Goal: Task Accomplishment & Management: Manage account settings

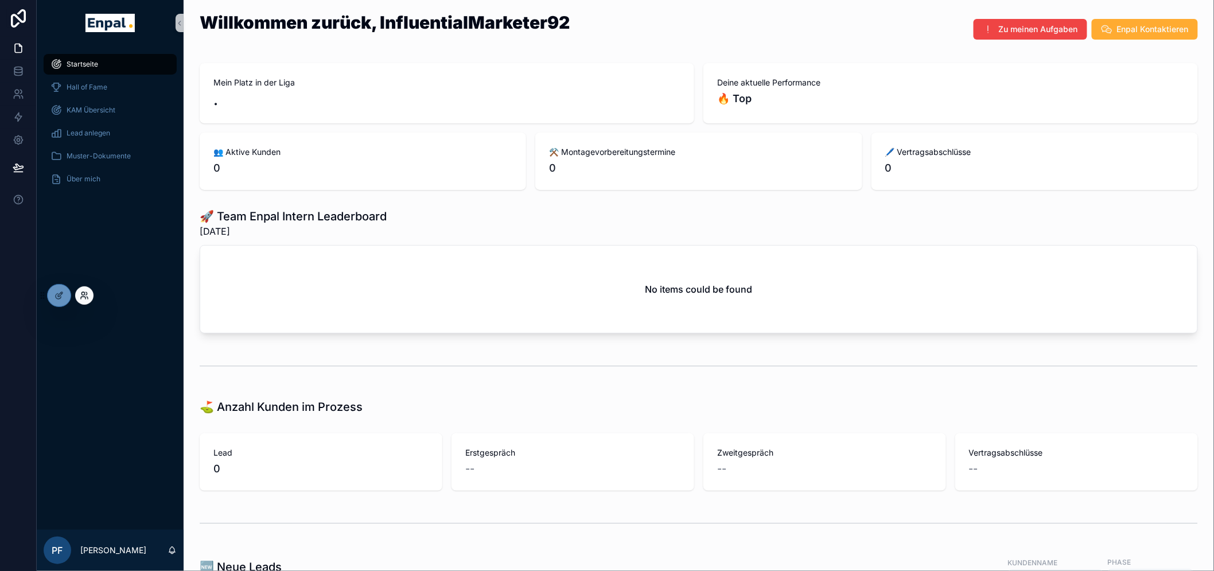
click at [87, 292] on icon at bounding box center [84, 295] width 9 height 9
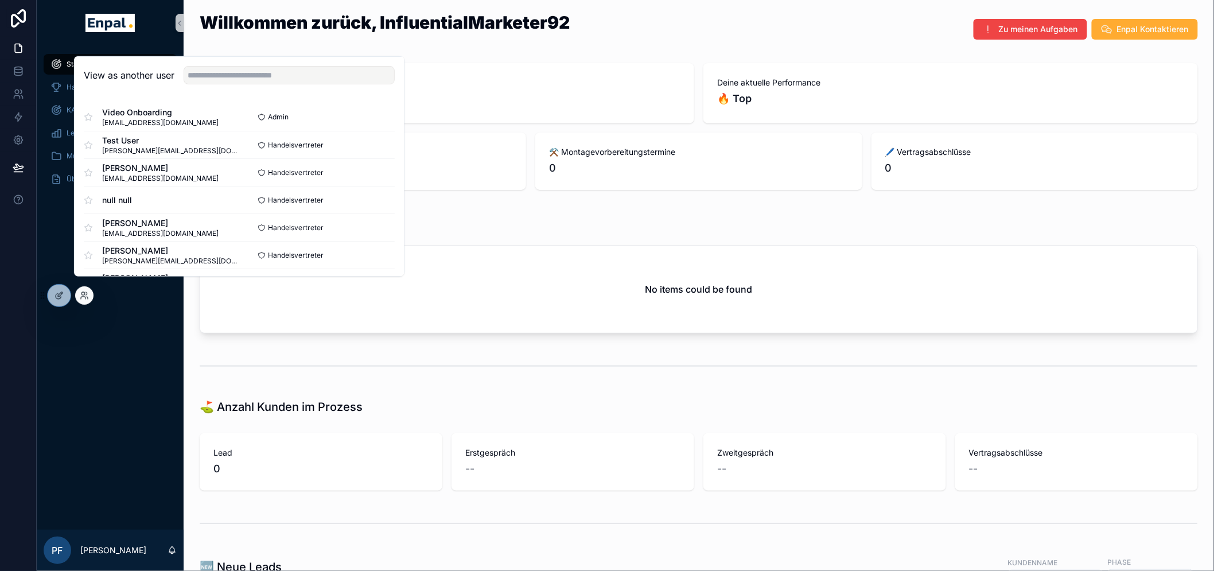
click at [235, 94] on div "View as another user" at bounding box center [239, 75] width 329 height 37
click at [236, 84] on input "text" at bounding box center [289, 75] width 211 height 18
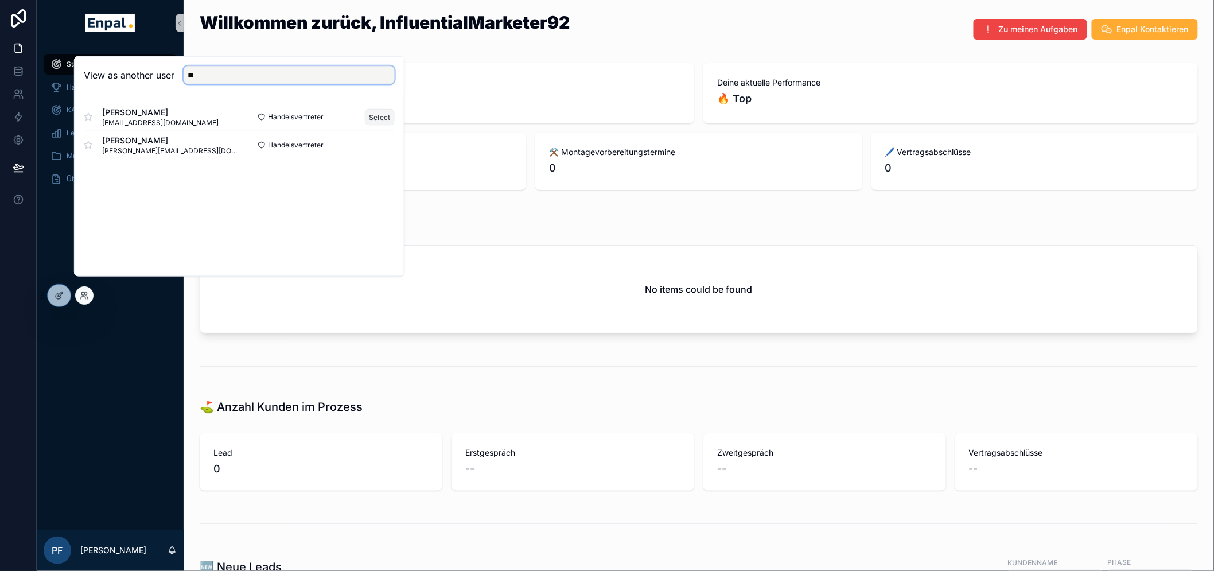
type input "**"
click at [383, 125] on button "Select" at bounding box center [380, 116] width 30 height 17
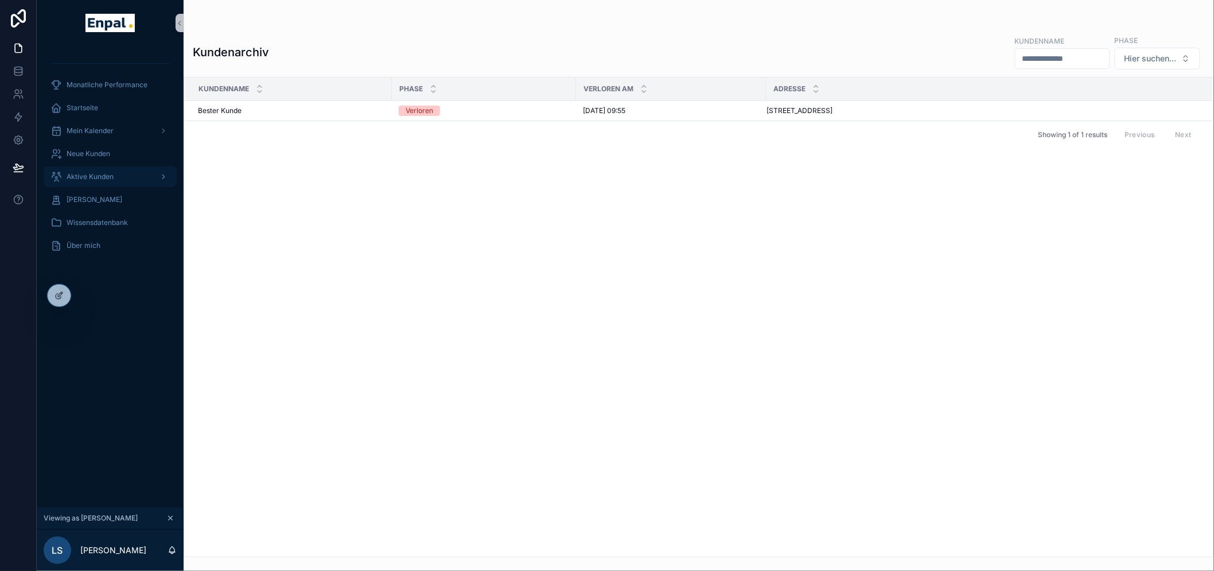
click at [108, 175] on span "Aktive Kunden" at bounding box center [90, 176] width 47 height 9
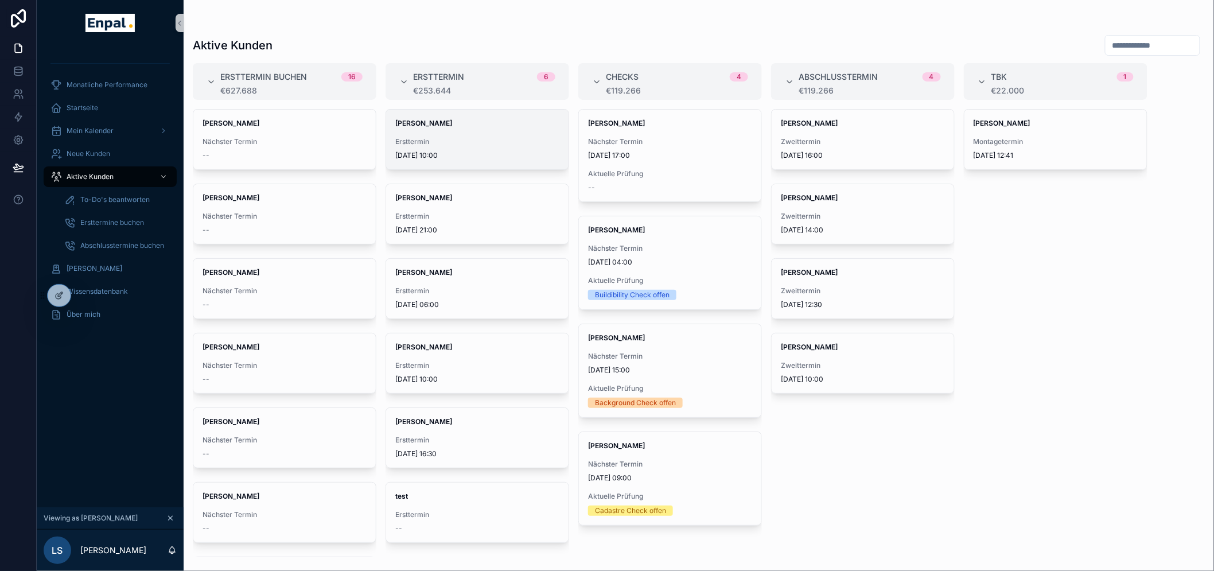
click at [460, 133] on div "[PERSON_NAME] Ersttermin [DATE] 10:00" at bounding box center [477, 140] width 182 height 60
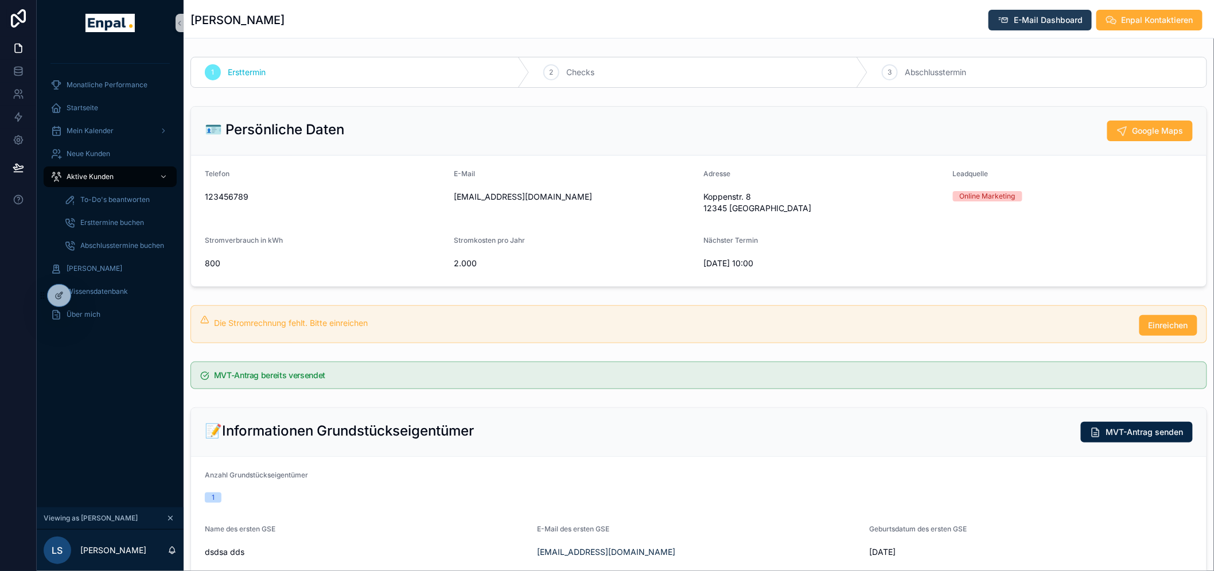
click at [1051, 21] on span "E-Mail Dashboard" at bounding box center [1048, 19] width 69 height 11
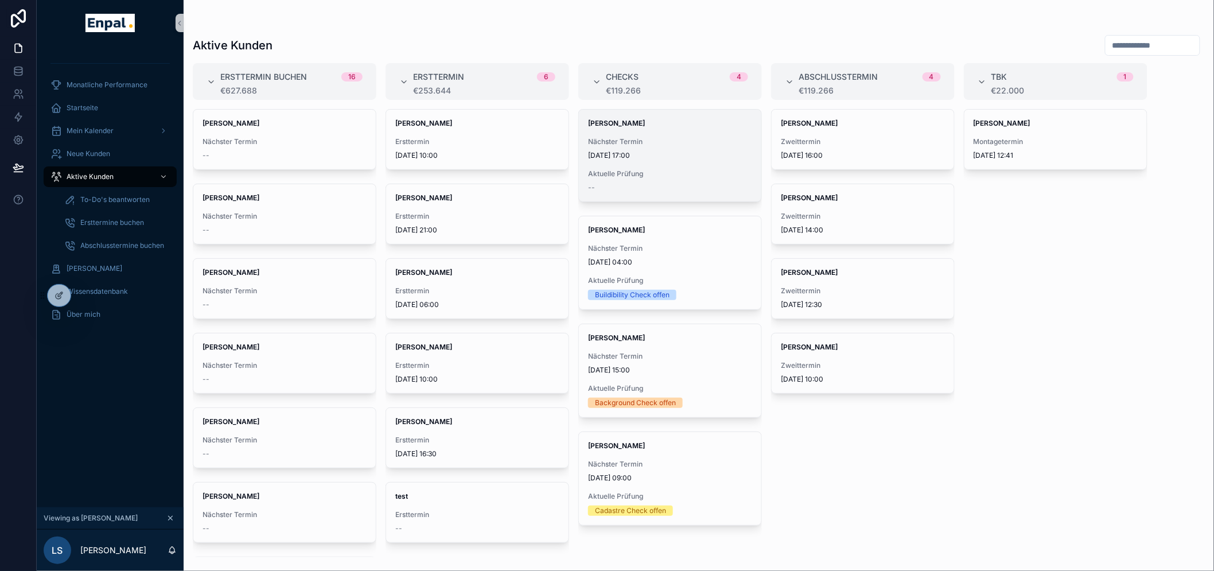
click at [686, 153] on span "[DATE] 17:00" at bounding box center [670, 155] width 164 height 9
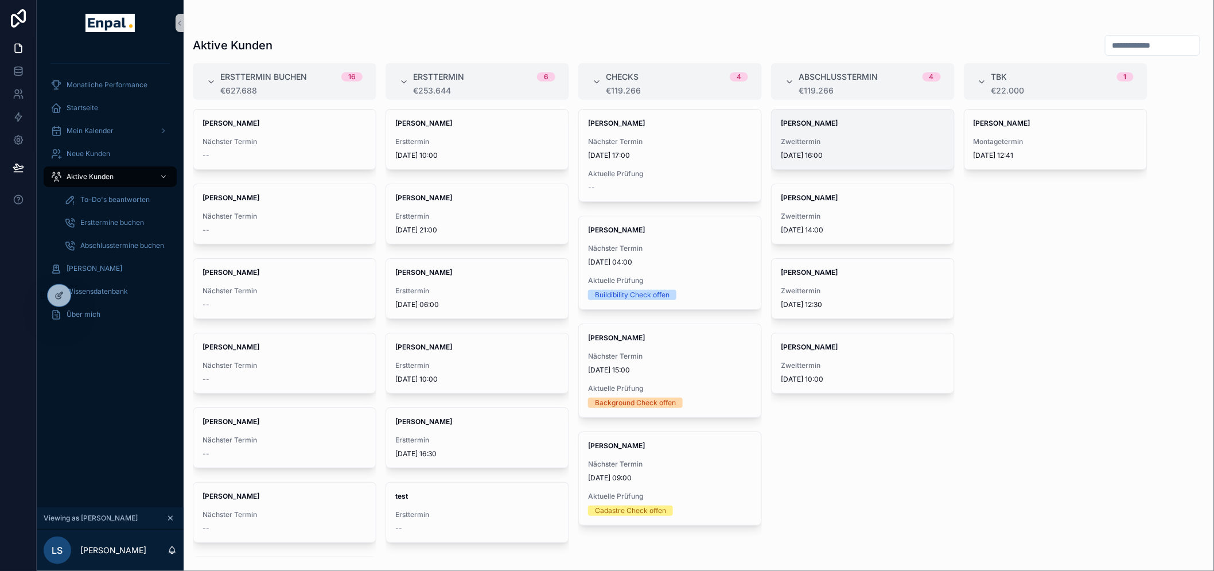
click at [864, 129] on div "[PERSON_NAME] Zweittermin [DATE] 16:00" at bounding box center [863, 140] width 182 height 60
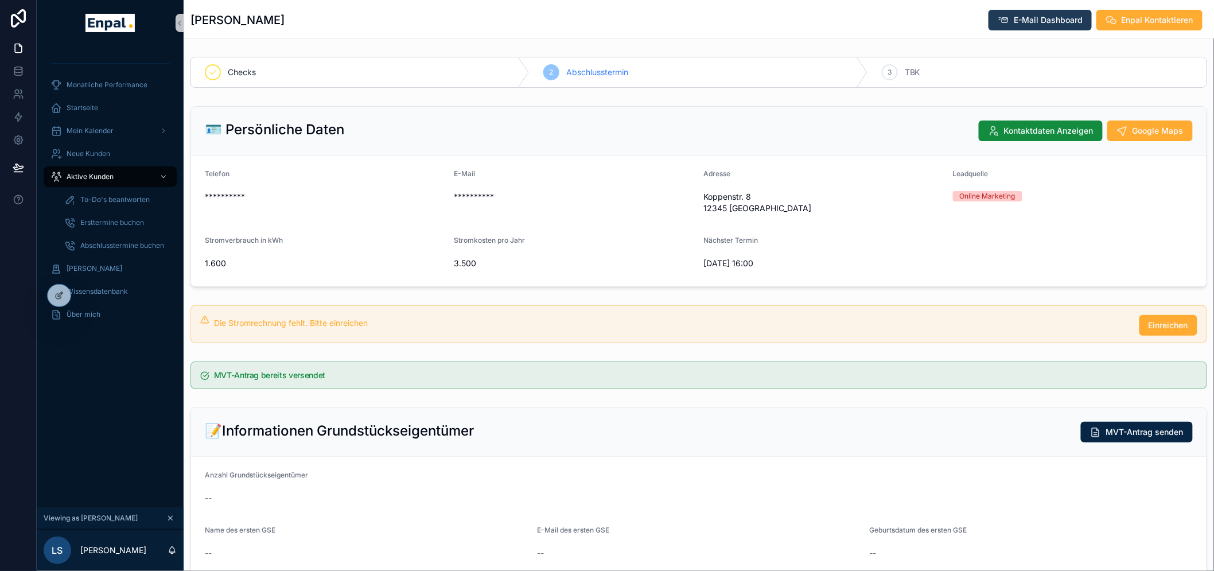
click at [1050, 24] on span "E-Mail Dashboard" at bounding box center [1048, 19] width 69 height 11
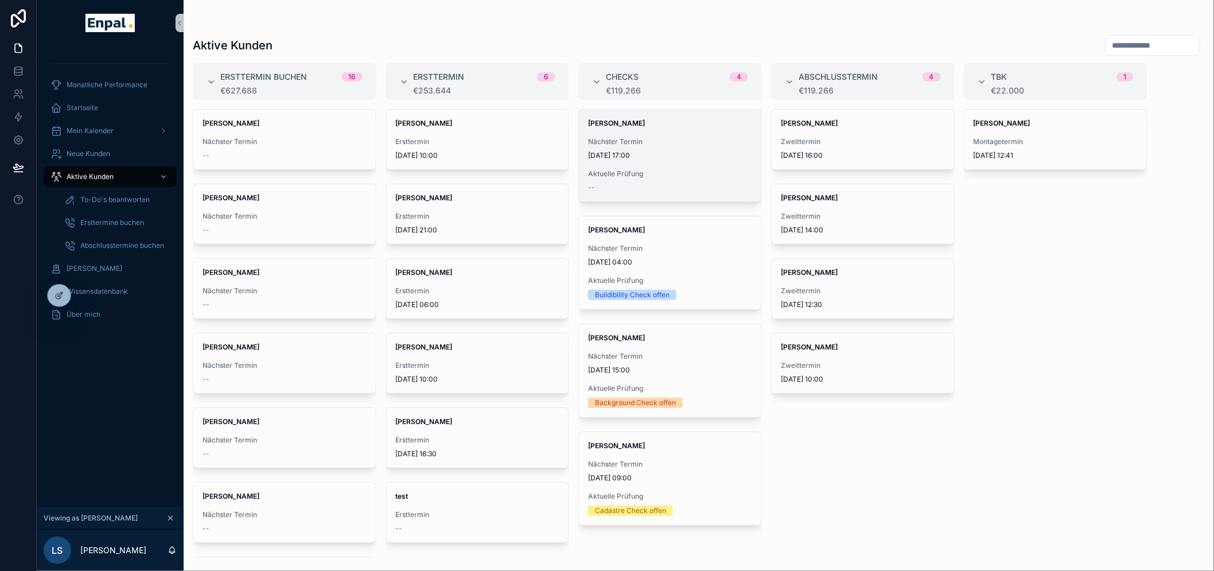
click at [697, 140] on span "Nächster Termin" at bounding box center [670, 141] width 164 height 9
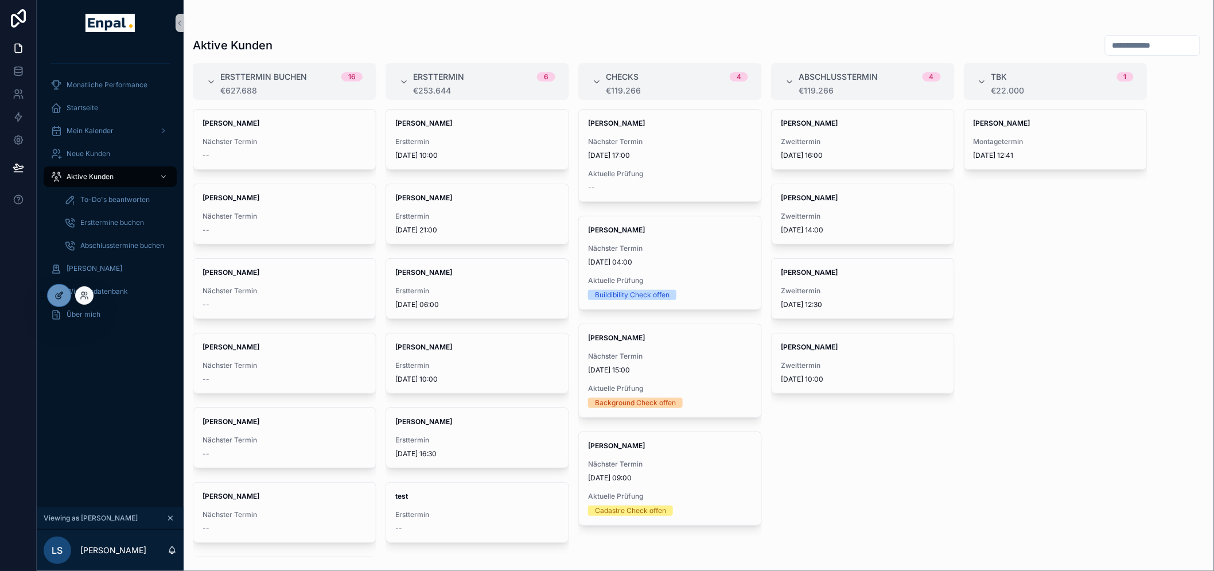
click at [61, 296] on icon at bounding box center [59, 295] width 9 height 9
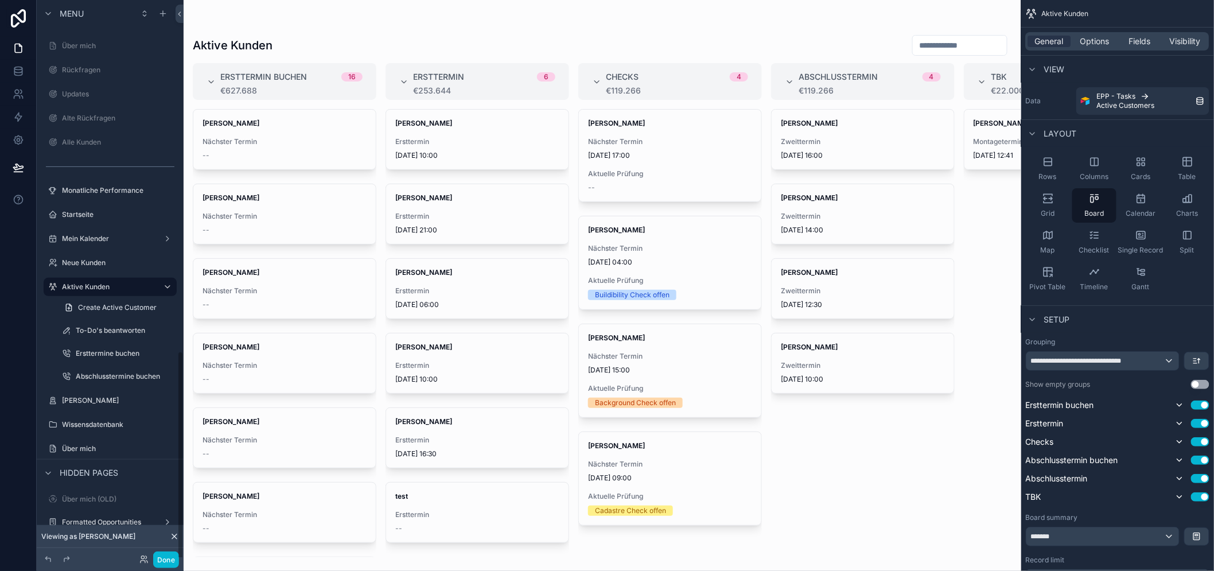
scroll to position [920, 0]
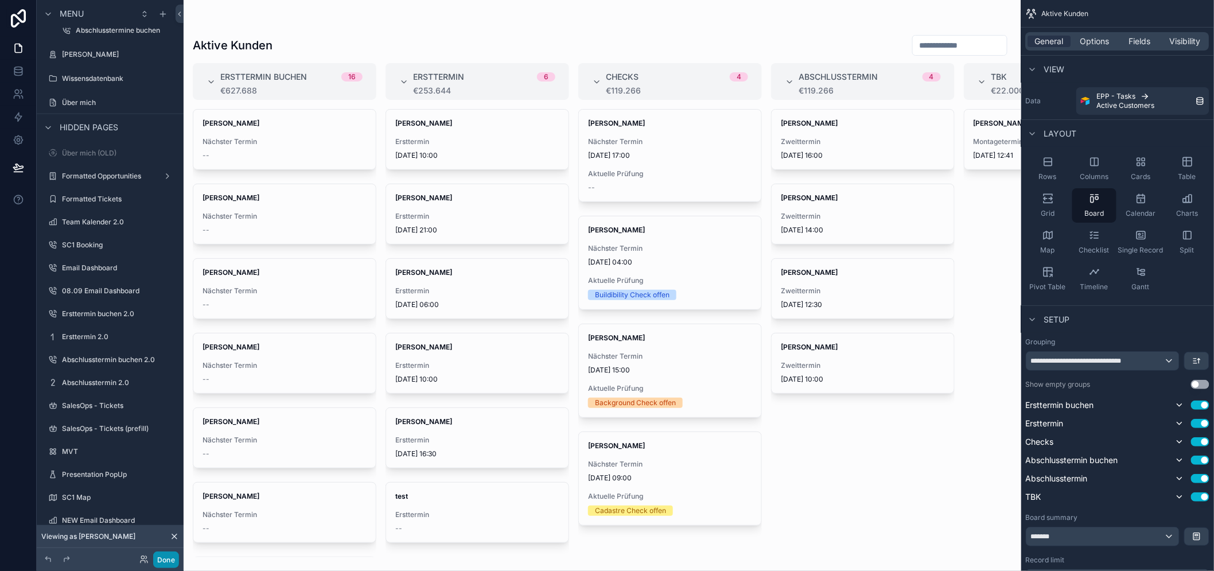
click at [161, 560] on button "Done" at bounding box center [166, 559] width 26 height 17
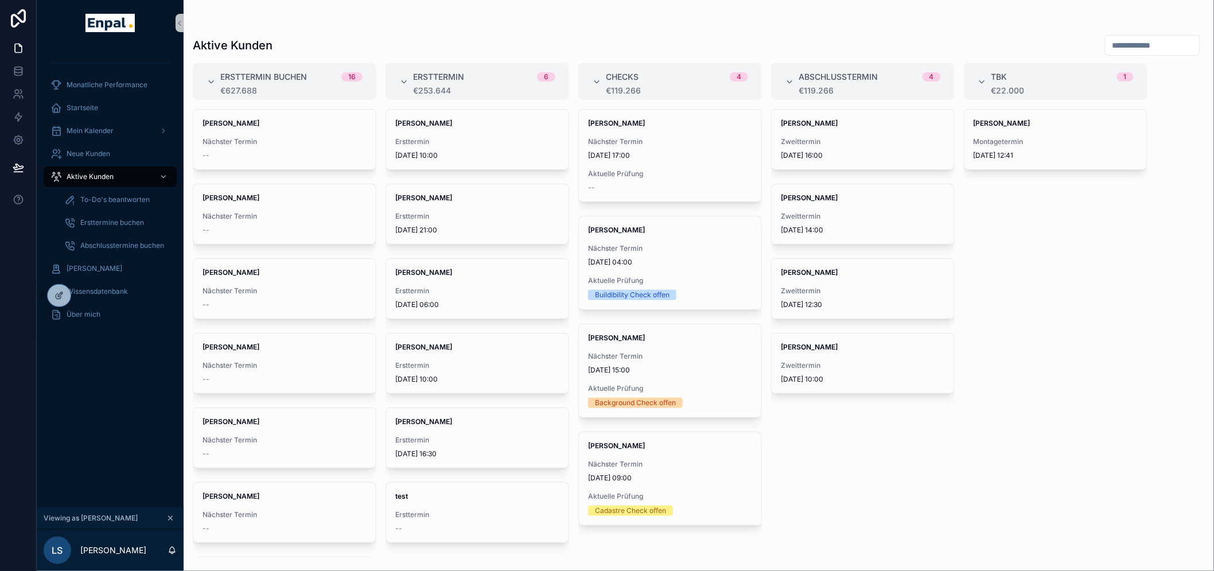
click at [660, 146] on span "Nächster Termin" at bounding box center [670, 141] width 164 height 9
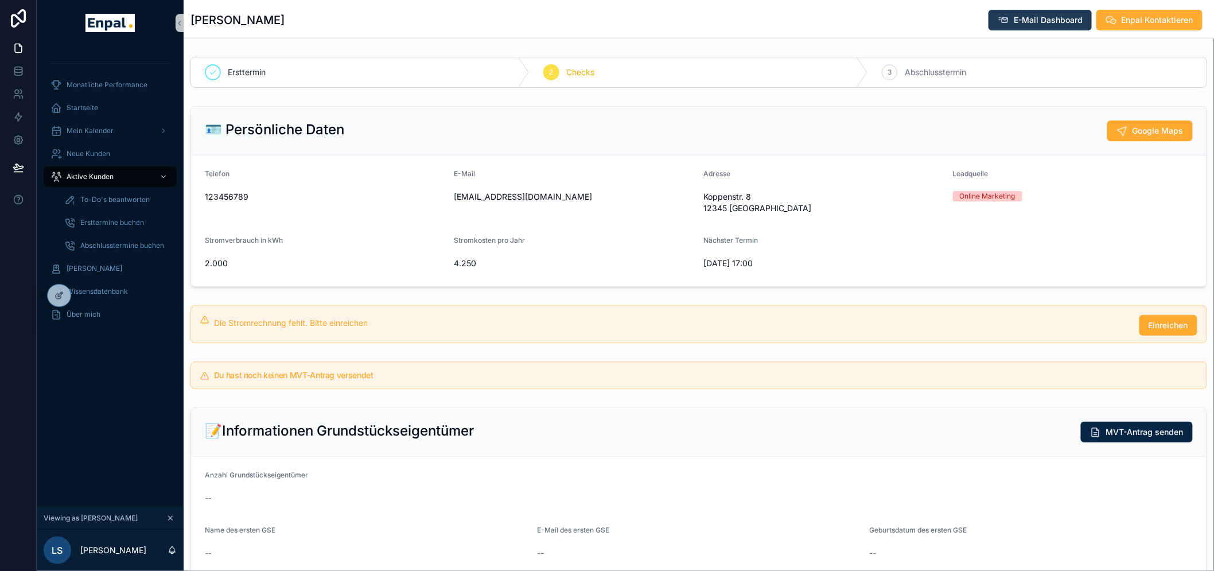
click at [1008, 13] on button "E-Mail Dashboard" at bounding box center [1040, 20] width 103 height 21
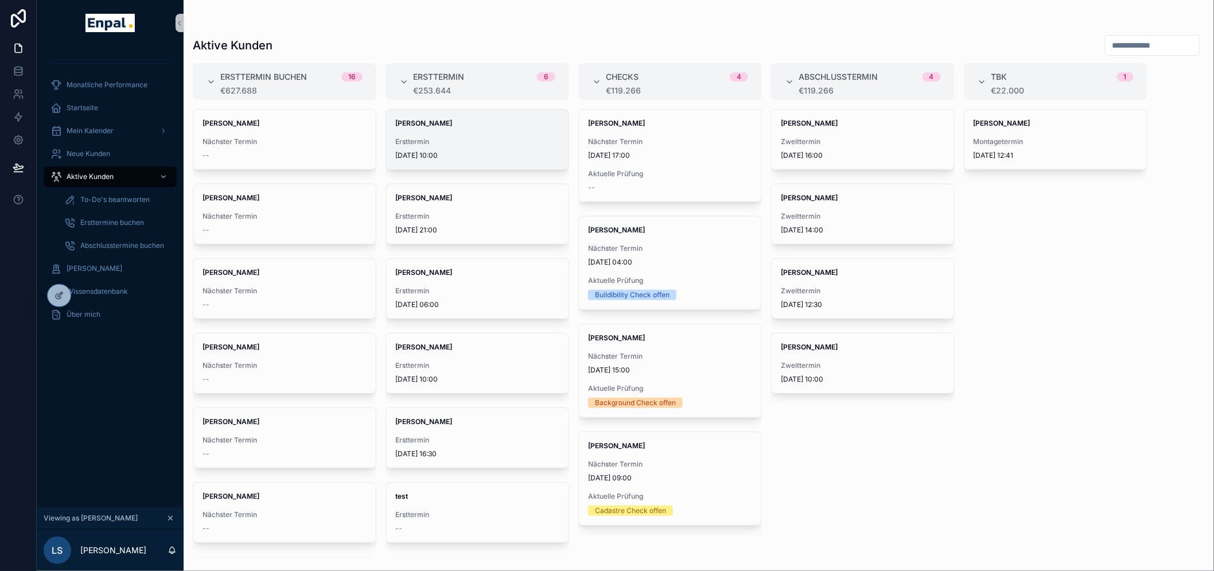
click at [427, 145] on span "Ersttermin" at bounding box center [477, 141] width 164 height 9
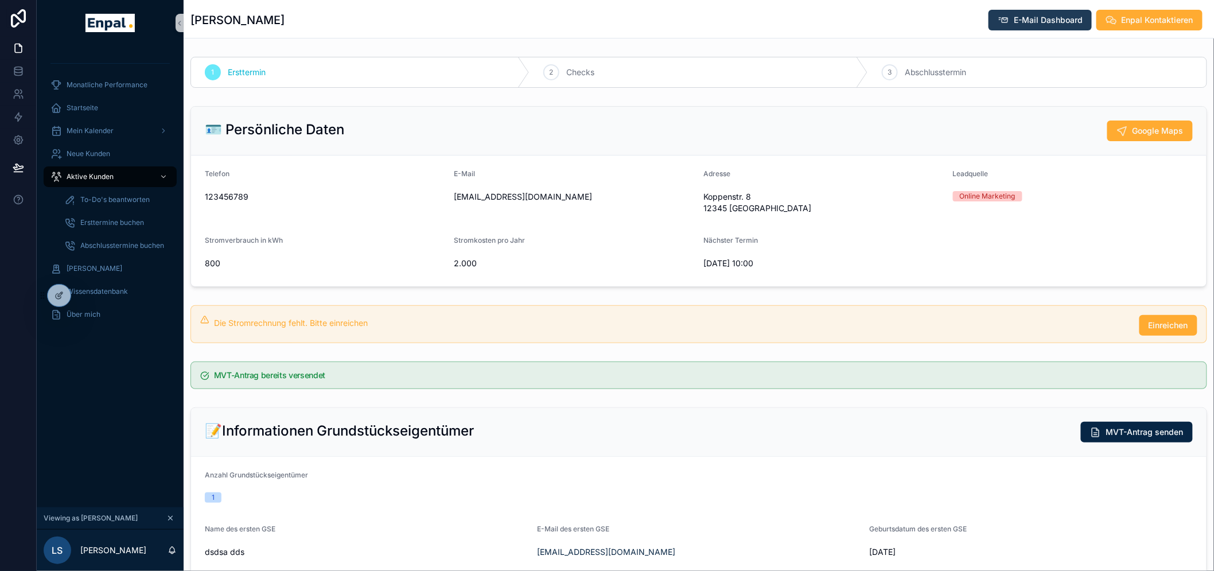
click at [1065, 23] on span "E-Mail Dashboard" at bounding box center [1048, 19] width 69 height 11
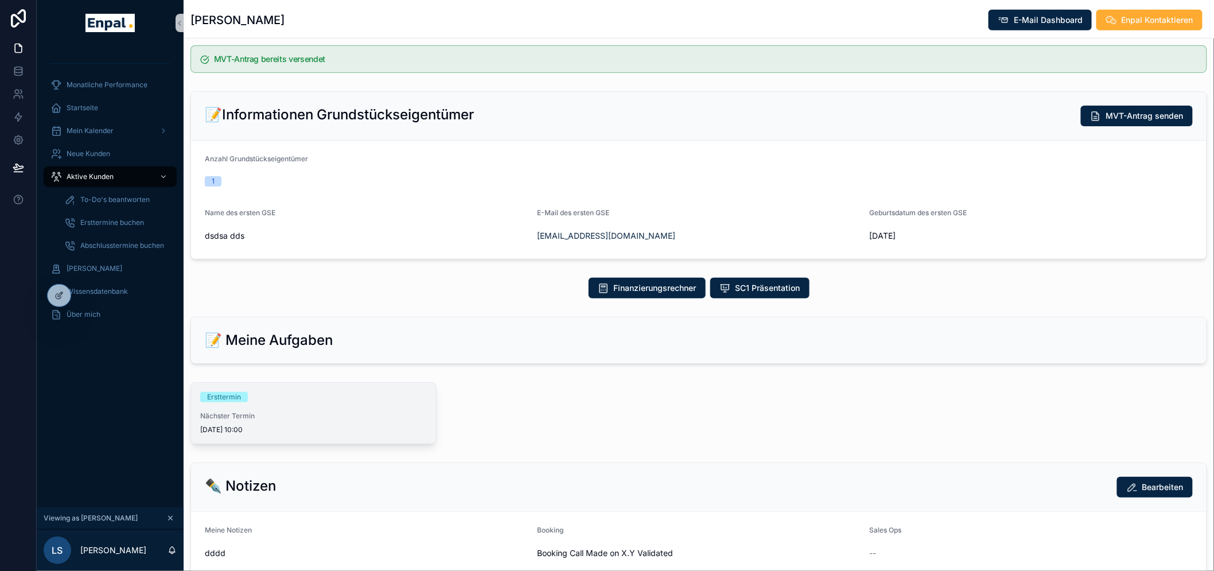
scroll to position [318, 0]
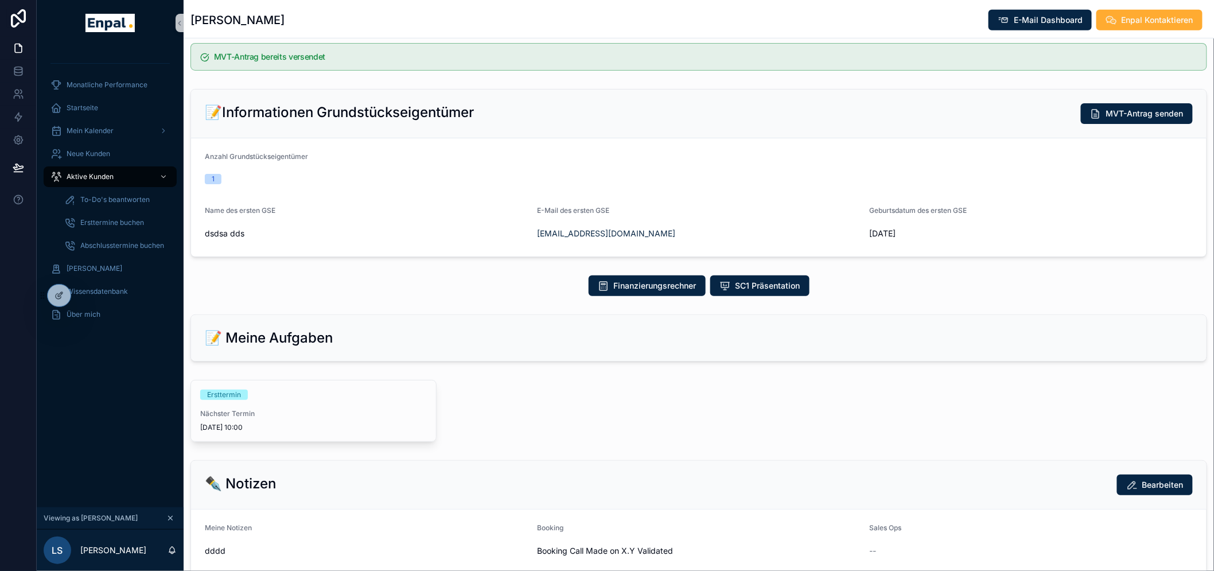
click at [227, 402] on div "Ersttermin Nächster Termin [DATE] 10:00" at bounding box center [313, 410] width 245 height 61
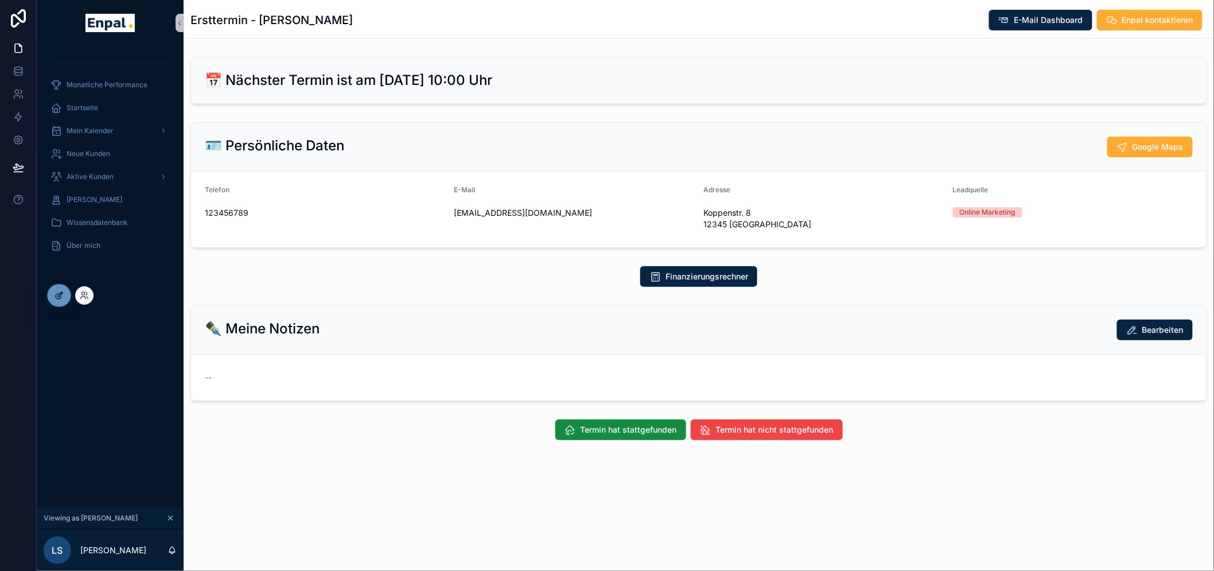
click at [56, 294] on icon at bounding box center [58, 296] width 5 height 5
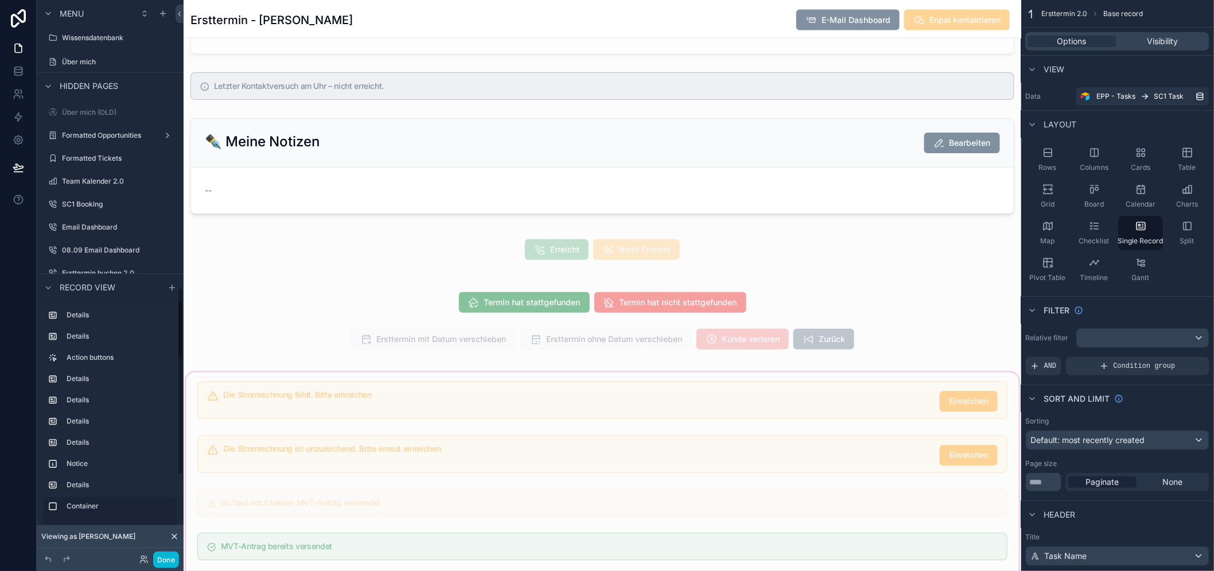
scroll to position [765, 0]
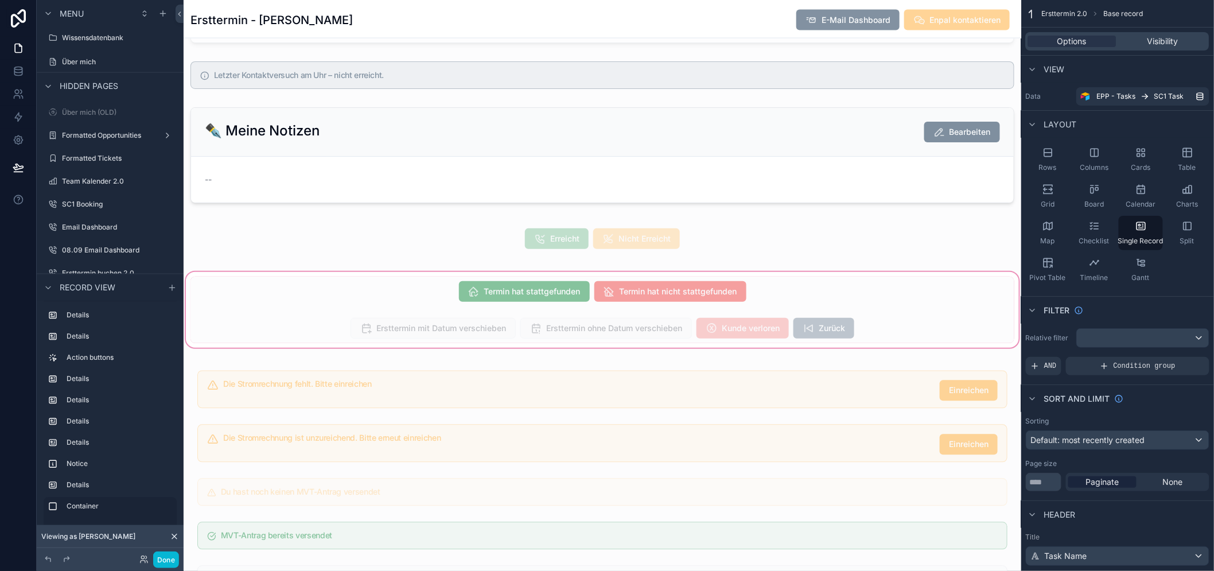
click at [512, 300] on div "scrollable content" at bounding box center [603, 310] width 838 height 80
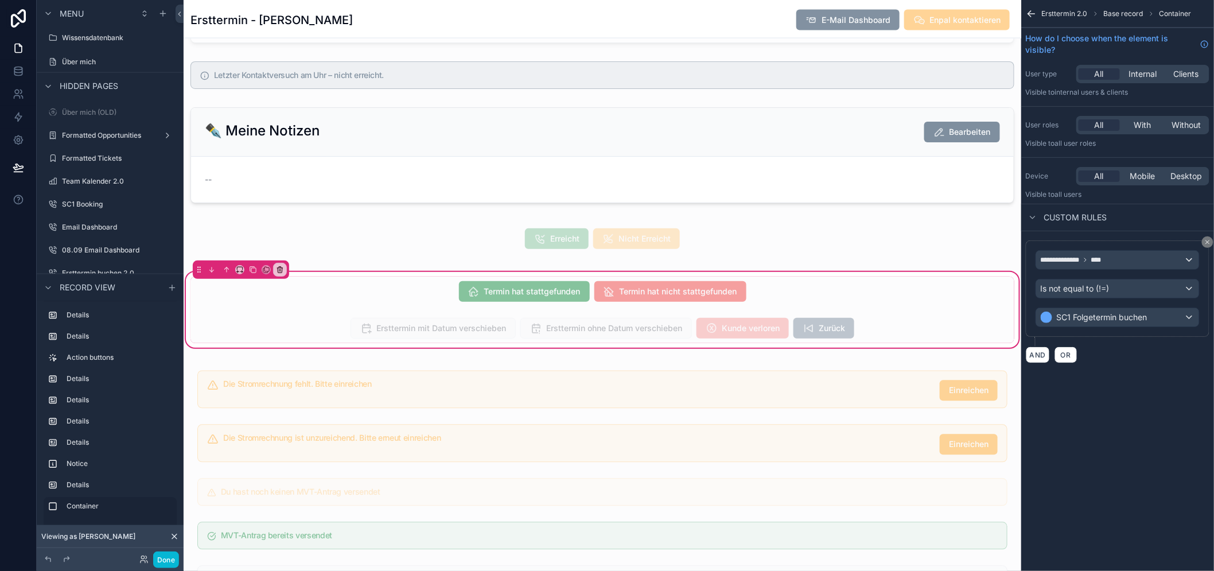
click at [511, 297] on div "scrollable content" at bounding box center [603, 292] width 824 height 30
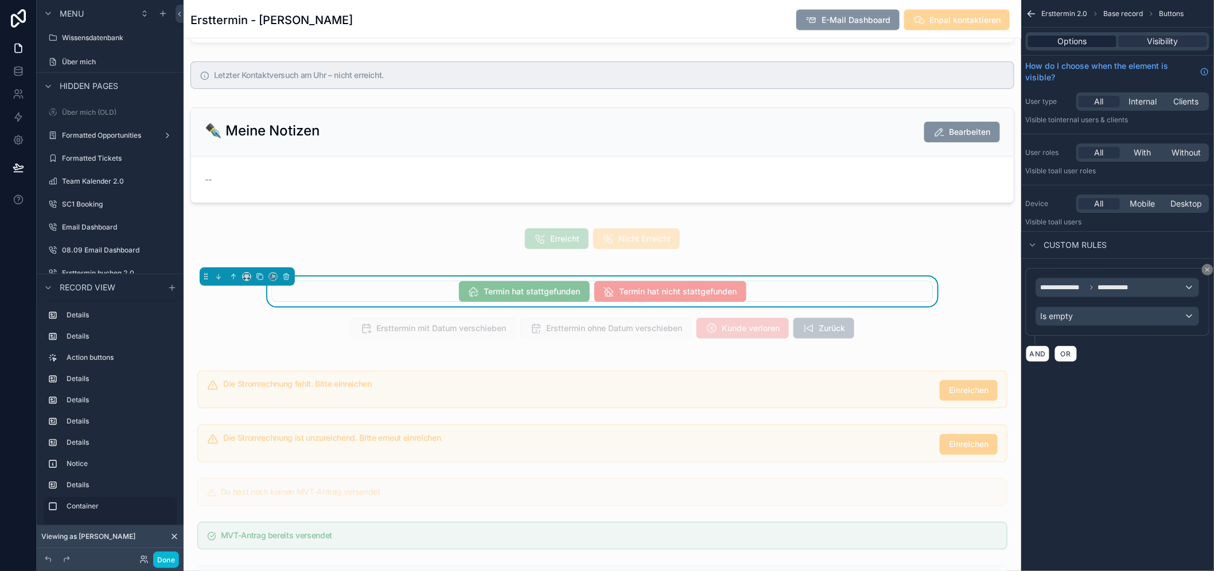
click at [1067, 43] on span "Options" at bounding box center [1072, 41] width 29 height 11
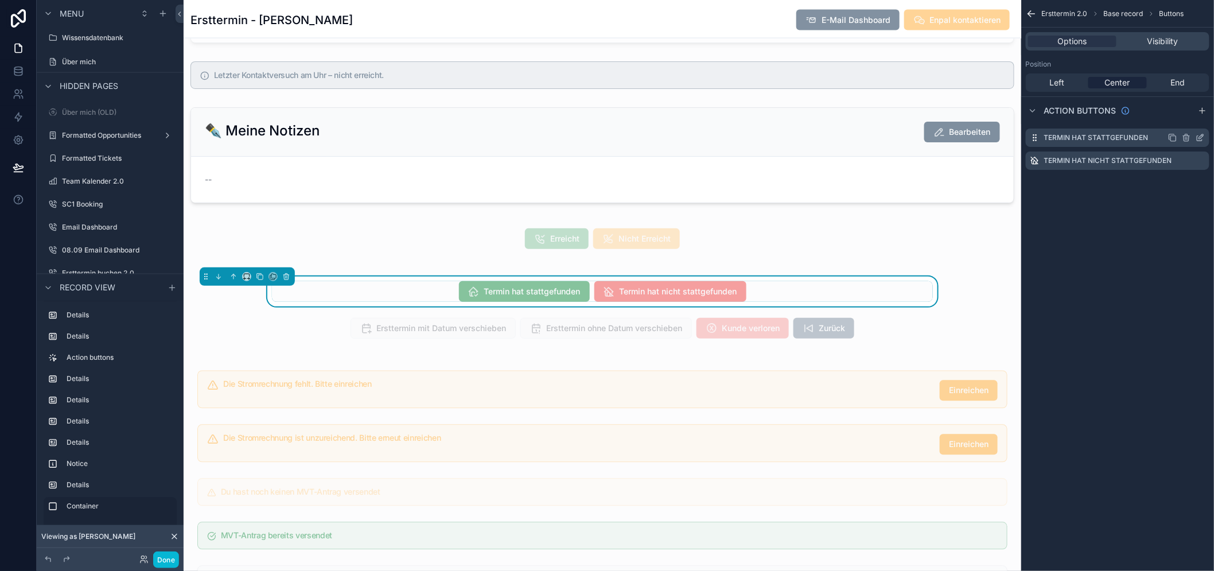
click at [1205, 137] on icon "scrollable content" at bounding box center [1200, 137] width 9 height 9
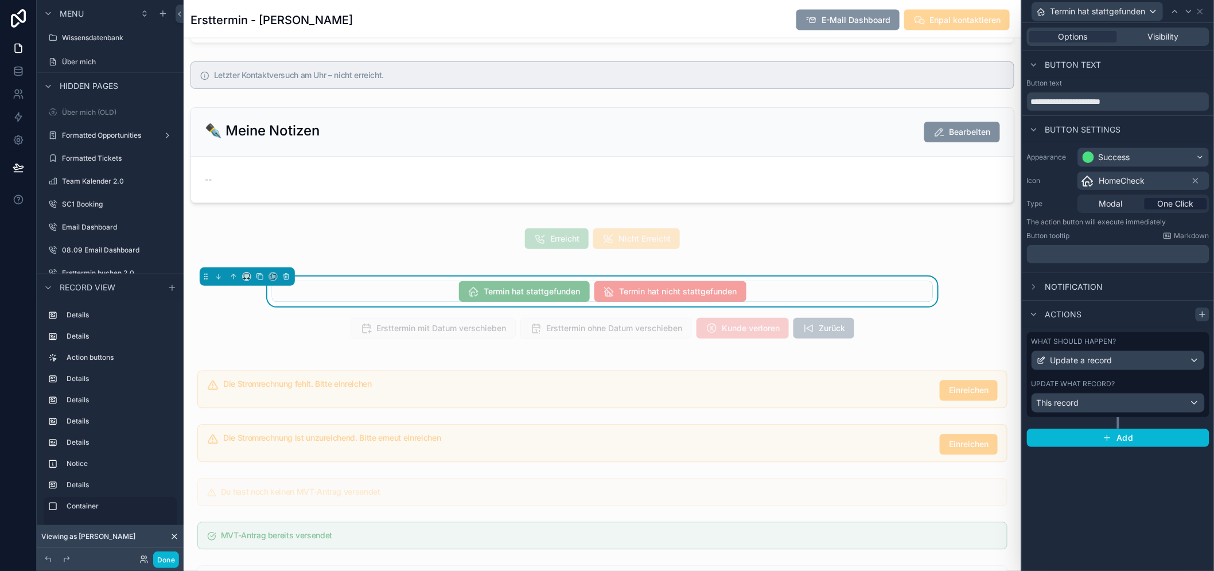
click at [1207, 313] on icon at bounding box center [1202, 314] width 9 height 9
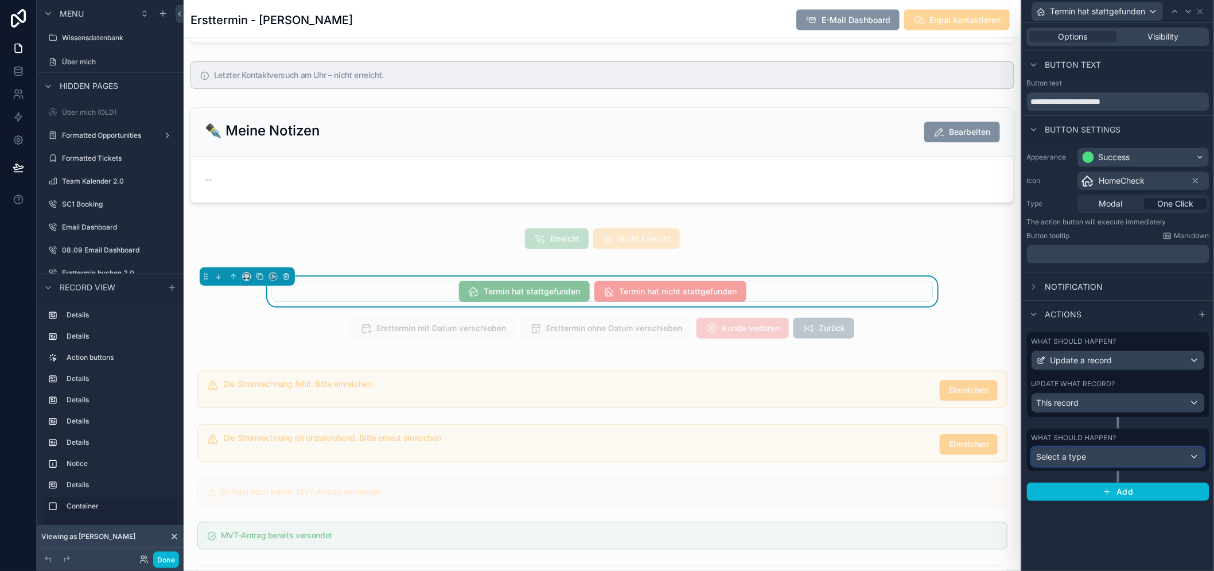
click at [1106, 452] on div "Select a type" at bounding box center [1118, 457] width 172 height 18
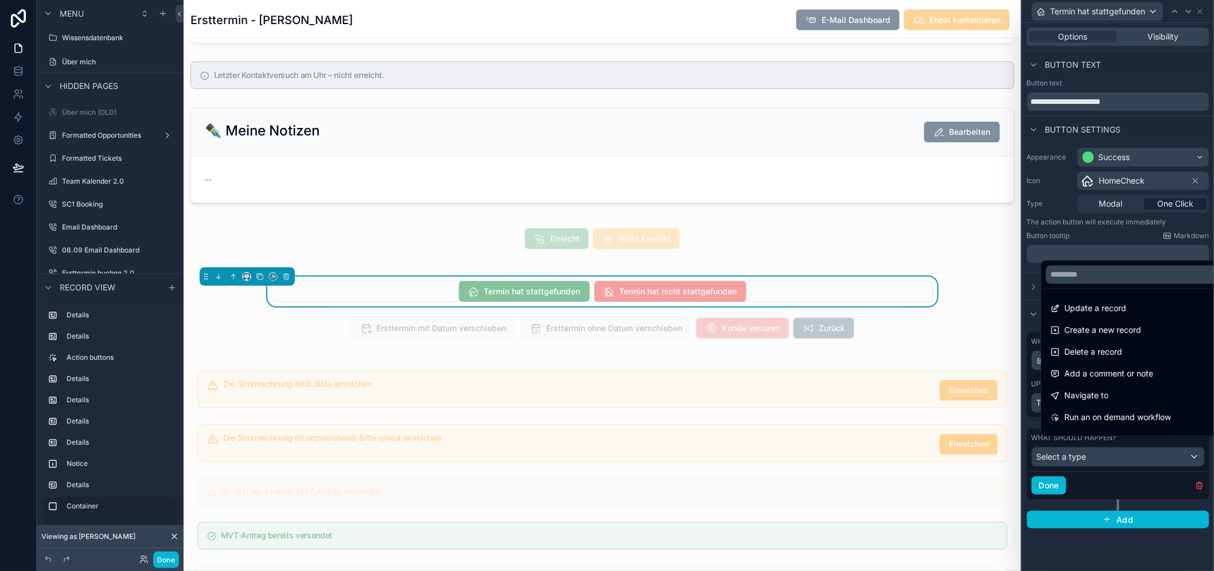
click at [1211, 486] on div at bounding box center [1119, 285] width 192 height 571
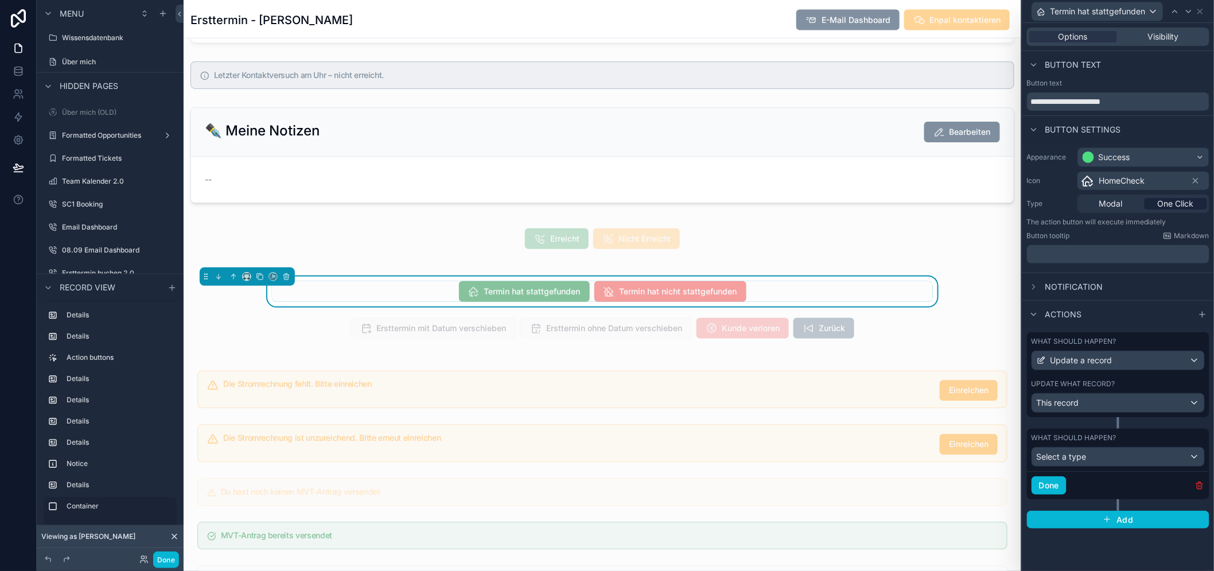
click at [1200, 486] on icon "button" at bounding box center [1200, 486] width 0 height 2
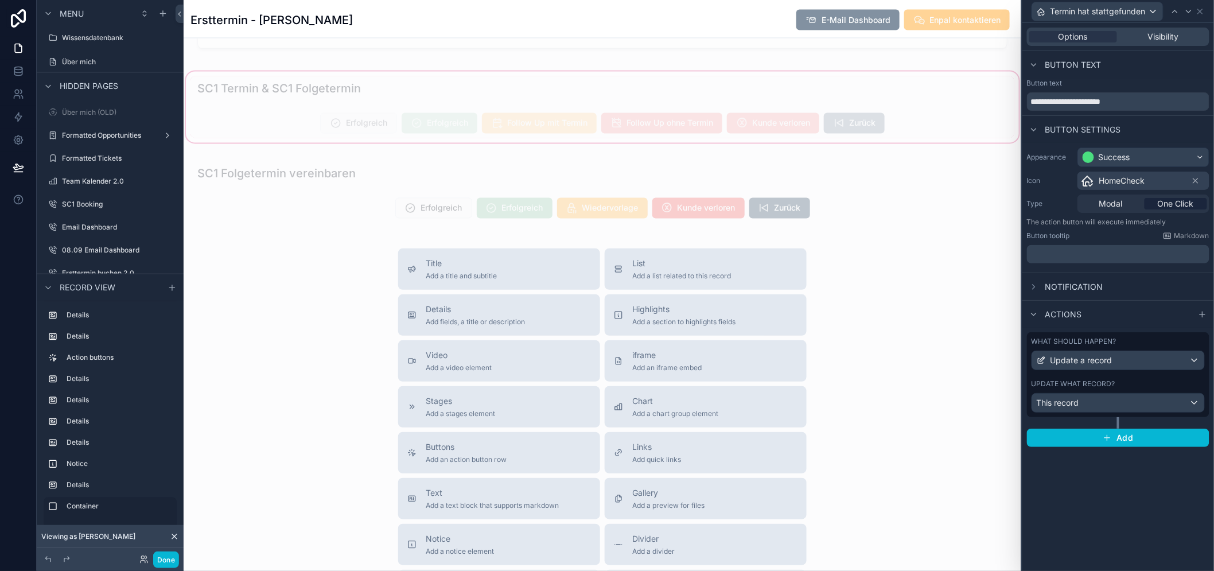
scroll to position [2483, 0]
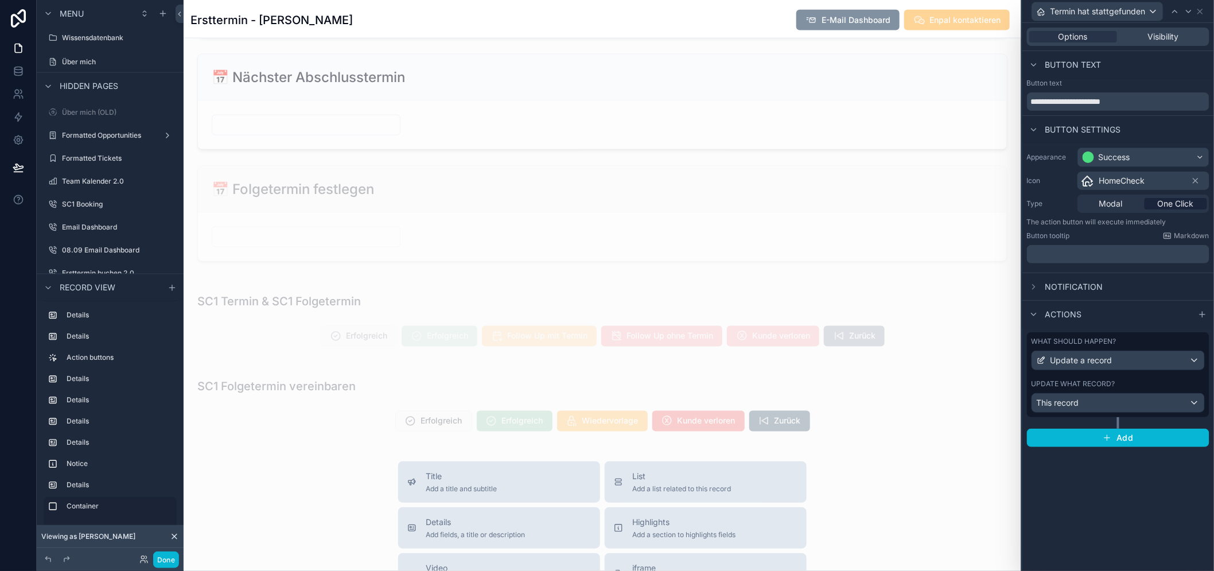
click at [434, 354] on div "scrollable content" at bounding box center [603, 320] width 838 height 76
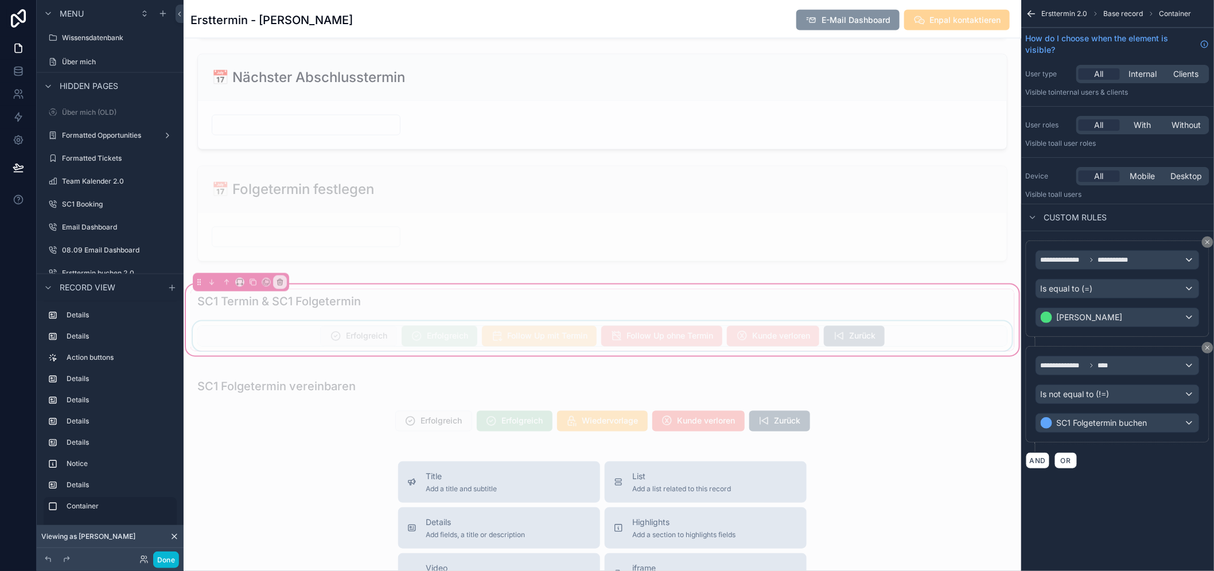
click at [436, 342] on div "scrollable content" at bounding box center [603, 336] width 824 height 30
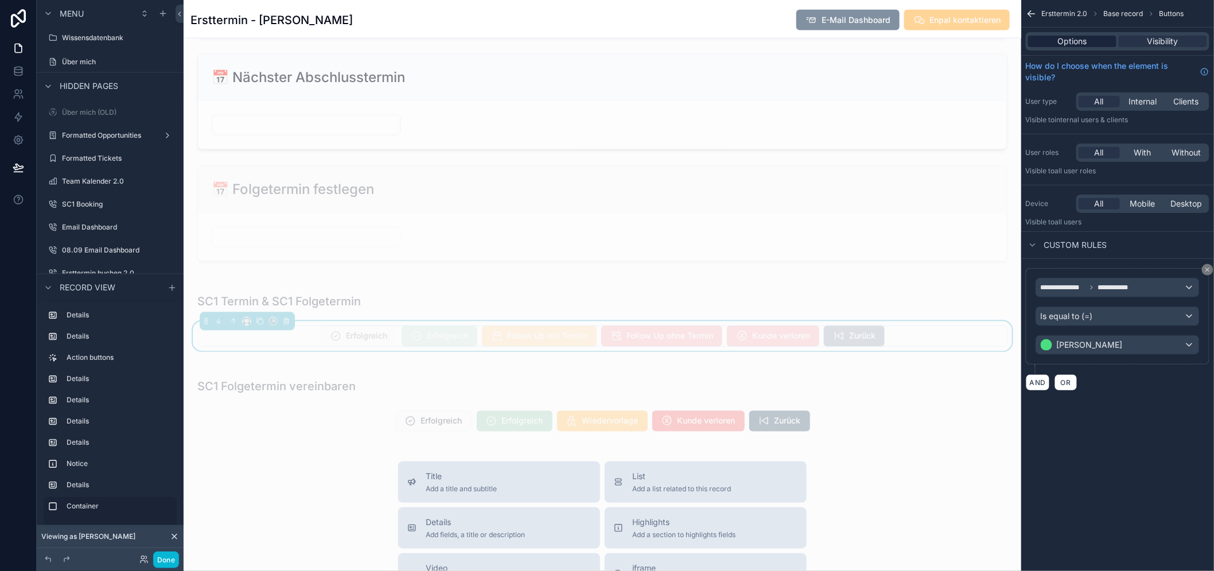
click at [1085, 44] on span "Options" at bounding box center [1072, 41] width 29 height 11
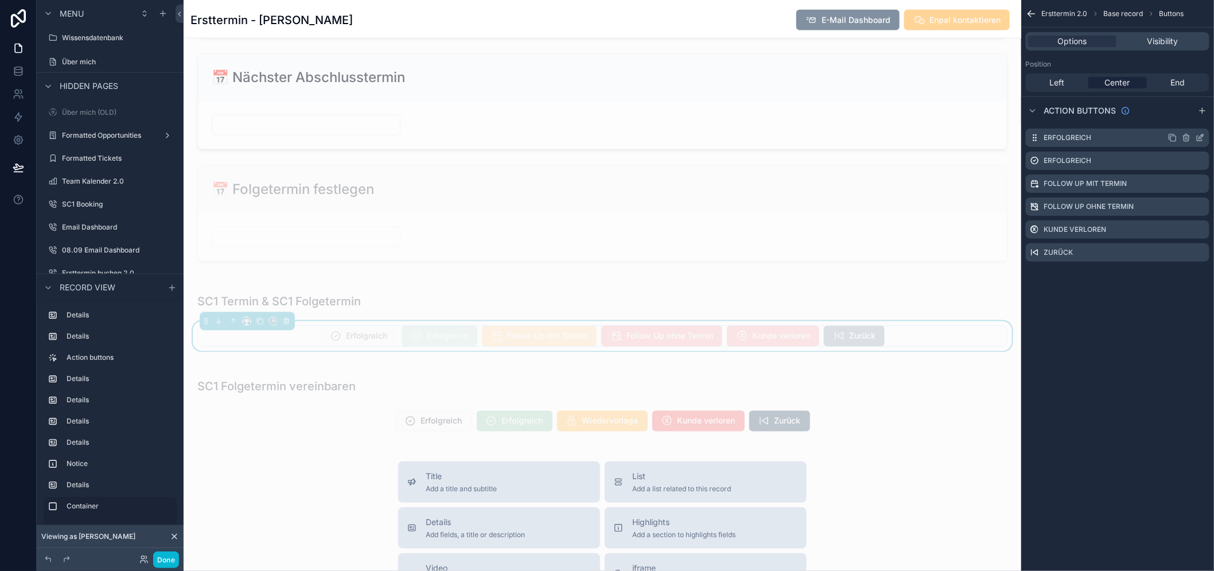
click at [1205, 136] on icon "scrollable content" at bounding box center [1200, 137] width 9 height 9
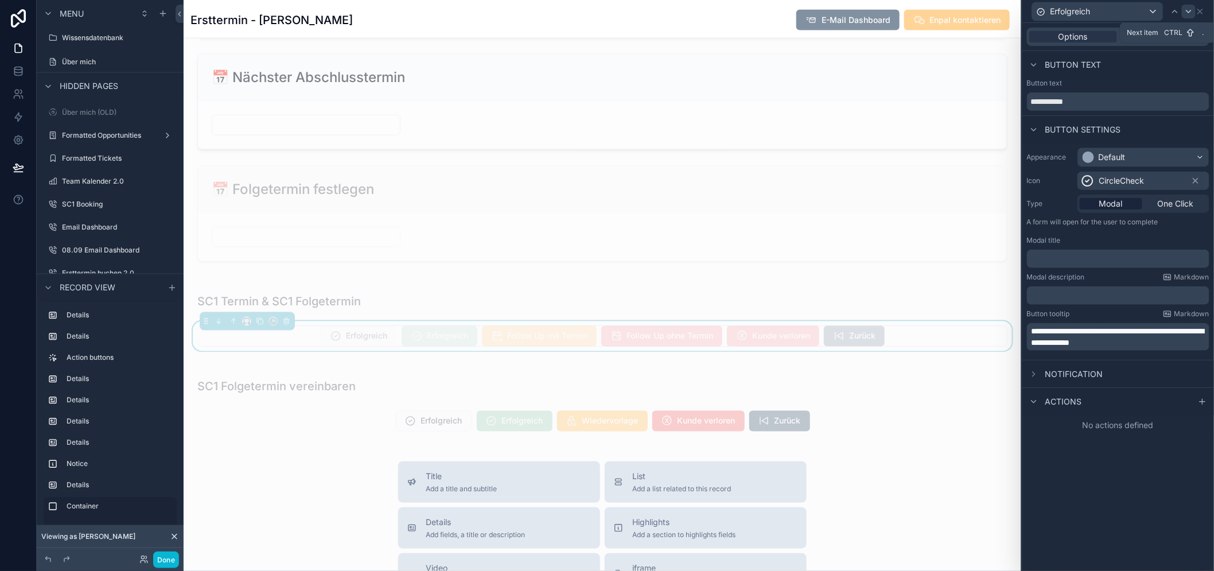
click at [1194, 11] on icon at bounding box center [1188, 11] width 9 height 9
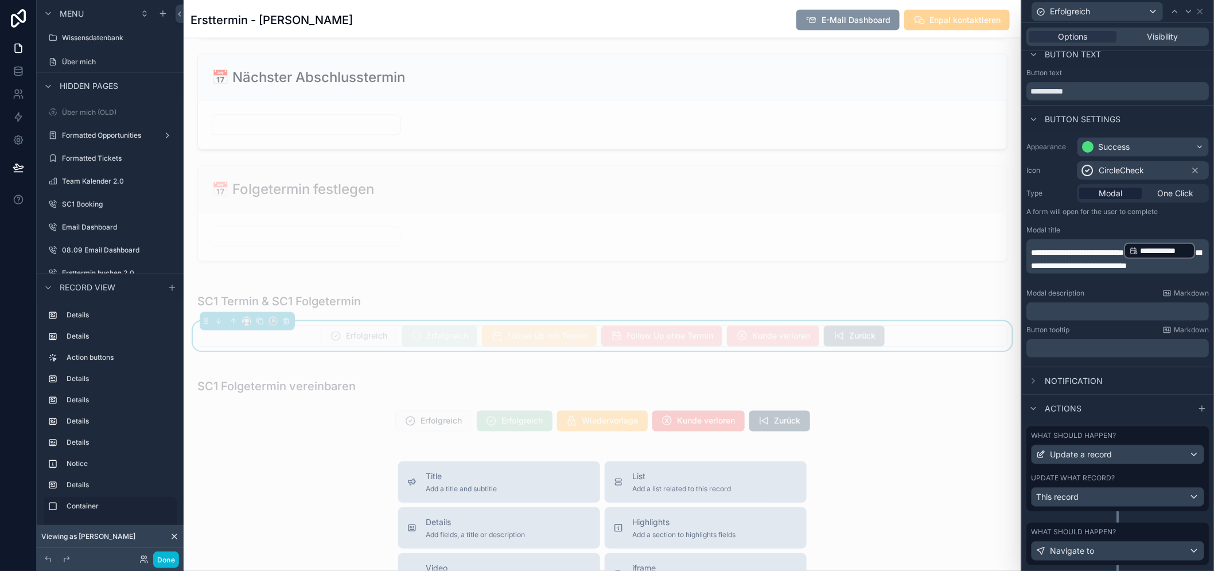
scroll to position [29, 0]
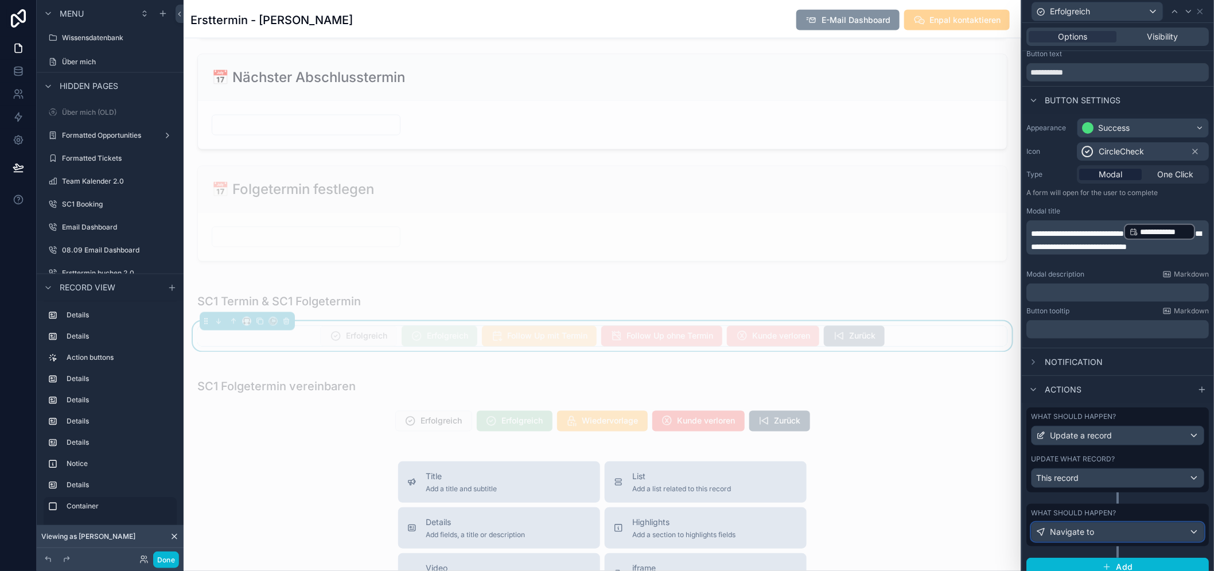
click at [1085, 533] on span "Navigate to" at bounding box center [1073, 531] width 44 height 11
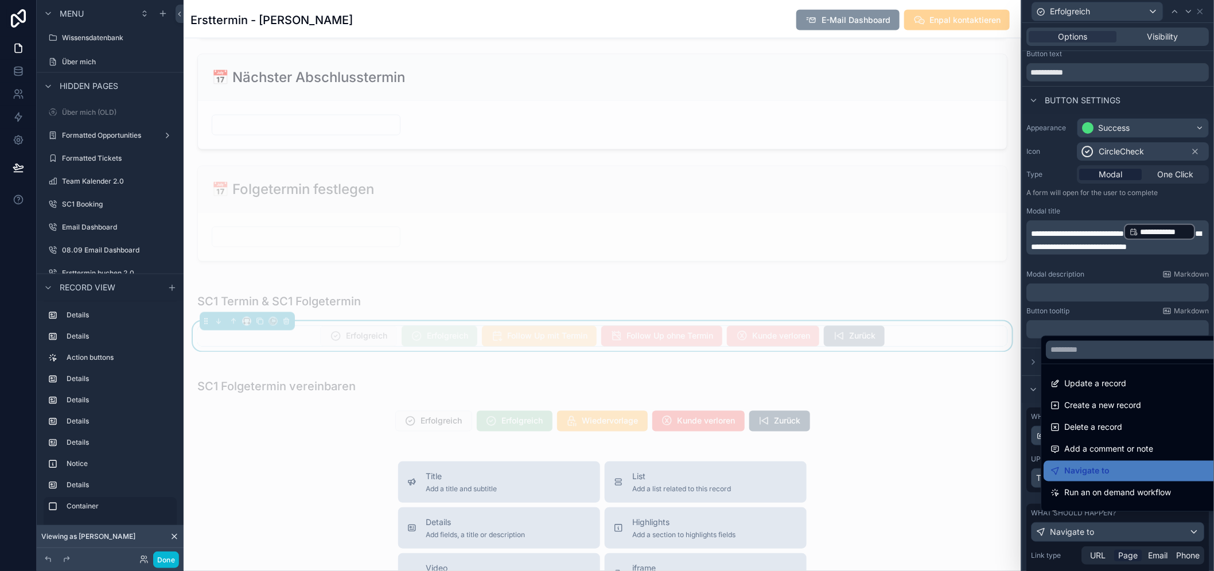
click at [1083, 529] on div at bounding box center [1119, 285] width 192 height 571
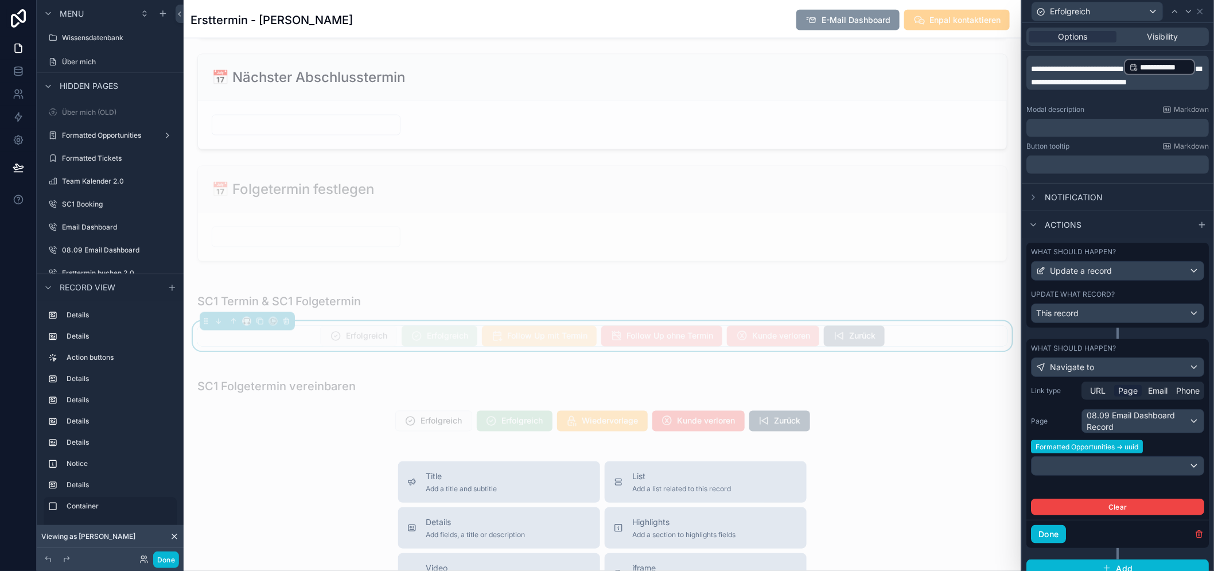
scroll to position [196, 0]
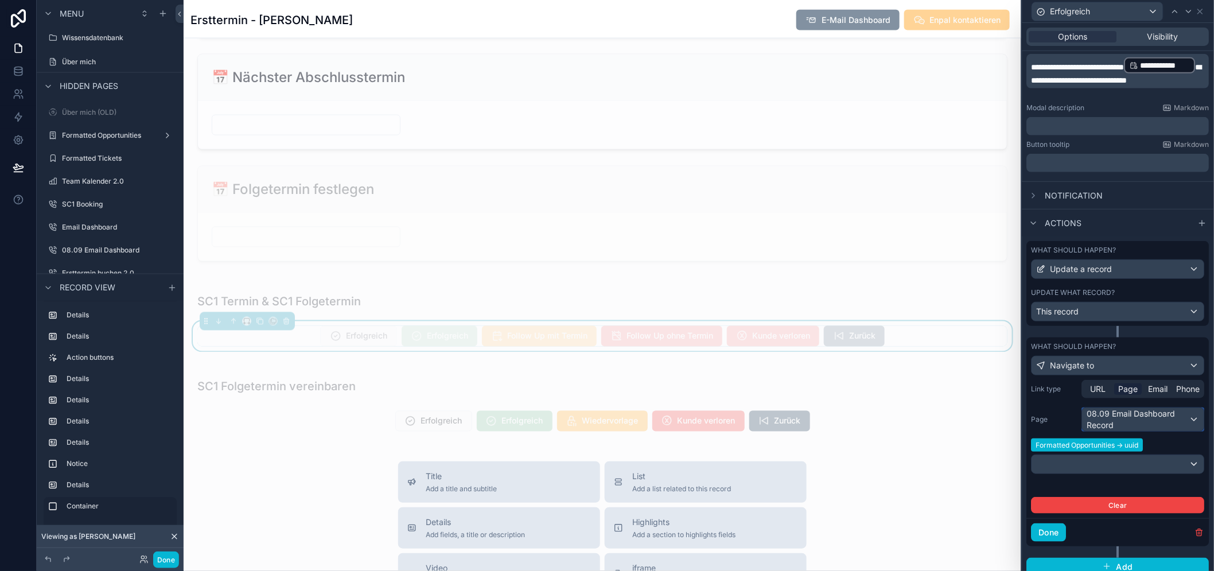
click at [1142, 415] on div "08.09 Email Dashboard Record" at bounding box center [1144, 419] width 122 height 23
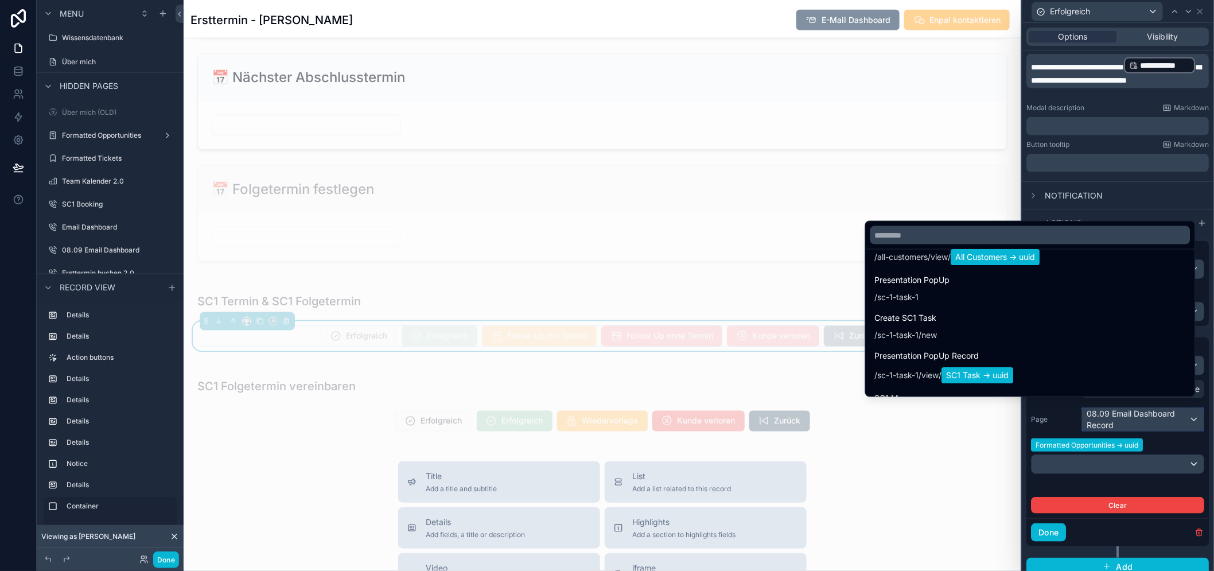
scroll to position [3659, 0]
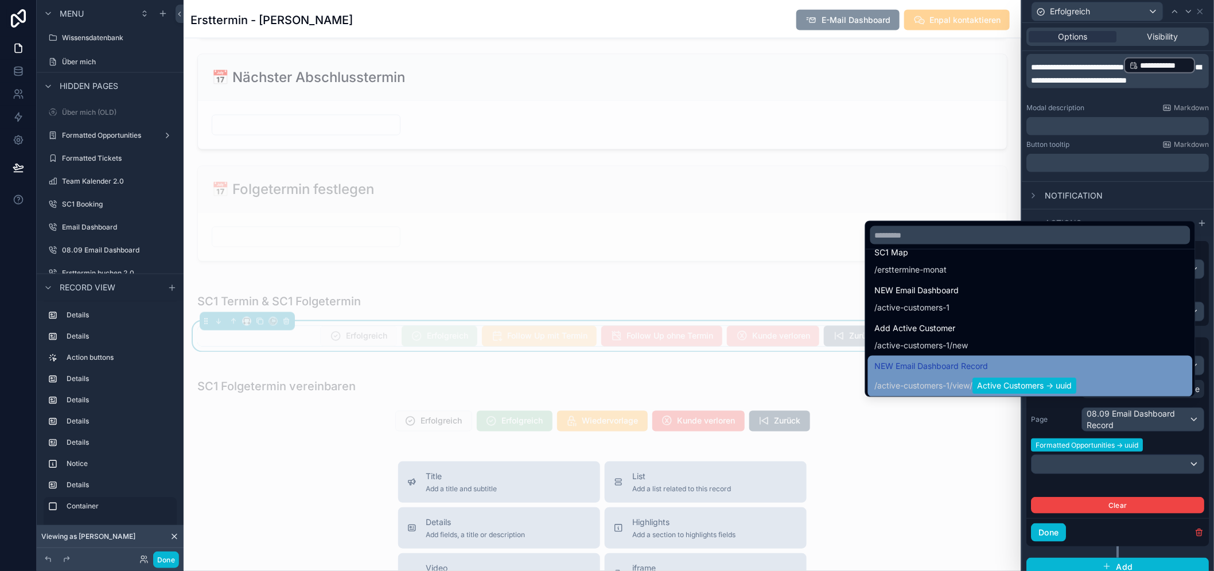
click at [977, 384] on div "/ active-customers-1 / view / Active Customers -> uuid" at bounding box center [976, 386] width 202 height 16
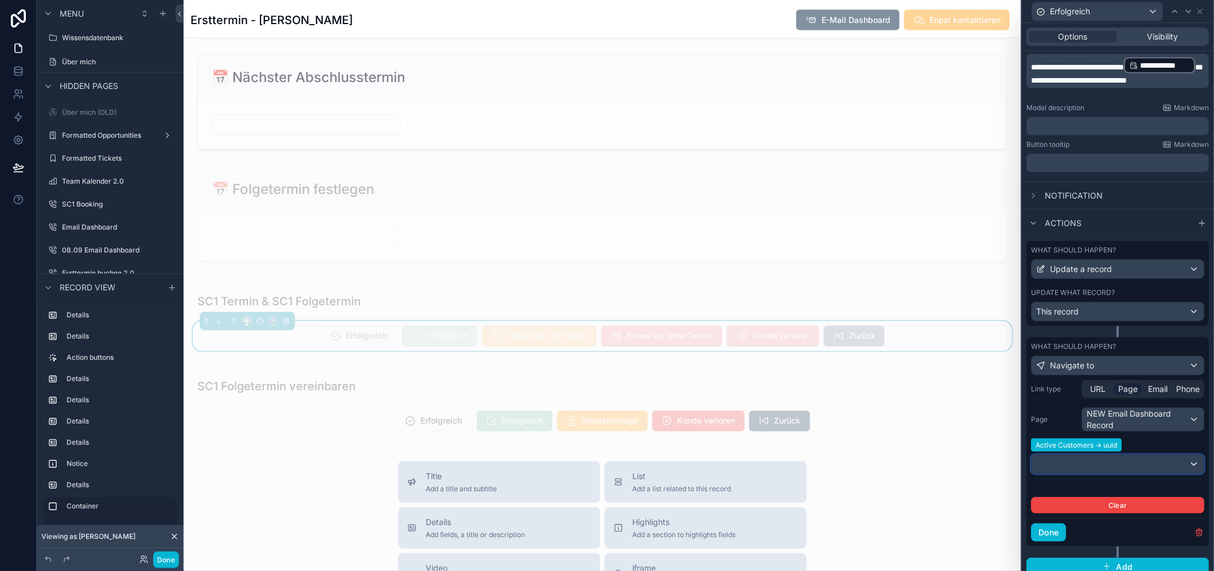
click at [1095, 467] on div at bounding box center [1118, 464] width 172 height 18
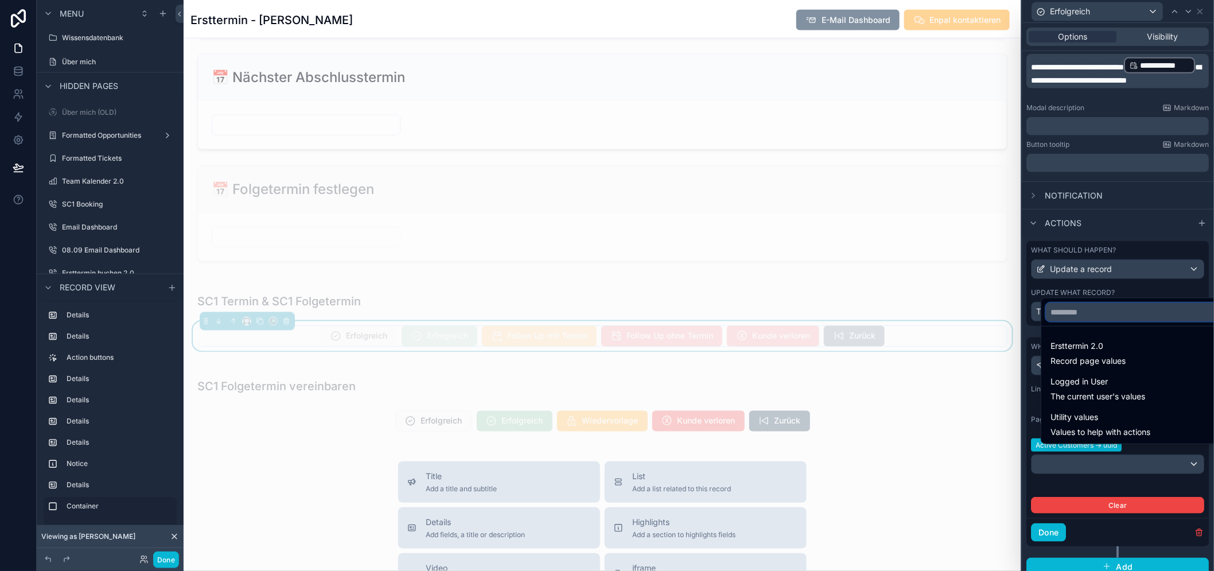
click at [1101, 321] on input "text" at bounding box center [1136, 312] width 180 height 18
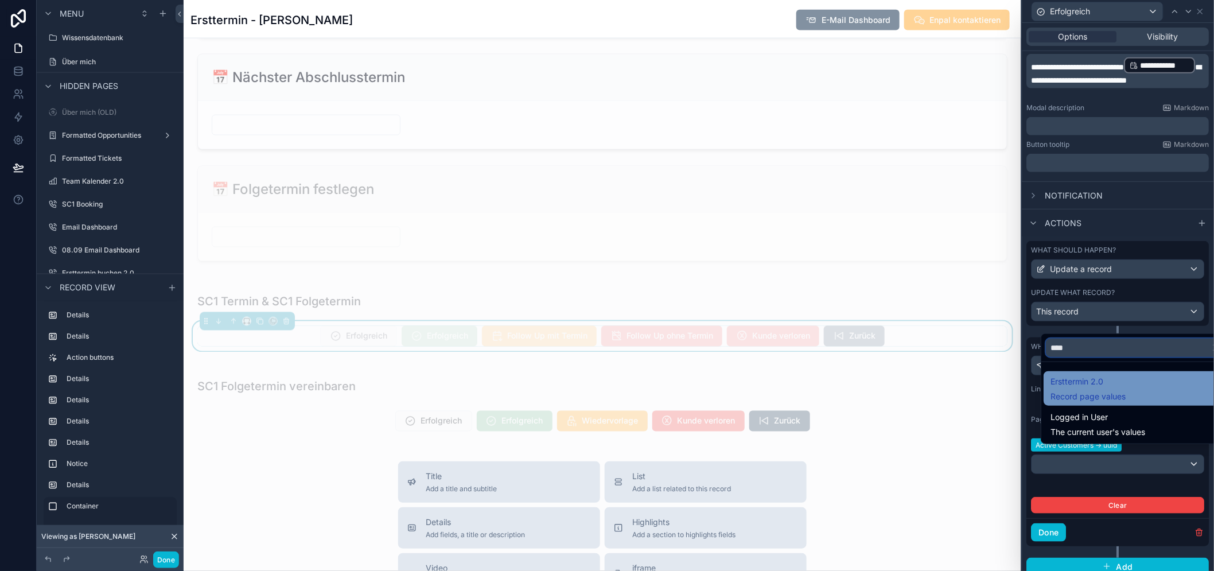
type input "****"
click at [1099, 388] on span "Ersttermin 2.0" at bounding box center [1088, 382] width 75 height 14
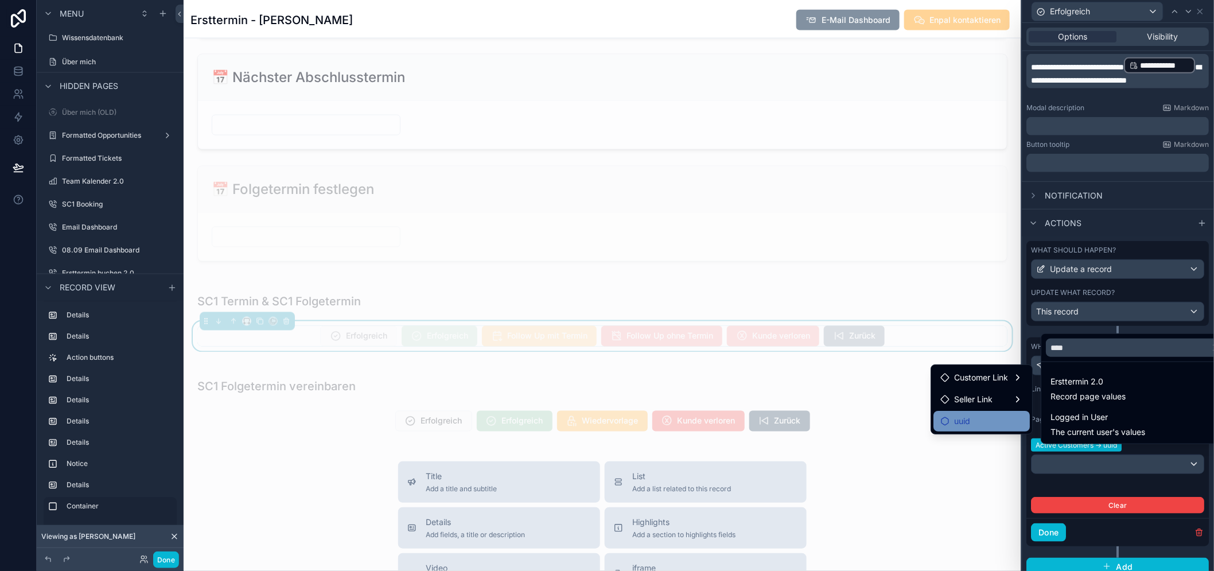
click at [998, 417] on div "uuid" at bounding box center [981, 421] width 83 height 14
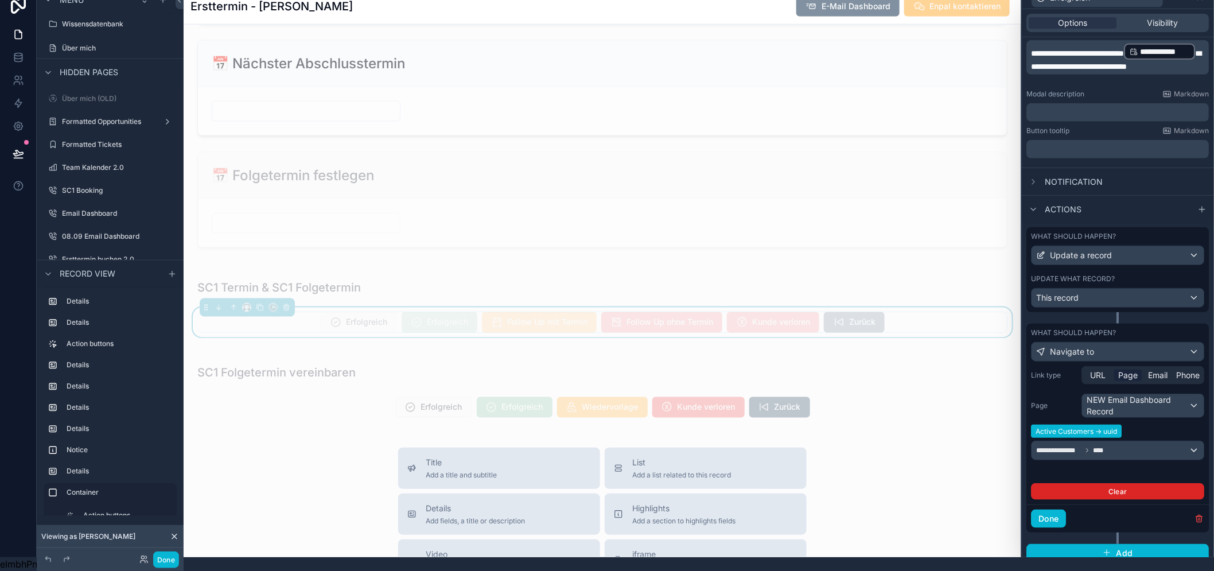
scroll to position [24, 0]
click at [1067, 510] on button "Done" at bounding box center [1049, 519] width 35 height 18
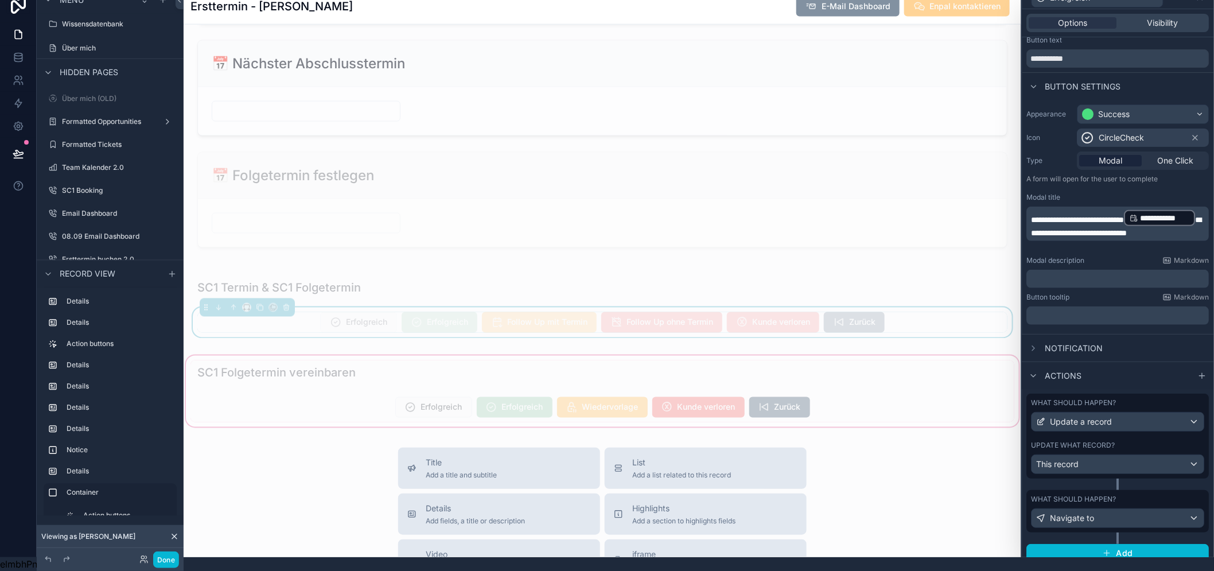
click at [514, 406] on div "scrollable content" at bounding box center [603, 391] width 838 height 76
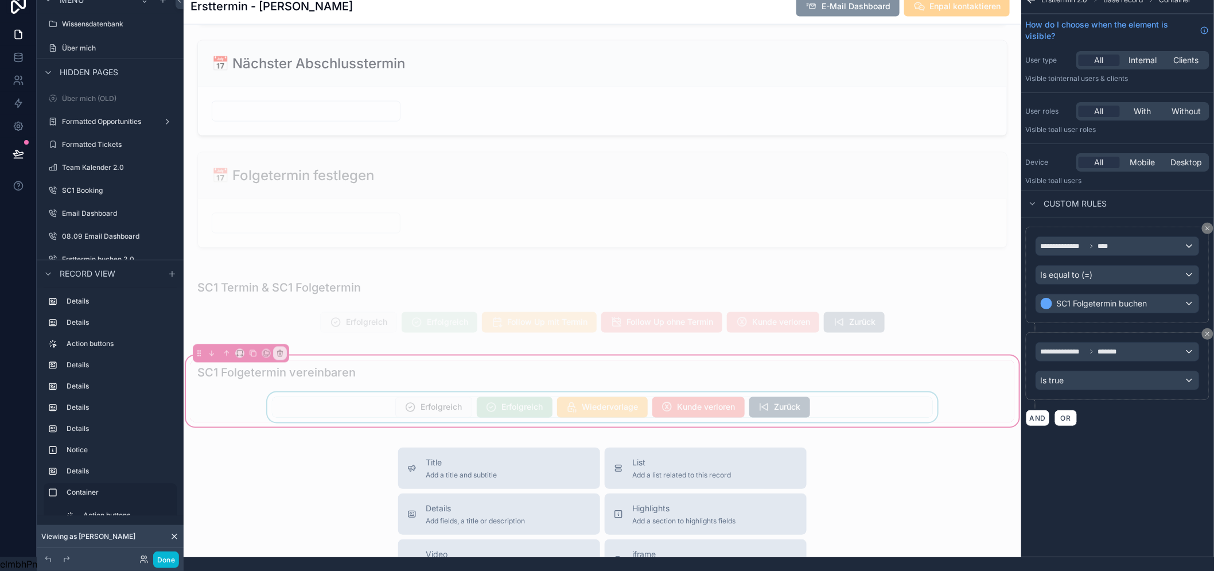
click at [514, 400] on div "scrollable content" at bounding box center [603, 407] width 824 height 30
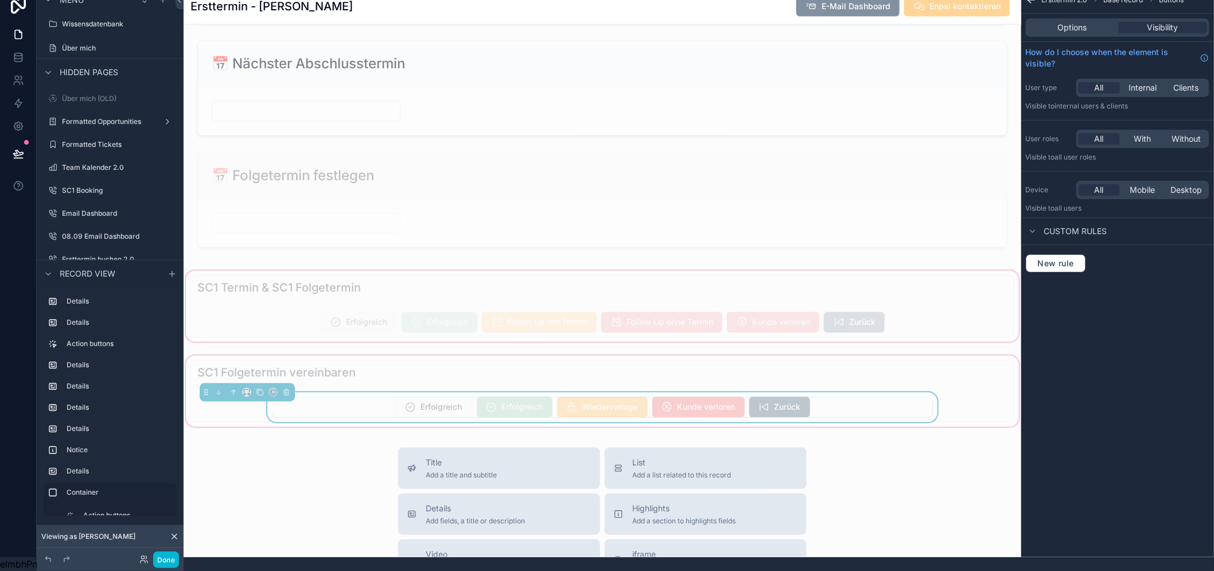
click at [537, 322] on div "scrollable content" at bounding box center [603, 307] width 838 height 76
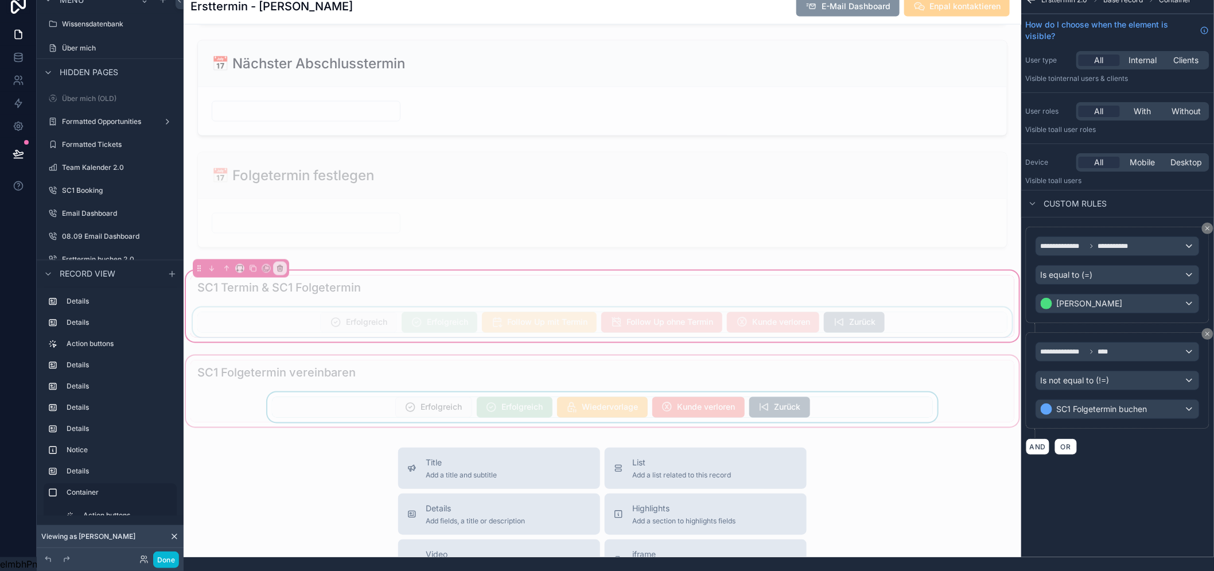
click at [537, 320] on div "scrollable content" at bounding box center [603, 323] width 824 height 30
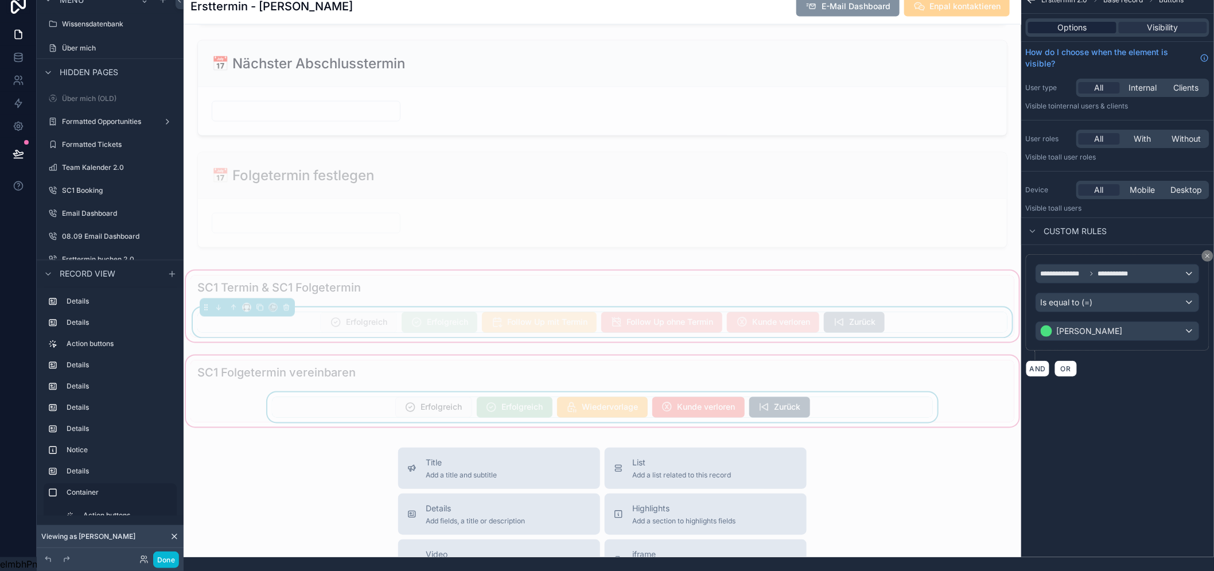
click at [1079, 22] on span "Options" at bounding box center [1072, 27] width 29 height 11
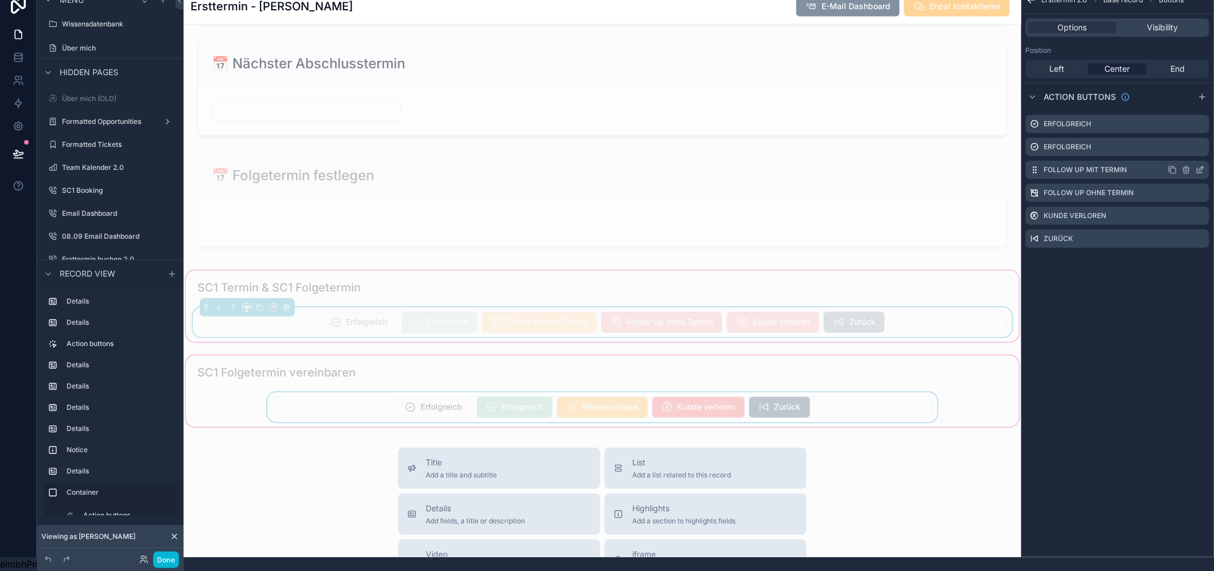
click at [1205, 165] on icon "scrollable content" at bounding box center [1200, 169] width 9 height 9
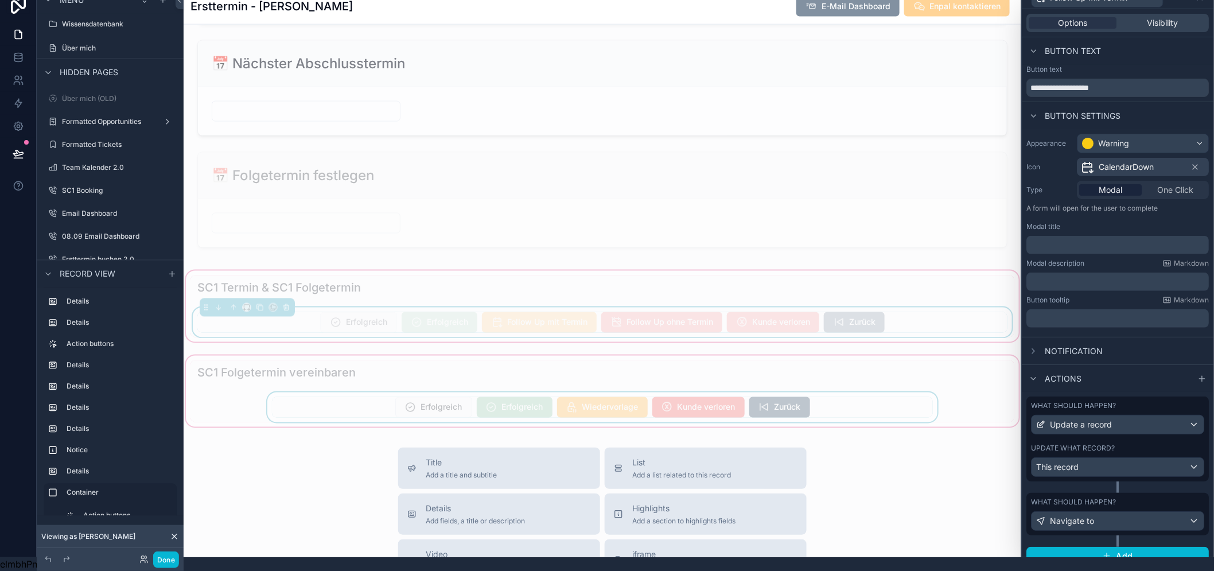
scroll to position [3, 0]
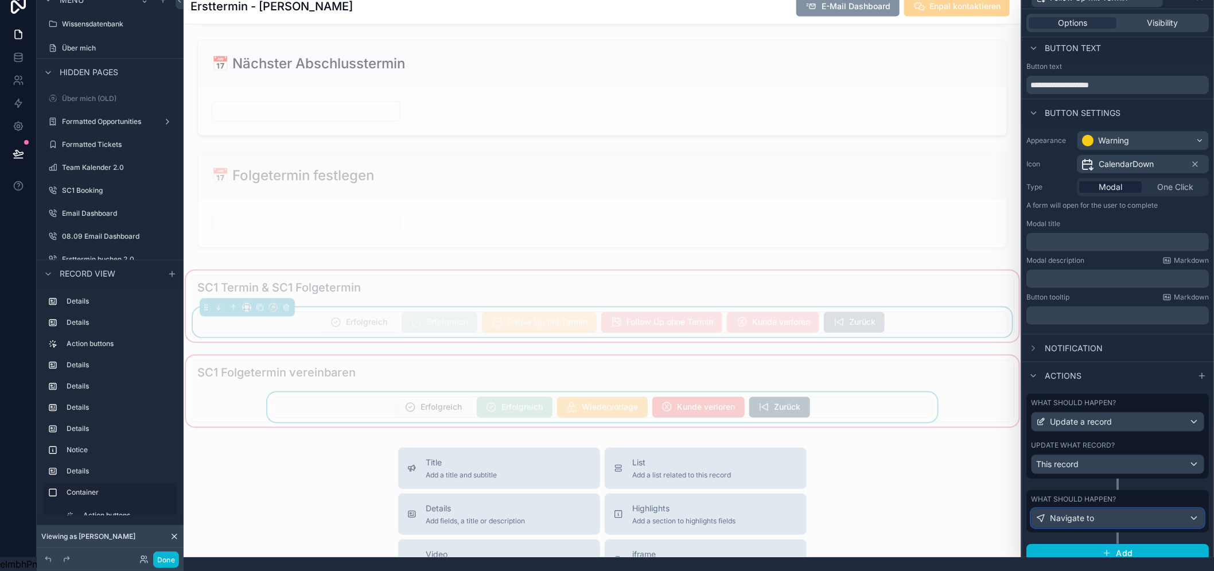
click at [1095, 512] on span "Navigate to" at bounding box center [1073, 517] width 44 height 11
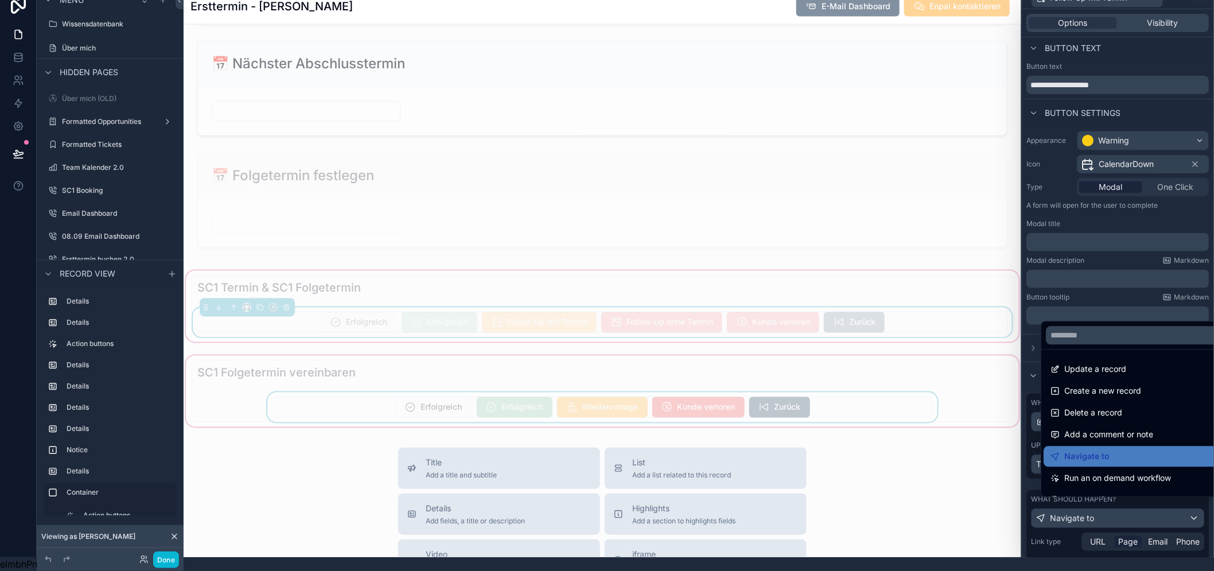
click at [1099, 502] on div at bounding box center [1119, 271] width 192 height 571
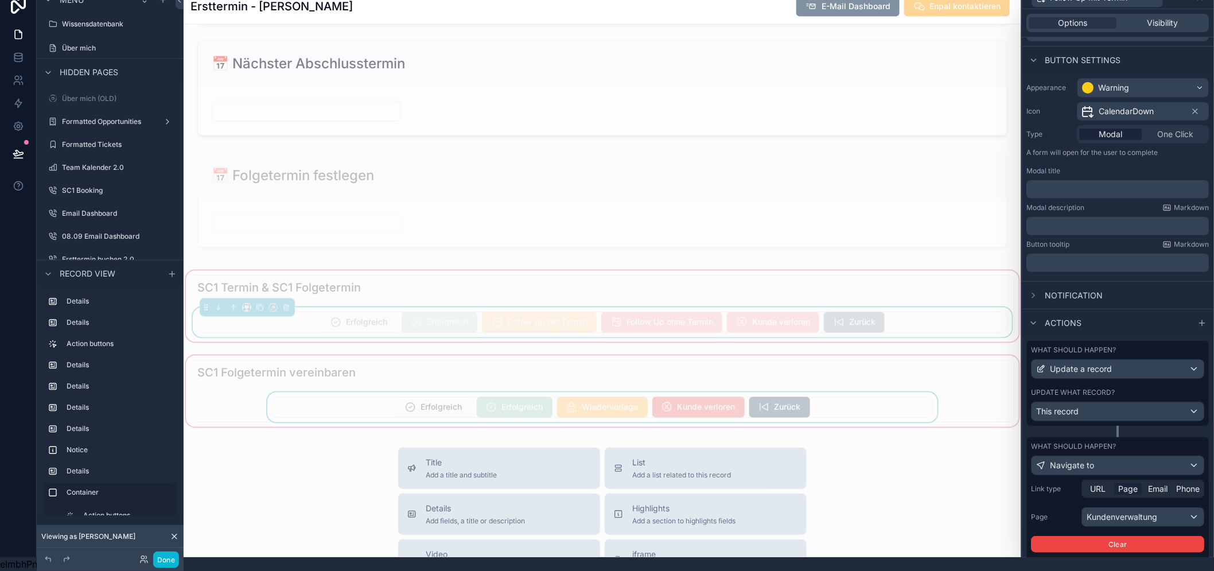
scroll to position [108, 0]
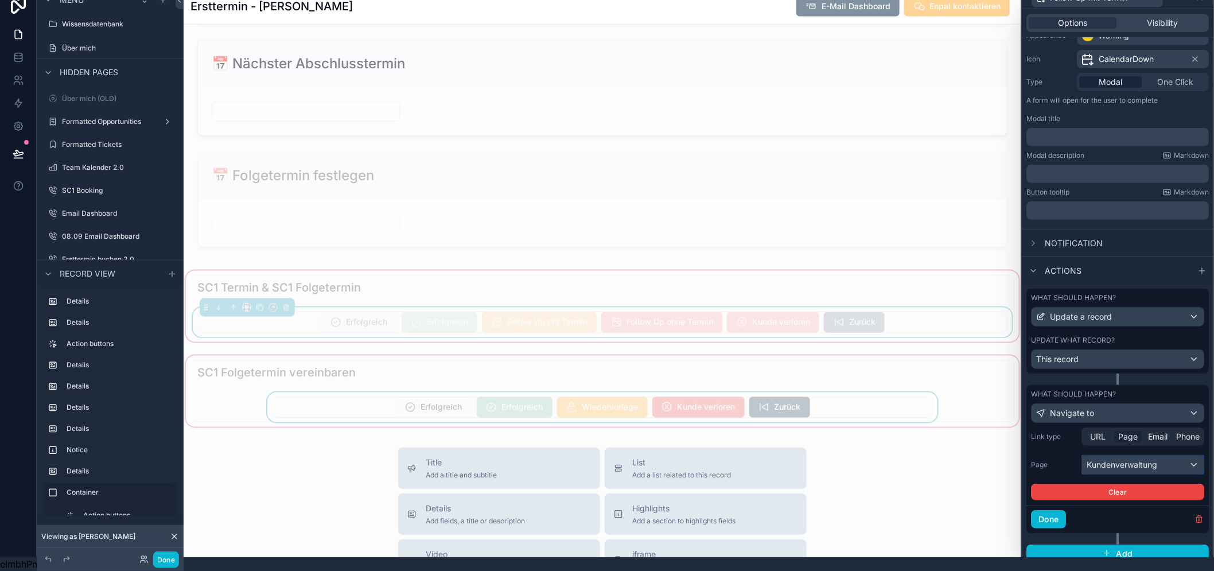
click at [1127, 456] on div "Kundenverwaltung" at bounding box center [1144, 465] width 122 height 18
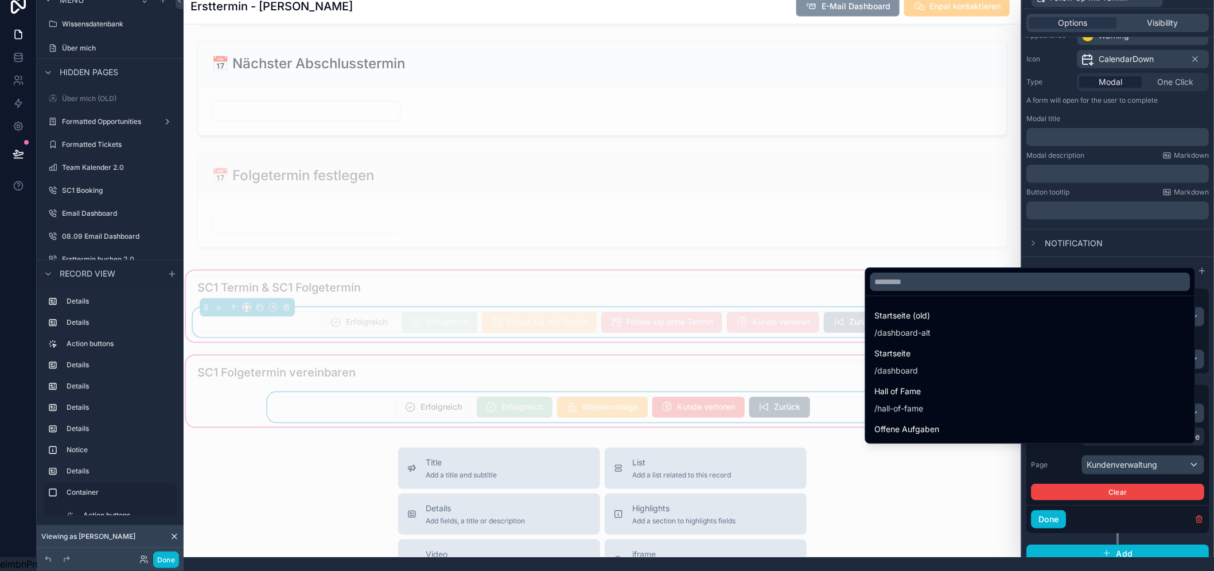
click at [1127, 456] on div at bounding box center [1119, 271] width 192 height 571
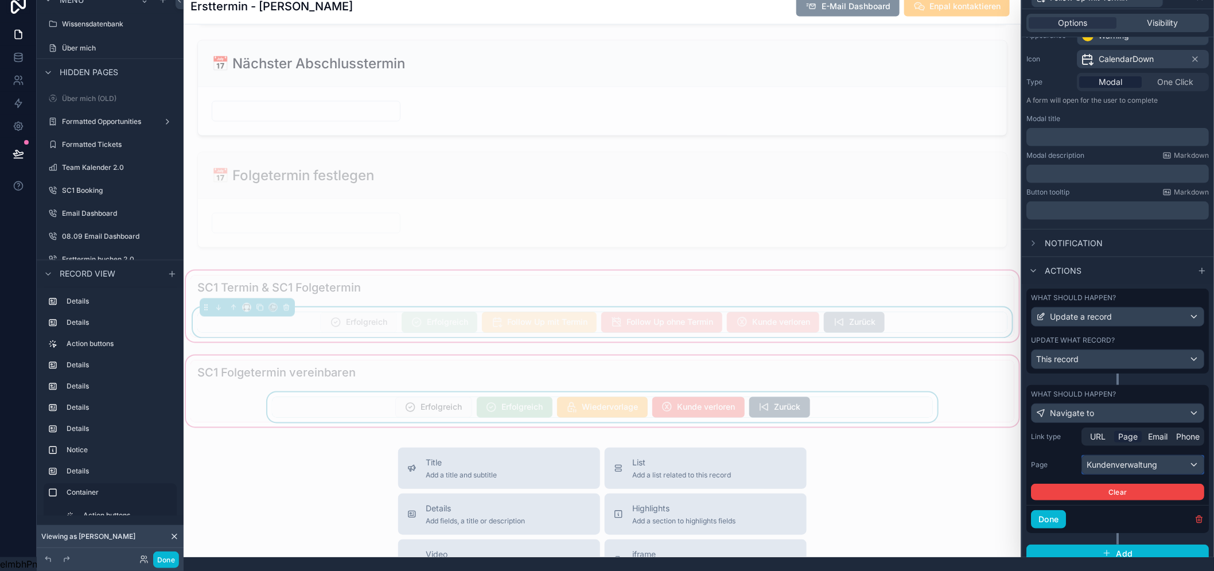
click at [1127, 456] on div "Kundenverwaltung" at bounding box center [1144, 465] width 122 height 18
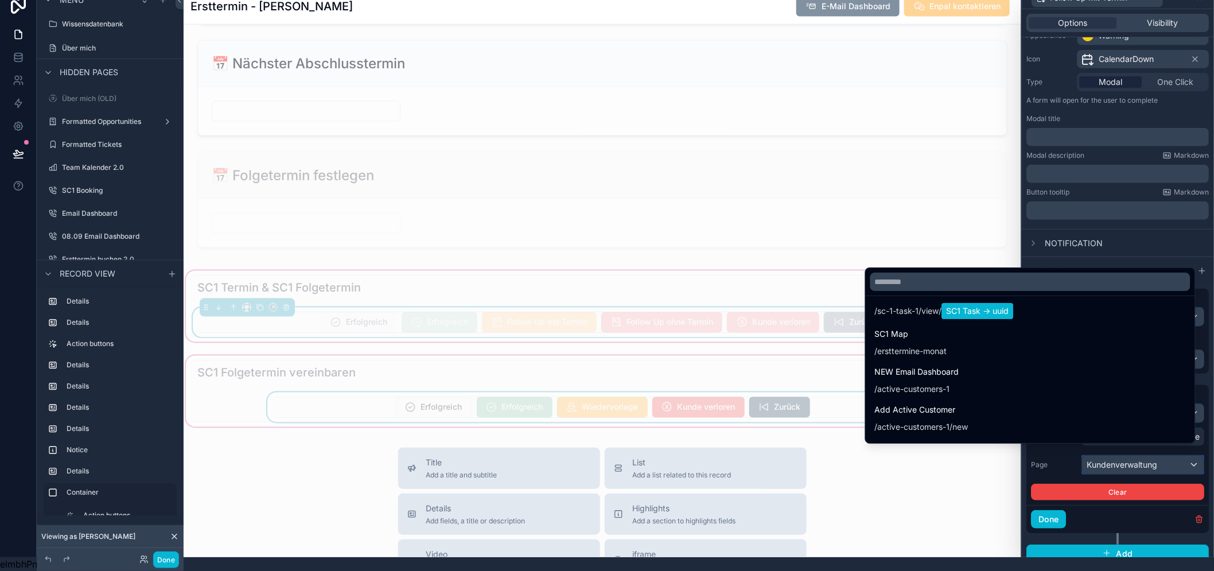
scroll to position [3659, 0]
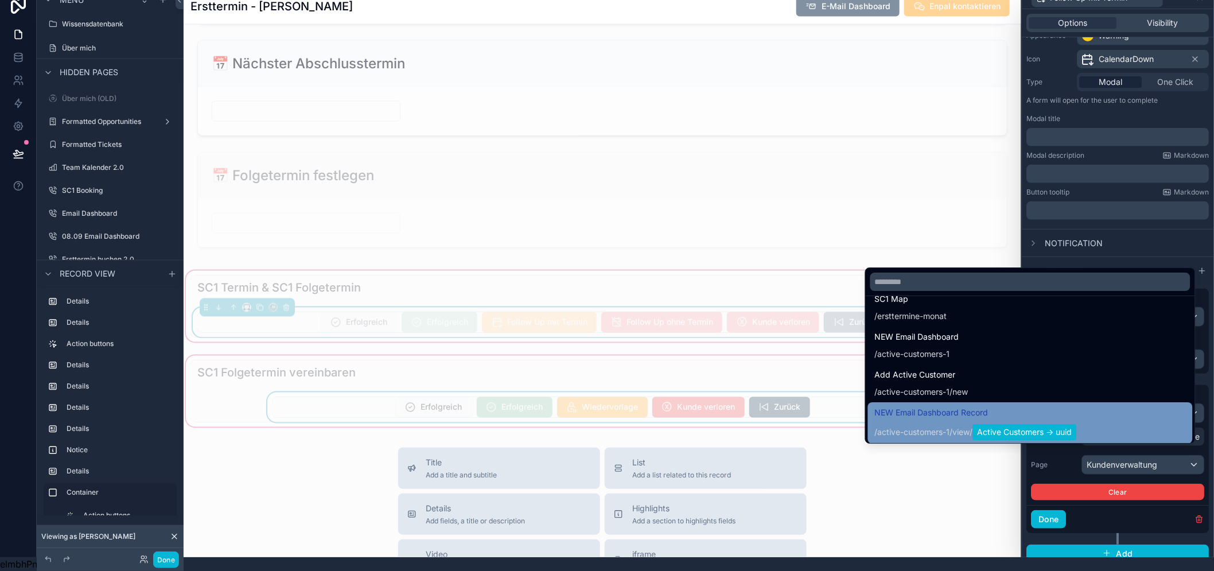
click at [1037, 424] on span "Active Customers -> uuid" at bounding box center [1025, 432] width 104 height 16
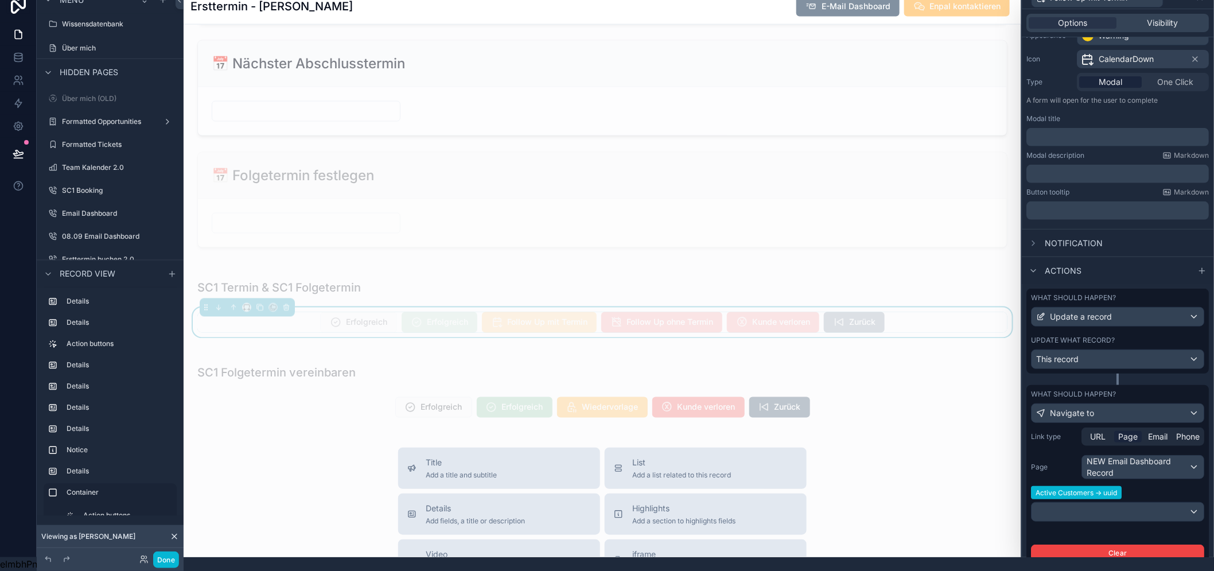
scroll to position [0, 0]
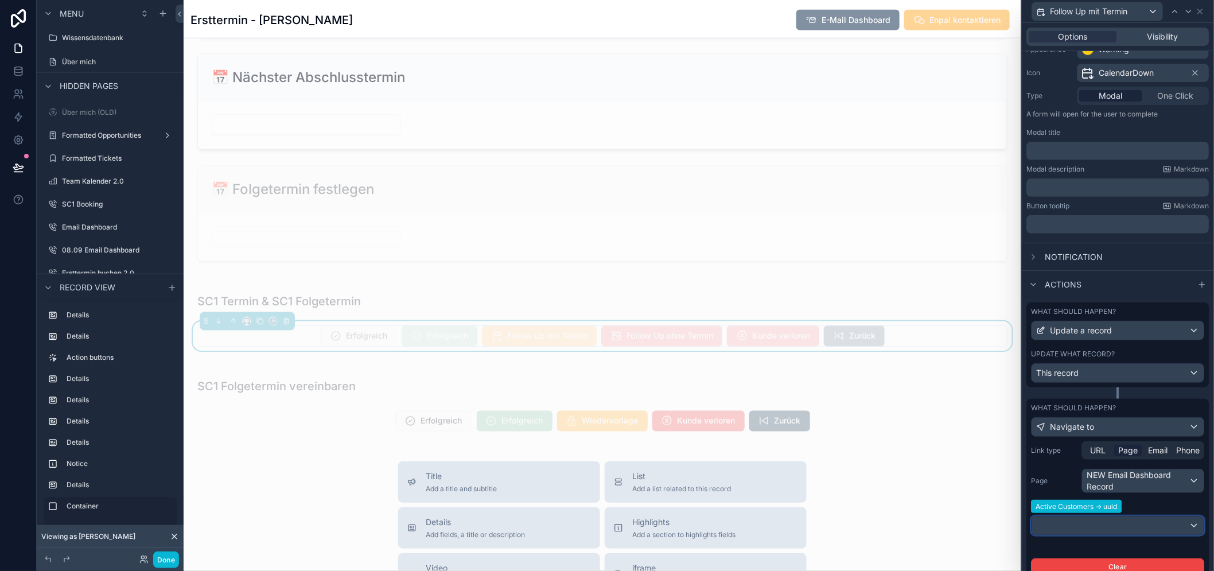
click at [1091, 526] on div at bounding box center [1118, 525] width 172 height 18
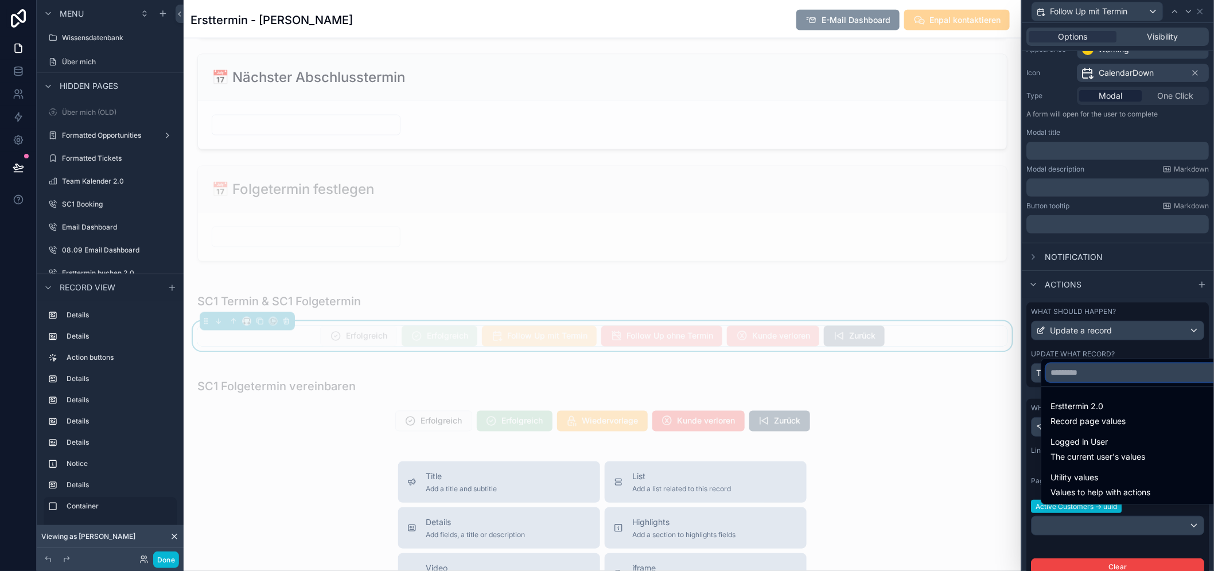
click at [1070, 382] on input "text" at bounding box center [1136, 372] width 180 height 18
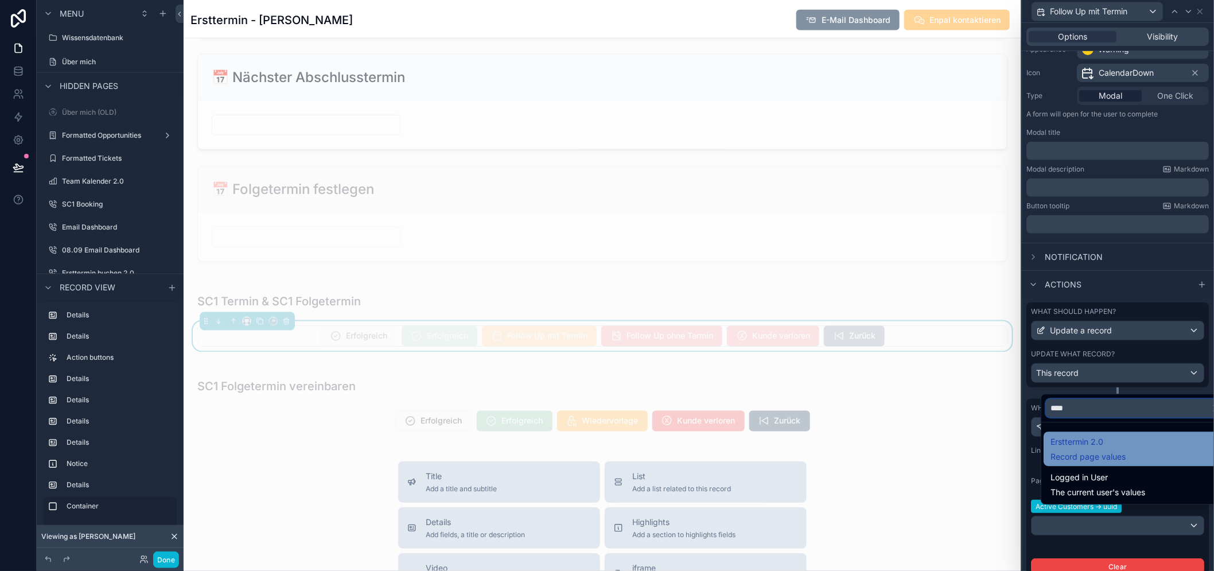
type input "****"
click at [1126, 446] on span "Ersttermin 2.0" at bounding box center [1088, 442] width 75 height 14
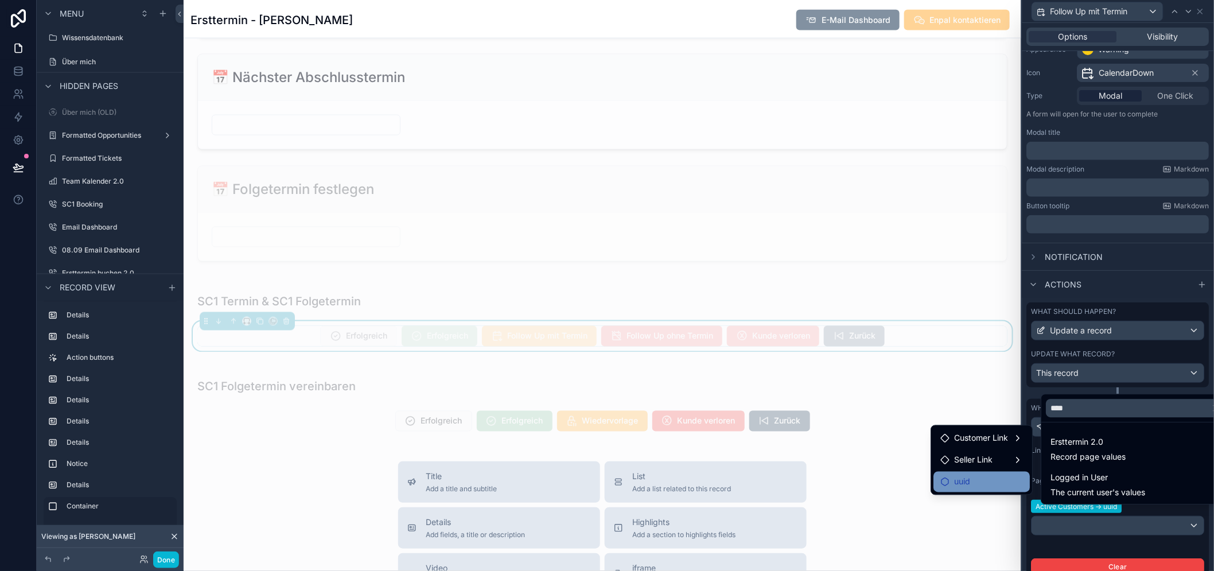
click at [970, 481] on span "uuid" at bounding box center [962, 482] width 16 height 14
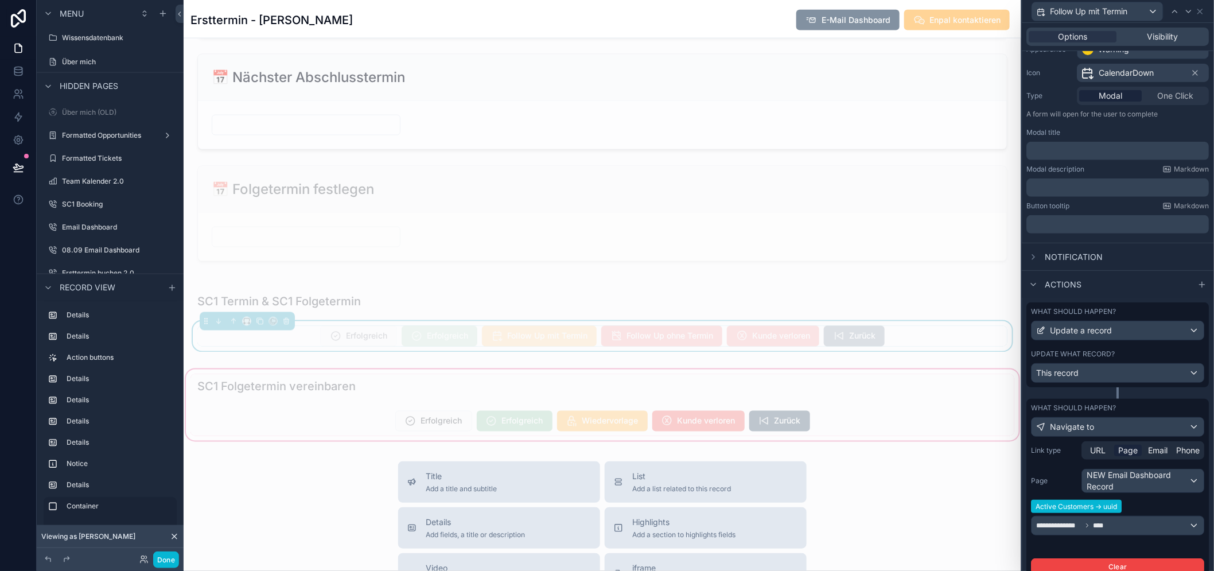
click at [529, 423] on div "scrollable content" at bounding box center [603, 405] width 838 height 76
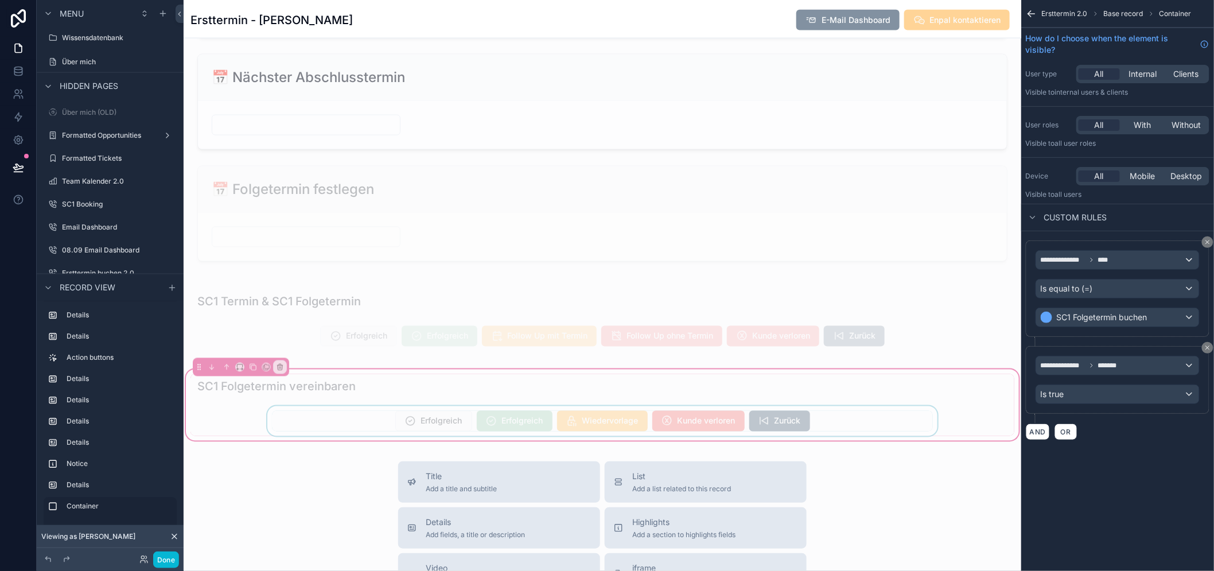
click at [526, 425] on div "scrollable content" at bounding box center [603, 421] width 824 height 30
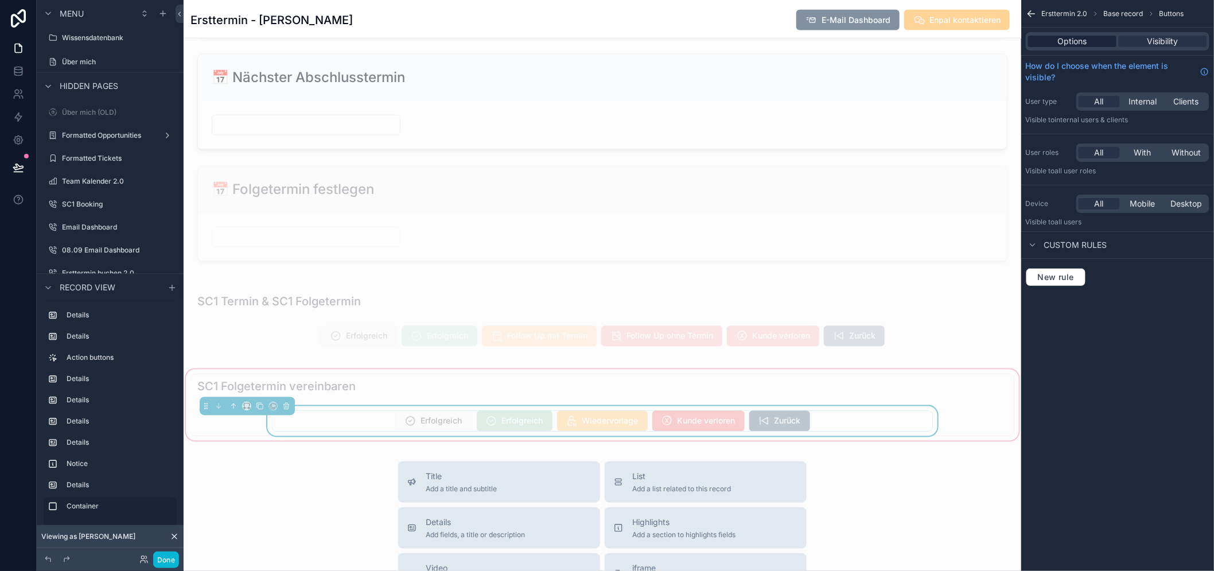
click at [1087, 40] on span "Options" at bounding box center [1072, 41] width 29 height 11
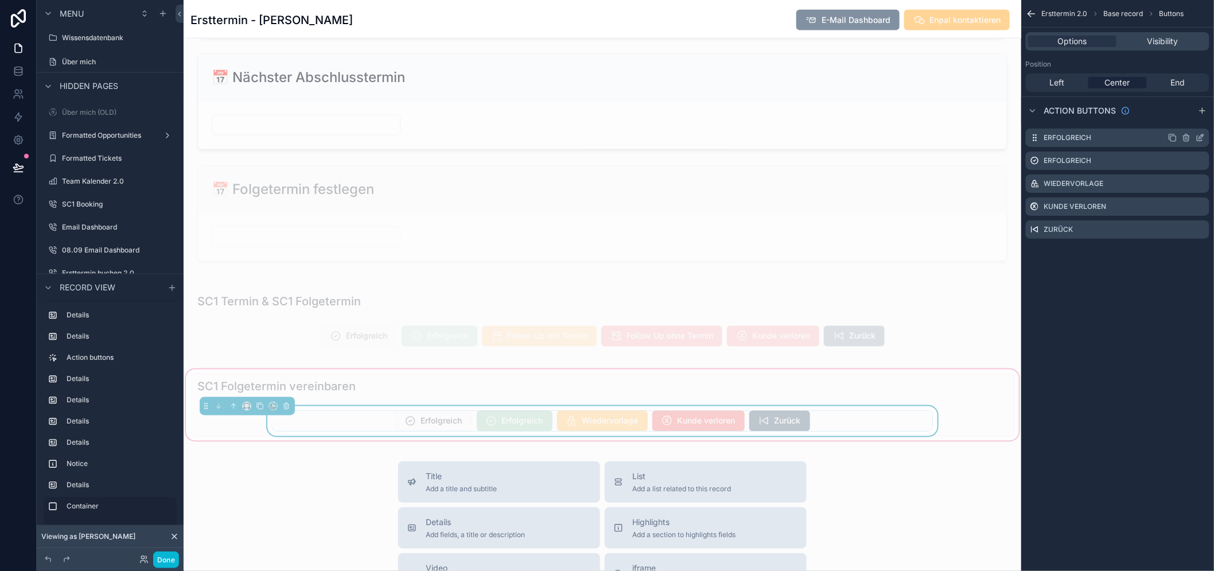
click at [1205, 133] on icon "scrollable content" at bounding box center [1200, 137] width 9 height 9
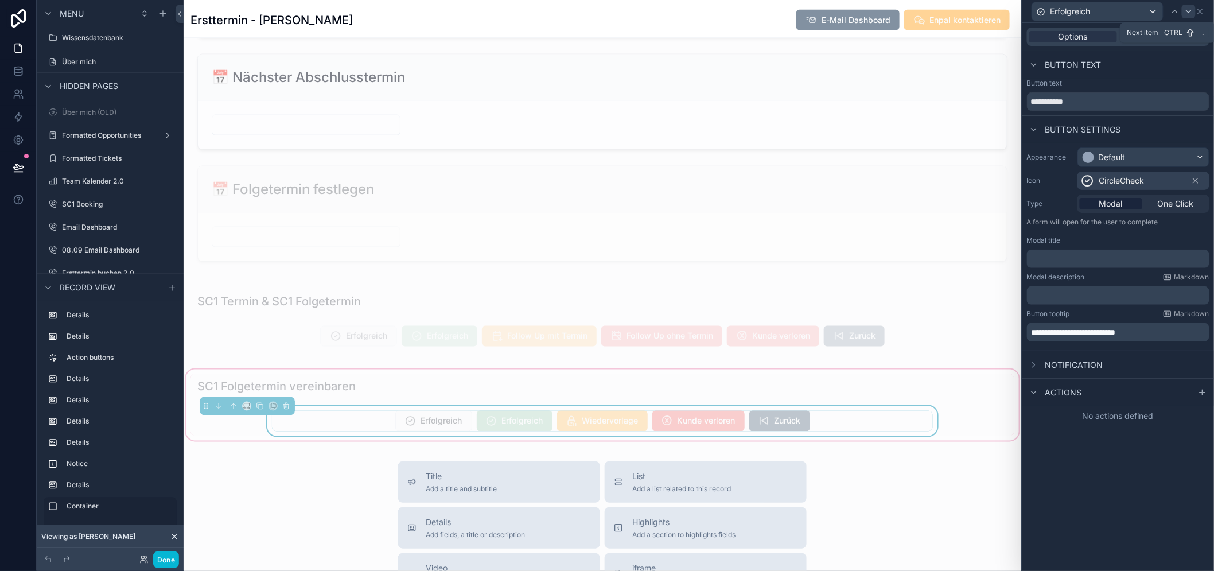
click at [1194, 14] on icon at bounding box center [1188, 11] width 9 height 9
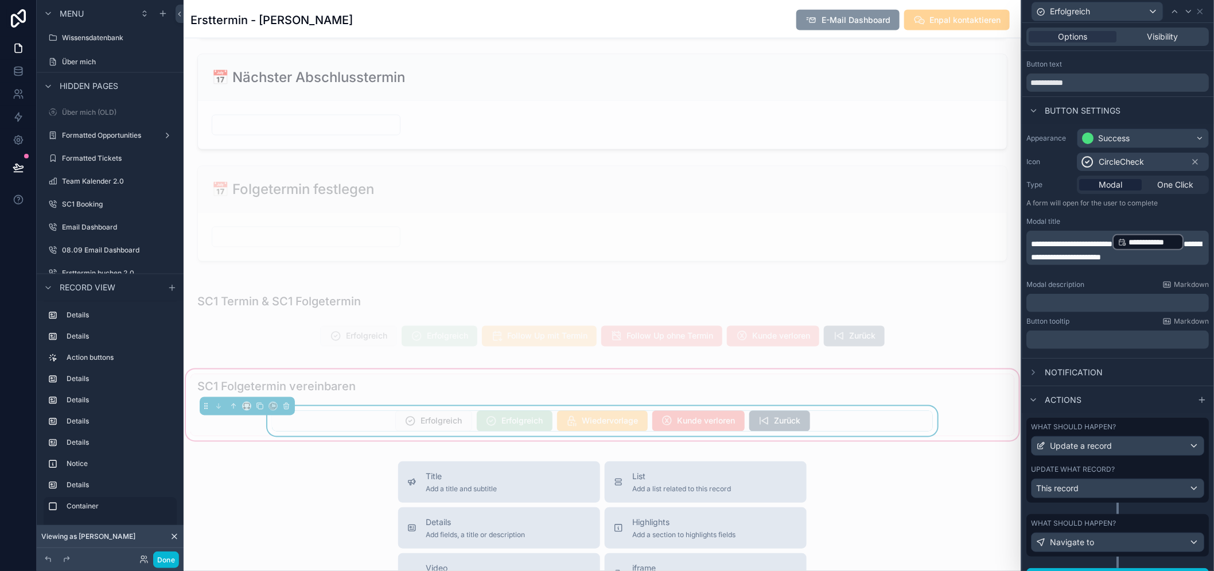
scroll to position [29, 0]
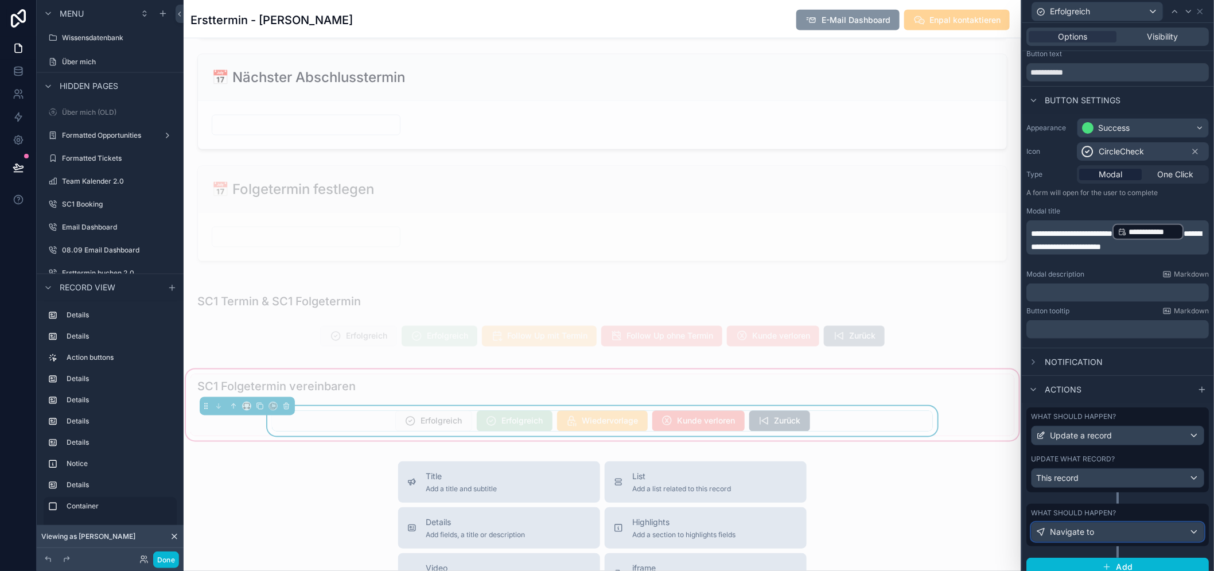
click at [1082, 523] on div "Navigate to" at bounding box center [1118, 532] width 172 height 18
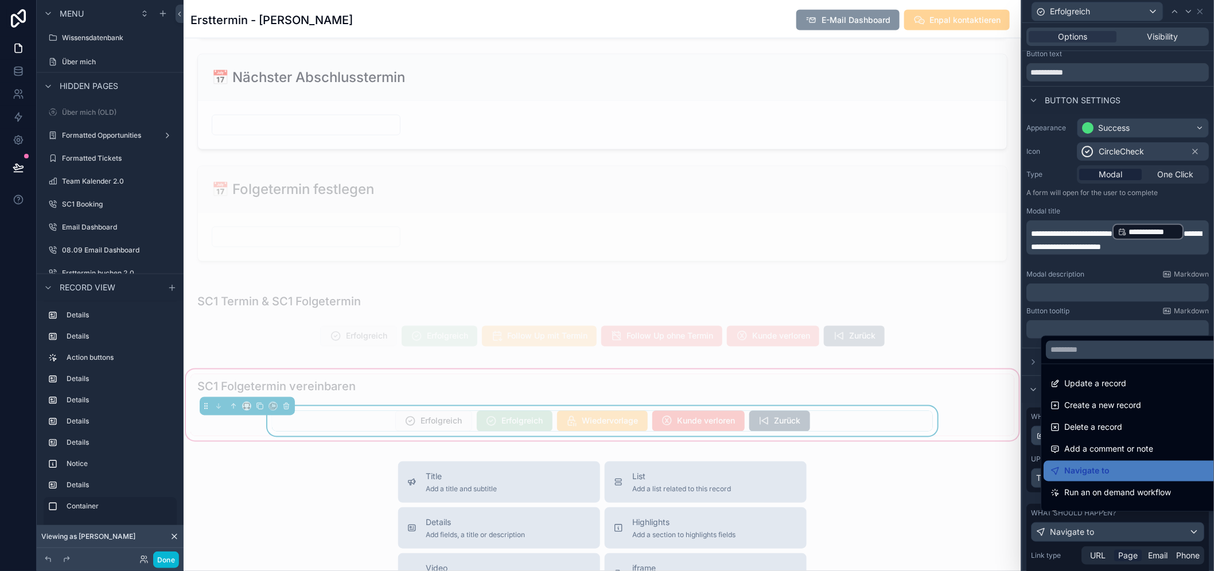
click at [1082, 530] on div at bounding box center [1119, 285] width 192 height 571
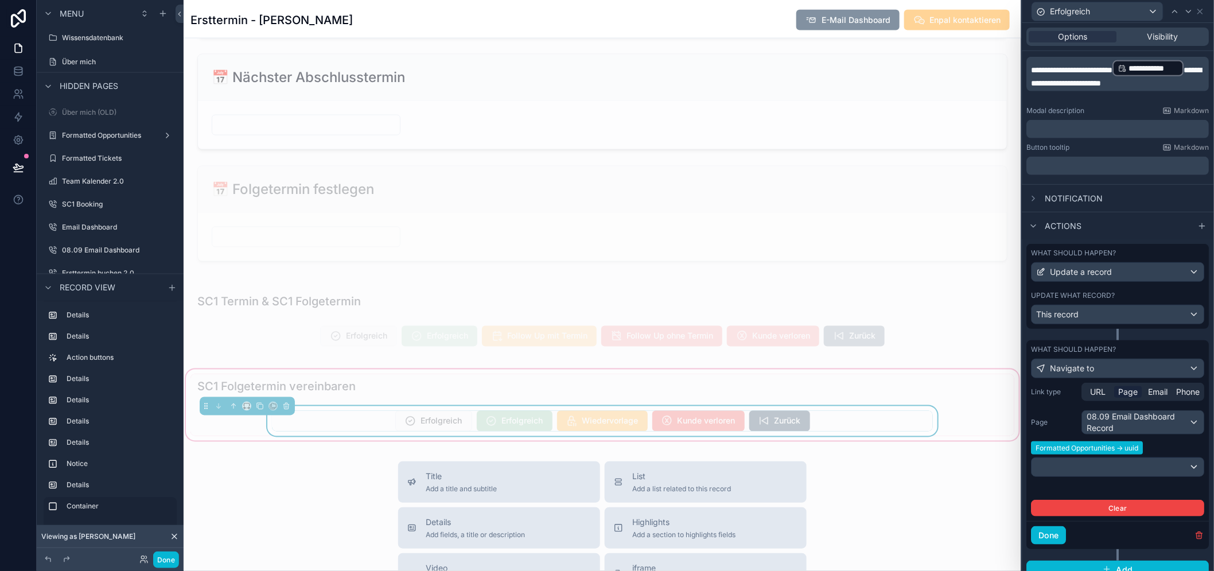
scroll to position [196, 0]
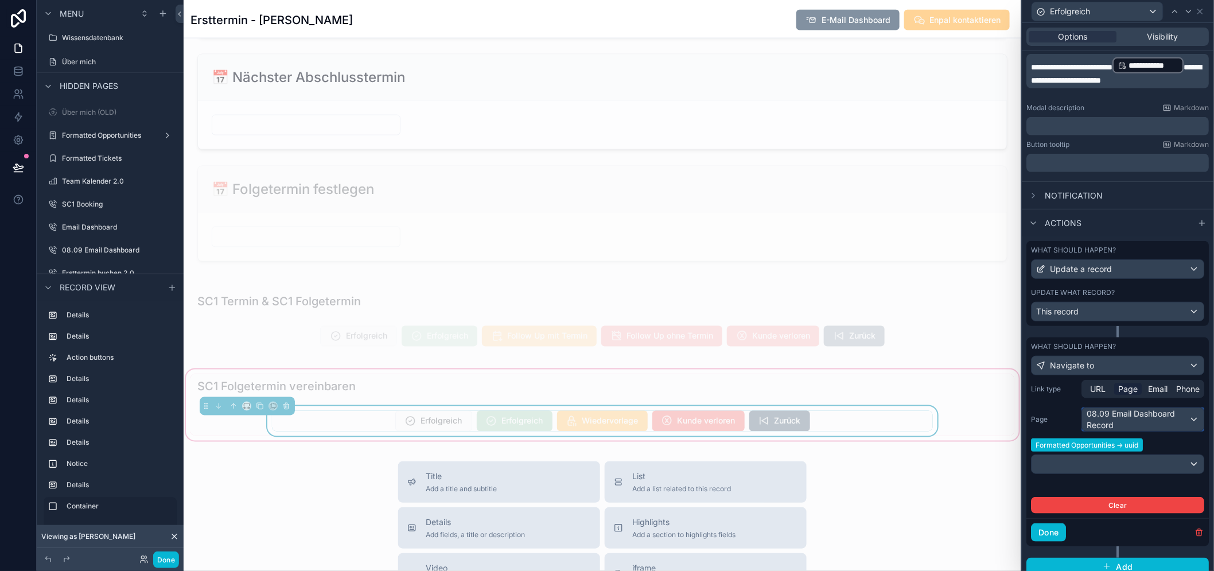
click at [1135, 411] on div "08.09 Email Dashboard Record" at bounding box center [1144, 419] width 122 height 23
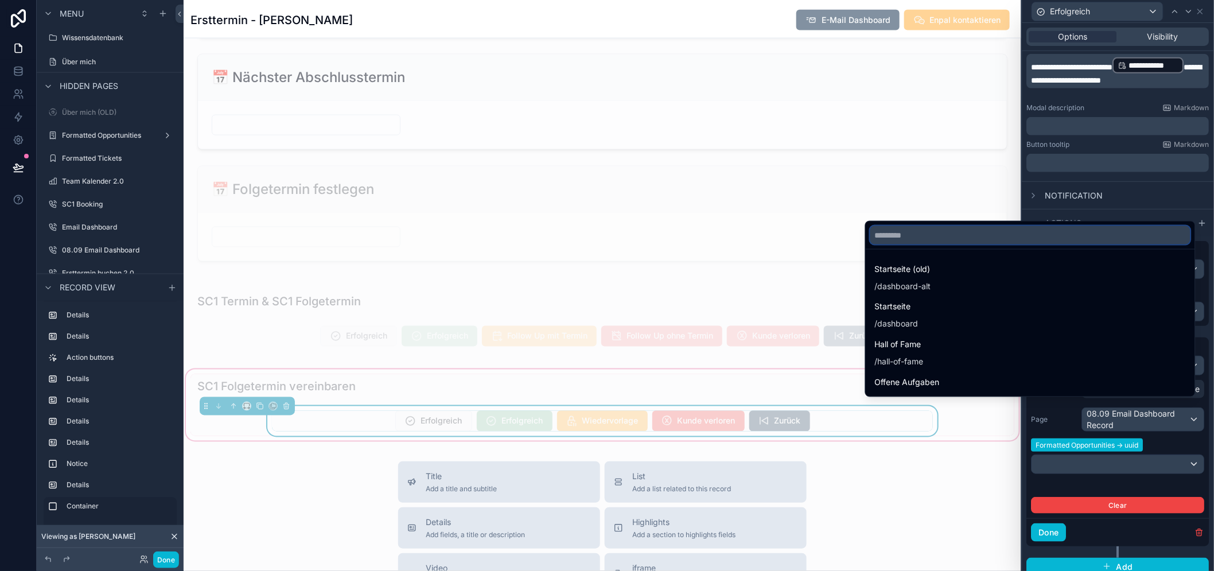
click at [978, 244] on input "text" at bounding box center [1030, 235] width 320 height 18
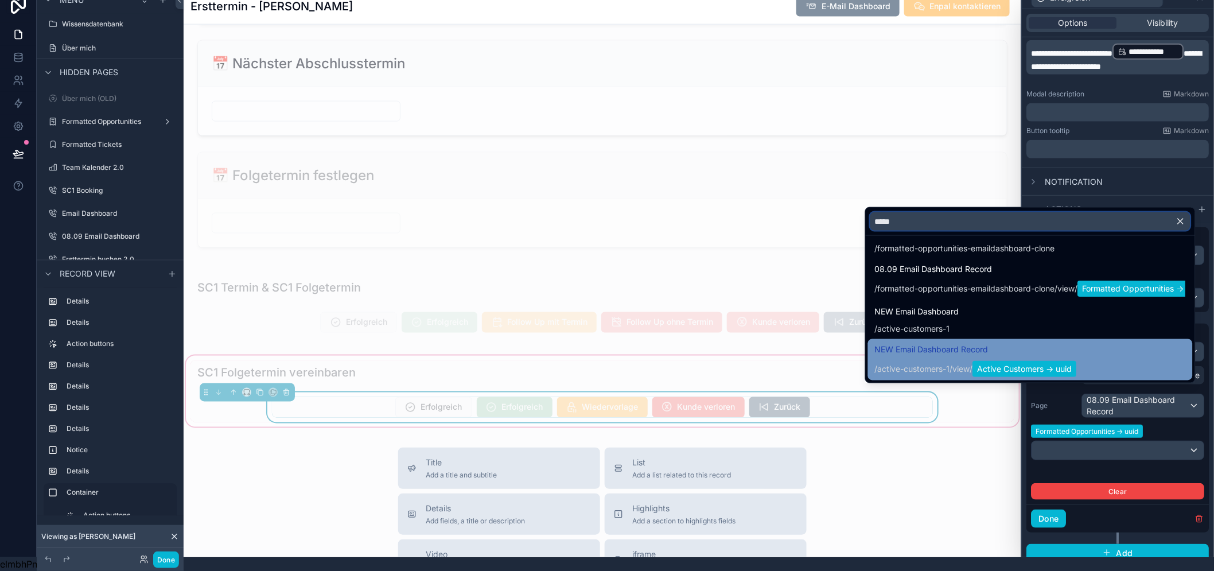
scroll to position [24, 0]
type input "*****"
click at [970, 363] on span "view" at bounding box center [961, 368] width 17 height 11
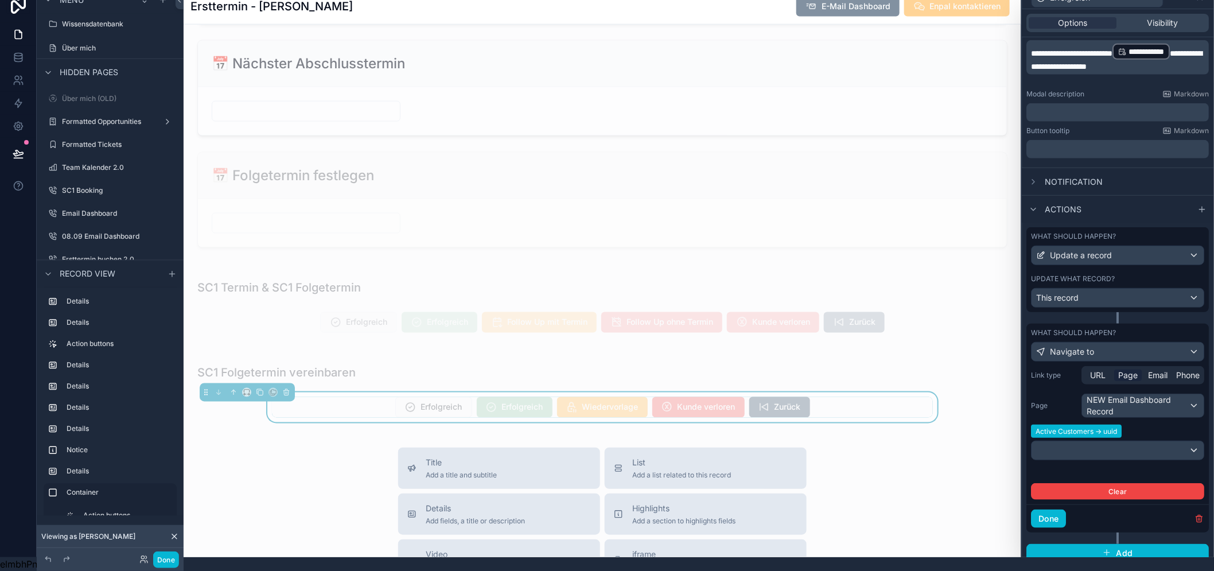
scroll to position [0, 0]
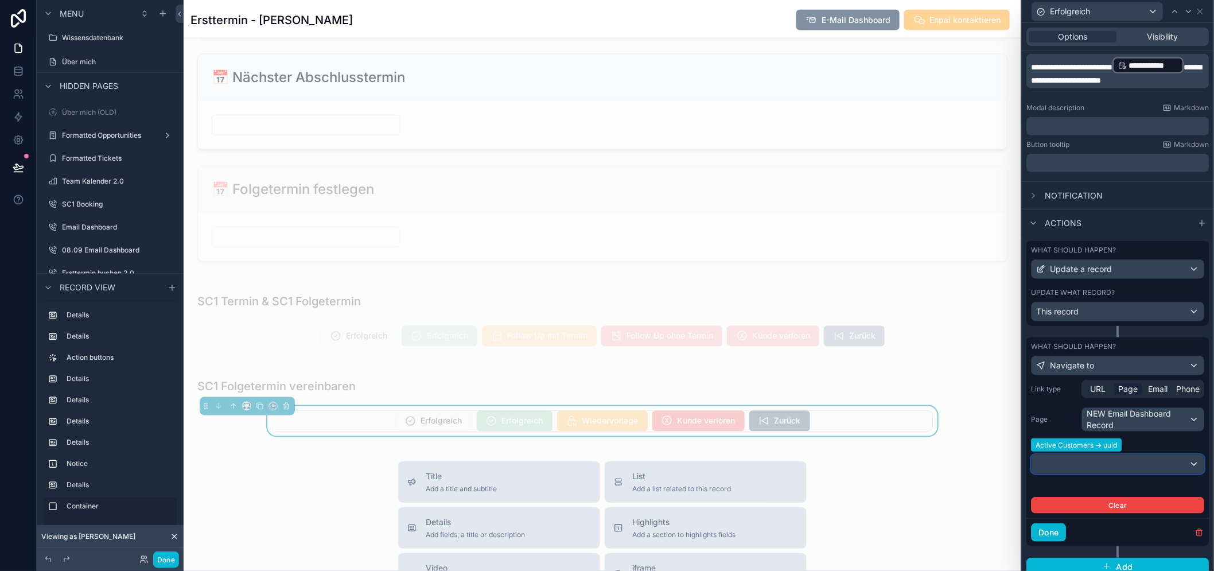
click at [1096, 471] on div at bounding box center [1118, 464] width 172 height 18
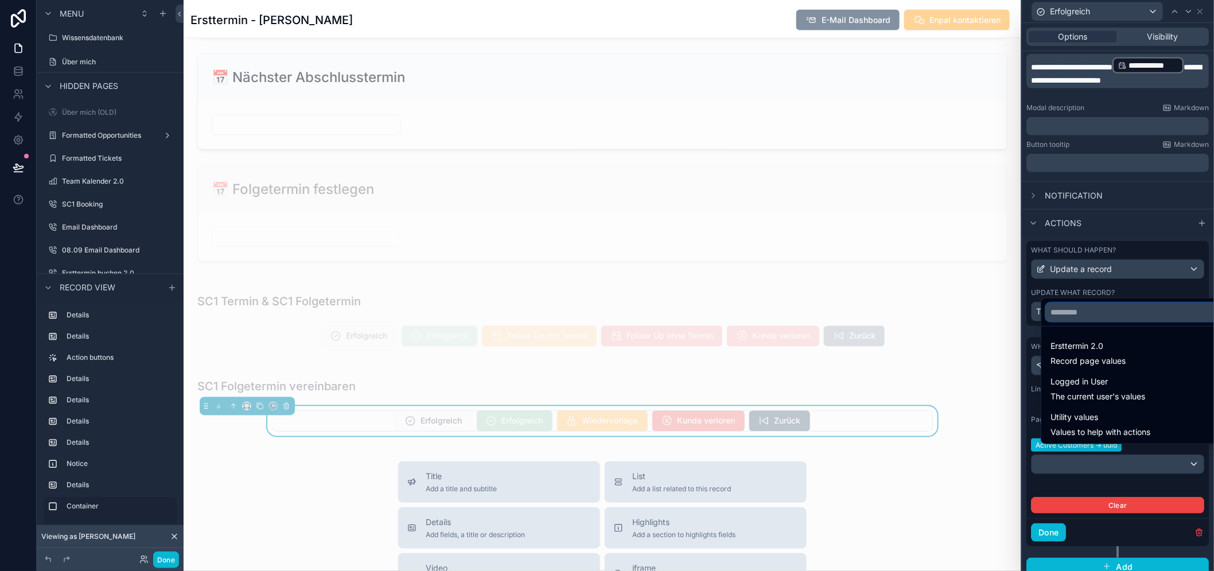
click at [1092, 321] on input "text" at bounding box center [1136, 312] width 180 height 18
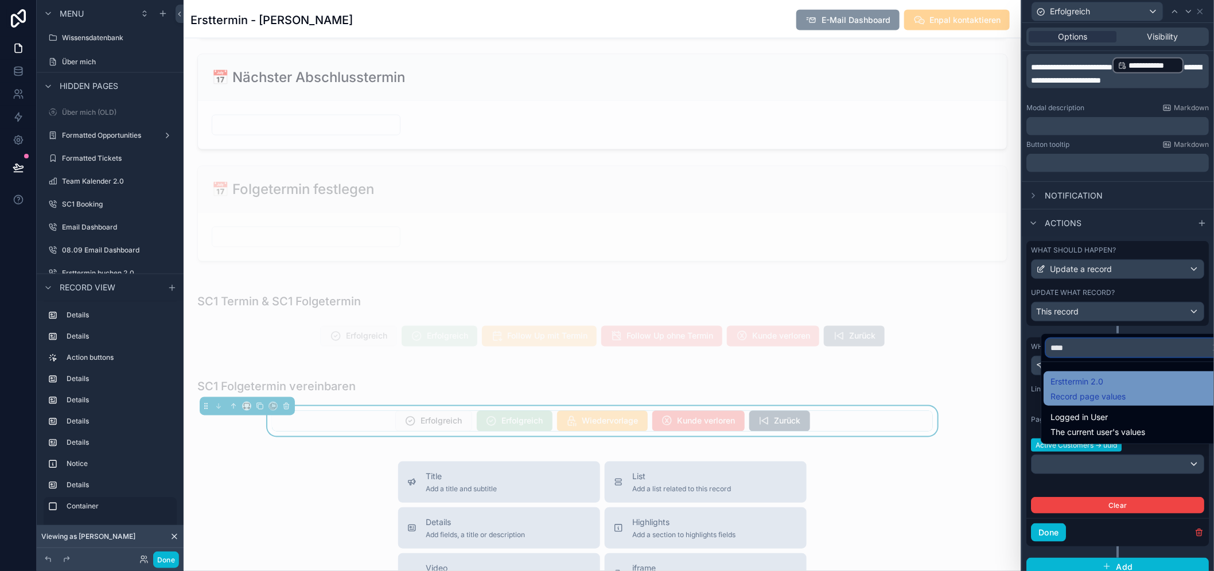
type input "****"
click at [1119, 400] on span "Record page values" at bounding box center [1088, 396] width 75 height 11
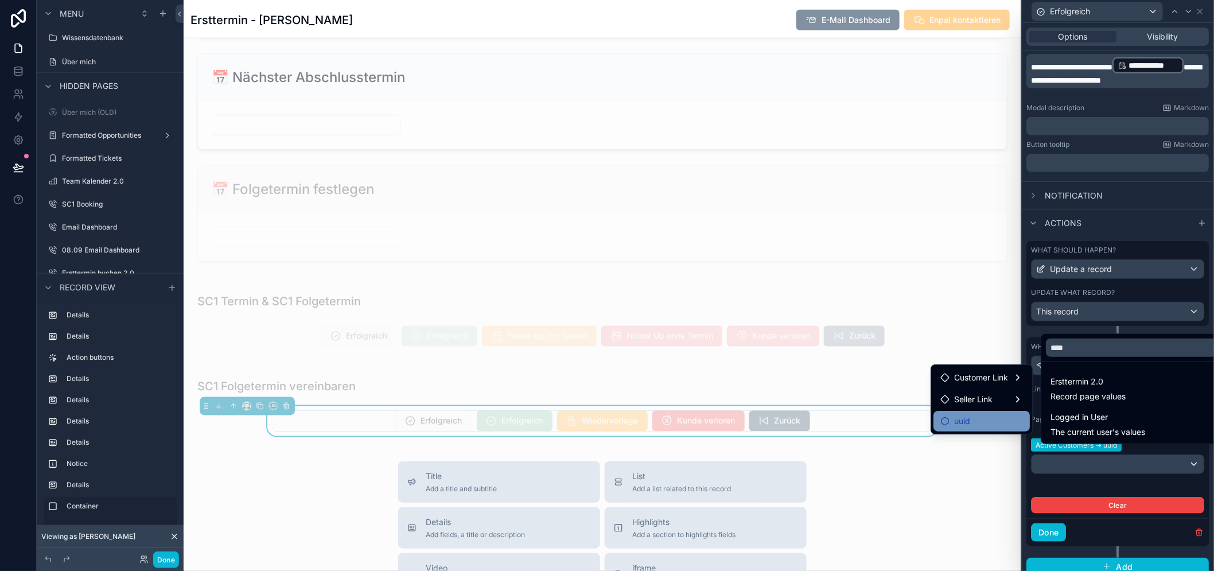
click at [1006, 411] on div "uuid" at bounding box center [982, 421] width 96 height 21
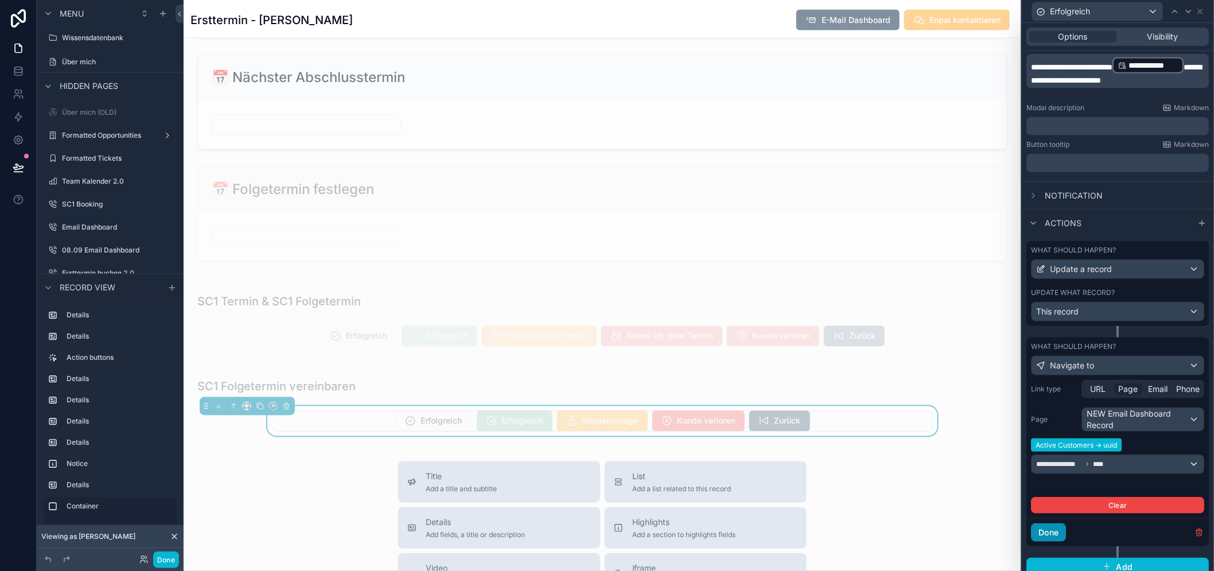
click at [1062, 534] on button "Done" at bounding box center [1049, 532] width 35 height 18
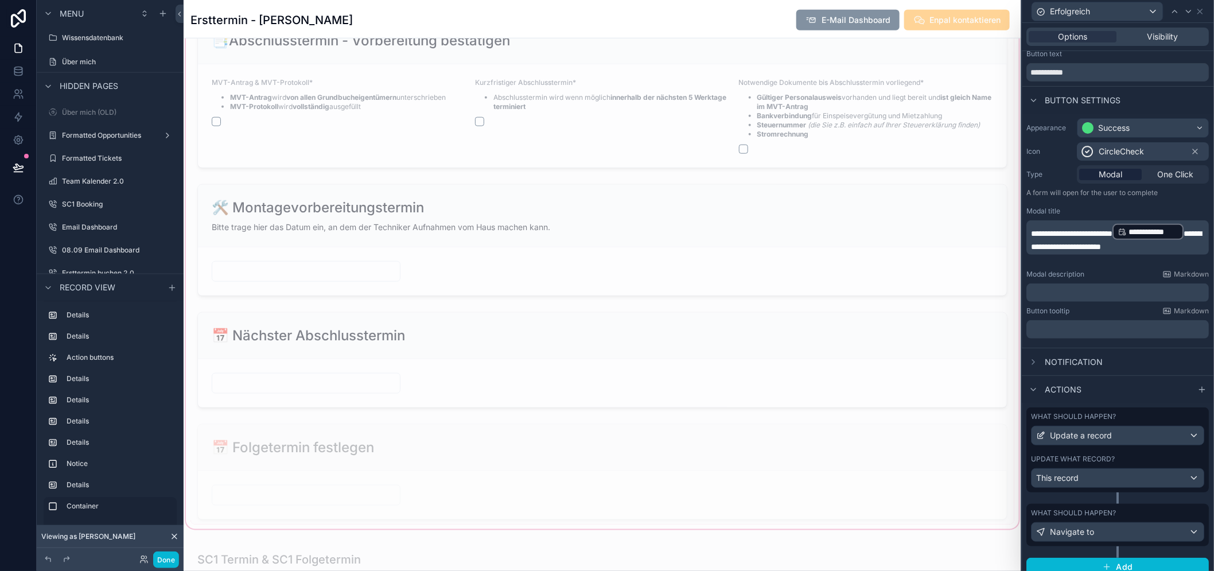
scroll to position [2164, 0]
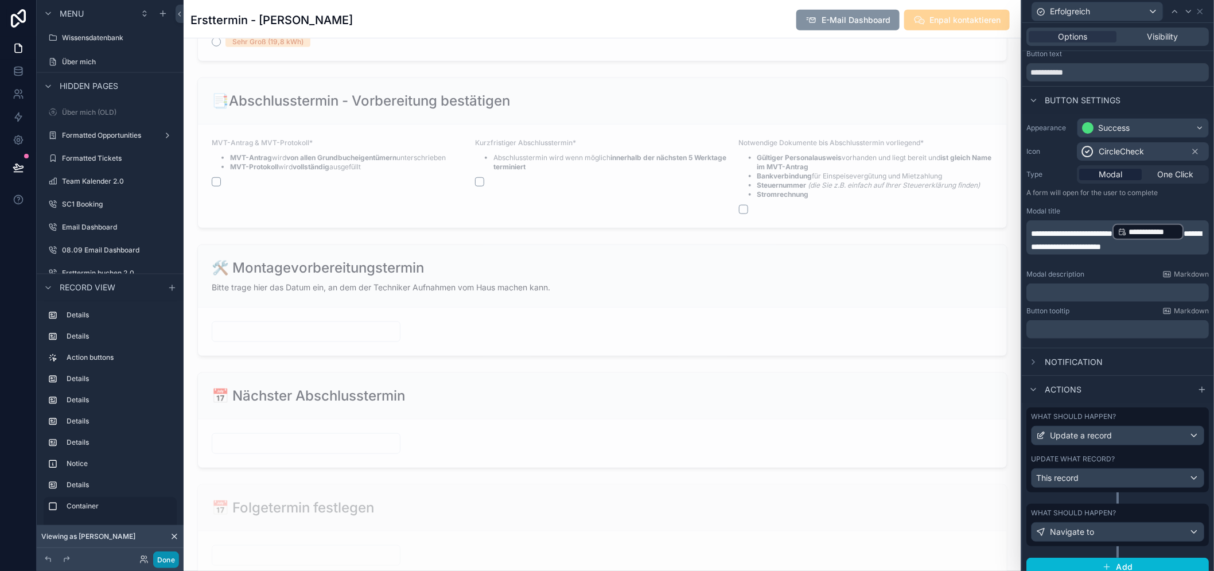
click at [156, 559] on button "Done" at bounding box center [166, 559] width 26 height 17
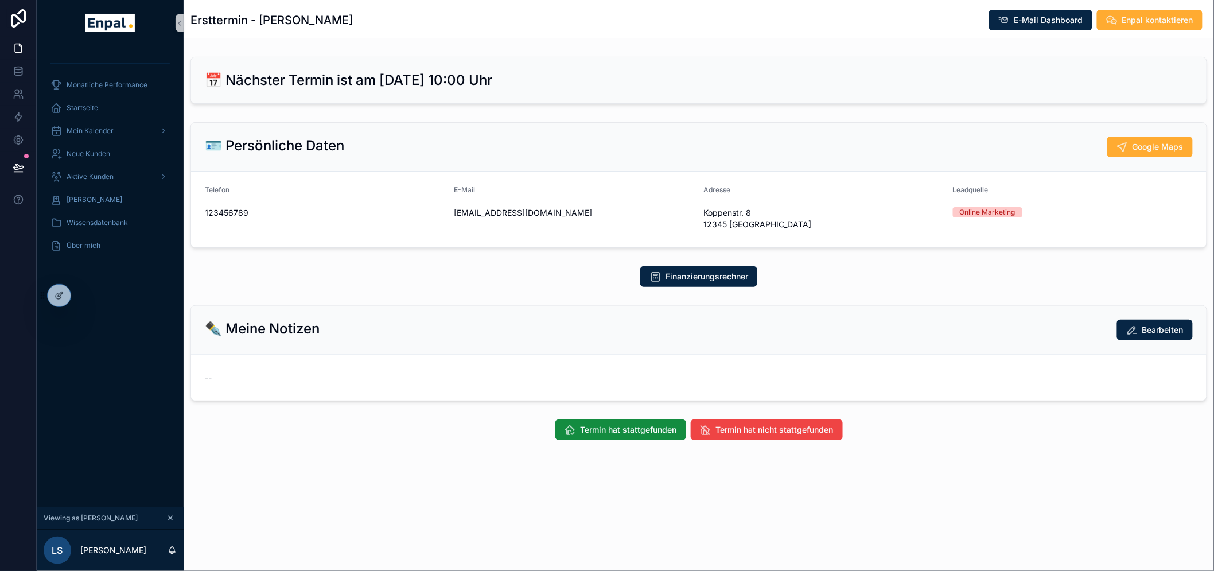
scroll to position [0, 0]
click at [623, 427] on span "Termin hat stattgefunden" at bounding box center [629, 429] width 96 height 11
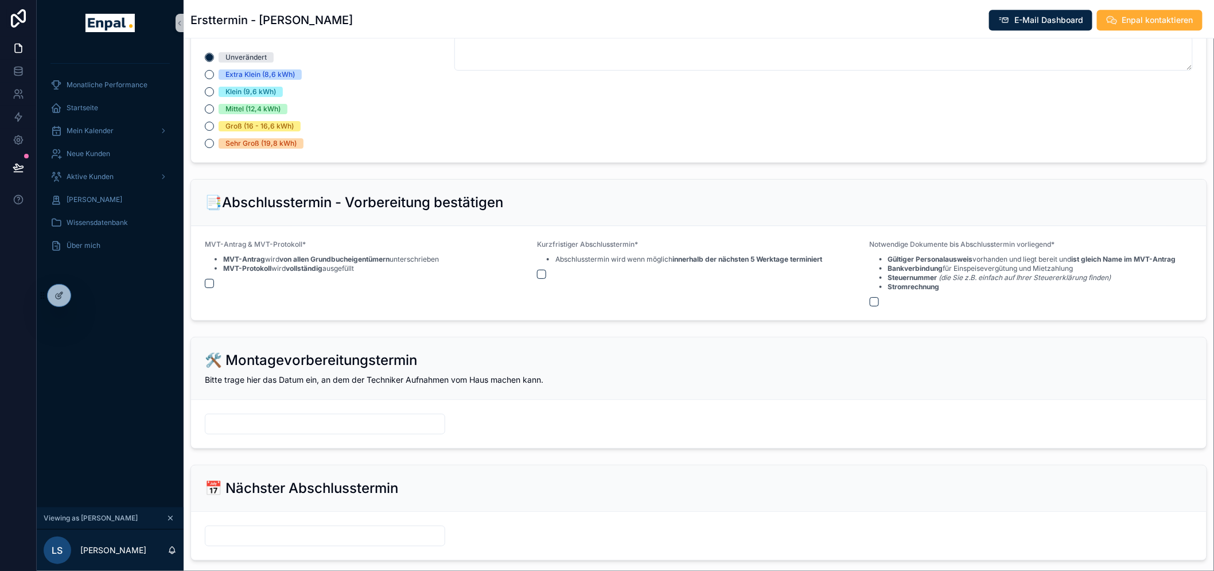
scroll to position [1363, 0]
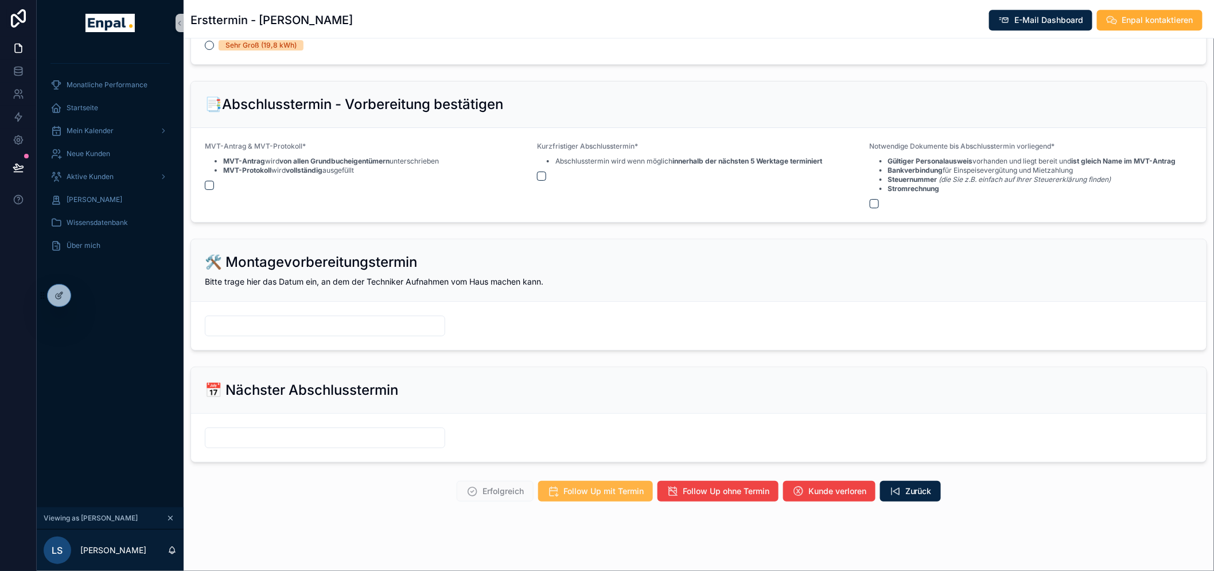
click at [611, 496] on span "Follow Up mit Termin" at bounding box center [603, 490] width 80 height 11
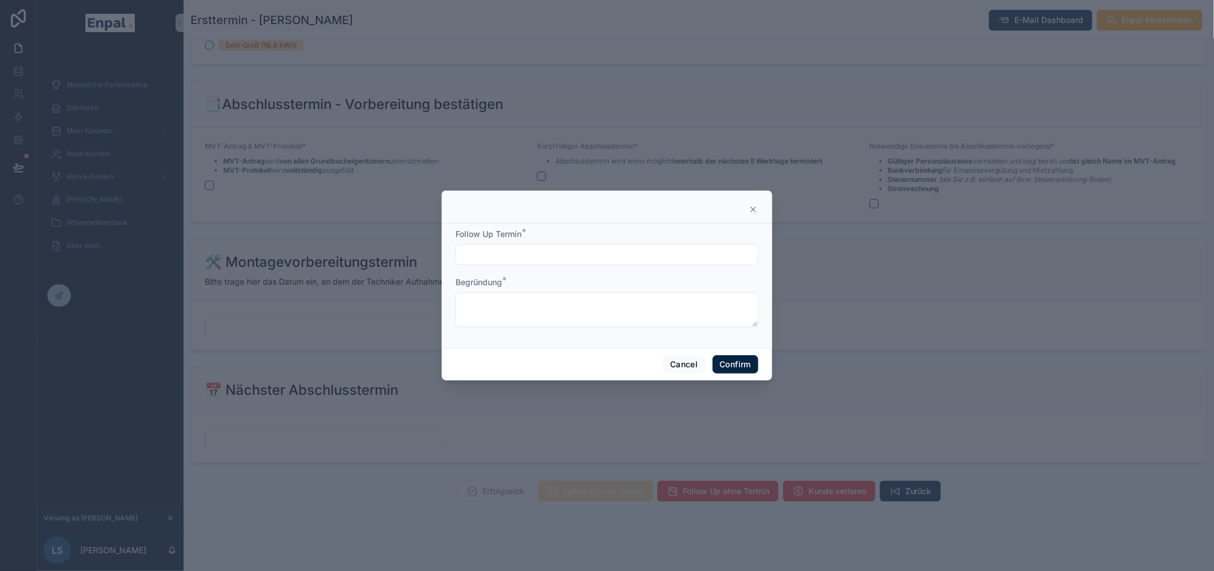
click at [526, 258] on input "text" at bounding box center [607, 255] width 302 height 16
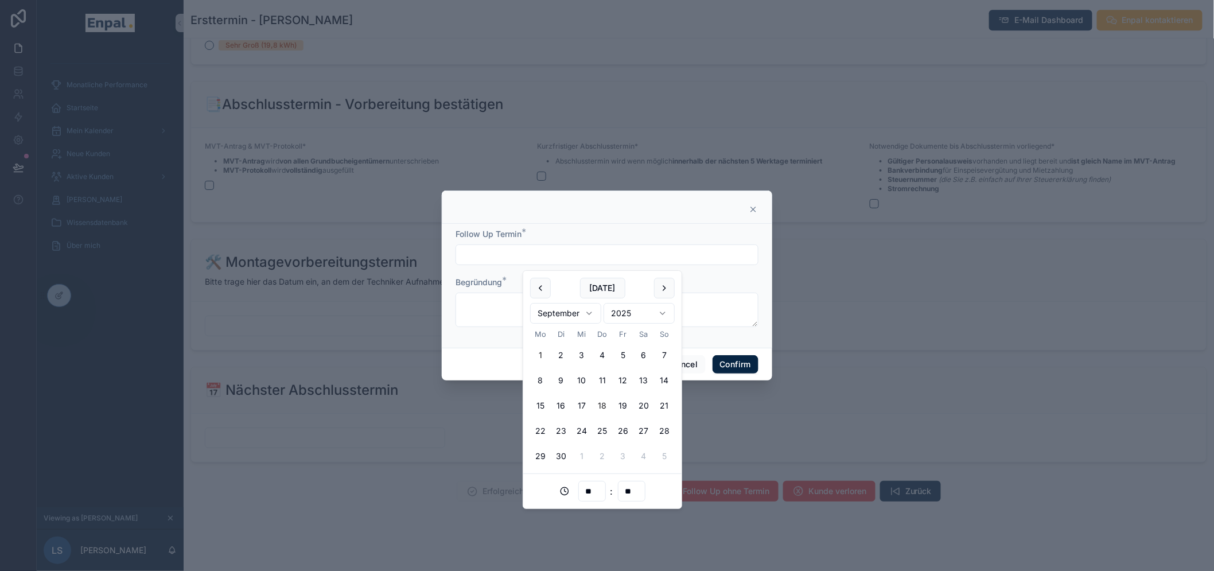
click at [600, 406] on button "18" at bounding box center [602, 405] width 21 height 21
type input "**********"
click at [495, 327] on textarea at bounding box center [607, 310] width 303 height 34
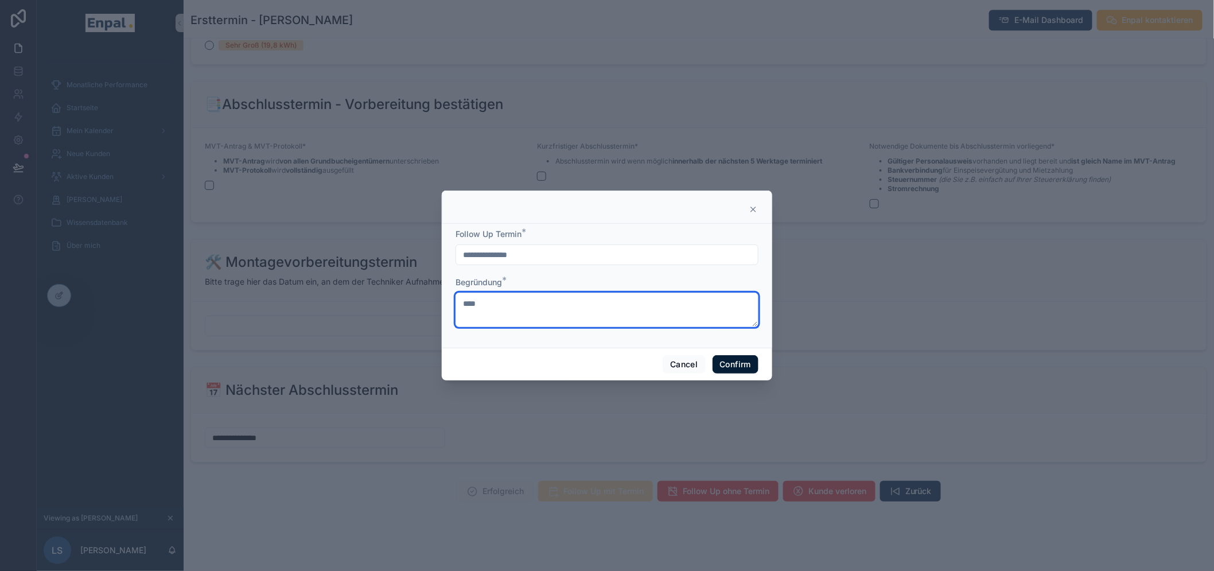
type textarea "****"
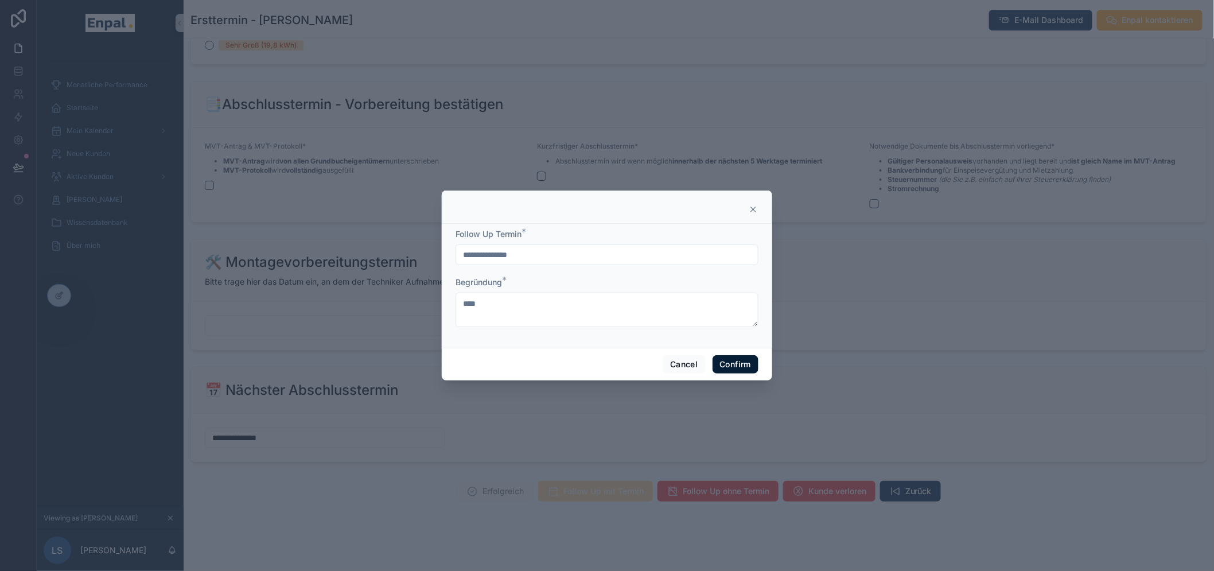
click at [732, 364] on button "Confirm" at bounding box center [736, 364] width 46 height 18
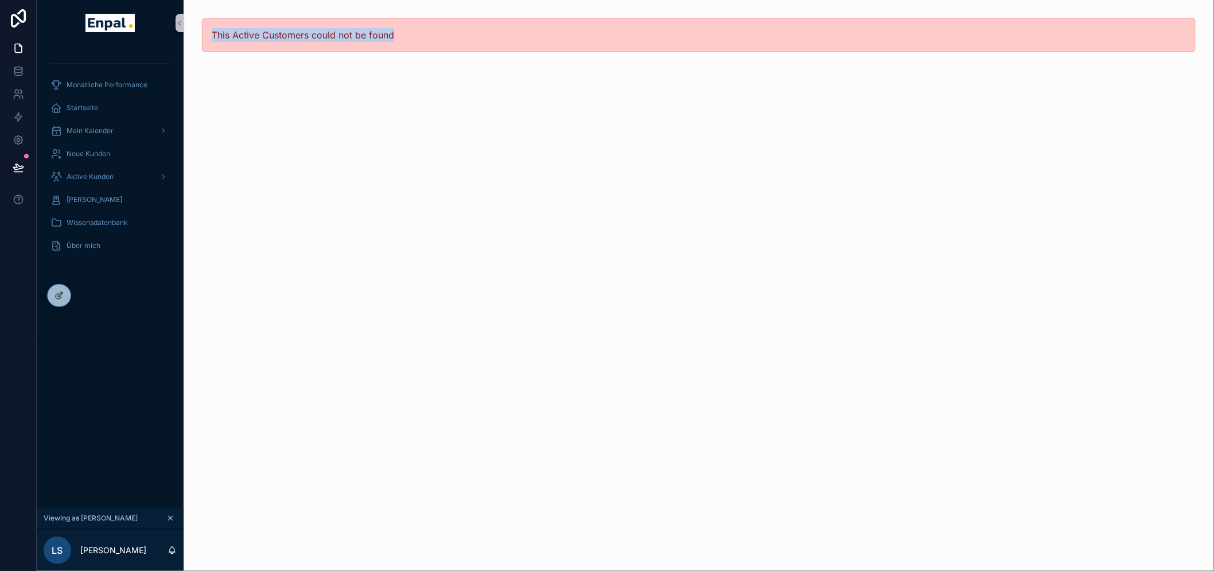
drag, startPoint x: 218, startPoint y: 34, endPoint x: 405, endPoint y: 32, distance: 187.1
click at [405, 32] on div "This Active Customers could not be found" at bounding box center [699, 34] width 994 height 33
click at [421, 67] on div "This Active Customers could not be found" at bounding box center [699, 35] width 1031 height 70
click at [66, 289] on div at bounding box center [59, 296] width 23 height 22
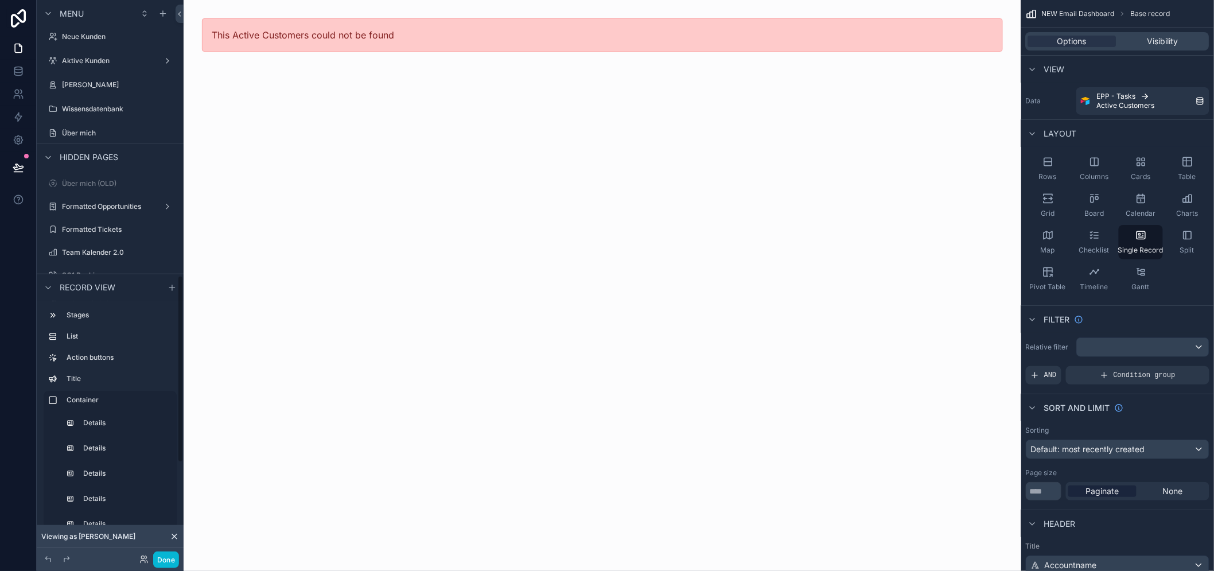
scroll to position [1150, 0]
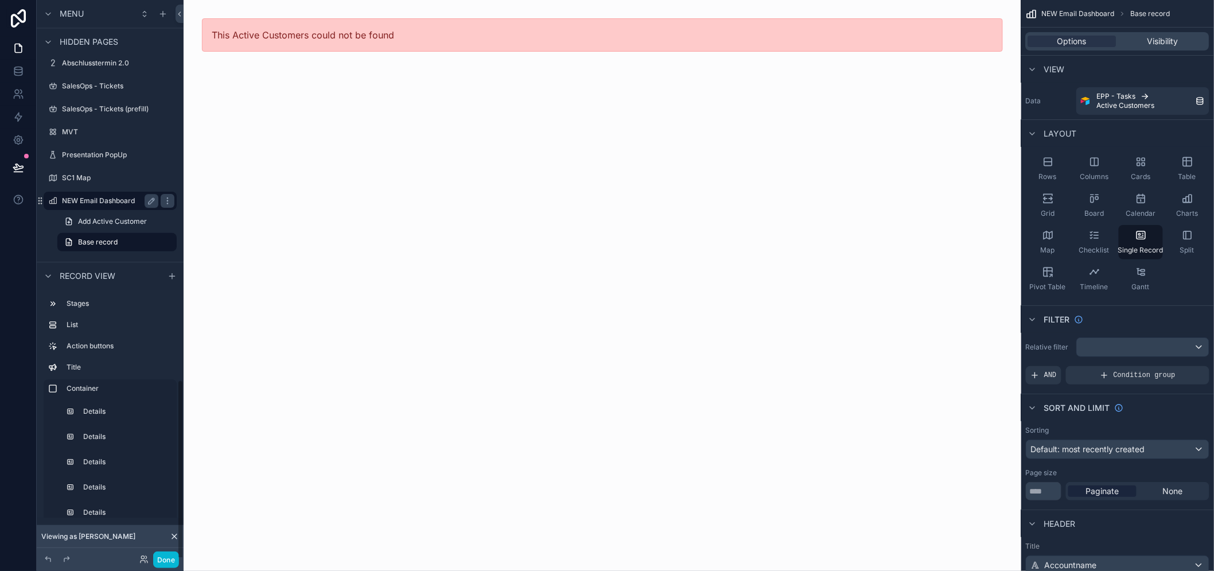
click at [92, 204] on label "NEW Email Dashboard" at bounding box center [108, 200] width 92 height 9
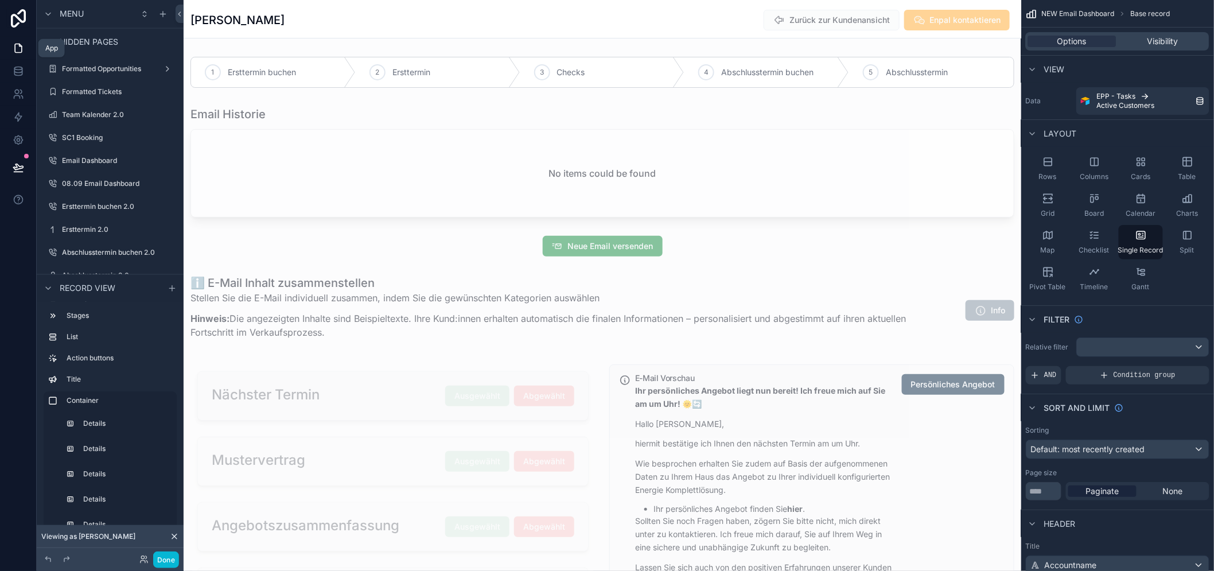
click at [24, 52] on icon at bounding box center [18, 47] width 11 height 11
click at [173, 554] on button "Done" at bounding box center [166, 559] width 26 height 17
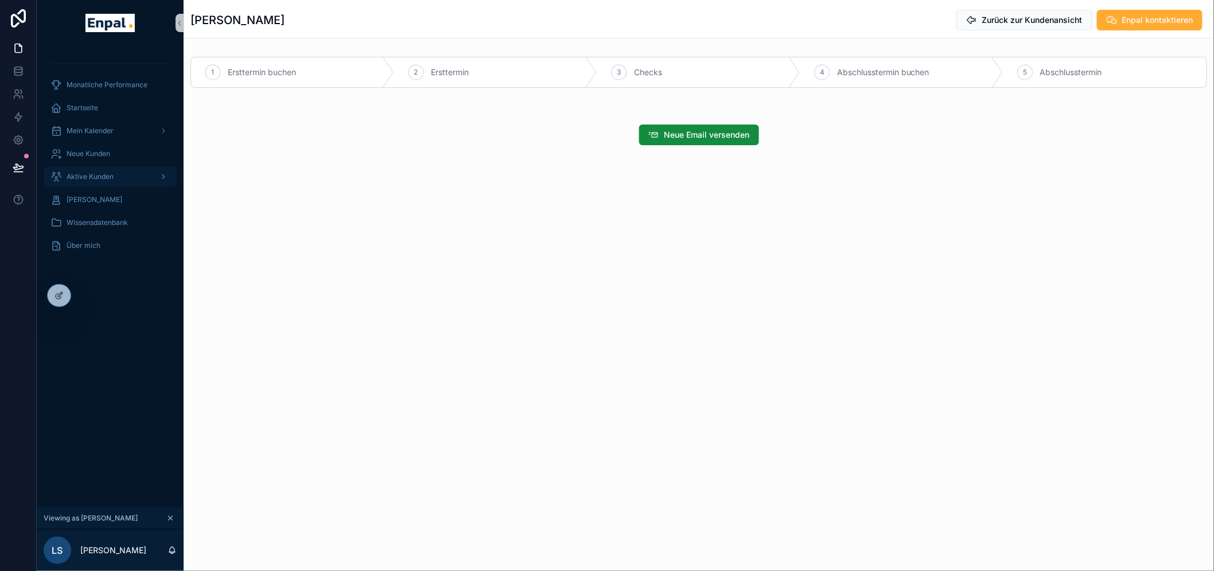
click at [98, 176] on span "Aktive Kunden" at bounding box center [90, 176] width 47 height 9
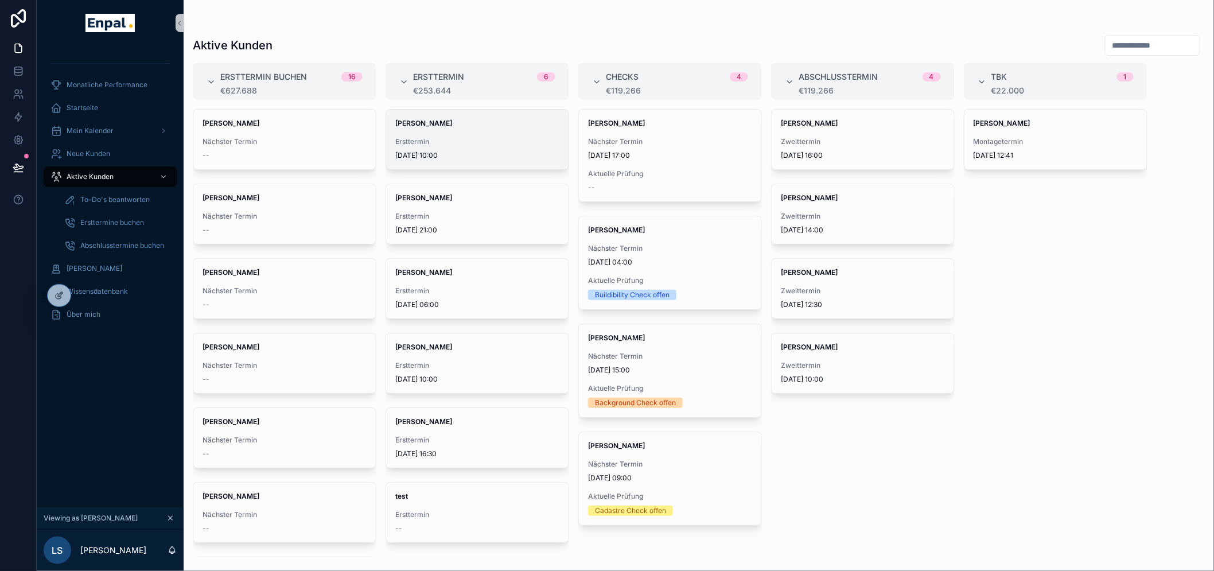
click at [435, 125] on strong "[PERSON_NAME]" at bounding box center [423, 123] width 57 height 9
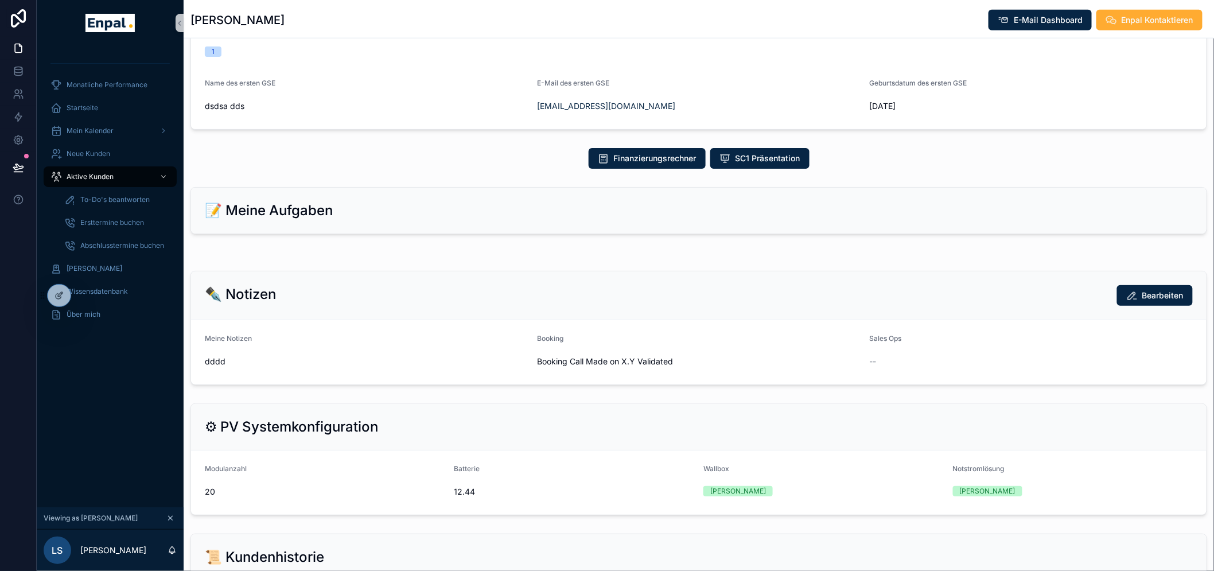
scroll to position [889, 0]
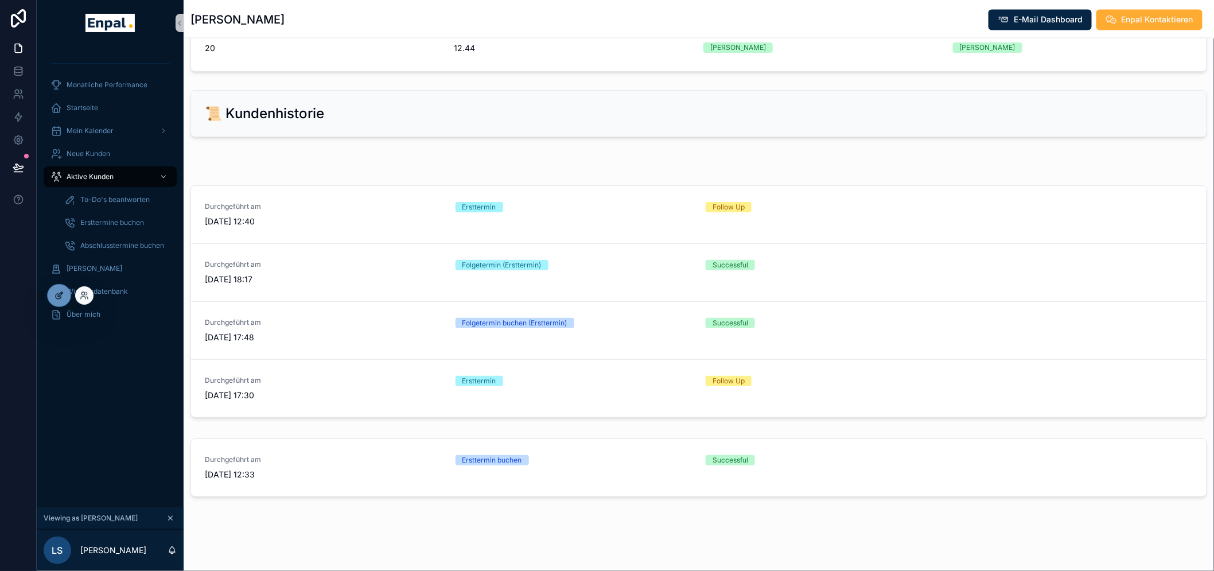
click at [63, 296] on icon at bounding box center [59, 295] width 9 height 9
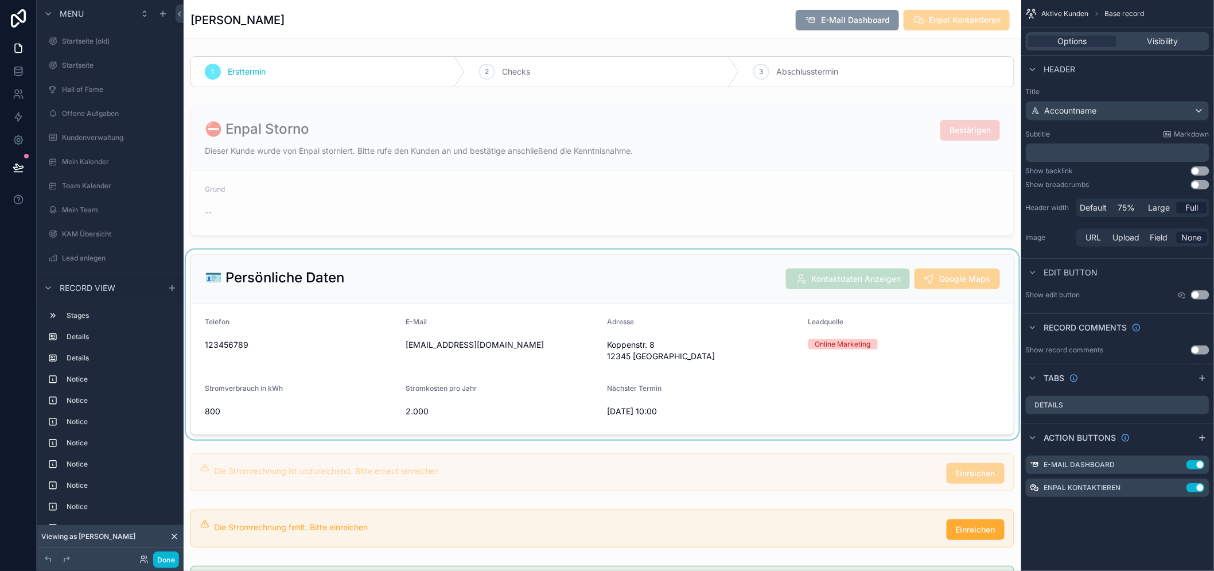
scroll to position [0, 0]
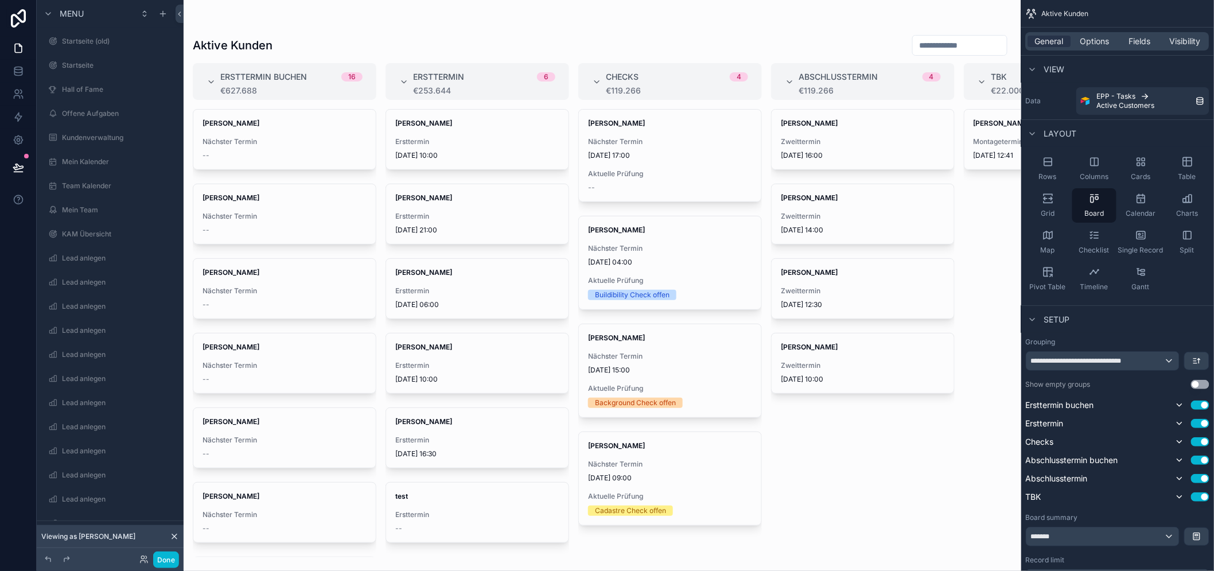
click at [442, 135] on div "scrollable content" at bounding box center [603, 285] width 838 height 571
click at [442, 135] on div "[PERSON_NAME] Ersttermin [DATE] 10:00" at bounding box center [477, 140] width 182 height 60
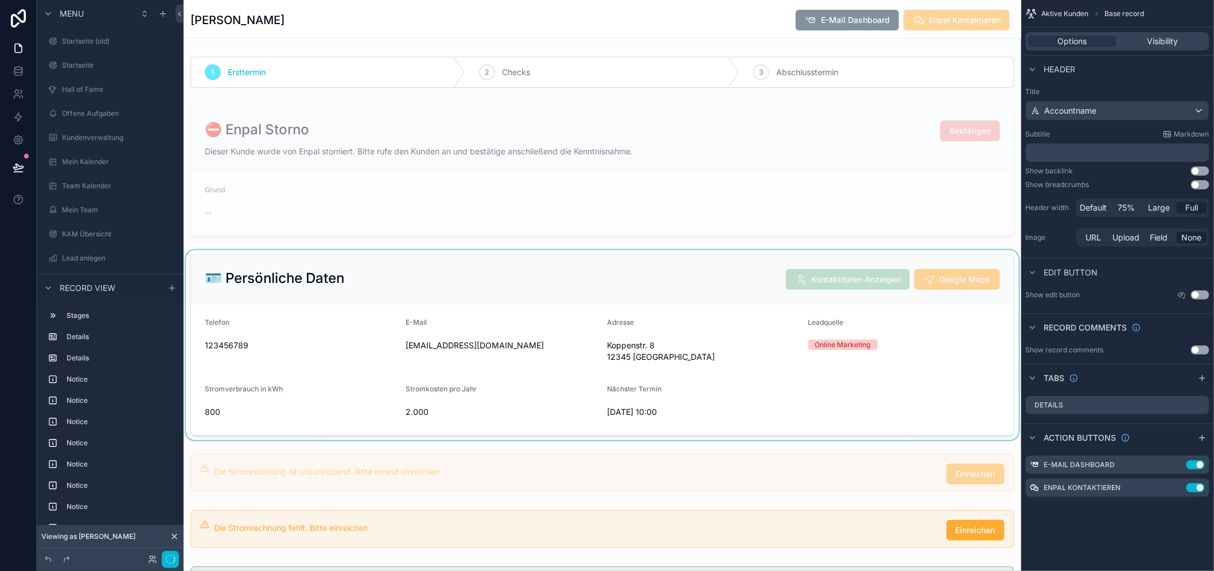
scroll to position [64, 0]
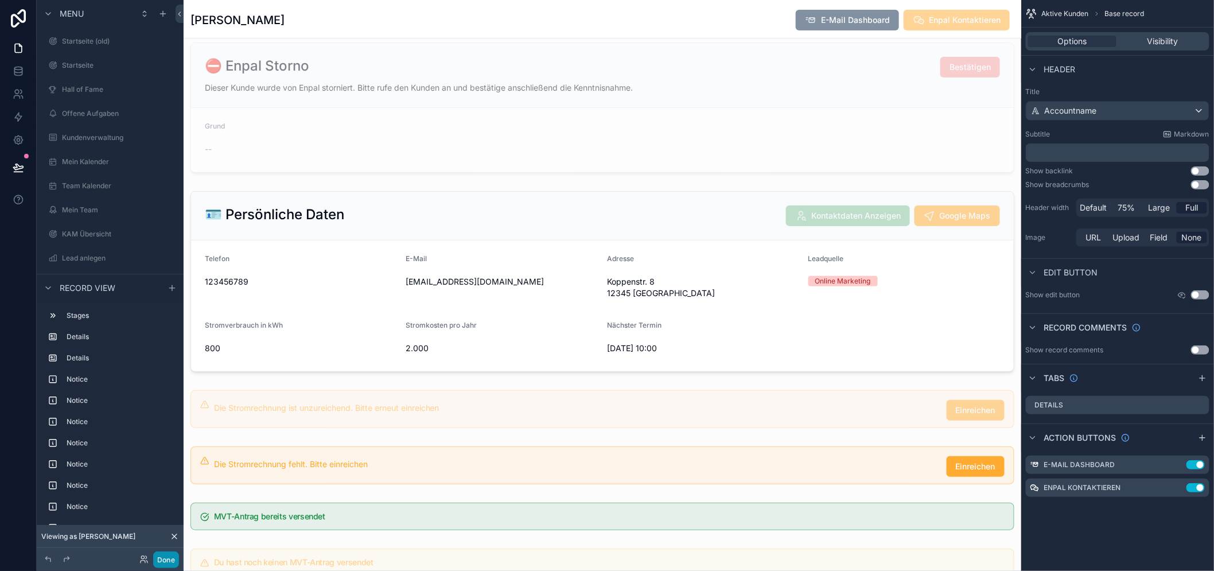
click at [167, 561] on button "Done" at bounding box center [166, 559] width 26 height 17
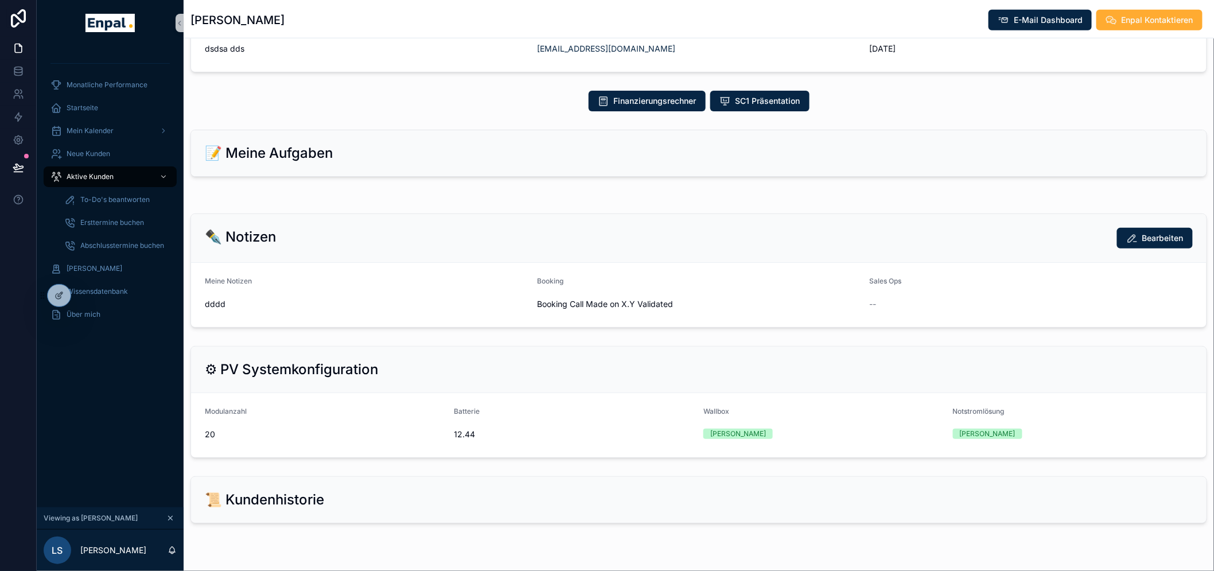
scroll to position [510, 0]
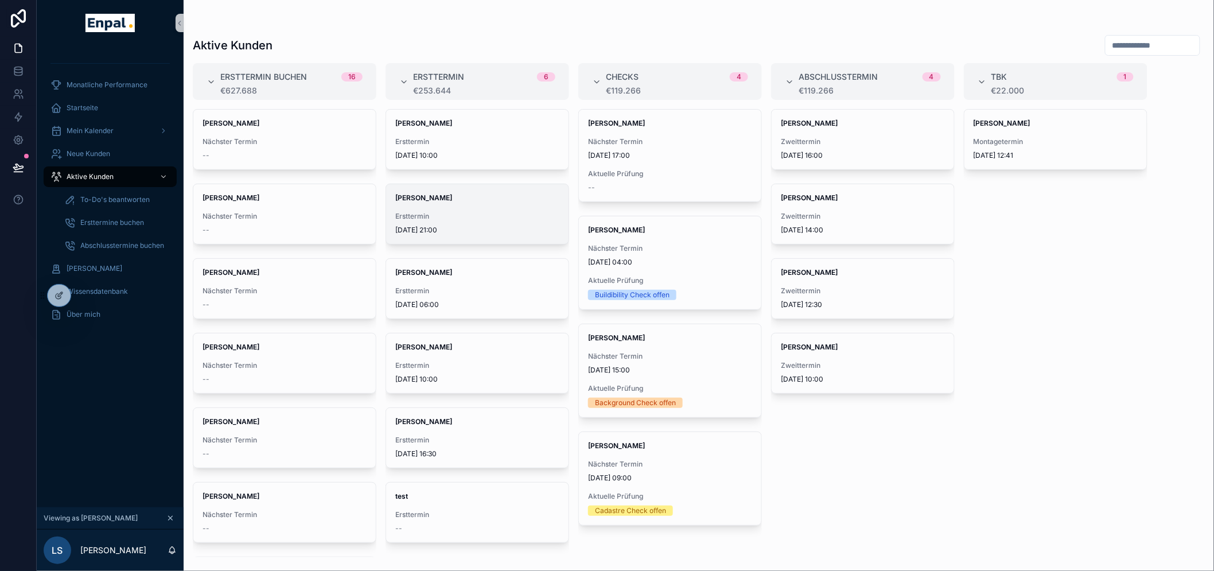
click at [485, 204] on div "[PERSON_NAME] Ersttermin [DATE] 21:00" at bounding box center [477, 214] width 182 height 60
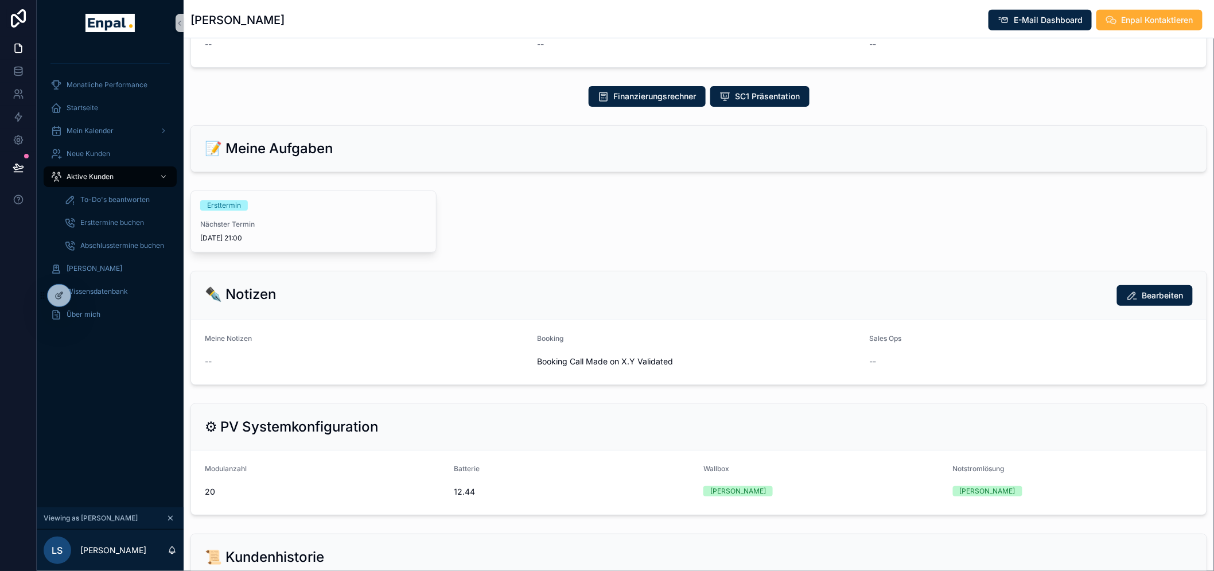
scroll to position [510, 0]
click at [215, 212] on div "Ersttermin Nächster Termin [DATE] 21:00" at bounding box center [313, 221] width 245 height 61
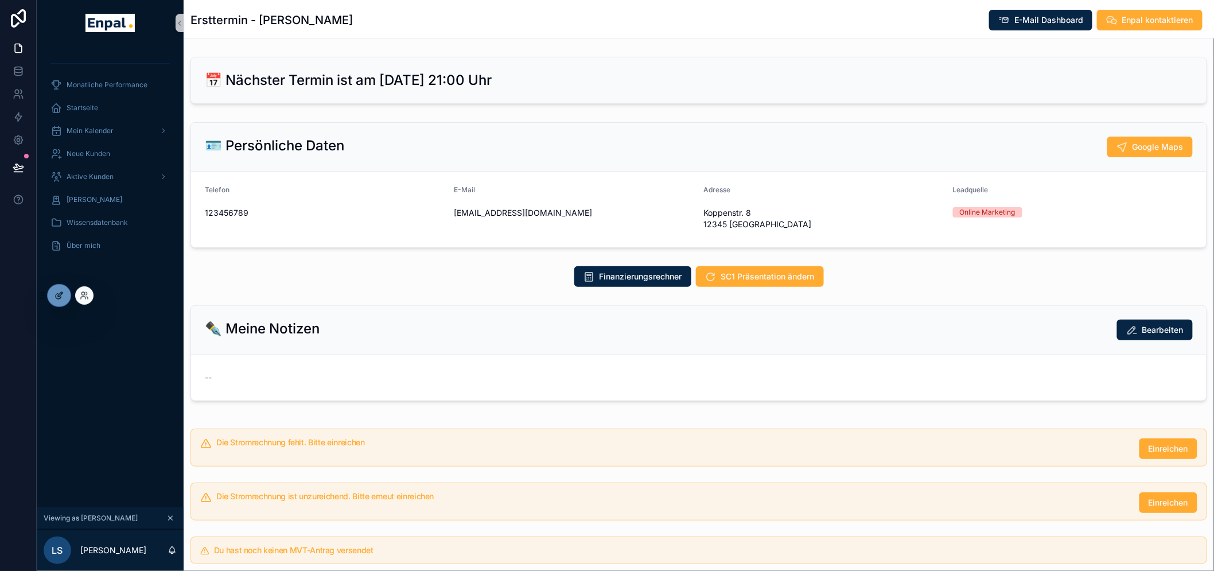
click at [63, 301] on div at bounding box center [59, 296] width 23 height 22
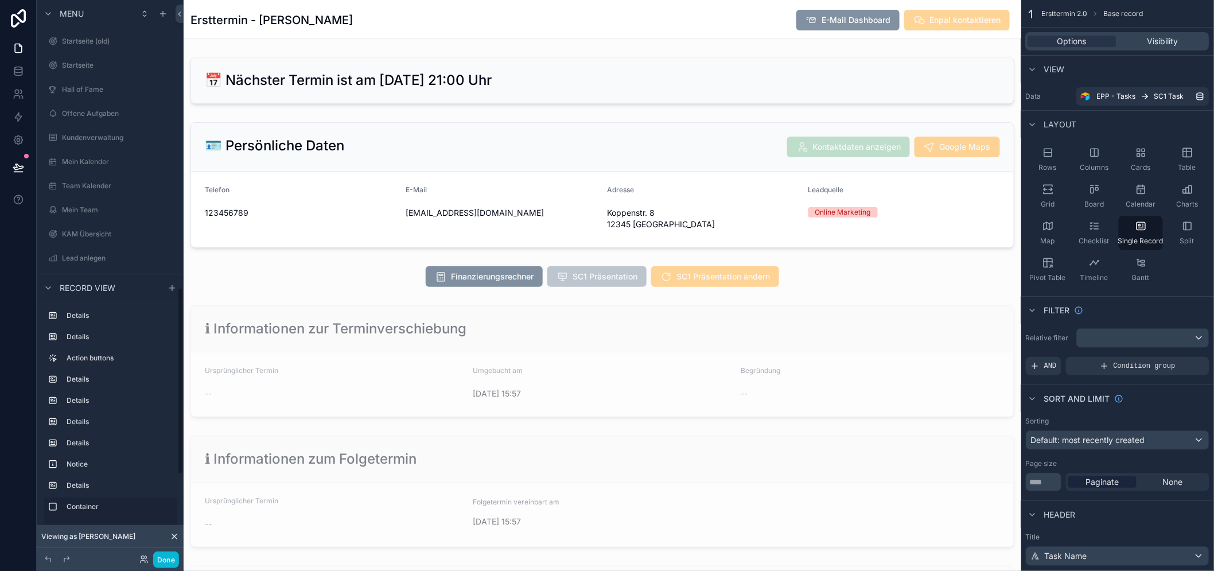
click at [848, 30] on div "E-Mail Dashboard Enpal kontaktieren" at bounding box center [900, 20] width 227 height 22
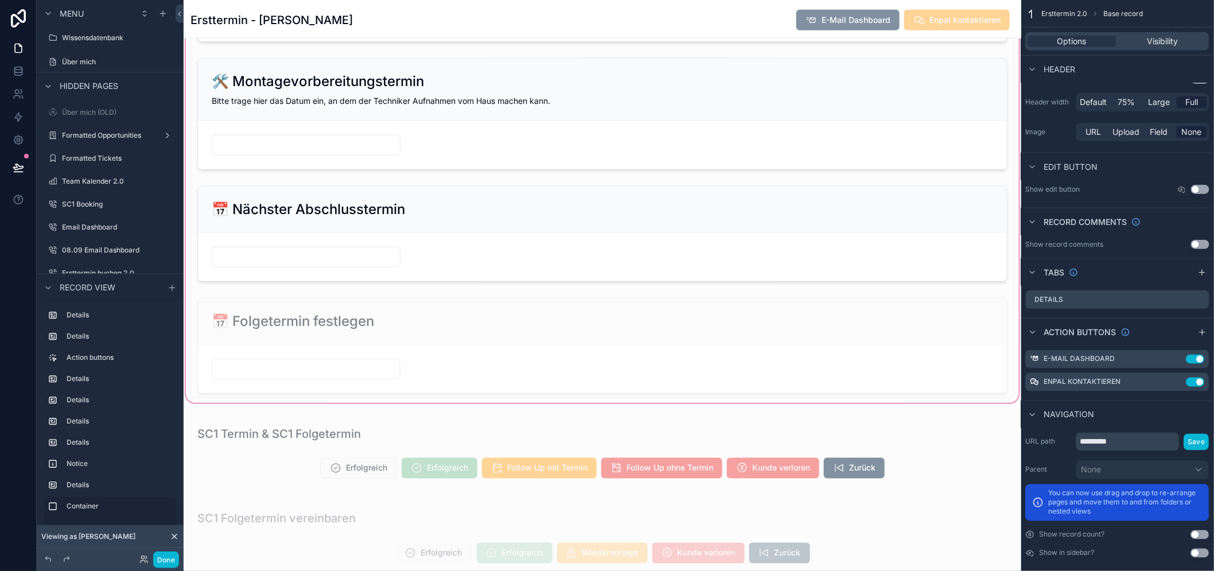
scroll to position [2614, 0]
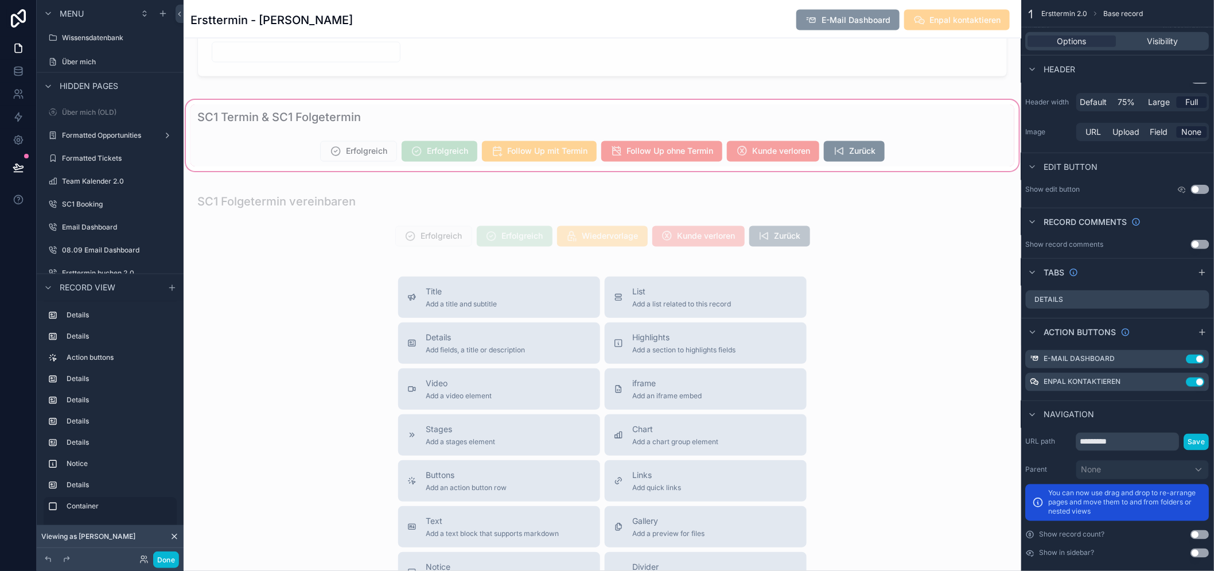
click at [451, 157] on div "scrollable content" at bounding box center [603, 136] width 838 height 76
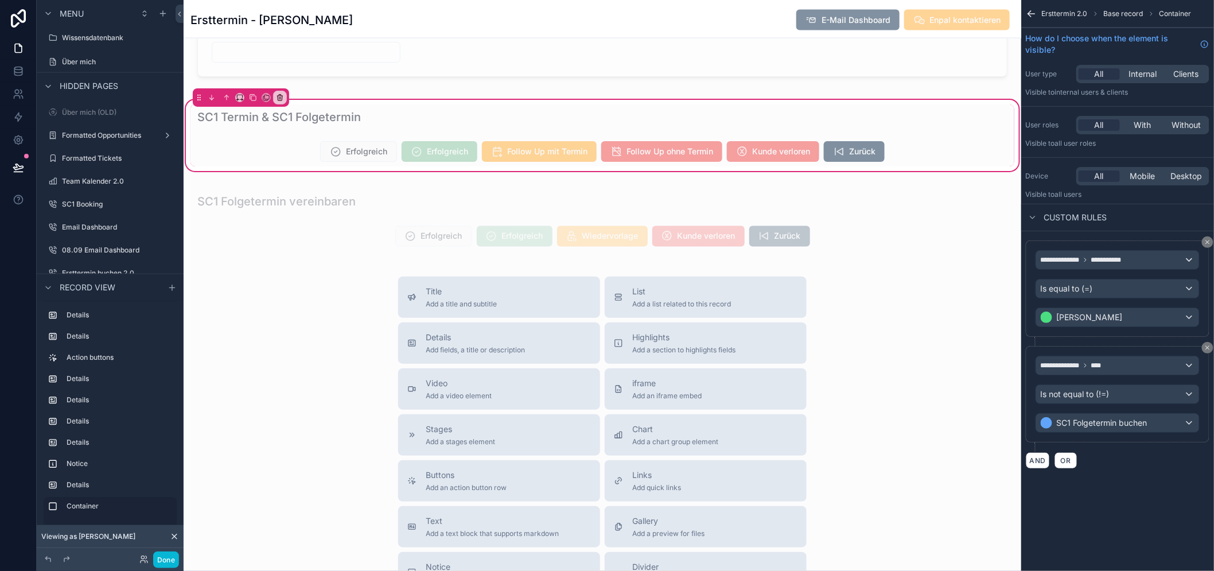
scroll to position [0, 0]
click at [451, 157] on div "scrollable content" at bounding box center [603, 152] width 824 height 30
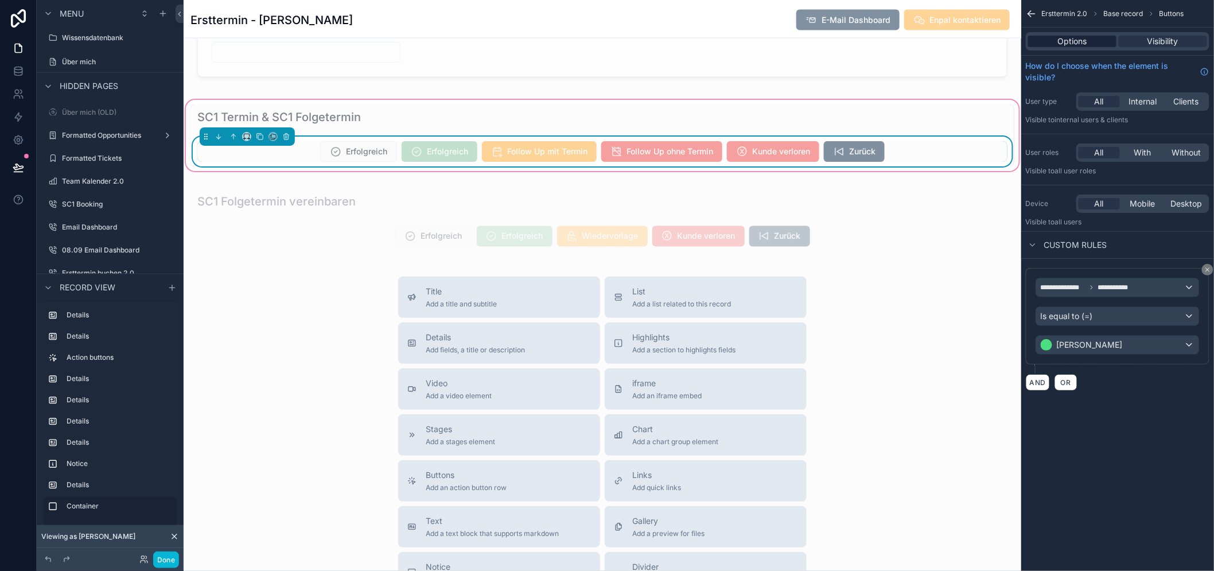
click at [1083, 42] on span "Options" at bounding box center [1072, 41] width 29 height 11
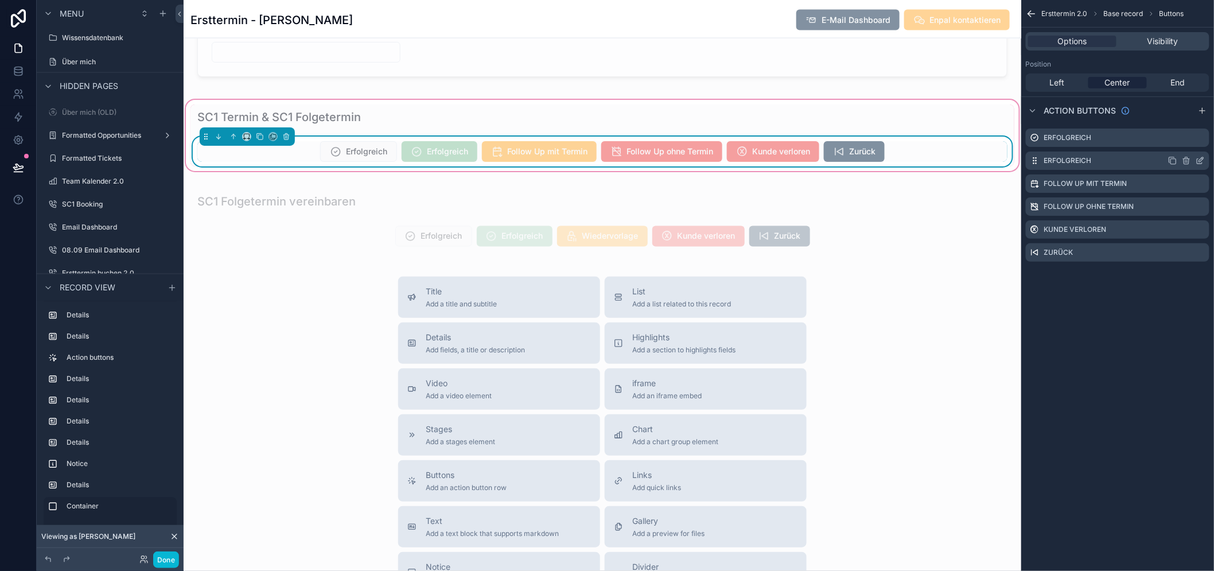
click at [1205, 159] on icon "scrollable content" at bounding box center [1200, 160] width 9 height 9
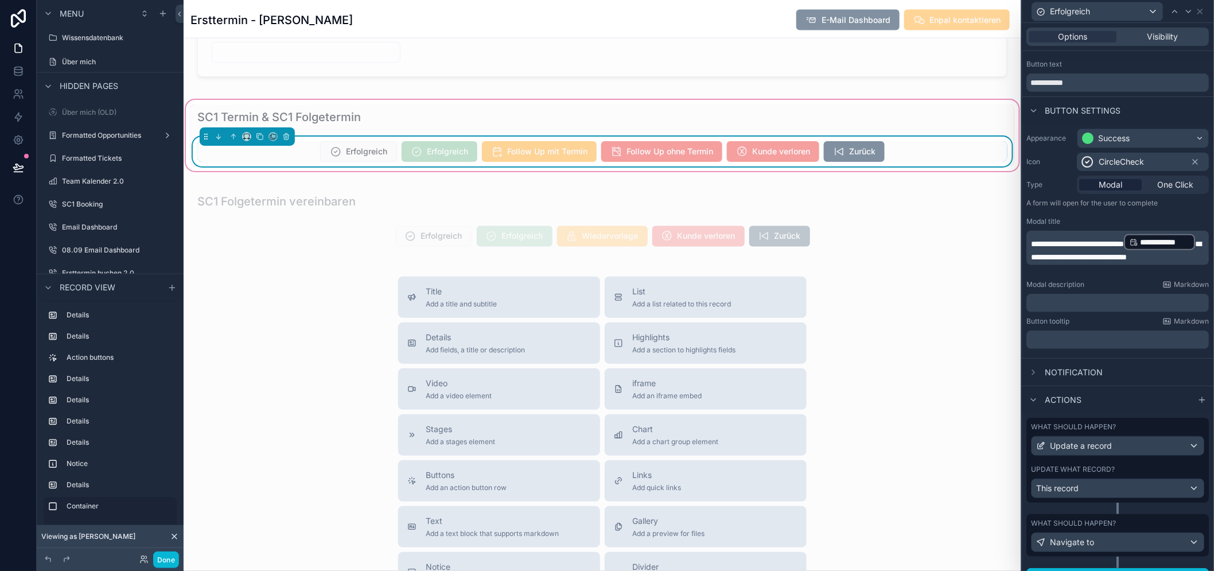
scroll to position [29, 0]
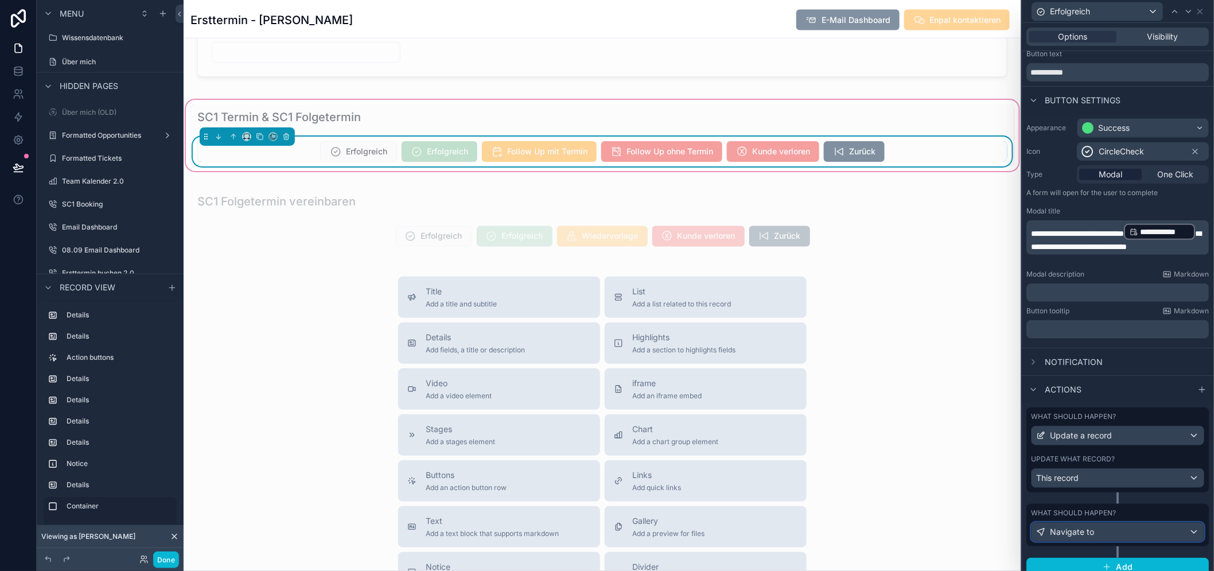
click at [1100, 524] on div "Navigate to" at bounding box center [1118, 532] width 172 height 18
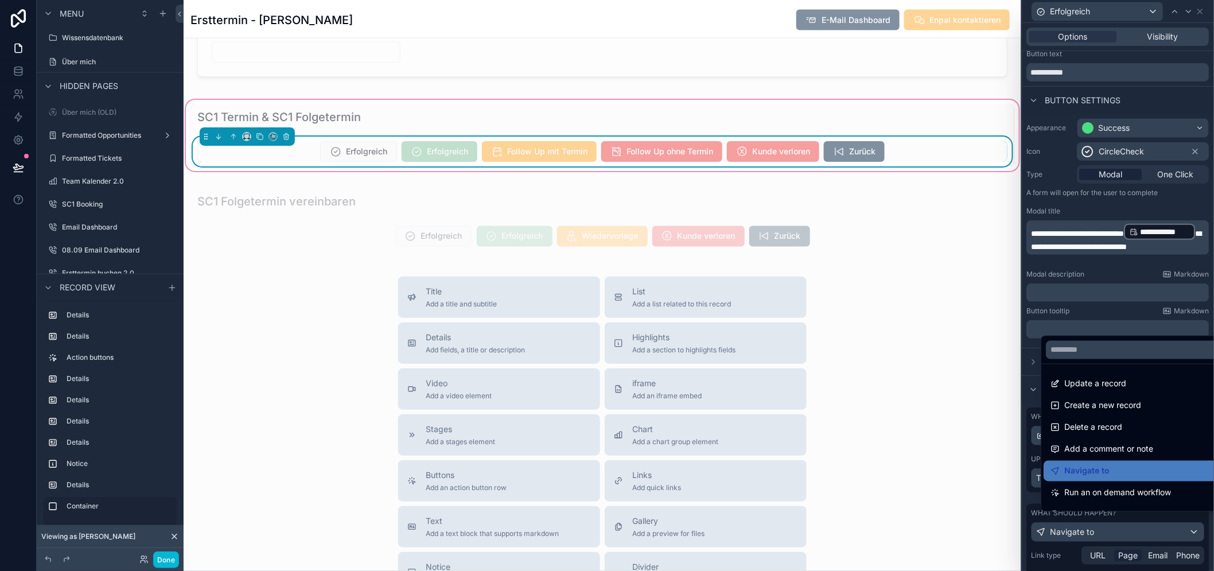
click at [1100, 524] on div at bounding box center [1119, 285] width 192 height 571
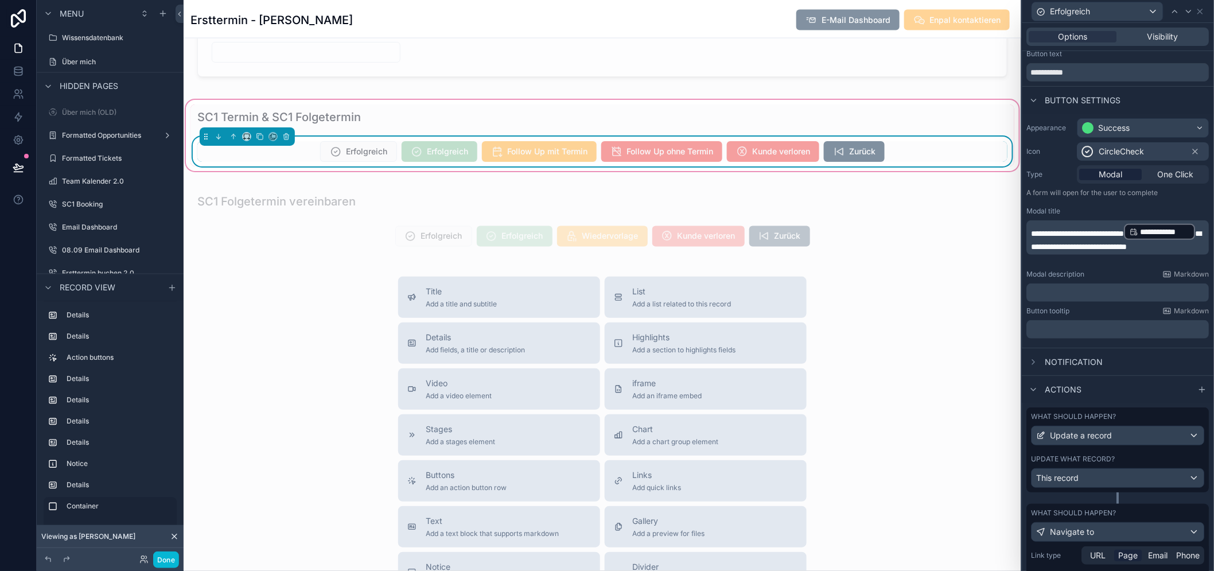
scroll to position [196, 0]
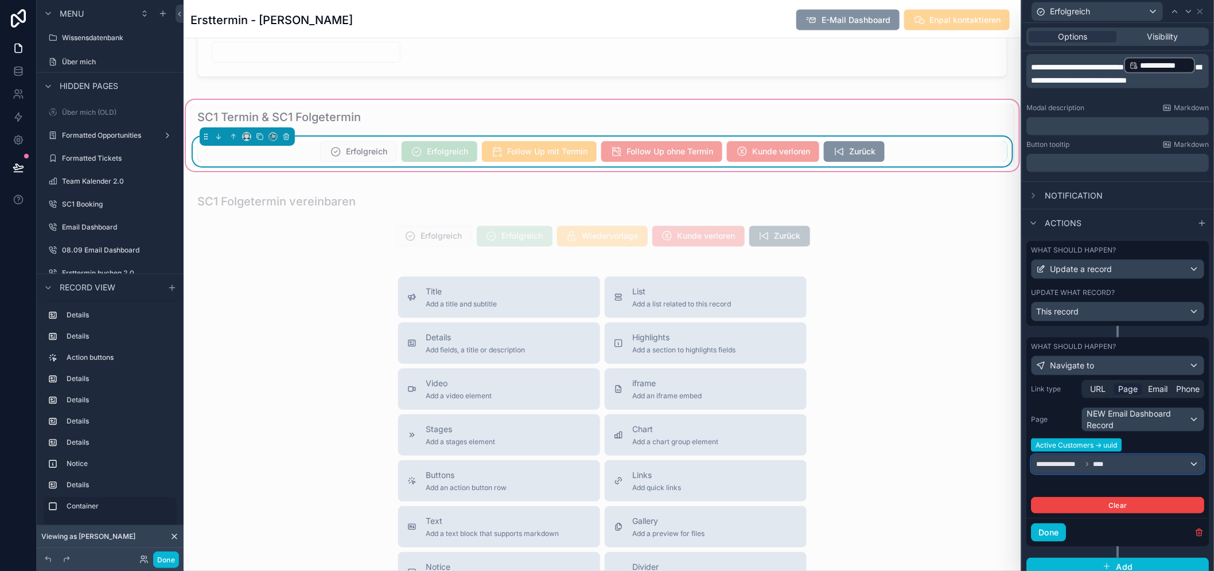
click at [1118, 460] on div "**********" at bounding box center [1118, 464] width 172 height 18
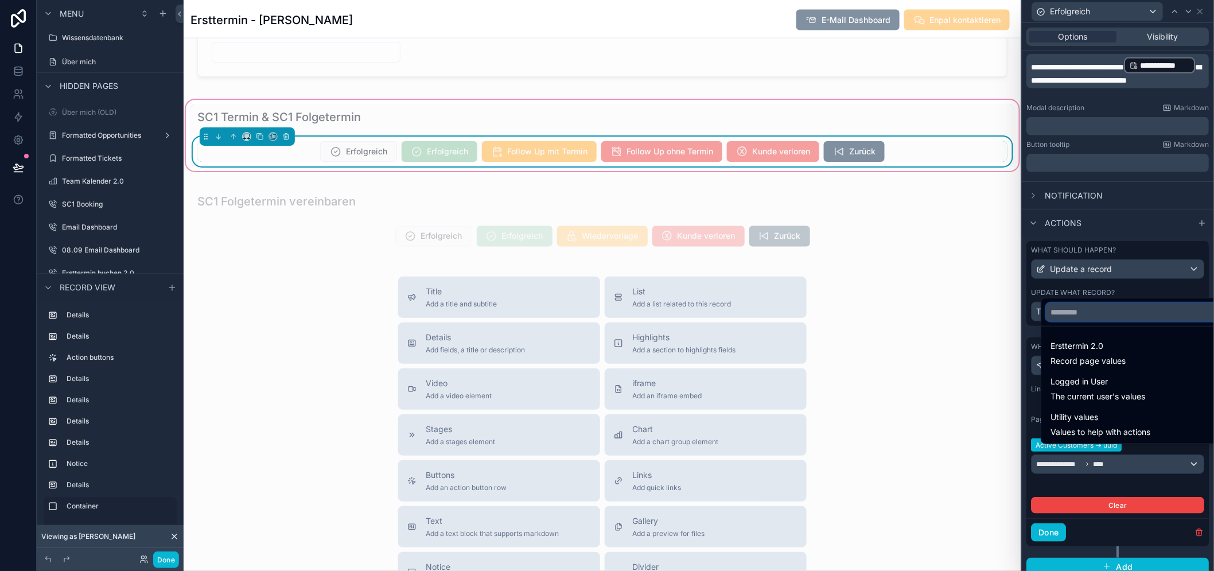
click at [1124, 321] on input "text" at bounding box center [1136, 312] width 180 height 18
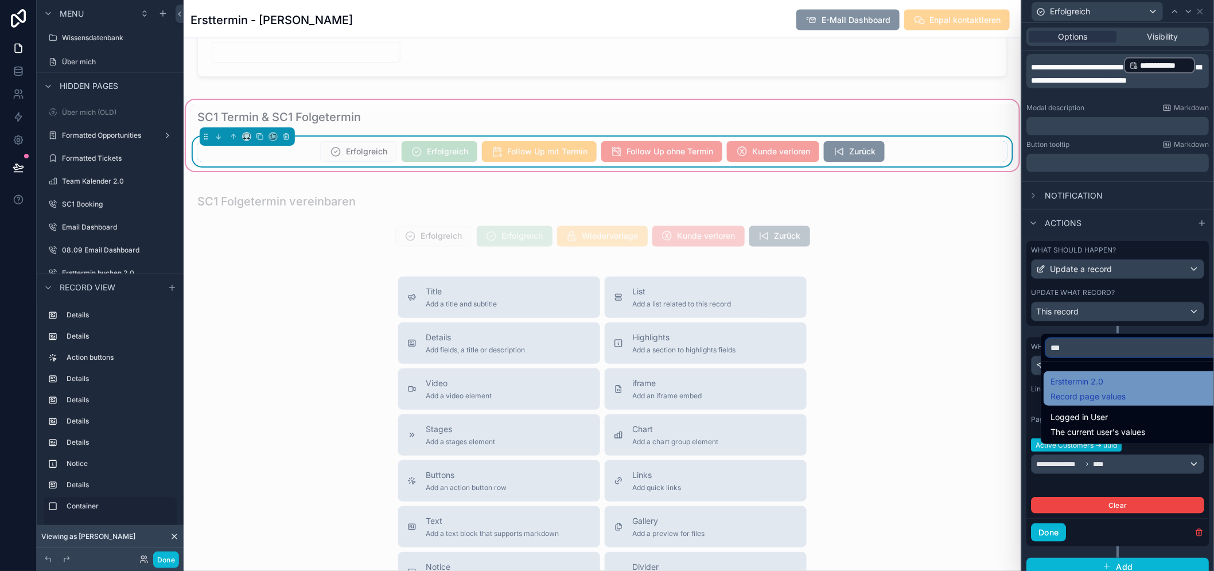
type input "***"
click at [1125, 388] on span "Ersttermin 2.0" at bounding box center [1088, 382] width 75 height 14
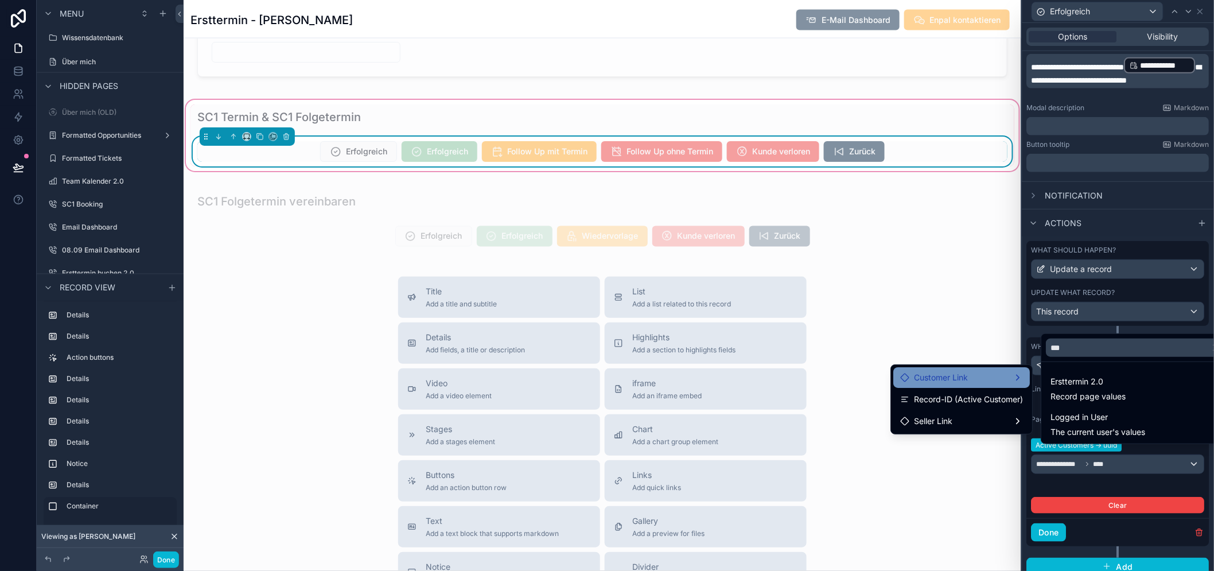
click at [1022, 378] on div "Customer Link" at bounding box center [961, 378] width 123 height 14
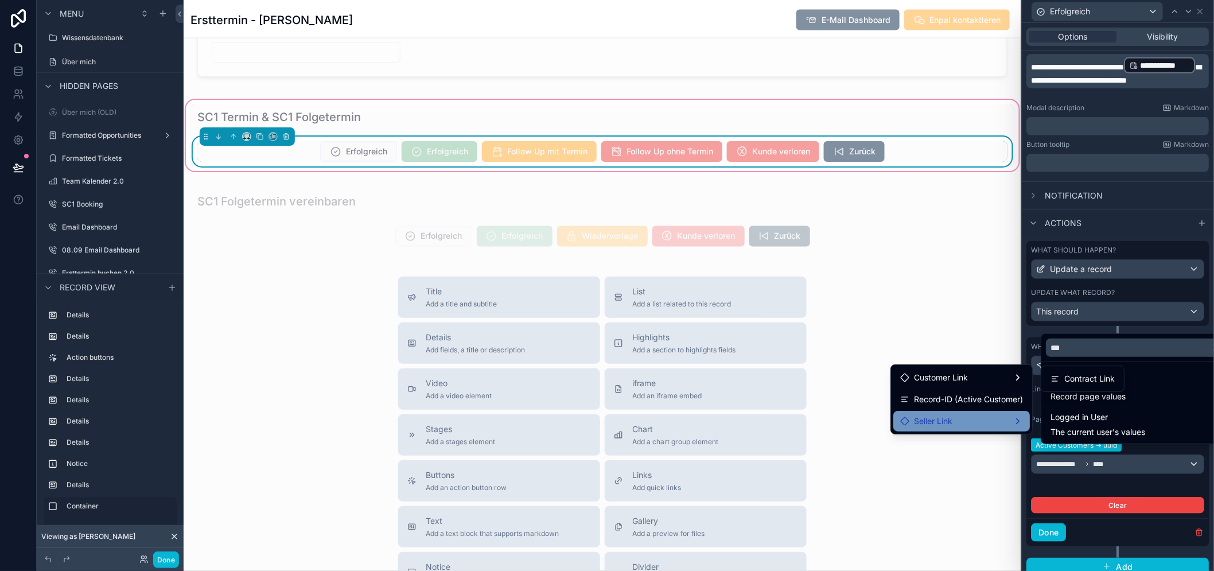
click at [1019, 426] on div "Seller Link" at bounding box center [961, 421] width 123 height 14
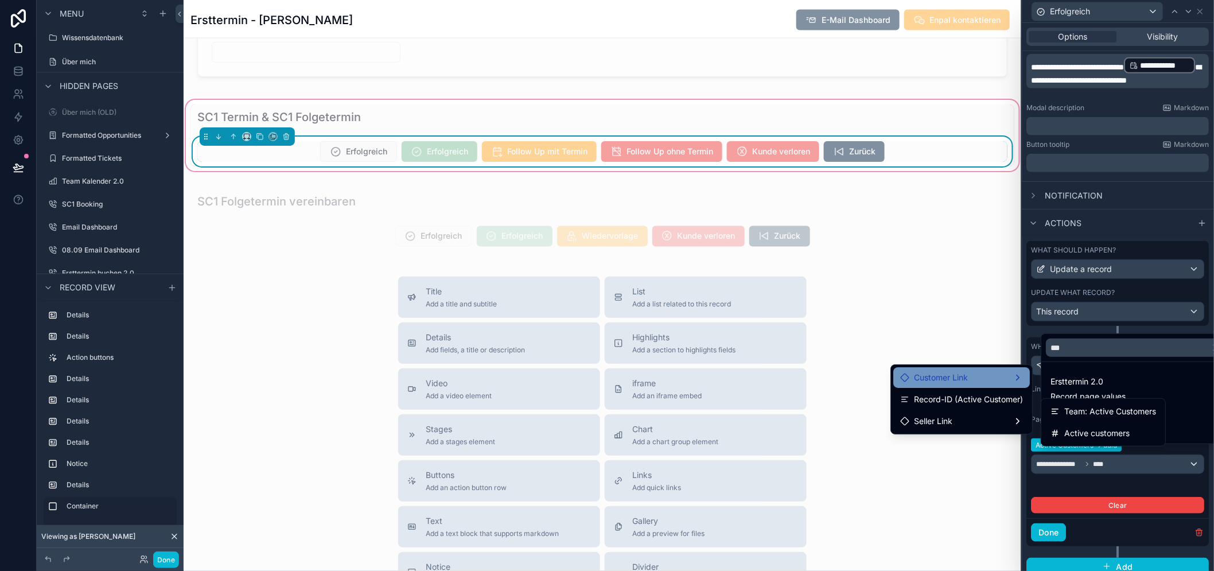
click at [1002, 379] on div "Customer Link" at bounding box center [961, 378] width 123 height 14
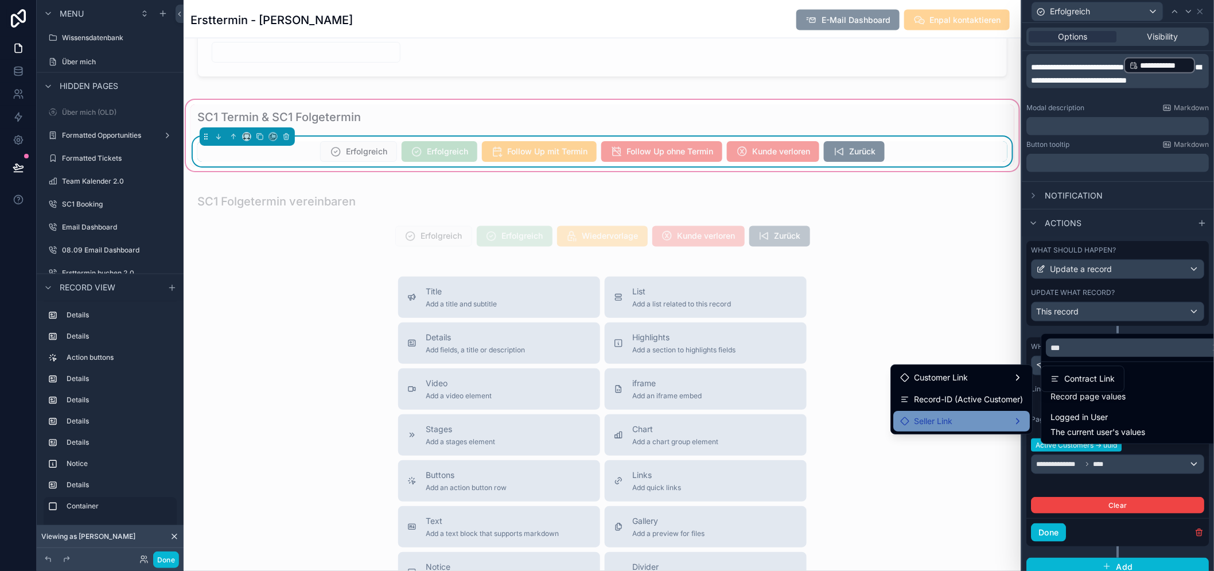
click at [1005, 431] on div "Seller Link" at bounding box center [961, 421] width 137 height 21
click at [1016, 428] on div "Seller Link" at bounding box center [961, 421] width 137 height 21
click at [967, 403] on span "Record-ID (Active Customer)" at bounding box center [968, 399] width 109 height 14
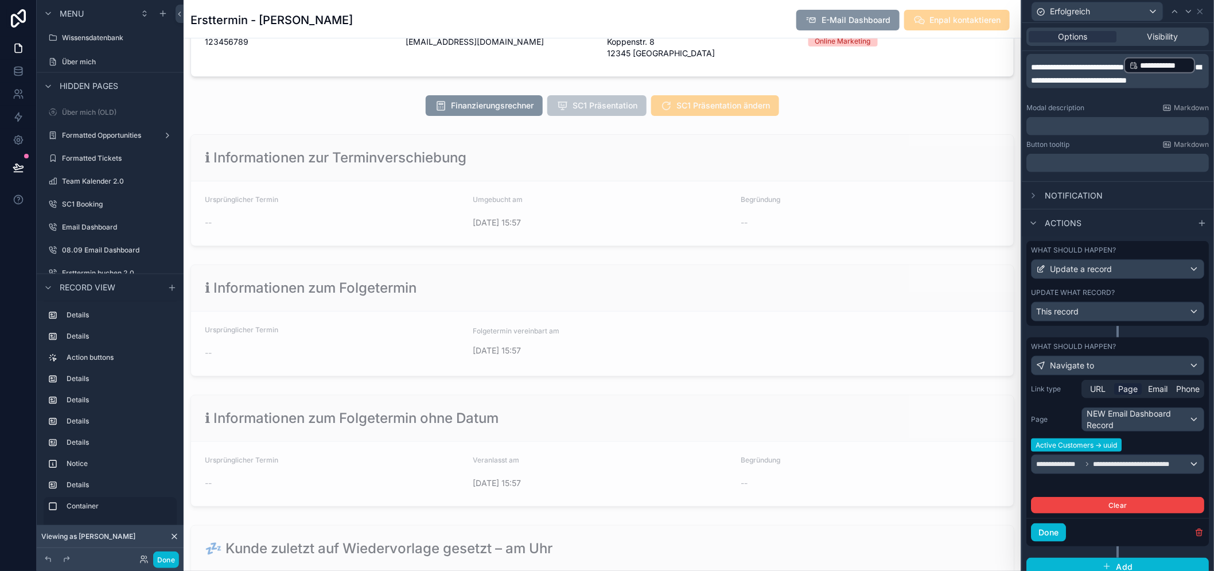
scroll to position [2614, 0]
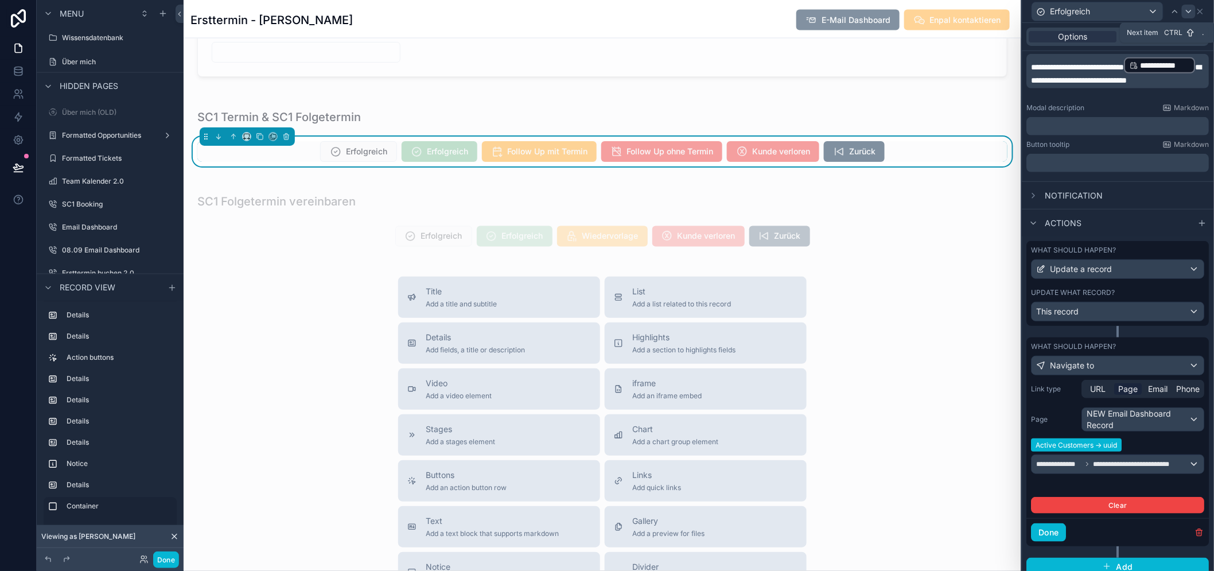
click at [1194, 9] on icon at bounding box center [1188, 11] width 9 height 9
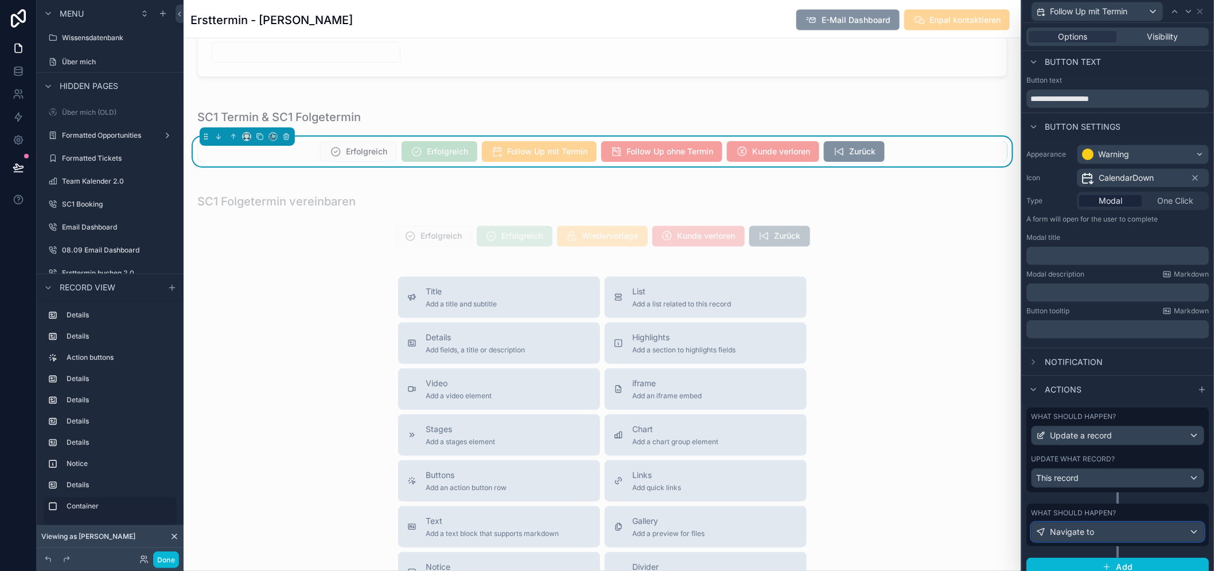
click at [1087, 524] on div "Navigate to" at bounding box center [1118, 532] width 172 height 18
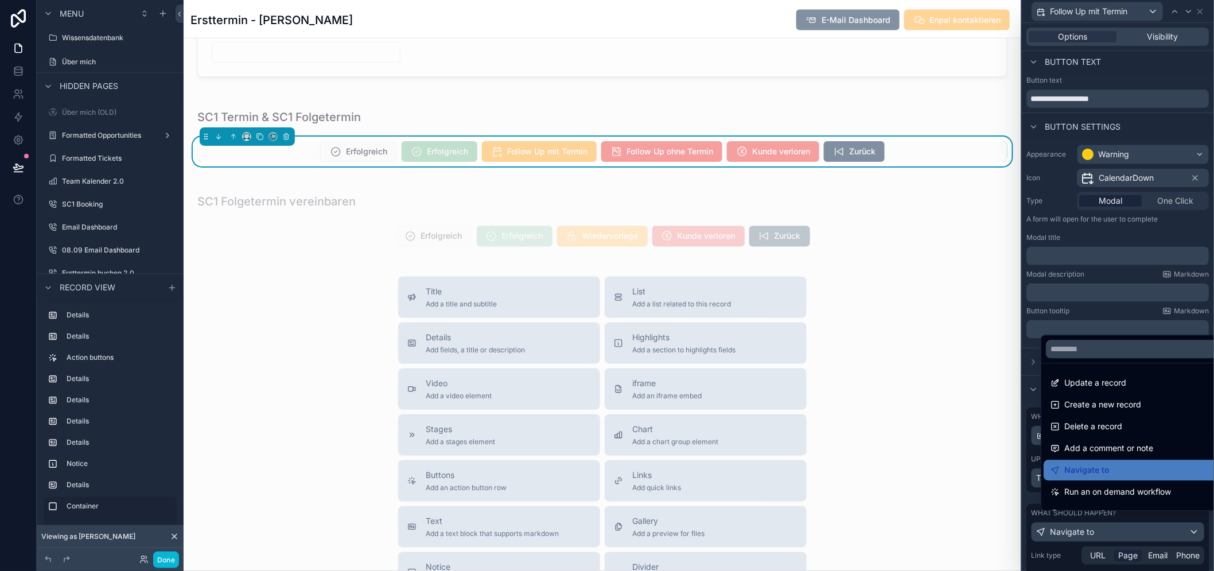
click at [1089, 525] on div at bounding box center [1119, 285] width 192 height 571
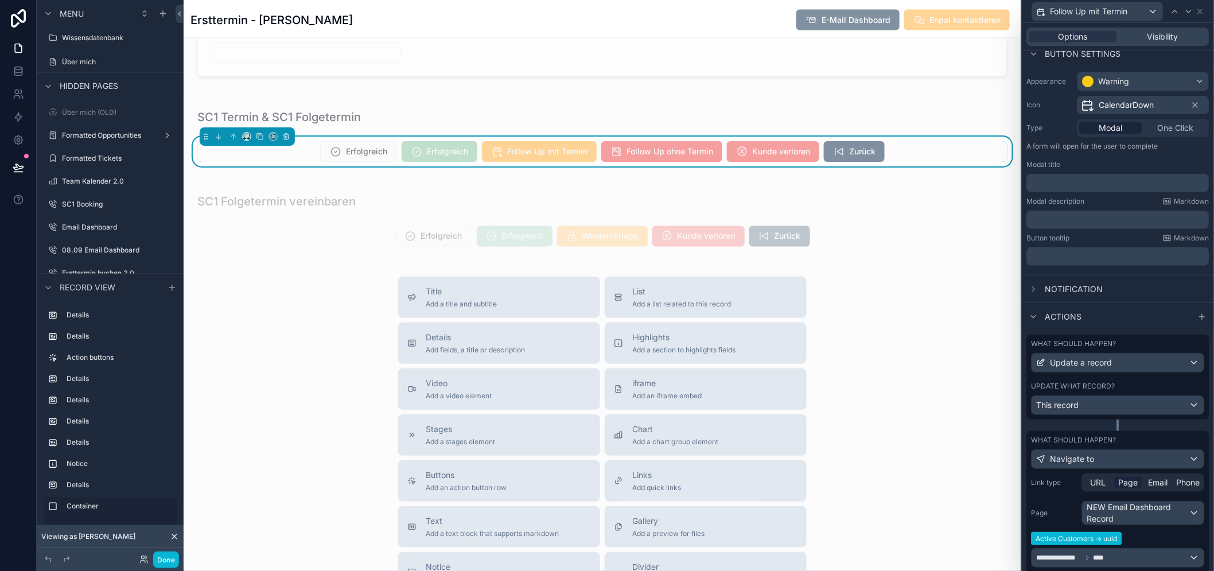
scroll to position [169, 0]
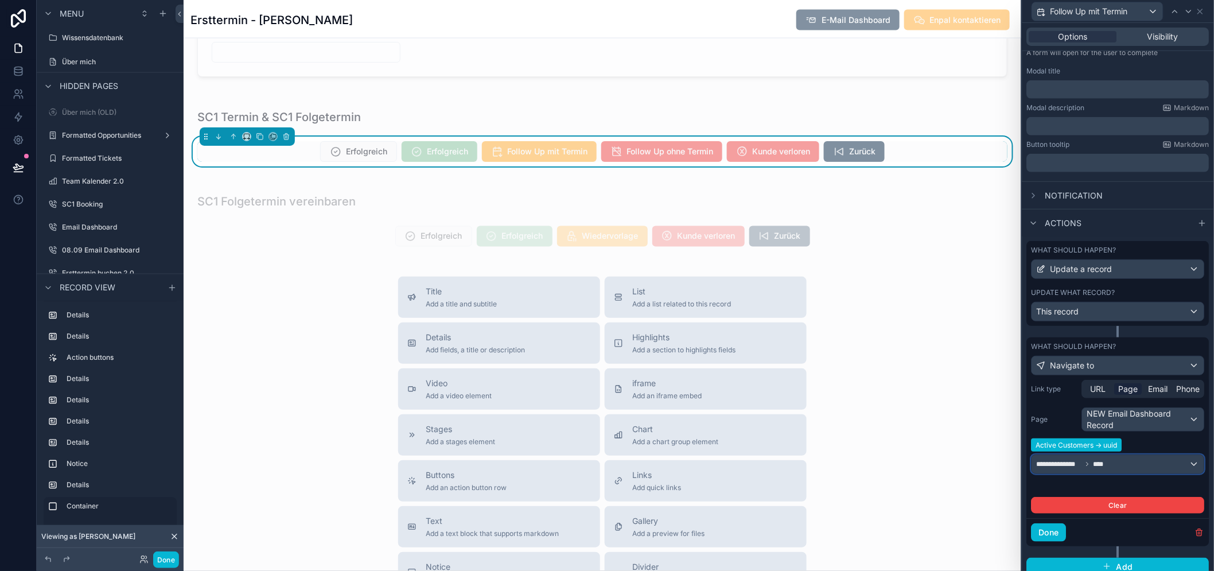
click at [1107, 467] on span "****" at bounding box center [1101, 464] width 14 height 9
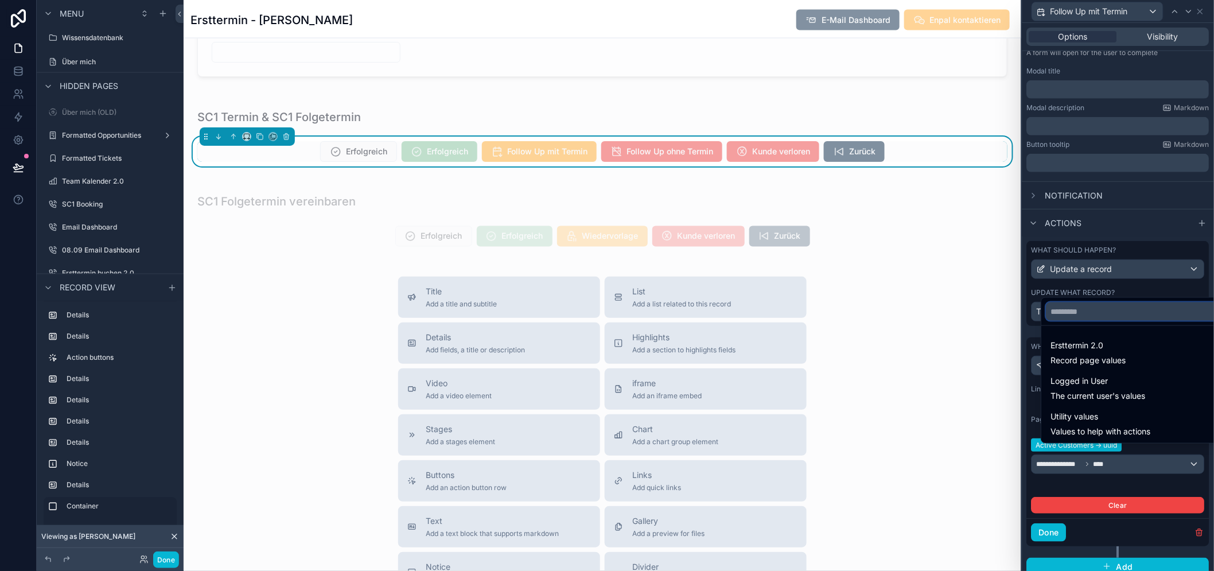
click at [1099, 320] on input "text" at bounding box center [1136, 311] width 180 height 18
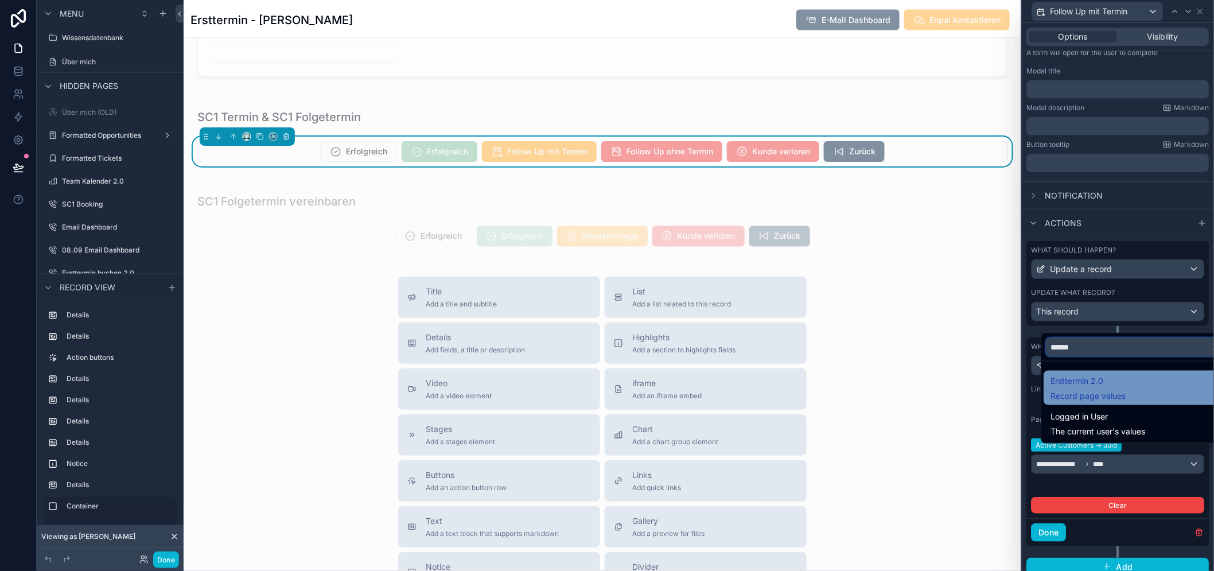
type input "******"
click at [1082, 402] on span "Record page values" at bounding box center [1088, 395] width 75 height 11
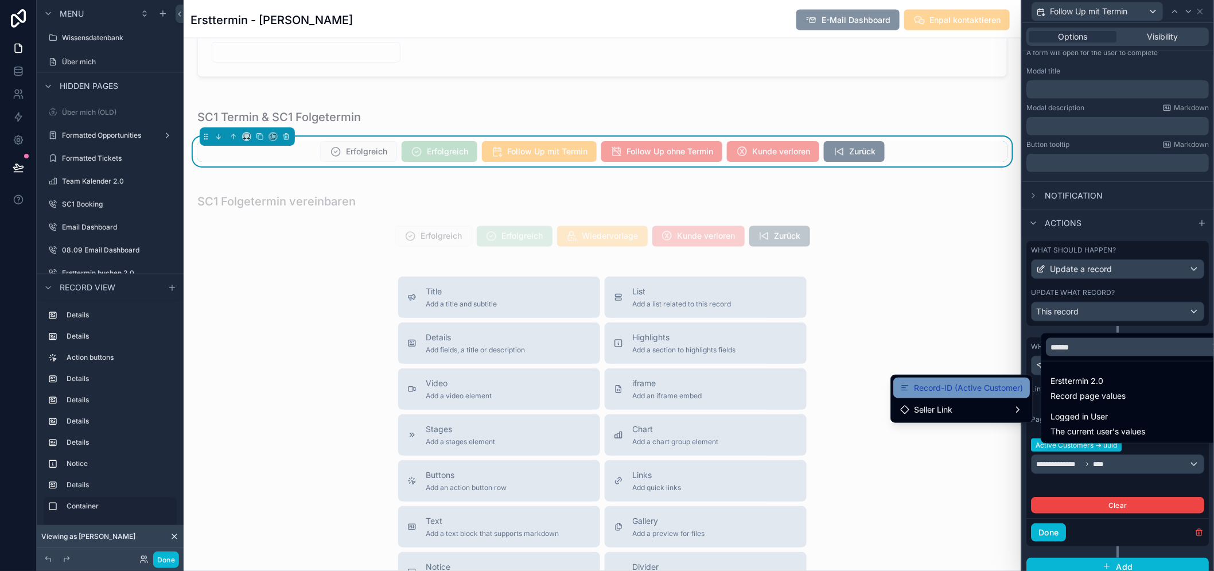
click at [979, 389] on span "Record-ID (Active Customer)" at bounding box center [968, 388] width 109 height 14
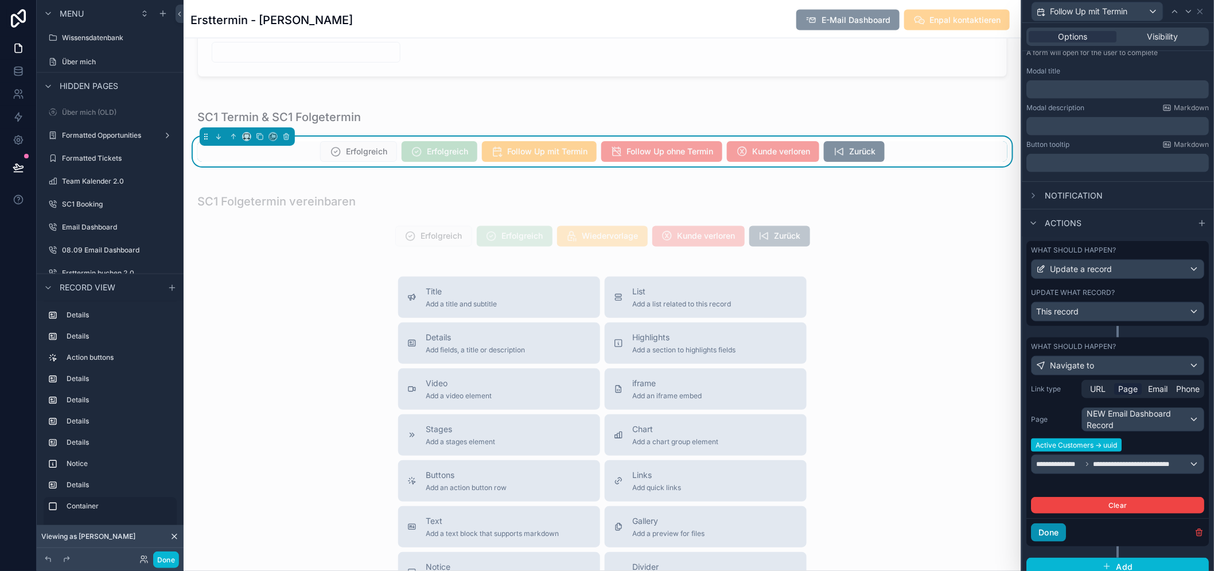
click at [1066, 537] on button "Done" at bounding box center [1049, 532] width 35 height 18
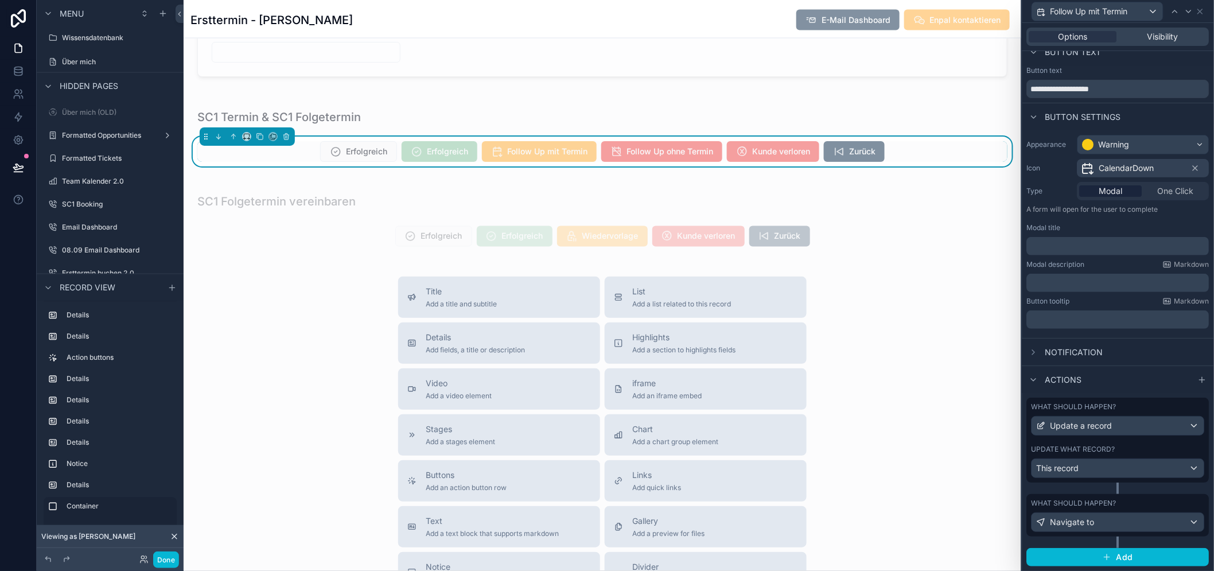
scroll to position [3, 0]
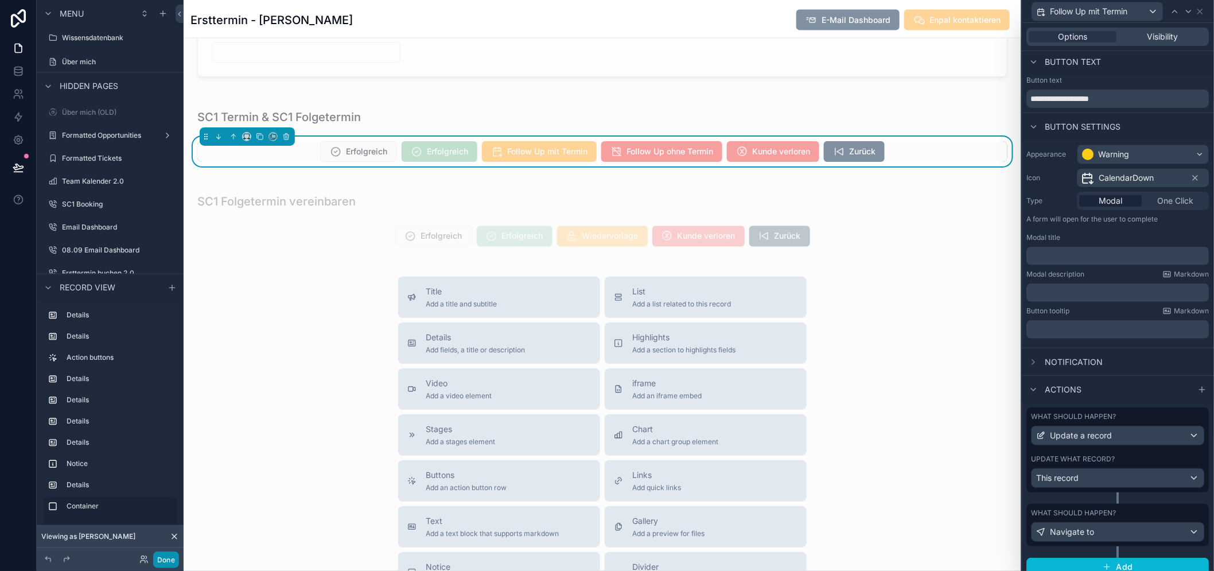
click at [169, 558] on button "Done" at bounding box center [166, 559] width 26 height 17
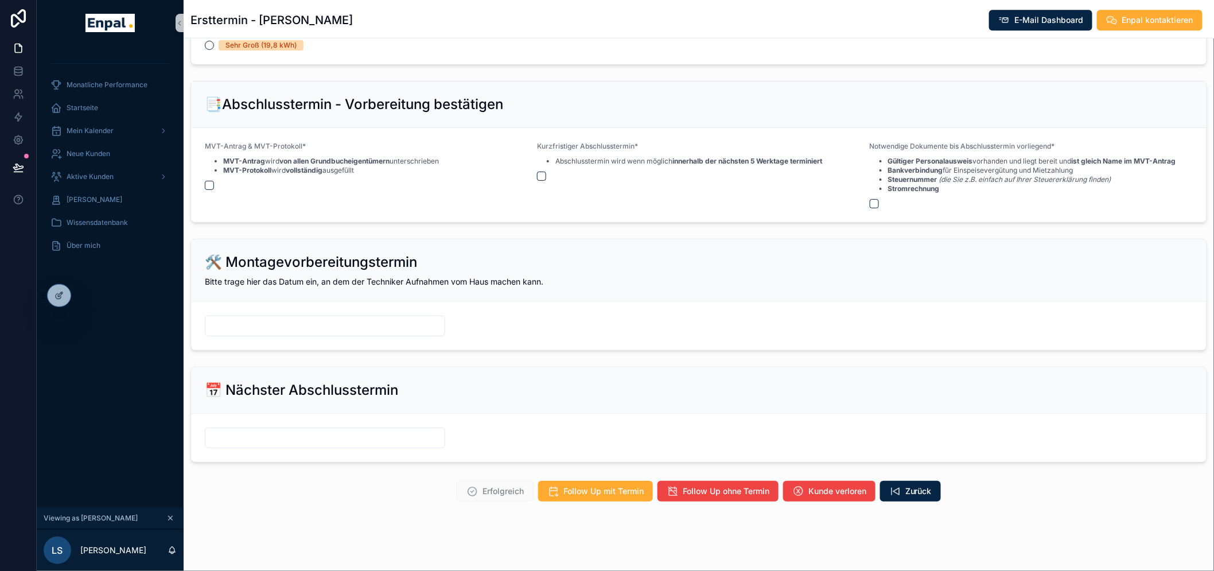
scroll to position [24, 0]
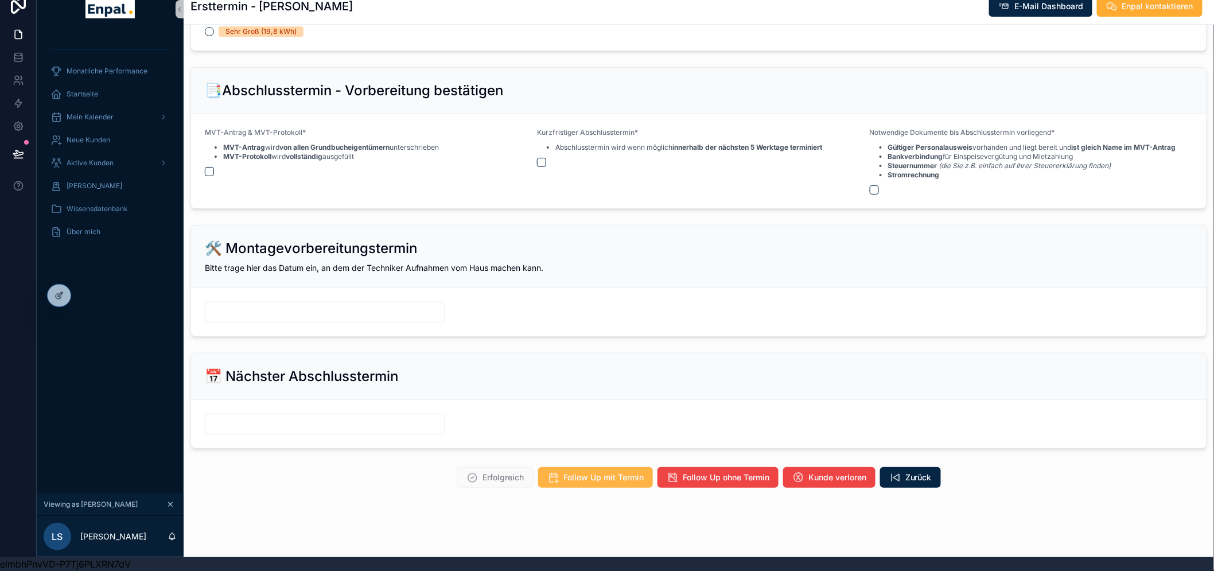
click at [586, 472] on span "Follow Up mit Termin" at bounding box center [603, 477] width 80 height 11
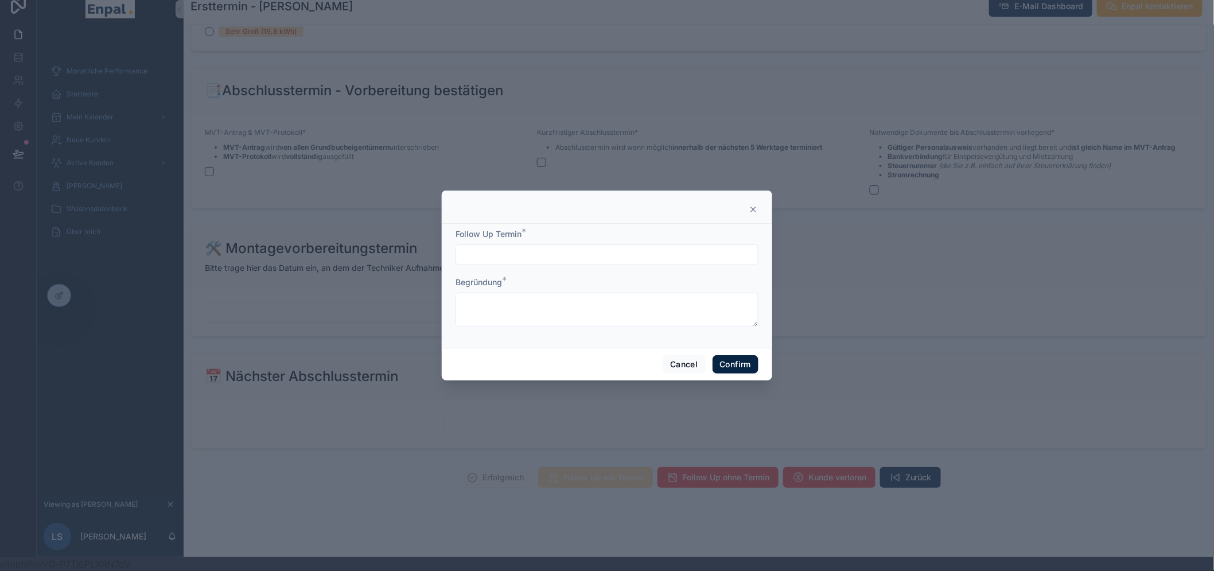
click at [473, 265] on div at bounding box center [607, 254] width 303 height 21
click at [473, 261] on input "text" at bounding box center [607, 255] width 302 height 16
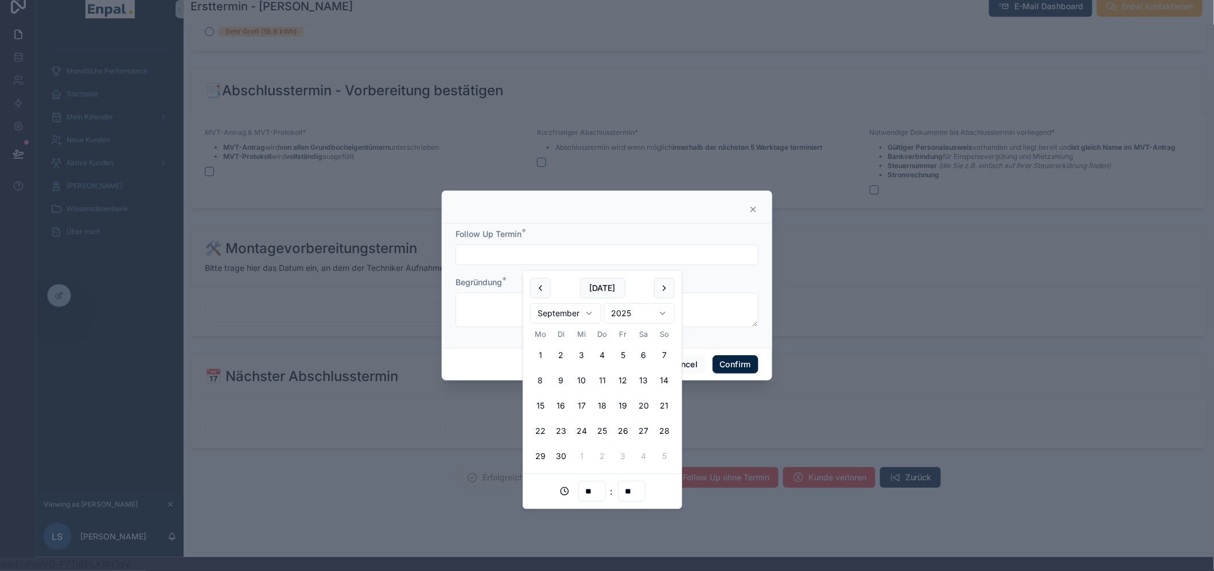
click at [603, 378] on button "11" at bounding box center [602, 380] width 21 height 21
type input "**********"
click at [488, 322] on textarea at bounding box center [607, 310] width 303 height 34
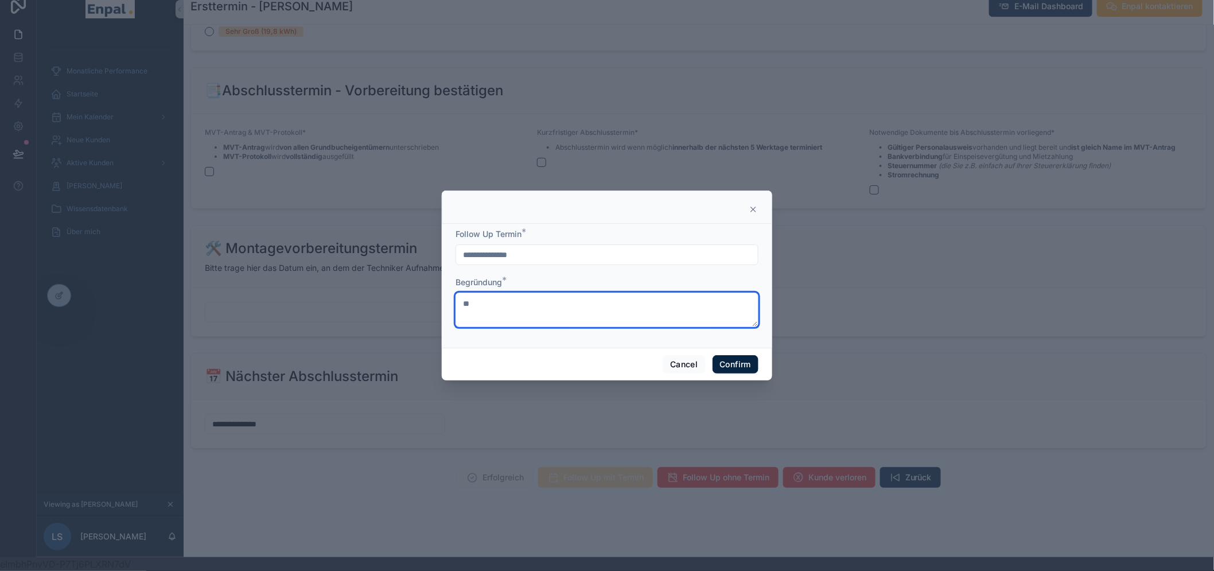
type textarea "*"
type textarea "***"
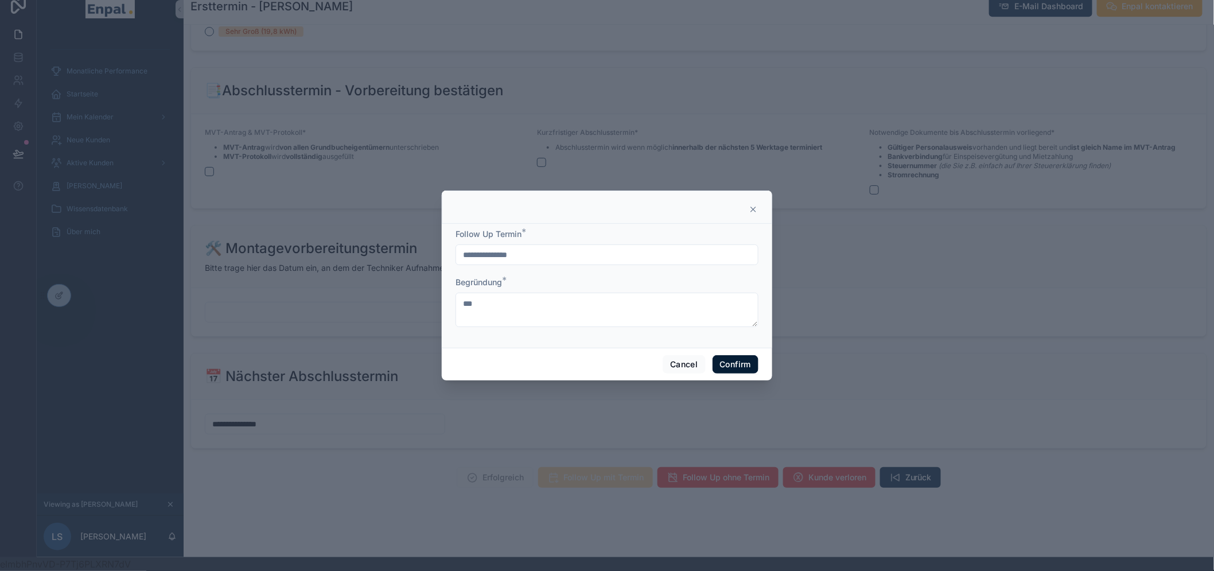
click at [733, 374] on button "Confirm" at bounding box center [736, 364] width 46 height 18
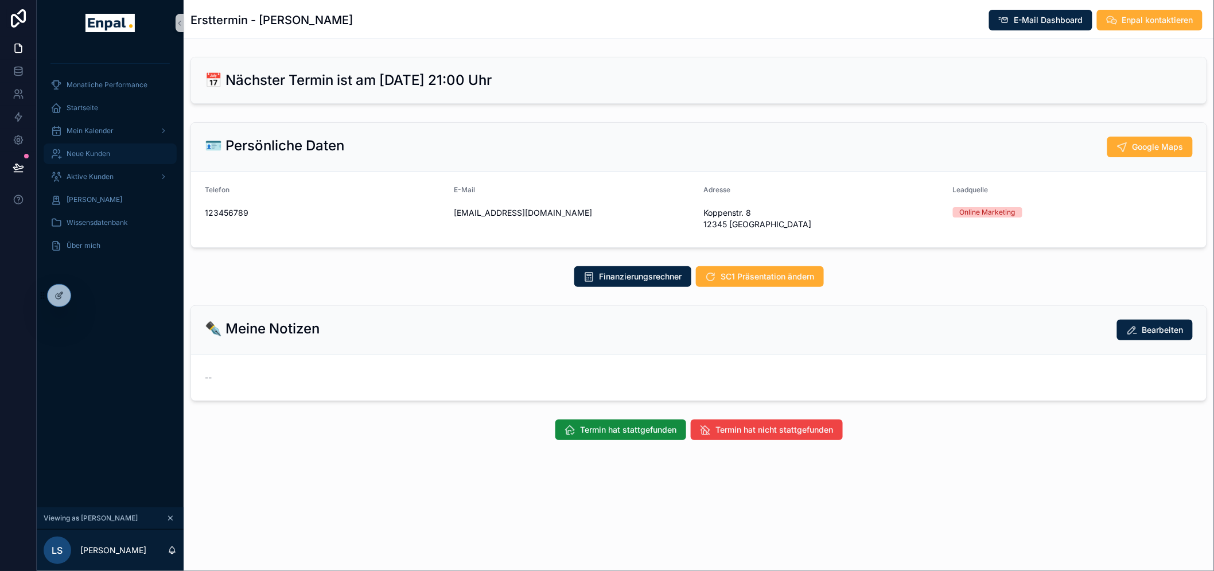
click at [92, 155] on span "Neue Kunden" at bounding box center [89, 153] width 44 height 9
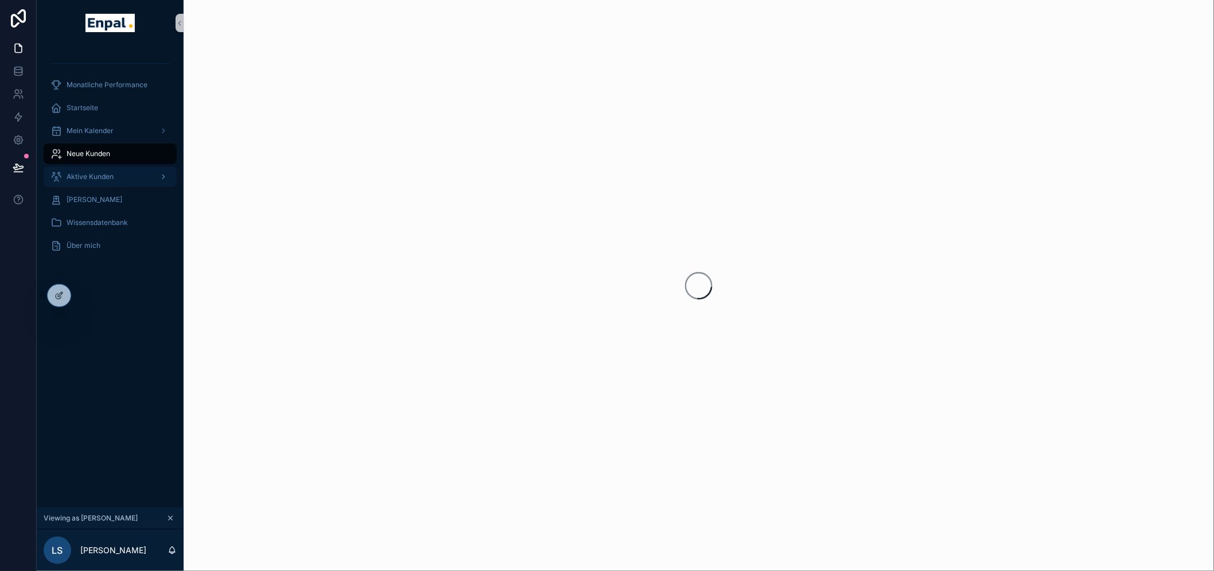
click at [92, 181] on div "Aktive Kunden" at bounding box center [109, 177] width 119 height 18
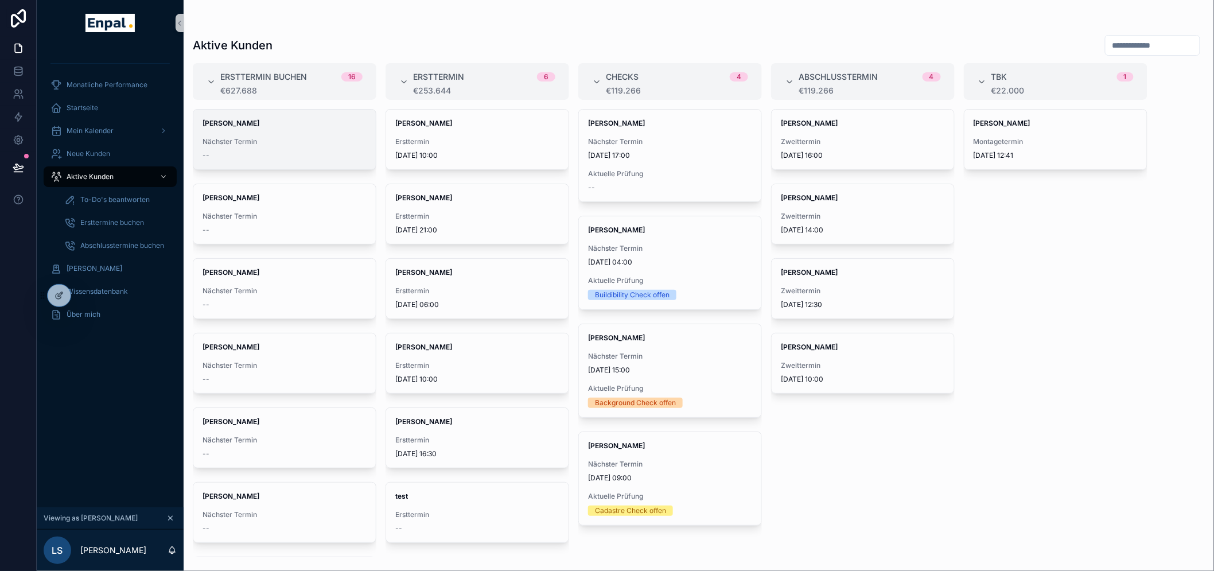
click at [274, 130] on div "[PERSON_NAME] Nächster Termin --" at bounding box center [284, 140] width 182 height 60
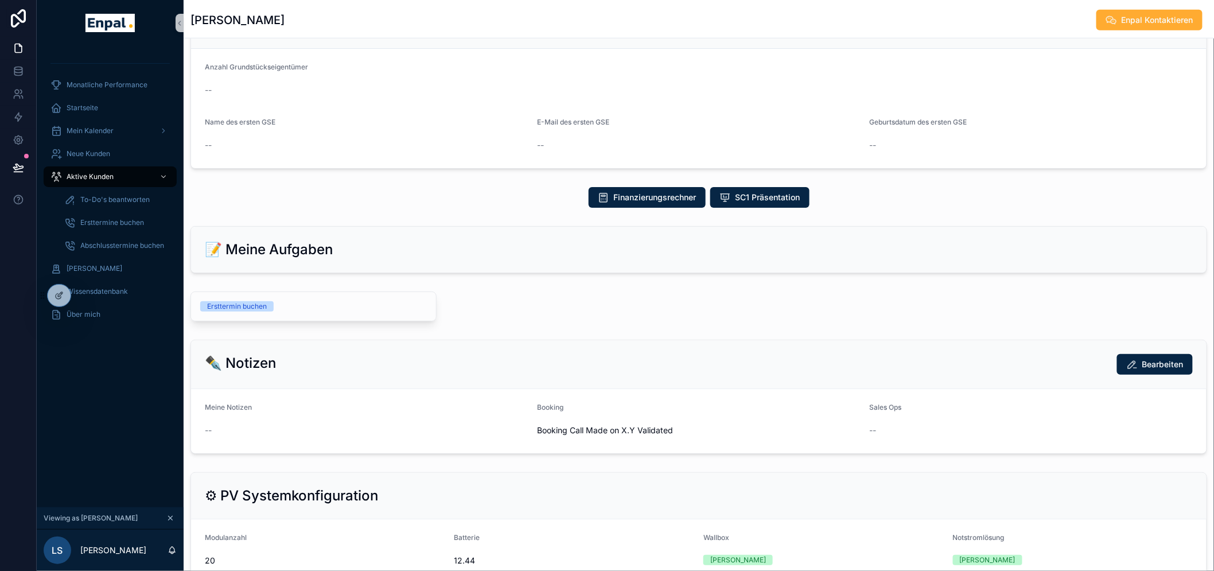
scroll to position [446, 0]
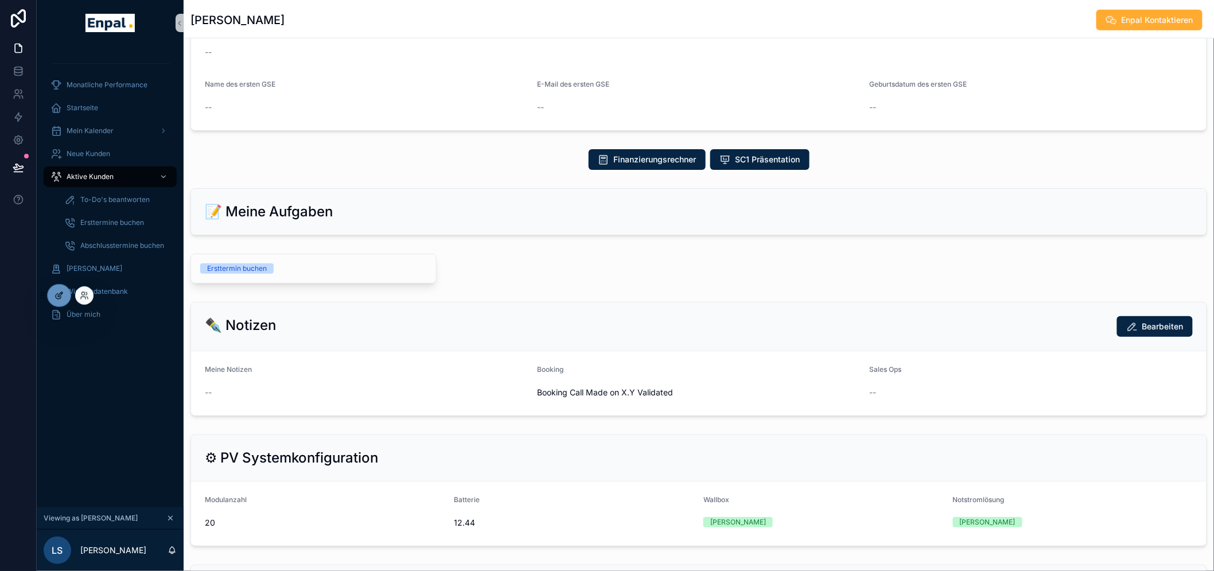
click at [52, 290] on div at bounding box center [59, 296] width 23 height 22
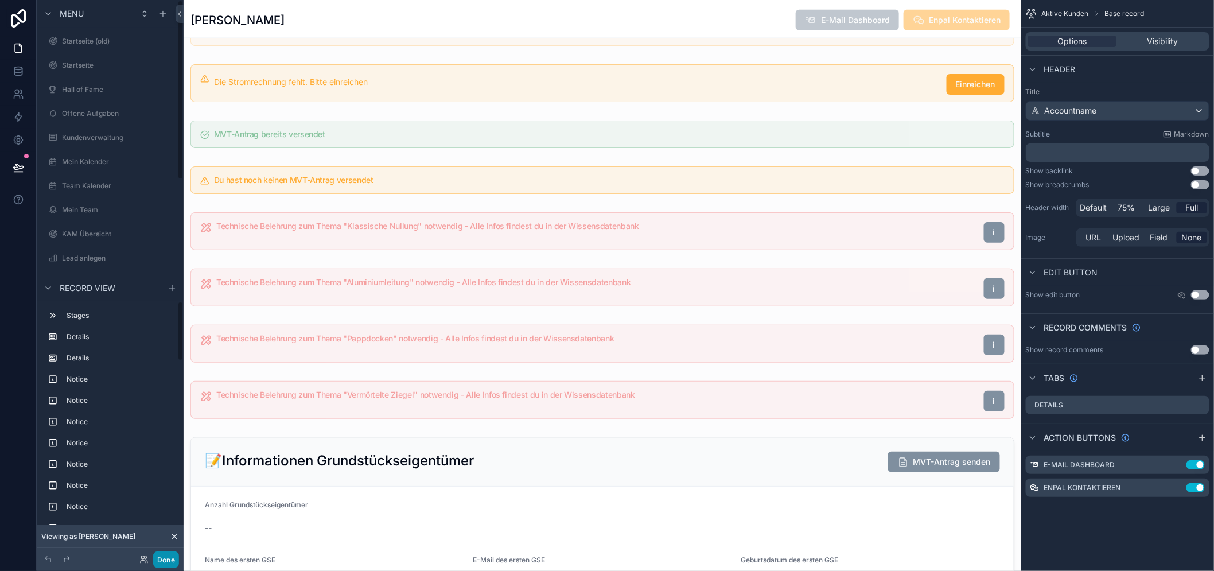
click at [166, 554] on button "Done" at bounding box center [166, 559] width 26 height 17
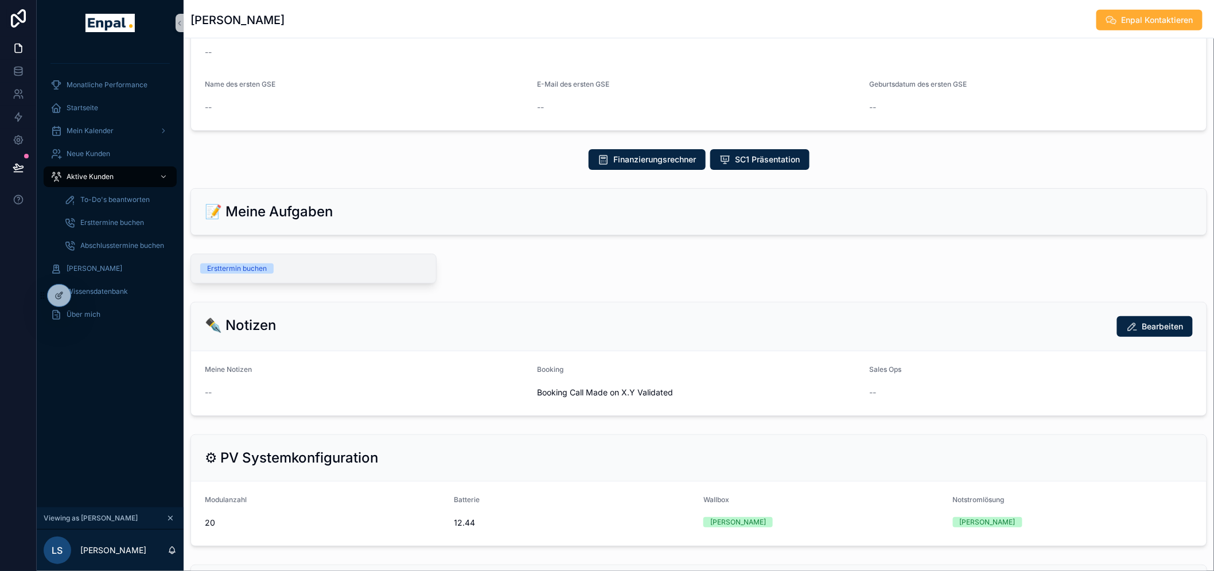
click at [249, 270] on div "Ersttermin buchen" at bounding box center [237, 268] width 60 height 10
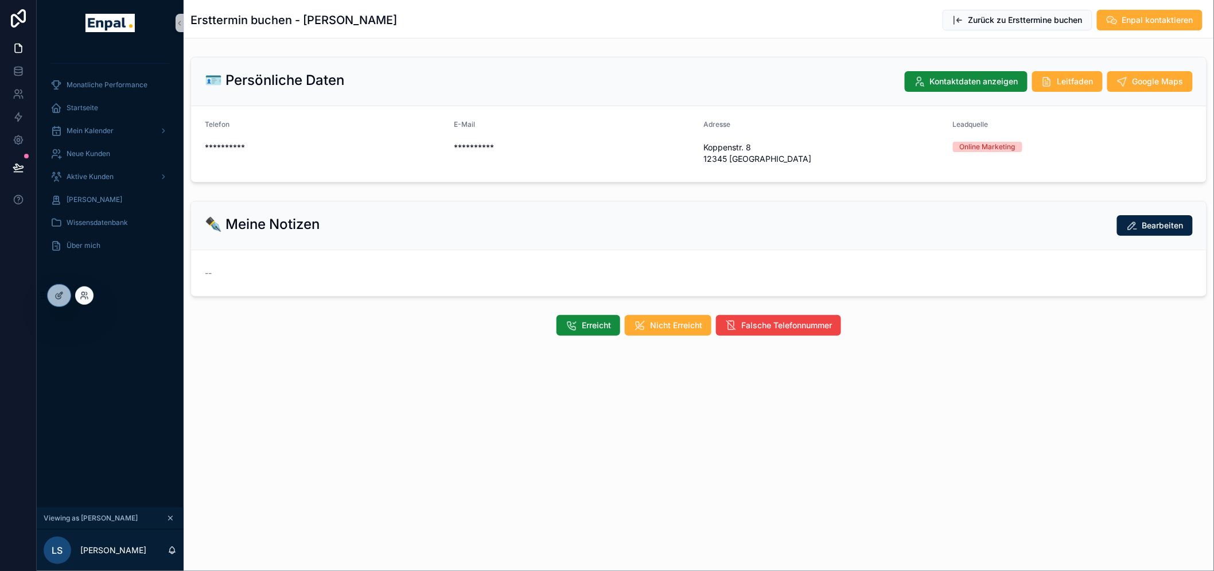
click at [47, 306] on div at bounding box center [54, 295] width 33 height 23
click at [55, 294] on icon at bounding box center [59, 295] width 9 height 9
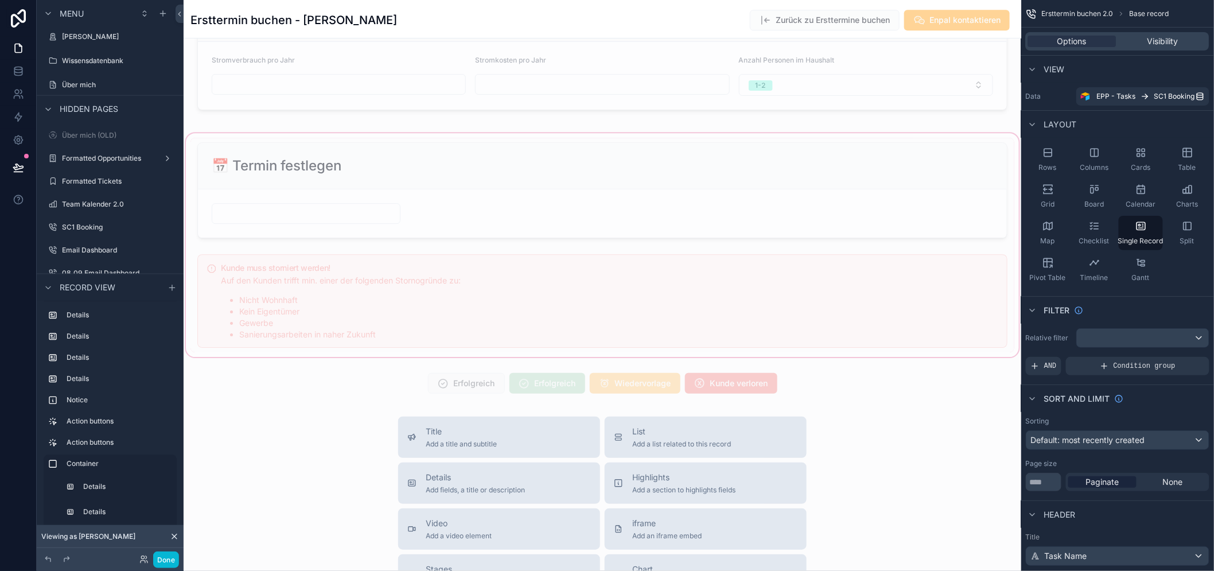
scroll to position [1402, 0]
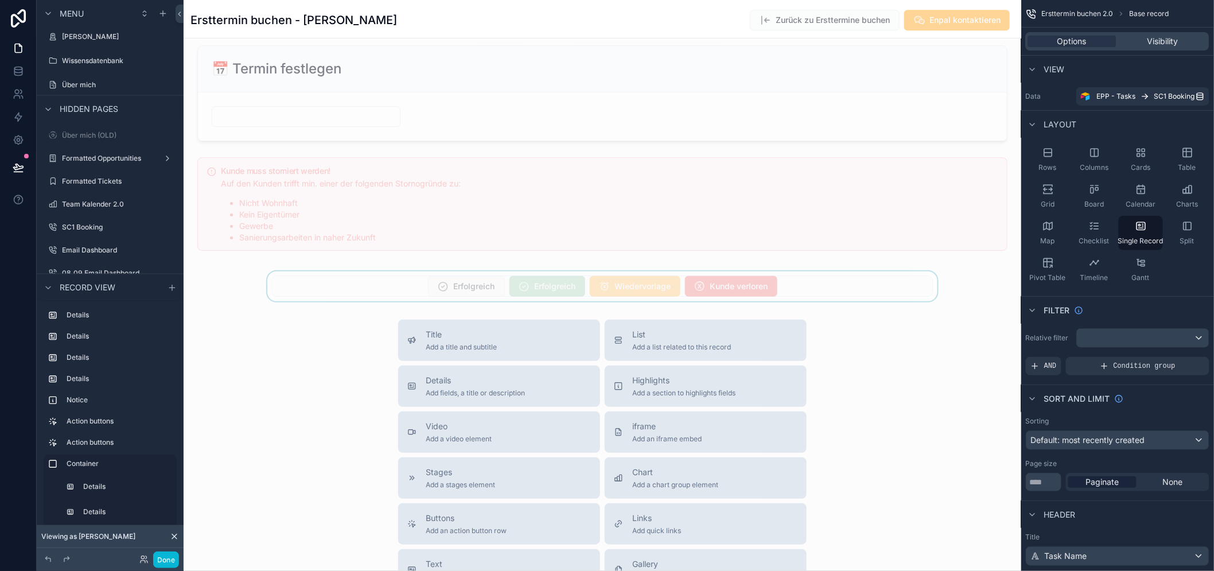
click at [541, 296] on div "scrollable content" at bounding box center [603, 286] width 838 height 30
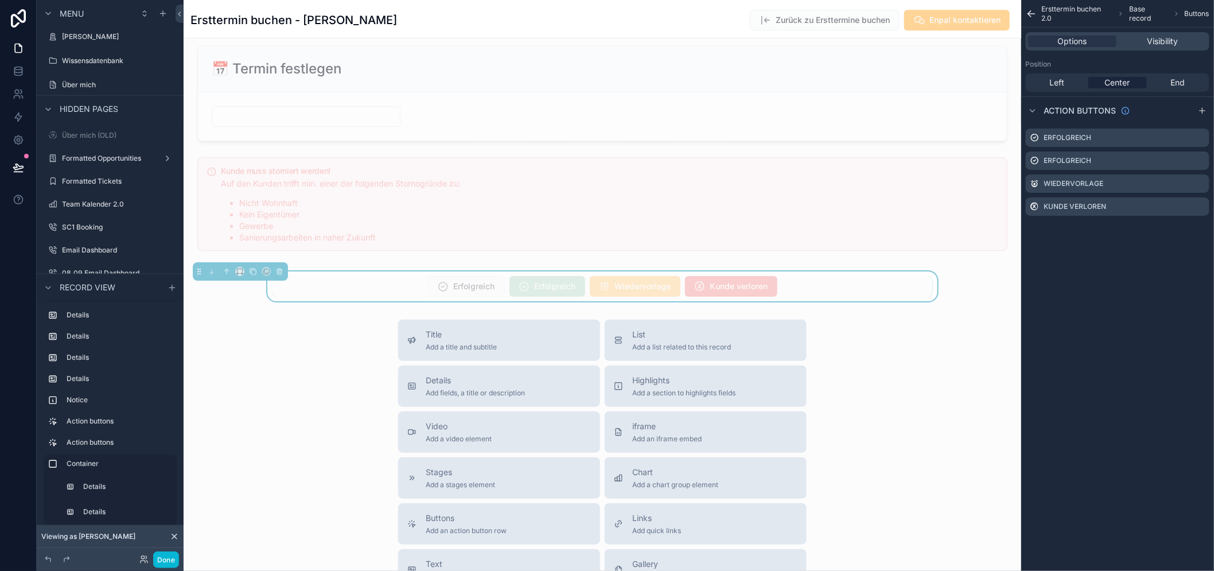
click at [541, 293] on span "Erfolgreich" at bounding box center [548, 287] width 76 height 11
click at [1205, 158] on icon "scrollable content" at bounding box center [1200, 160] width 9 height 9
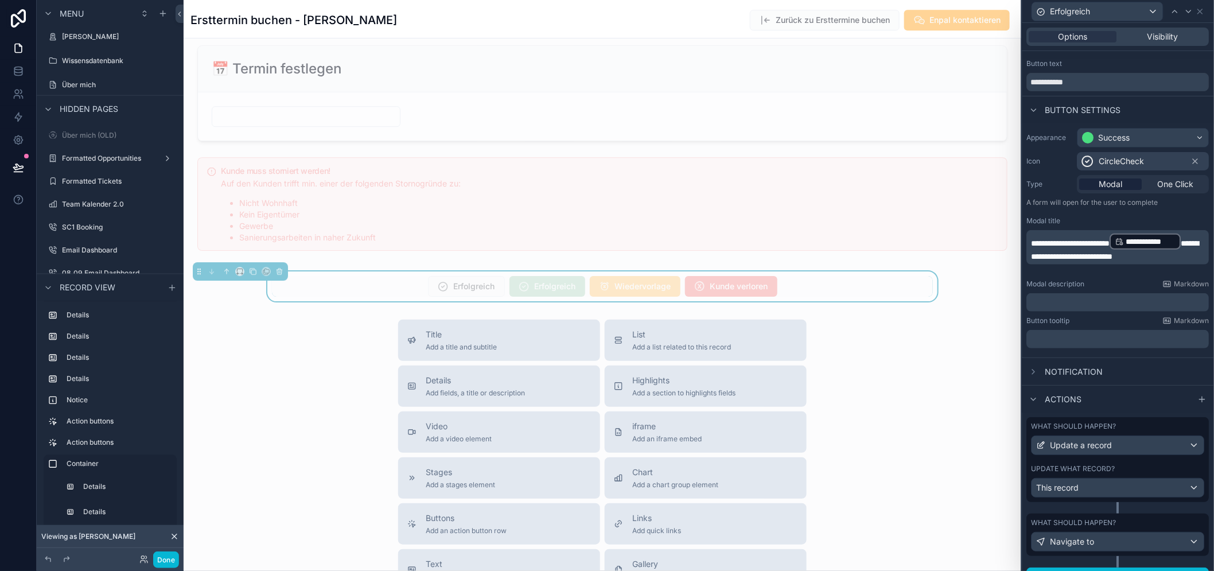
scroll to position [29, 0]
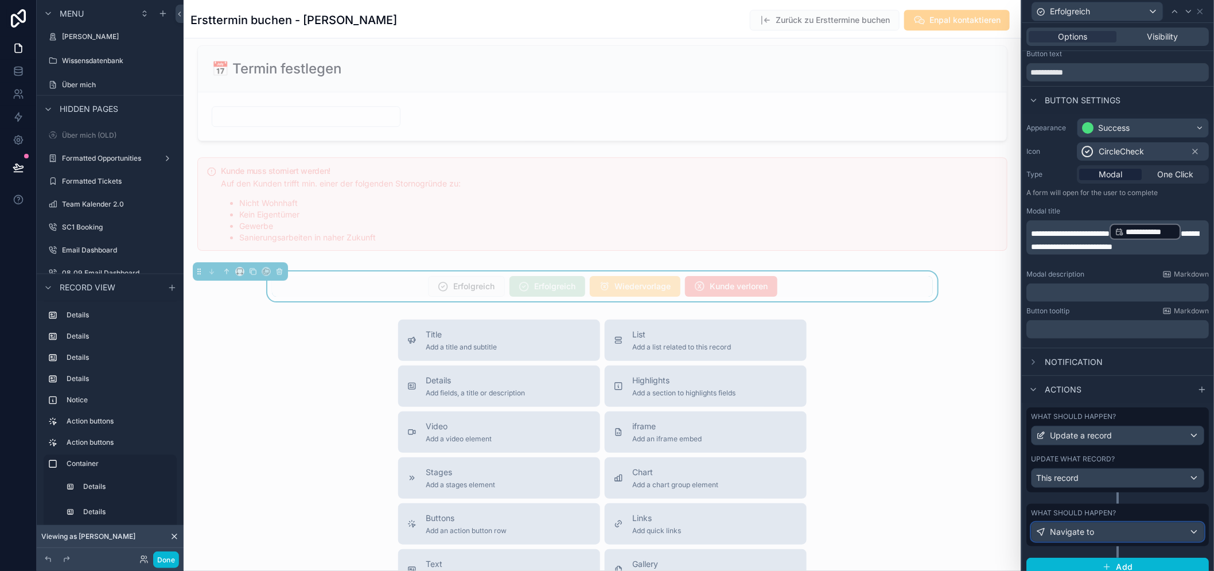
click at [1095, 530] on span "Navigate to" at bounding box center [1073, 531] width 44 height 11
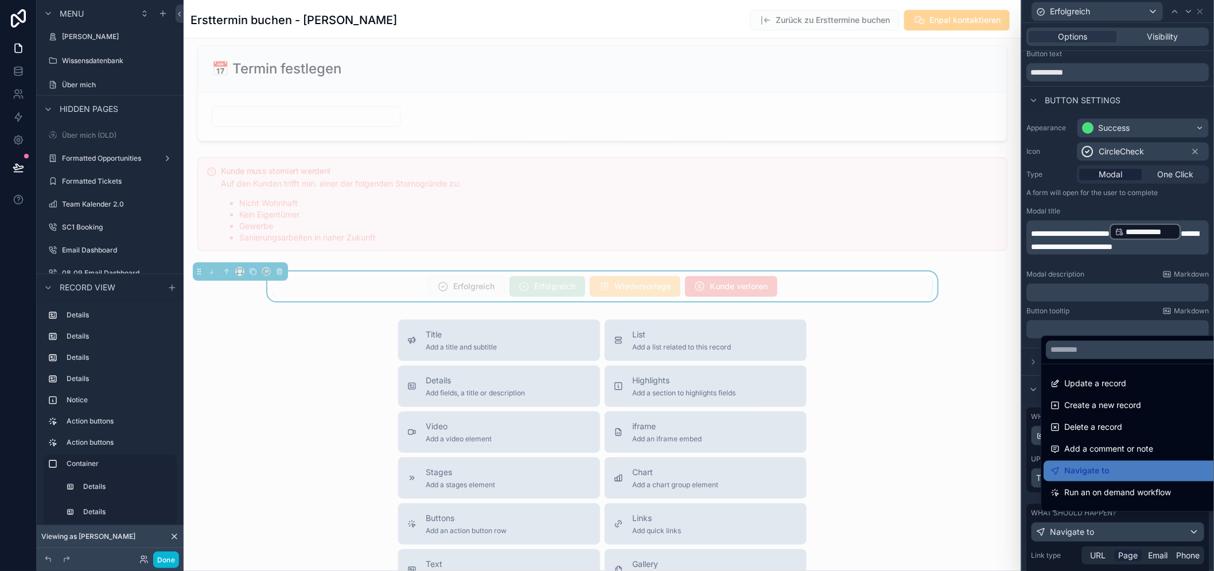
click at [1099, 530] on div at bounding box center [1119, 285] width 192 height 571
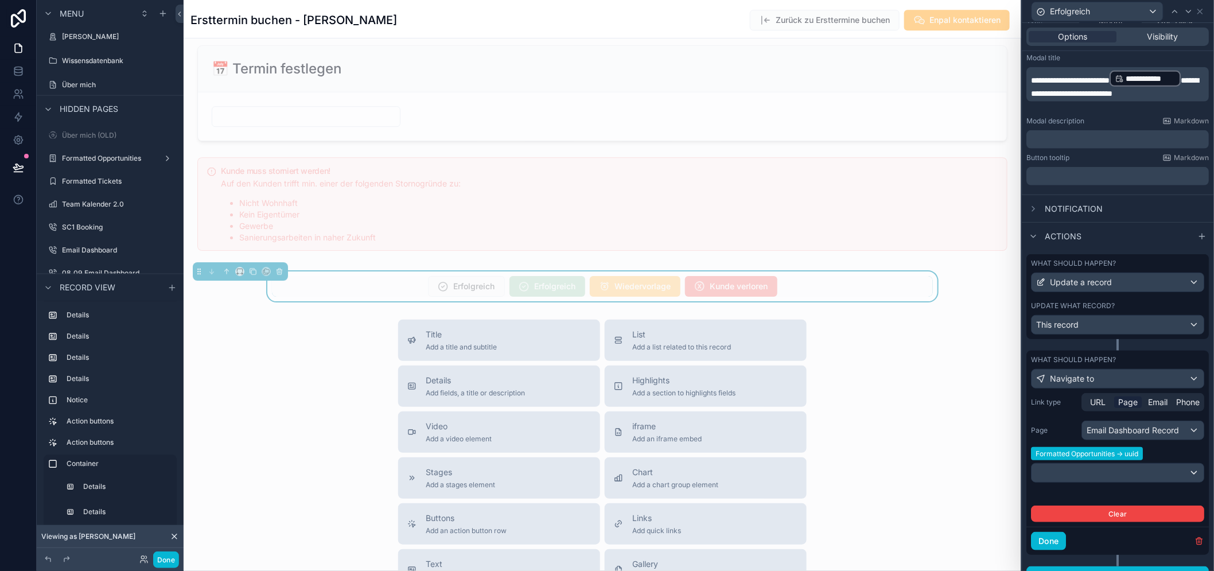
scroll to position [196, 0]
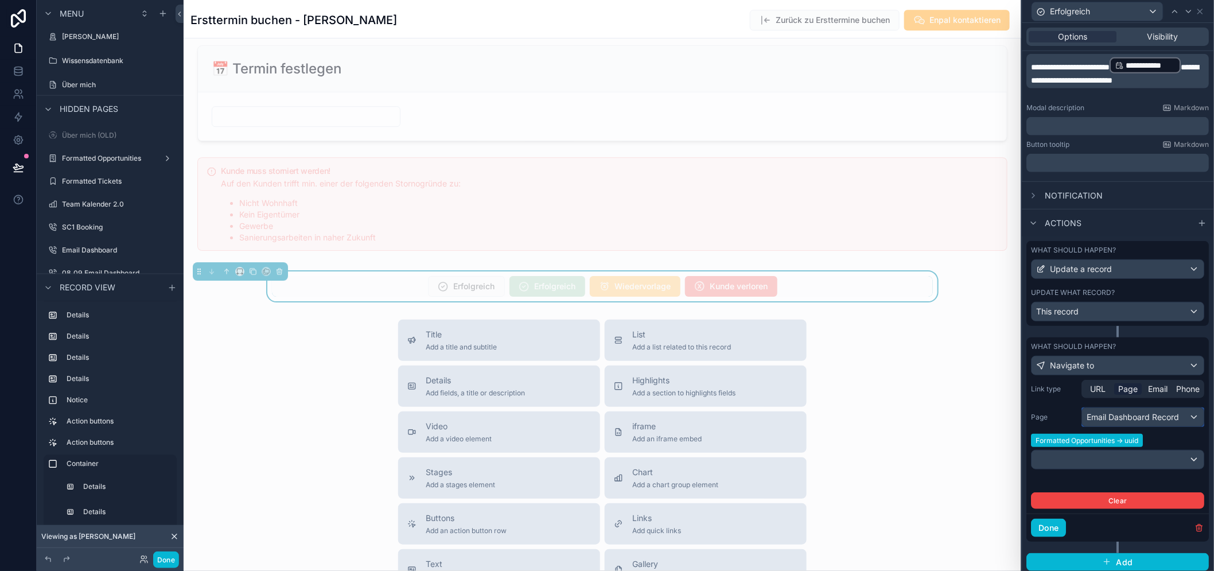
click at [1129, 422] on div "Email Dashboard Record" at bounding box center [1144, 417] width 122 height 18
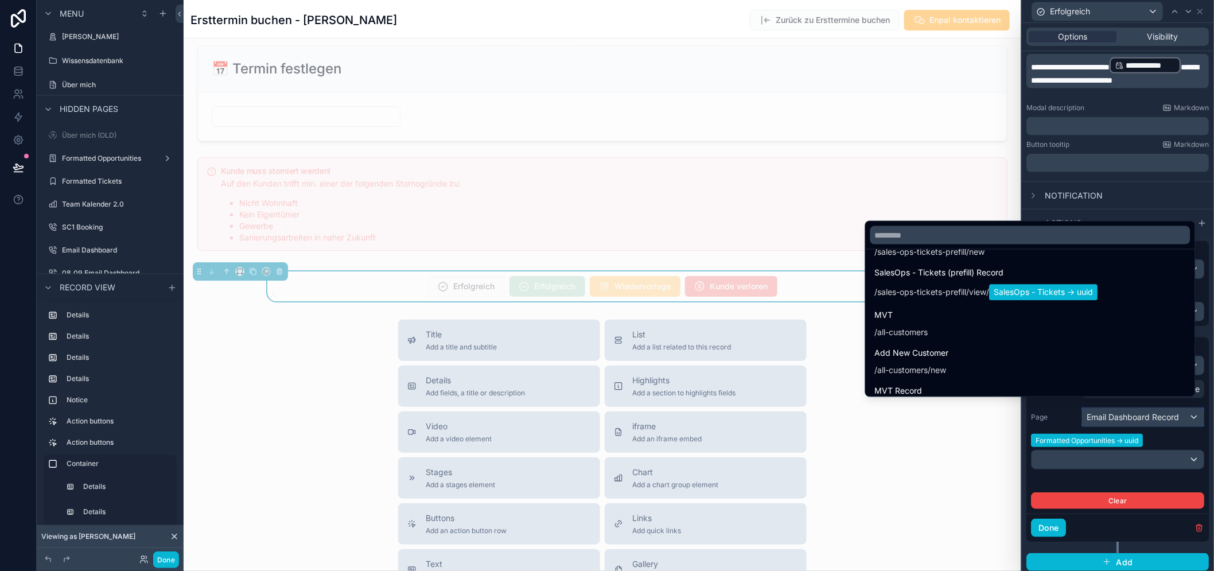
scroll to position [3659, 0]
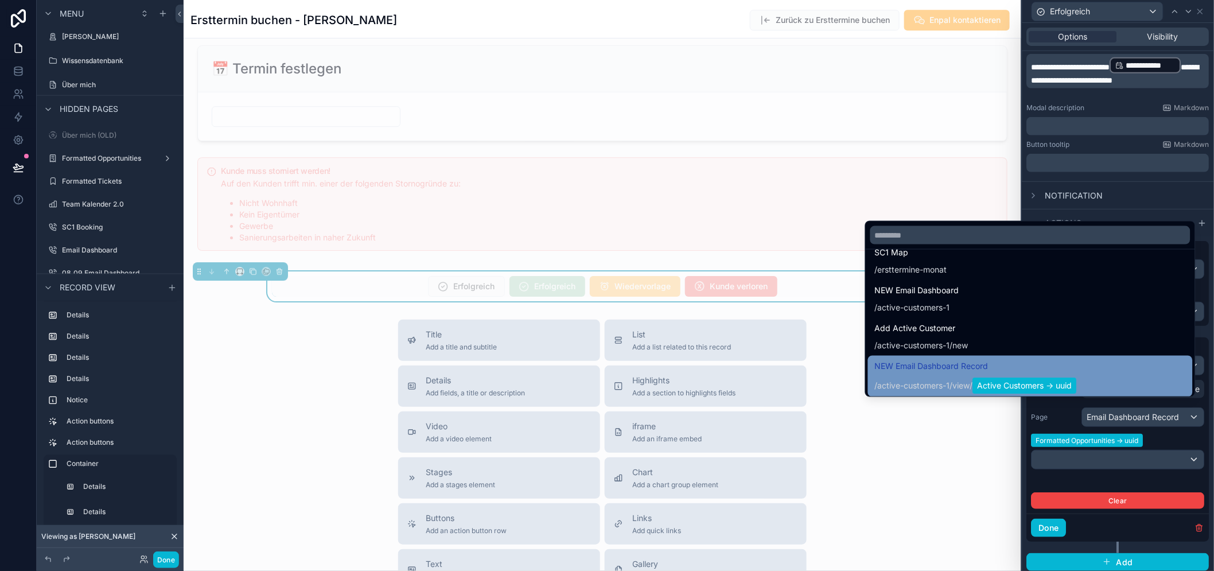
click at [1031, 387] on span "Active Customers -> uuid" at bounding box center [1025, 386] width 104 height 16
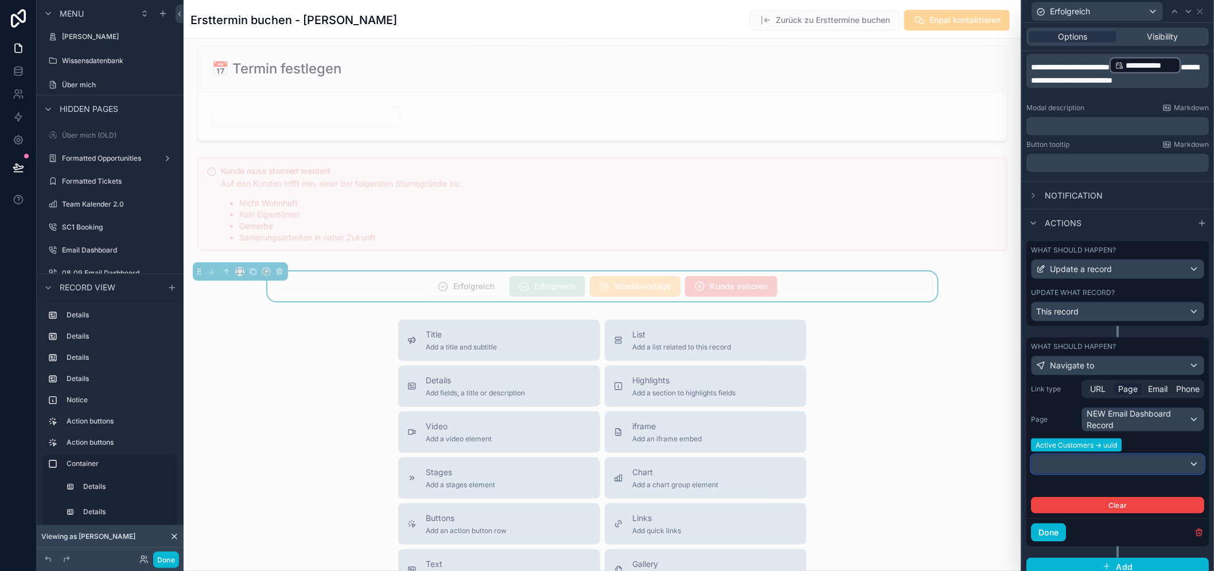
click at [1091, 465] on div at bounding box center [1118, 464] width 172 height 18
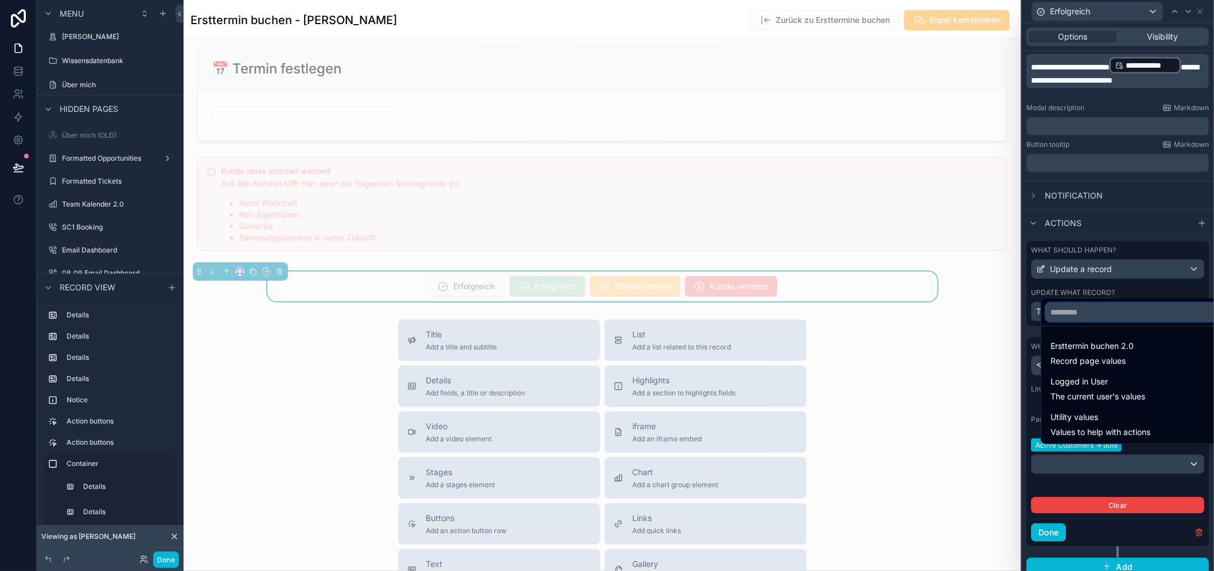
click at [1099, 321] on input "text" at bounding box center [1136, 312] width 180 height 18
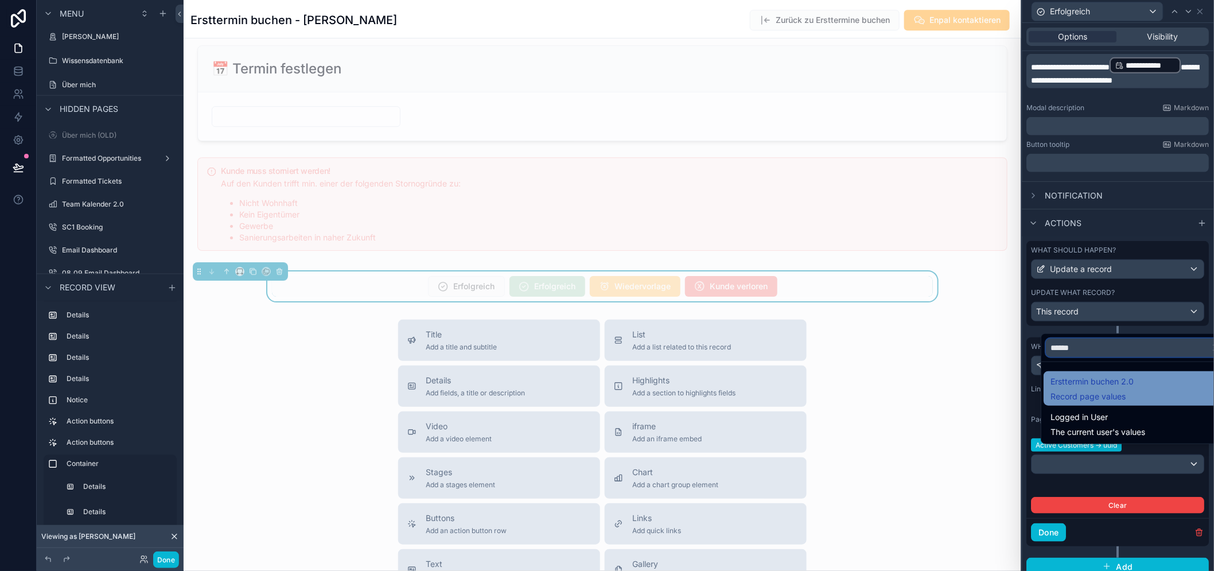
type input "******"
click at [1110, 388] on span "Ersttermin buchen 2.0" at bounding box center [1092, 382] width 83 height 14
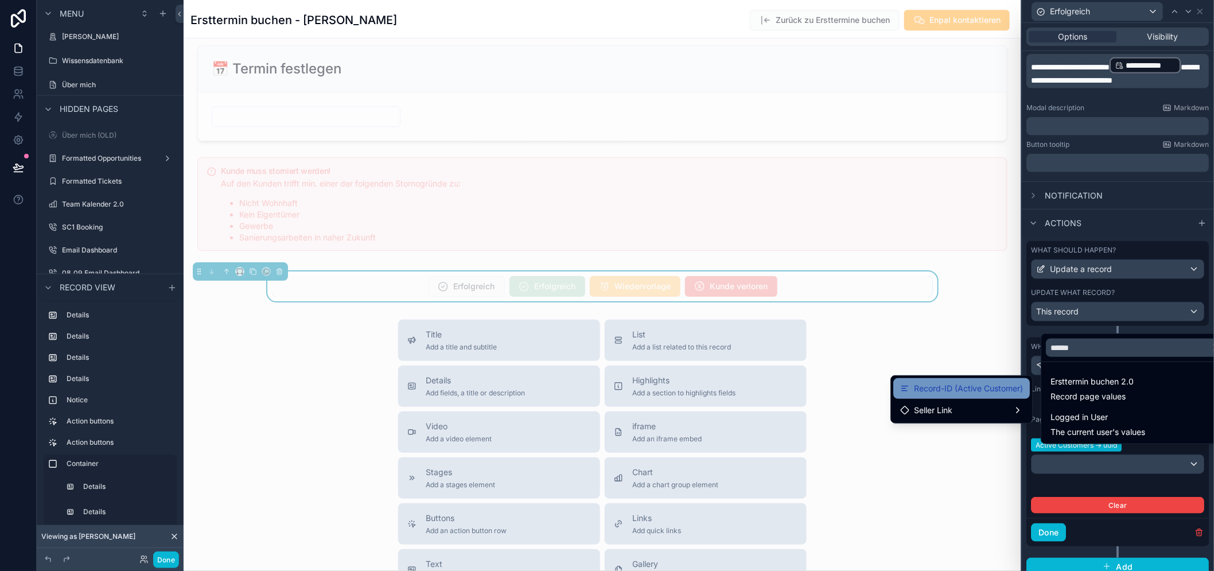
click at [982, 394] on span "Record-ID (Active Customer)" at bounding box center [968, 389] width 109 height 14
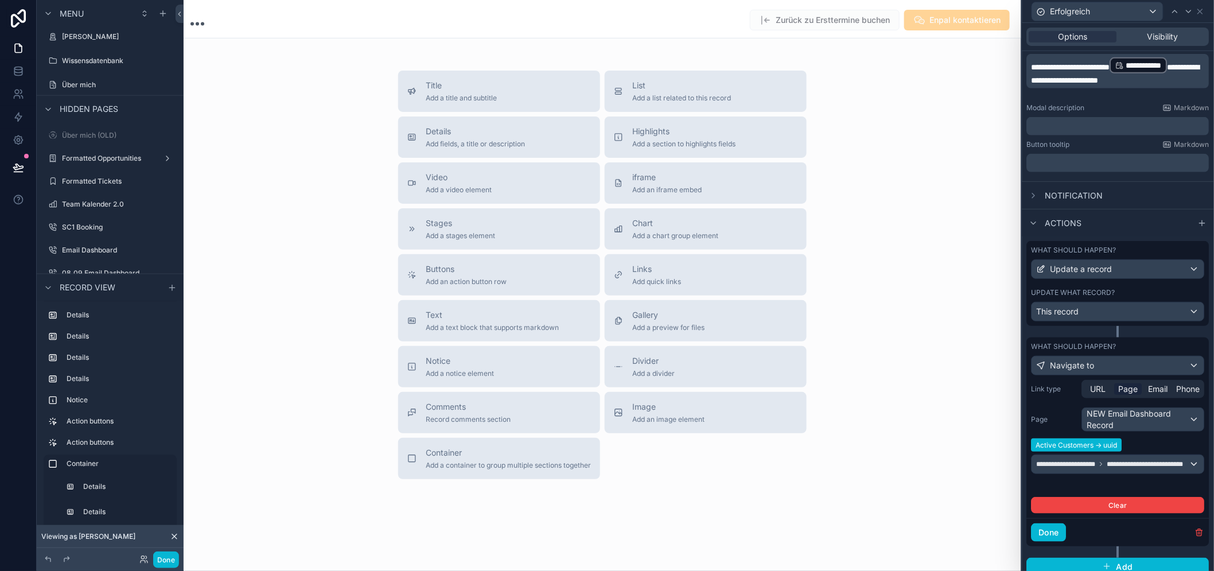
scroll to position [171, 0]
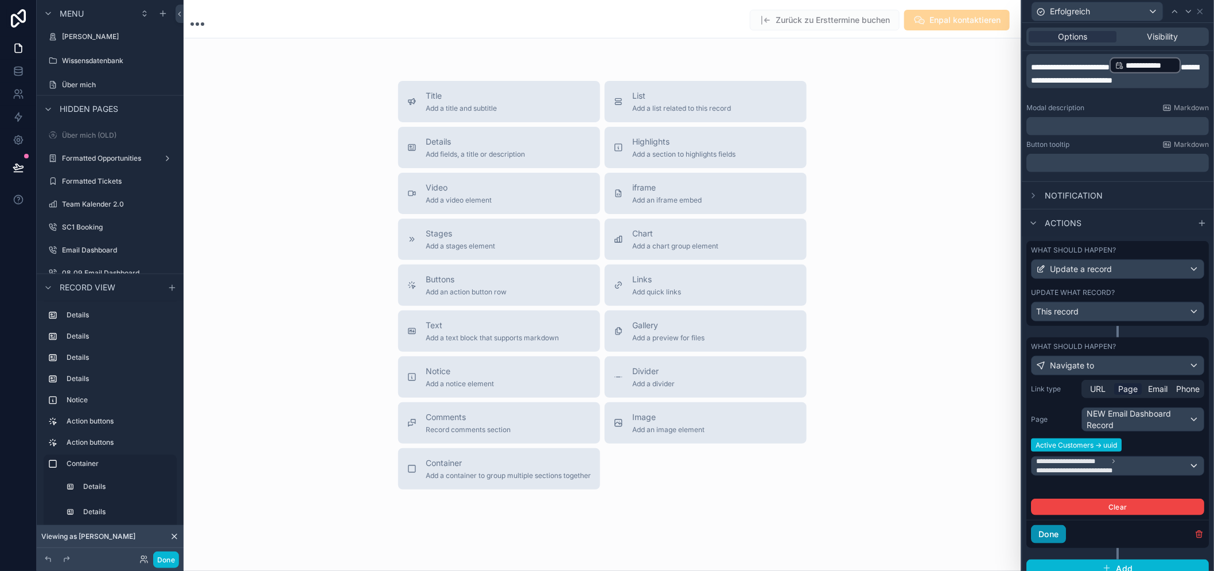
click at [1066, 531] on button "Done" at bounding box center [1049, 534] width 35 height 18
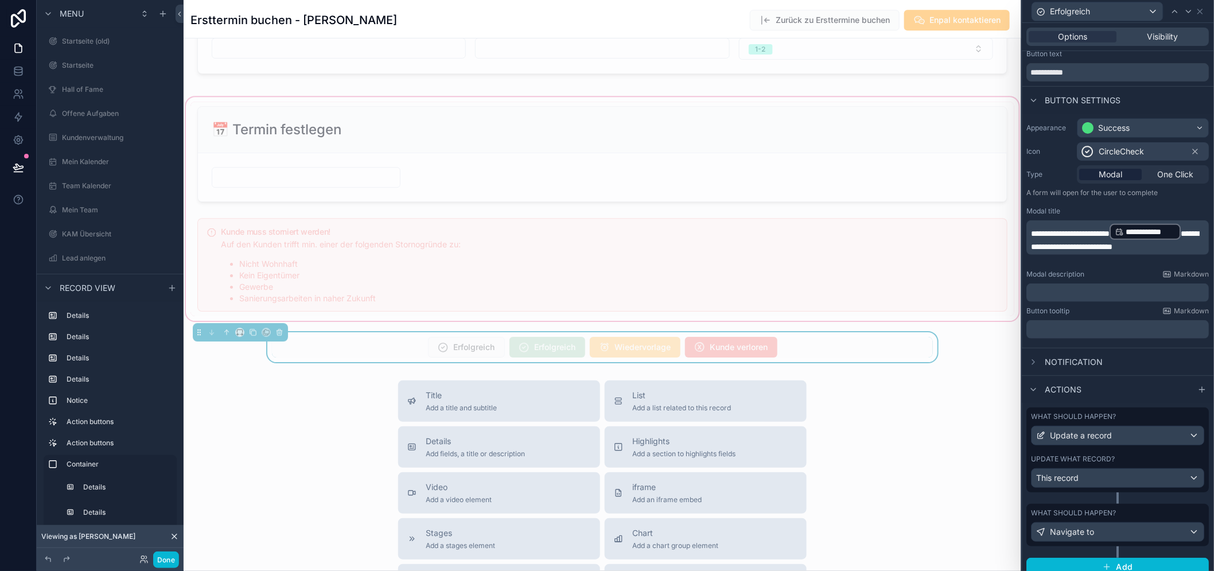
scroll to position [1339, 0]
click at [166, 558] on button "Done" at bounding box center [166, 559] width 26 height 17
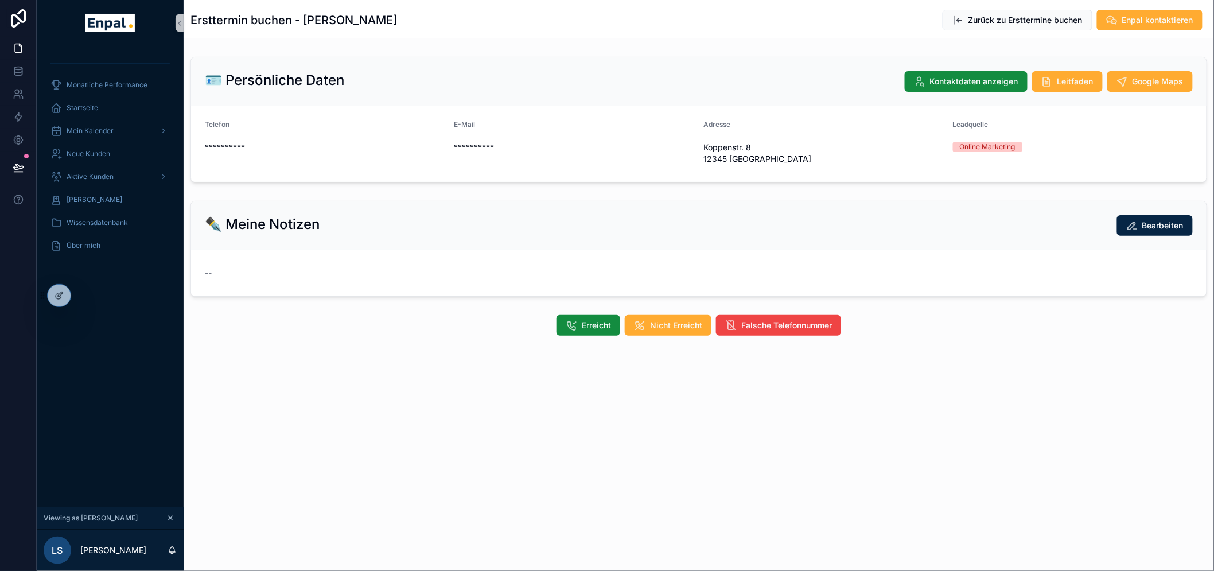
scroll to position [0, 0]
click at [94, 178] on span "Aktive Kunden" at bounding box center [90, 176] width 47 height 9
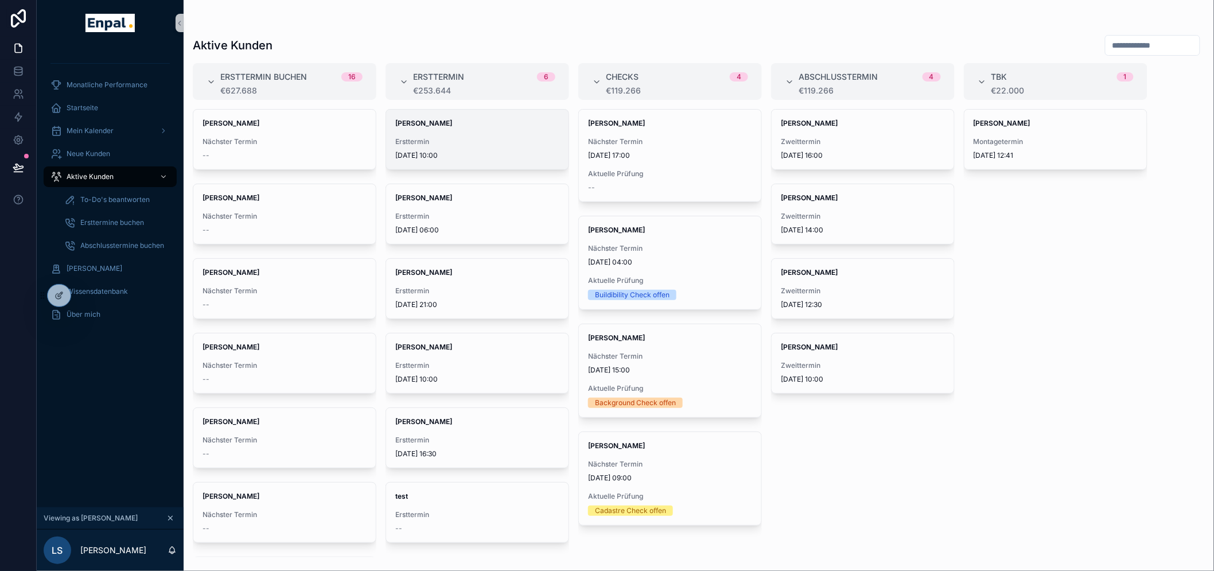
click at [461, 151] on span "[DATE] 10:00" at bounding box center [477, 155] width 164 height 9
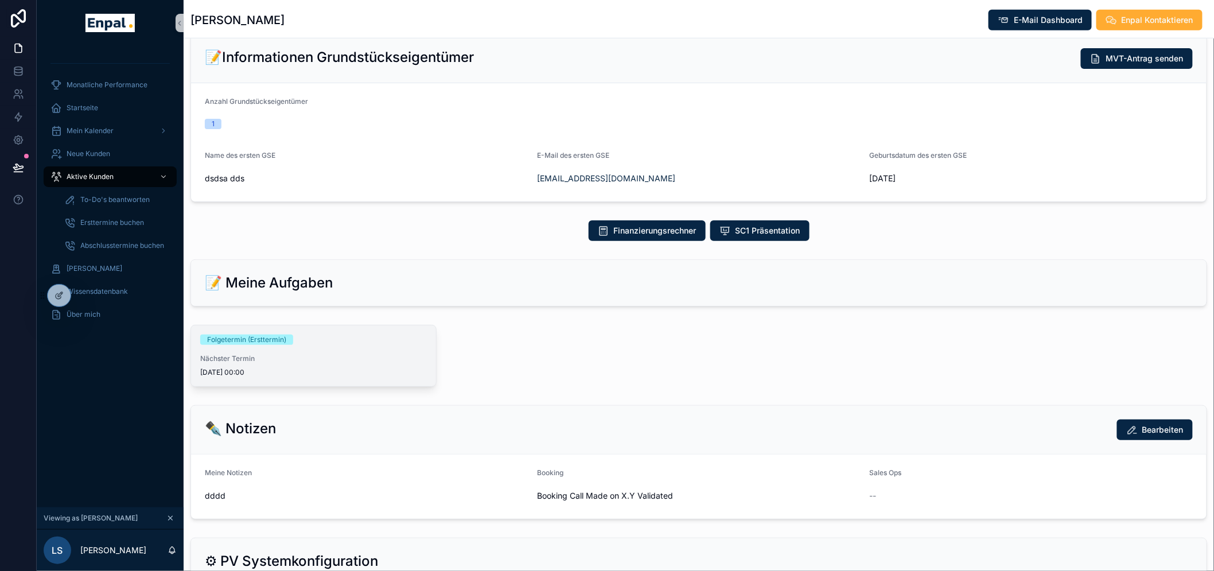
scroll to position [382, 0]
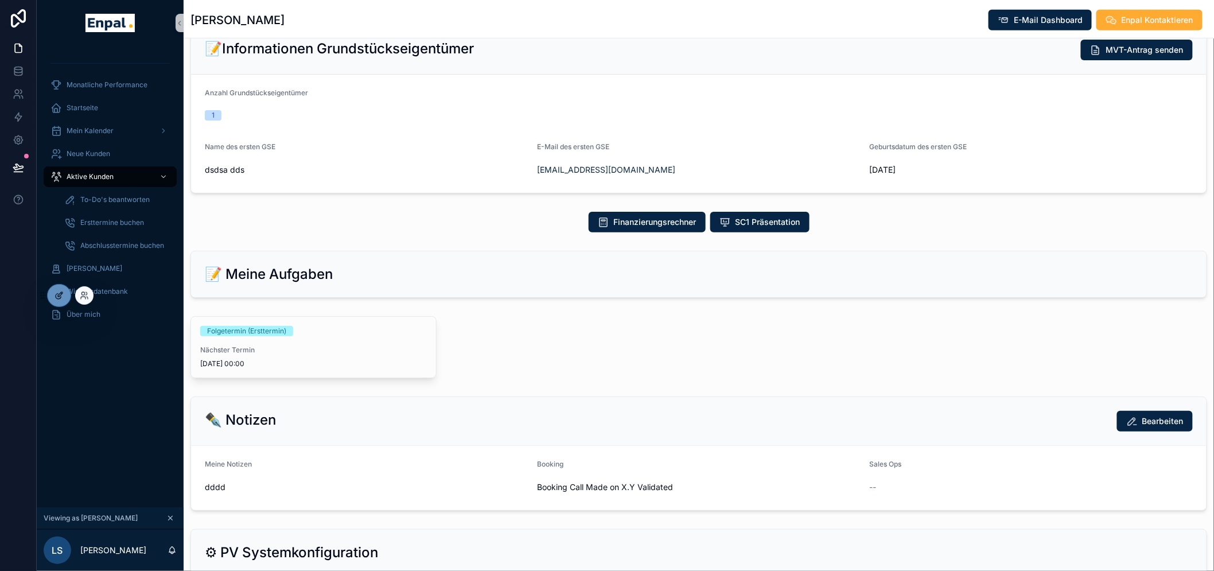
click at [52, 298] on div at bounding box center [59, 296] width 23 height 22
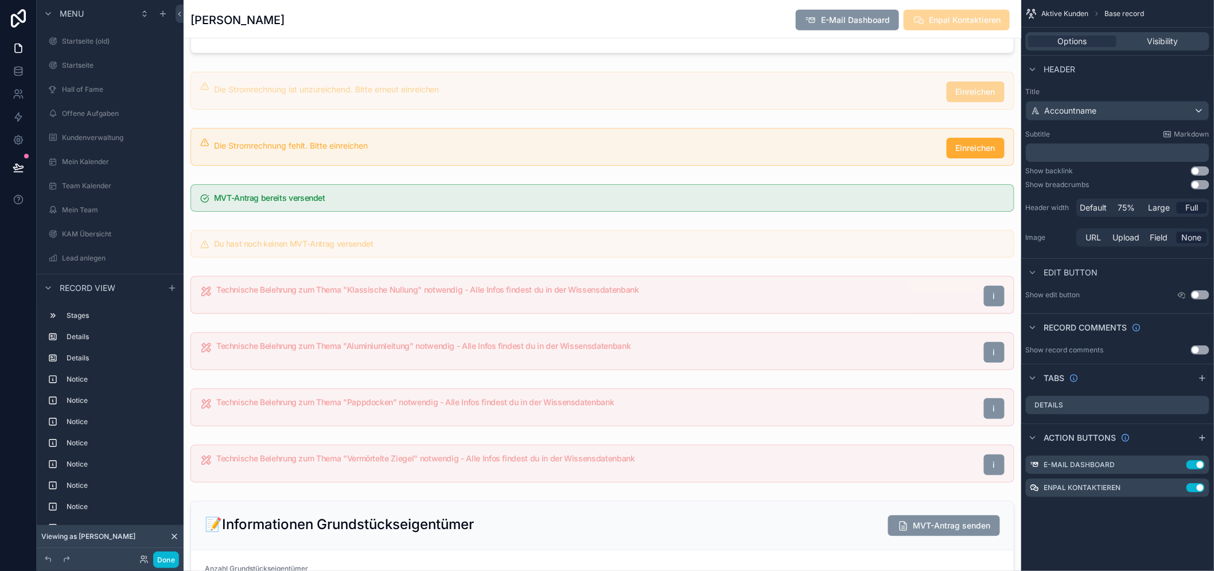
click at [161, 555] on div "Done" at bounding box center [156, 559] width 46 height 17
click at [161, 555] on button "Done" at bounding box center [166, 559] width 26 height 17
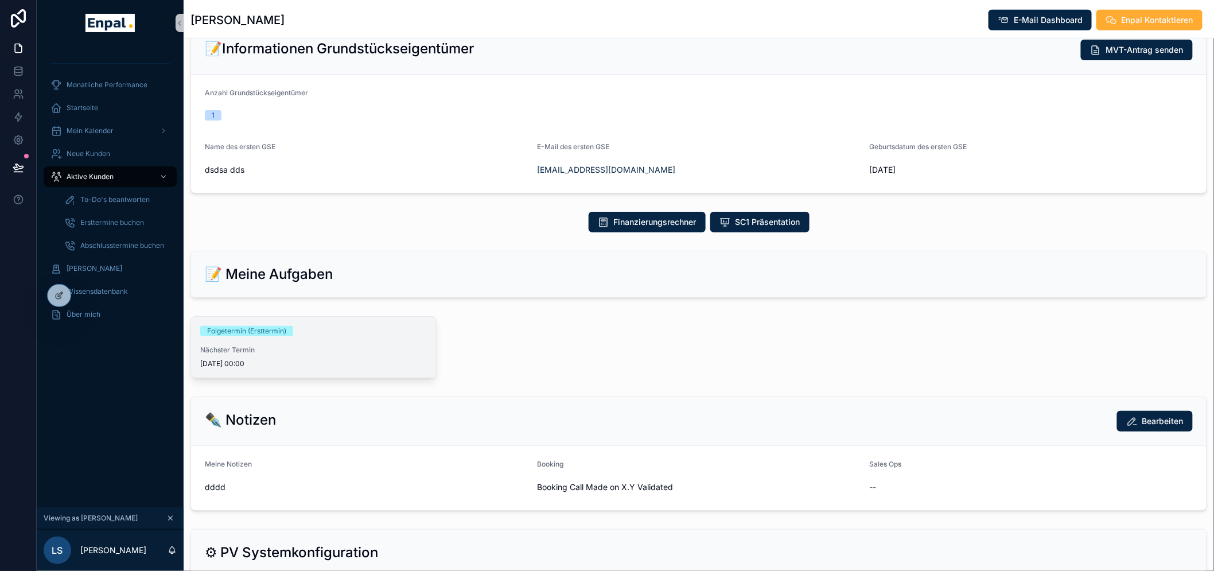
click at [237, 332] on div "Folgetermin (Ersttermin)" at bounding box center [246, 331] width 79 height 10
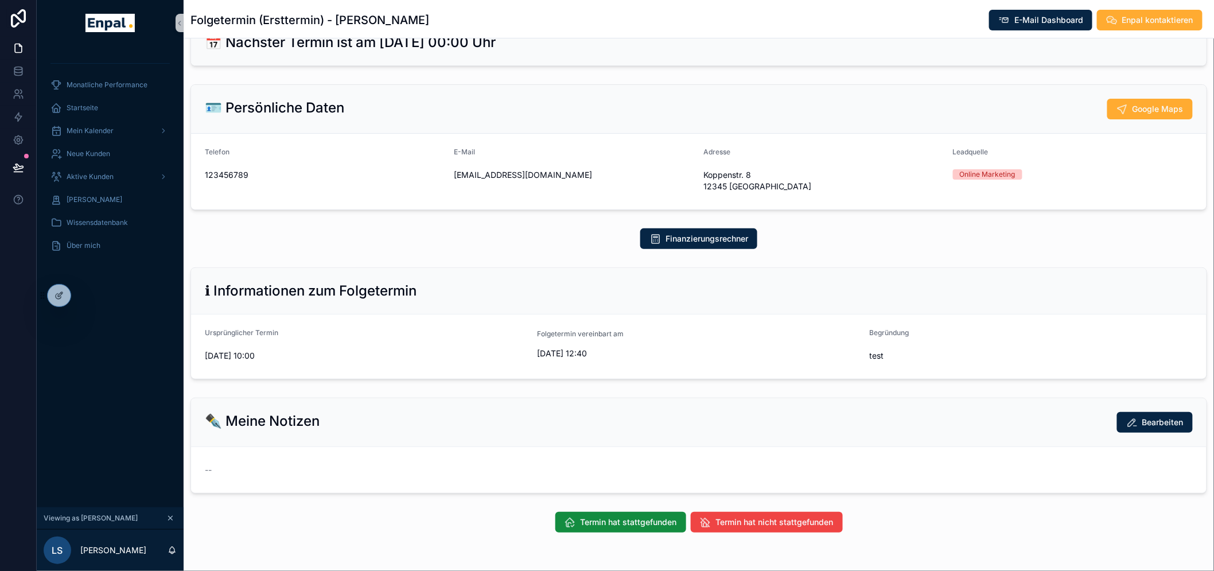
scroll to position [68, 0]
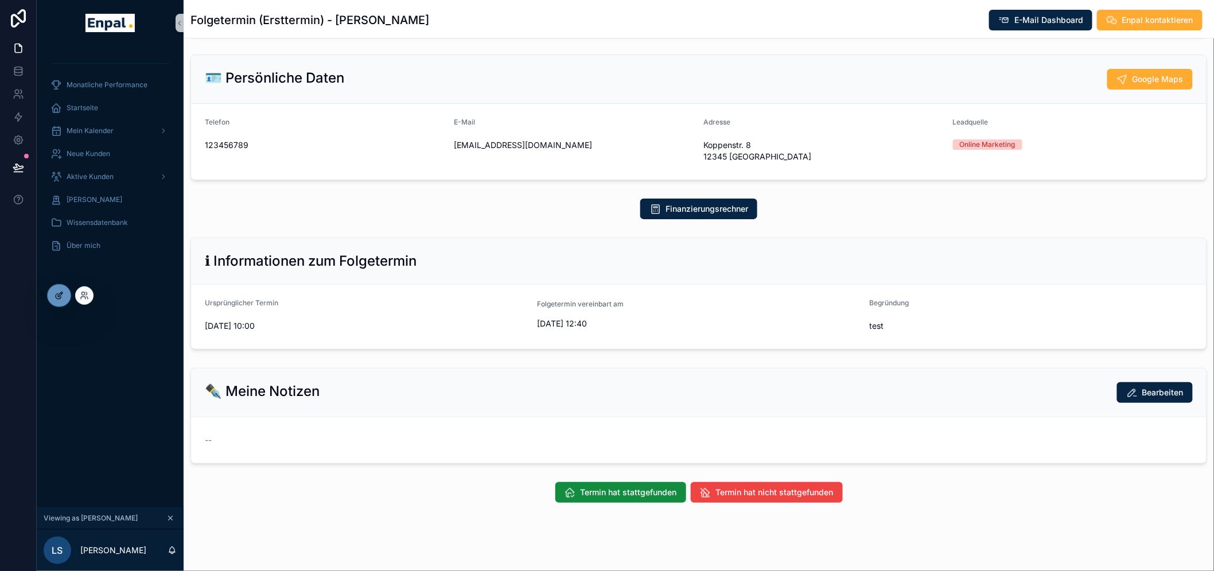
click at [59, 298] on icon at bounding box center [59, 295] width 9 height 9
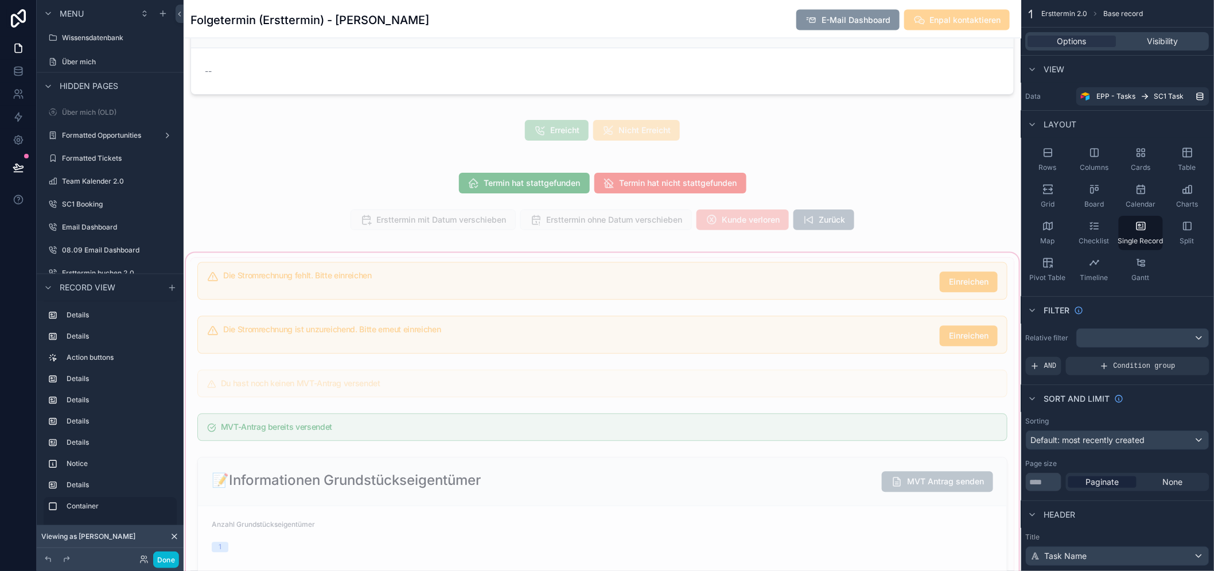
scroll to position [897, 0]
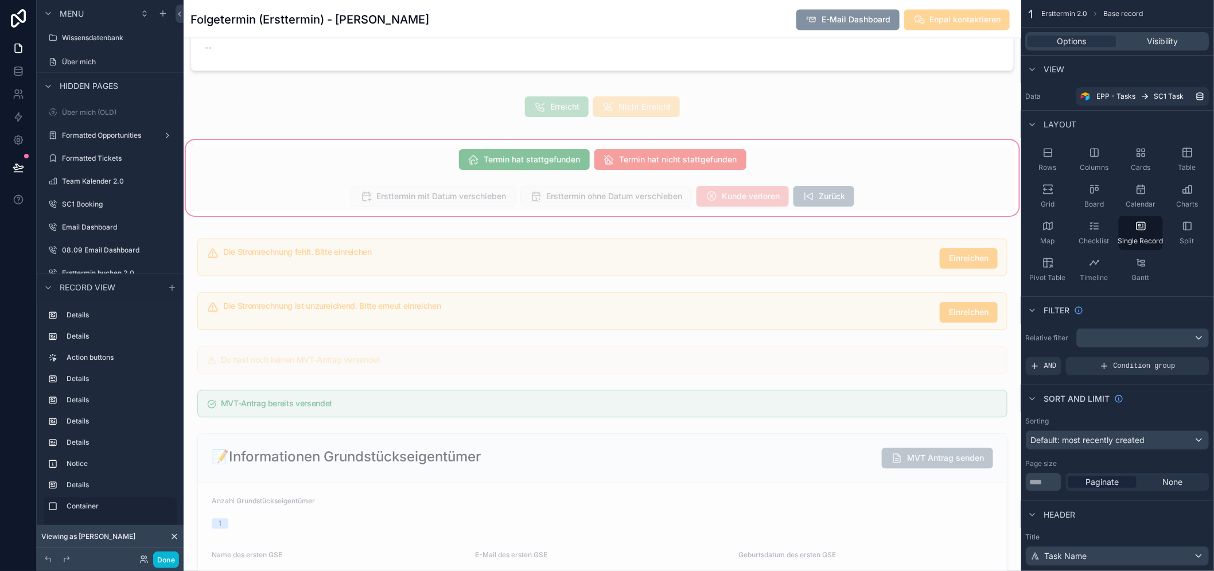
click at [486, 161] on div "scrollable content" at bounding box center [603, 178] width 838 height 80
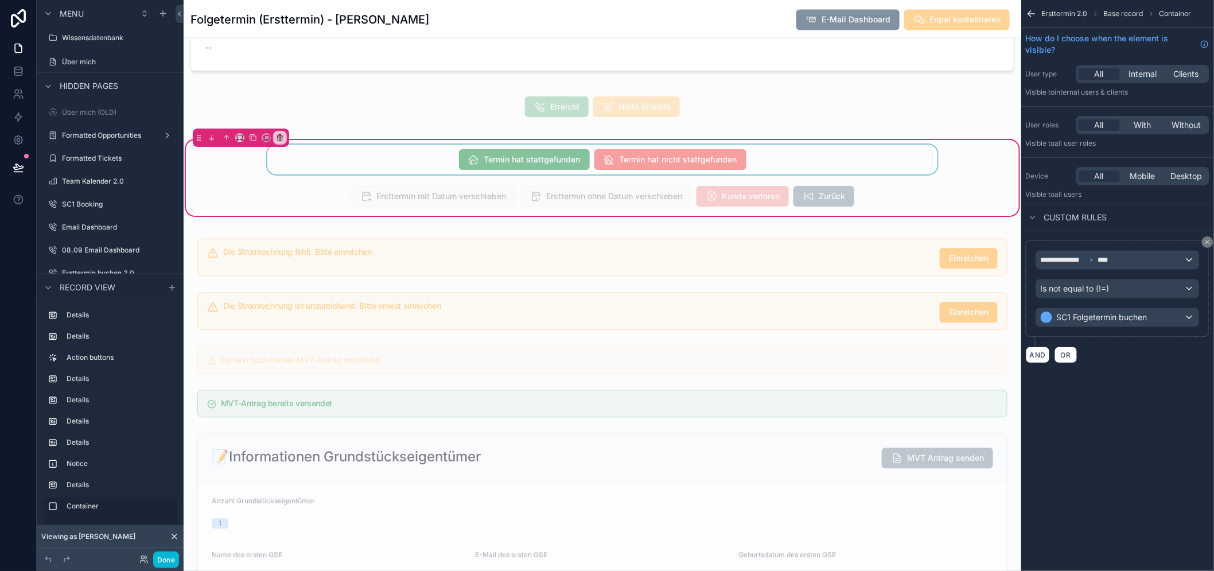
click at [432, 155] on div "scrollable content" at bounding box center [603, 160] width 824 height 30
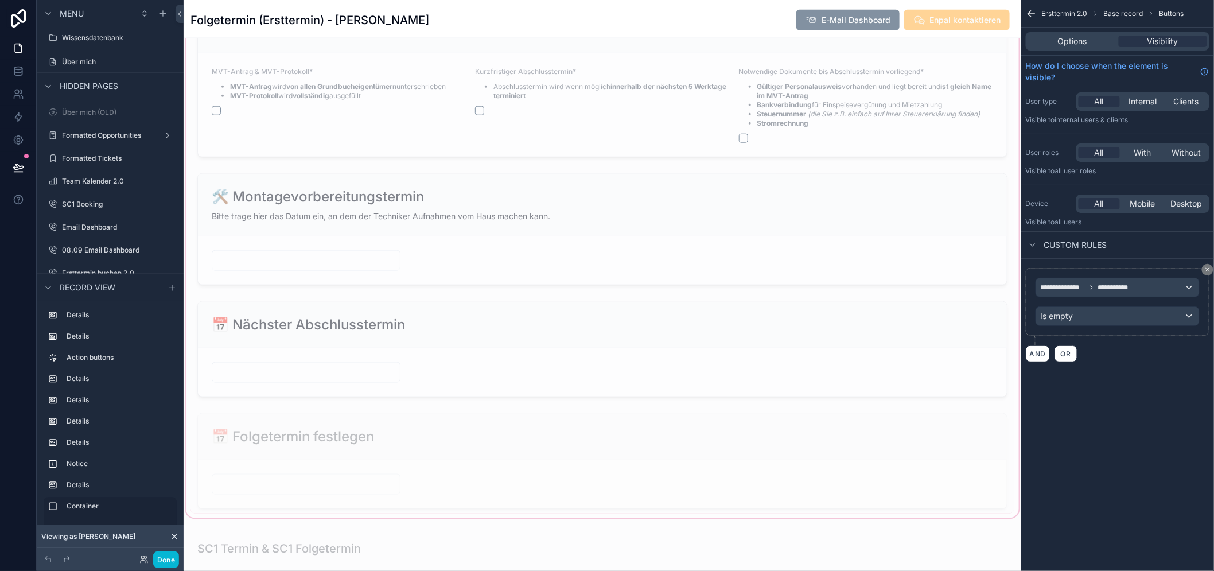
scroll to position [2618, 0]
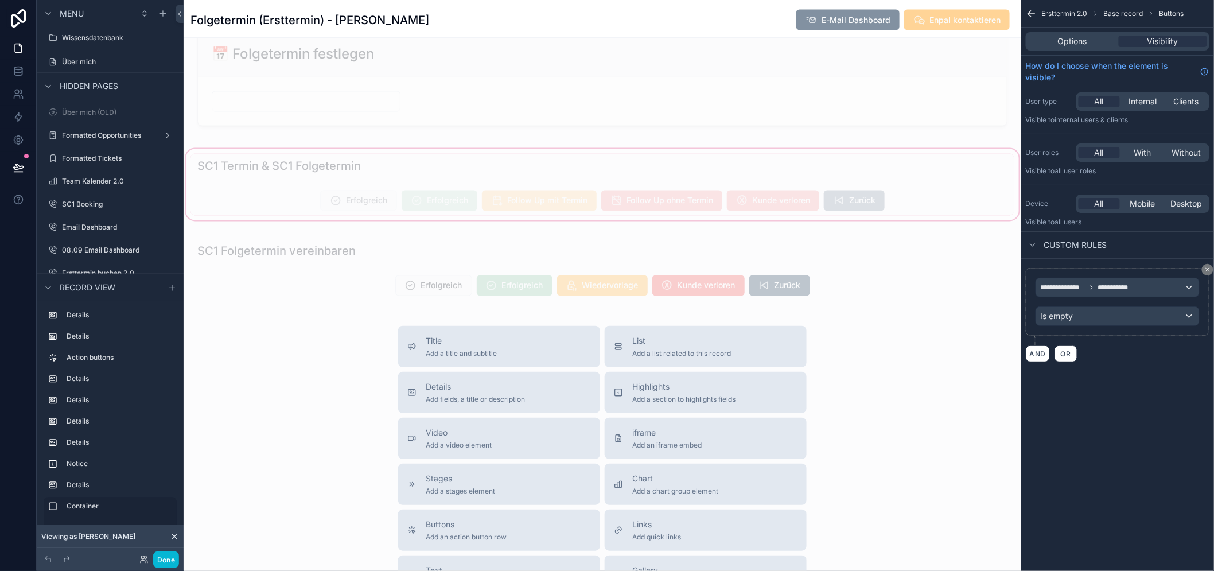
click at [439, 204] on div "scrollable content" at bounding box center [603, 185] width 838 height 76
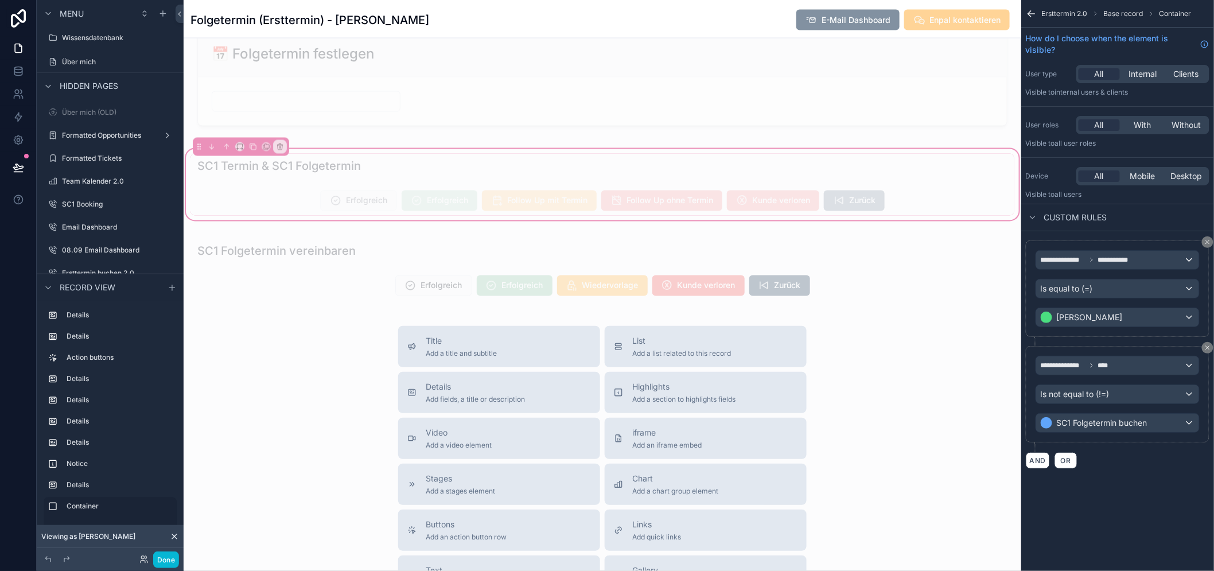
click at [439, 204] on div "scrollable content" at bounding box center [603, 201] width 824 height 30
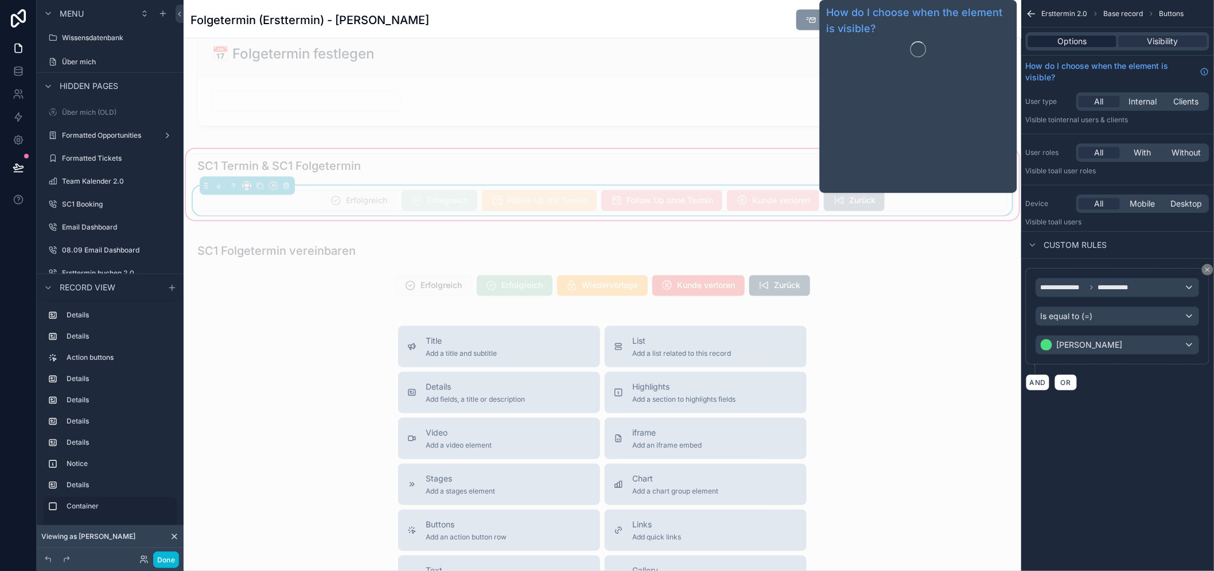
click at [1099, 41] on div "Options" at bounding box center [1072, 41] width 88 height 11
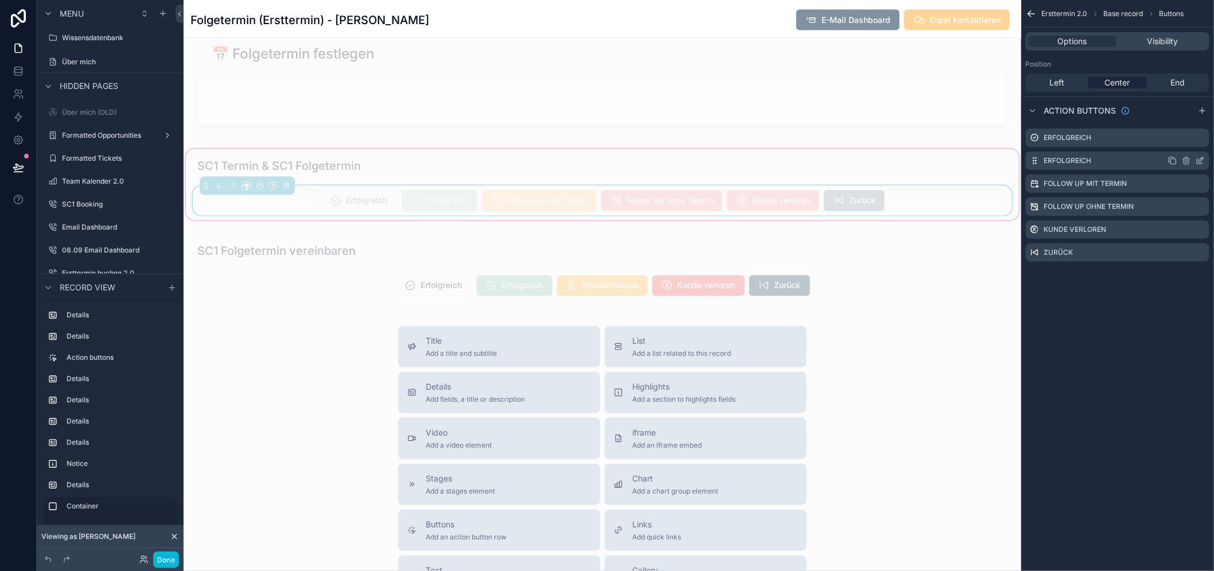
click at [1205, 161] on icon "scrollable content" at bounding box center [1200, 160] width 9 height 9
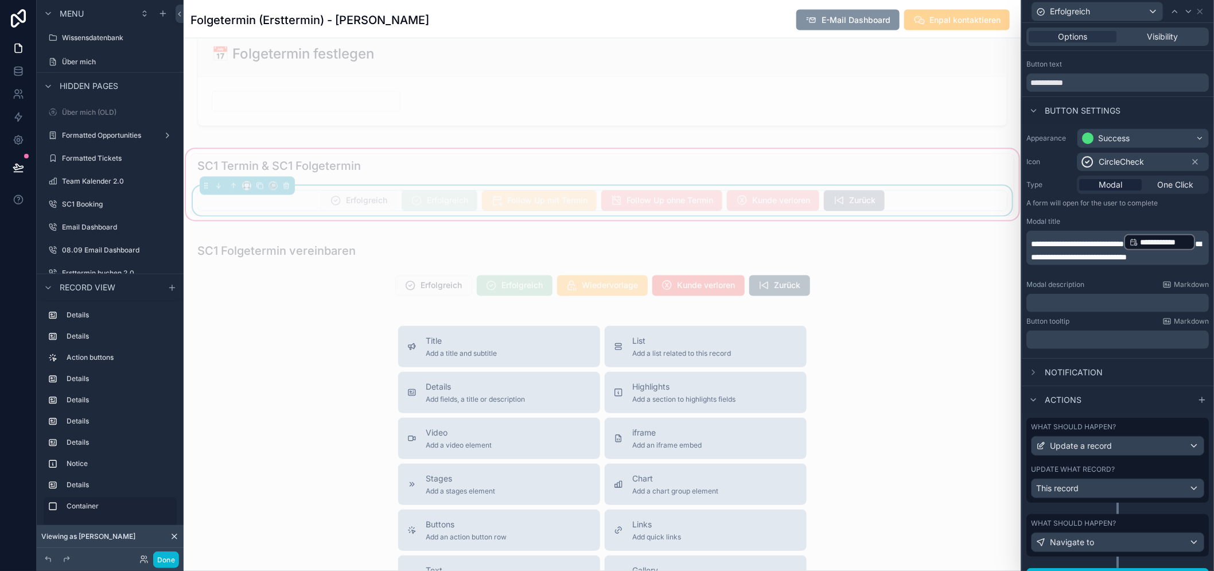
scroll to position [29, 0]
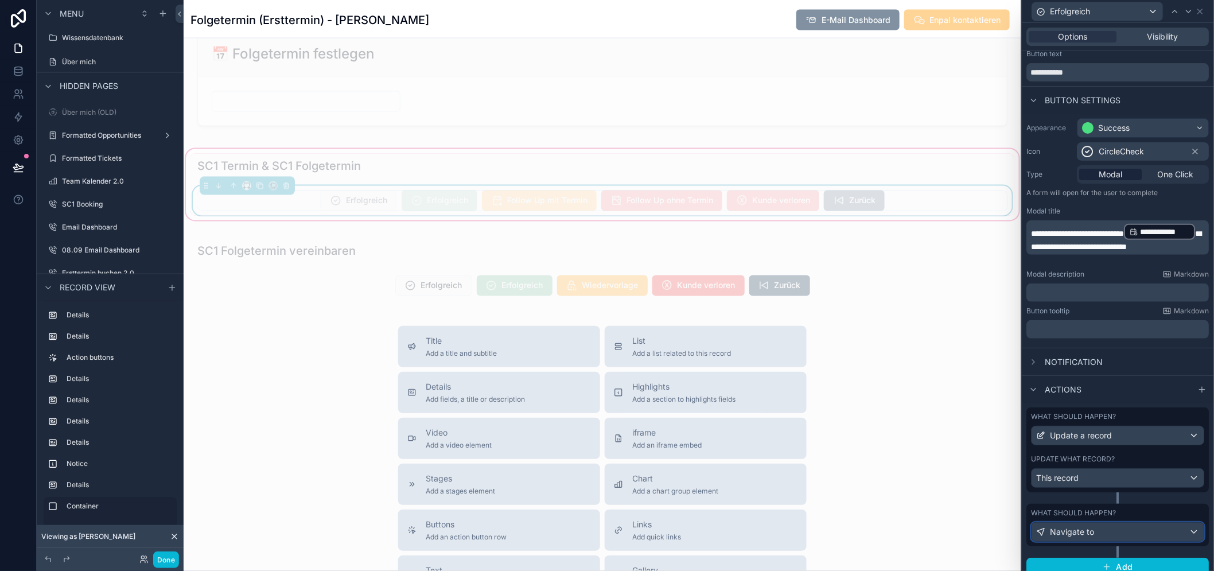
click at [1093, 534] on span "Navigate to" at bounding box center [1073, 531] width 44 height 11
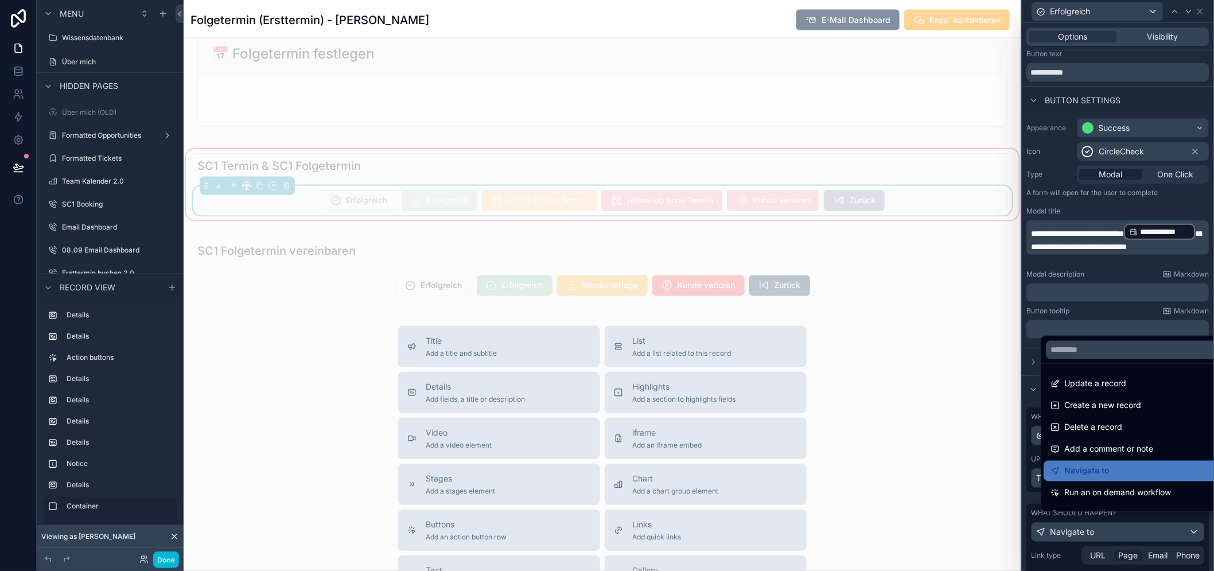
click at [1093, 534] on div at bounding box center [1119, 285] width 192 height 571
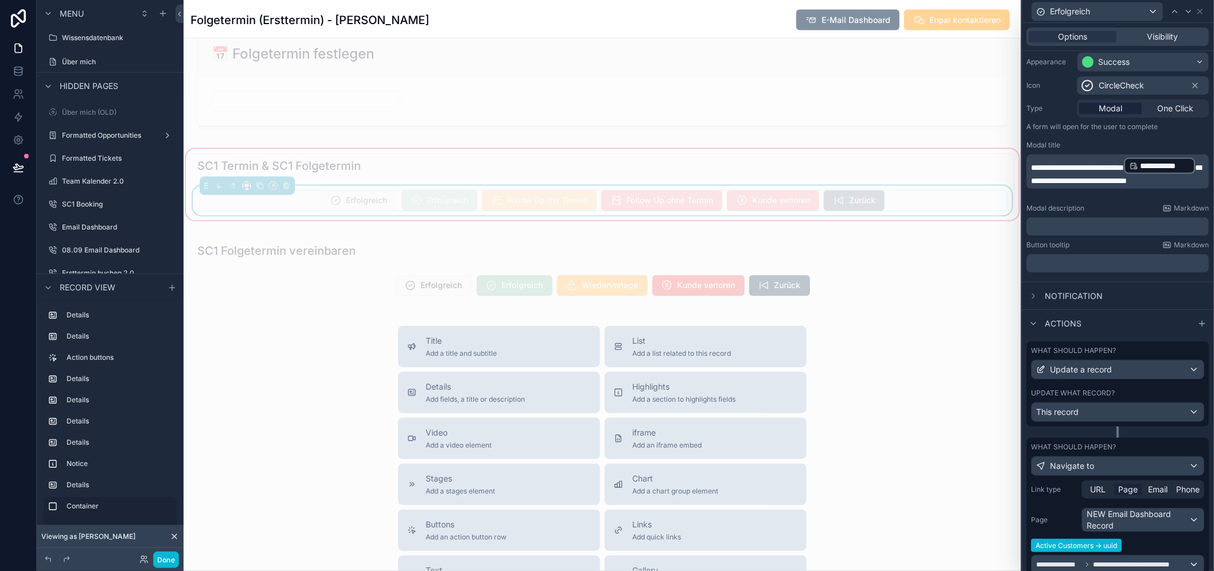
scroll to position [197, 0]
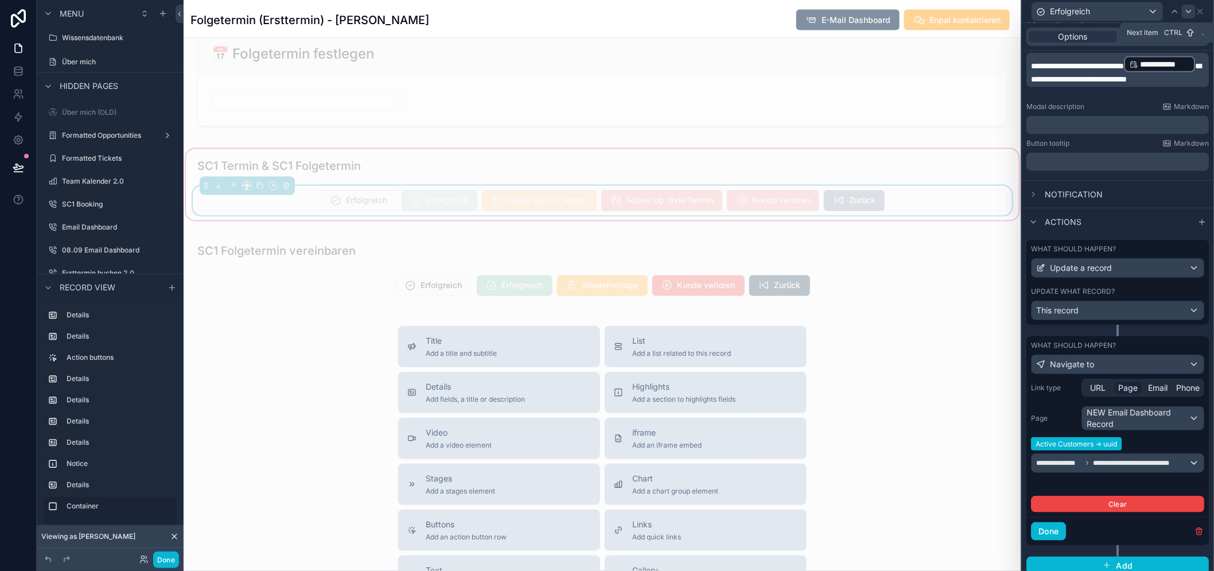
click at [1194, 13] on icon at bounding box center [1188, 11] width 9 height 9
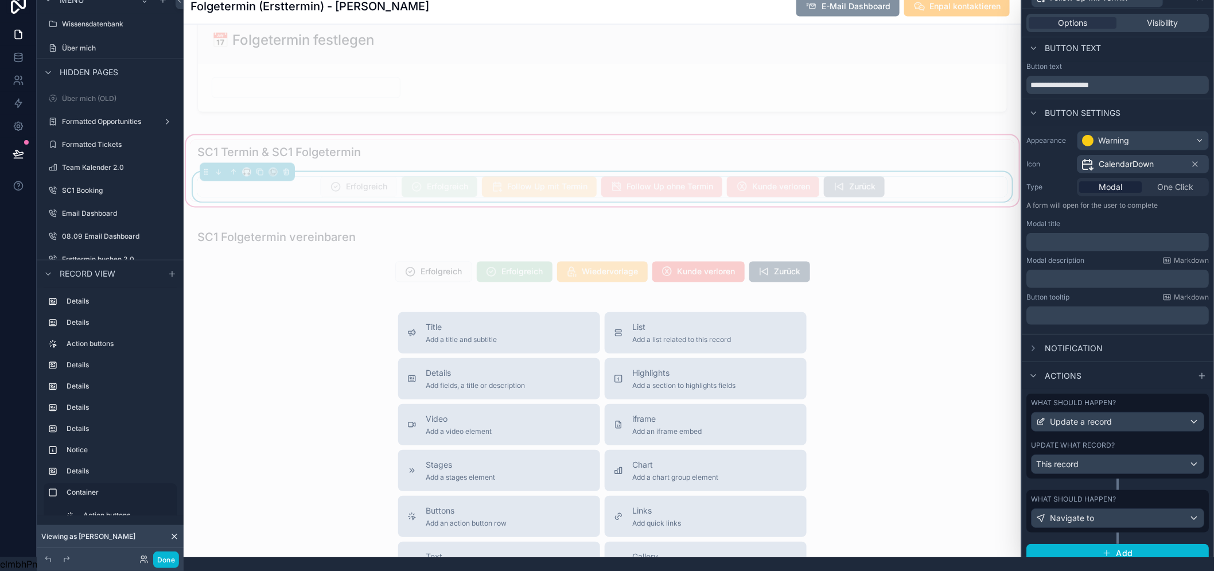
scroll to position [24, 0]
click at [1132, 513] on div "Navigate to" at bounding box center [1118, 518] width 172 height 18
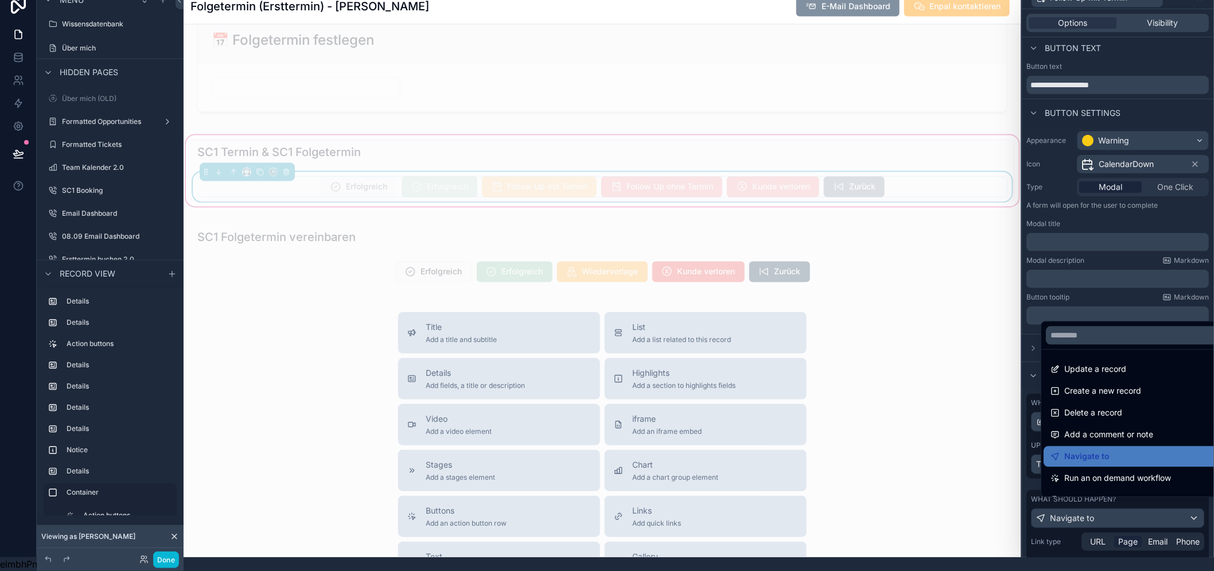
click at [1129, 509] on div at bounding box center [1119, 271] width 192 height 571
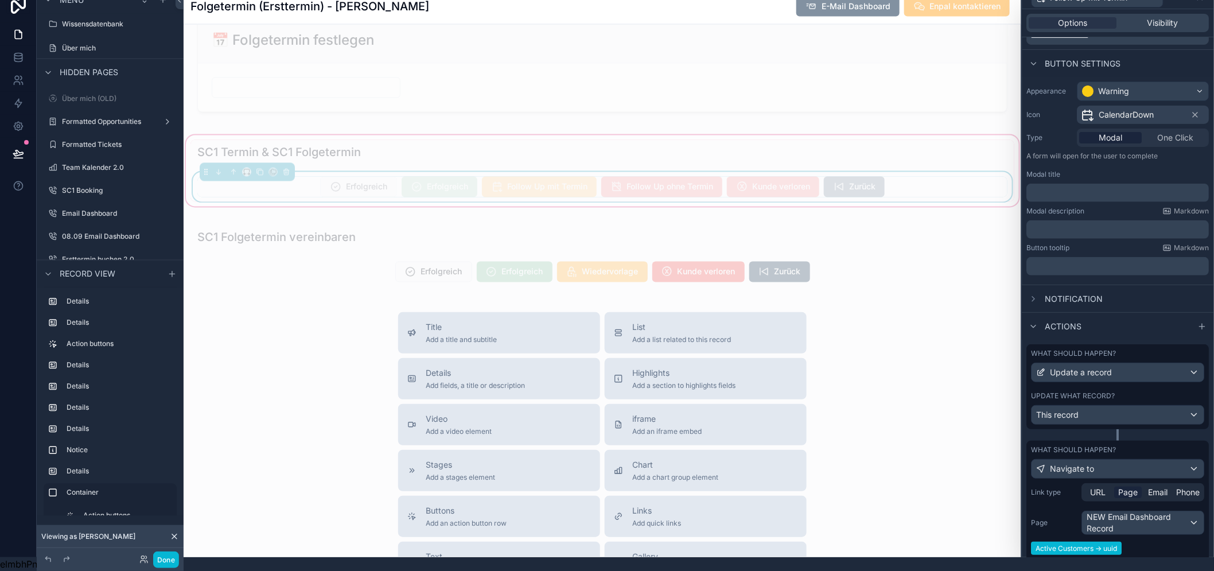
scroll to position [170, 0]
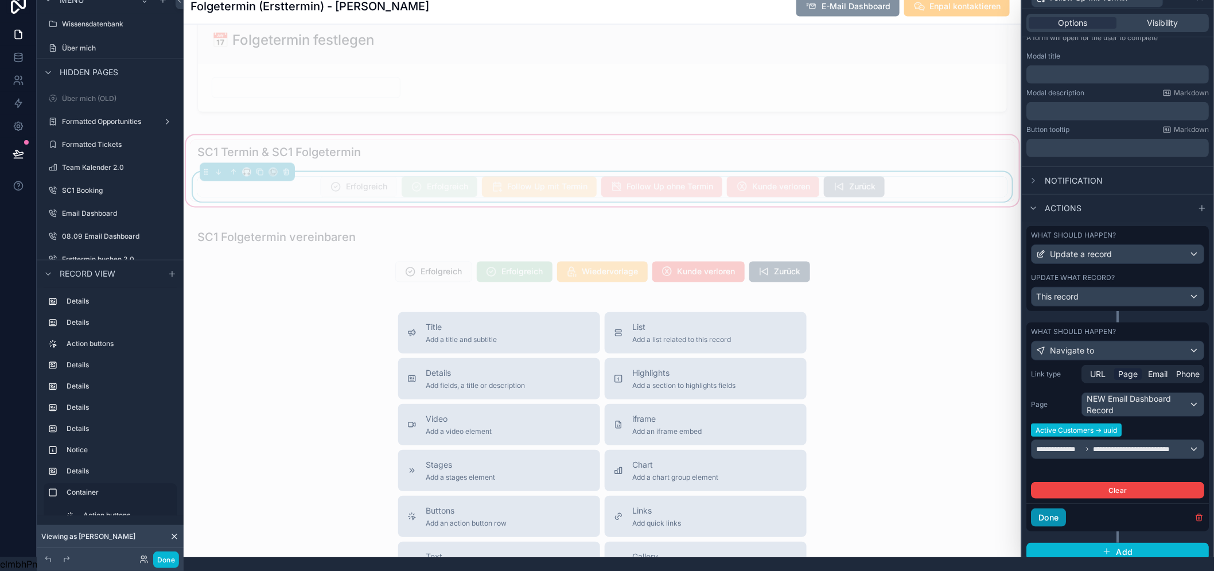
click at [1059, 511] on button "Done" at bounding box center [1049, 517] width 35 height 18
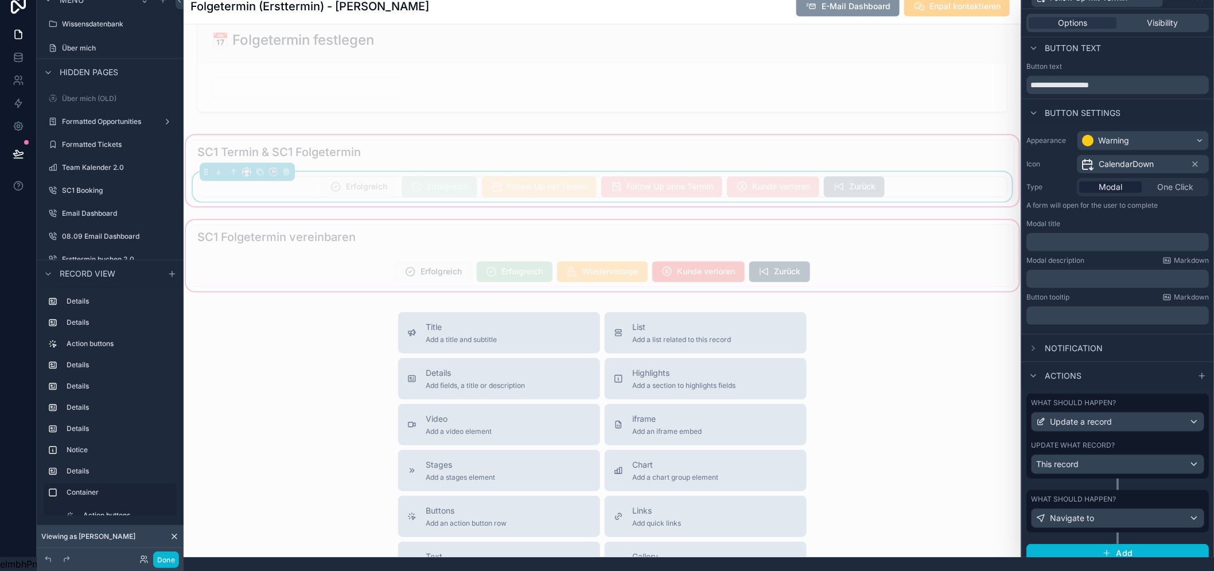
click at [520, 255] on div "scrollable content" at bounding box center [603, 256] width 838 height 76
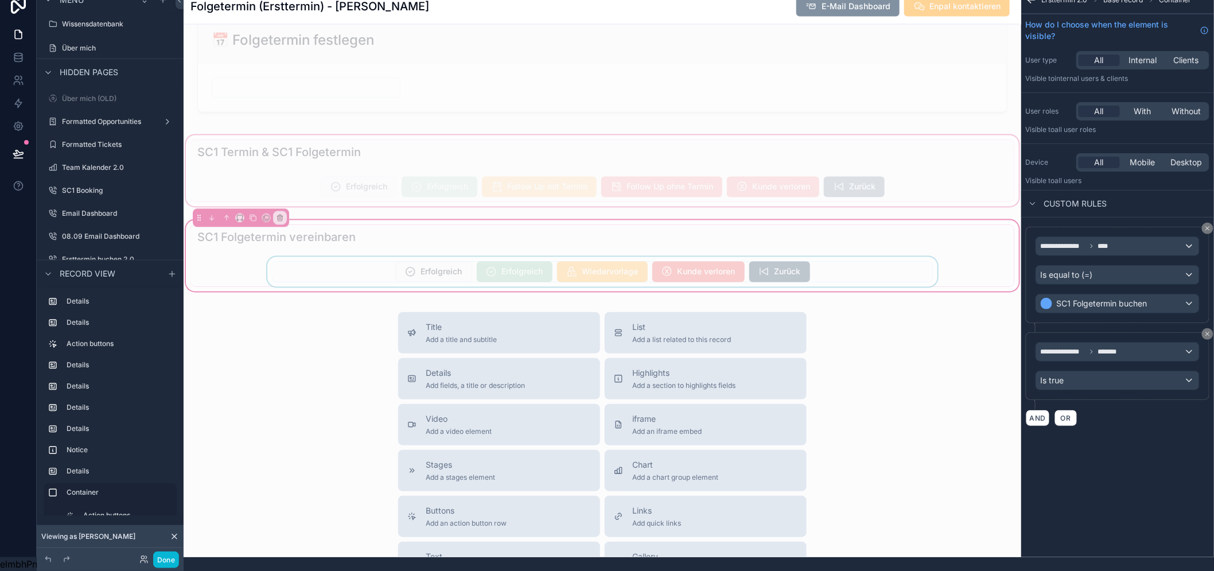
click at [520, 266] on div "scrollable content" at bounding box center [603, 272] width 824 height 30
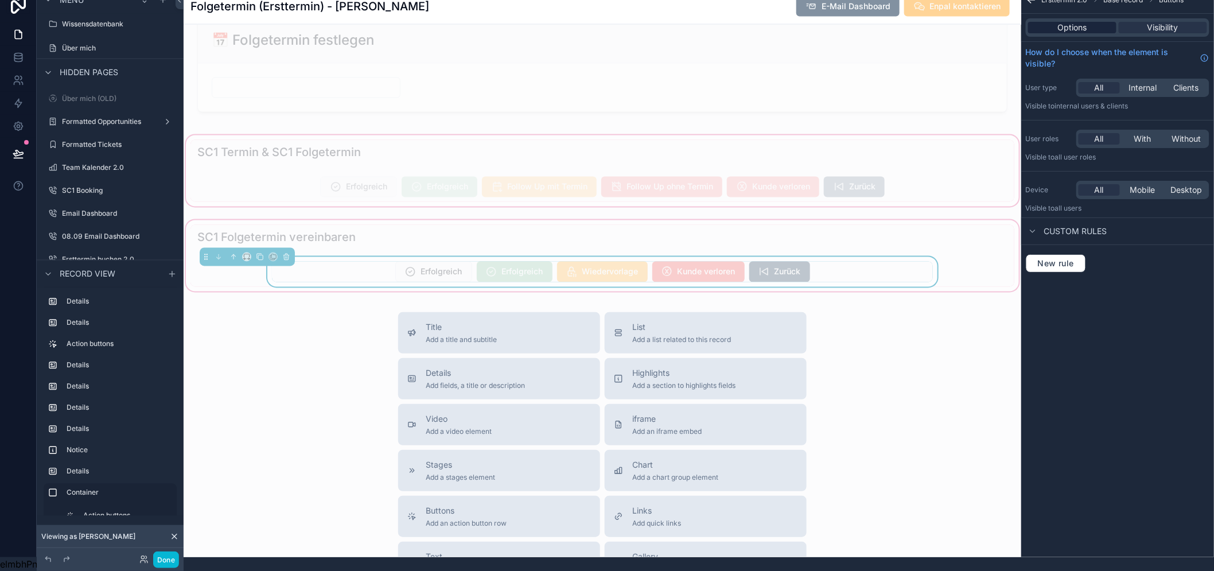
click at [1086, 22] on span "Options" at bounding box center [1072, 27] width 29 height 11
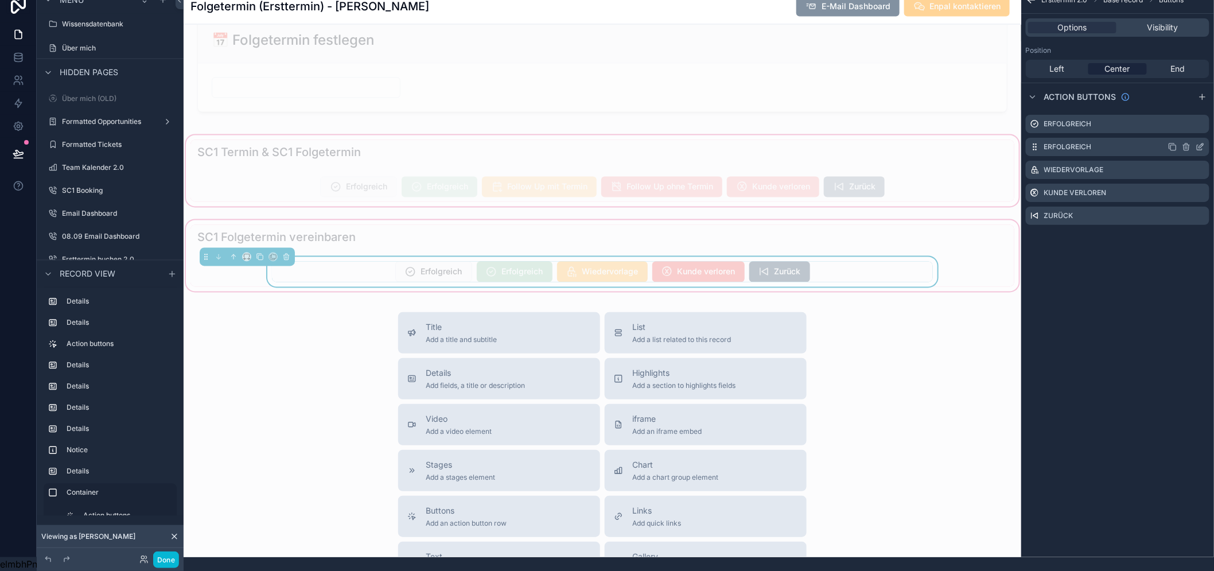
click at [1205, 142] on icon "scrollable content" at bounding box center [1200, 146] width 9 height 9
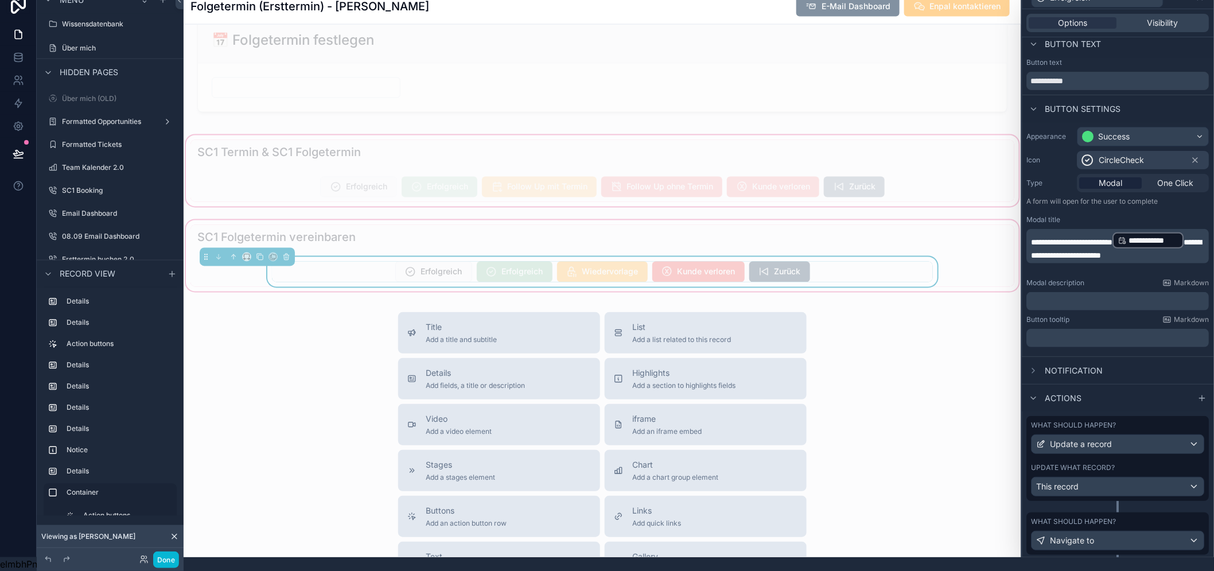
scroll to position [29, 0]
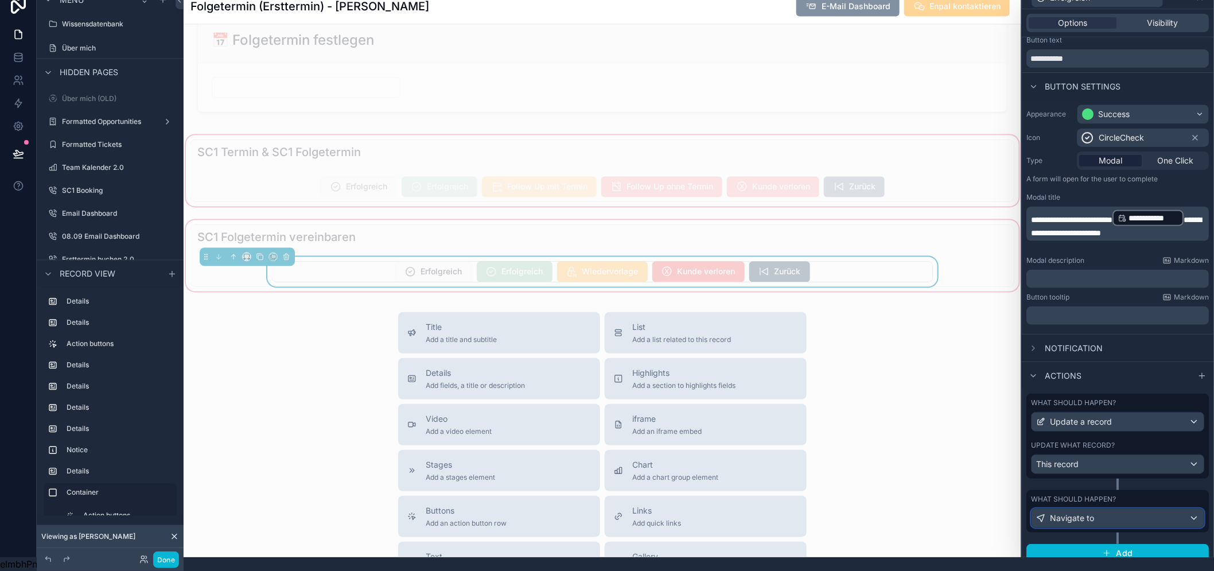
click at [1076, 512] on span "Navigate to" at bounding box center [1073, 517] width 44 height 11
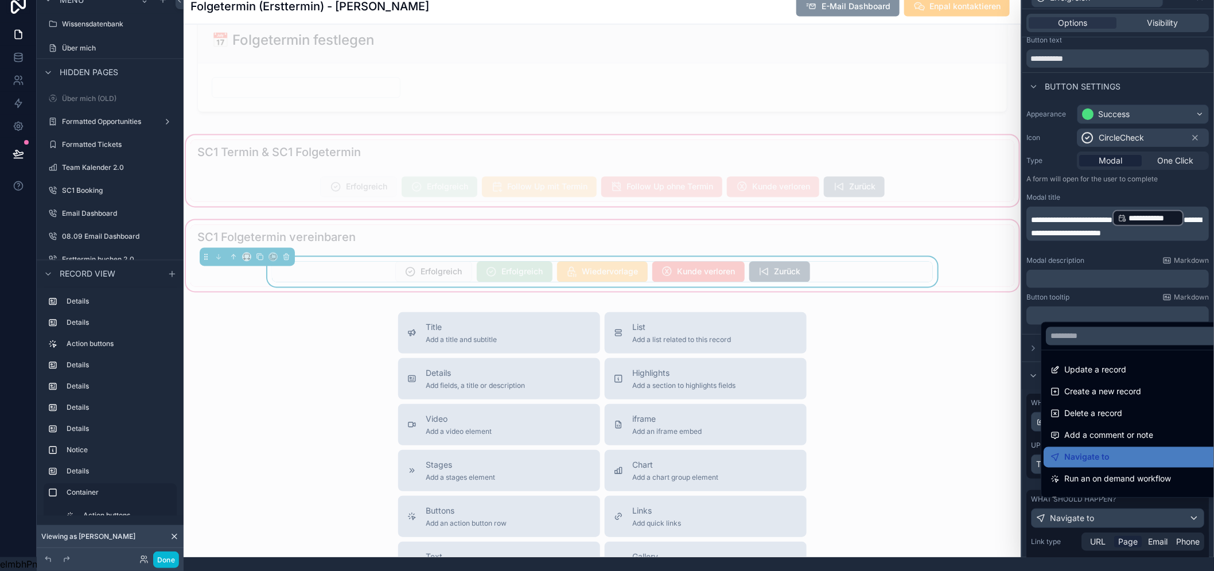
click at [1076, 510] on div at bounding box center [1119, 271] width 192 height 571
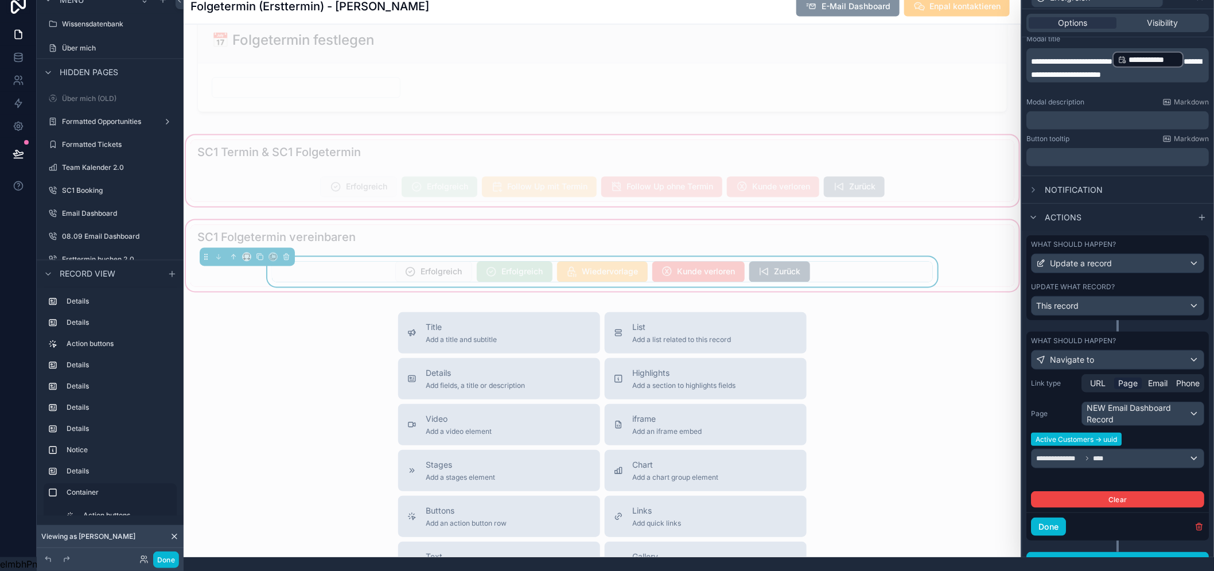
scroll to position [196, 0]
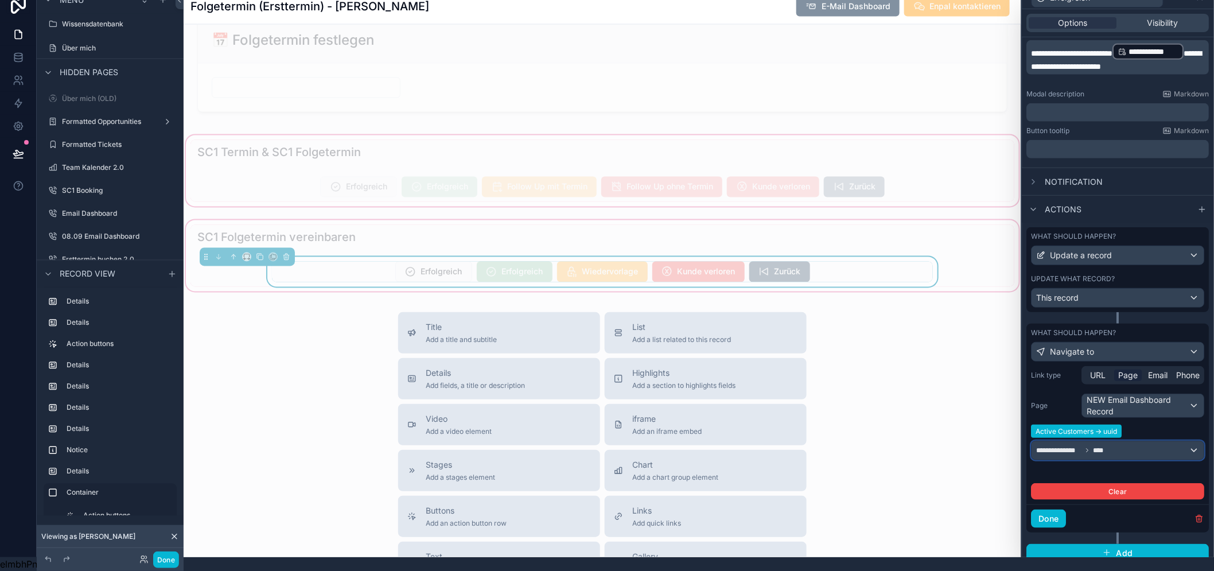
click at [1107, 446] on span "****" at bounding box center [1101, 450] width 14 height 9
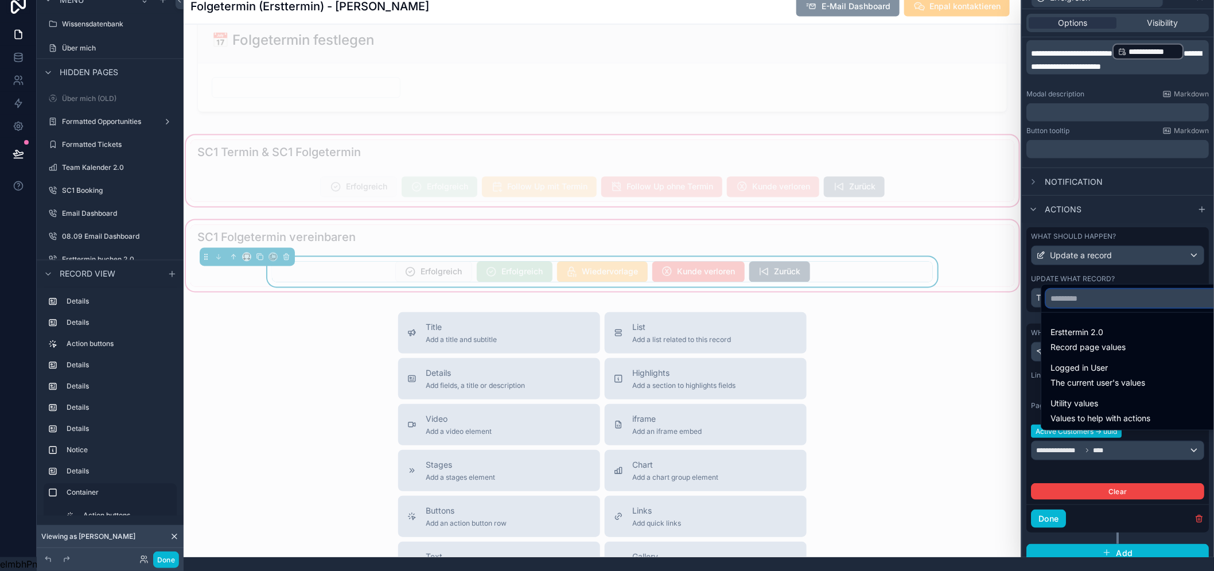
click at [1090, 307] on input "text" at bounding box center [1136, 298] width 180 height 18
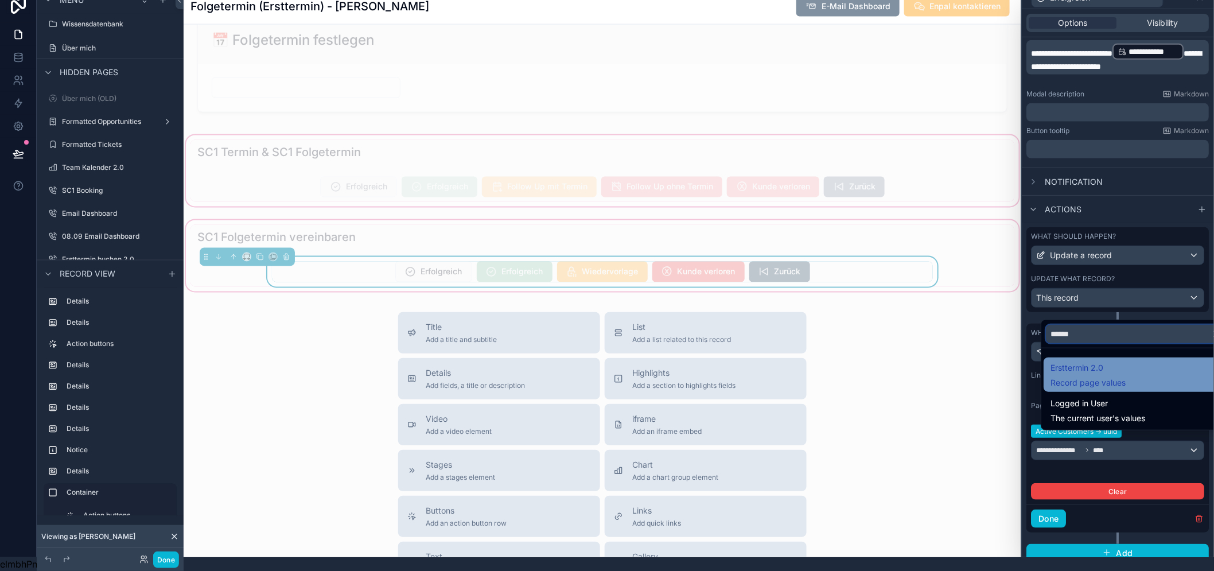
type input "******"
click at [1079, 368] on span "Ersttermin 2.0" at bounding box center [1088, 368] width 75 height 14
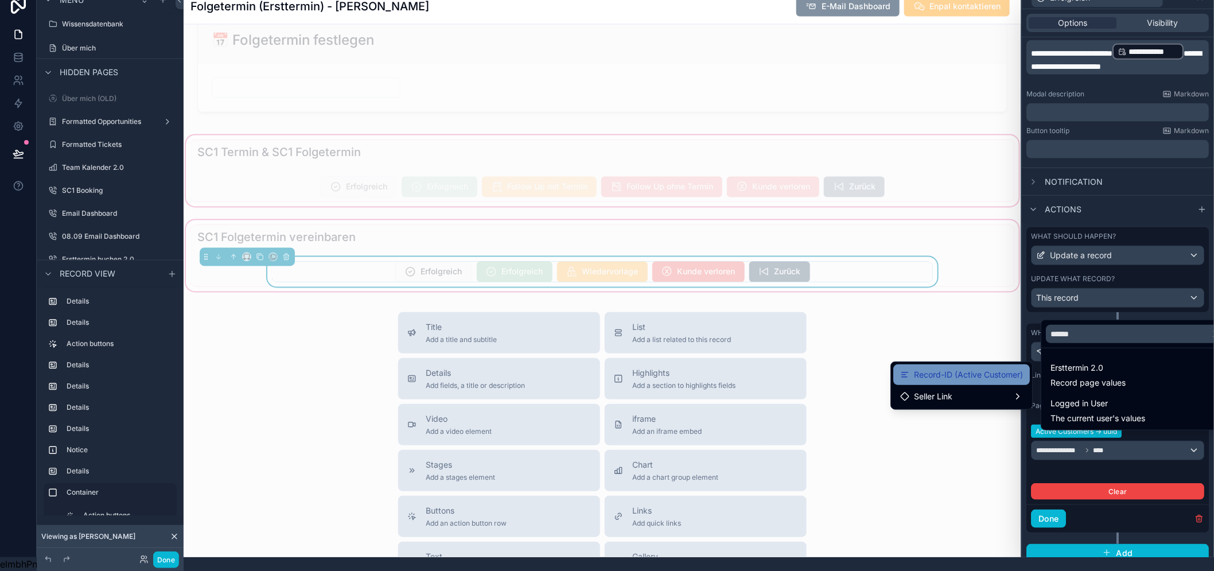
click at [1000, 368] on span "Record-ID (Active Customer)" at bounding box center [968, 375] width 109 height 14
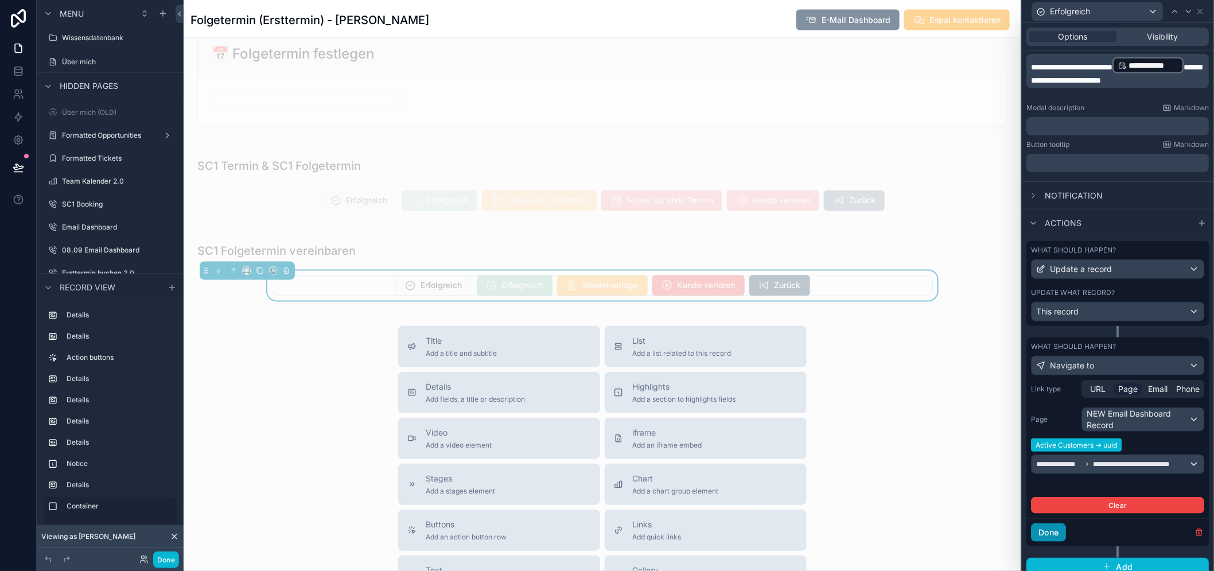
click at [1065, 534] on button "Done" at bounding box center [1049, 532] width 35 height 18
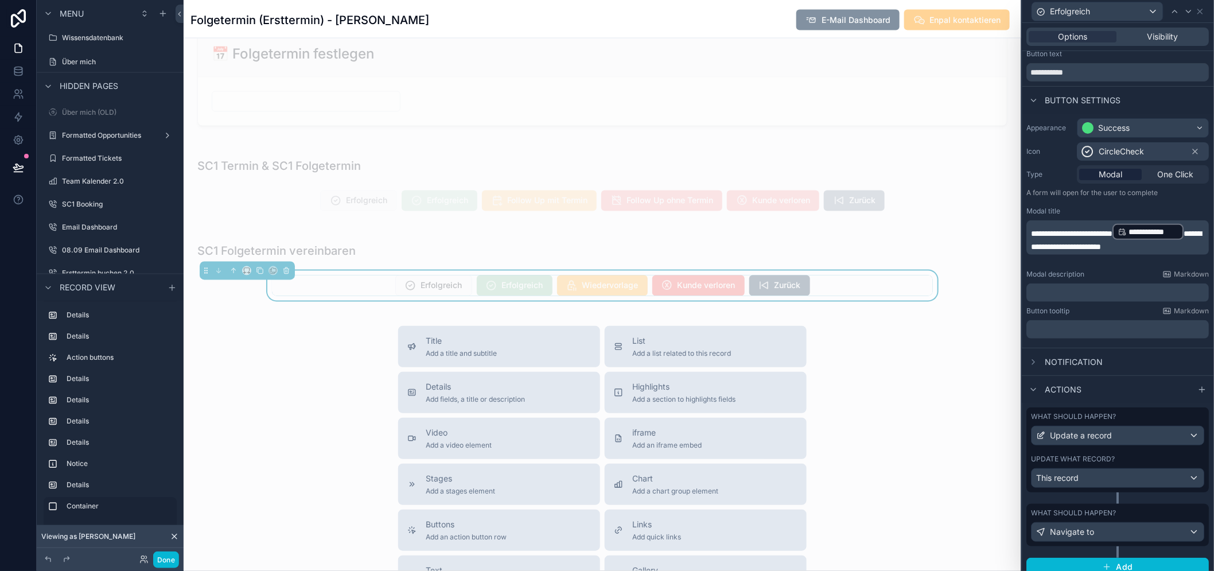
scroll to position [24, 0]
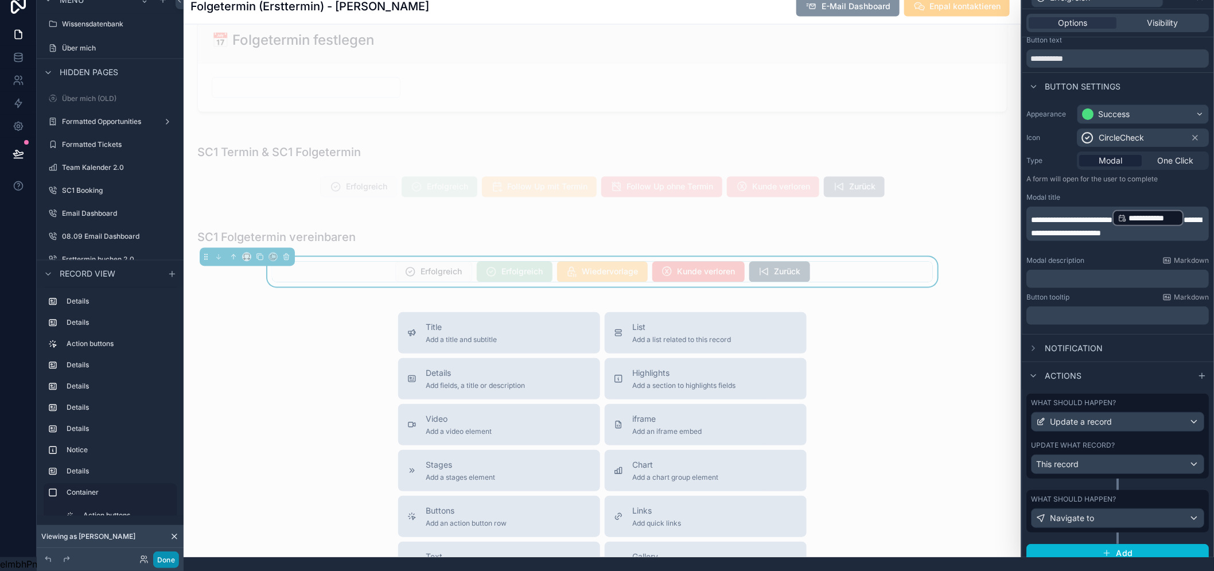
click at [165, 558] on button "Done" at bounding box center [166, 559] width 26 height 17
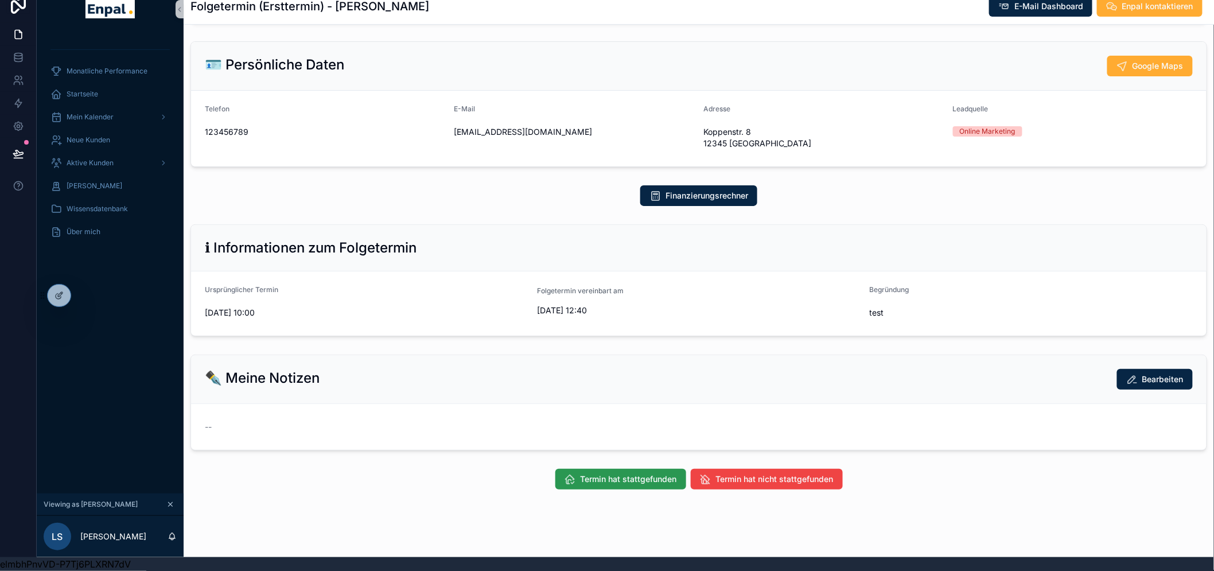
scroll to position [68, 0]
click at [594, 473] on span "Termin hat stattgefunden" at bounding box center [629, 478] width 96 height 11
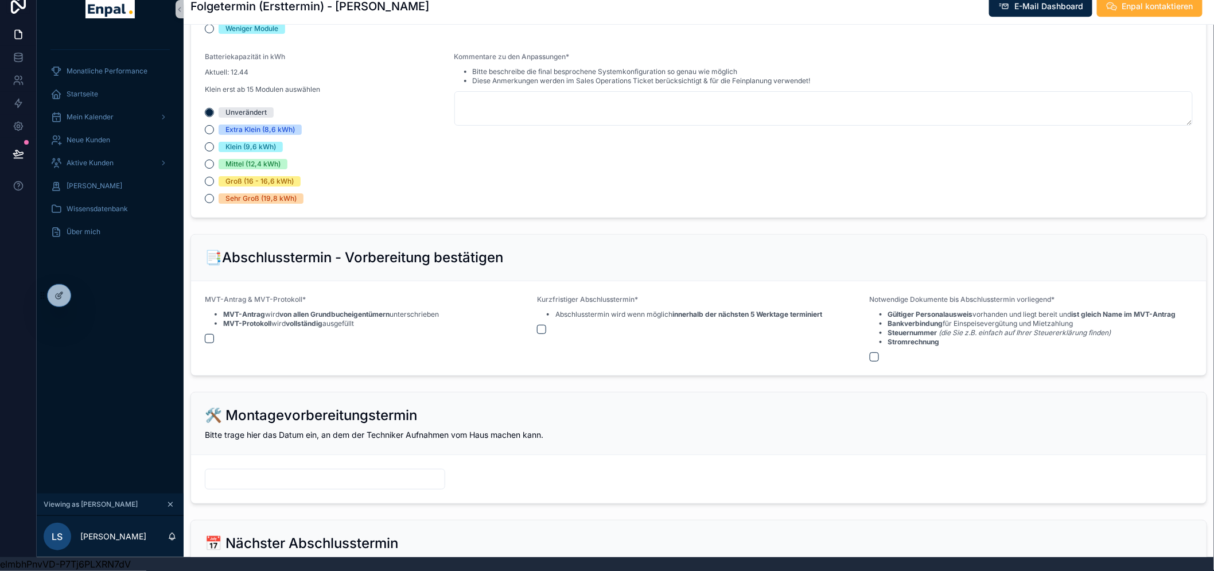
scroll to position [1494, 0]
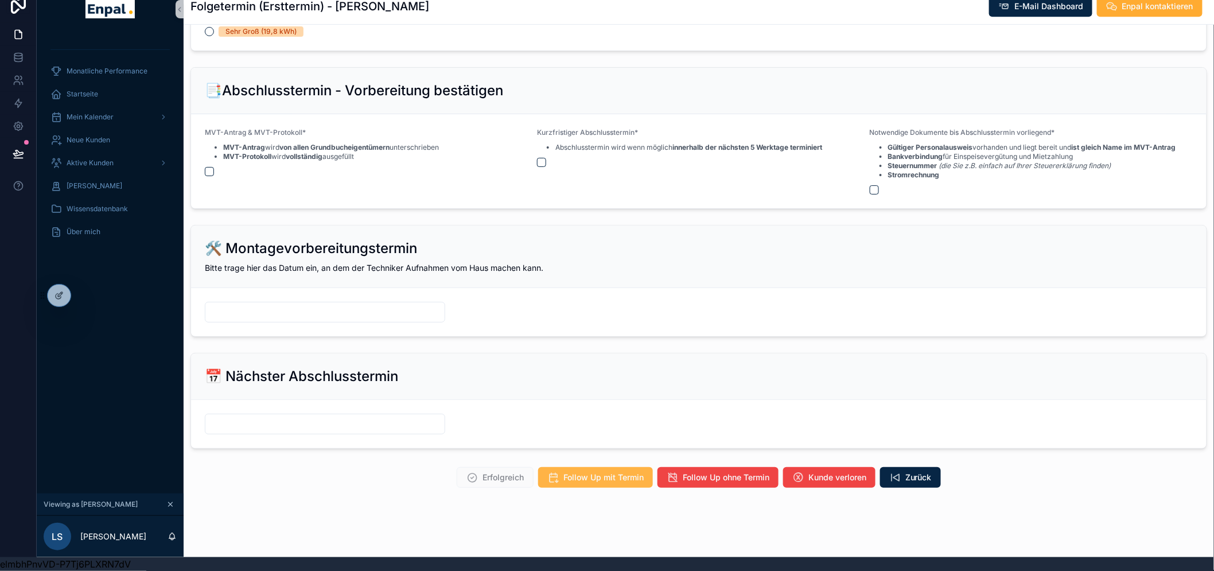
click at [569, 473] on span "Follow Up mit Termin" at bounding box center [603, 477] width 80 height 11
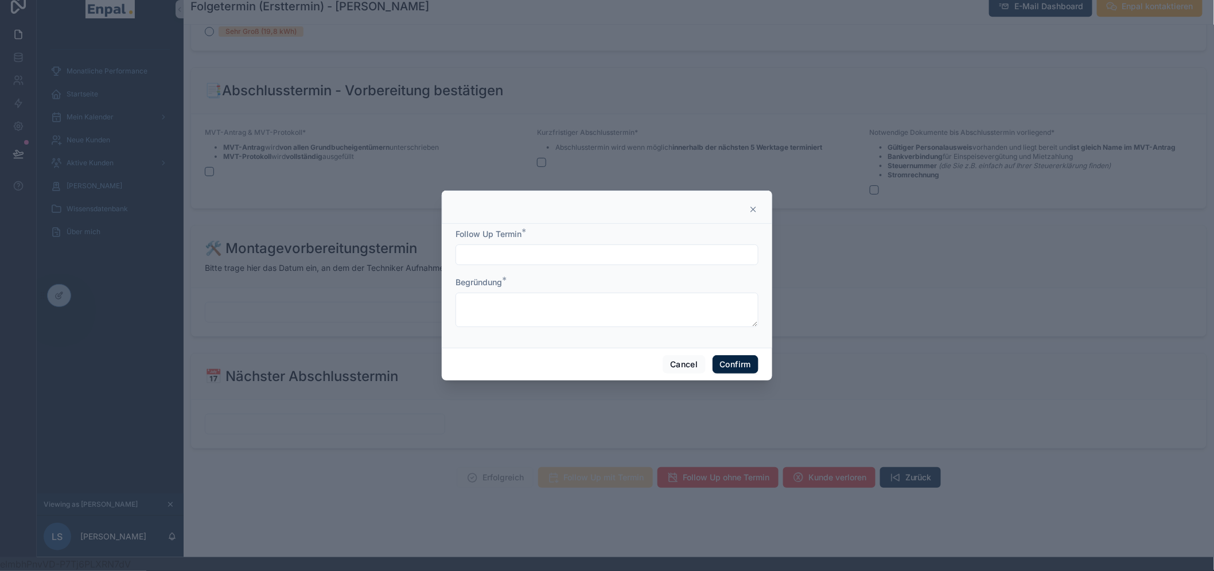
click at [531, 262] on input "text" at bounding box center [607, 255] width 302 height 16
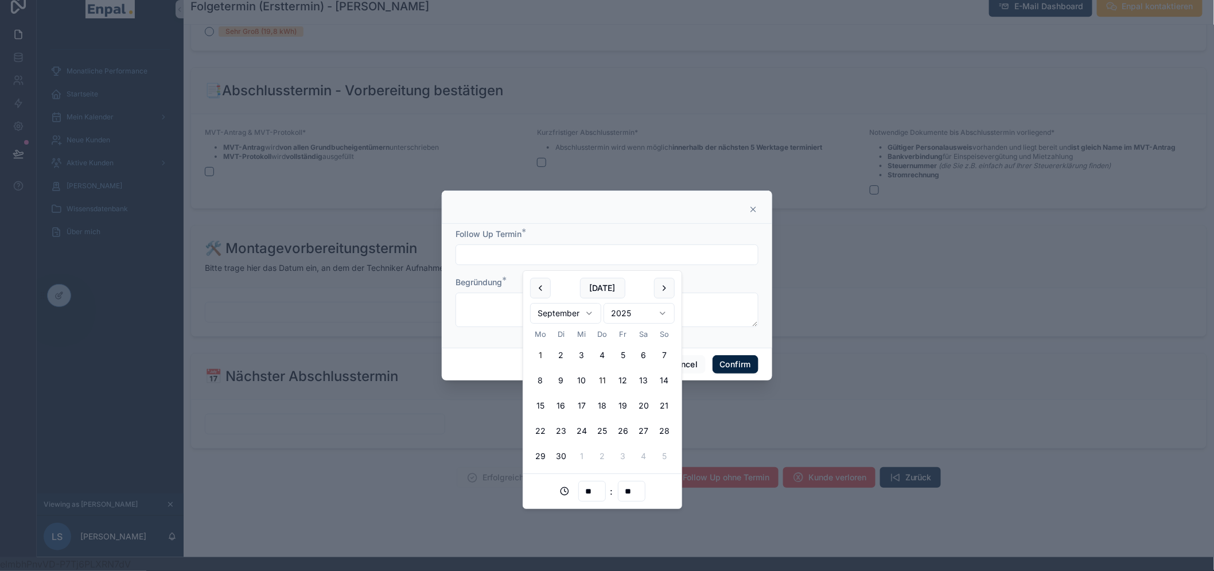
click at [599, 375] on button "11" at bounding box center [602, 380] width 21 height 21
type input "**********"
click at [483, 325] on textarea at bounding box center [607, 310] width 303 height 34
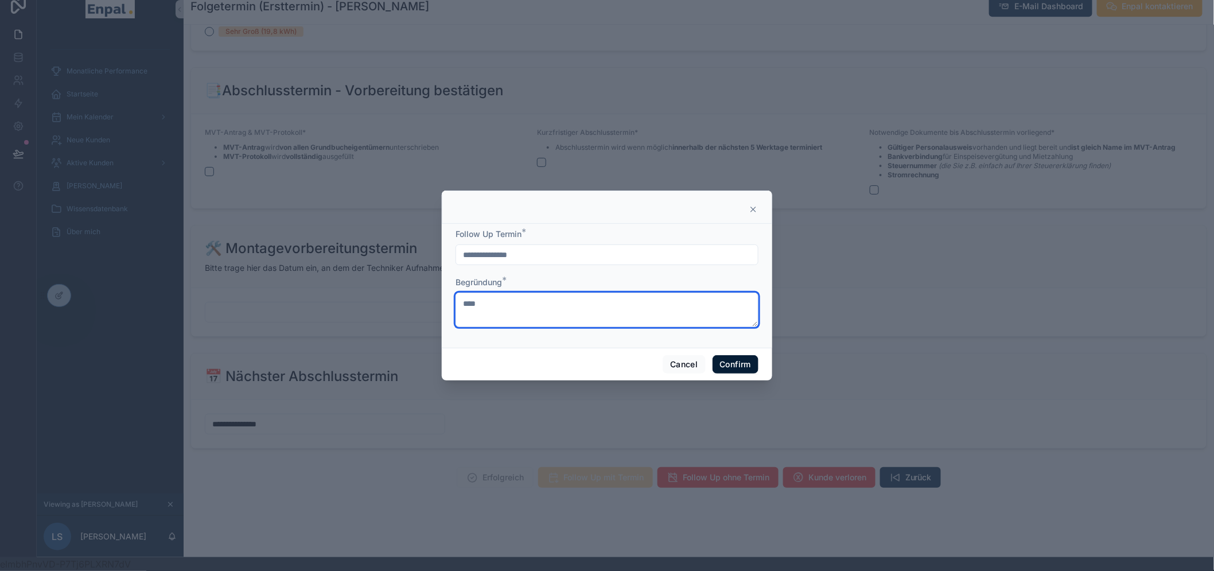
type textarea "****"
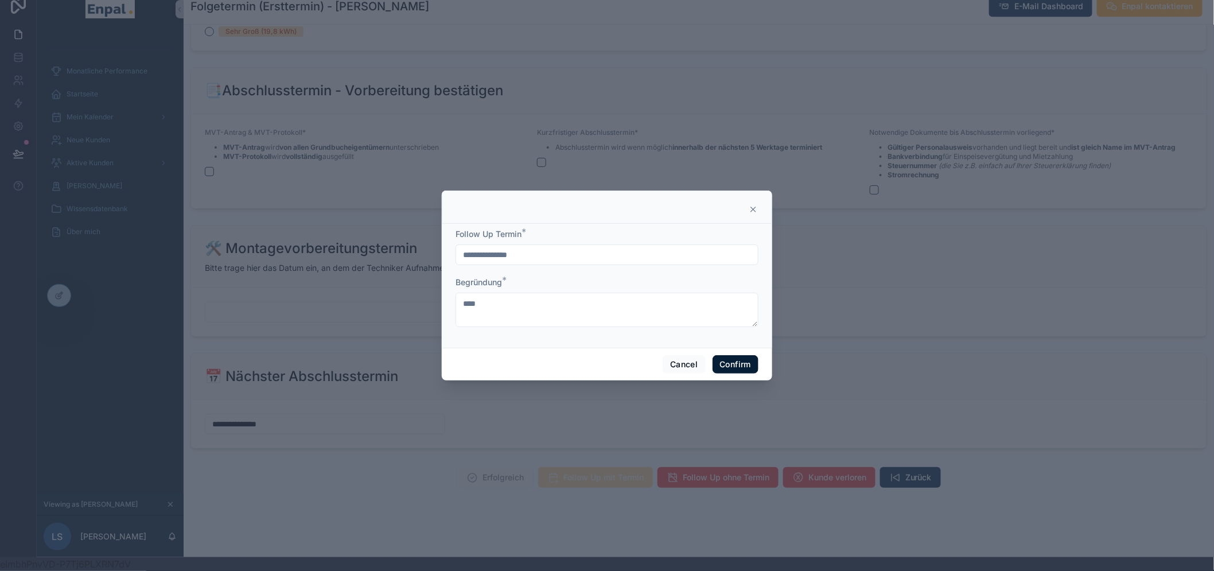
click at [746, 371] on button "Confirm" at bounding box center [736, 364] width 46 height 18
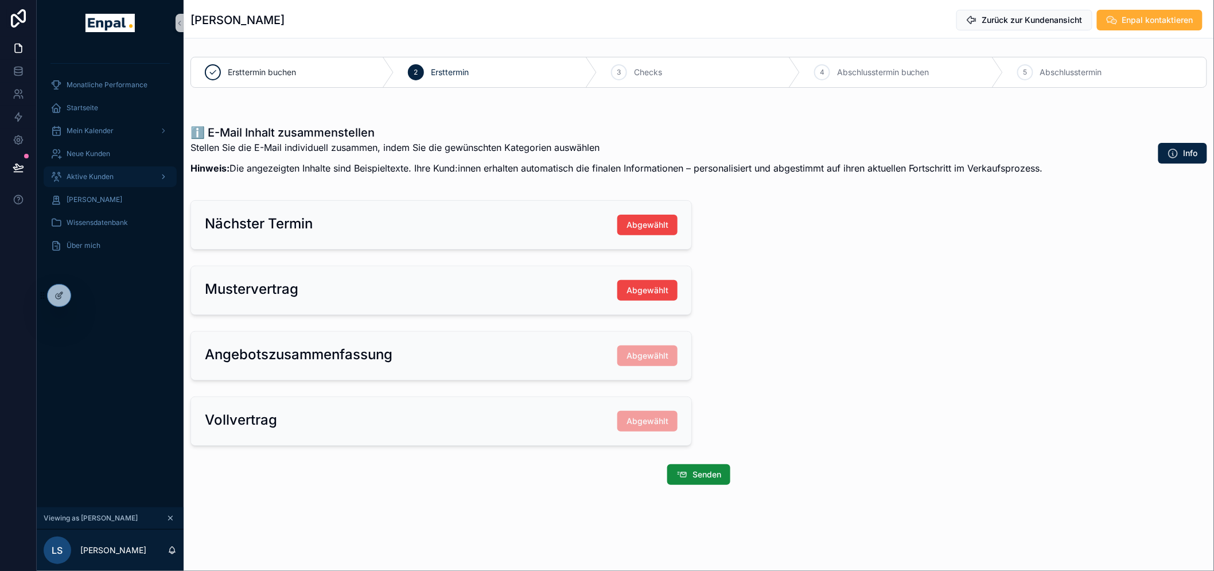
click at [88, 173] on span "Aktive Kunden" at bounding box center [90, 176] width 47 height 9
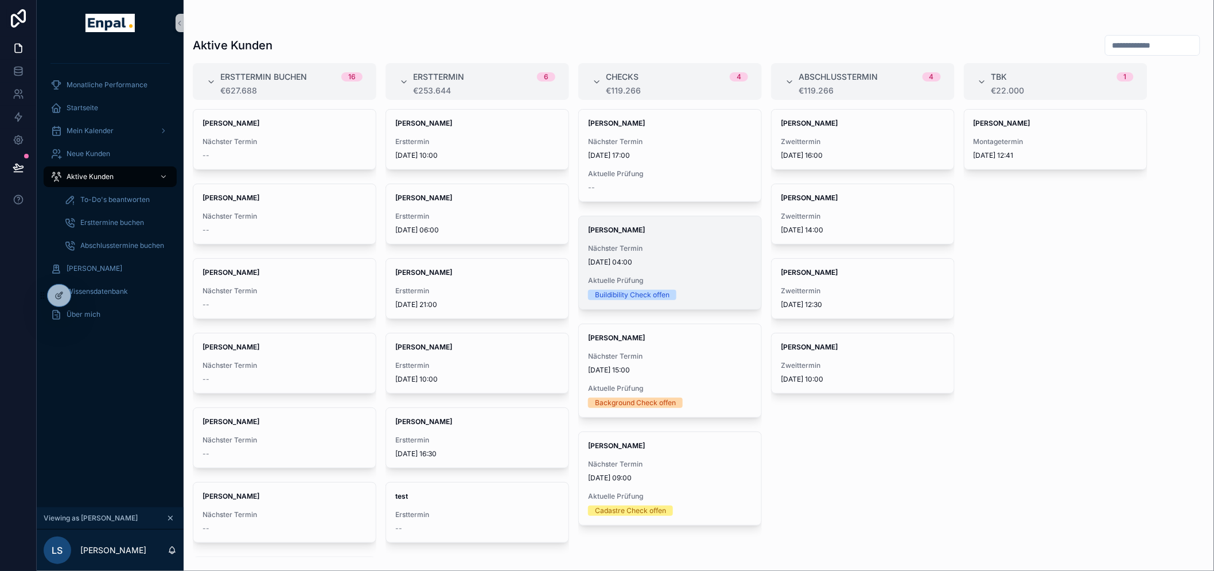
click at [690, 259] on span "[DATE] 04:00" at bounding box center [670, 262] width 164 height 9
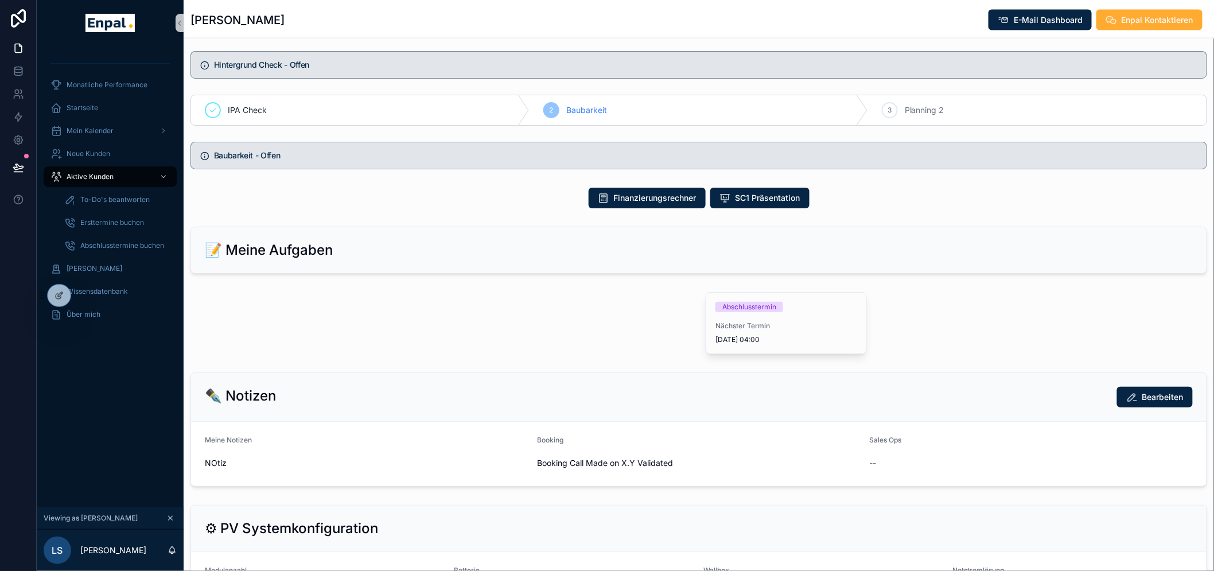
scroll to position [765, 0]
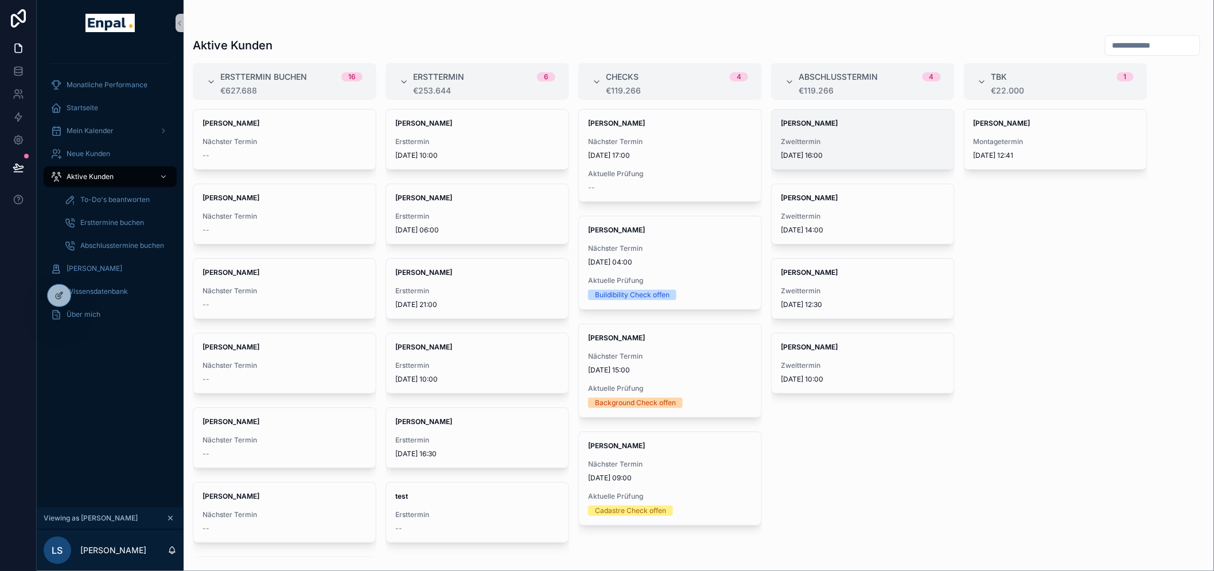
click at [831, 133] on div "[PERSON_NAME] Zweittermin [DATE] 16:00" at bounding box center [863, 140] width 182 height 60
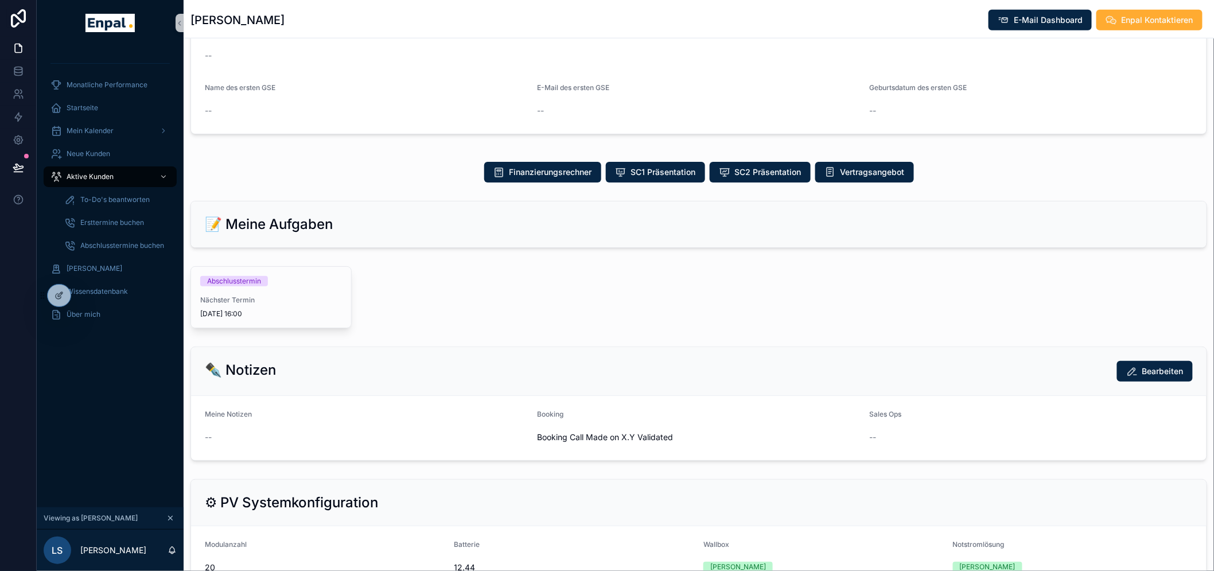
scroll to position [510, 0]
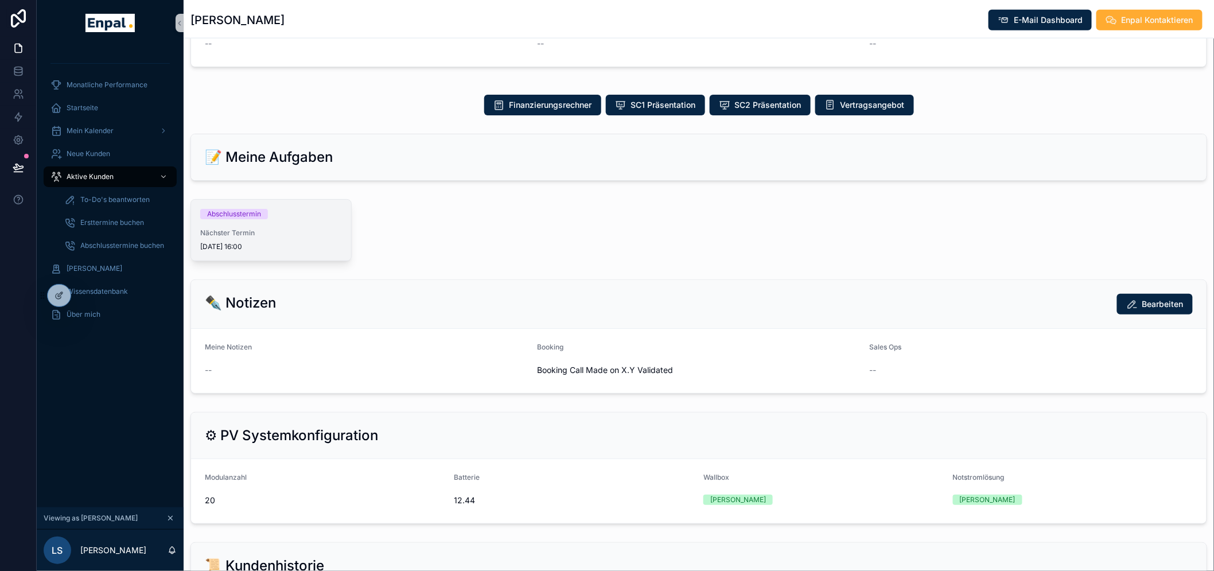
click at [237, 207] on div "Abschlusstermin Nächster Termin [DATE] 16:00" at bounding box center [271, 230] width 160 height 61
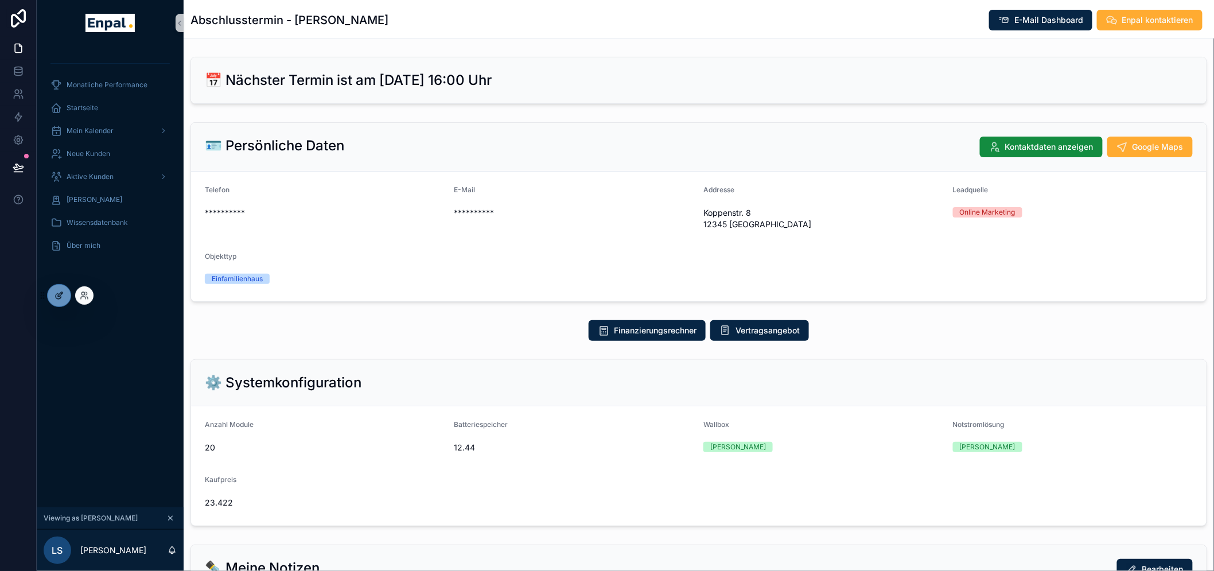
click at [60, 291] on icon at bounding box center [59, 295] width 9 height 9
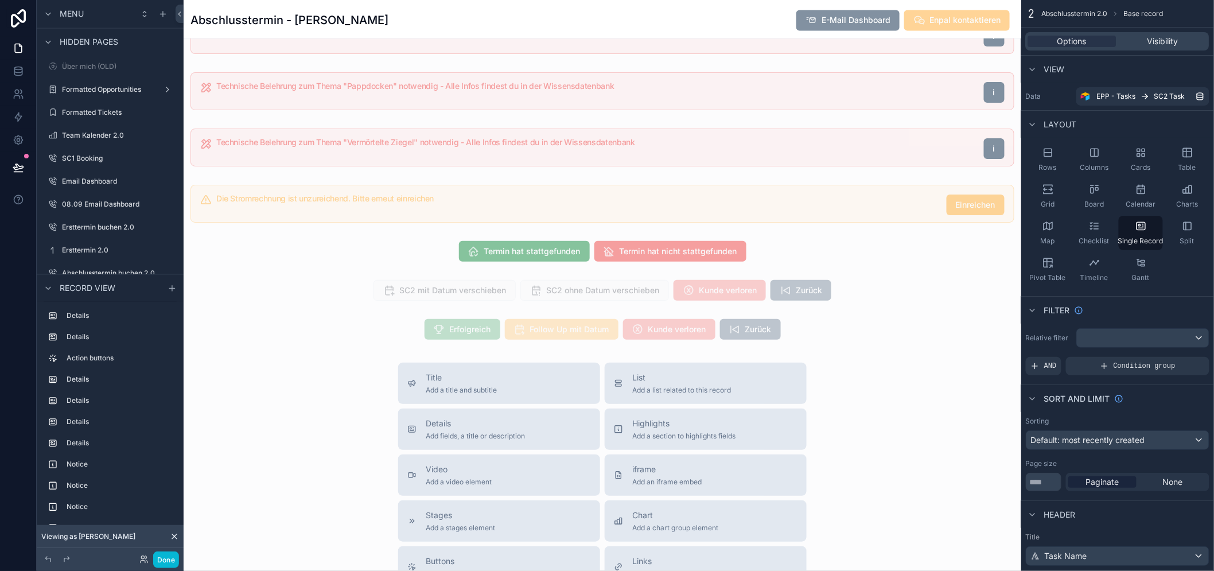
scroll to position [1020, 0]
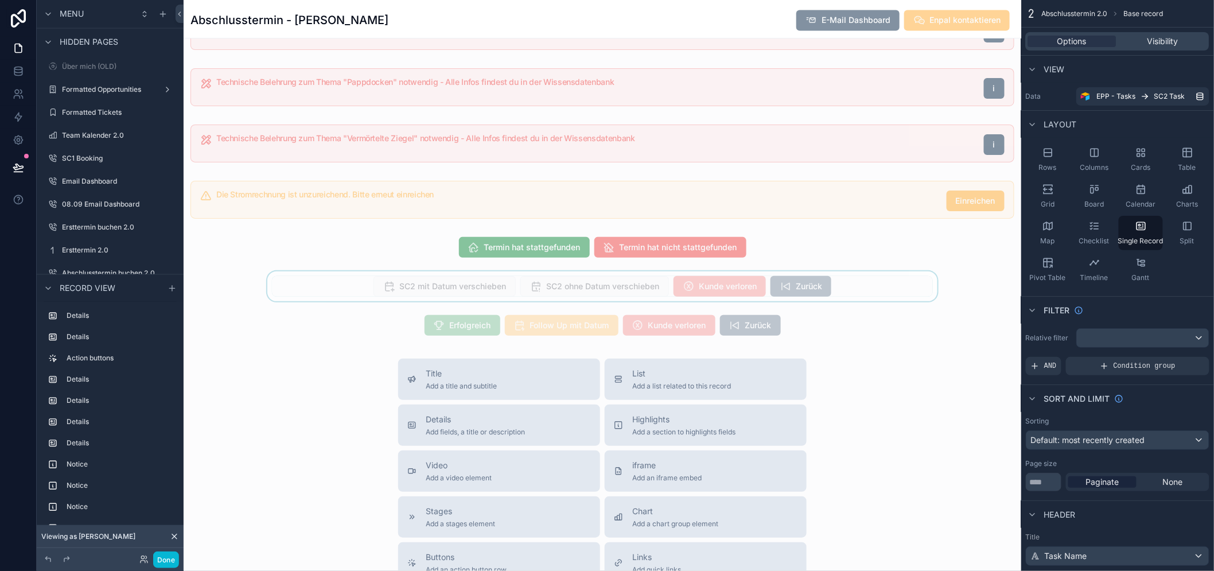
click at [456, 291] on div "scrollable content" at bounding box center [603, 286] width 838 height 30
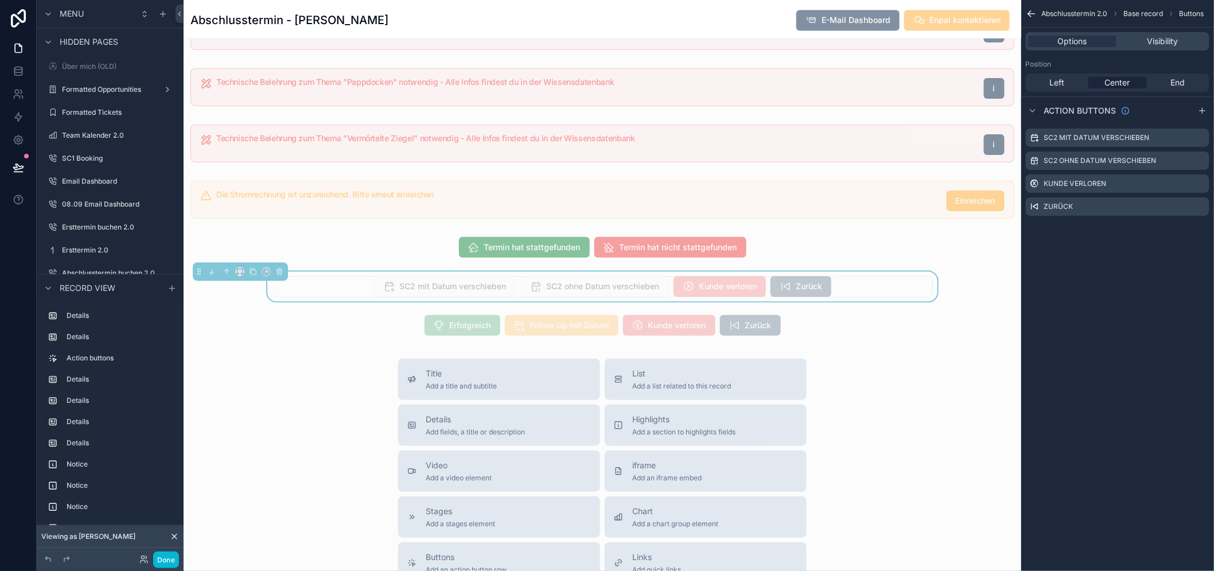
click at [454, 293] on div "SC2 mit Datum verschieben" at bounding box center [445, 286] width 142 height 21
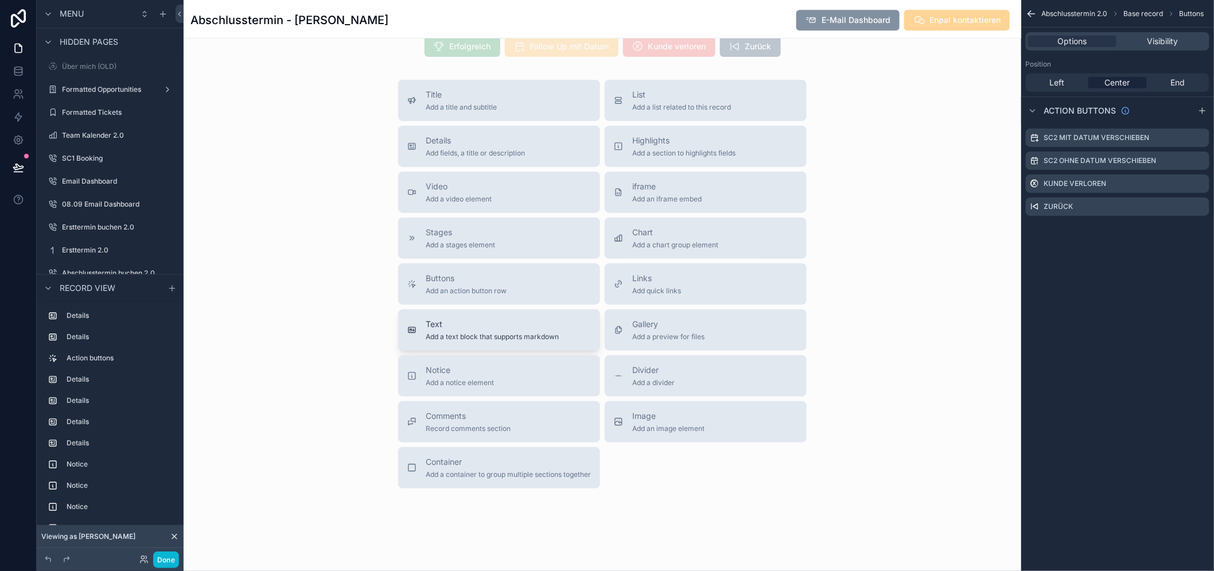
scroll to position [980, 0]
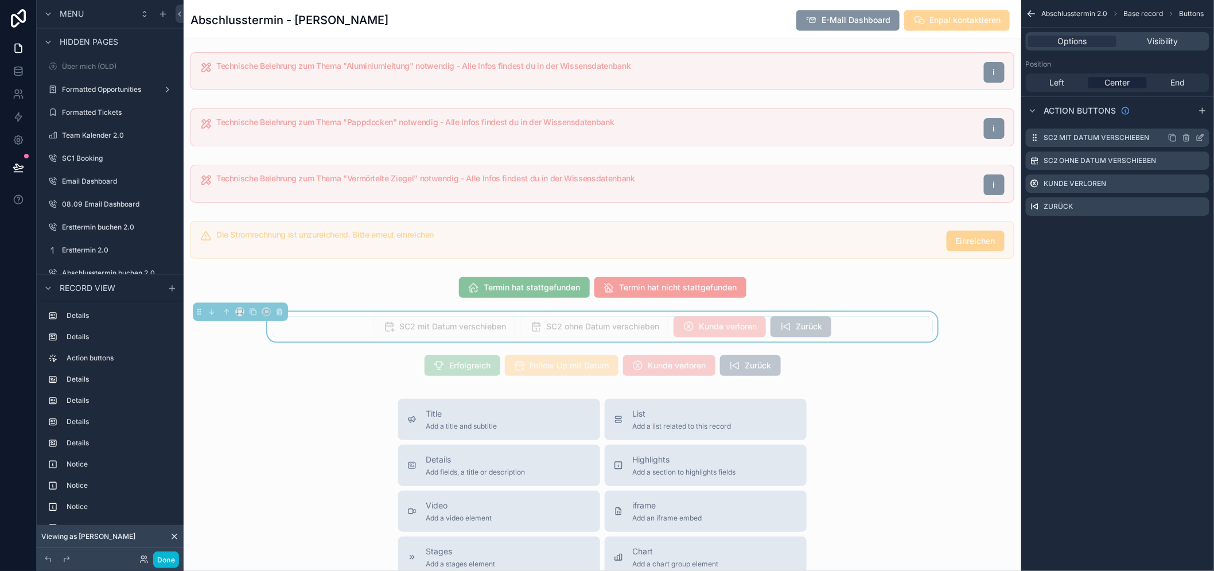
click at [1205, 137] on icon "scrollable content" at bounding box center [1200, 137] width 9 height 9
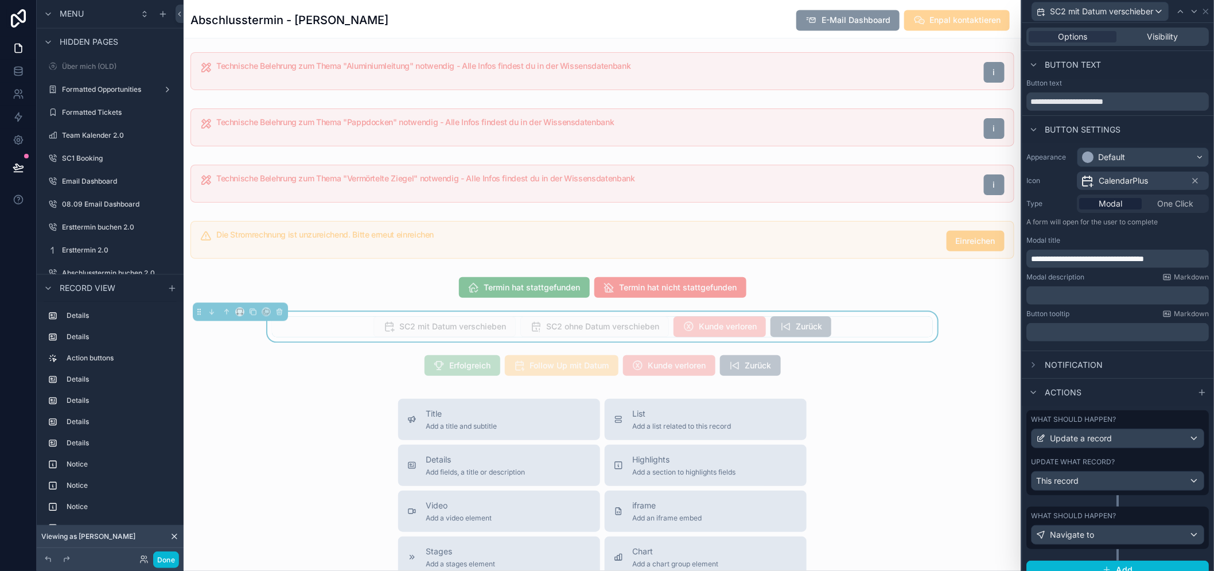
scroll to position [3, 0]
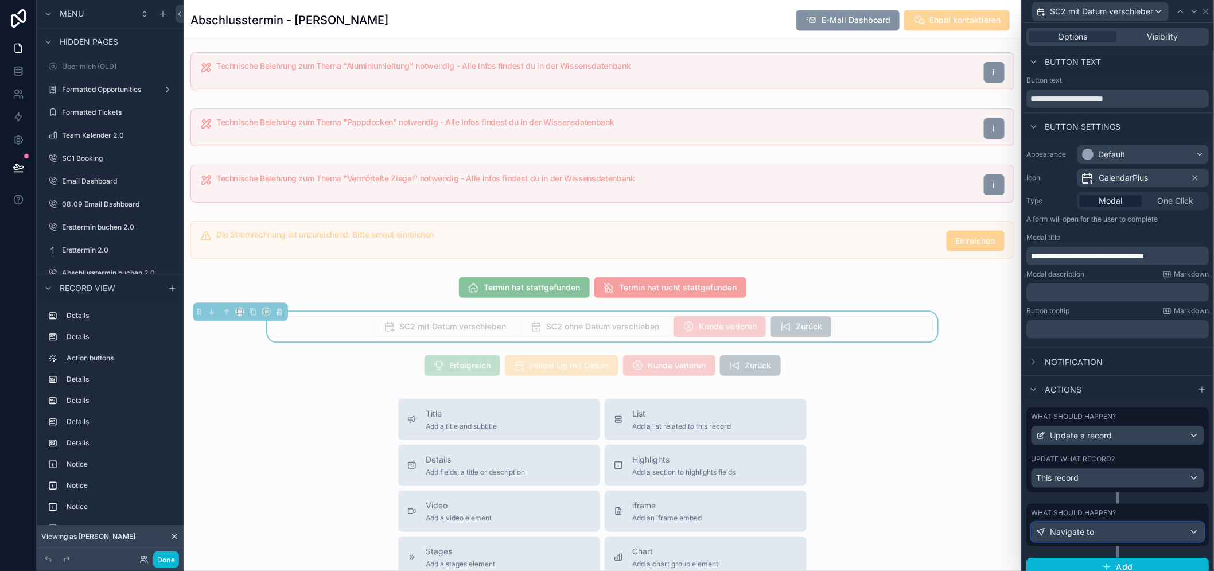
click at [1095, 537] on span "Navigate to" at bounding box center [1073, 531] width 44 height 11
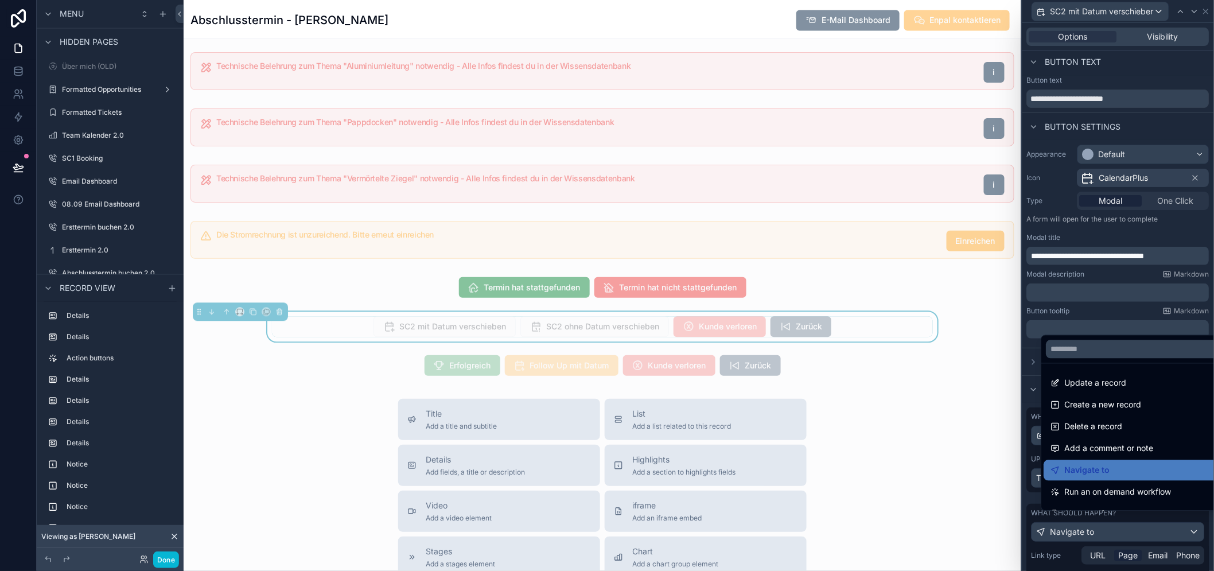
click at [1098, 534] on div at bounding box center [1119, 285] width 192 height 571
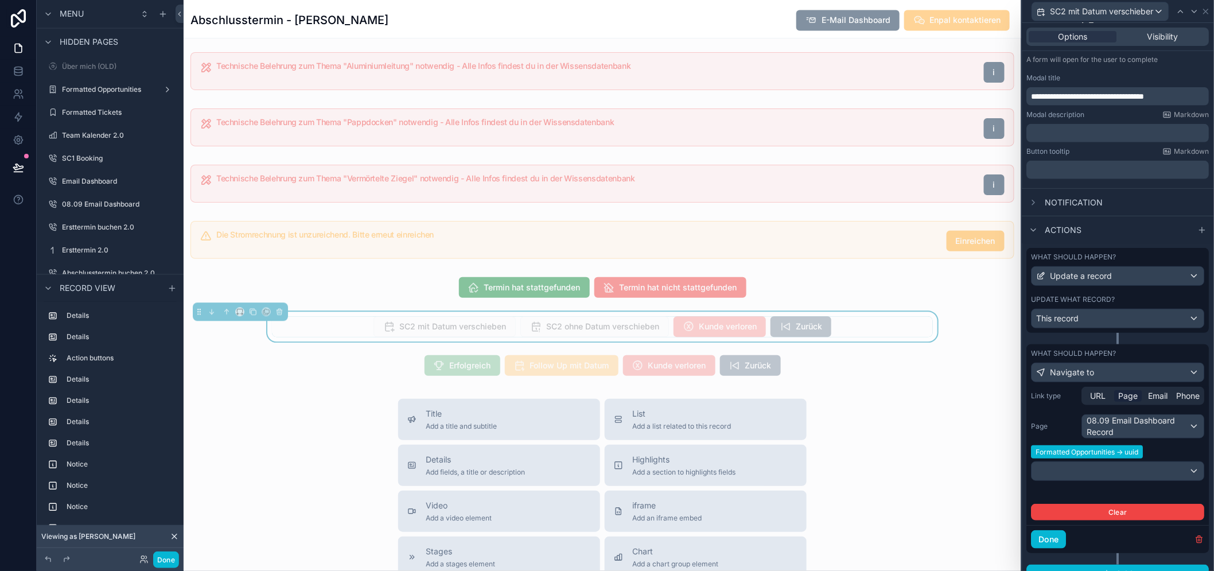
scroll to position [169, 0]
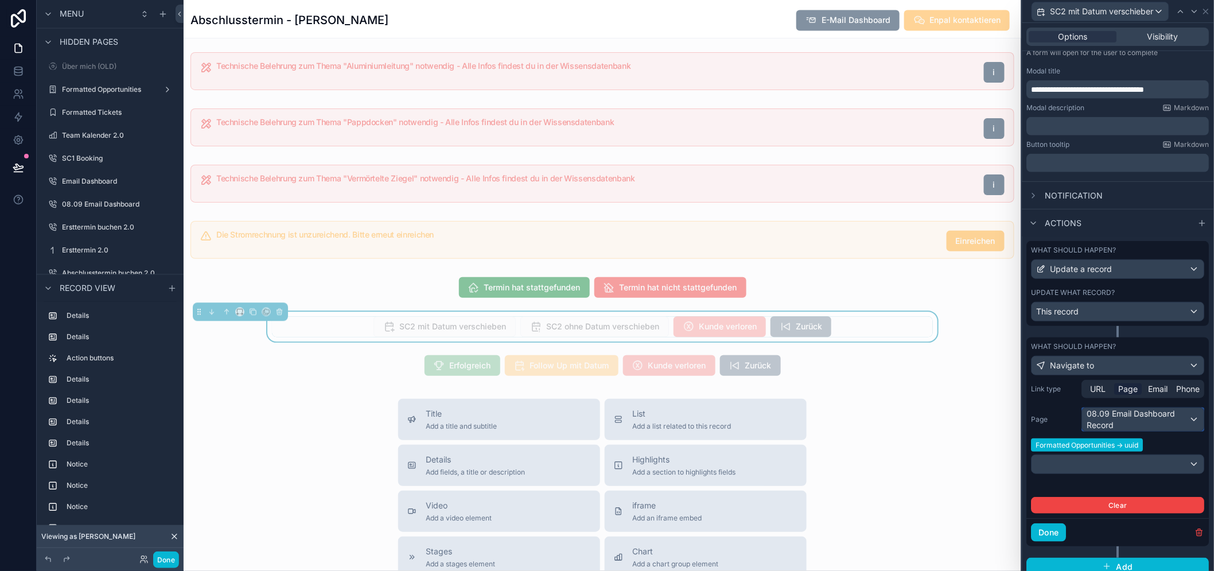
click at [1129, 421] on div "08.09 Email Dashboard Record" at bounding box center [1144, 419] width 122 height 23
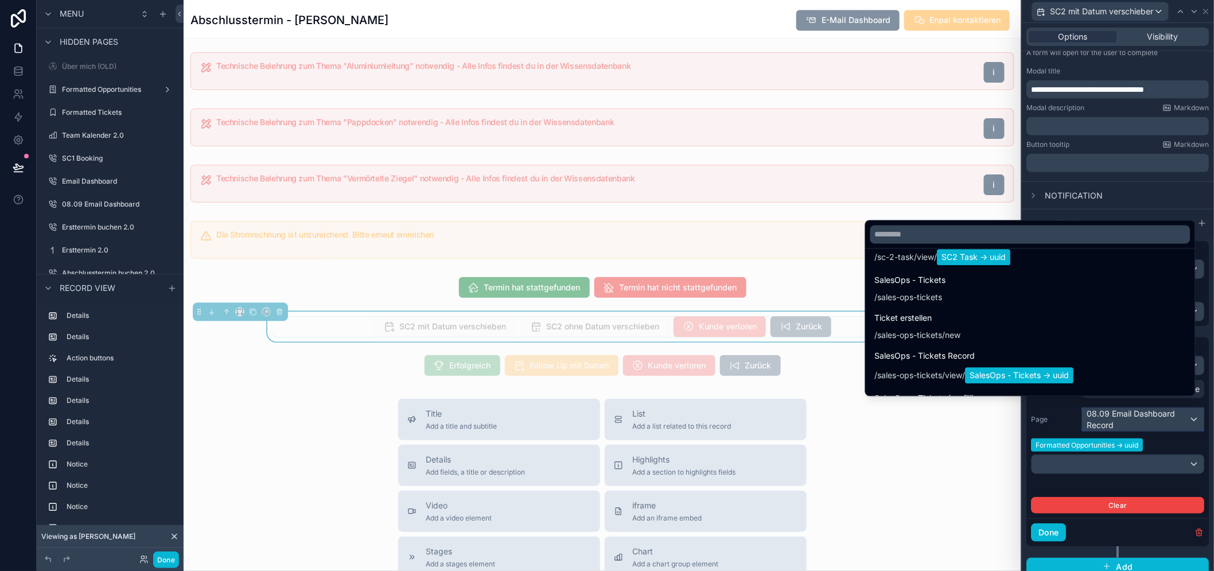
scroll to position [3659, 0]
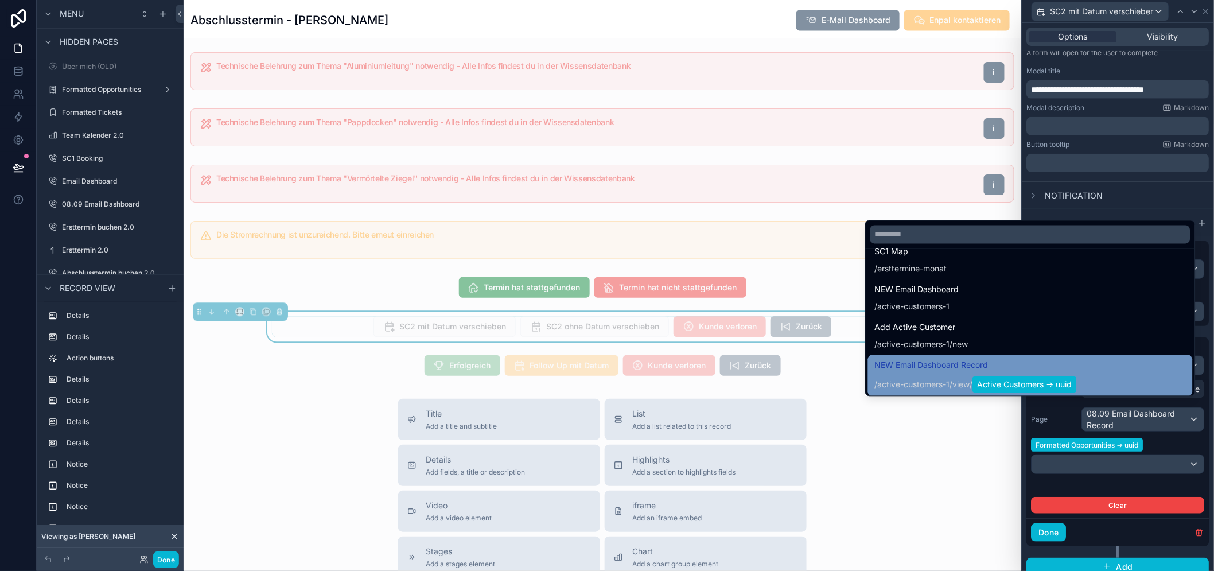
click at [997, 372] on span "NEW Email Dashboard Record" at bounding box center [976, 366] width 202 height 14
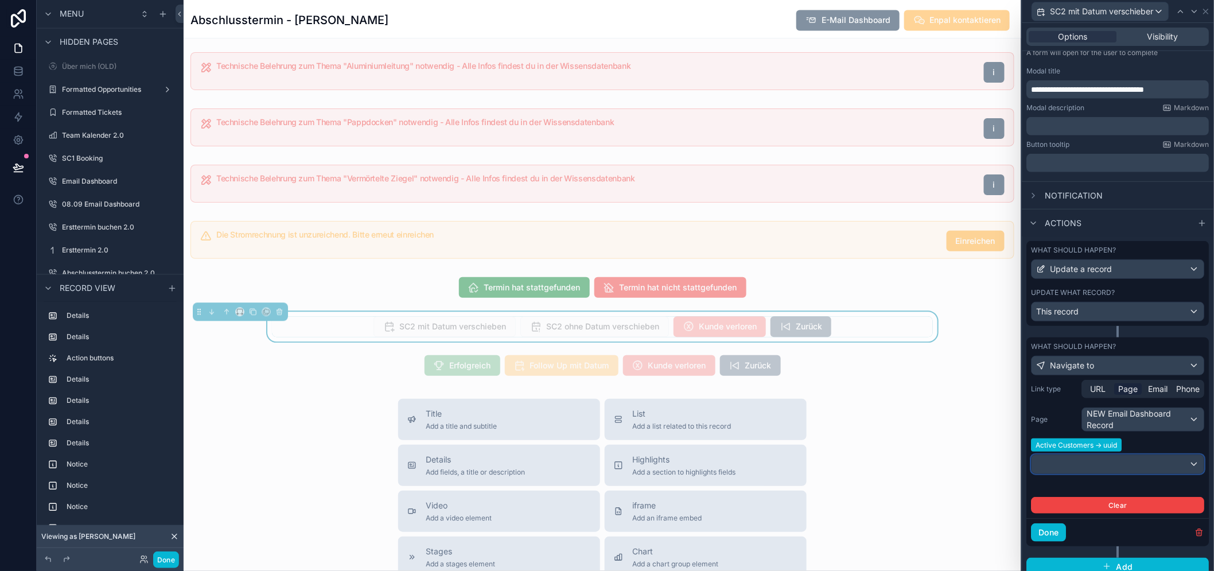
click at [1089, 462] on div at bounding box center [1118, 464] width 172 height 18
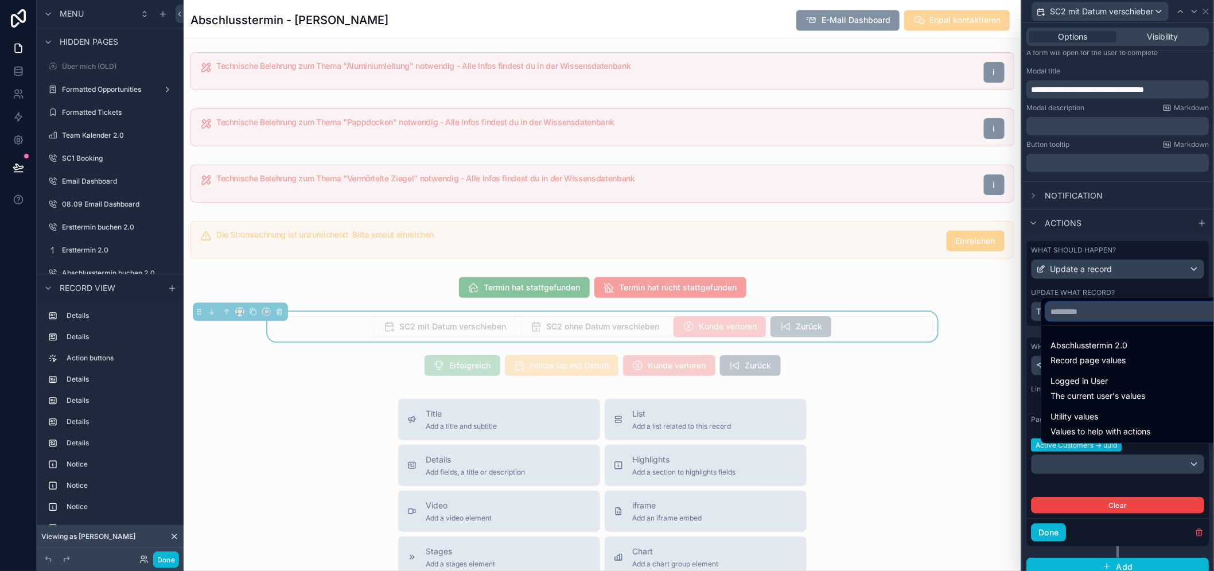
click at [1081, 321] on input "text" at bounding box center [1136, 311] width 180 height 18
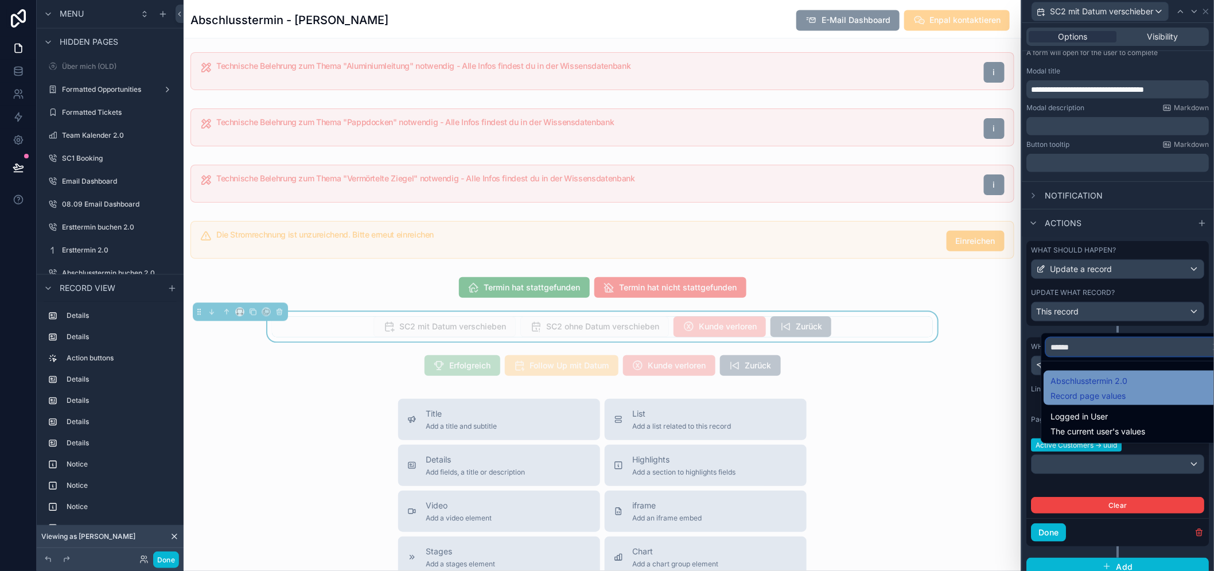
type input "******"
click at [1083, 388] on span "Abschlusstermin 2.0" at bounding box center [1089, 381] width 77 height 14
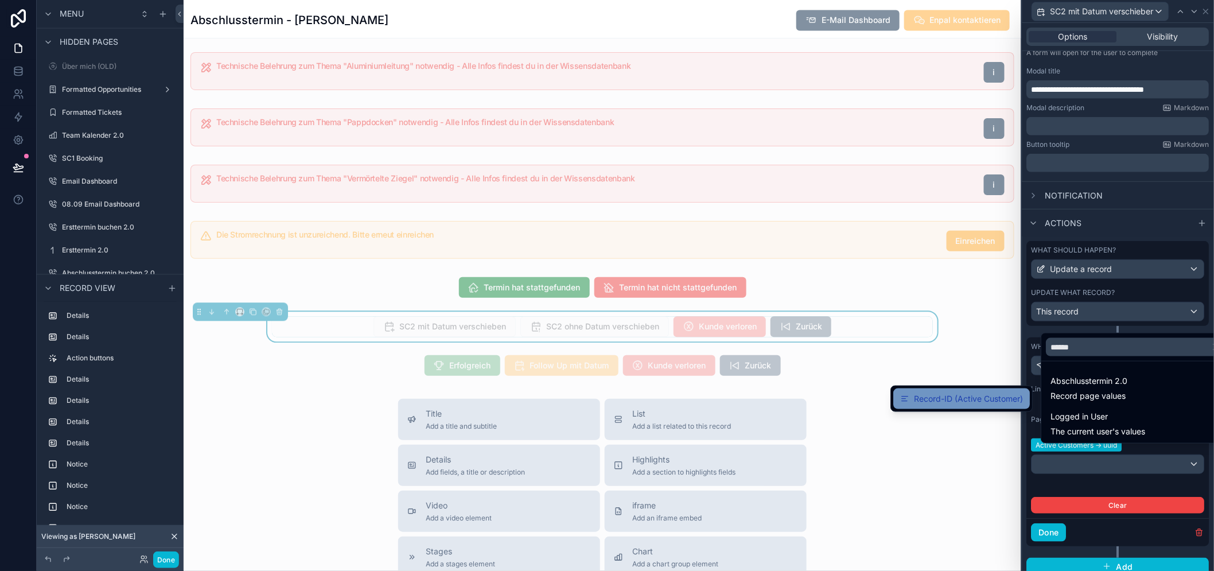
click at [993, 393] on span "Record-ID (Active Customer)" at bounding box center [968, 399] width 109 height 14
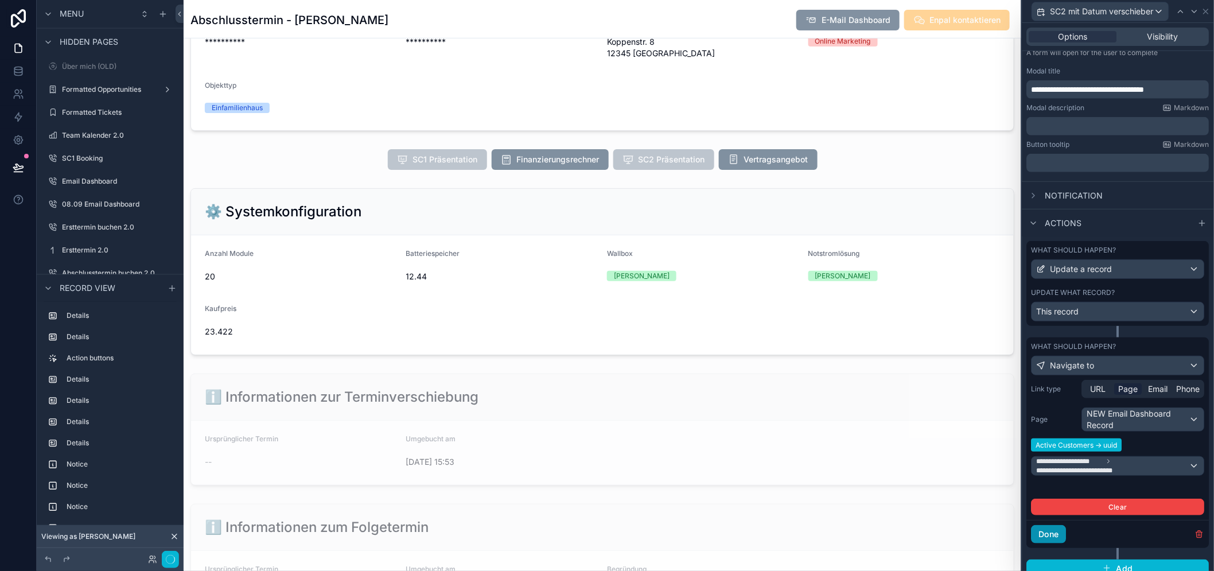
scroll to position [980, 0]
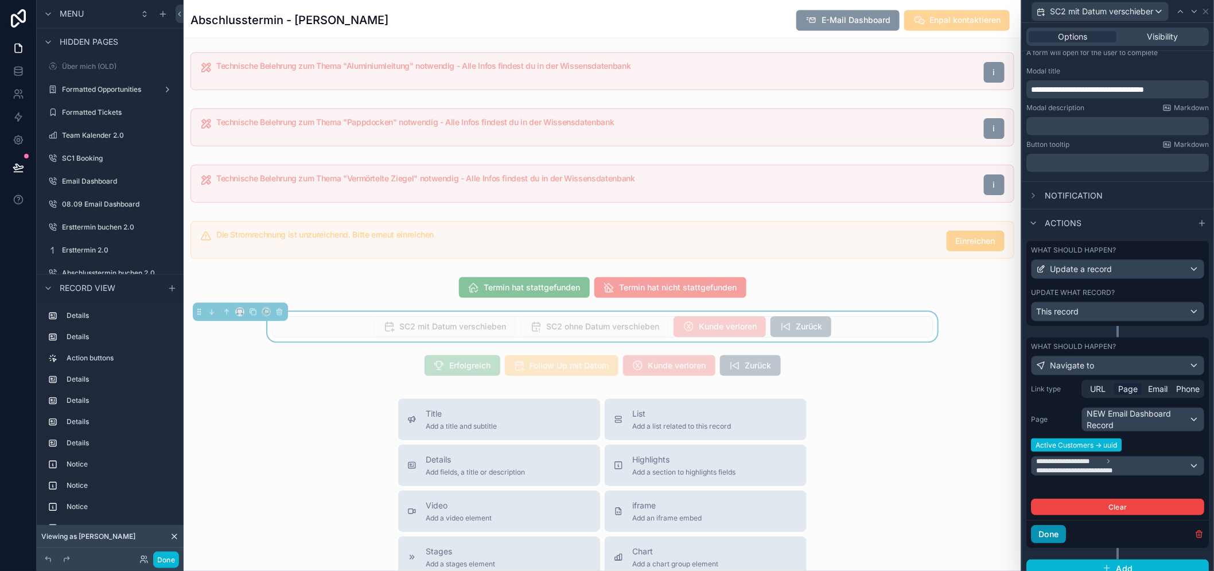
click at [1058, 536] on button "Done" at bounding box center [1049, 534] width 35 height 18
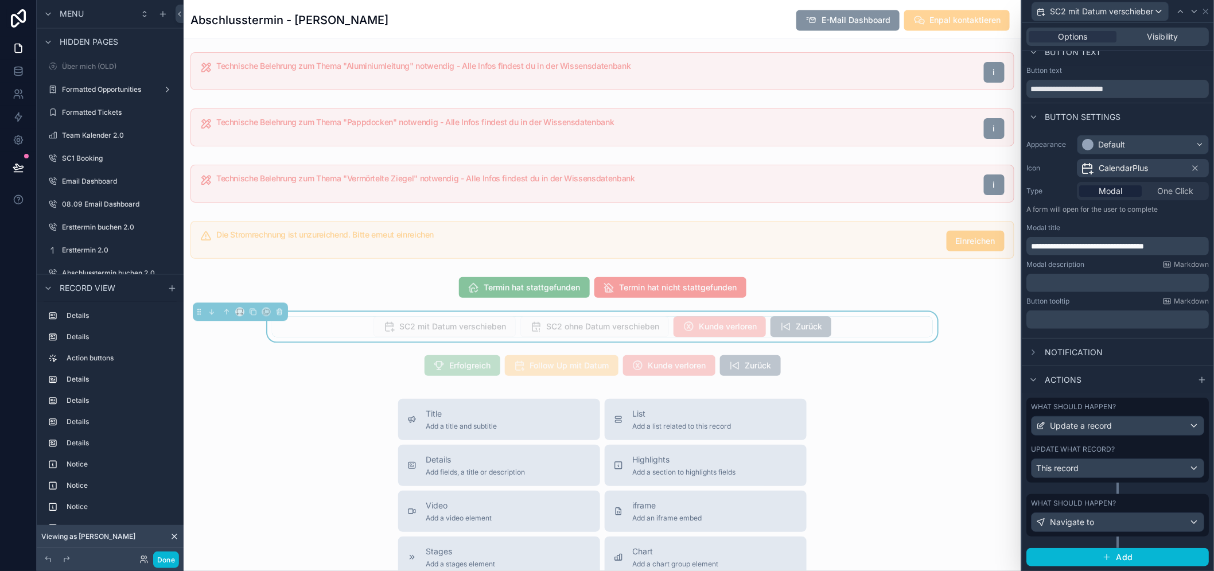
scroll to position [3, 0]
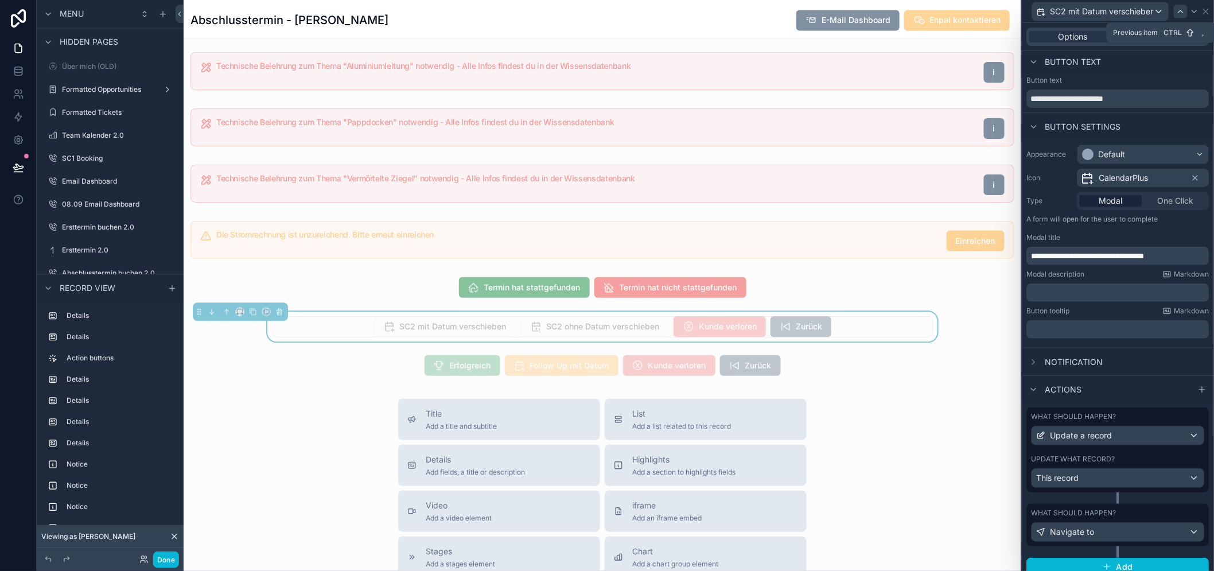
click at [1186, 13] on icon at bounding box center [1180, 11] width 9 height 9
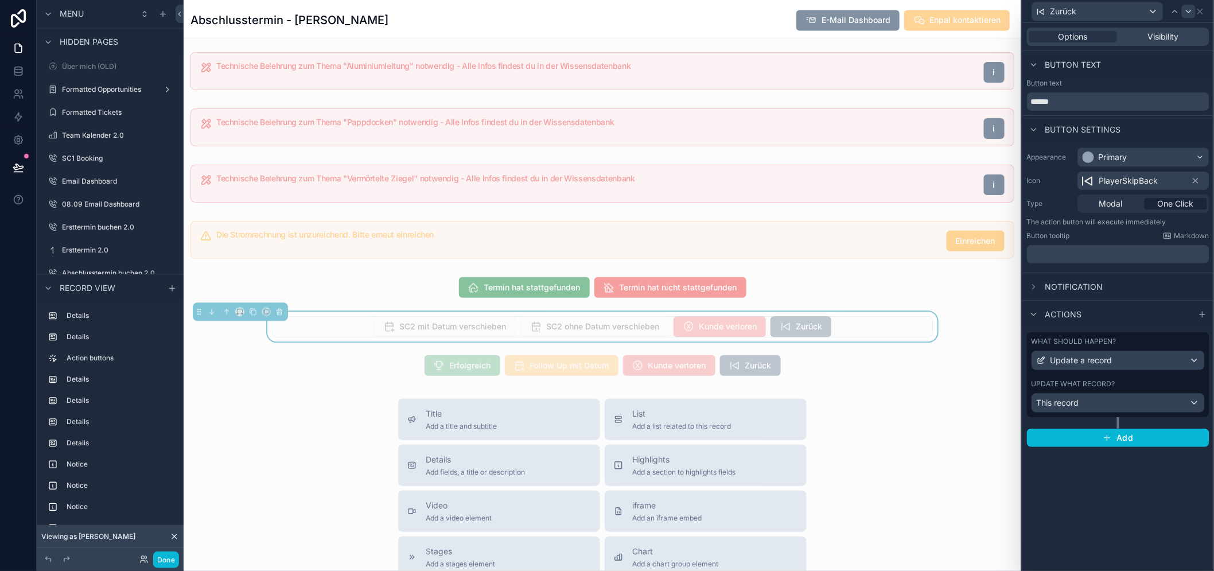
click at [1194, 12] on icon at bounding box center [1188, 11] width 9 height 9
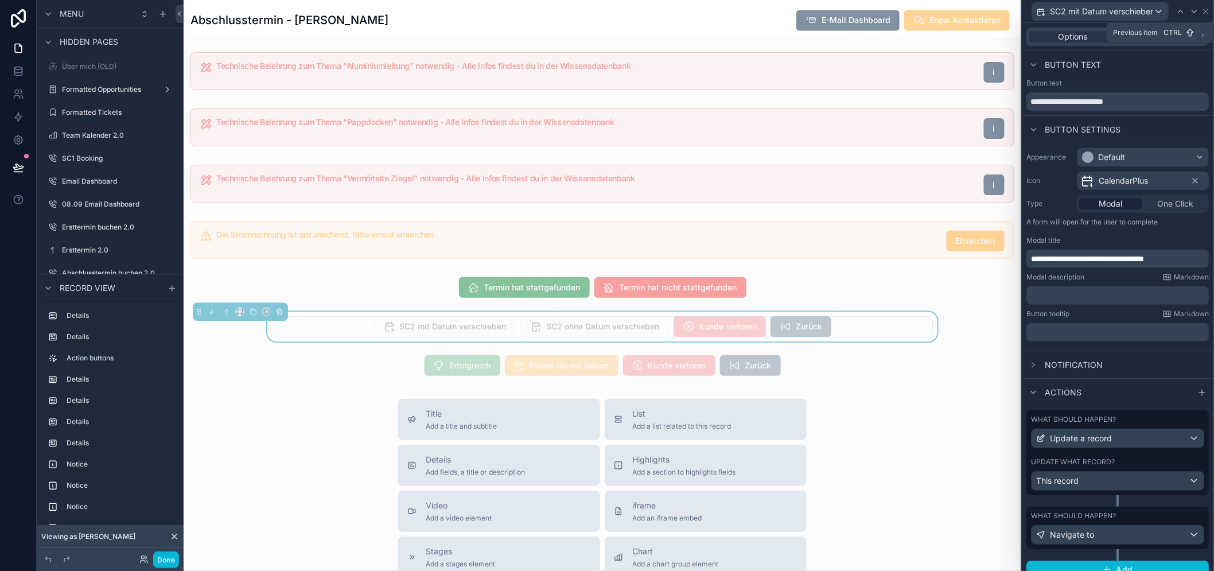
click at [1188, 12] on div at bounding box center [1181, 12] width 14 height 14
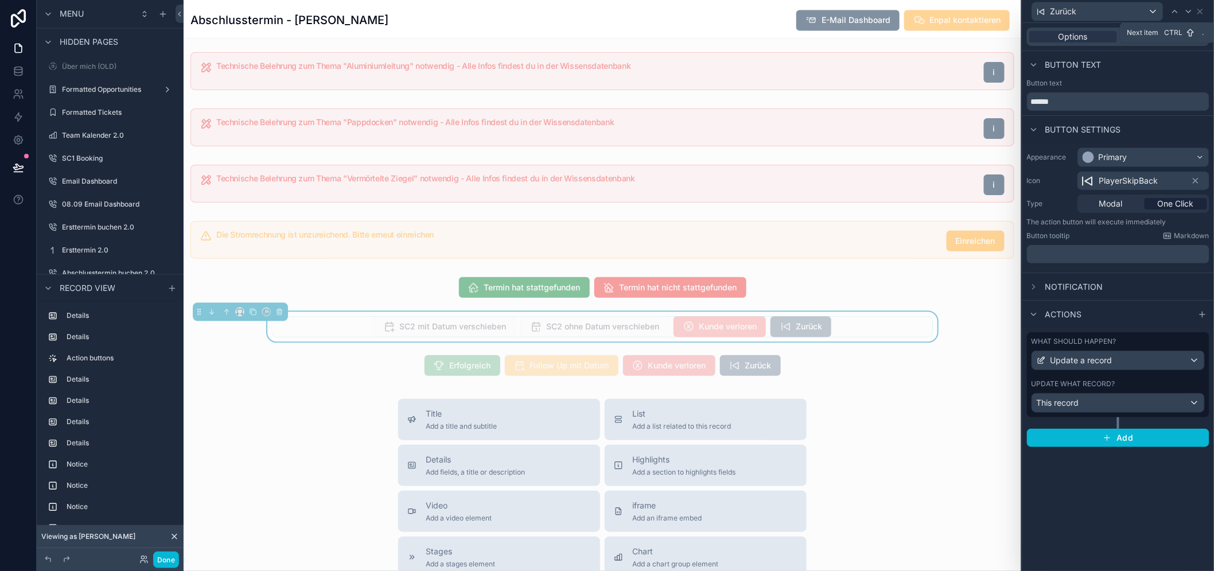
click at [1194, 12] on icon at bounding box center [1188, 11] width 9 height 9
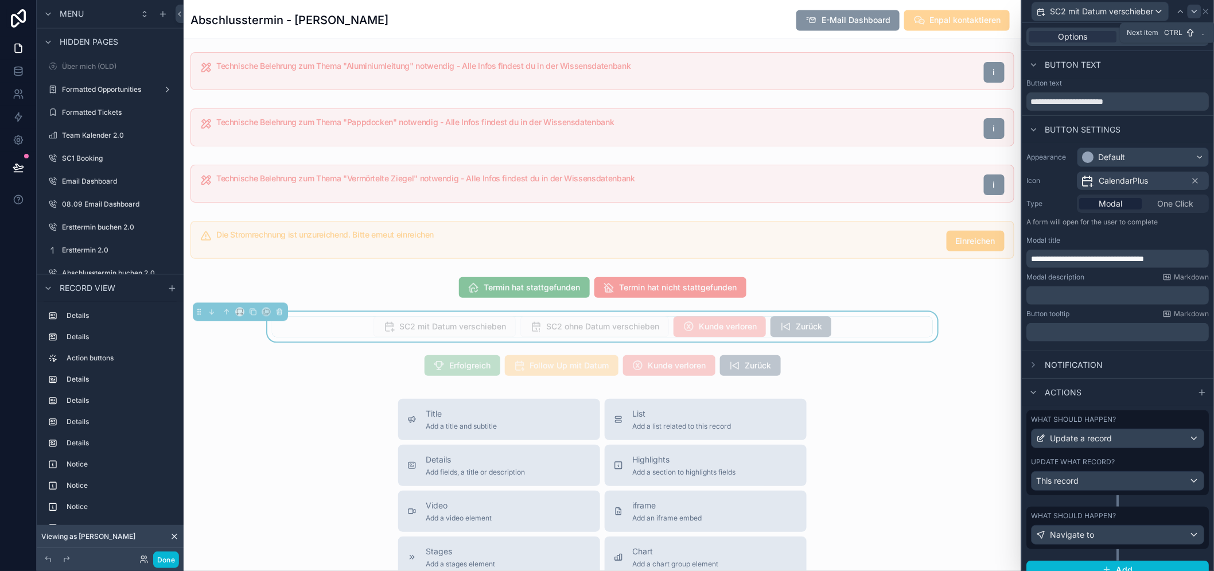
click at [1199, 9] on icon at bounding box center [1194, 11] width 9 height 9
click at [1211, 9] on icon at bounding box center [1206, 11] width 9 height 9
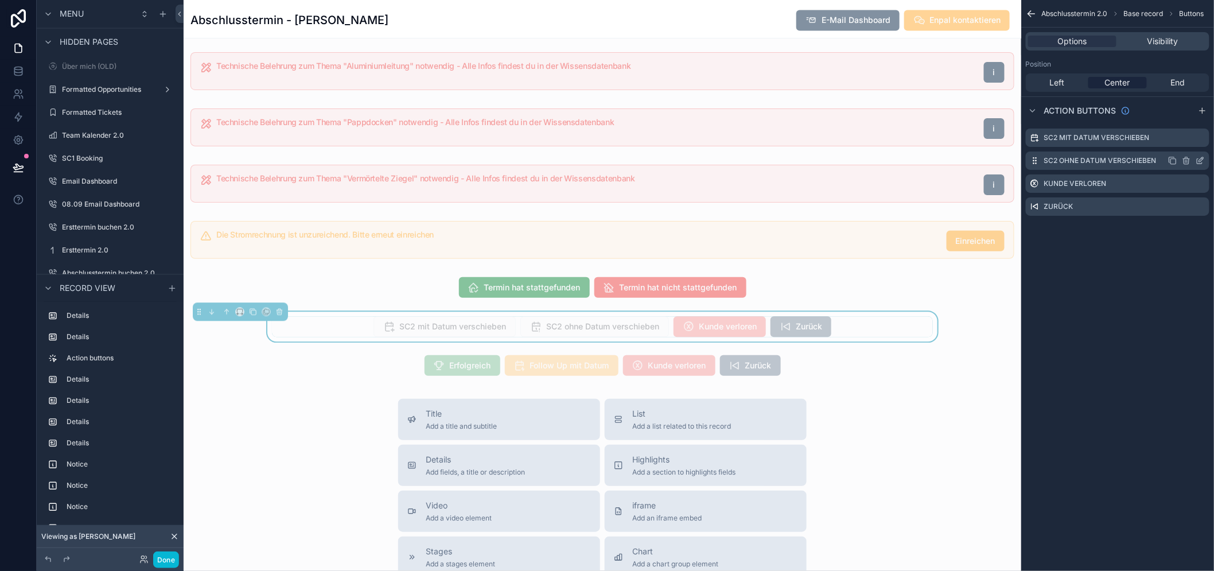
click at [1205, 161] on icon "scrollable content" at bounding box center [1200, 160] width 9 height 9
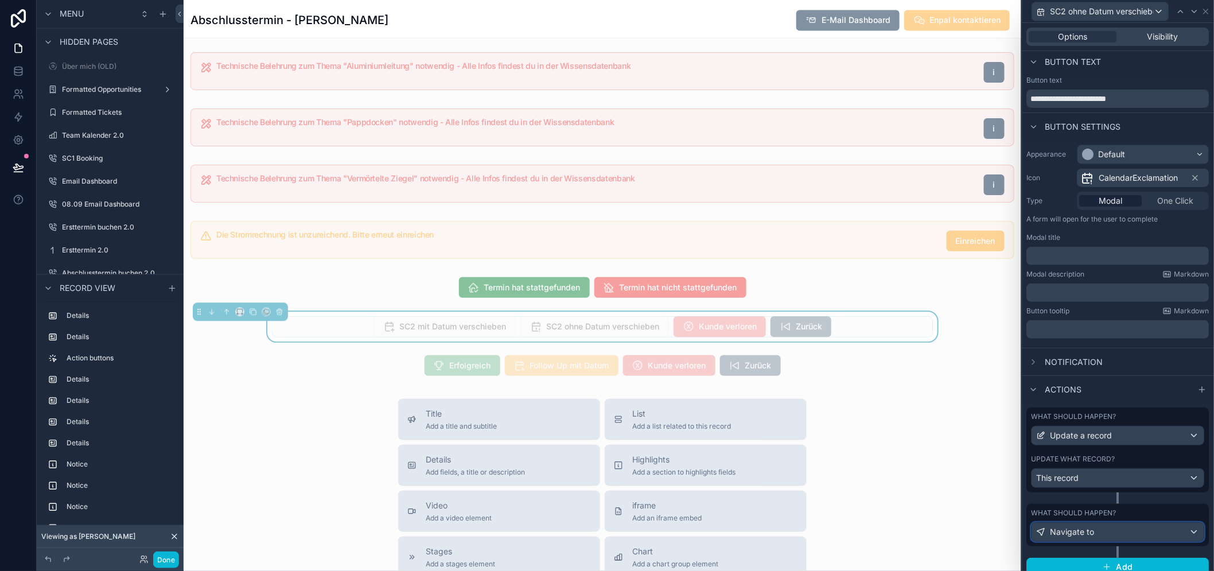
click at [1119, 530] on div "Navigate to" at bounding box center [1118, 532] width 172 height 18
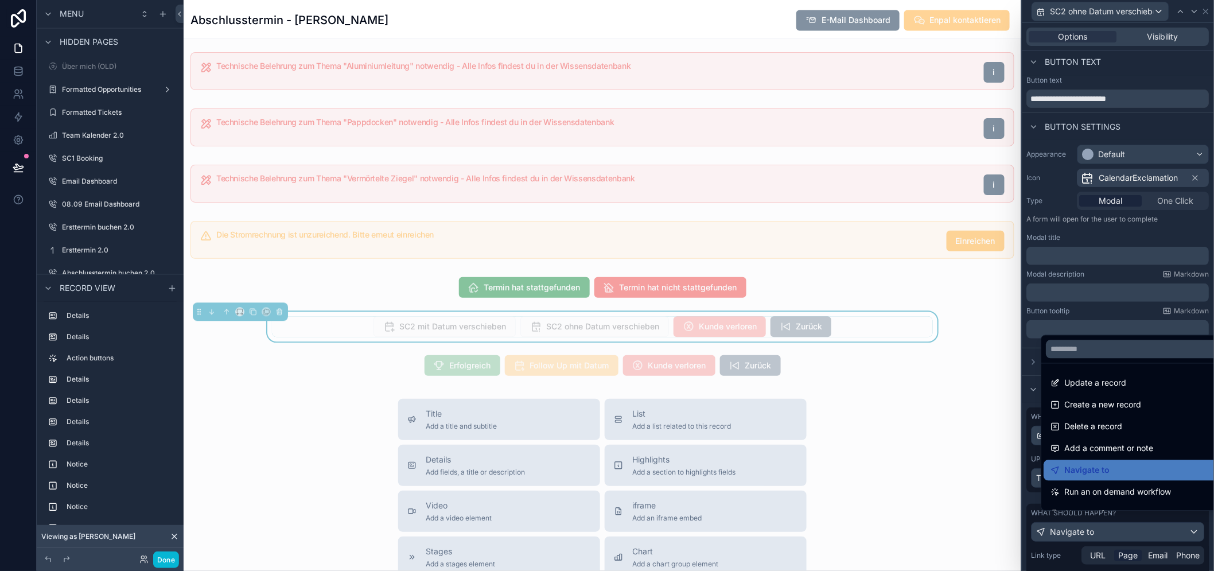
click at [1119, 530] on div at bounding box center [1119, 285] width 192 height 571
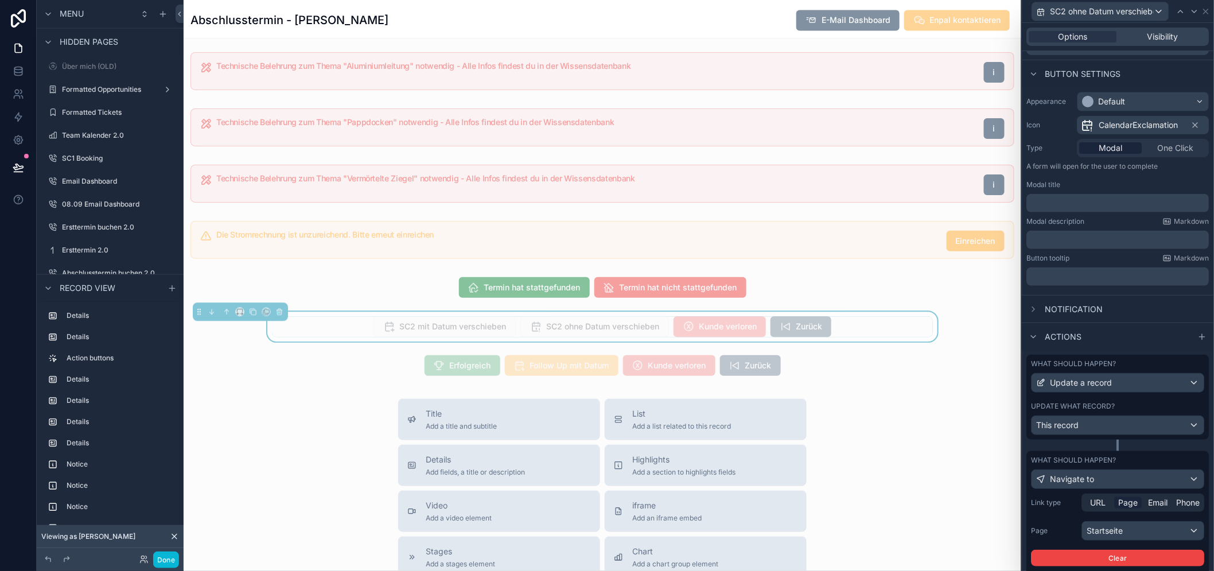
scroll to position [108, 0]
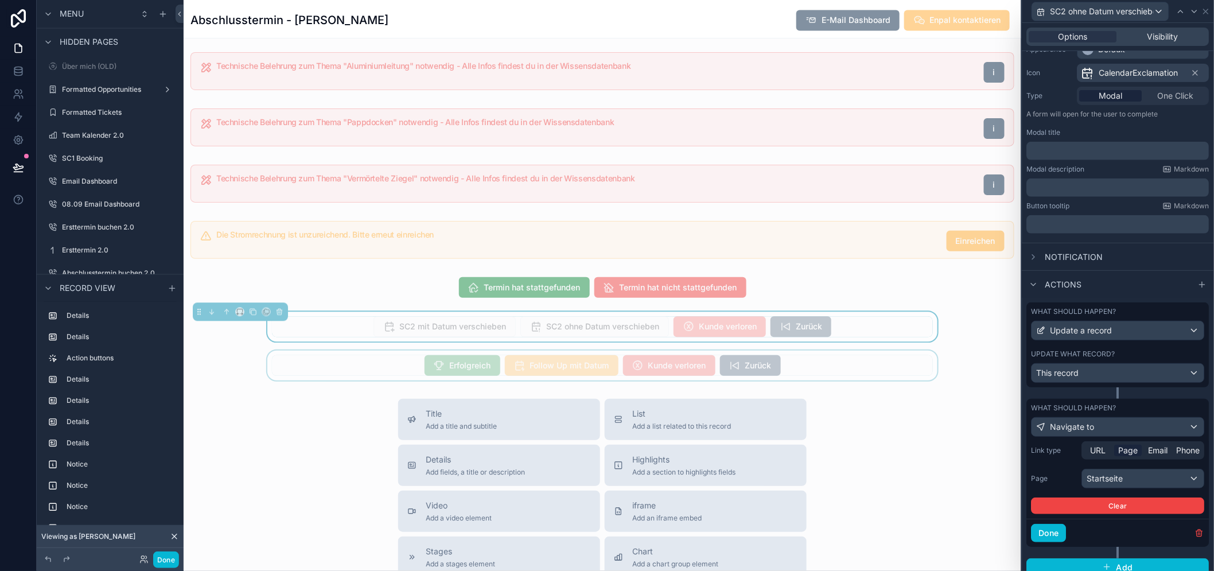
click at [446, 371] on div "scrollable content" at bounding box center [603, 366] width 838 height 30
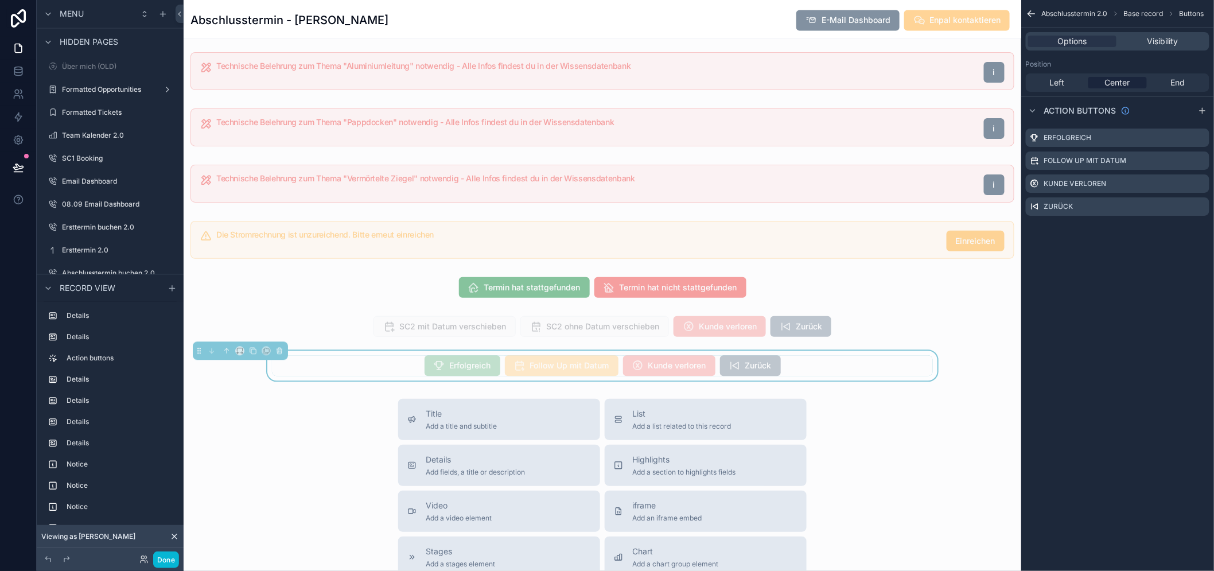
click at [448, 369] on span "Erfolgreich" at bounding box center [463, 366] width 76 height 11
click at [1205, 135] on icon "scrollable content" at bounding box center [1200, 137] width 9 height 9
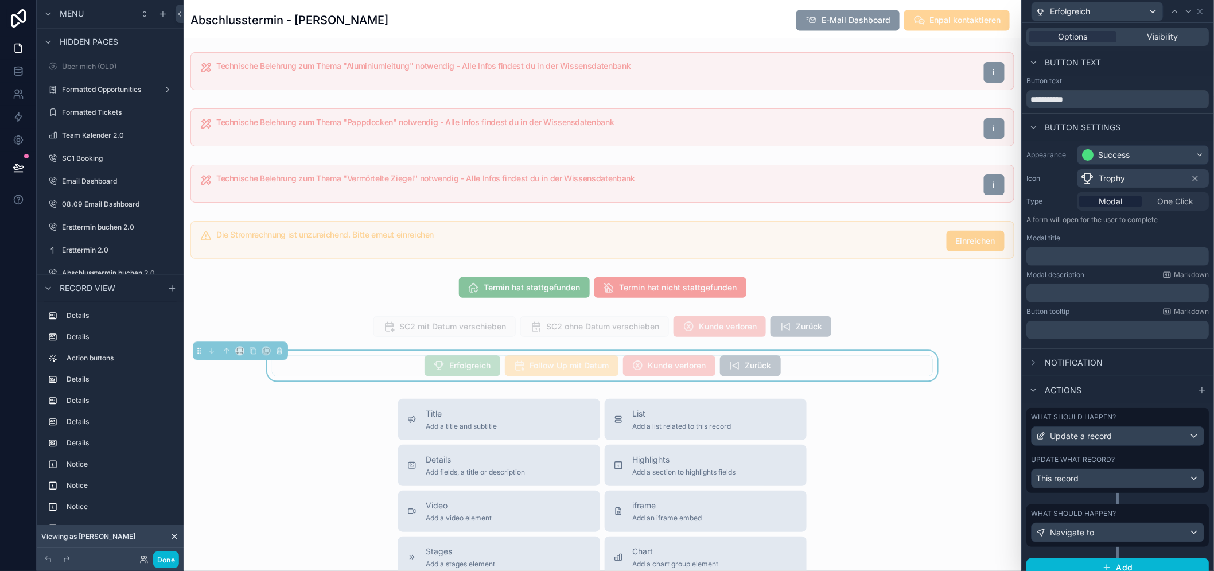
scroll to position [3, 0]
click at [1076, 530] on span "Navigate to" at bounding box center [1073, 531] width 44 height 11
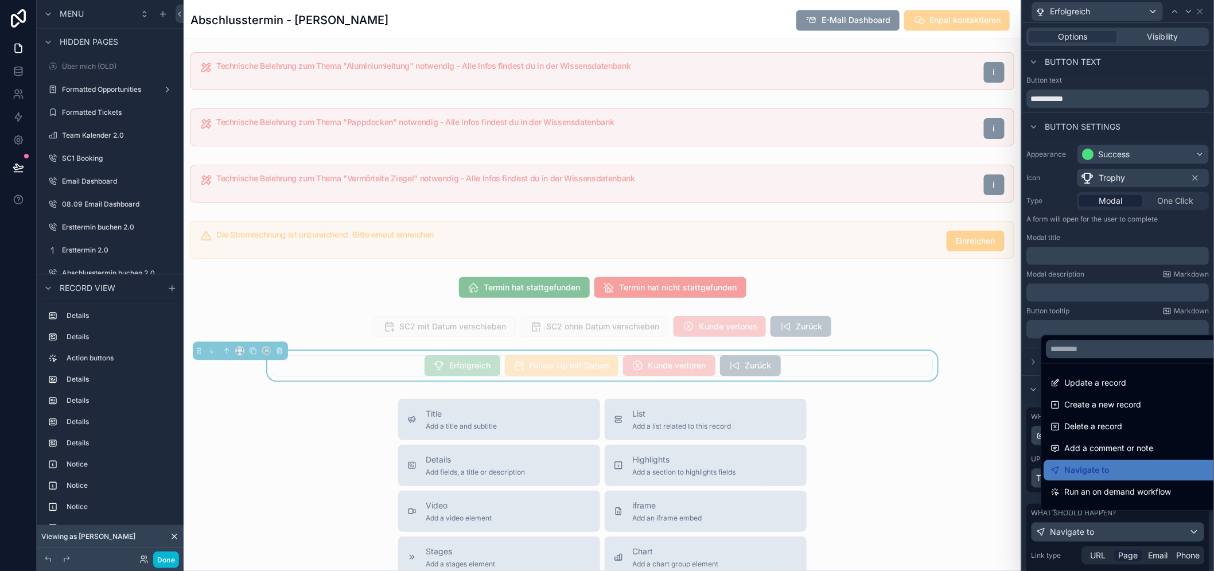
click at [1076, 530] on div at bounding box center [1119, 285] width 192 height 571
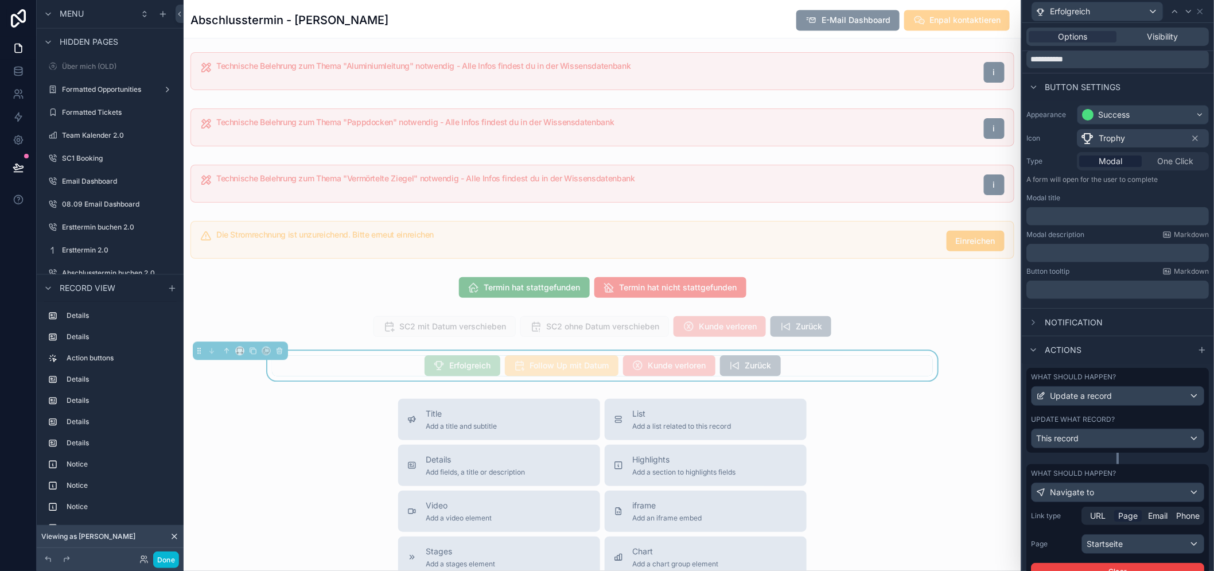
scroll to position [108, 0]
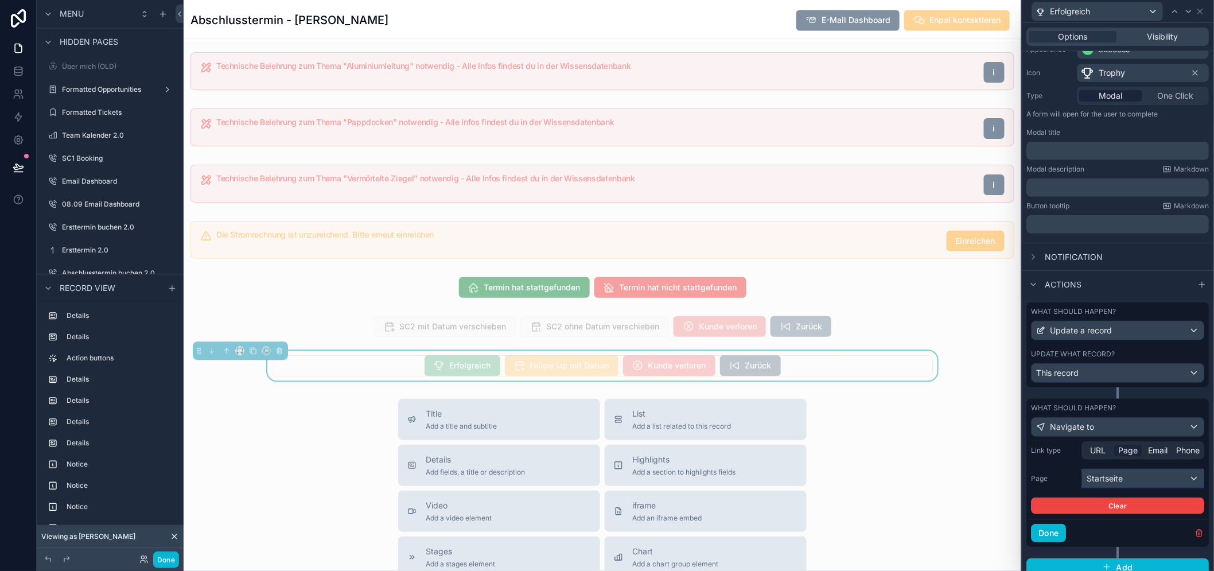
click at [1120, 477] on div "Startseite" at bounding box center [1144, 478] width 122 height 18
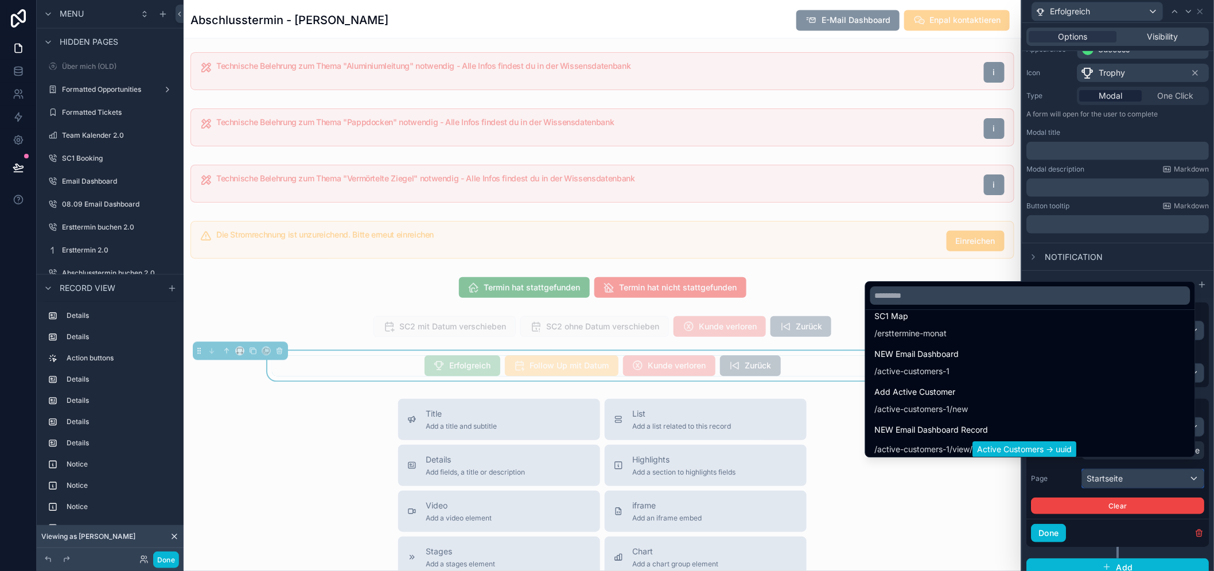
scroll to position [3659, 0]
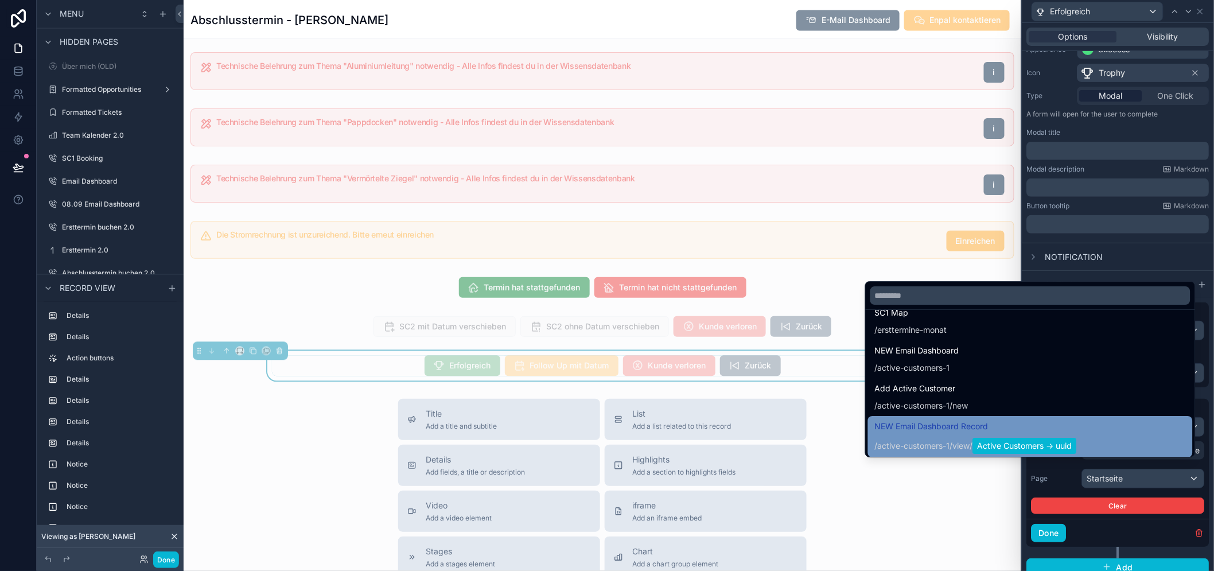
click at [1007, 448] on span "Active Customers -> uuid" at bounding box center [1025, 446] width 104 height 16
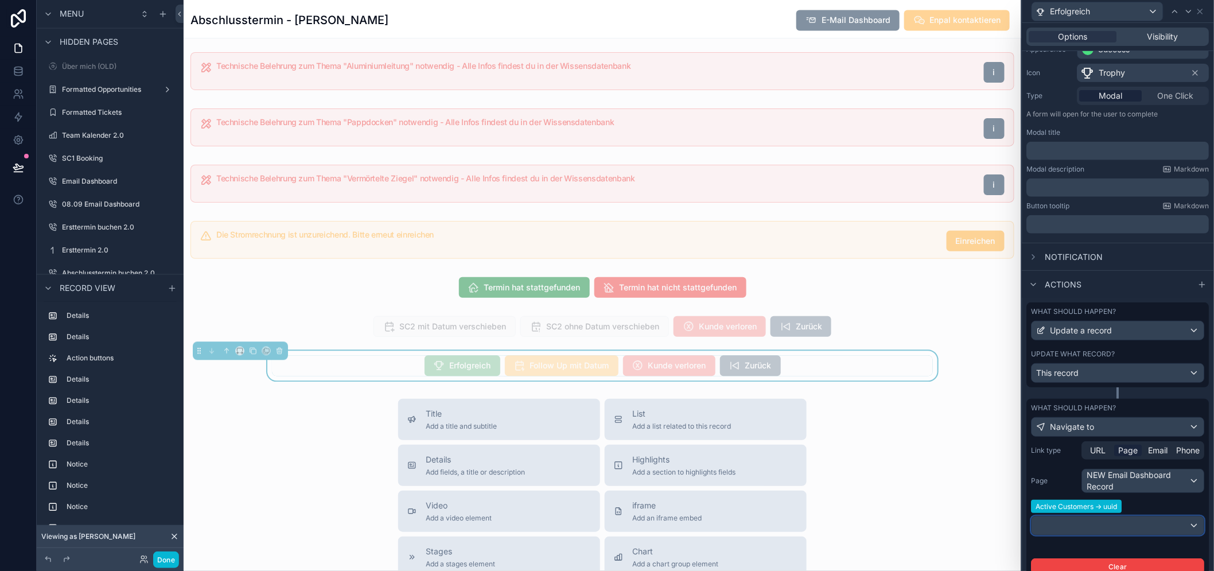
click at [1100, 516] on div at bounding box center [1118, 525] width 172 height 18
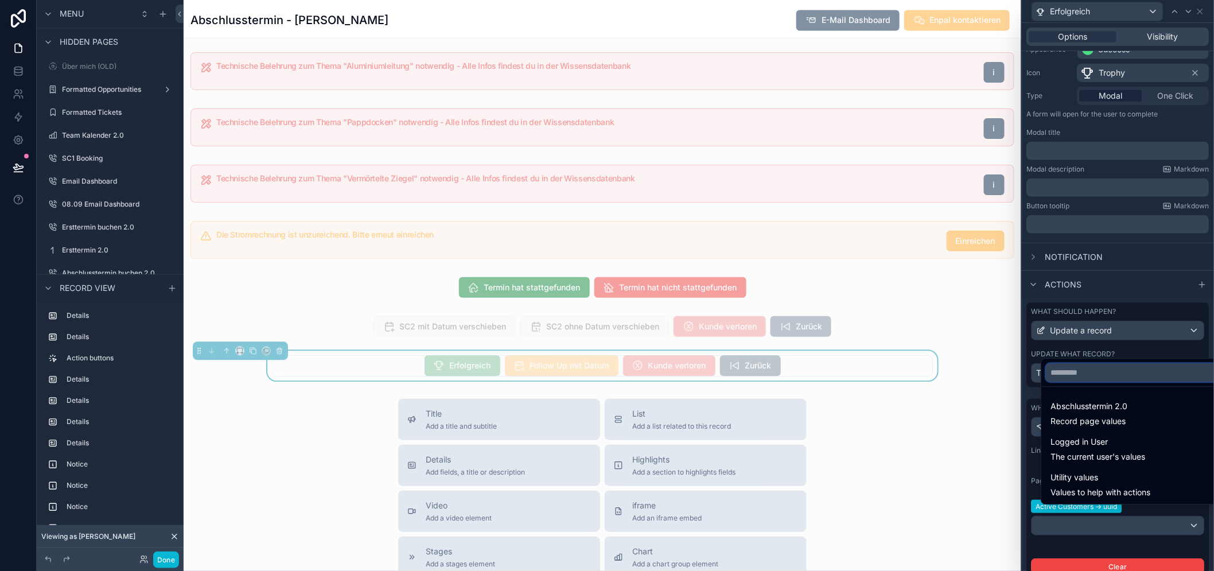
click at [1097, 373] on input "text" at bounding box center [1136, 372] width 180 height 18
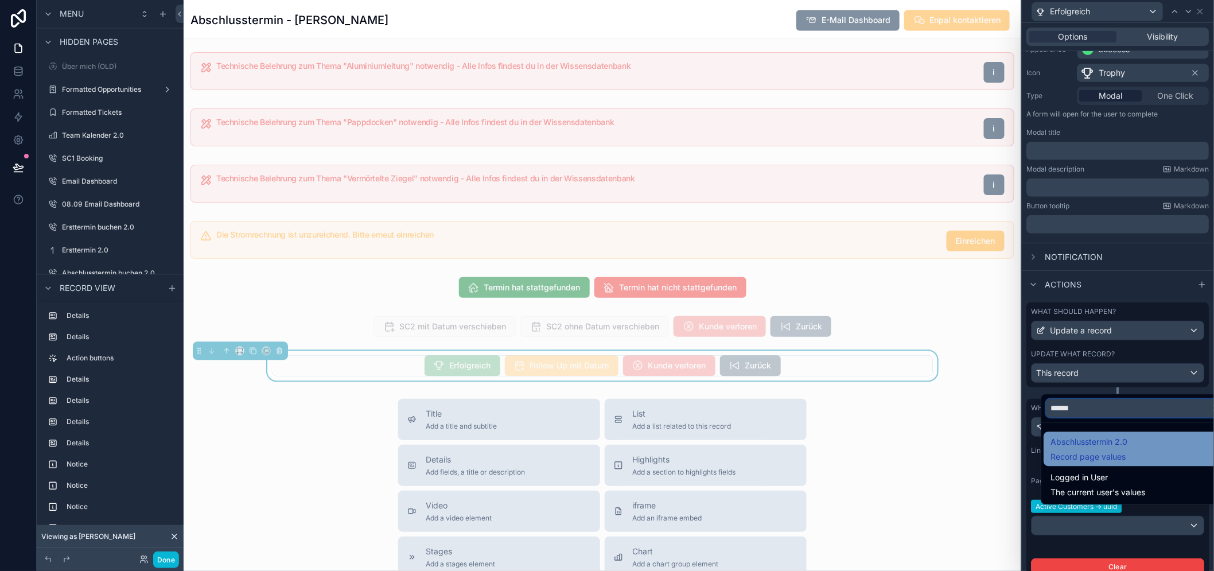
type input "******"
click at [1101, 445] on span "Abschlusstermin 2.0" at bounding box center [1089, 442] width 77 height 14
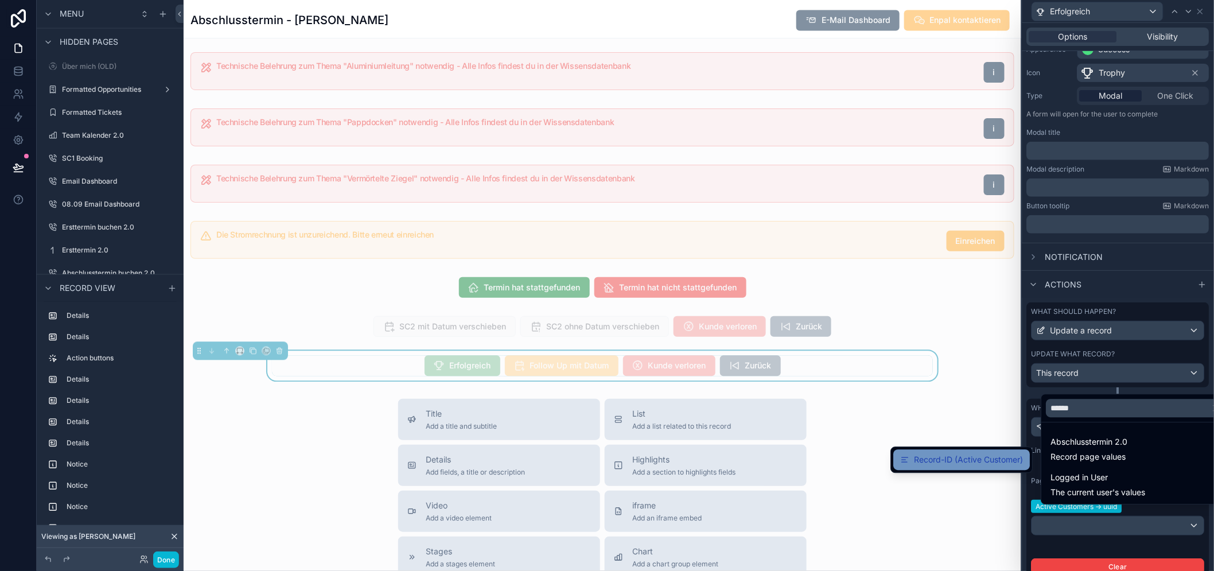
click at [994, 462] on span "Record-ID (Active Customer)" at bounding box center [968, 460] width 109 height 14
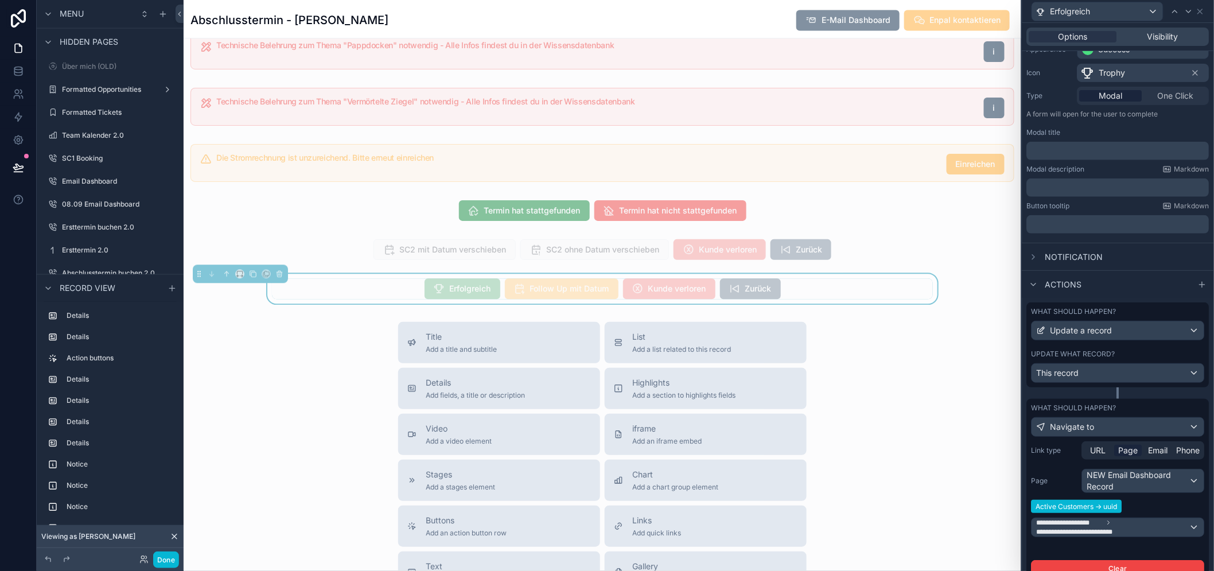
scroll to position [1171, 0]
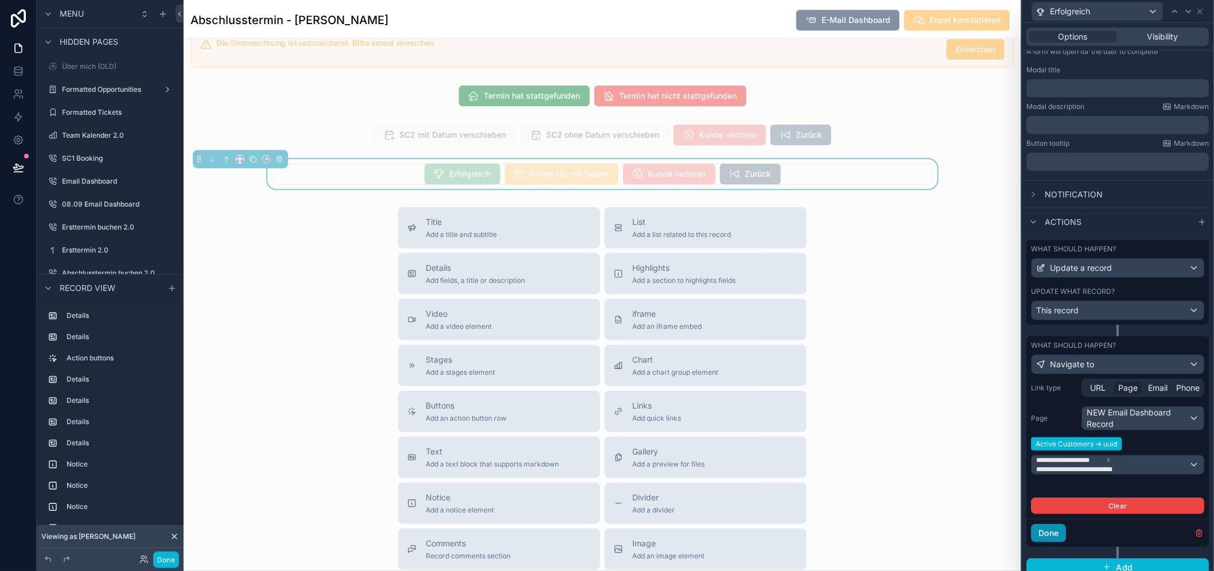
click at [1067, 528] on button "Done" at bounding box center [1049, 533] width 35 height 18
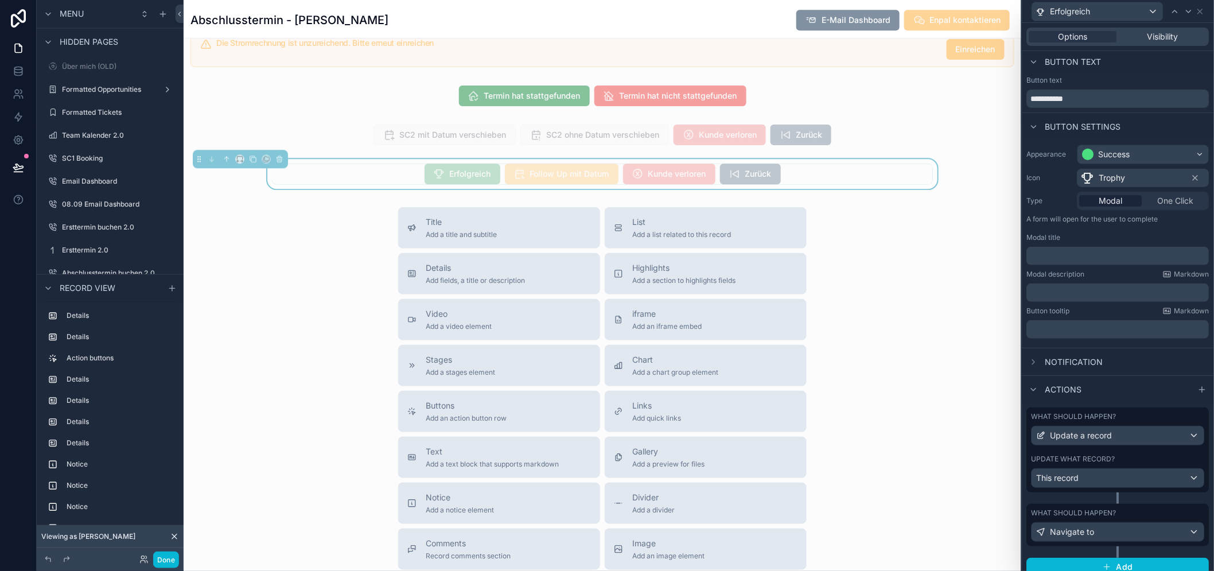
scroll to position [1043, 0]
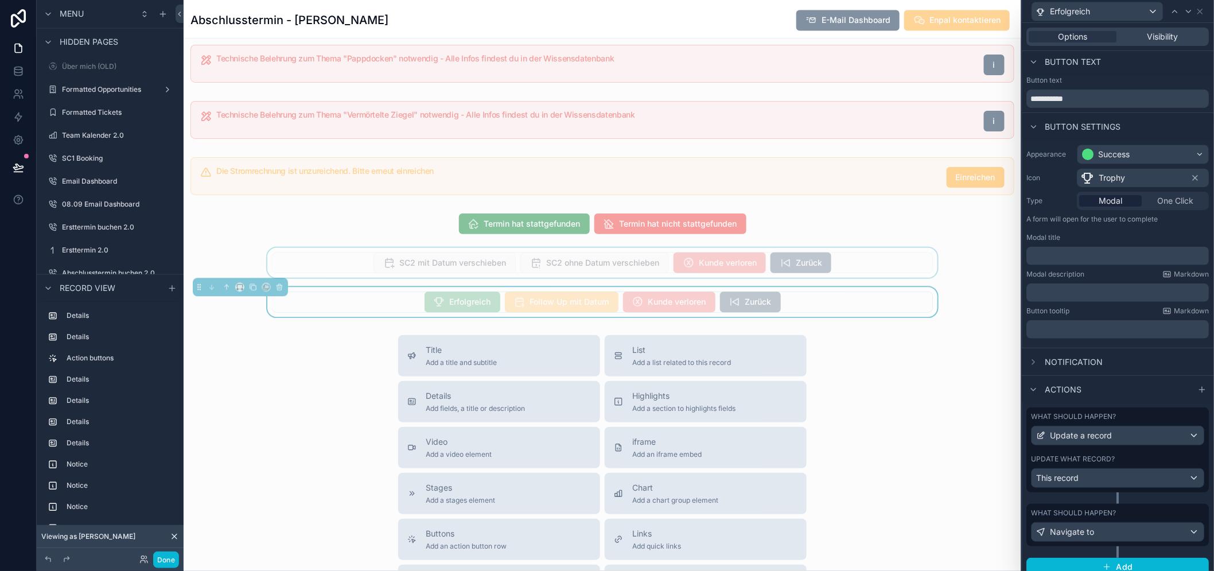
click at [513, 255] on div "scrollable content" at bounding box center [603, 263] width 838 height 30
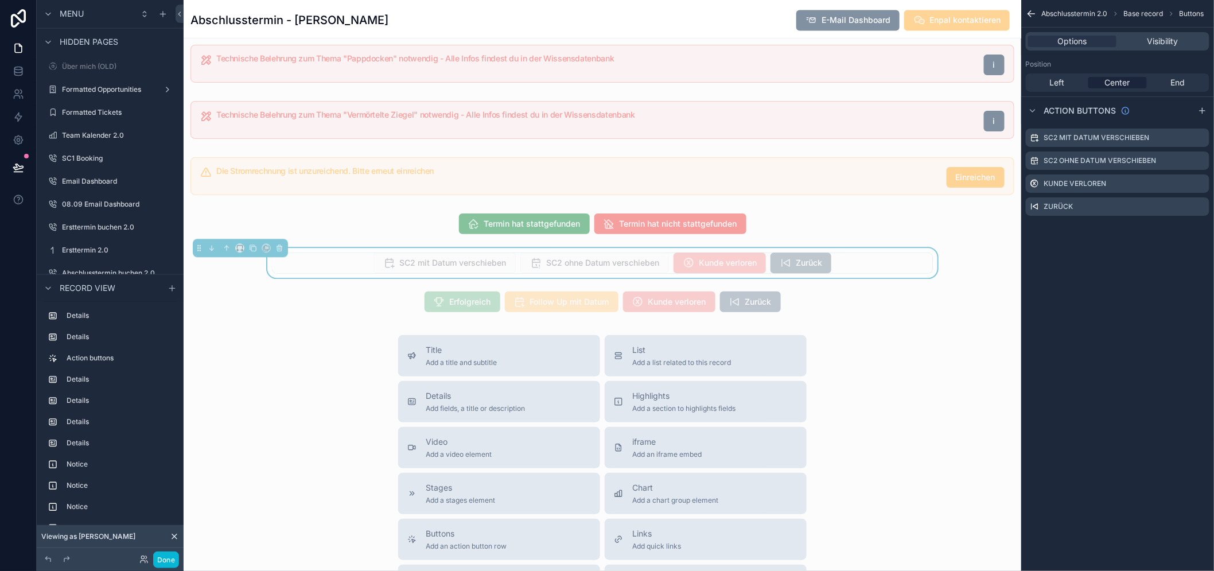
click at [456, 262] on span "SC2 mit Datum verschieben" at bounding box center [445, 263] width 142 height 11
click at [1205, 139] on icon "scrollable content" at bounding box center [1200, 137] width 9 height 9
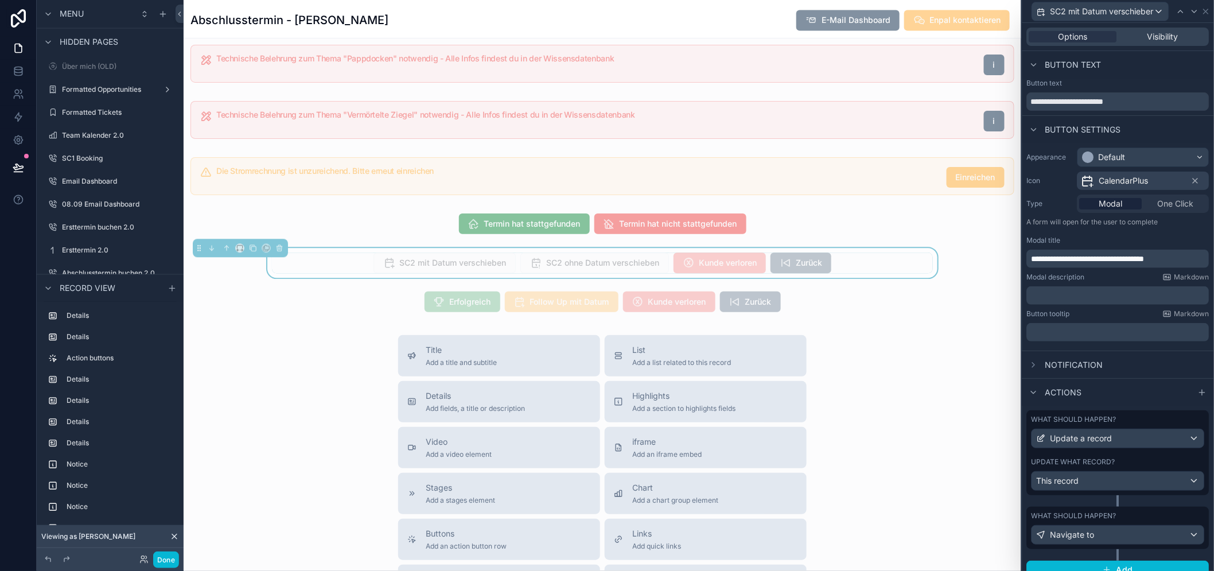
scroll to position [3, 0]
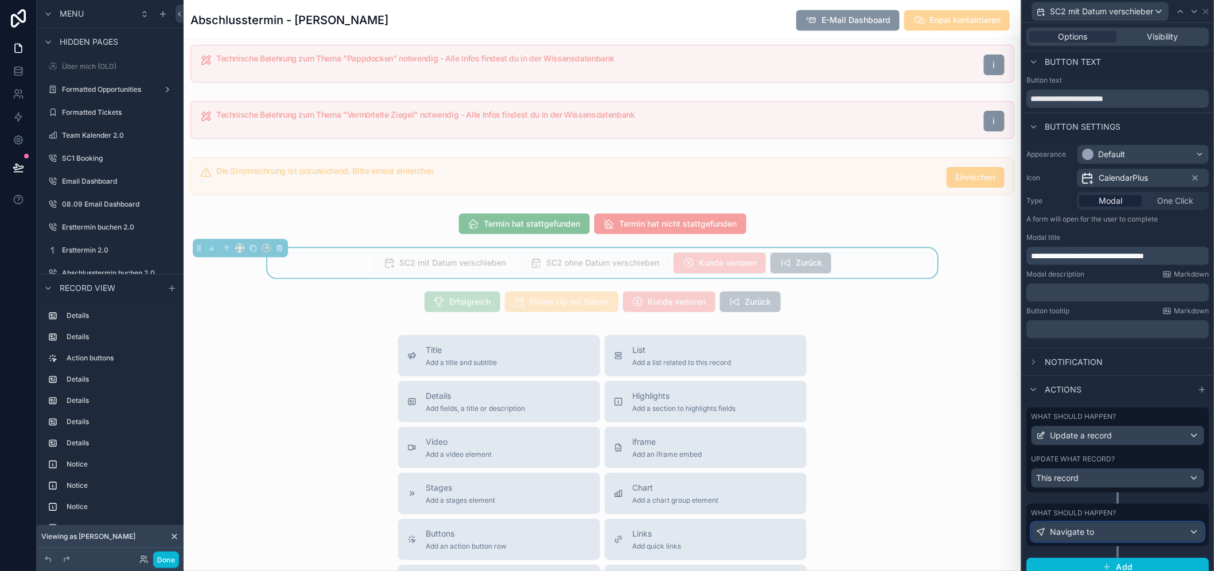
click at [1111, 537] on div "Navigate to" at bounding box center [1118, 532] width 172 height 18
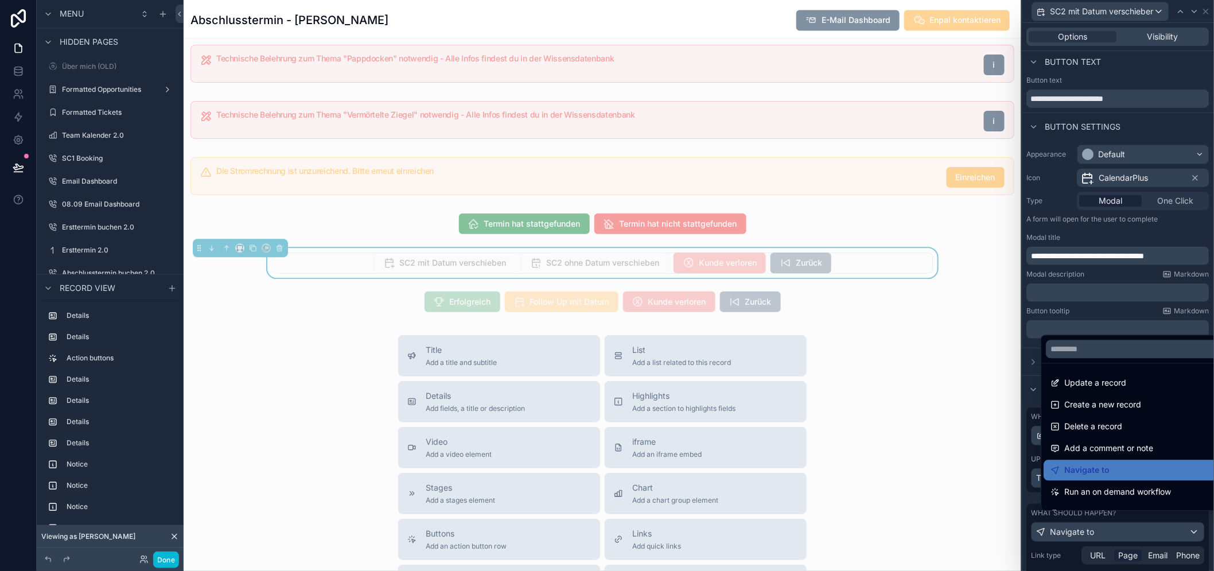
click at [1110, 530] on div at bounding box center [1119, 285] width 192 height 571
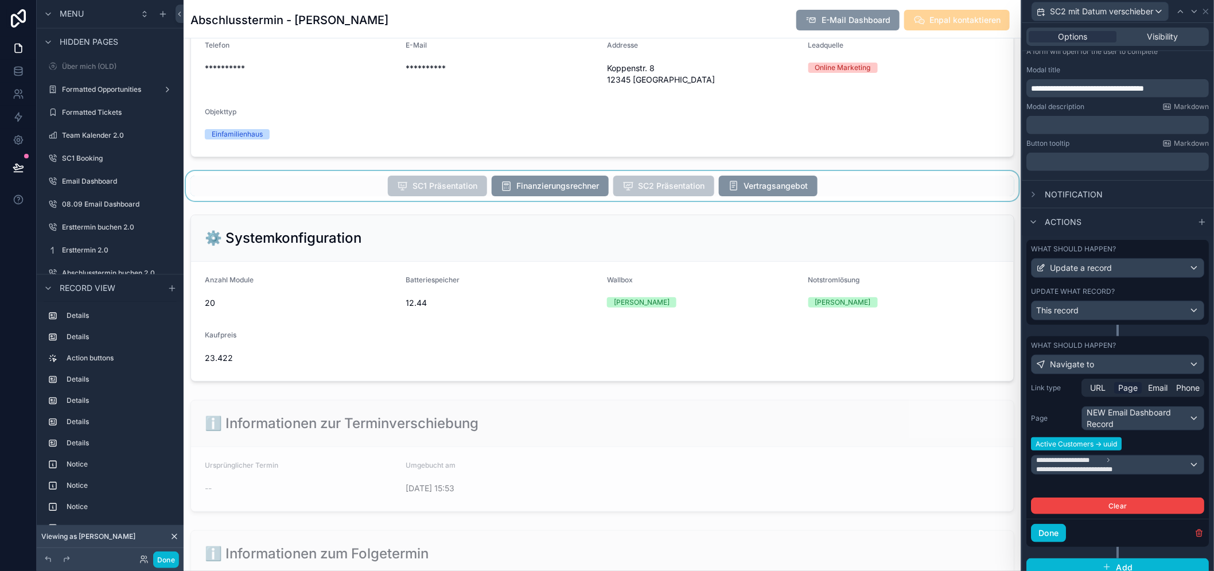
scroll to position [0, 0]
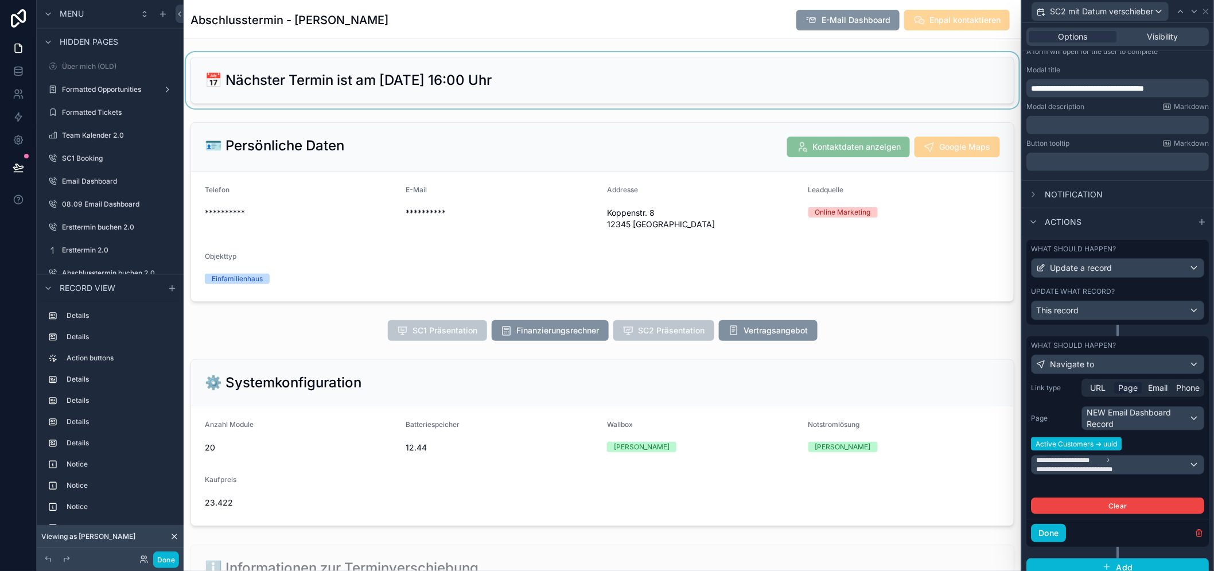
drag, startPoint x: 778, startPoint y: 14, endPoint x: 876, endPoint y: 73, distance: 114.5
click at [778, 15] on div "Abschlusstermin - [PERSON_NAME] E-Mail Dashboard Enpal kontaktieren" at bounding box center [603, 20] width 824 height 22
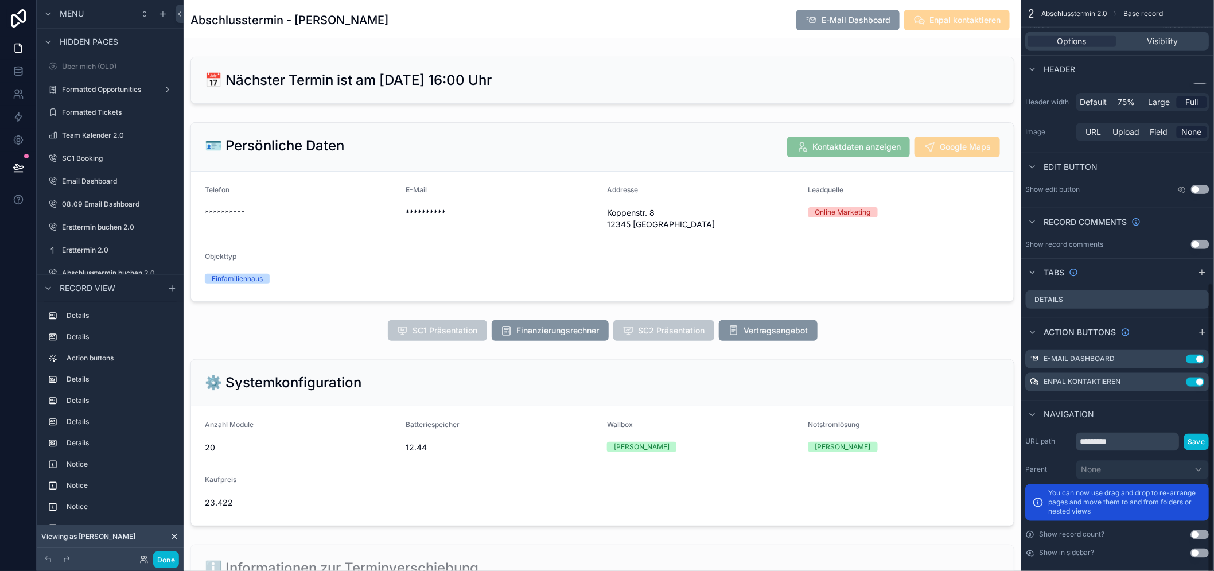
scroll to position [24, 0]
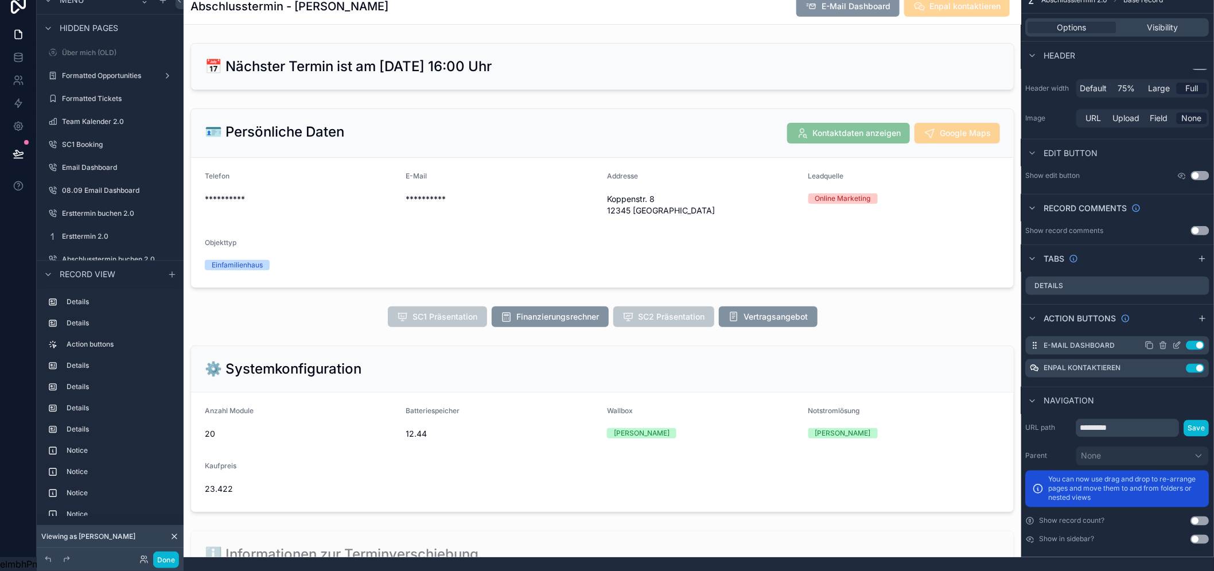
click at [1181, 342] on icon "scrollable content" at bounding box center [1178, 344] width 5 height 5
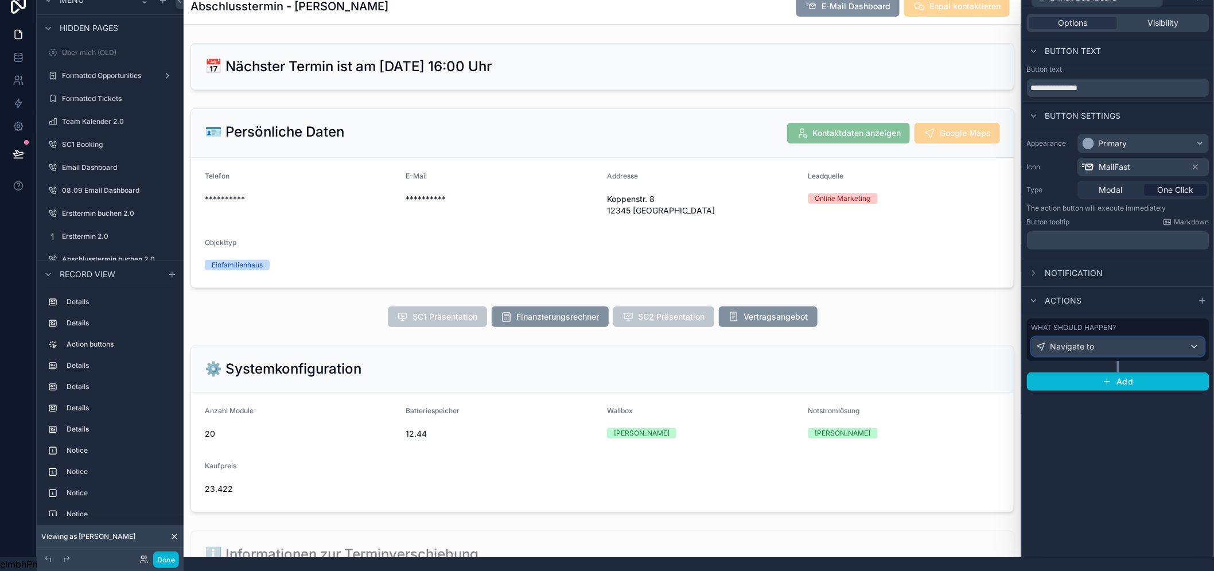
click at [1093, 341] on span "Navigate to" at bounding box center [1073, 346] width 44 height 11
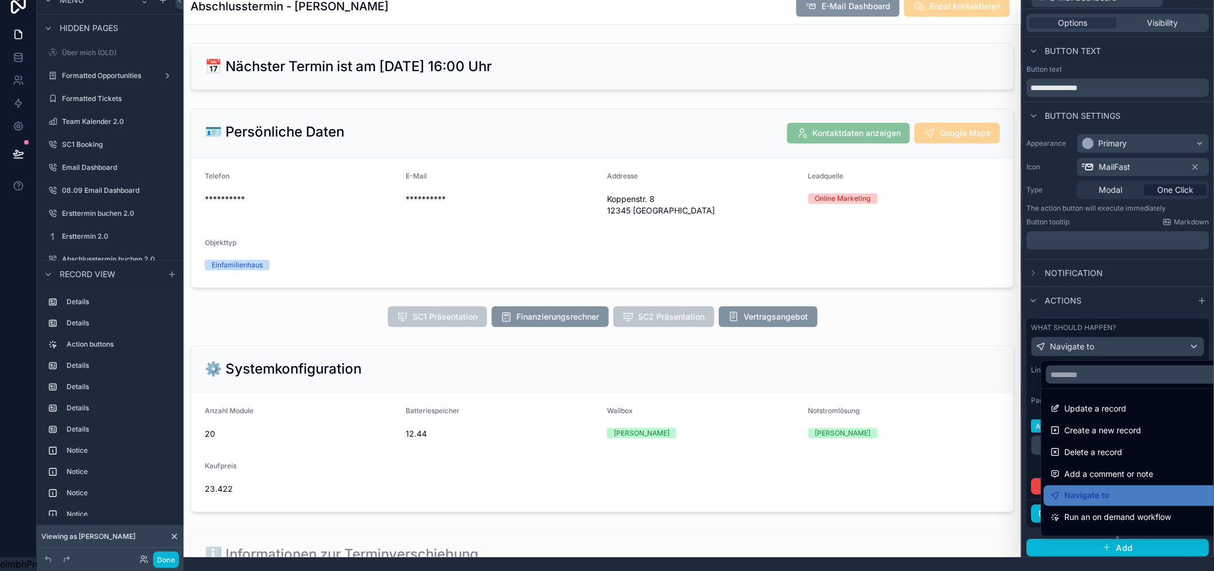
click at [1092, 340] on div at bounding box center [1119, 271] width 192 height 571
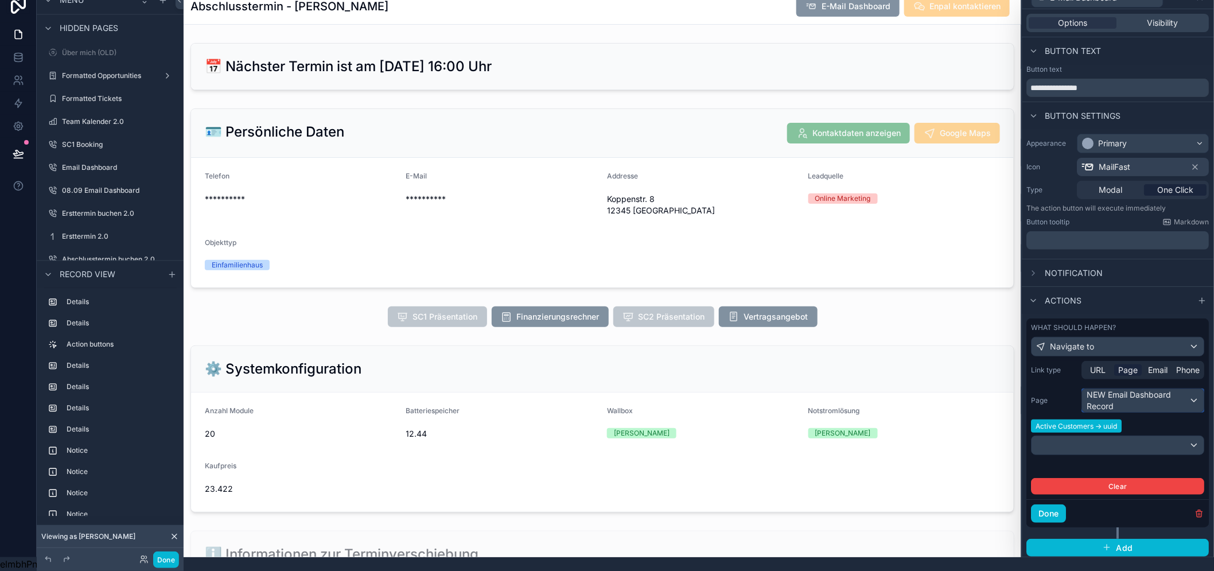
click at [1148, 397] on div "NEW Email Dashboard Record" at bounding box center [1144, 400] width 122 height 23
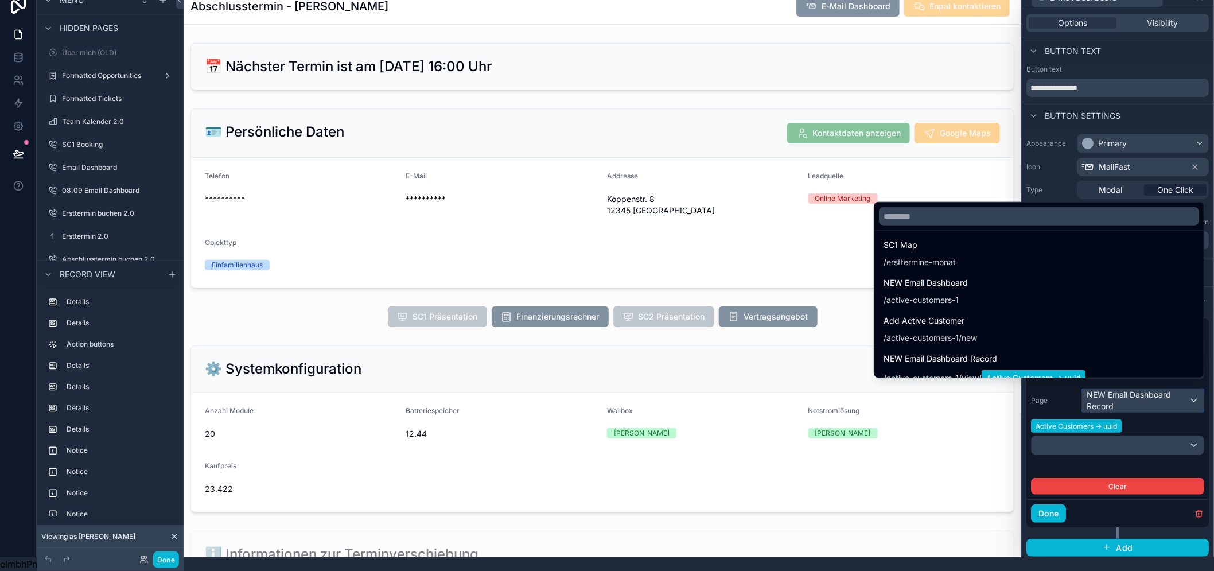
scroll to position [3659, 0]
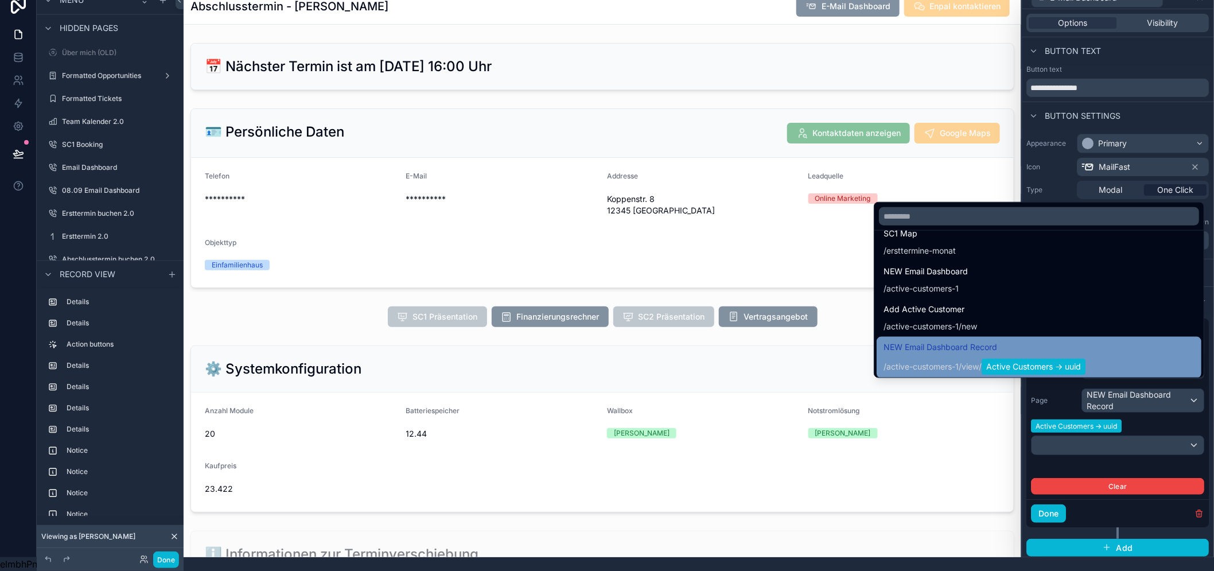
click at [1036, 349] on span "NEW Email Dashboard Record" at bounding box center [985, 347] width 202 height 14
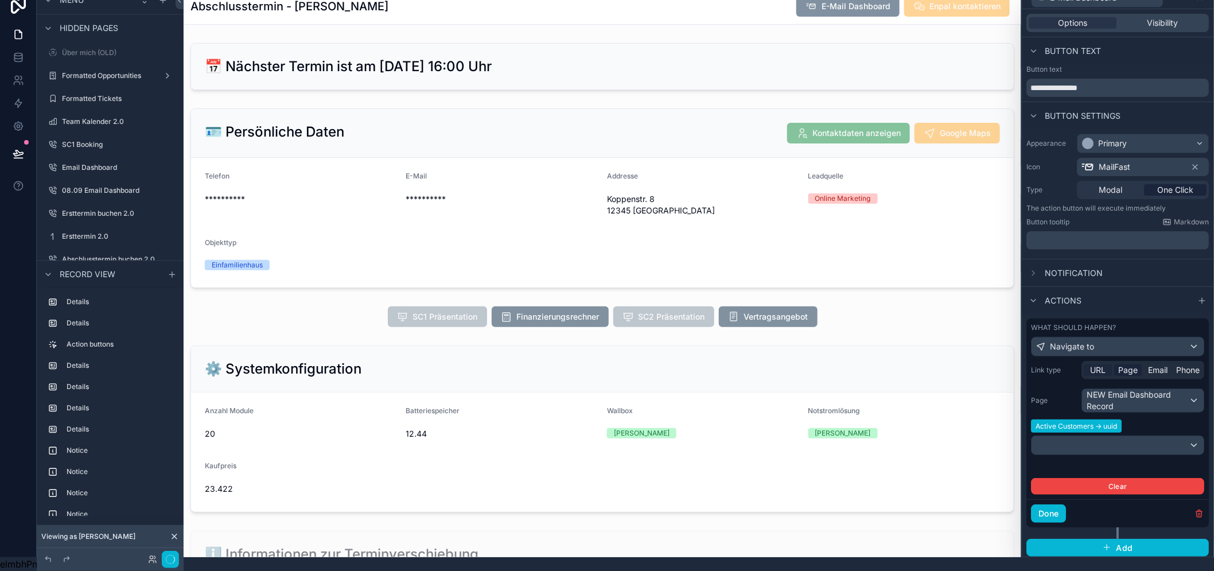
scroll to position [0, 0]
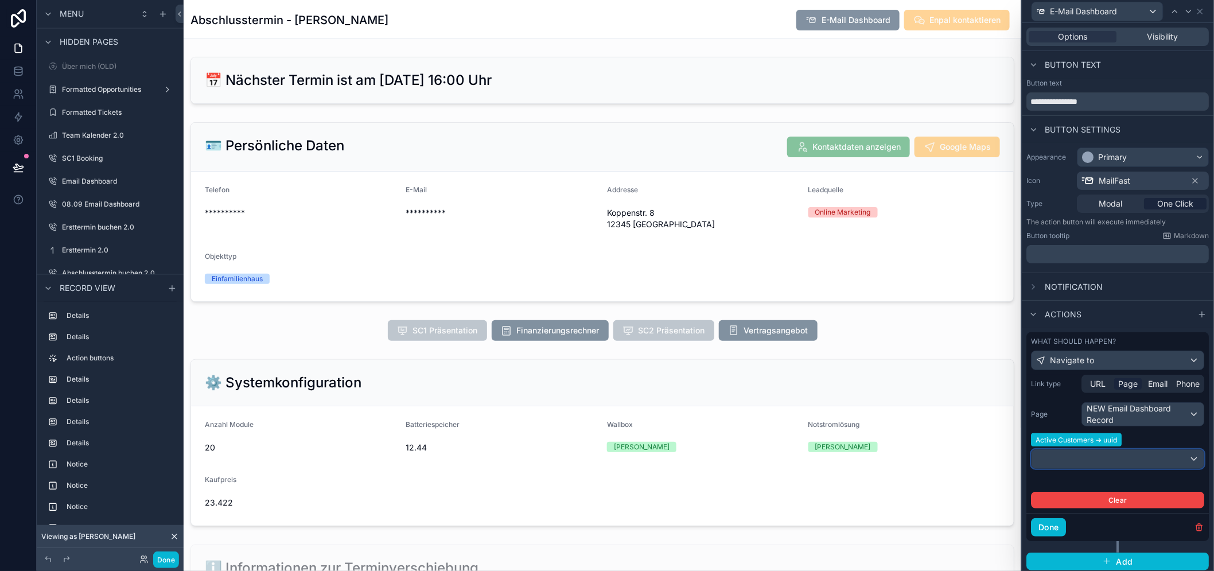
click at [1111, 457] on div at bounding box center [1118, 459] width 172 height 18
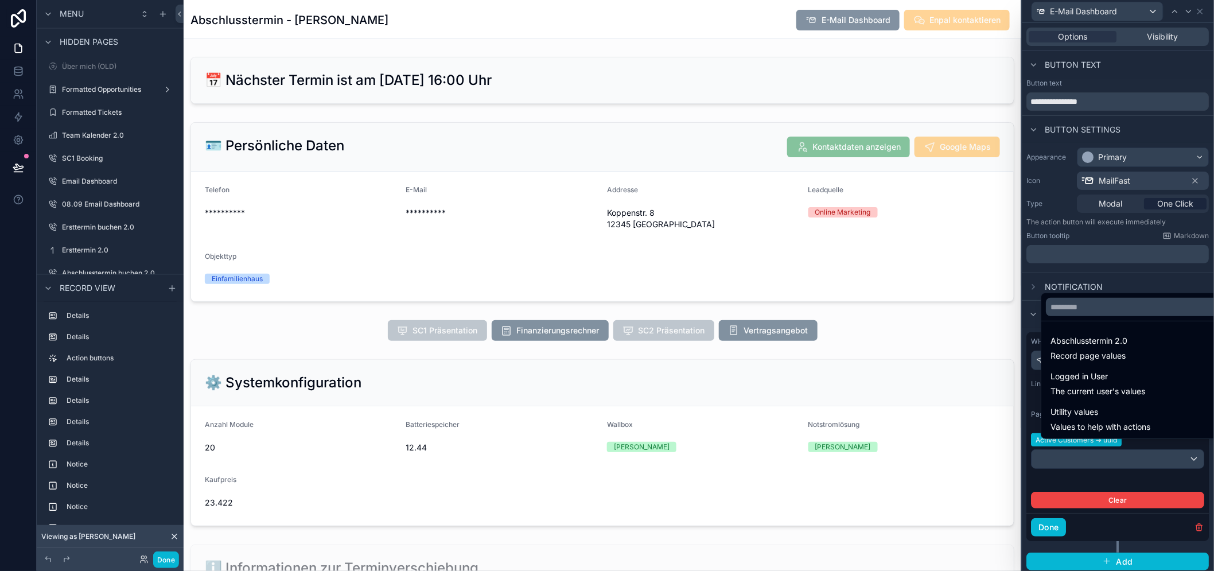
click at [1097, 321] on div at bounding box center [1140, 307] width 199 height 28
click at [1093, 316] on input "text" at bounding box center [1141, 307] width 190 height 18
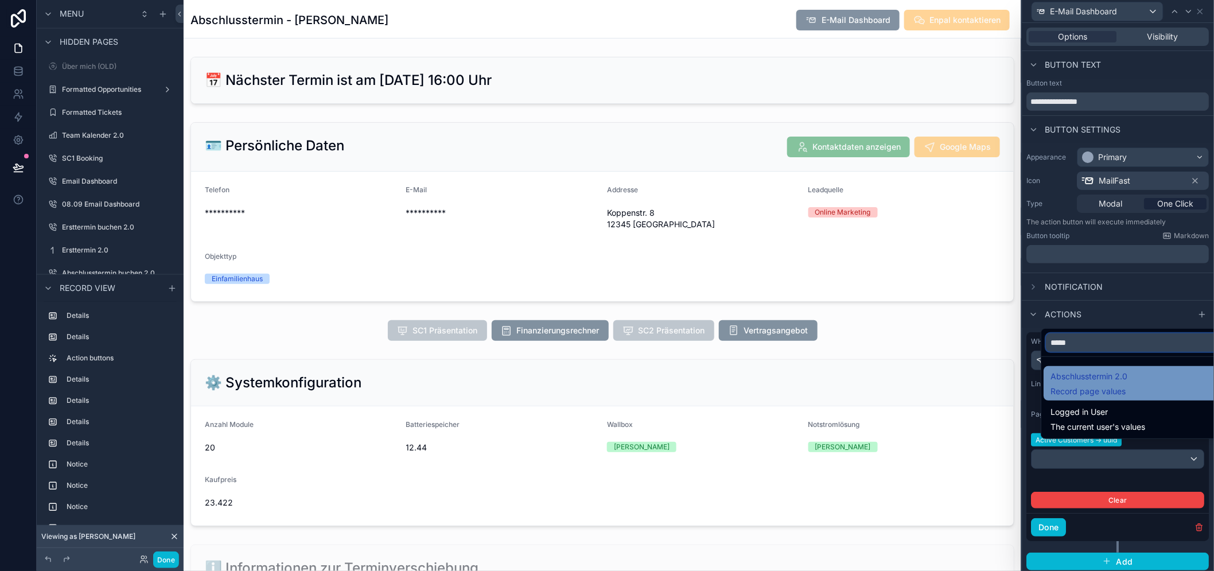
type input "*****"
click at [1089, 379] on div "Abschlusstermin 2.0 Record page values" at bounding box center [1141, 383] width 195 height 34
click at [1088, 377] on div "Abschlusstermin 2.0 Record page values" at bounding box center [1141, 383] width 195 height 34
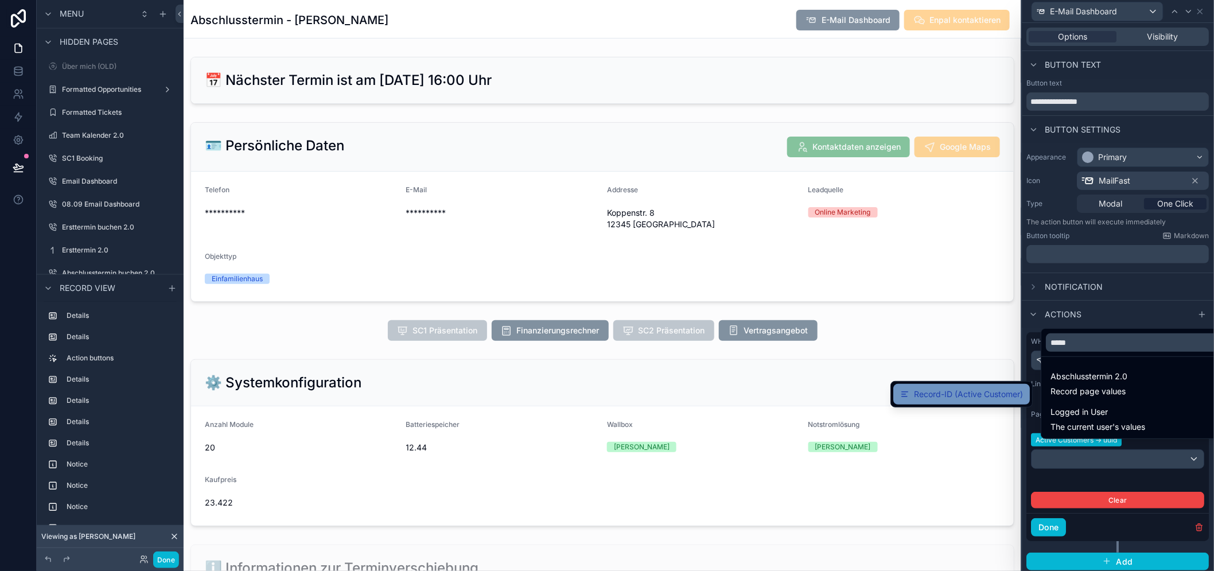
click at [983, 394] on span "Record-ID (Active Customer)" at bounding box center [968, 394] width 109 height 14
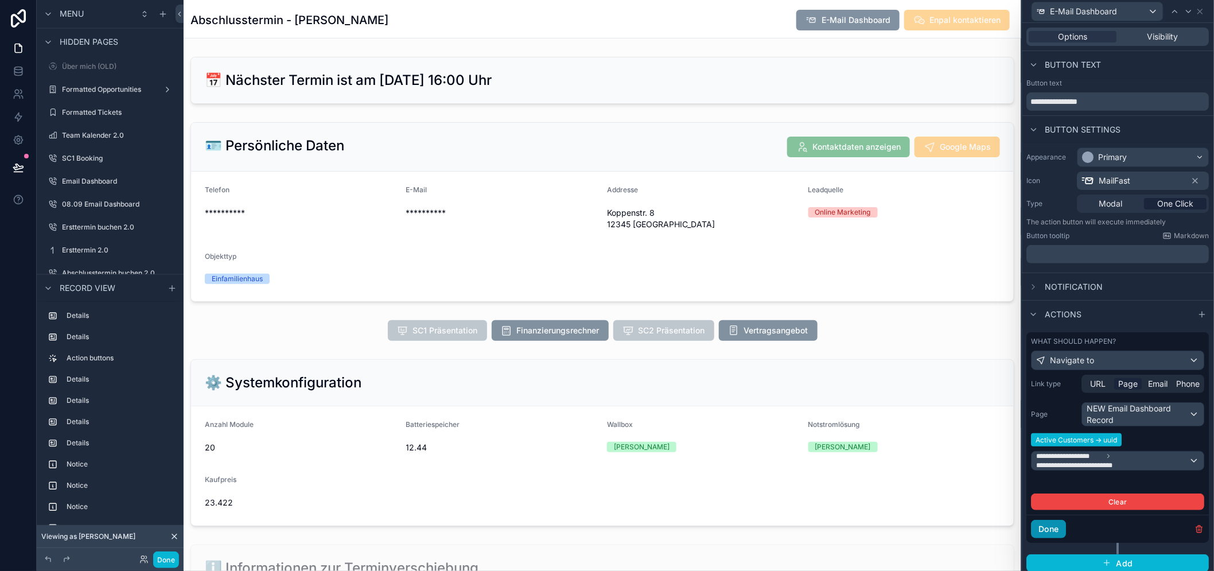
drag, startPoint x: 1064, startPoint y: 531, endPoint x: 1059, endPoint y: 528, distance: 5.9
click at [1063, 531] on button "Done" at bounding box center [1049, 529] width 35 height 18
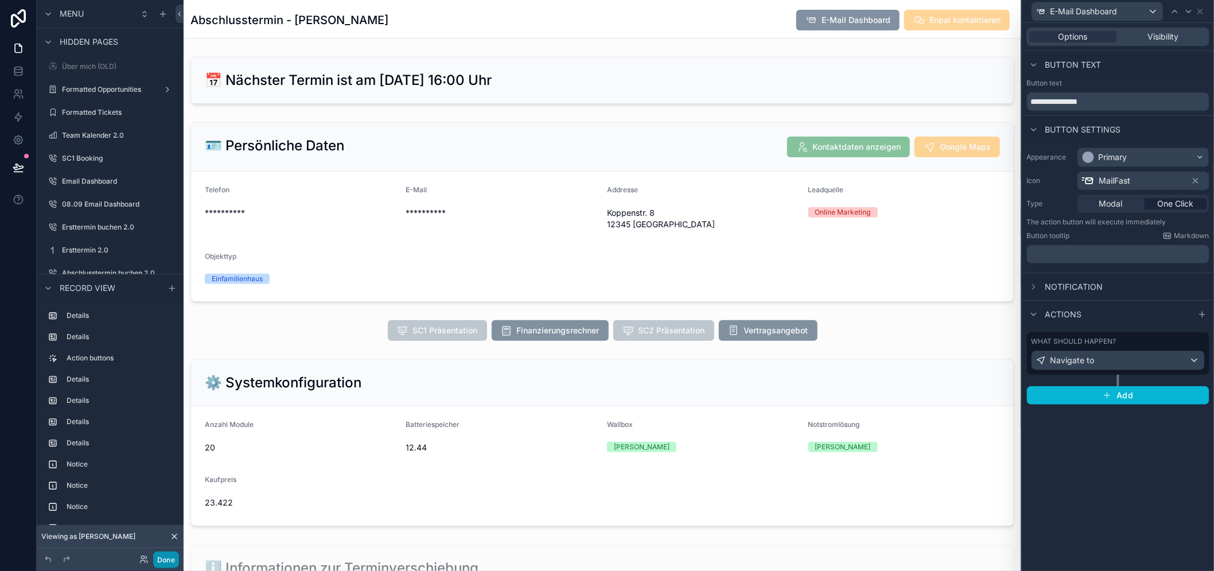
click at [162, 559] on button "Done" at bounding box center [166, 559] width 26 height 17
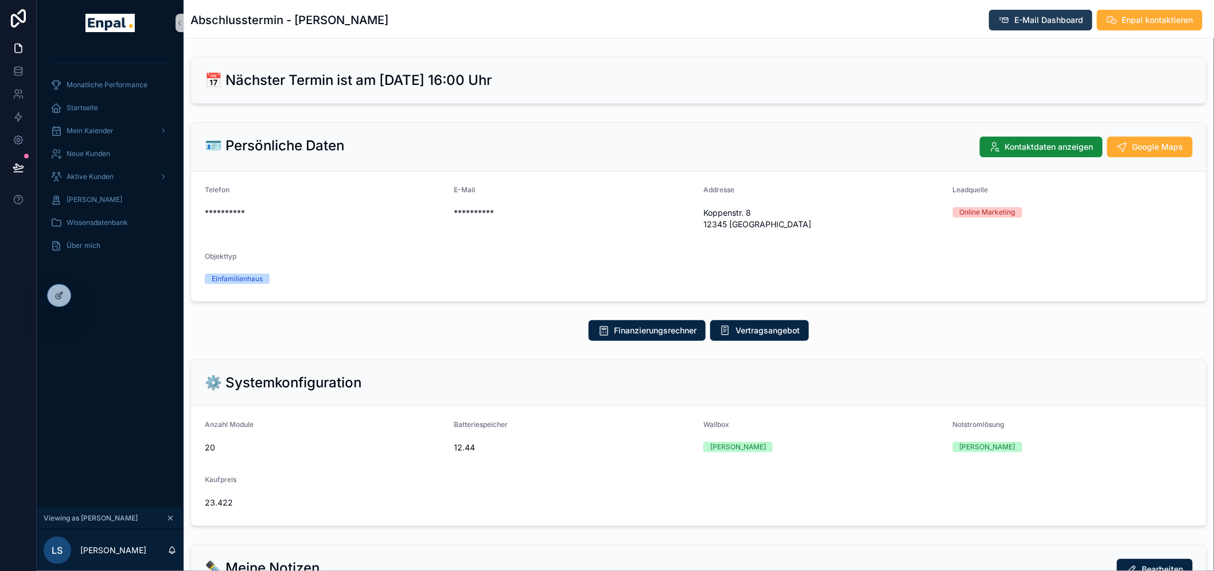
click at [1037, 12] on button "E-Mail Dashboard" at bounding box center [1040, 20] width 103 height 21
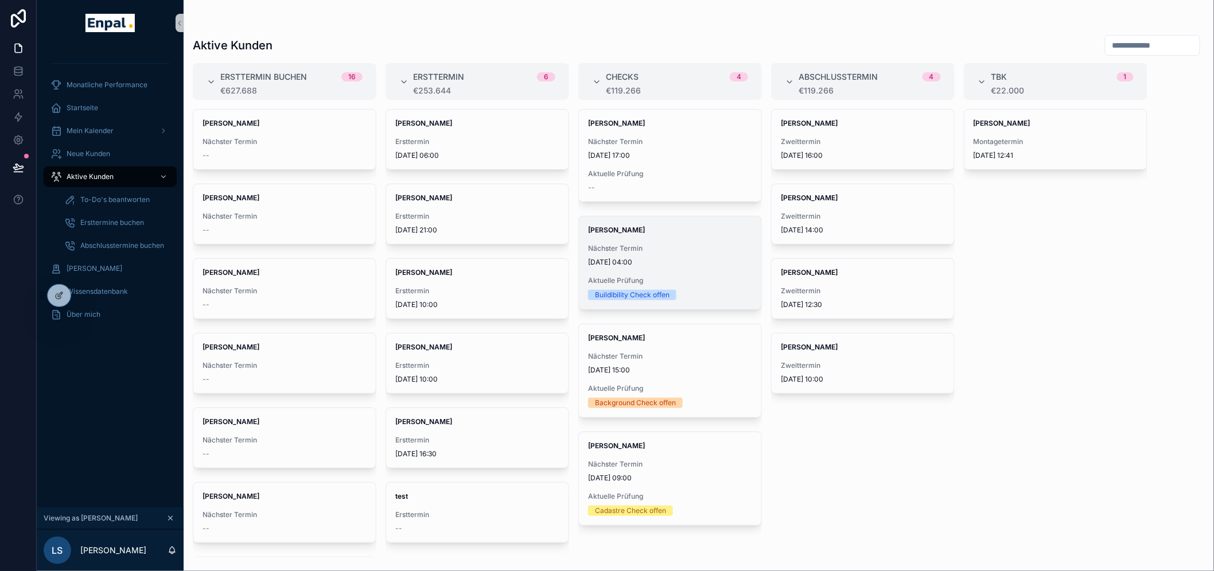
click at [621, 231] on strong "[PERSON_NAME]" at bounding box center [616, 230] width 57 height 9
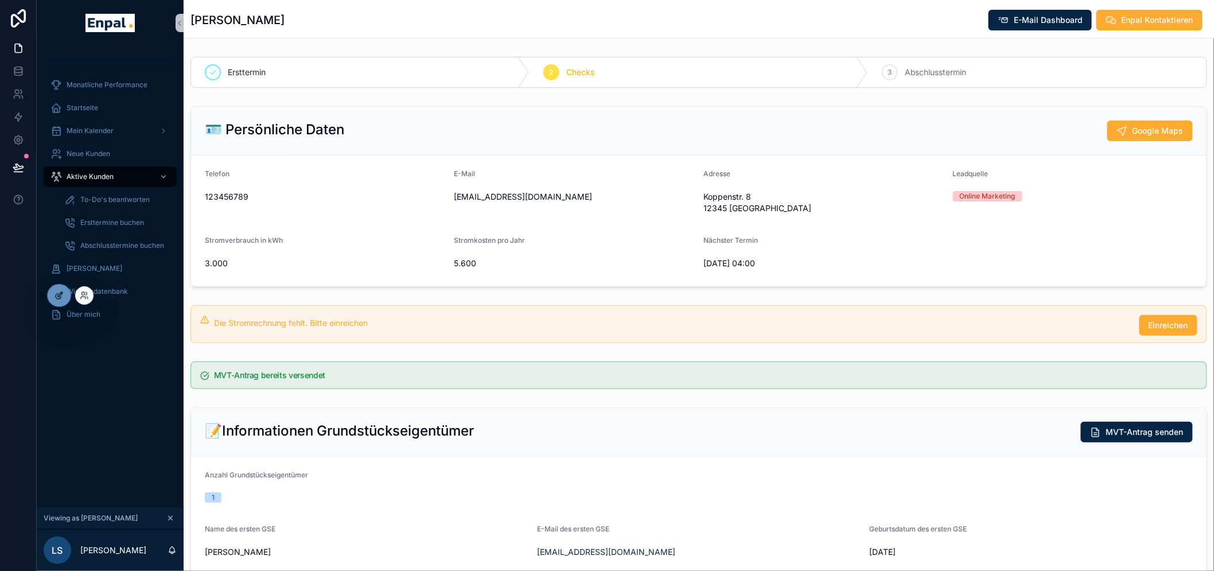
click at [63, 287] on div at bounding box center [59, 296] width 23 height 22
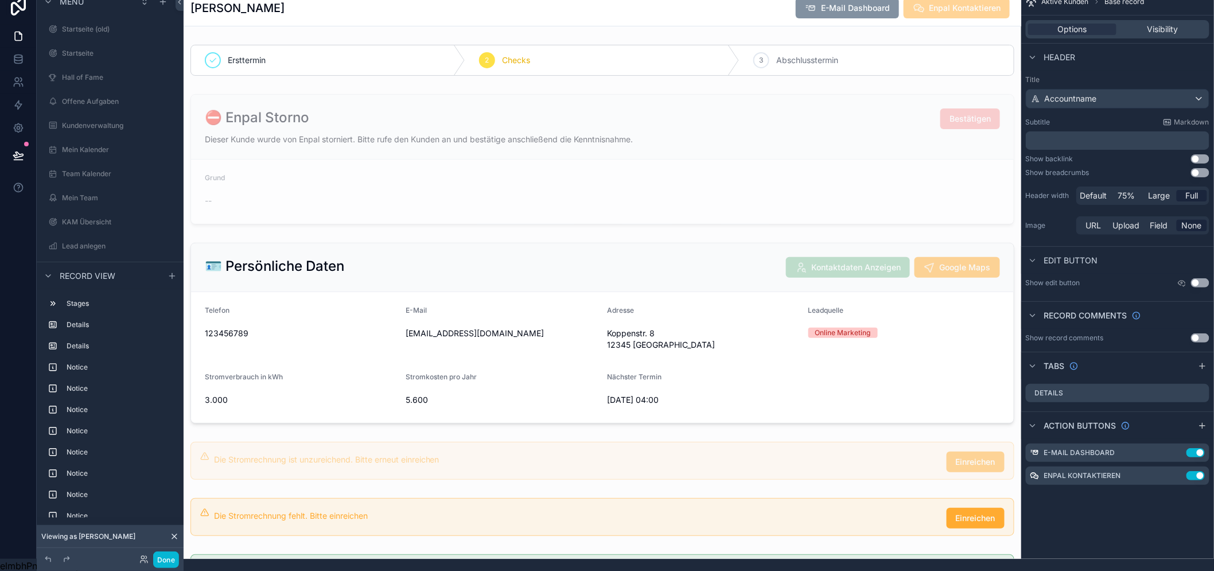
scroll to position [24, 0]
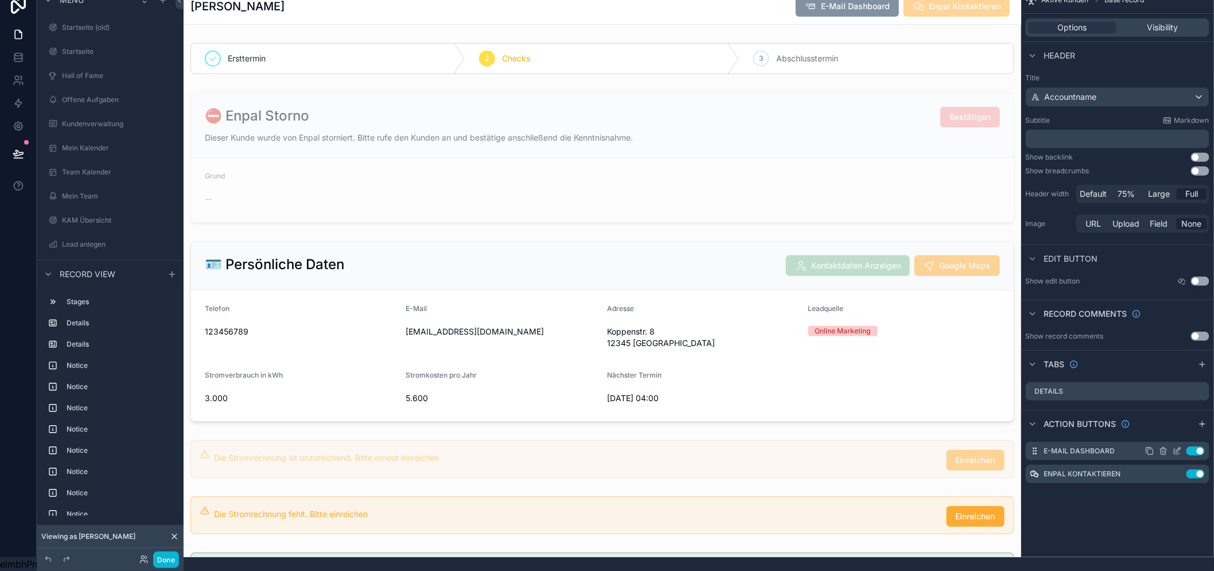
click at [1182, 446] on icon "scrollable content" at bounding box center [1177, 450] width 9 height 9
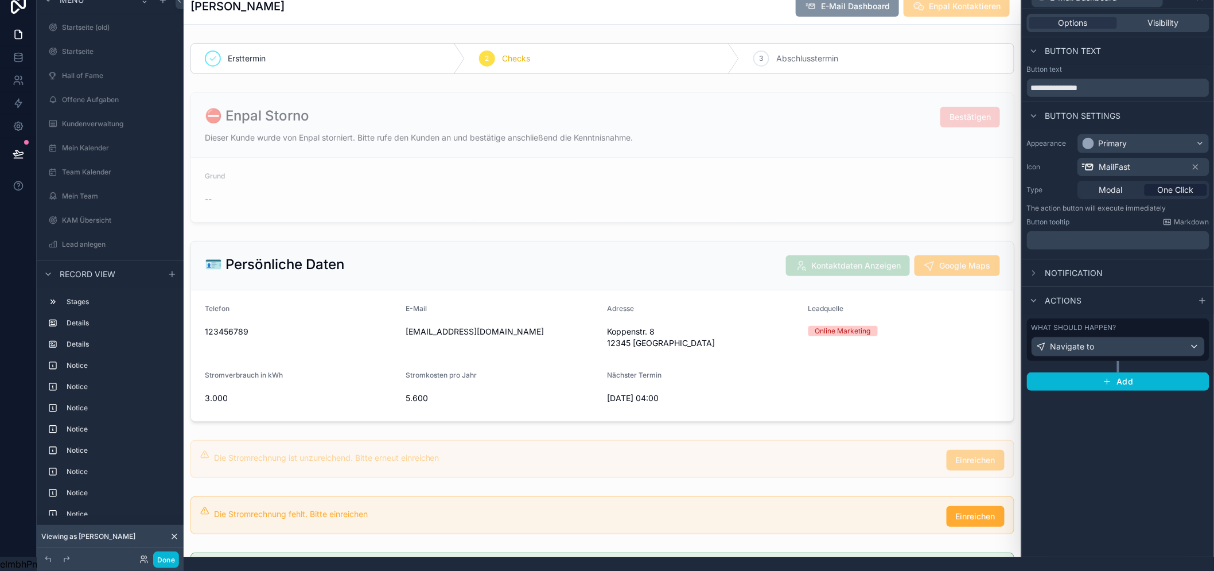
click at [1076, 351] on div "What should happen? Navigate to" at bounding box center [1118, 339] width 182 height 42
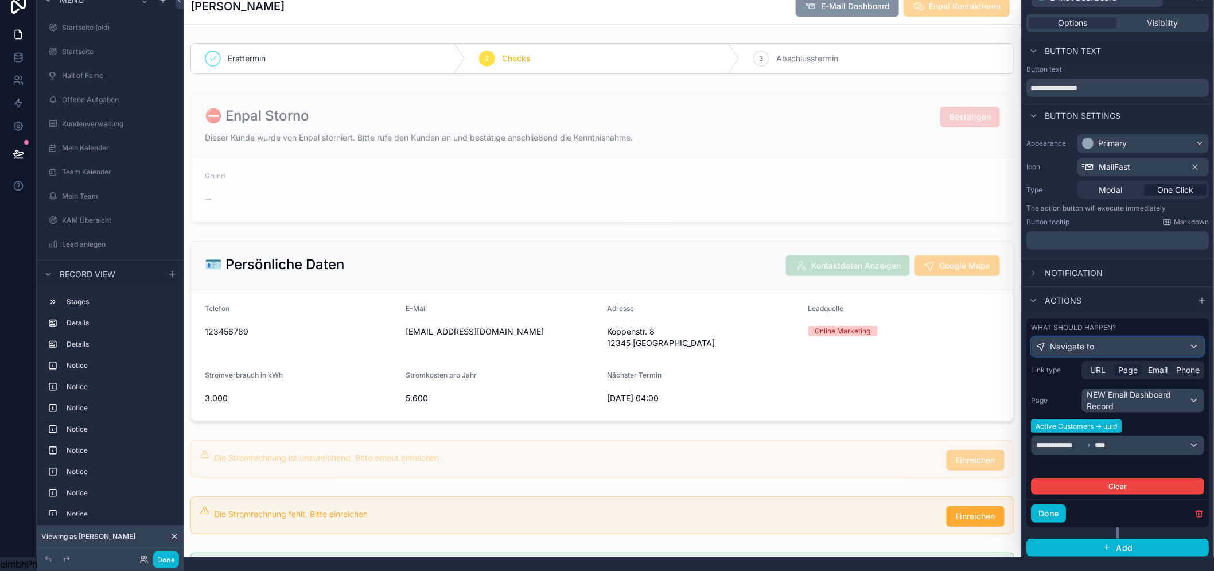
click at [1075, 341] on span "Navigate to" at bounding box center [1073, 346] width 44 height 11
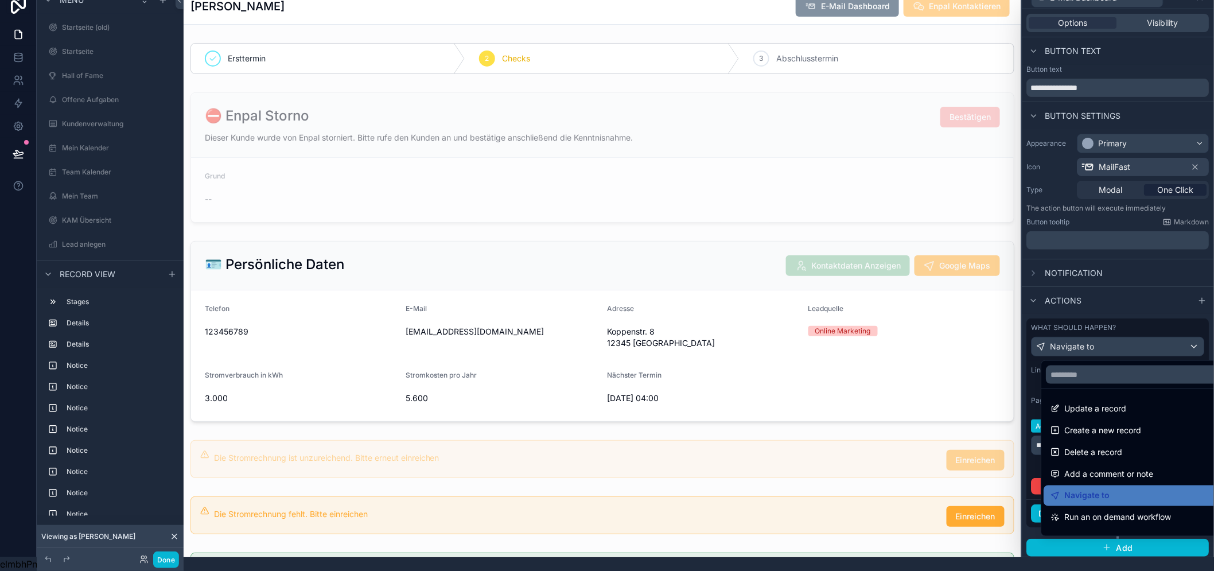
click at [1075, 337] on div at bounding box center [1119, 271] width 192 height 571
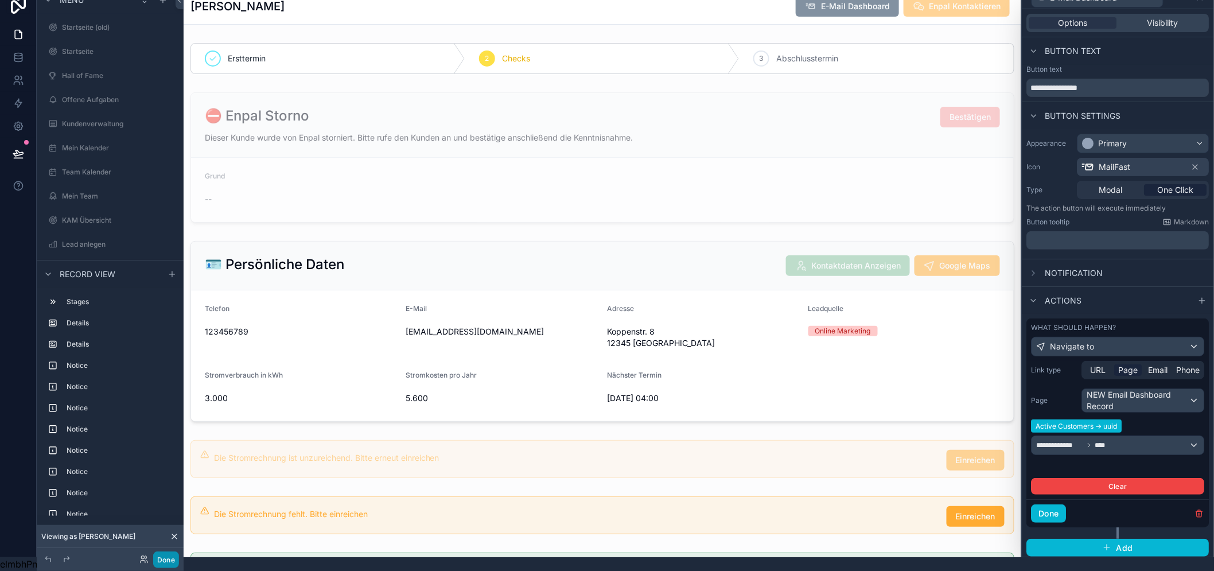
click at [161, 562] on button "Done" at bounding box center [166, 559] width 26 height 17
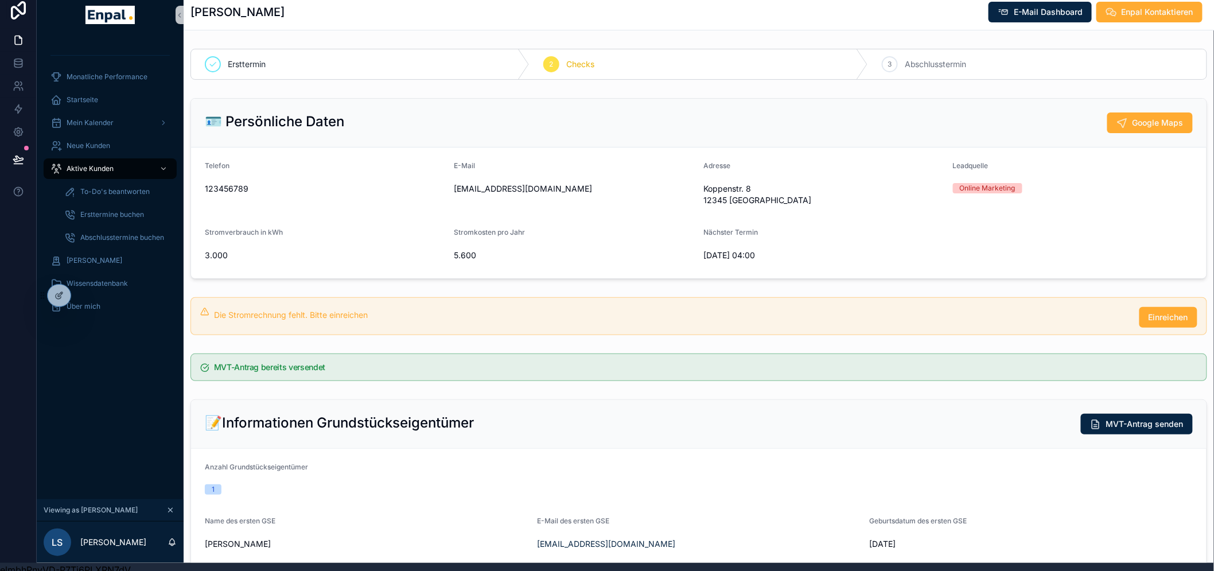
scroll to position [0, 0]
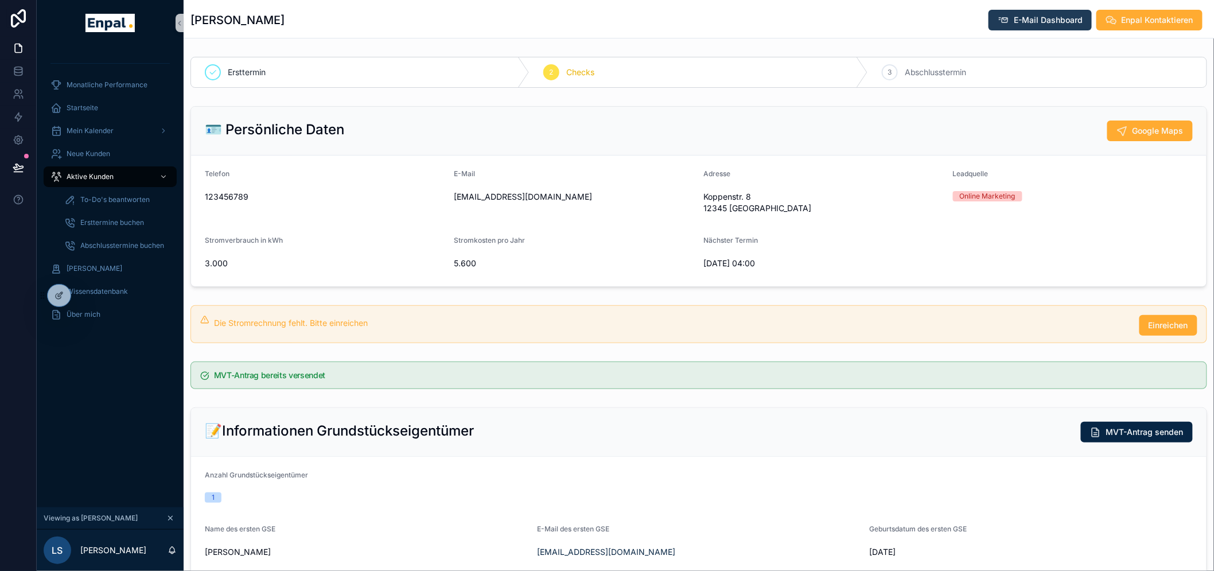
click at [1020, 20] on span "E-Mail Dashboard" at bounding box center [1048, 19] width 69 height 11
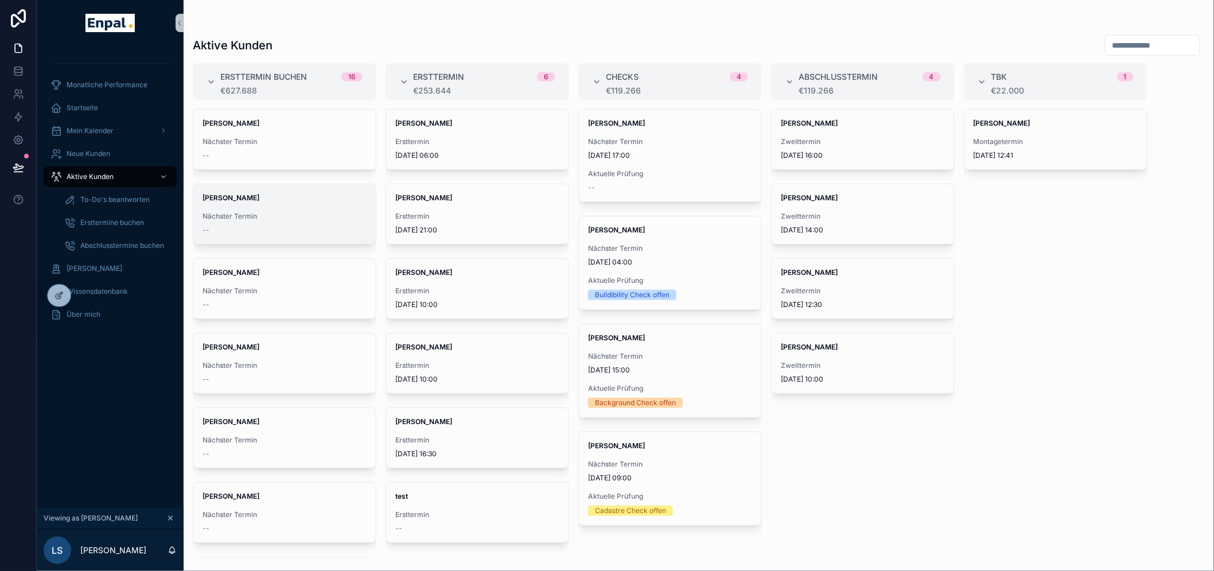
click at [287, 207] on div "[PERSON_NAME] Nächster Termin --" at bounding box center [284, 214] width 182 height 60
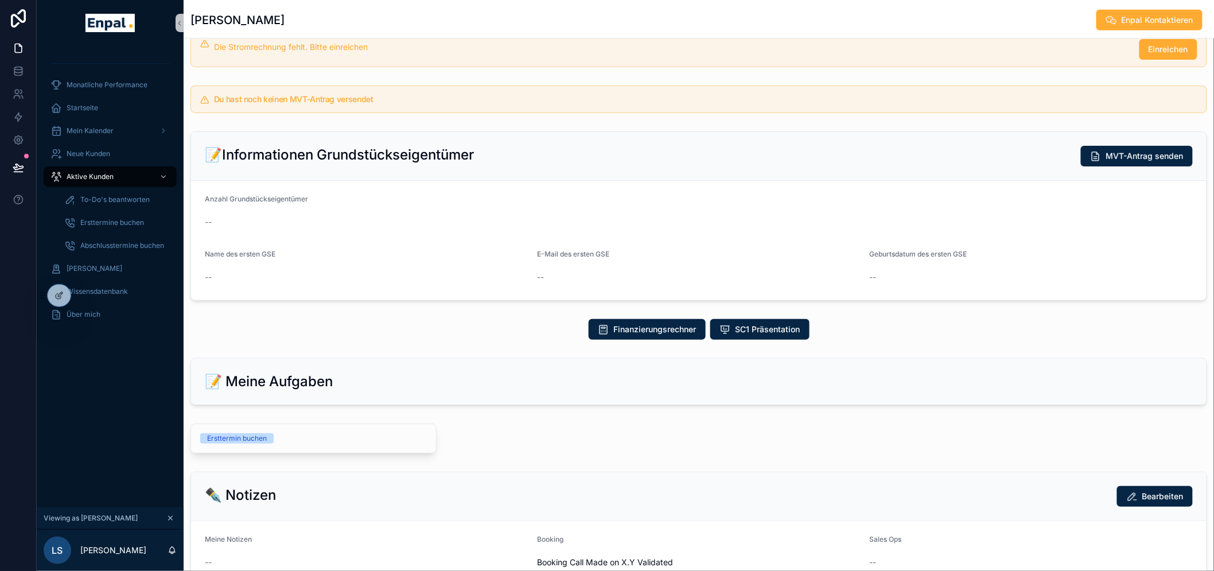
scroll to position [318, 0]
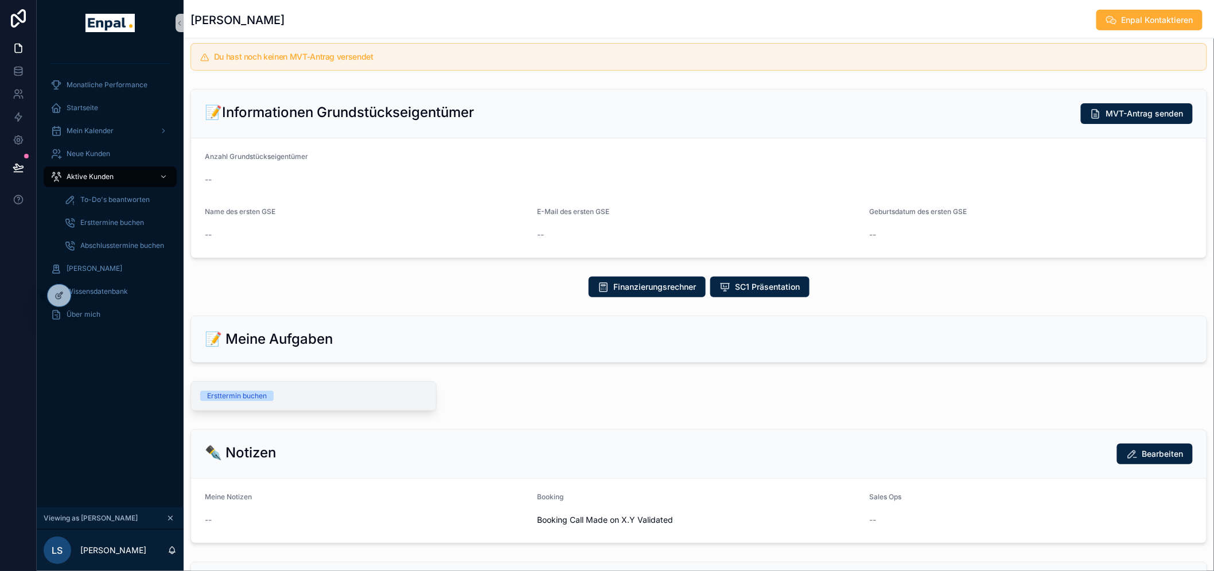
click at [238, 397] on div "Ersttermin buchen" at bounding box center [237, 396] width 60 height 10
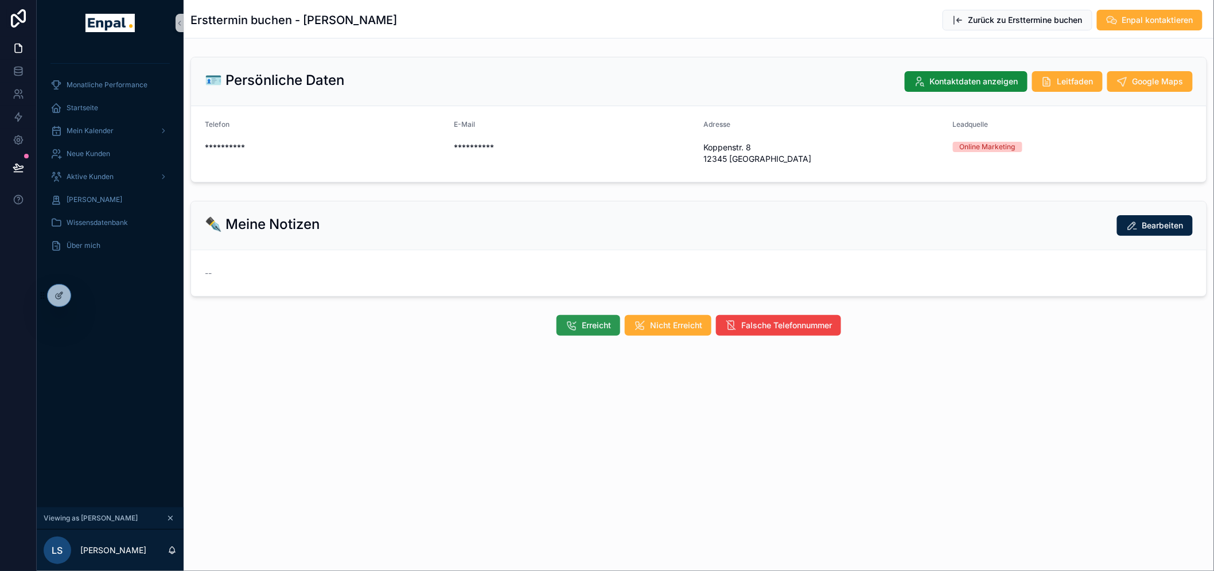
click at [587, 320] on span "Erreicht" at bounding box center [596, 325] width 29 height 11
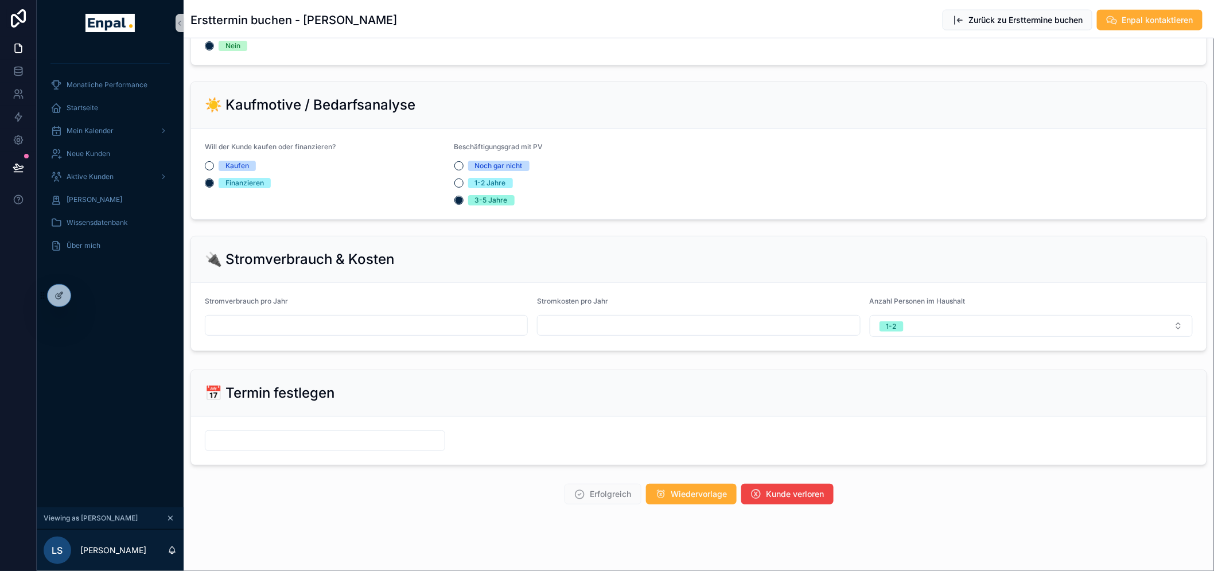
scroll to position [650, 0]
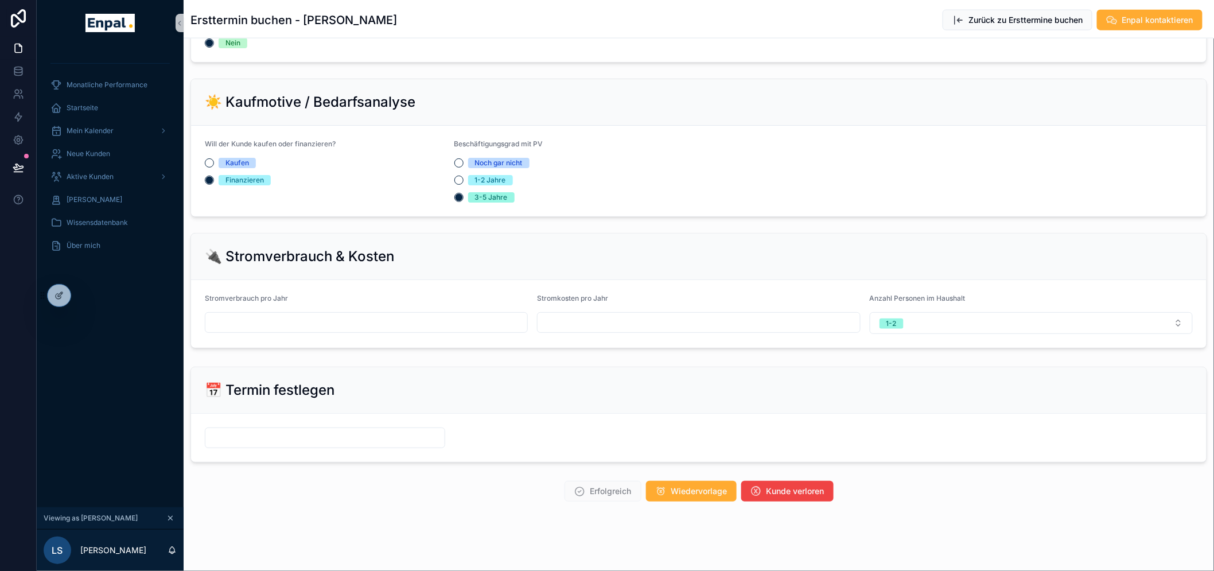
click at [295, 326] on input "scrollable content" at bounding box center [366, 322] width 322 height 16
type input "*****"
click at [605, 322] on input "scrollable content" at bounding box center [699, 322] width 322 height 16
type input "*****"
click at [305, 434] on input "scrollable content" at bounding box center [324, 438] width 239 height 16
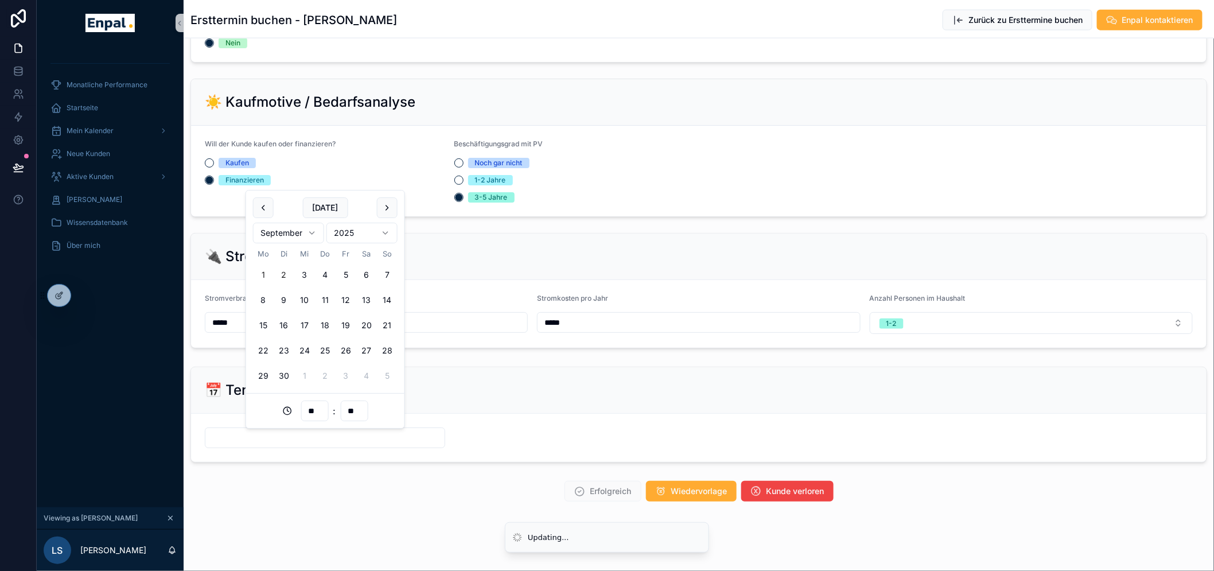
click at [286, 274] on button "2" at bounding box center [284, 275] width 21 height 21
click at [584, 413] on div "📅 Termin festlegen" at bounding box center [699, 390] width 1016 height 46
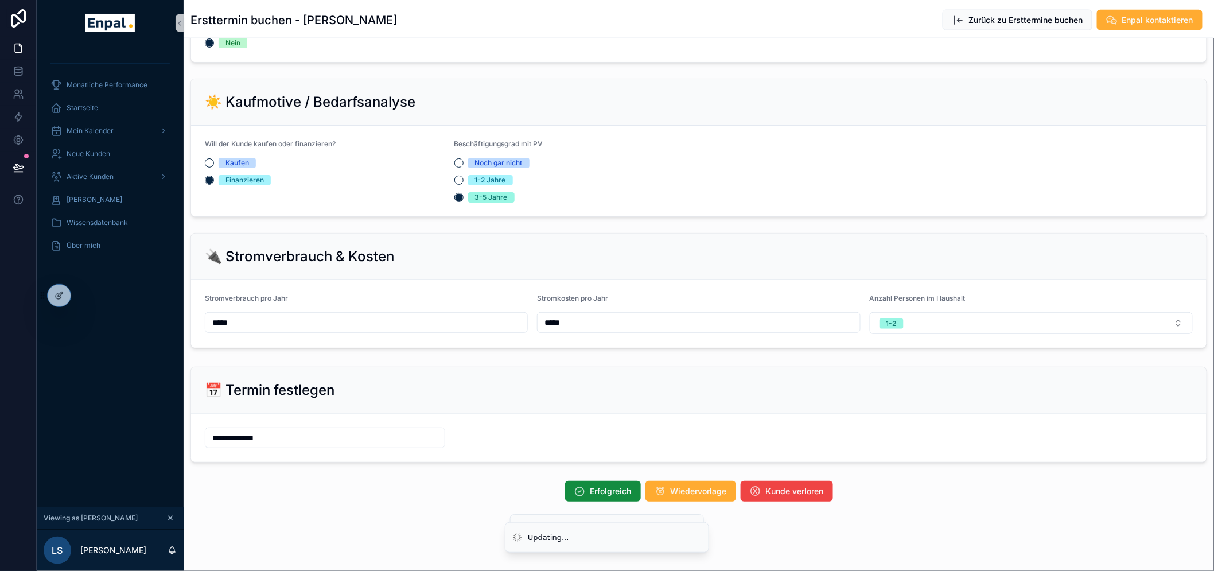
click at [277, 439] on input "**********" at bounding box center [324, 438] width 239 height 16
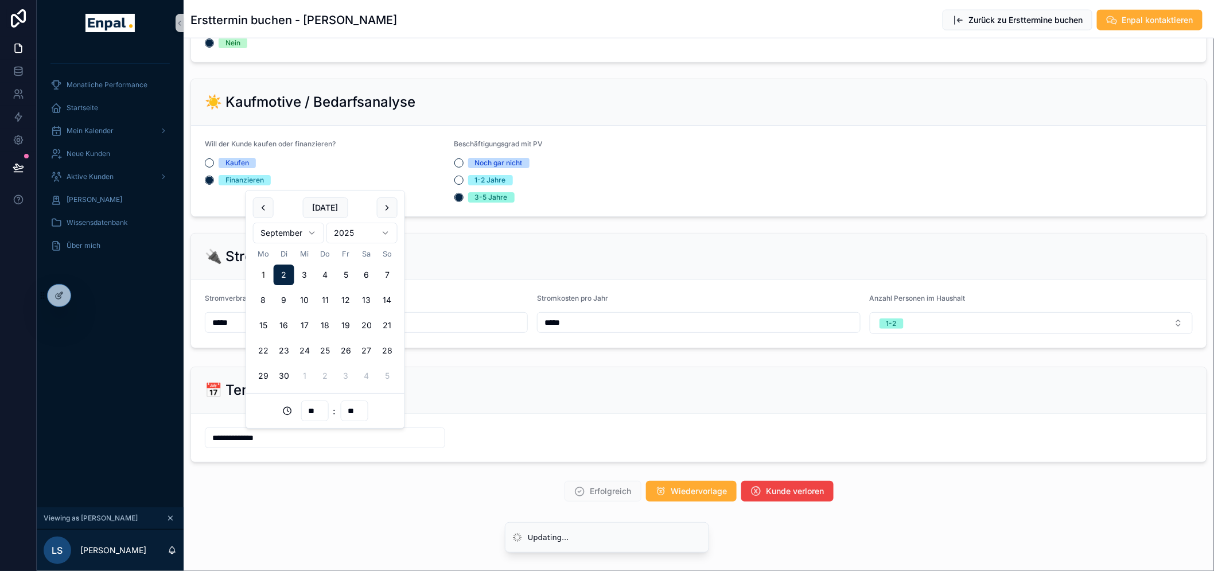
click at [305, 413] on input "**" at bounding box center [314, 411] width 26 height 16
click at [312, 350] on div "06" at bounding box center [315, 350] width 52 height 18
type input "**********"
type input "**"
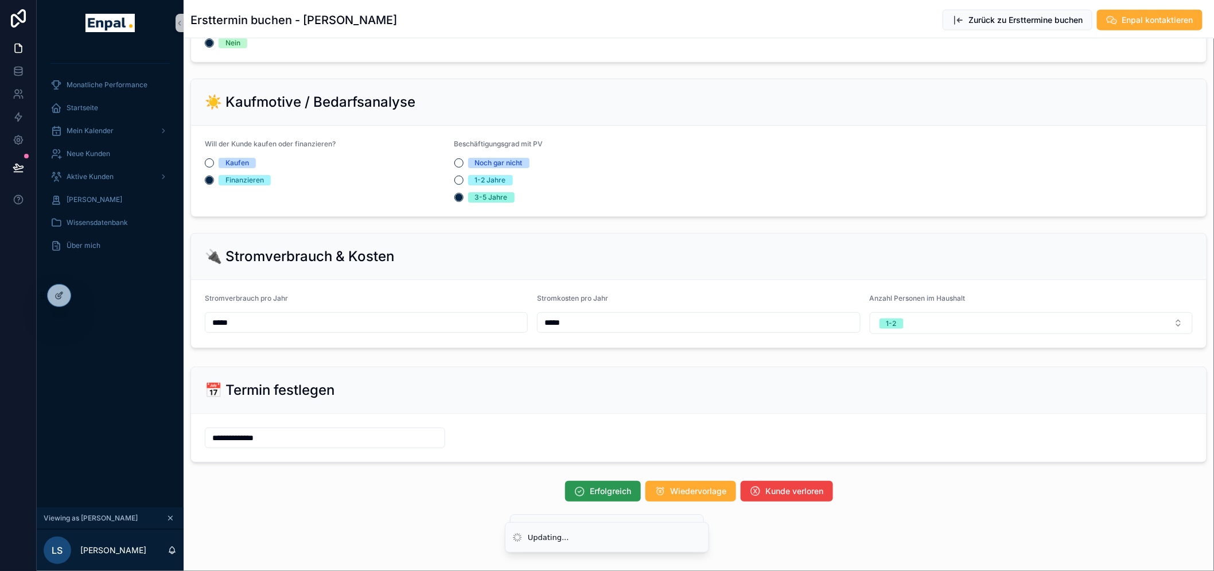
click at [596, 491] on span "Erfolgreich" at bounding box center [610, 490] width 41 height 11
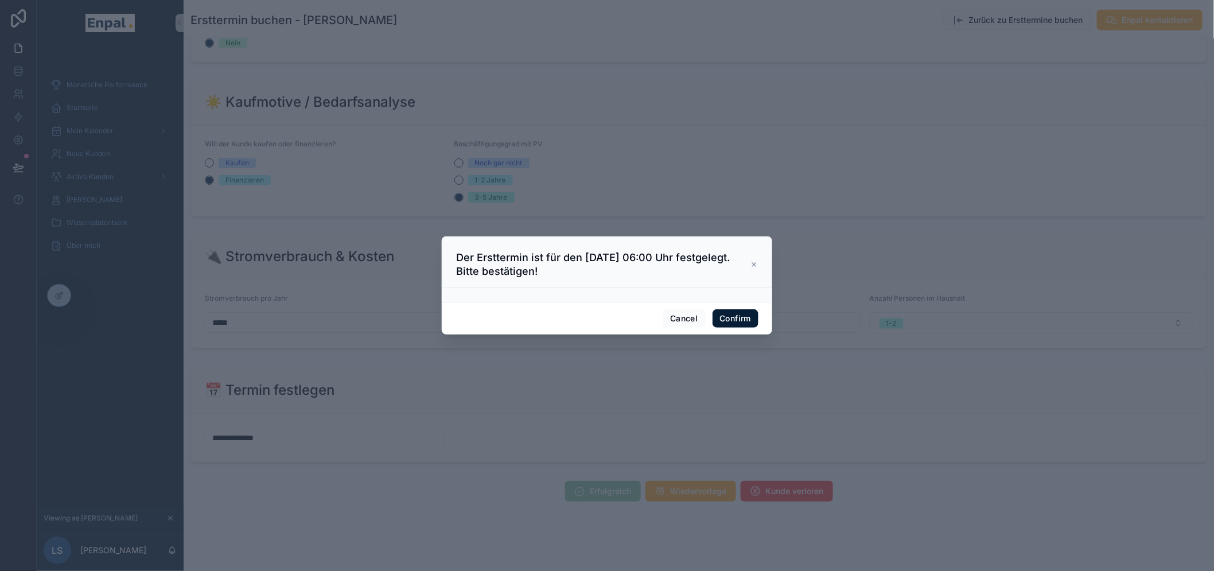
click at [726, 325] on button "Confirm" at bounding box center [736, 318] width 46 height 18
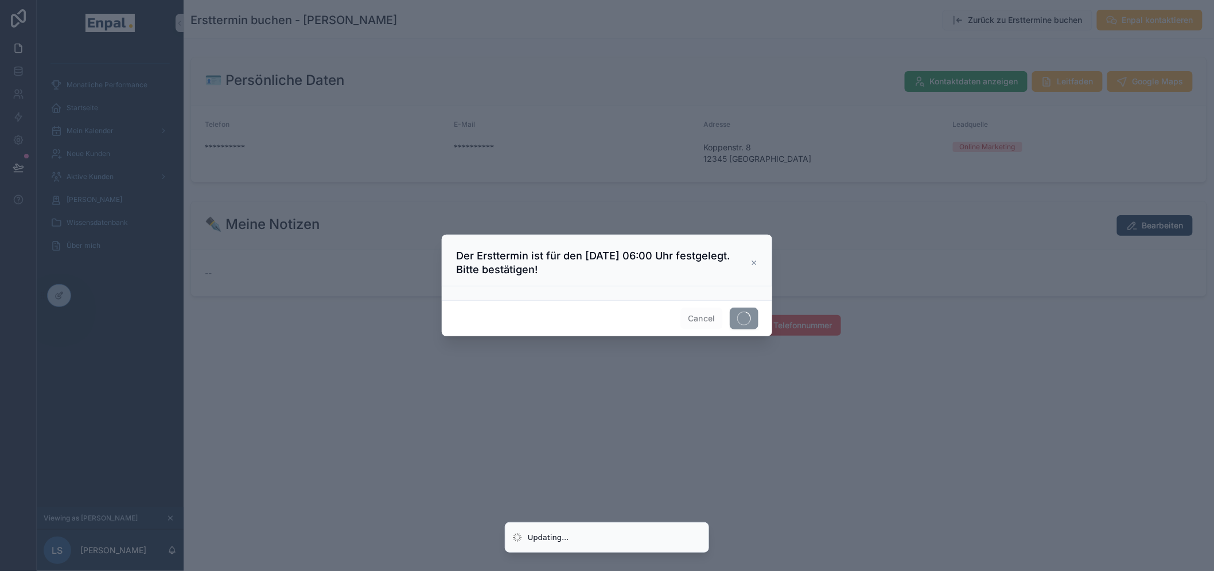
scroll to position [0, 0]
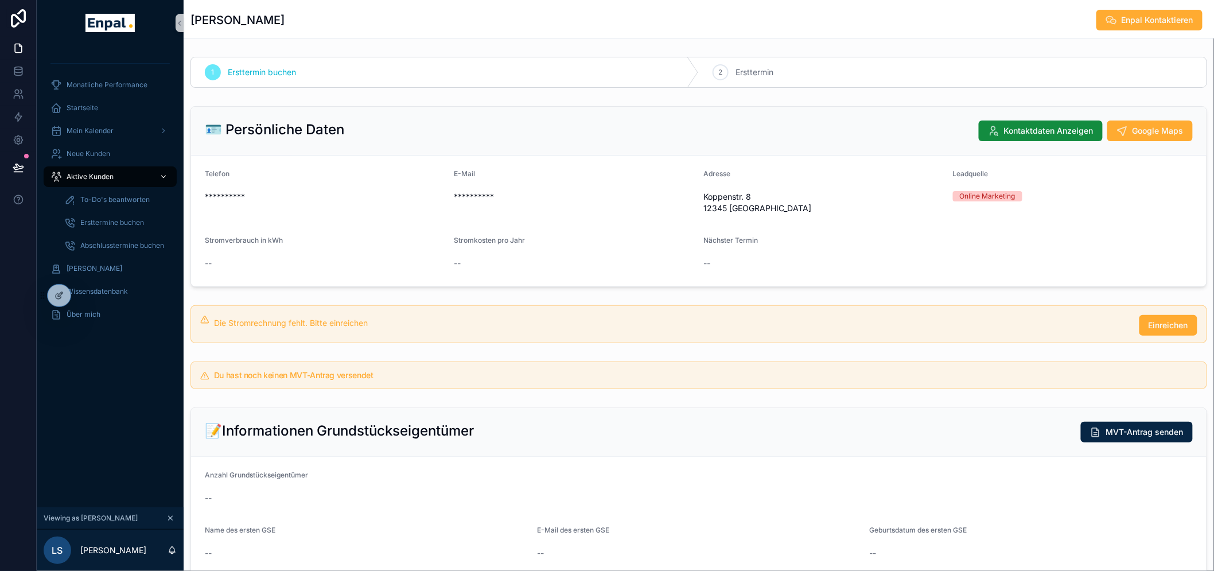
click at [110, 176] on span "Aktive Kunden" at bounding box center [90, 176] width 47 height 9
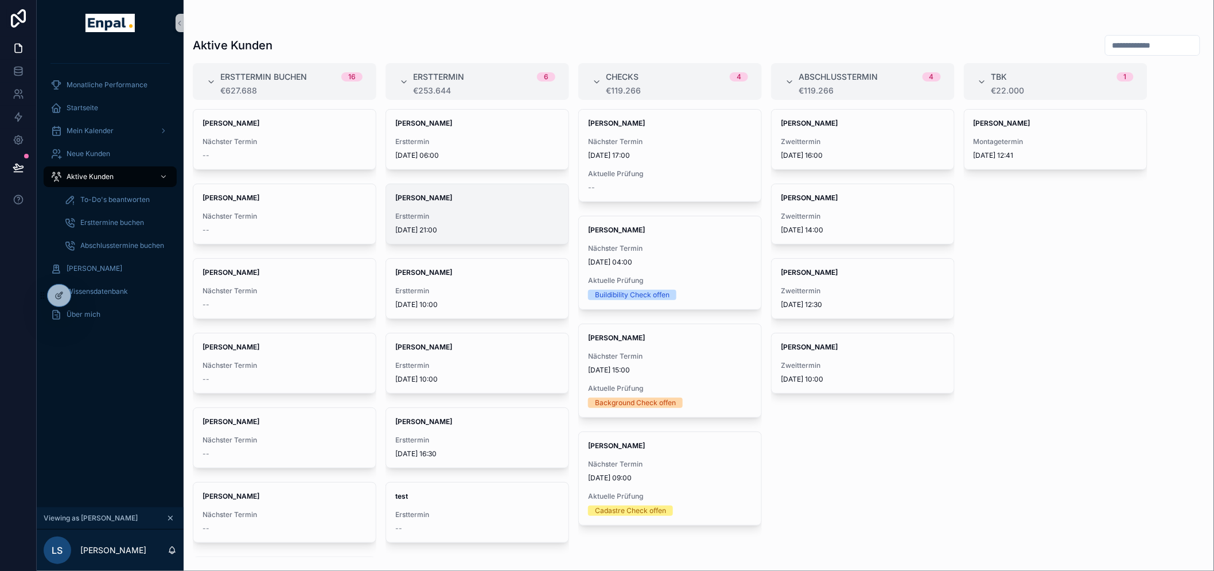
click at [463, 200] on span "[PERSON_NAME]" at bounding box center [477, 197] width 164 height 9
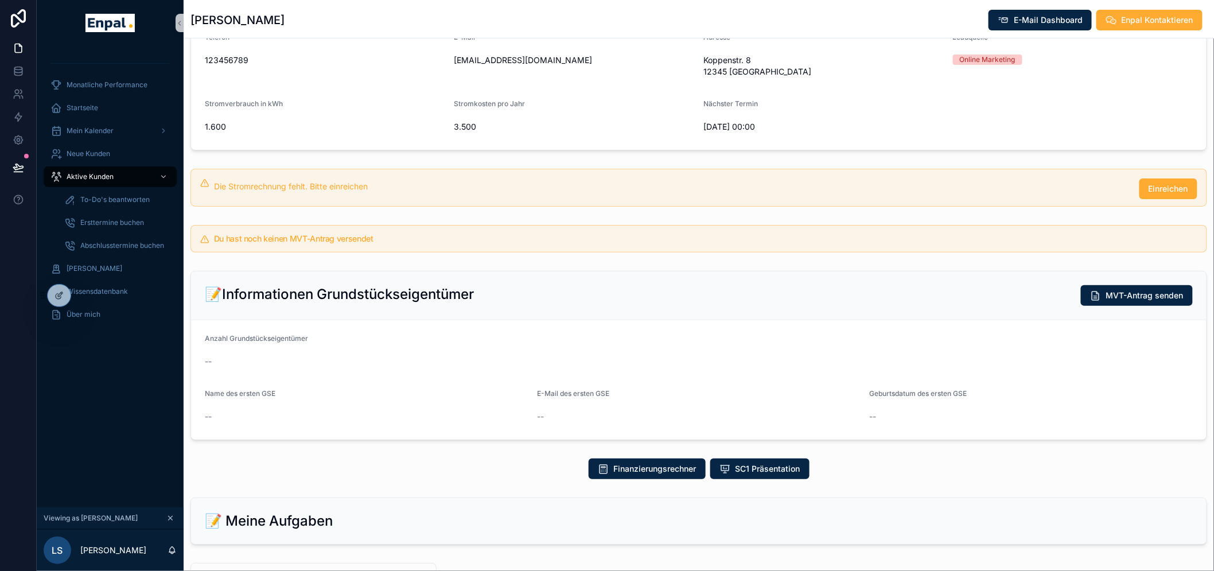
scroll to position [318, 0]
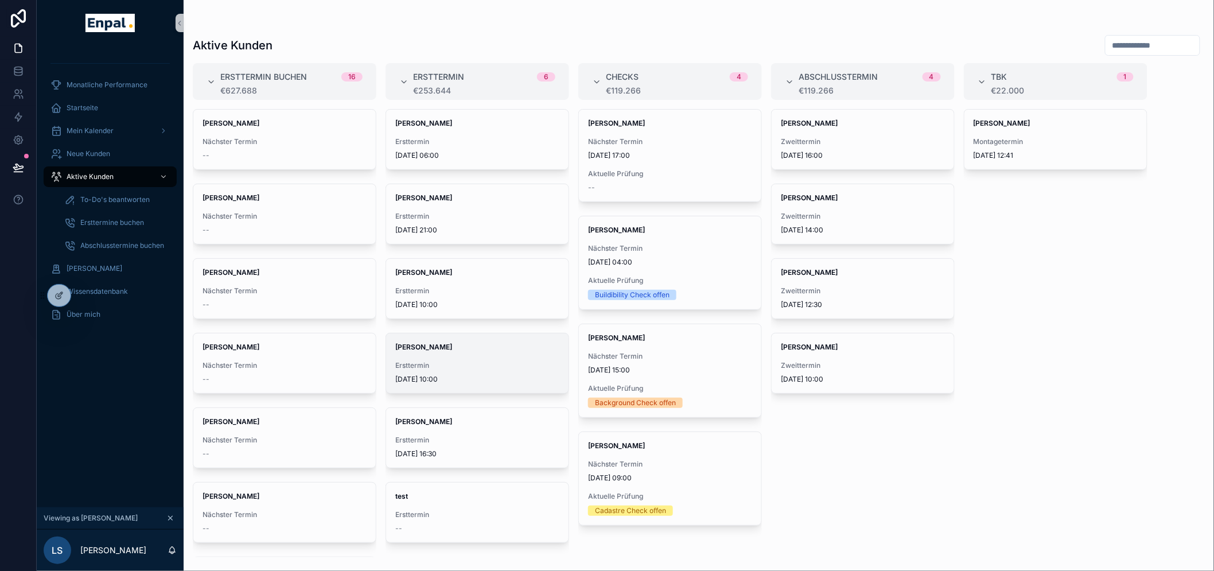
scroll to position [24, 0]
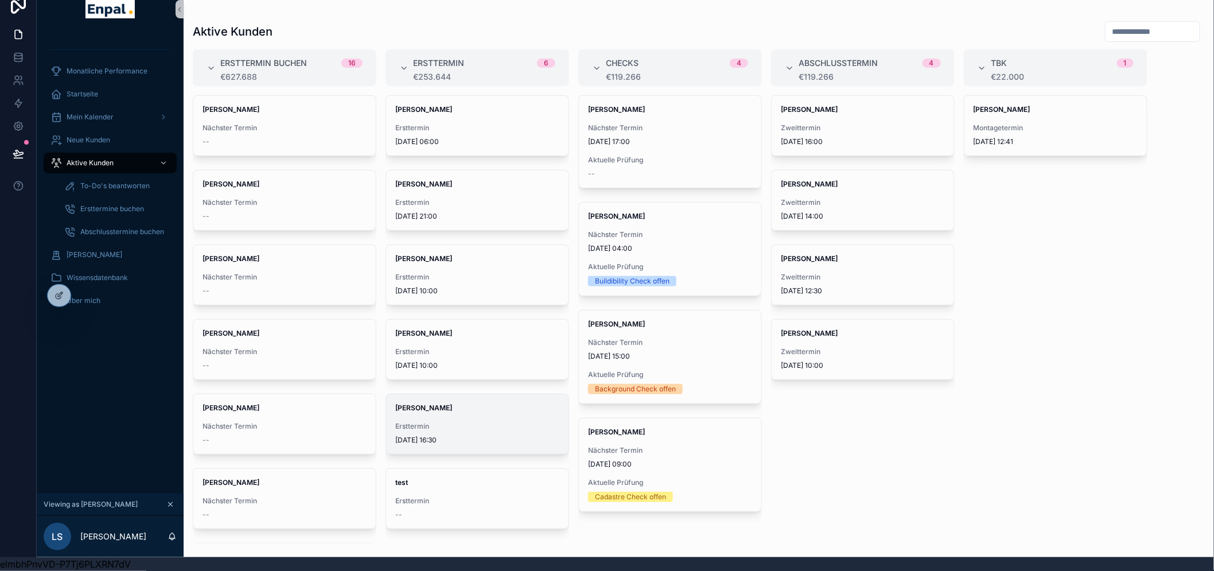
click at [442, 403] on div "[PERSON_NAME] Ersttermin [DATE] 16:30" at bounding box center [477, 424] width 182 height 60
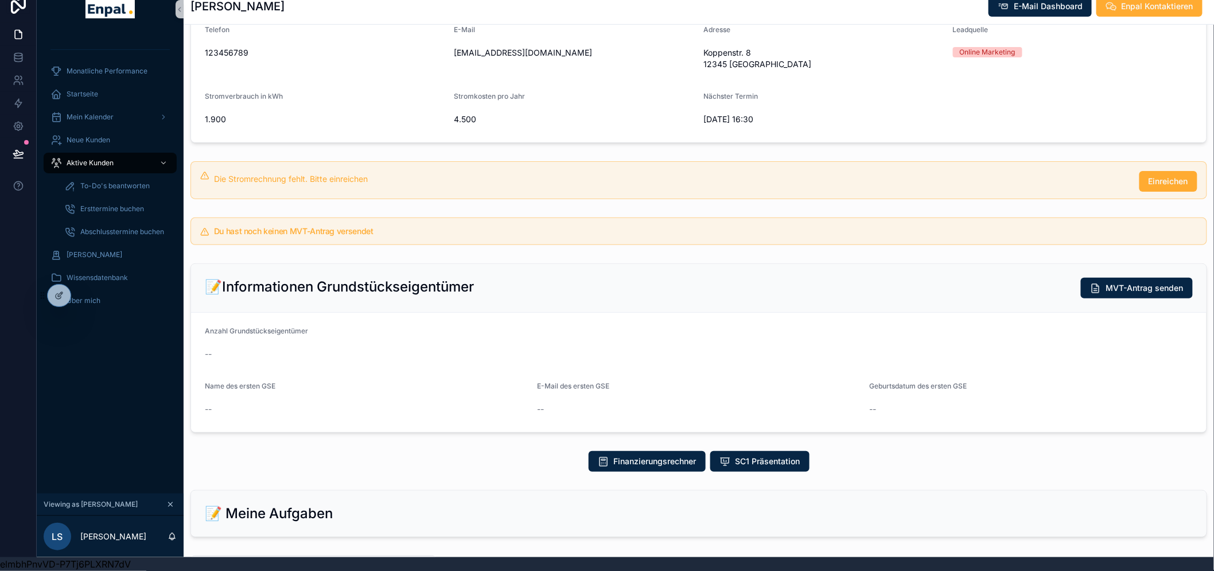
scroll to position [318, 0]
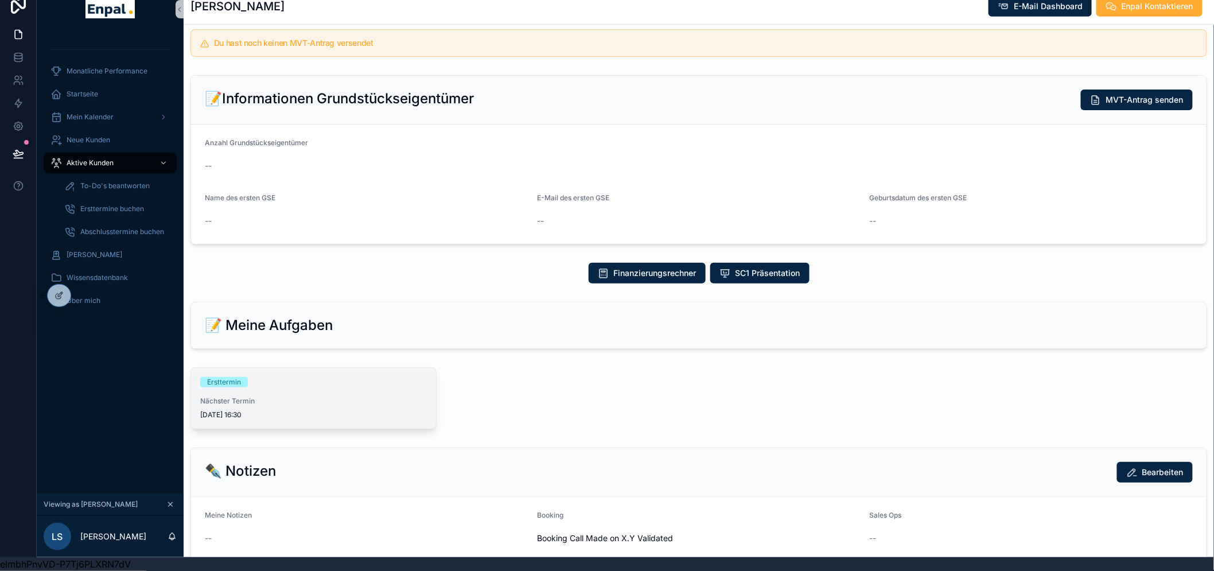
click at [232, 377] on div "Ersttermin" at bounding box center [224, 382] width 34 height 10
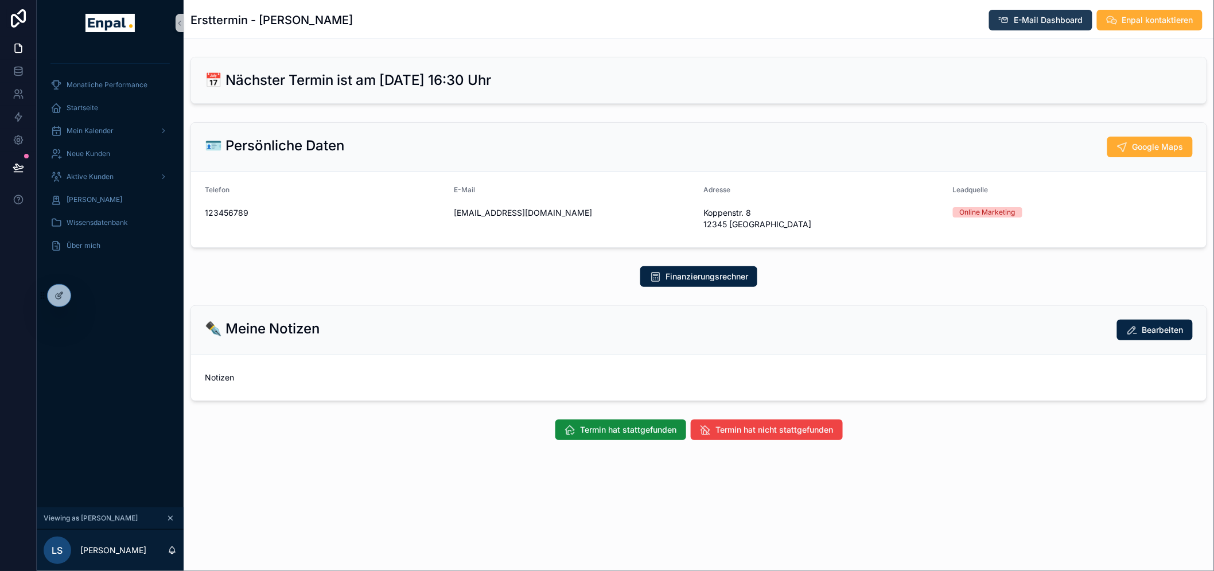
click at [1035, 21] on span "E-Mail Dashboard" at bounding box center [1049, 19] width 69 height 11
click at [55, 291] on icon at bounding box center [59, 295] width 9 height 9
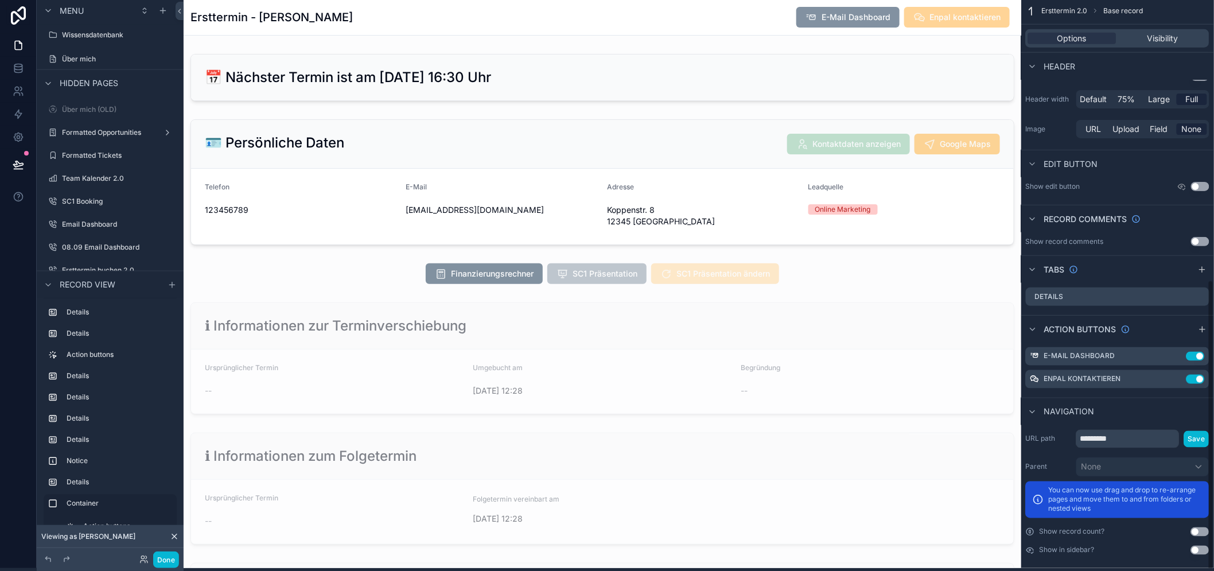
scroll to position [24, 0]
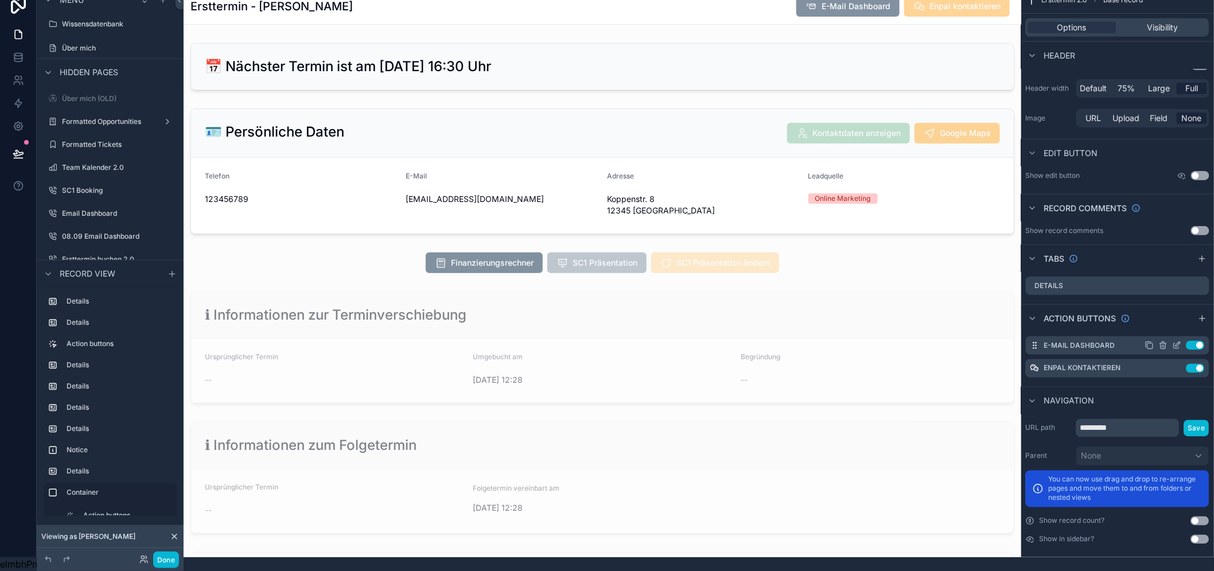
click at [1182, 341] on icon "scrollable content" at bounding box center [1177, 345] width 9 height 9
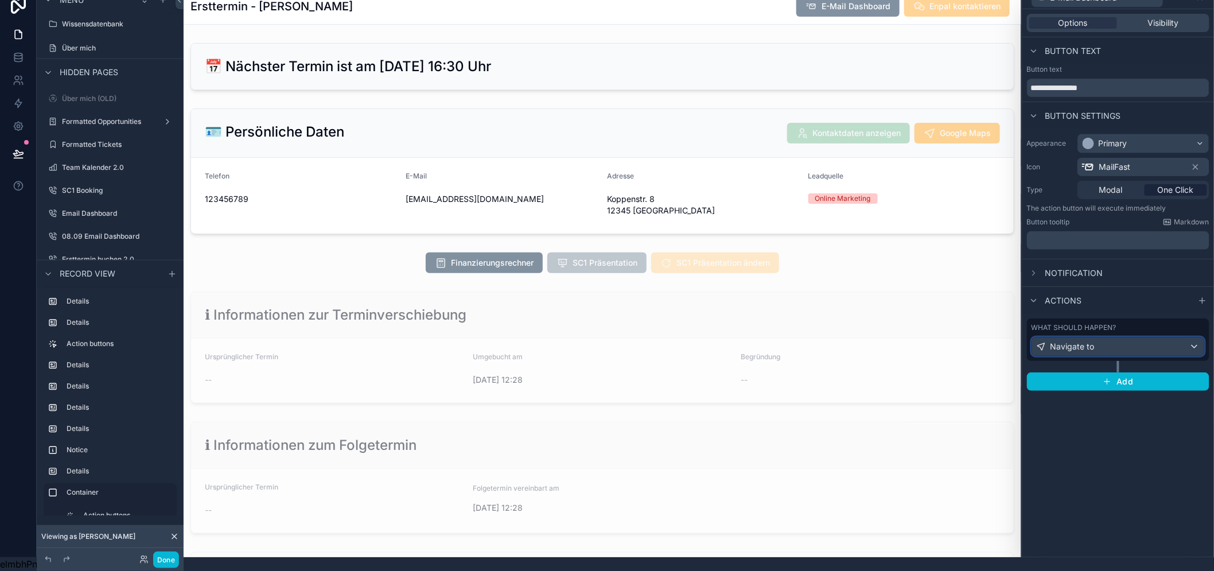
click at [1122, 337] on div "Navigate to" at bounding box center [1118, 346] width 172 height 18
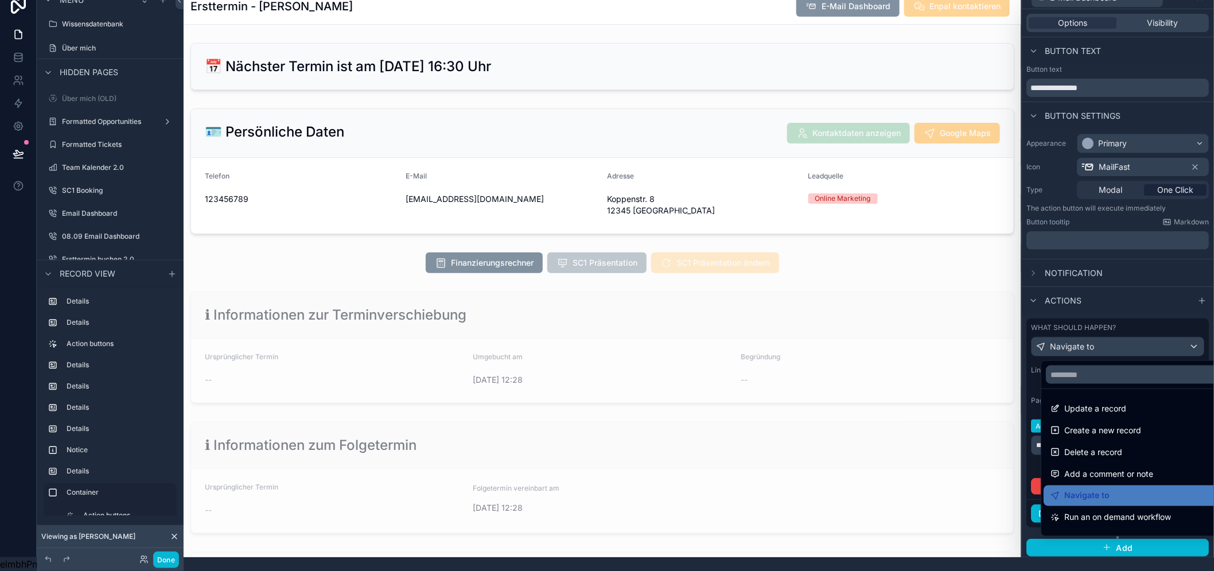
click at [1122, 335] on div at bounding box center [1119, 271] width 192 height 571
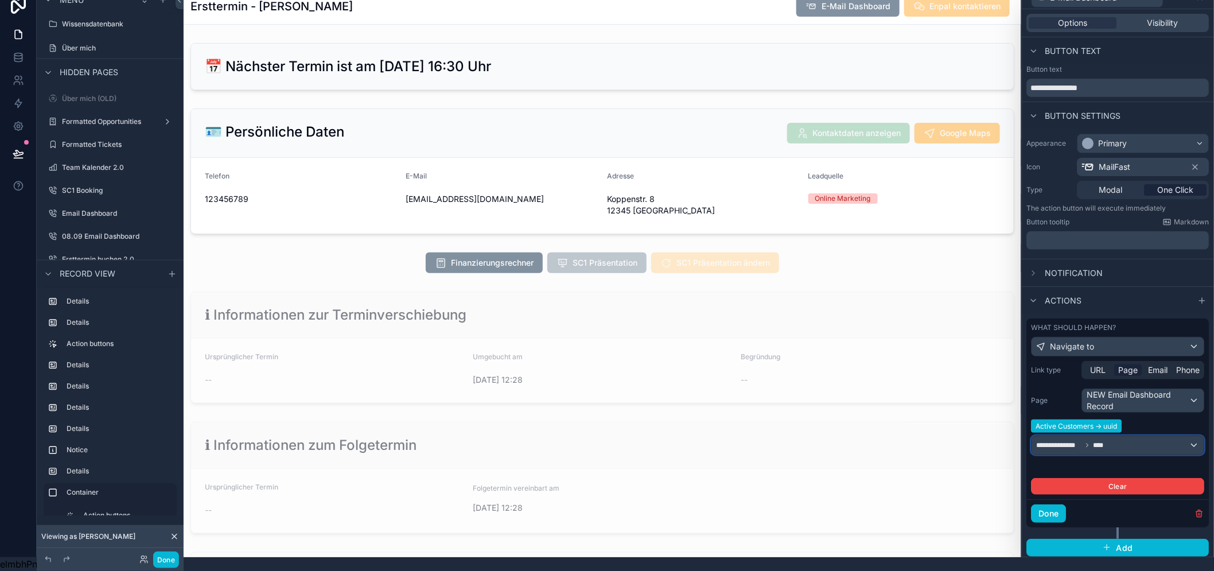
click at [1129, 436] on div "**********" at bounding box center [1118, 445] width 172 height 18
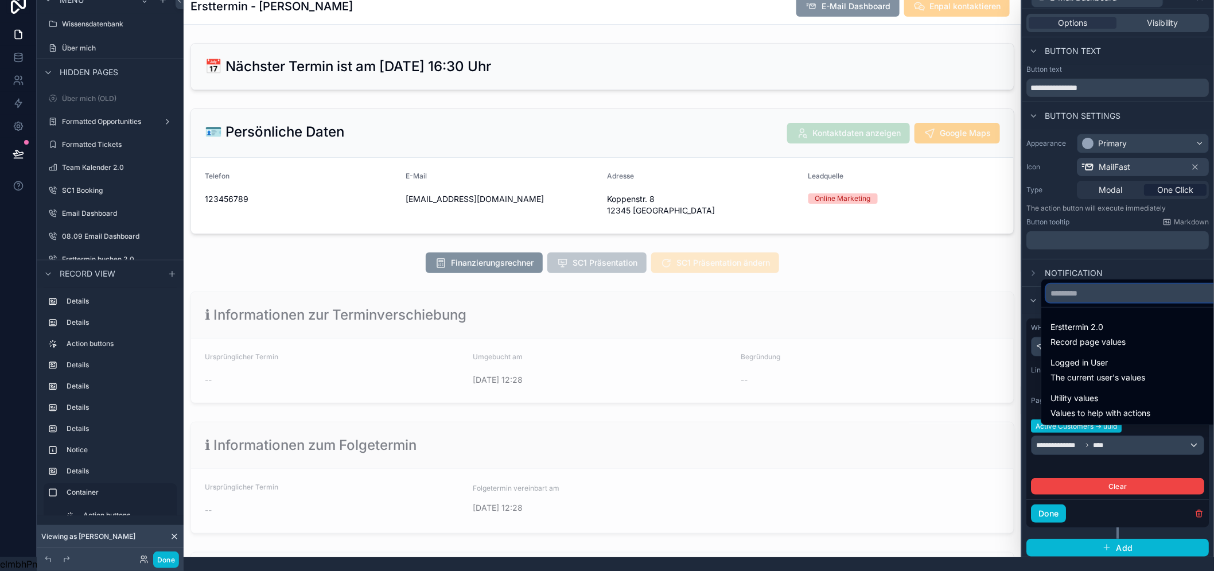
click at [1057, 287] on input "text" at bounding box center [1141, 293] width 190 height 18
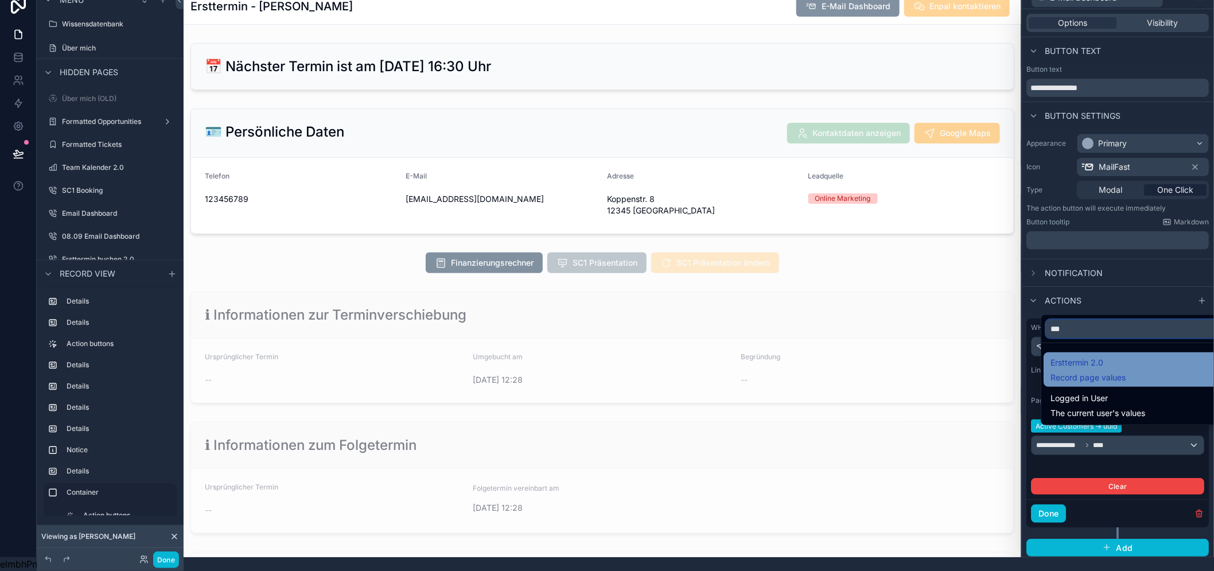
type input "***"
click at [1087, 363] on span "Ersttermin 2.0" at bounding box center [1088, 363] width 75 height 14
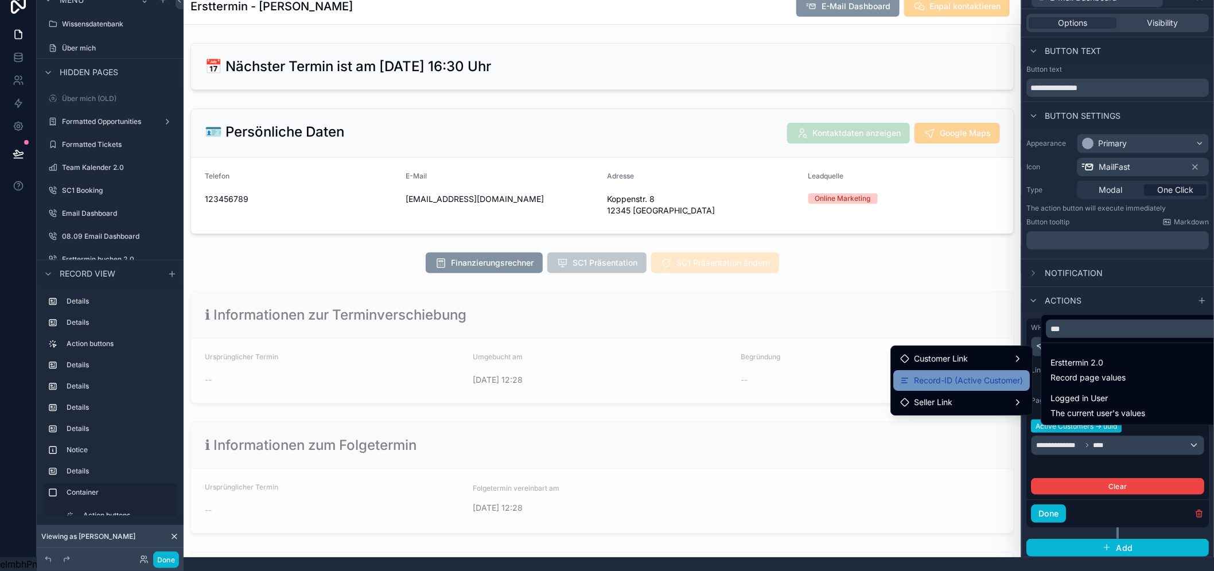
click at [970, 374] on span "Record-ID (Active Customer)" at bounding box center [968, 381] width 109 height 14
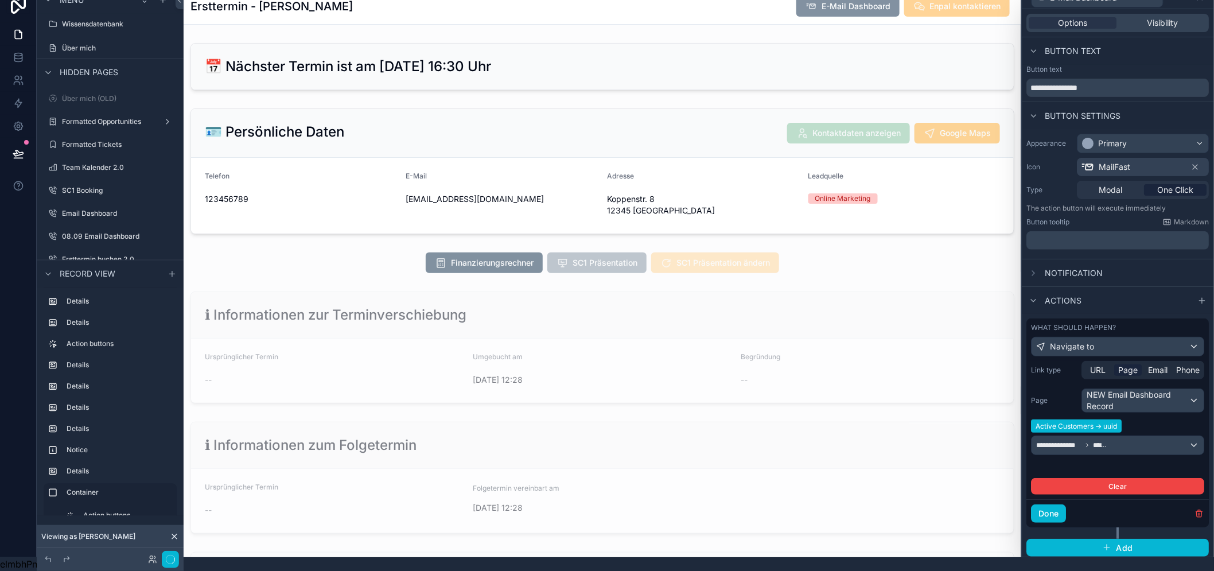
scroll to position [0, 0]
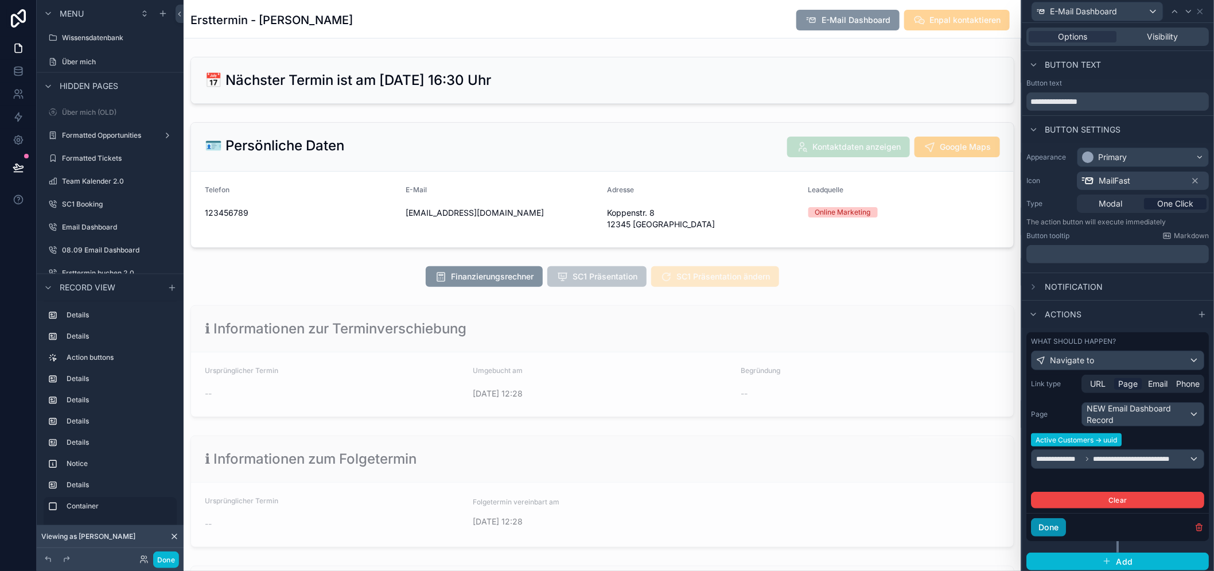
click at [1053, 529] on button "Done" at bounding box center [1049, 527] width 35 height 18
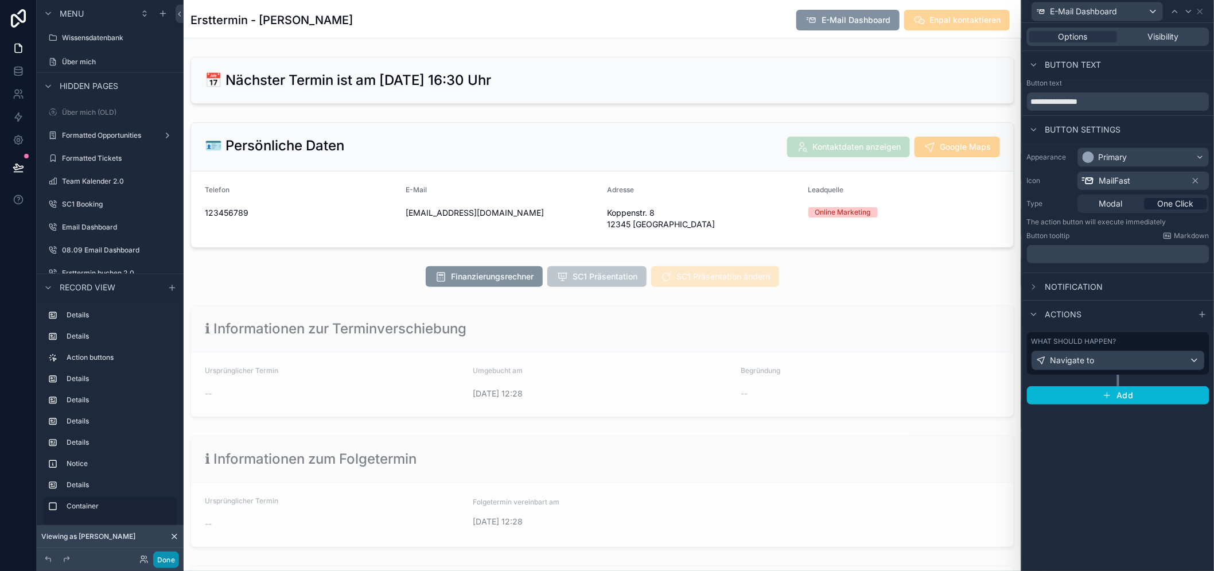
click at [166, 561] on button "Done" at bounding box center [166, 559] width 26 height 17
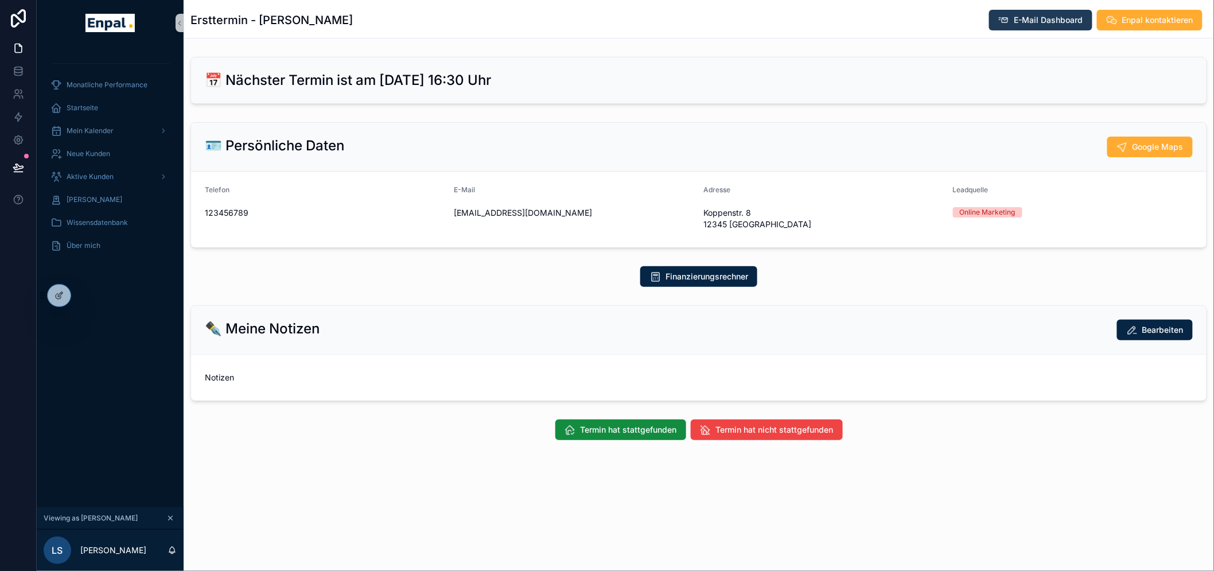
click at [1056, 17] on span "E-Mail Dashboard" at bounding box center [1049, 19] width 69 height 11
click at [627, 427] on span "Termin hat stattgefunden" at bounding box center [629, 429] width 96 height 11
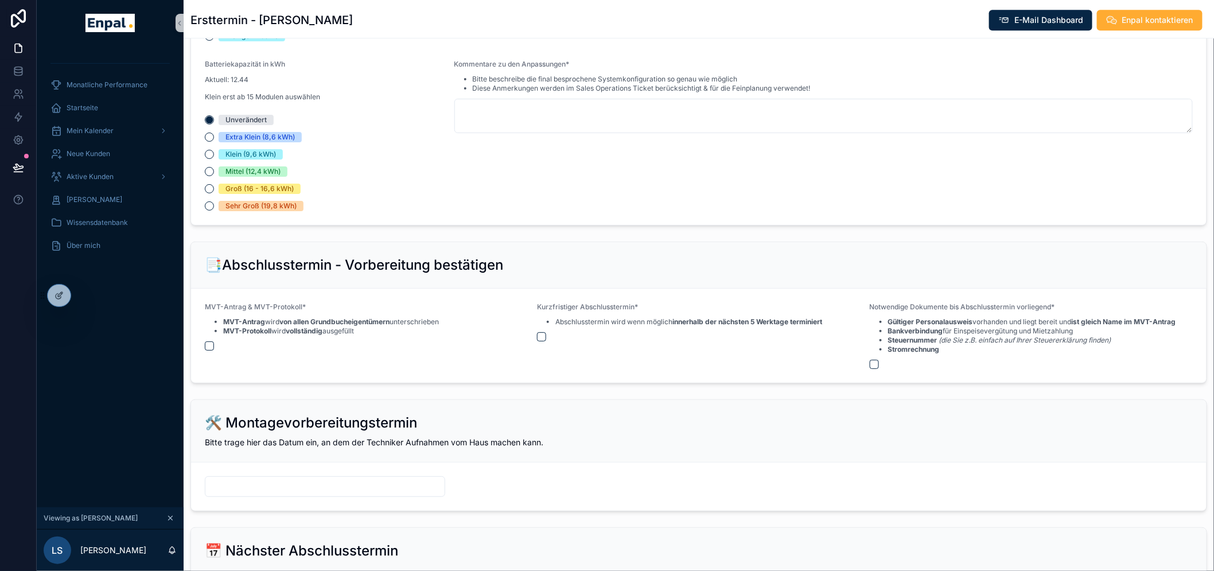
scroll to position [1148, 0]
click at [211, 344] on button "scrollable content" at bounding box center [209, 347] width 9 height 9
click at [546, 339] on button "scrollable content" at bounding box center [541, 337] width 9 height 9
click at [879, 366] on button "scrollable content" at bounding box center [874, 365] width 9 height 9
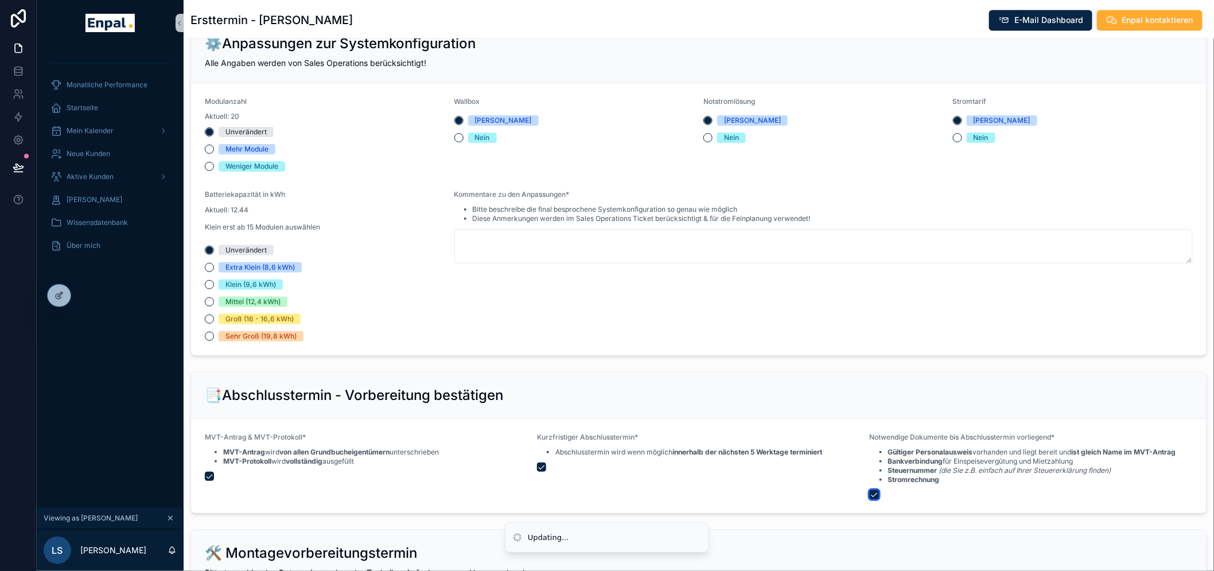
scroll to position [829, 0]
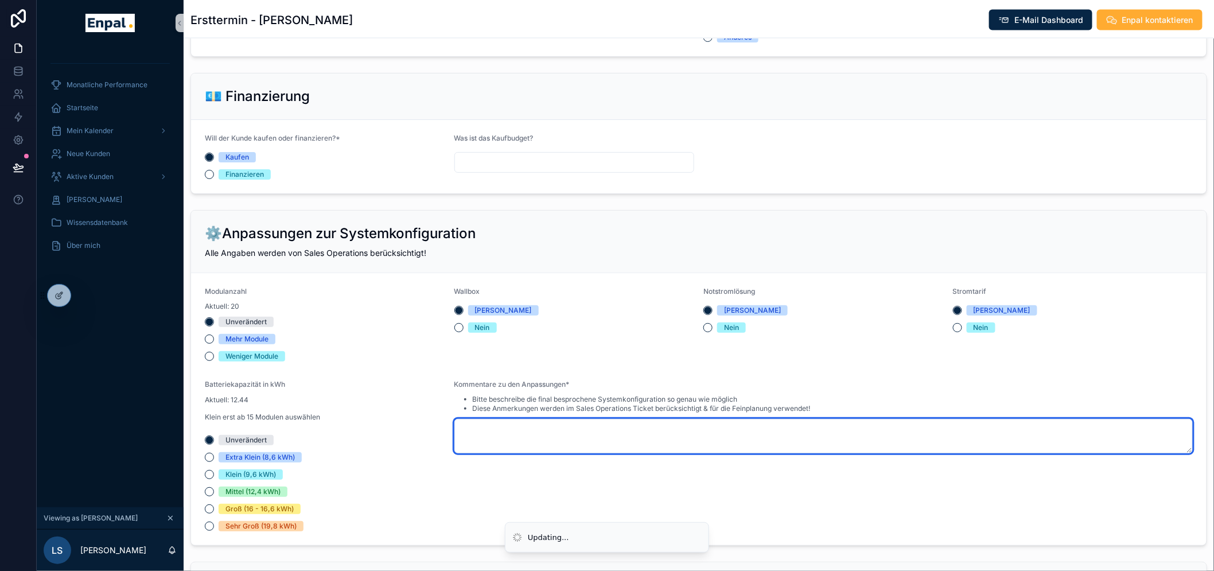
click at [512, 428] on textarea "scrollable content" at bounding box center [823, 436] width 739 height 34
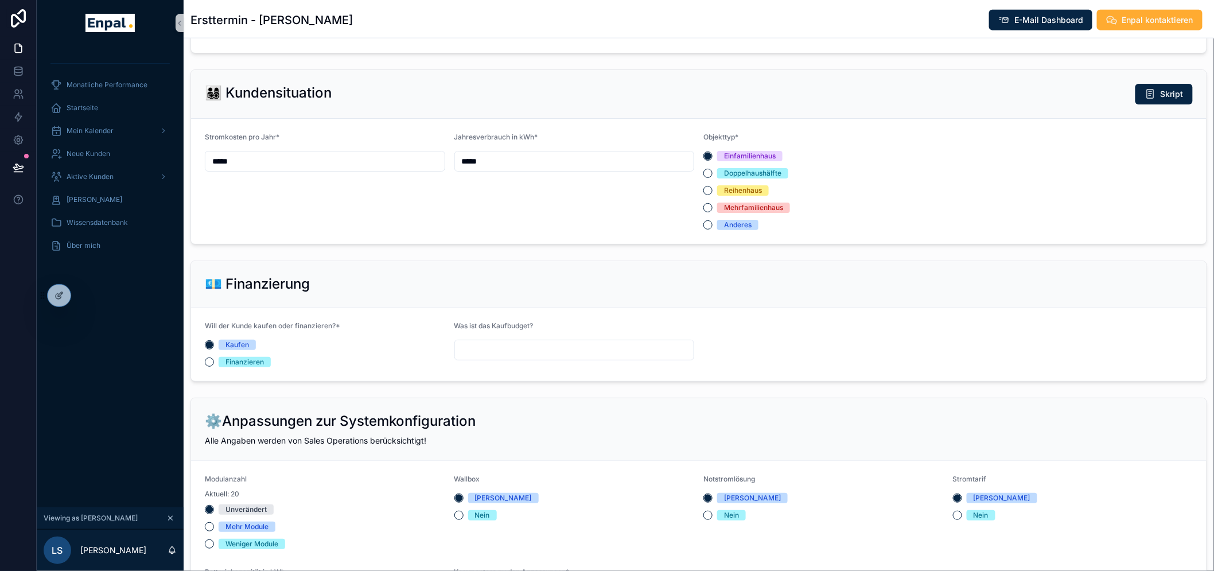
scroll to position [638, 0]
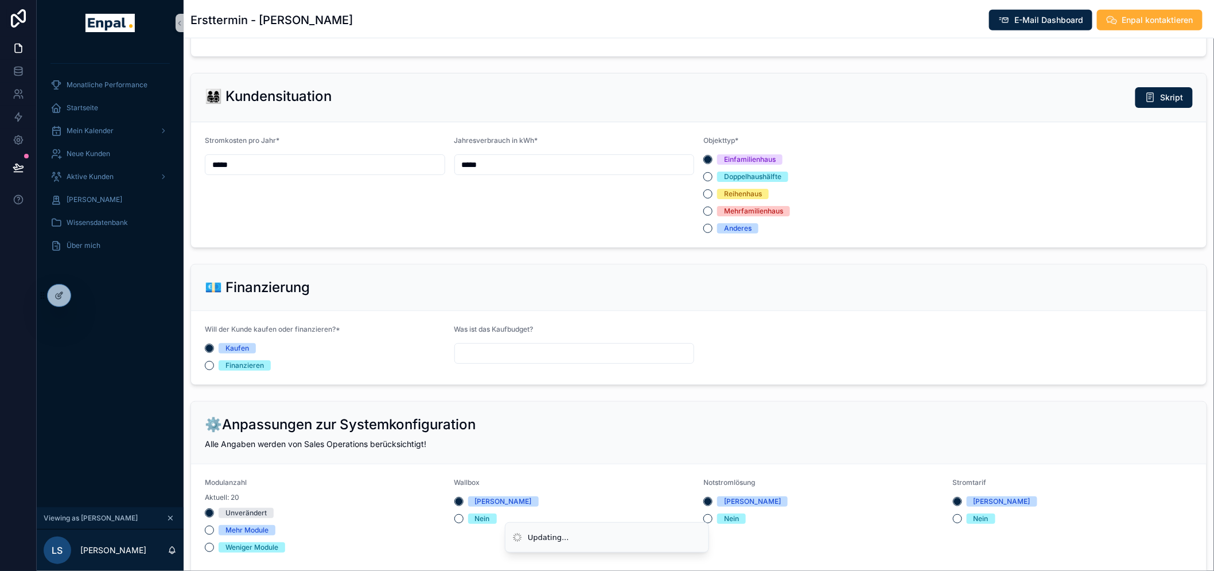
type textarea "****"
click at [480, 352] on input "scrollable content" at bounding box center [574, 353] width 239 height 16
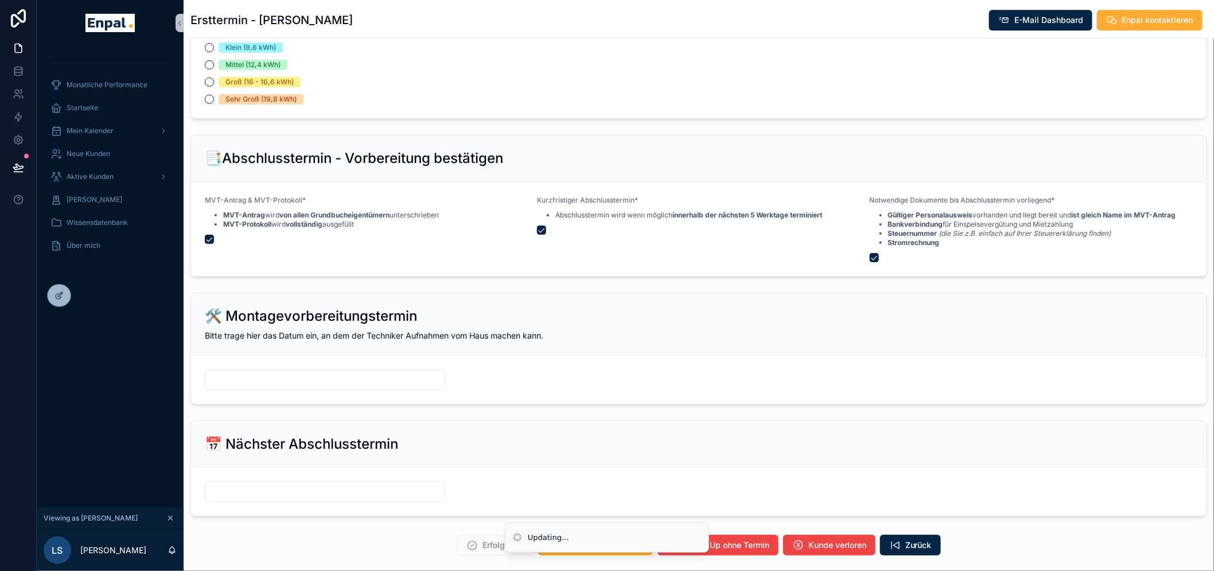
scroll to position [1309, 0]
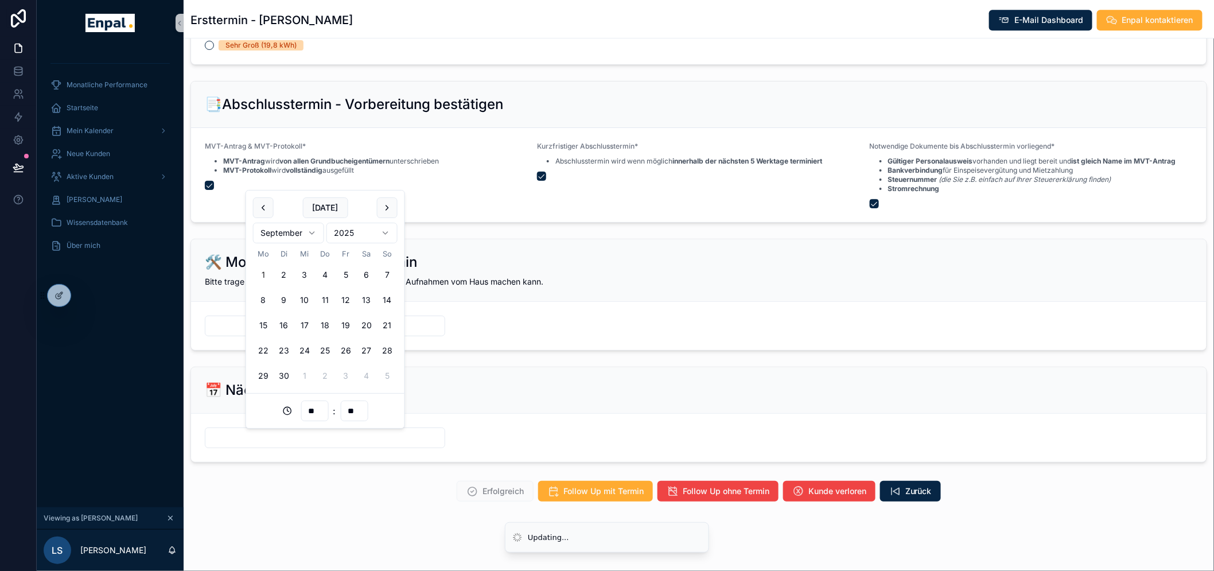
click at [251, 440] on input "scrollable content" at bounding box center [324, 438] width 239 height 16
click at [316, 410] on input "**" at bounding box center [314, 411] width 26 height 16
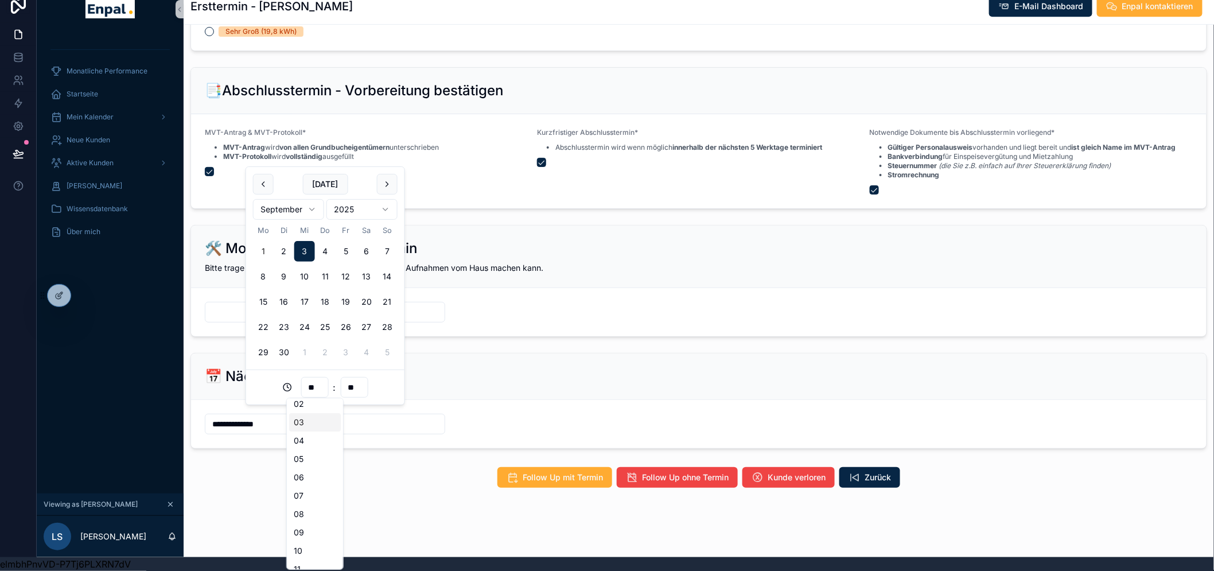
scroll to position [64, 0]
click at [305, 500] on div "08" at bounding box center [315, 493] width 52 height 18
type input "**********"
type input "**"
click at [331, 479] on div "Follow Up mit Termin Follow Up ohne Termin Kunde verloren Zurück" at bounding box center [699, 478] width 1031 height 30
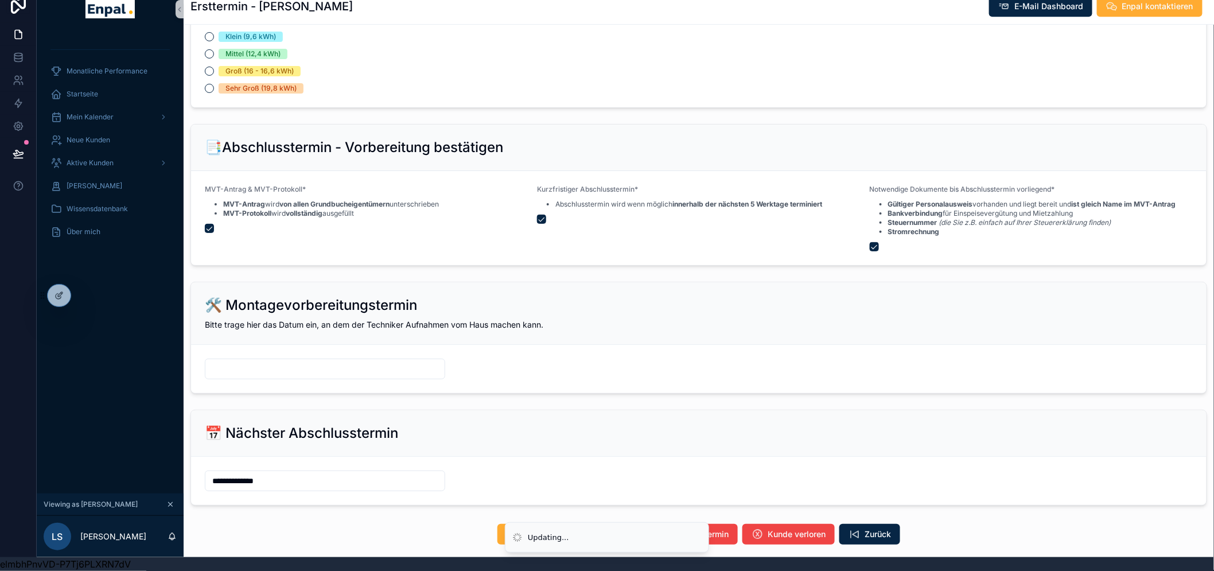
scroll to position [1309, 0]
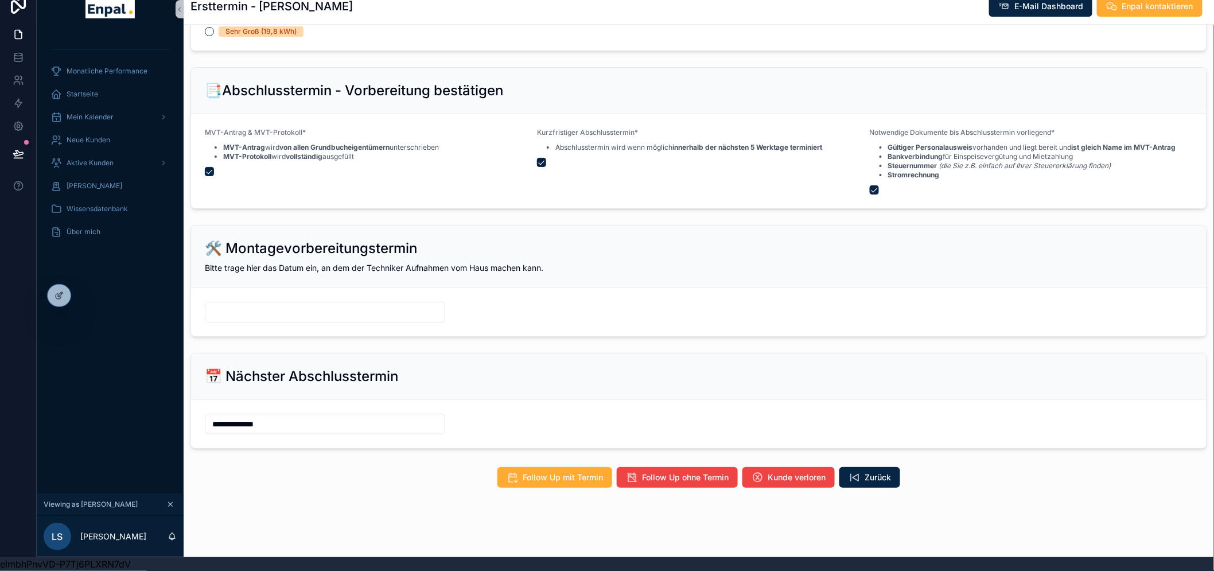
click at [336, 307] on input "scrollable content" at bounding box center [324, 312] width 239 height 16
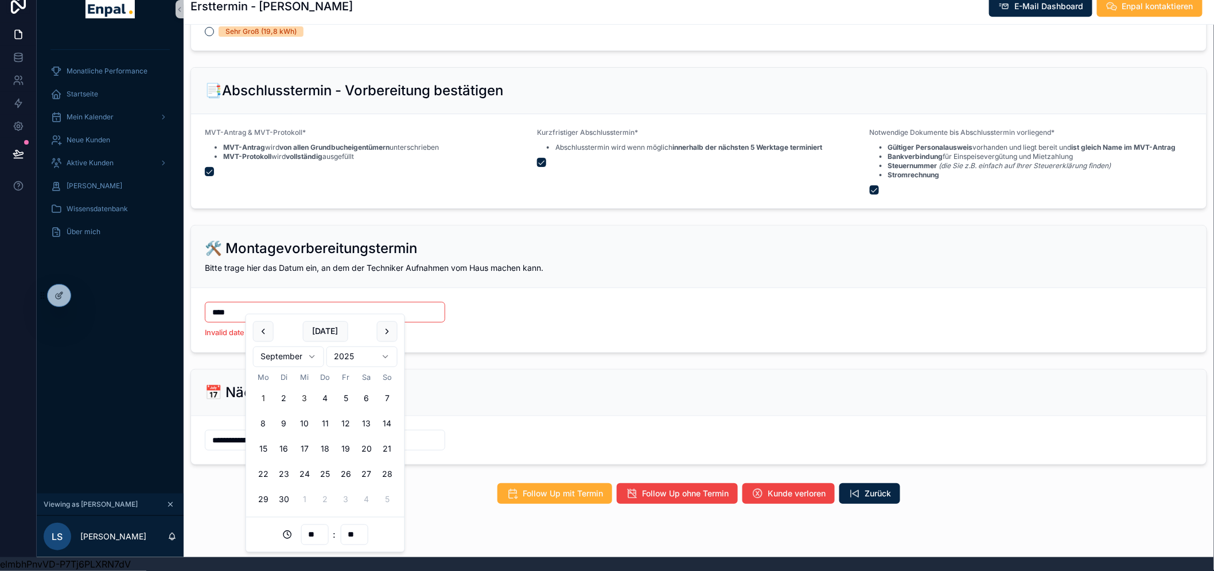
click at [301, 398] on button "3" at bounding box center [304, 398] width 21 height 21
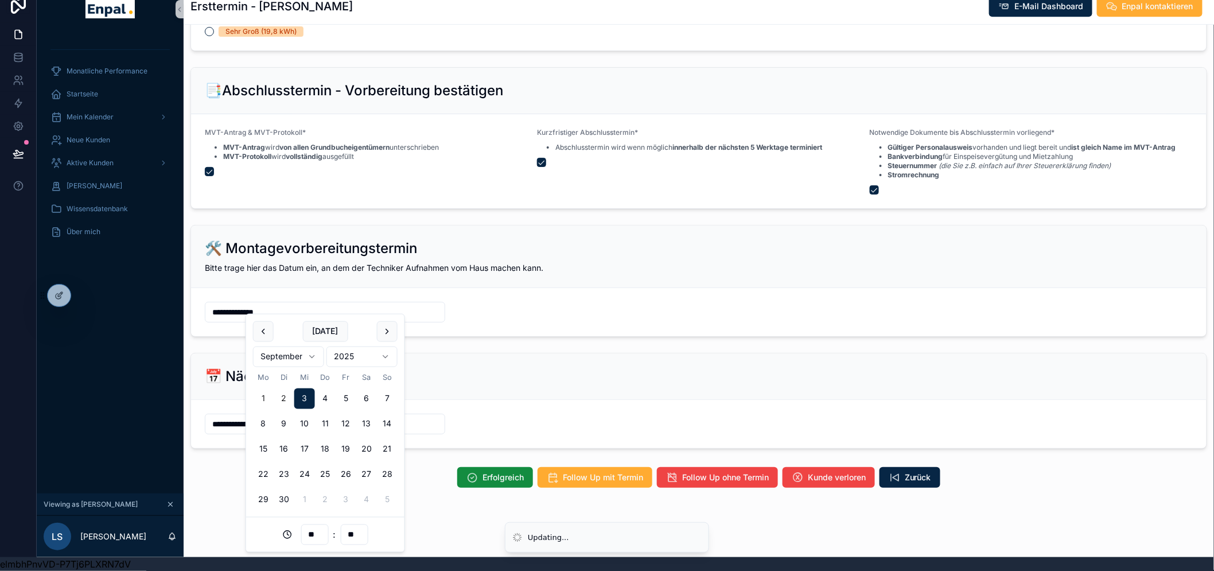
click at [286, 395] on button "2" at bounding box center [284, 398] width 21 height 21
type input "**********"
click at [398, 502] on div "[DATE] [DATE] Mo Di Mi Do Fr Sa So 1 2 3 4 5 6 7 8 9 10 11 12 13 14 15 16 17 18…" at bounding box center [325, 415] width 158 height 203
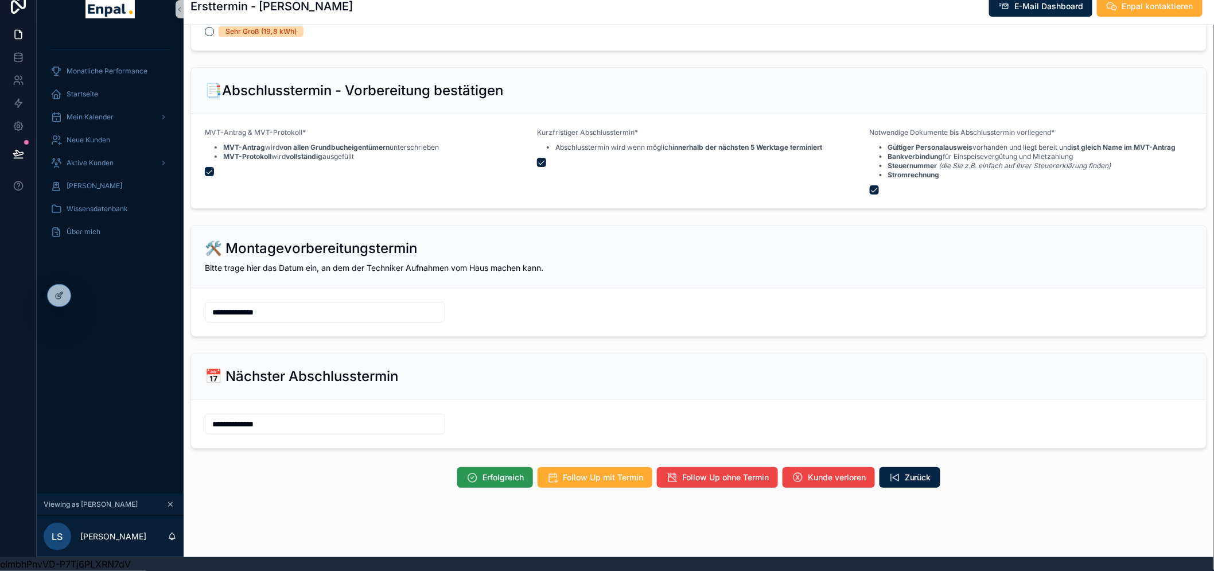
click at [482, 463] on div "Erfolgreich Follow Up mit Termin Follow Up ohne Termin Kunde verloren Zurück" at bounding box center [699, 478] width 1031 height 30
click at [483, 472] on span "Erfolgreich" at bounding box center [503, 477] width 41 height 11
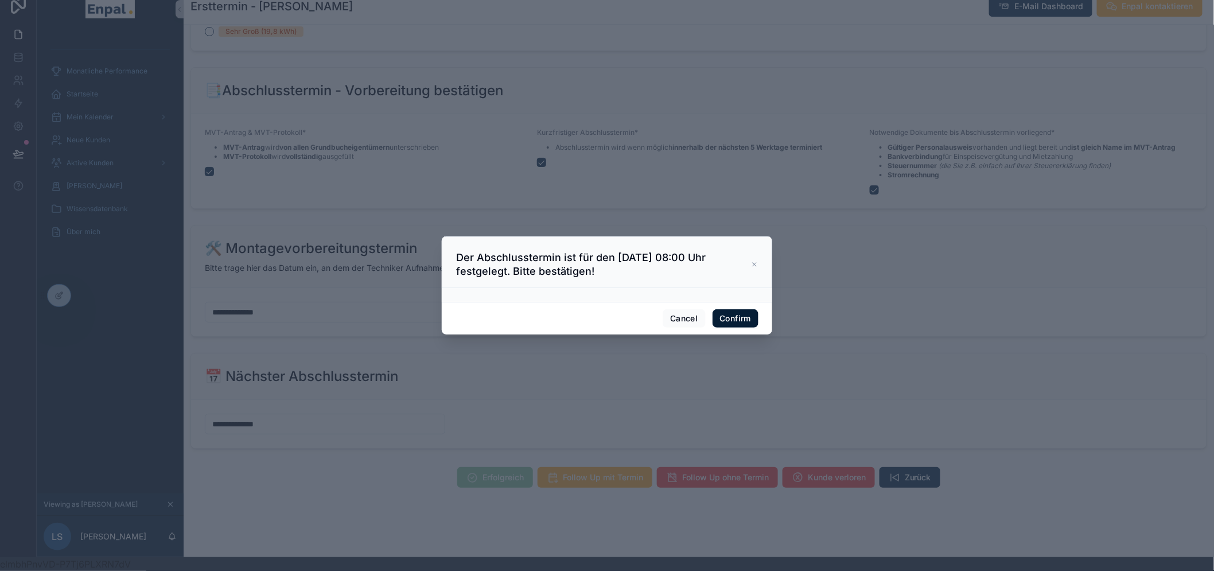
click at [716, 322] on button "Confirm" at bounding box center [736, 318] width 46 height 18
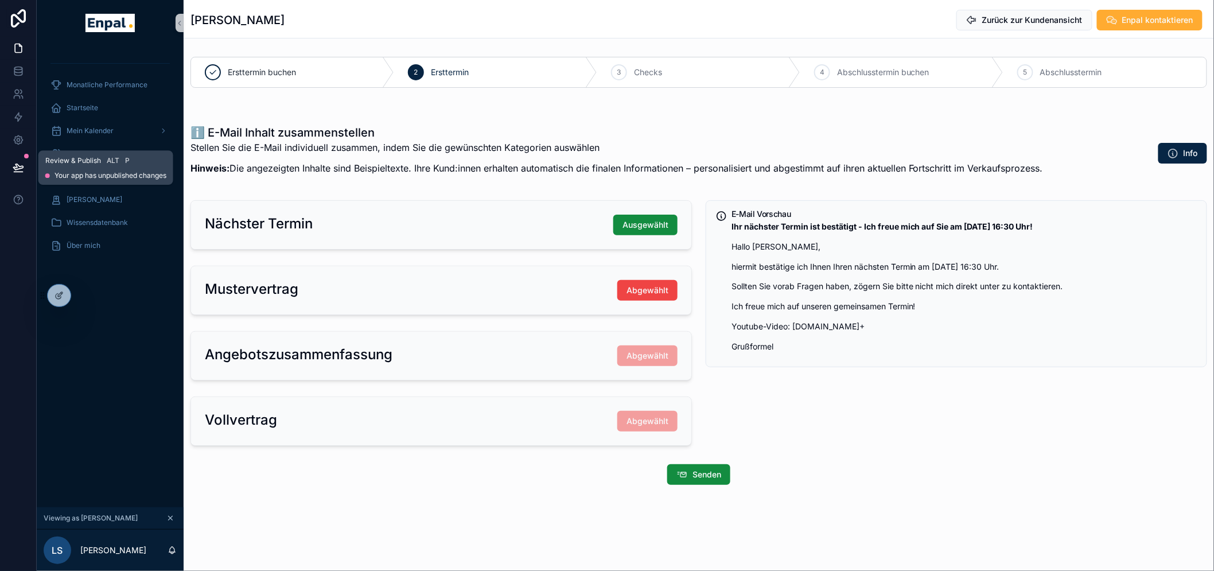
click at [18, 165] on icon at bounding box center [18, 167] width 10 height 6
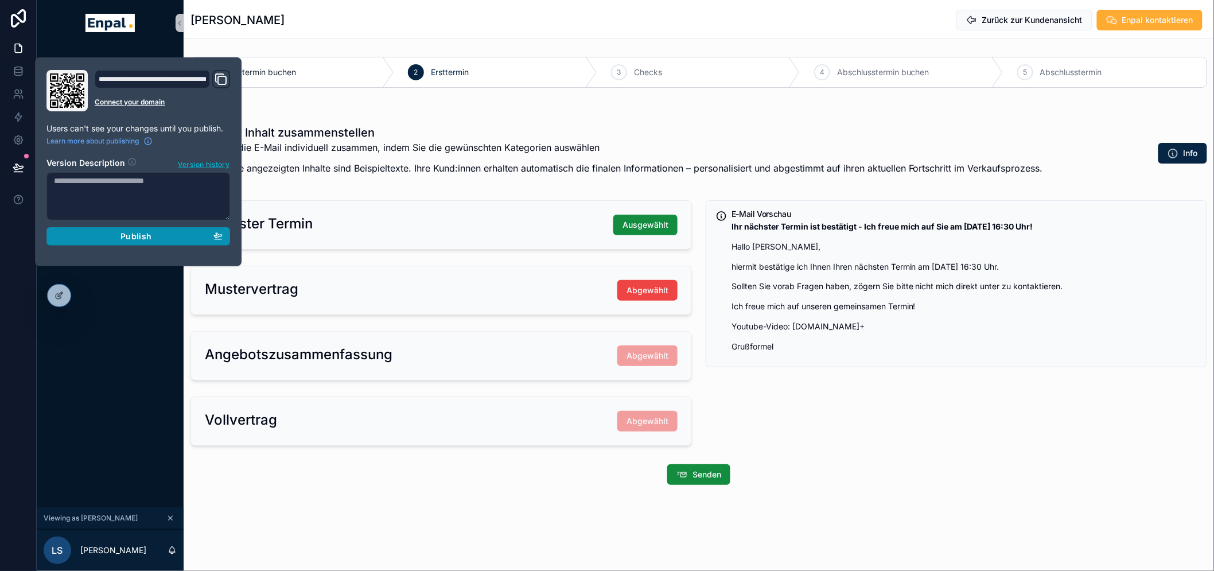
click at [149, 234] on span "Publish" at bounding box center [136, 236] width 31 height 10
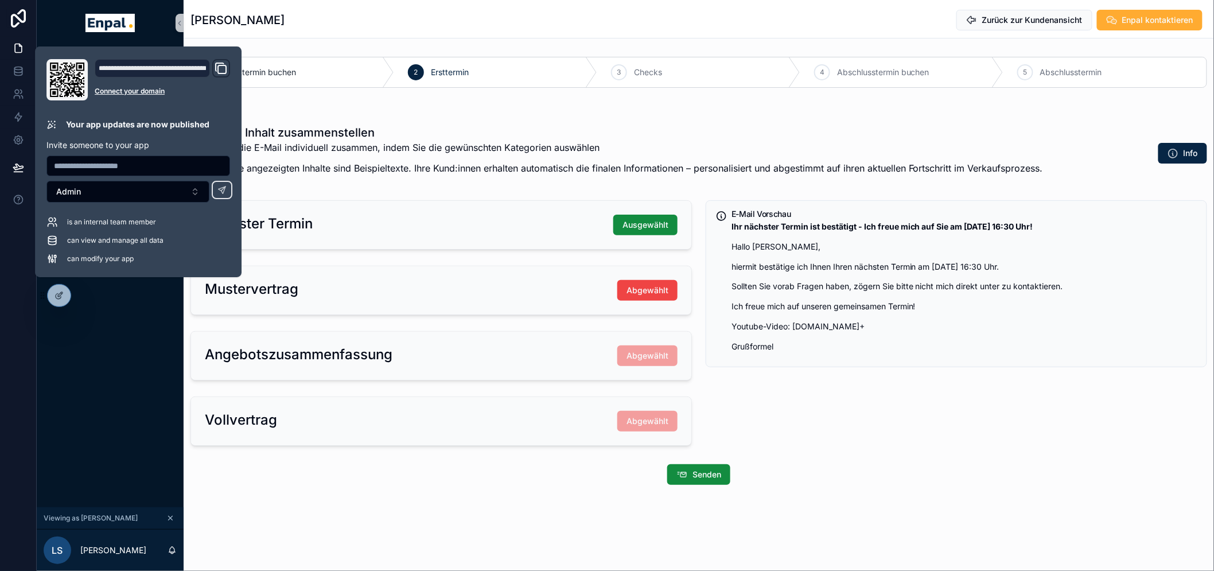
click at [105, 363] on div "Monatliche Performance Startseite Mein Kalender Neue Kunden Aktive [PERSON_NAME…" at bounding box center [110, 276] width 147 height 461
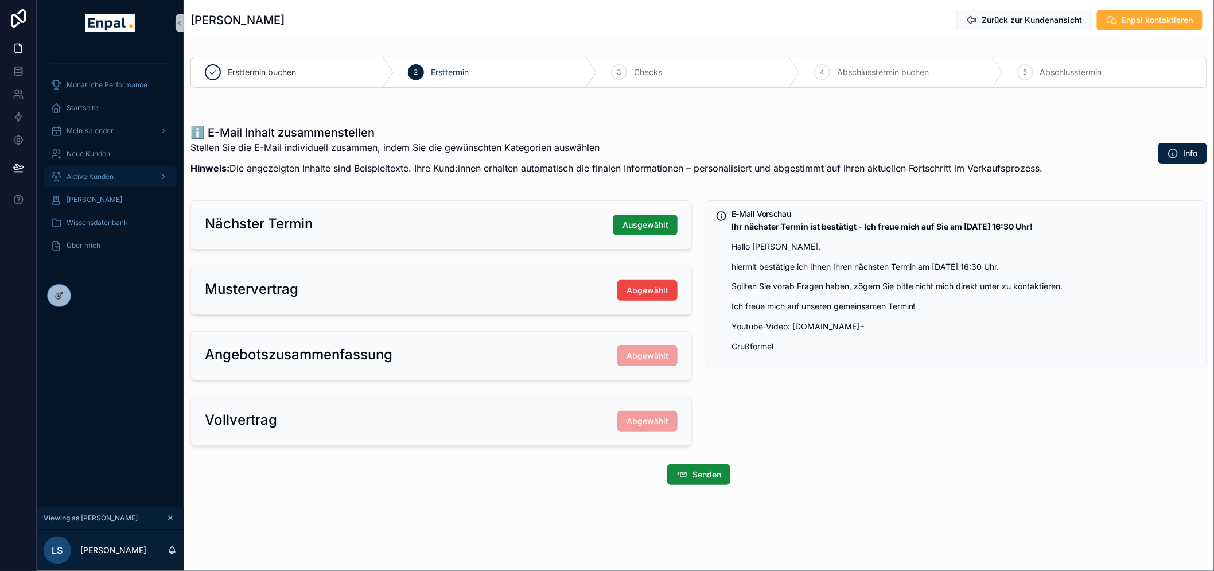
click at [100, 168] on div "Aktive Kunden" at bounding box center [109, 177] width 119 height 18
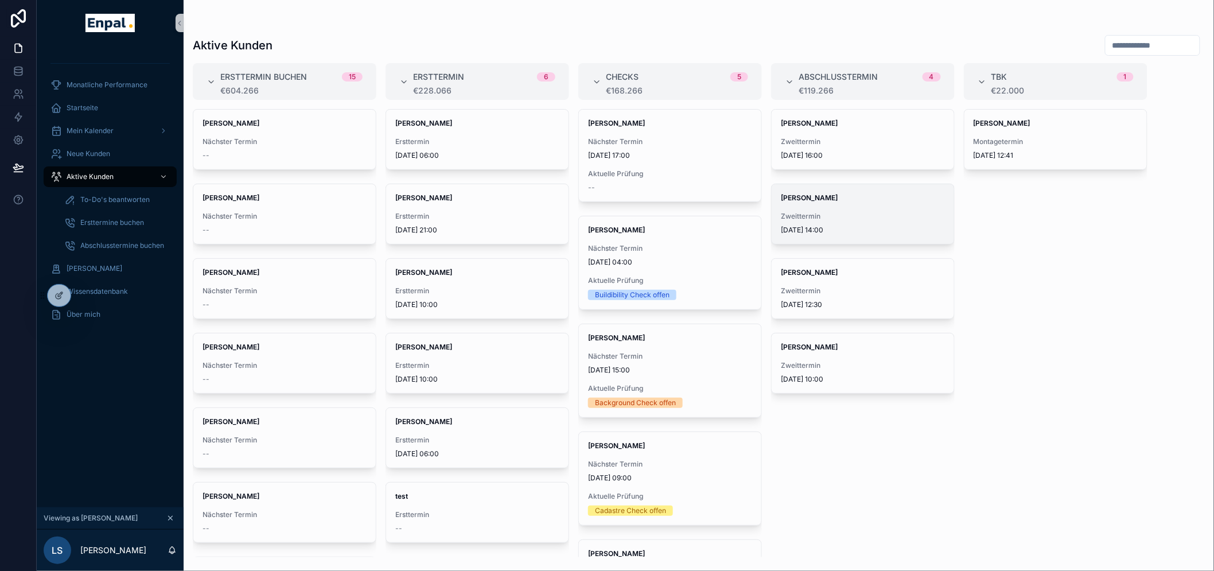
click at [819, 207] on div "[PERSON_NAME] Zweittermin [DATE] 14:00" at bounding box center [863, 214] width 182 height 60
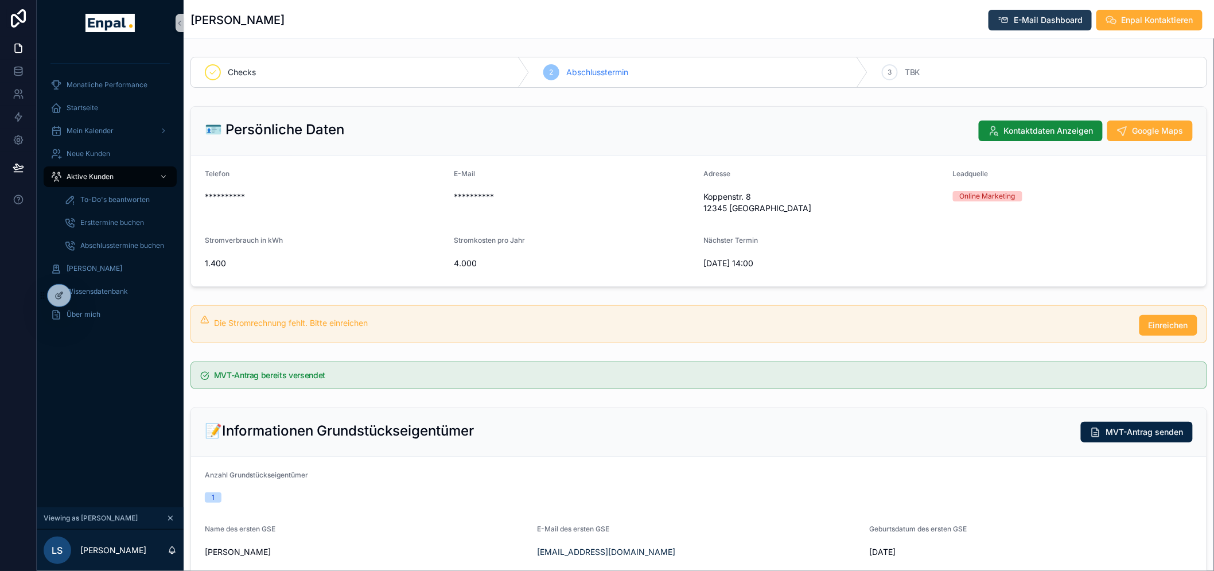
click at [1001, 20] on icon "scrollable content" at bounding box center [1003, 19] width 11 height 11
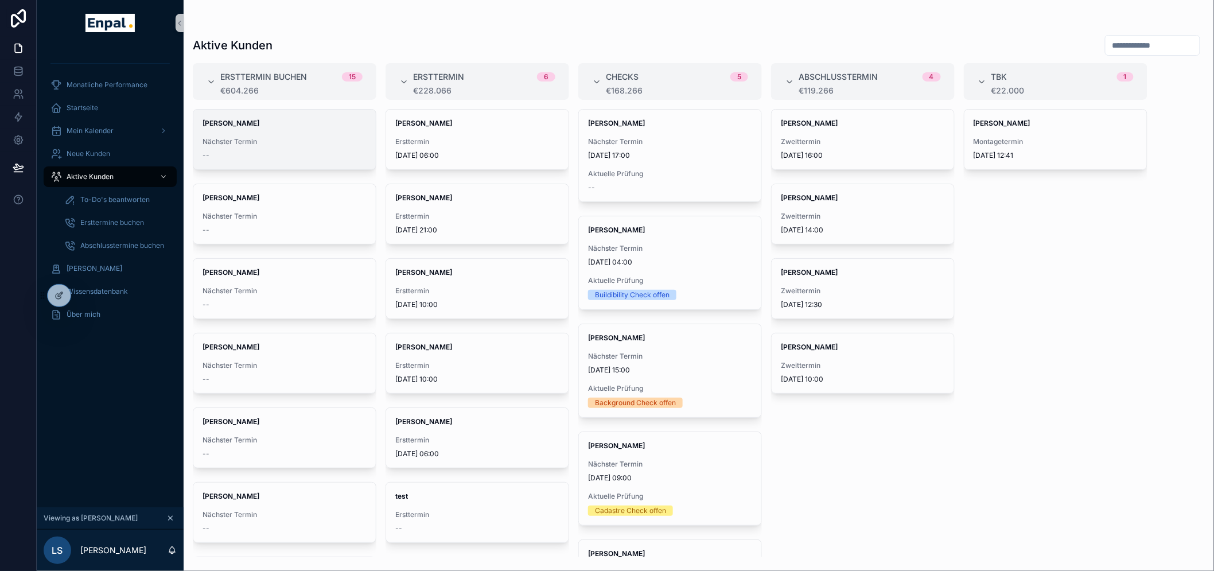
click at [273, 147] on div "Nächster Termin --" at bounding box center [285, 148] width 164 height 23
click at [438, 125] on span "[PERSON_NAME]" at bounding box center [477, 123] width 164 height 9
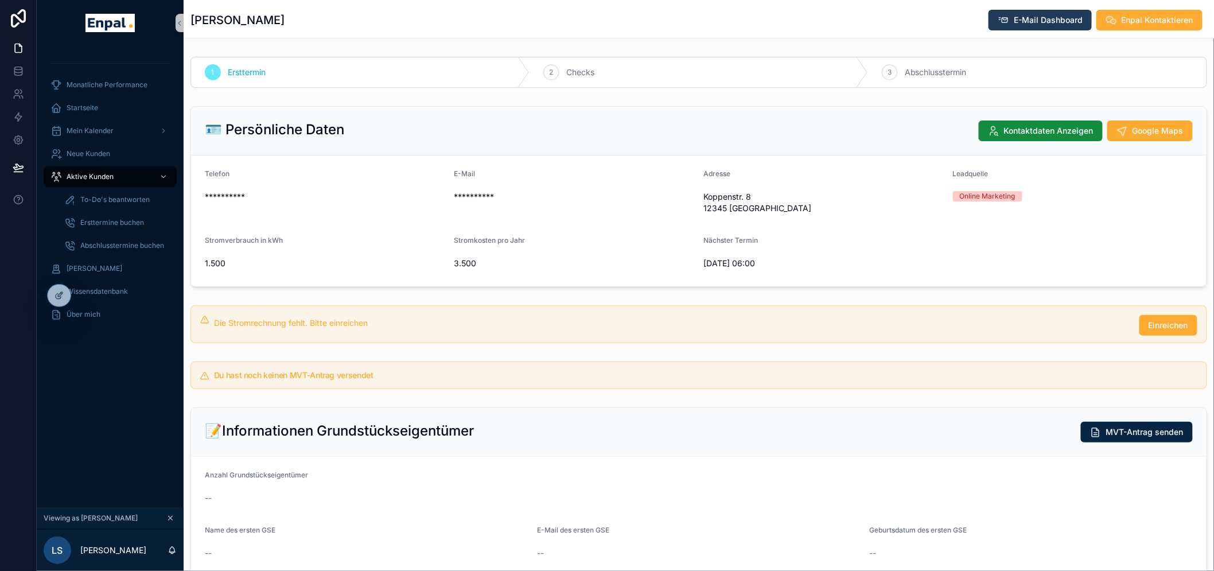
click at [1051, 26] on button "E-Mail Dashboard" at bounding box center [1040, 20] width 103 height 21
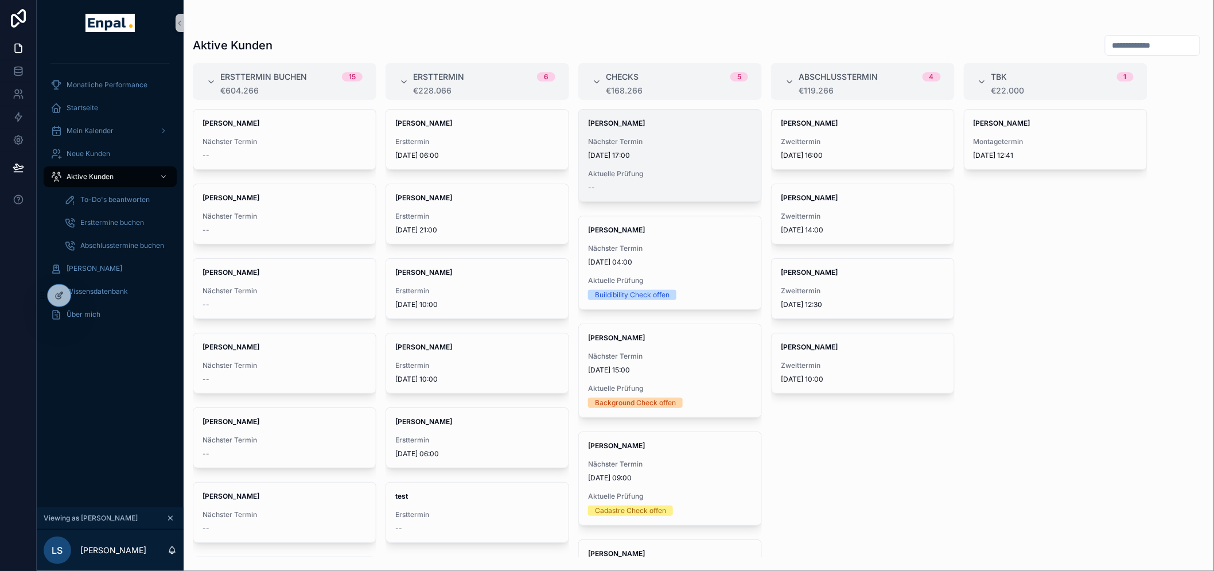
click at [654, 178] on span "Aktuelle Prüfung" at bounding box center [670, 173] width 164 height 9
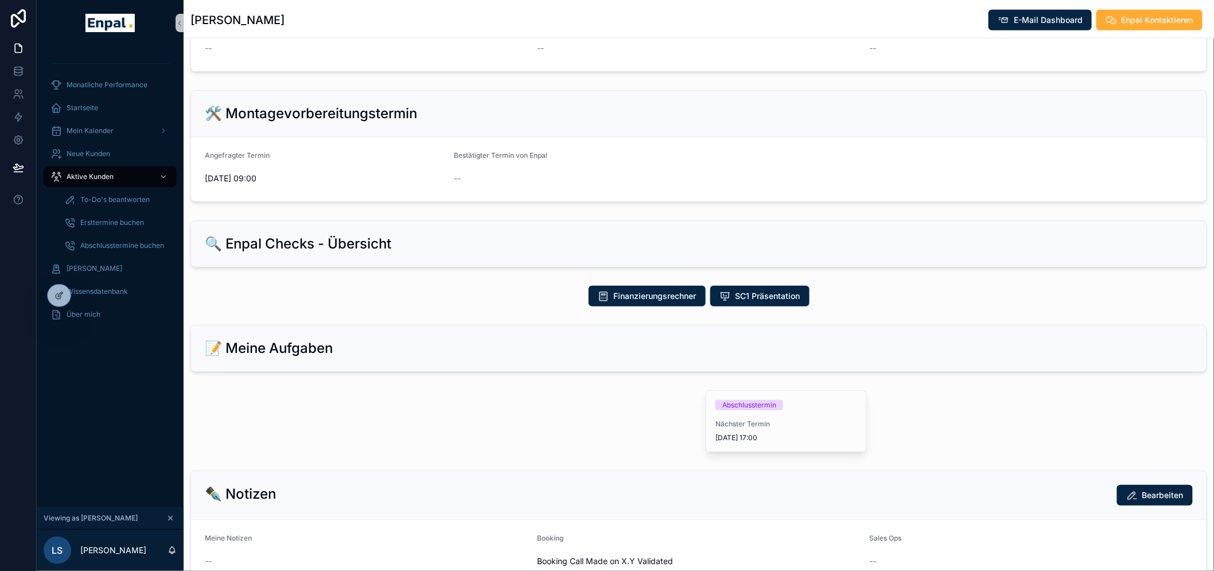
scroll to position [574, 0]
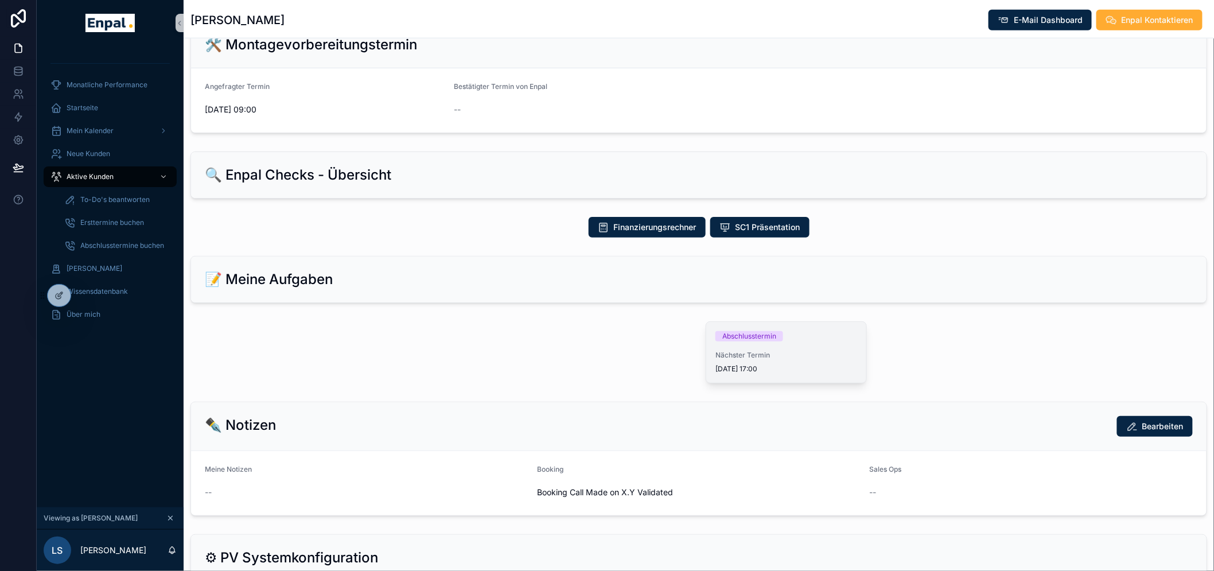
click at [751, 332] on div "Abschlusstermin" at bounding box center [749, 336] width 54 height 10
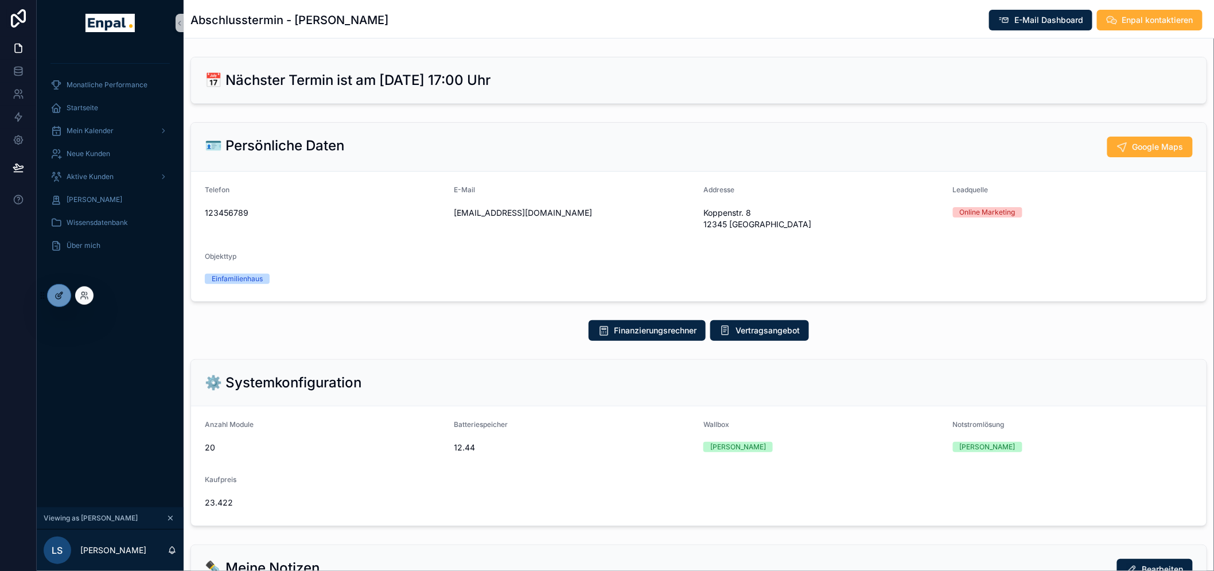
click at [61, 296] on icon at bounding box center [59, 295] width 9 height 9
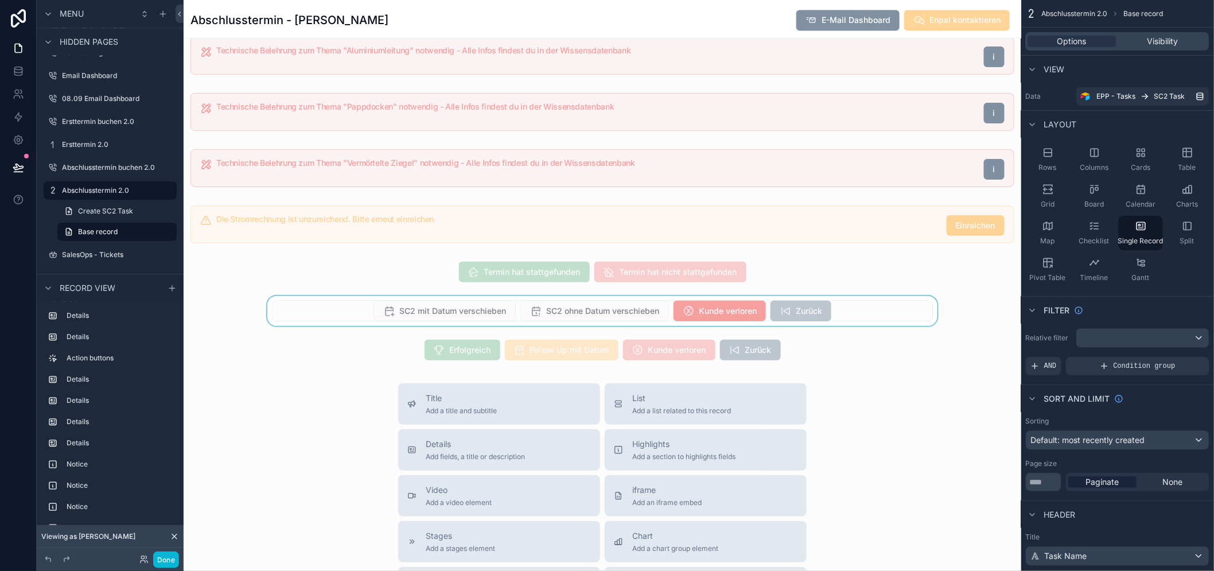
scroll to position [1083, 0]
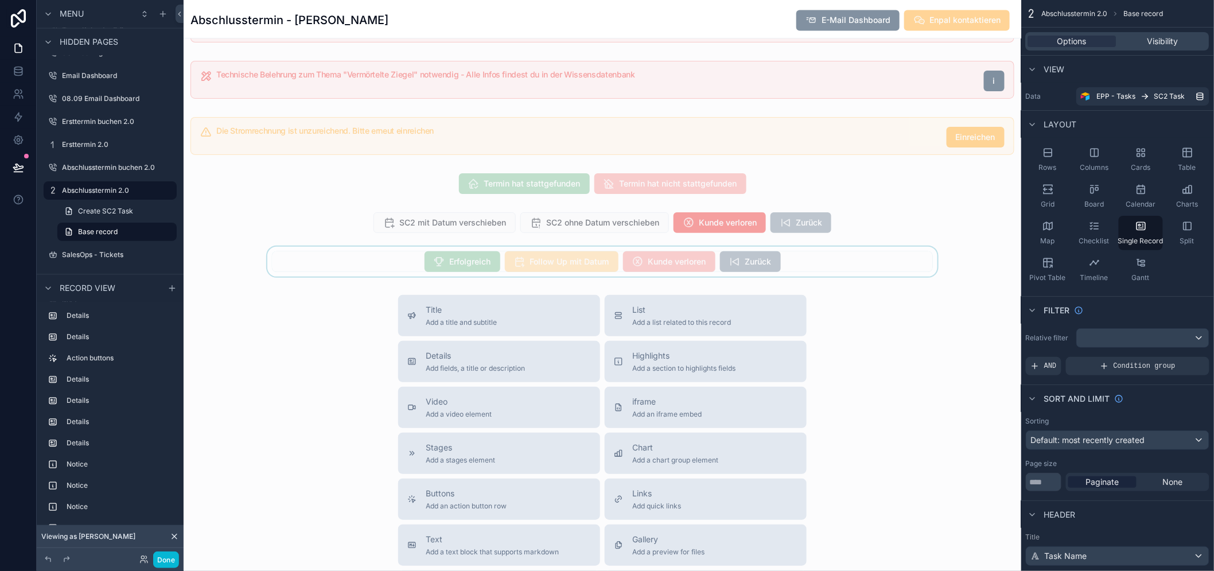
click at [453, 261] on div "scrollable content" at bounding box center [603, 262] width 838 height 30
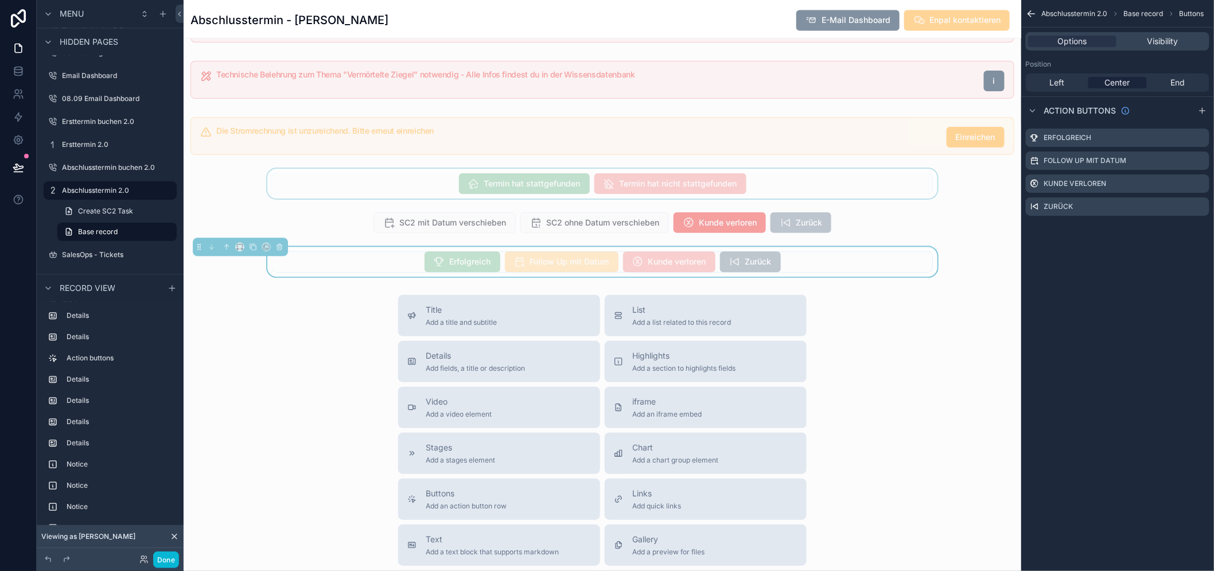
click at [497, 193] on div "scrollable content" at bounding box center [603, 184] width 838 height 30
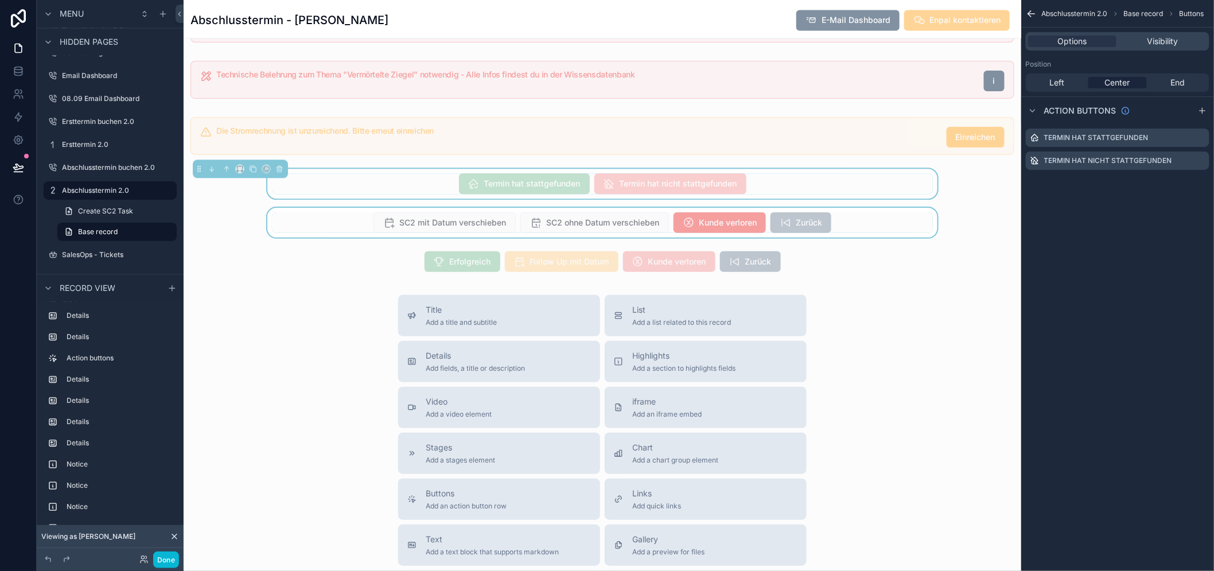
click at [485, 227] on div "scrollable content" at bounding box center [603, 223] width 838 height 30
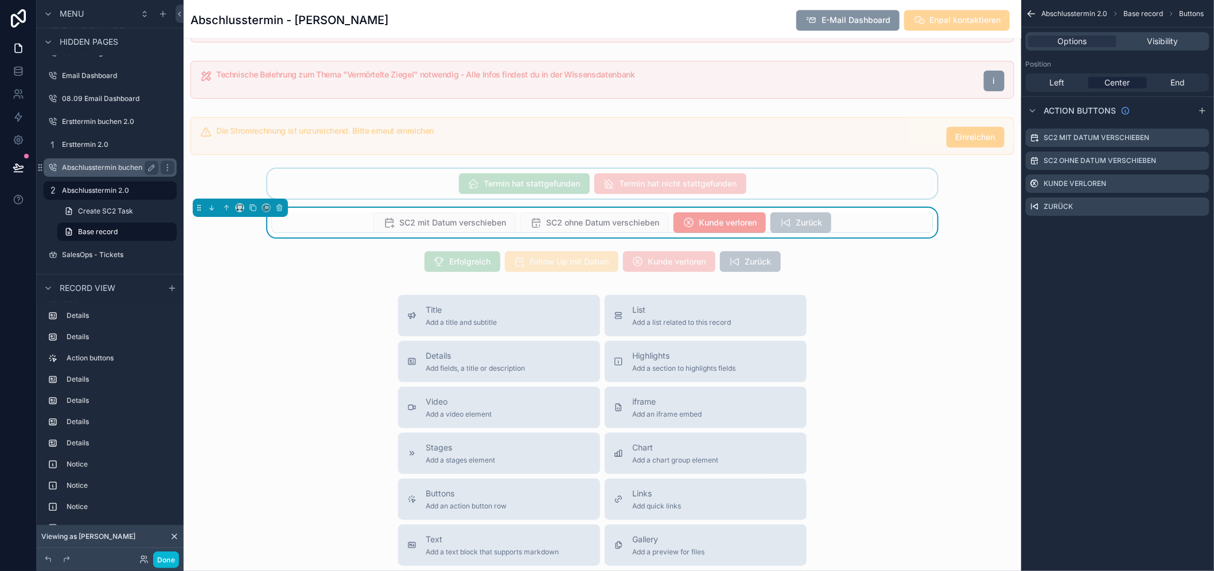
click at [94, 173] on div "Abschlusstermin buchen 2.0" at bounding box center [110, 168] width 96 height 14
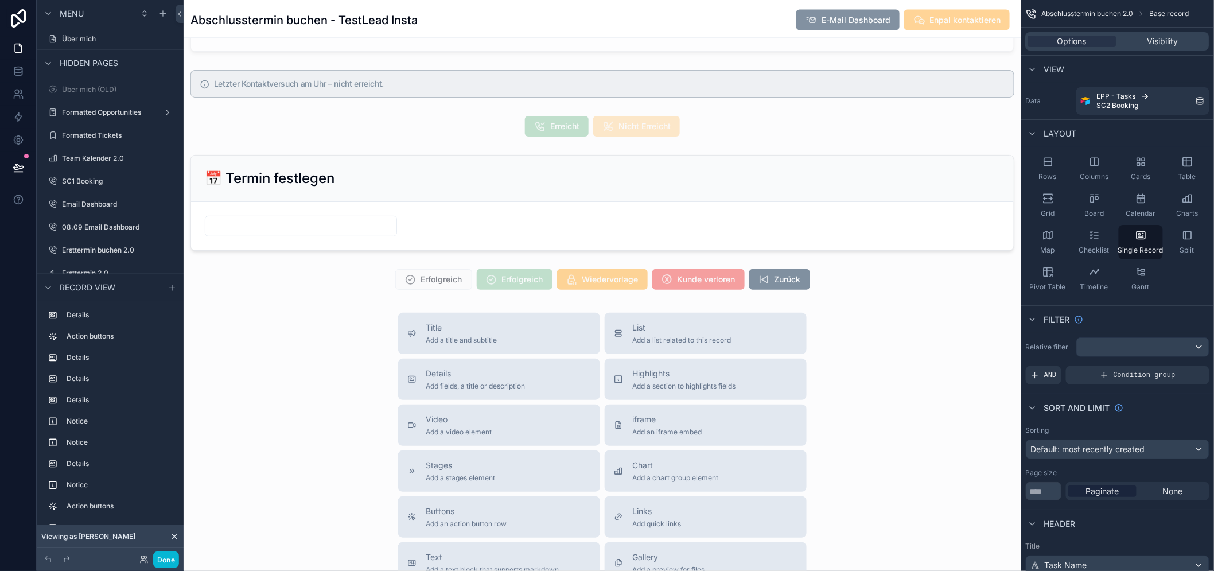
scroll to position [892, 0]
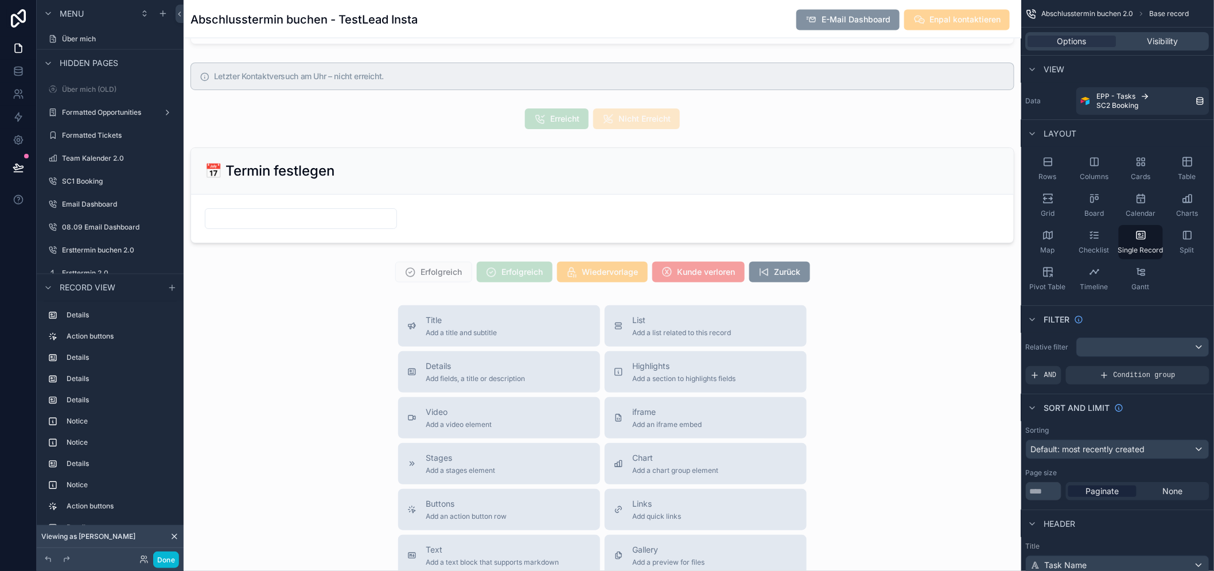
click at [505, 287] on div "scrollable content" at bounding box center [603, 272] width 838 height 30
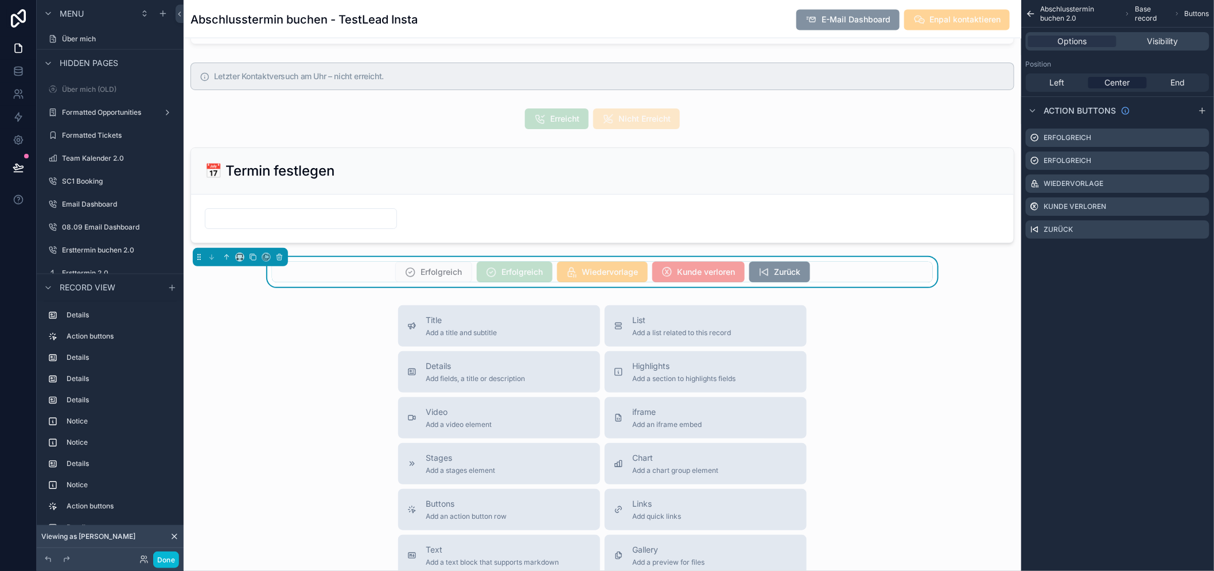
click at [502, 279] on span "Erfolgreich" at bounding box center [515, 272] width 76 height 11
click at [1205, 158] on icon "scrollable content" at bounding box center [1200, 160] width 9 height 9
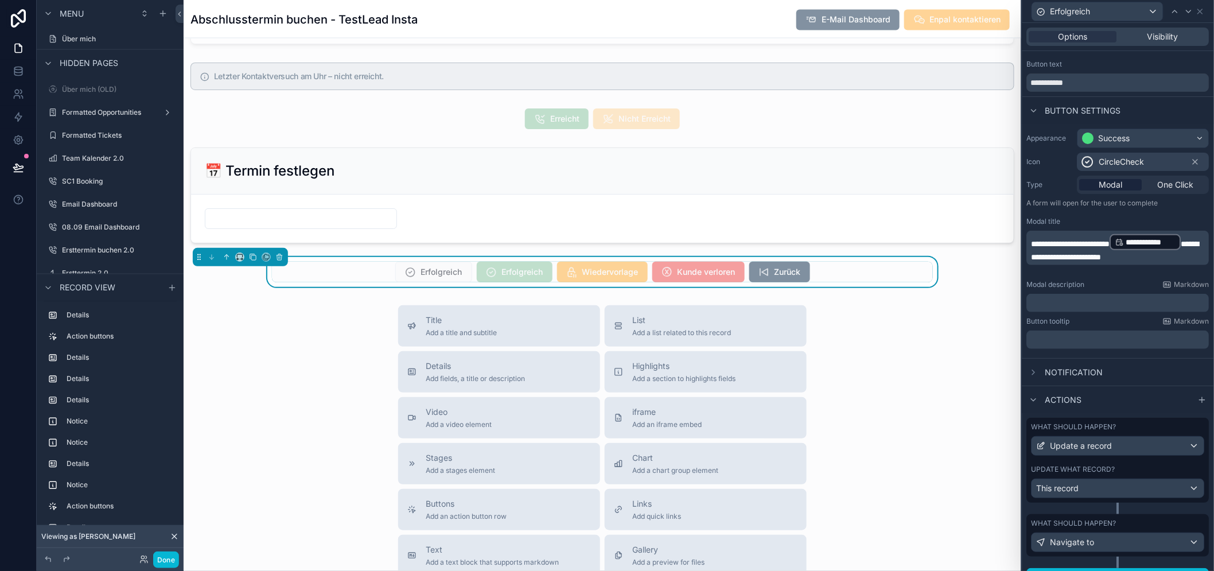
scroll to position [29, 0]
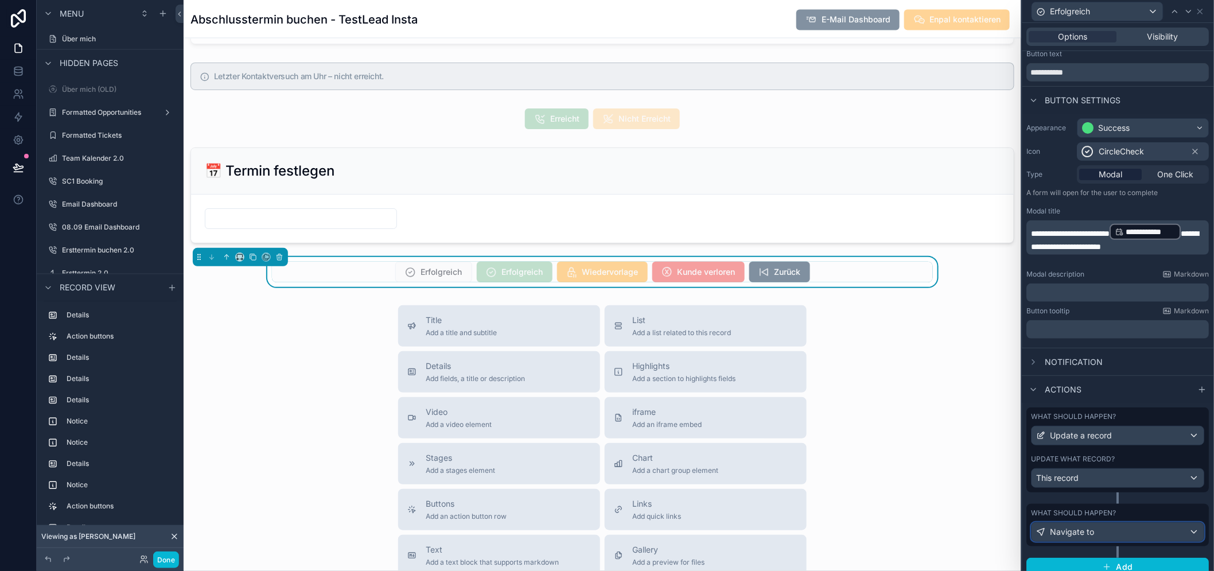
click at [1083, 533] on span "Navigate to" at bounding box center [1073, 531] width 44 height 11
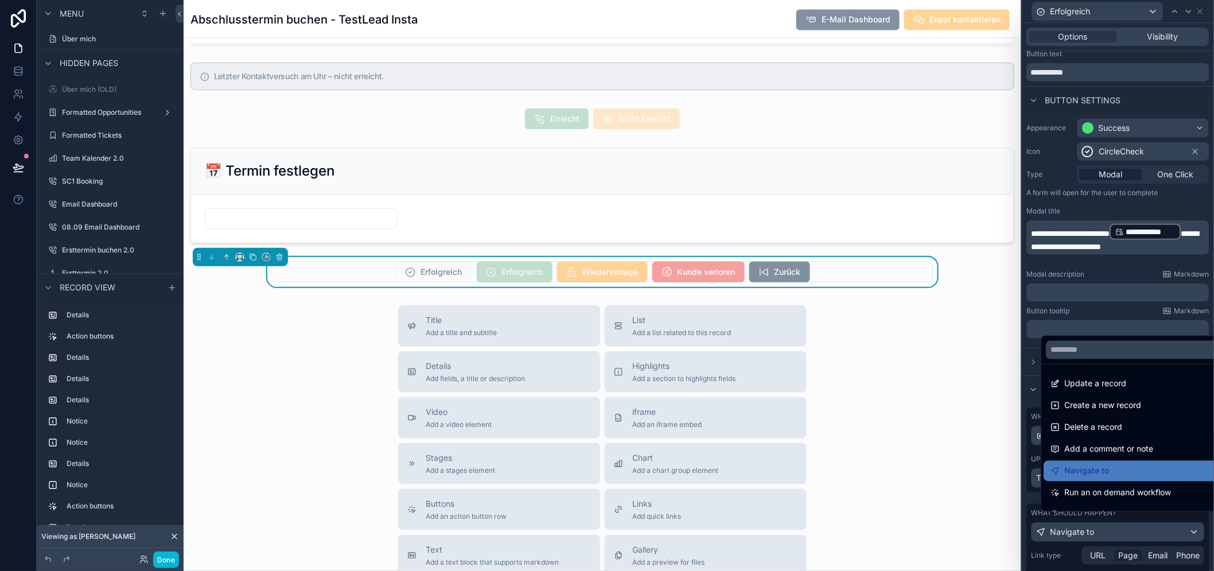
click at [1083, 533] on div at bounding box center [1119, 285] width 192 height 571
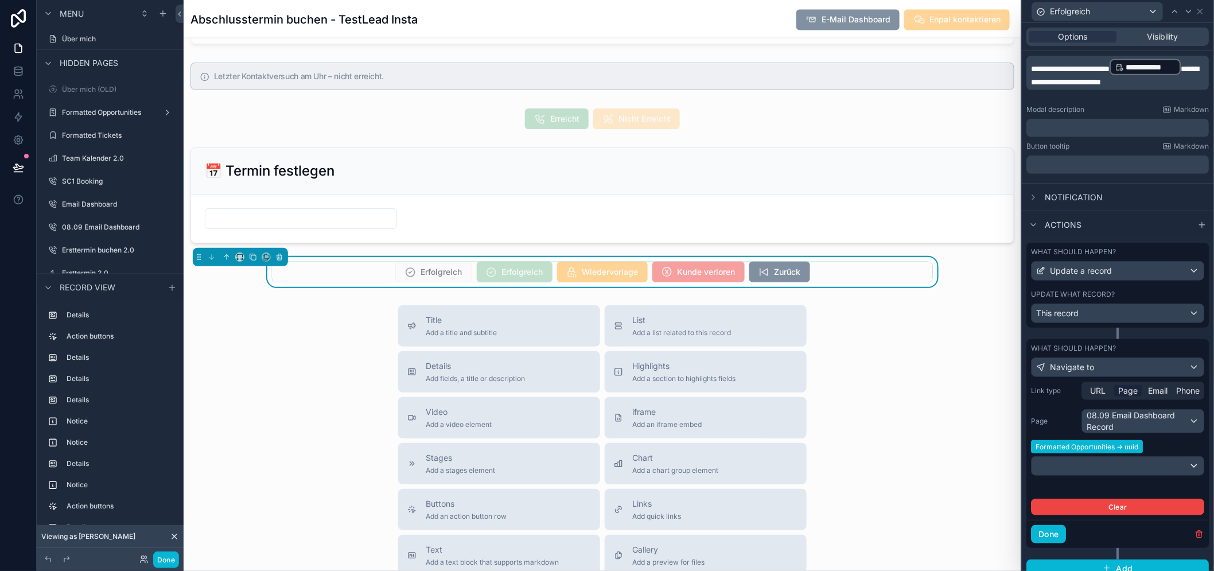
scroll to position [196, 0]
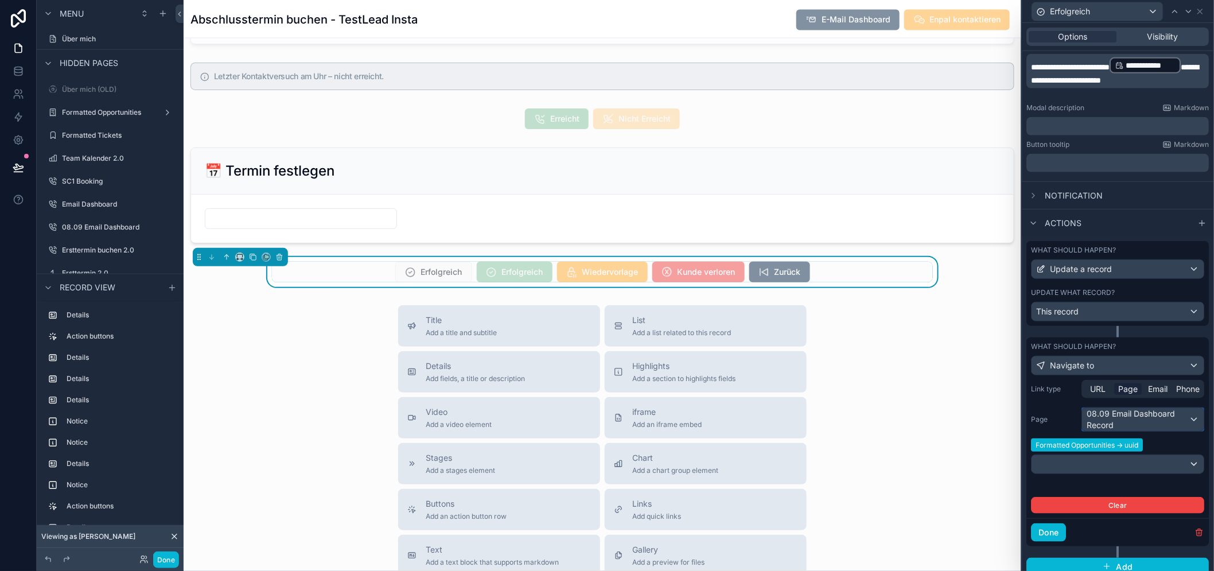
click at [1129, 410] on div "08.09 Email Dashboard Record" at bounding box center [1144, 419] width 122 height 23
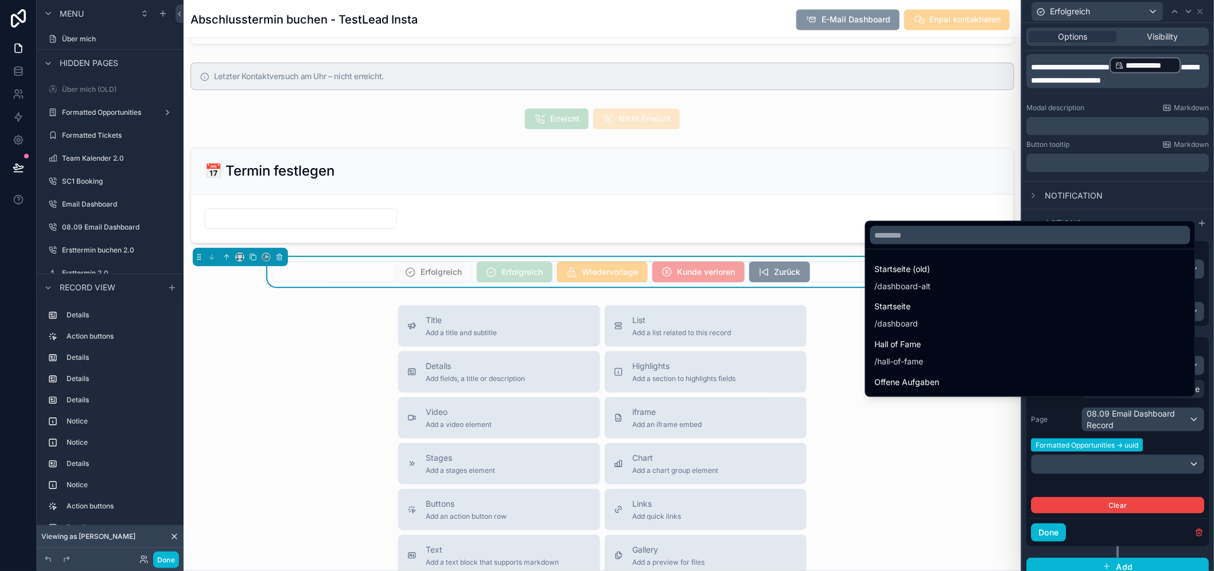
click at [959, 249] on div at bounding box center [1030, 235] width 329 height 28
click at [955, 243] on input "text" at bounding box center [1030, 235] width 320 height 18
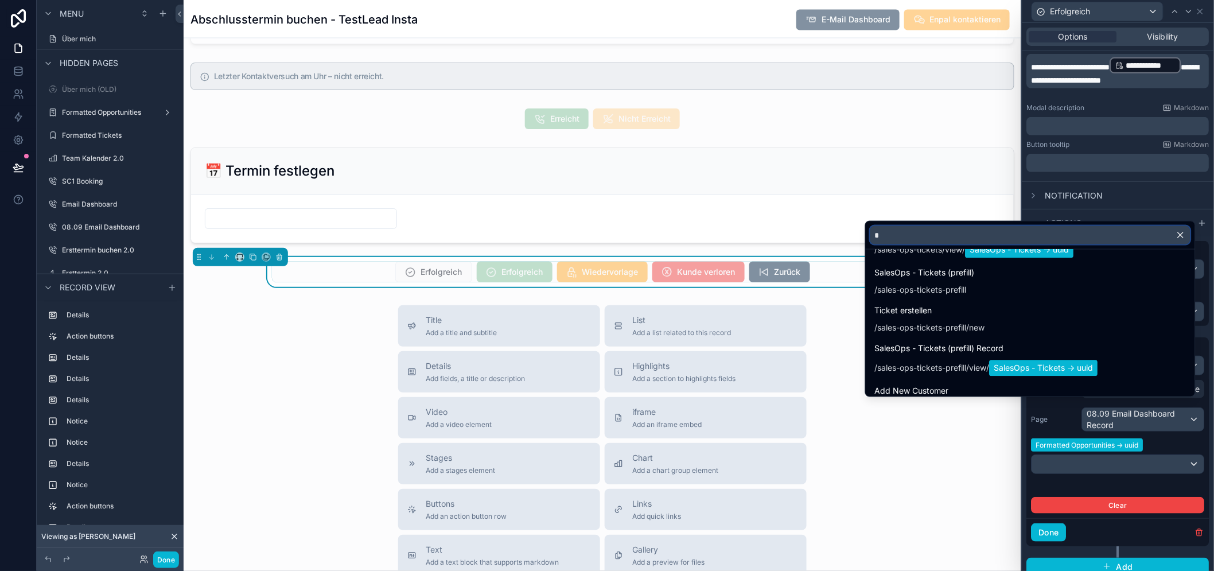
scroll to position [3546, 0]
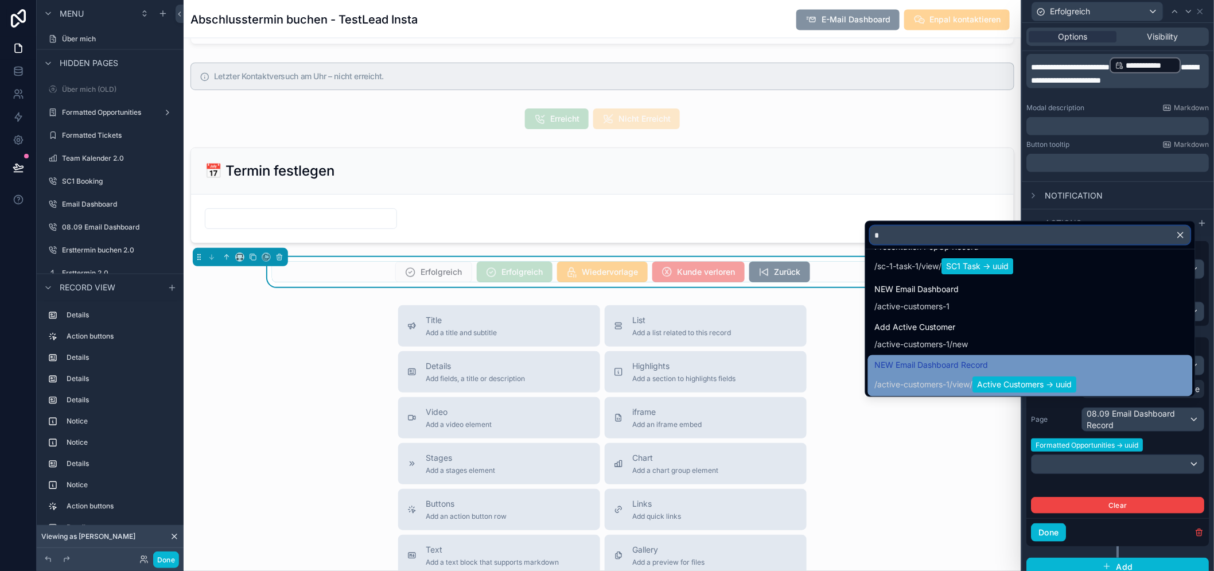
type input "*"
click at [973, 368] on span "NEW Email Dashboard Record" at bounding box center [976, 366] width 202 height 14
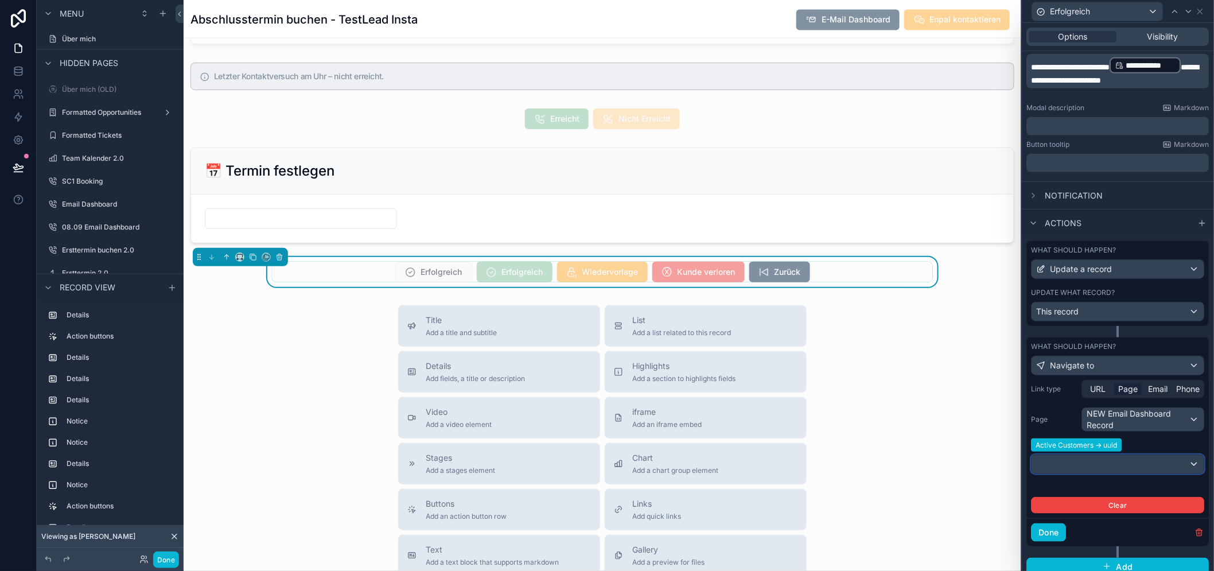
click at [1102, 462] on div at bounding box center [1118, 464] width 172 height 18
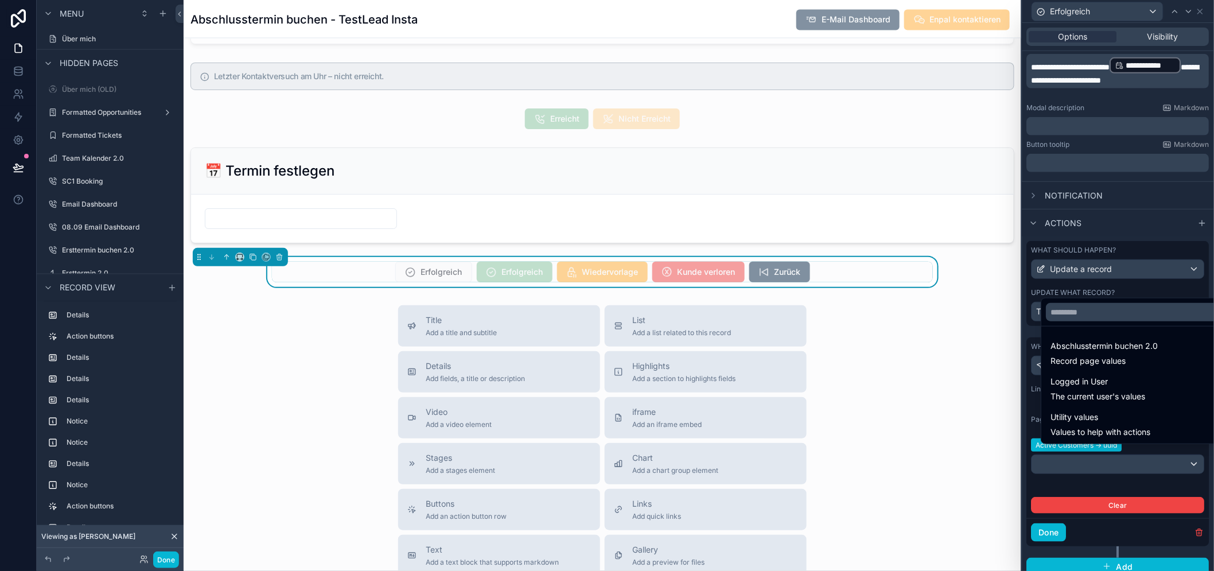
click at [1085, 326] on div at bounding box center [1135, 312] width 189 height 28
click at [1081, 321] on input "text" at bounding box center [1136, 312] width 180 height 18
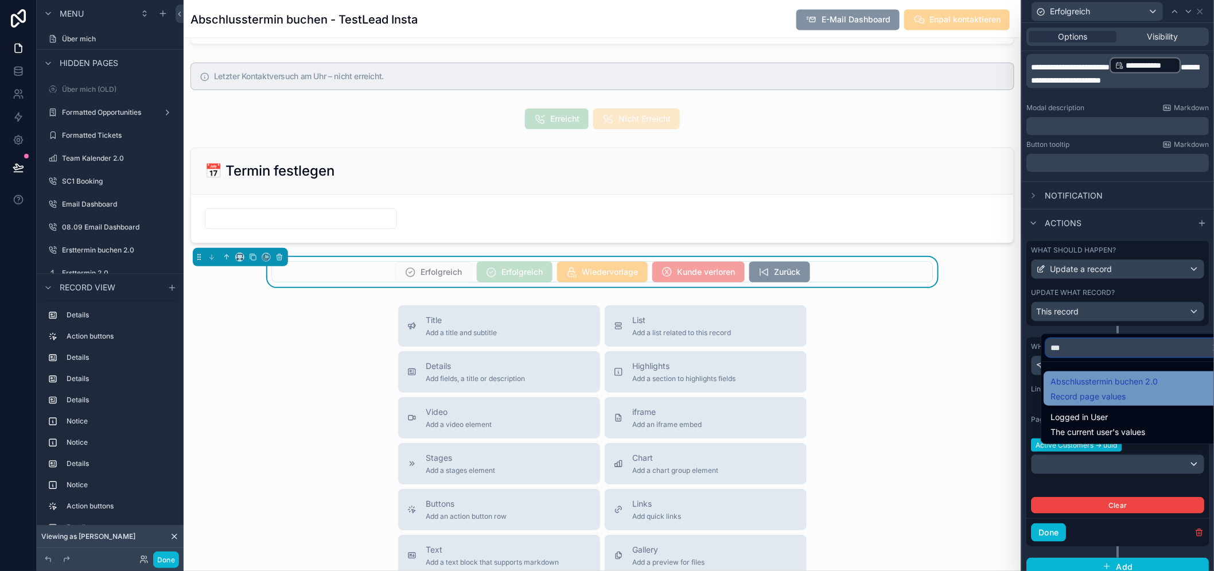
type input "***"
click at [1099, 399] on div "Abschlusstermin buchen 2.0 Record page values" at bounding box center [1104, 389] width 107 height 28
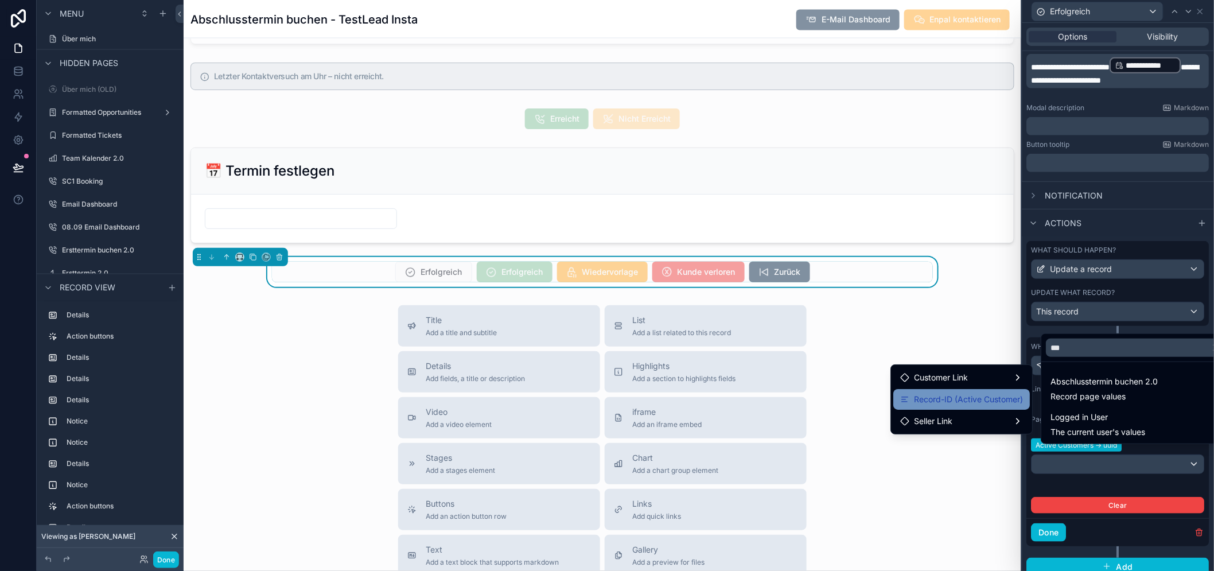
click at [990, 392] on span "Record-ID (Active Customer)" at bounding box center [968, 399] width 109 height 14
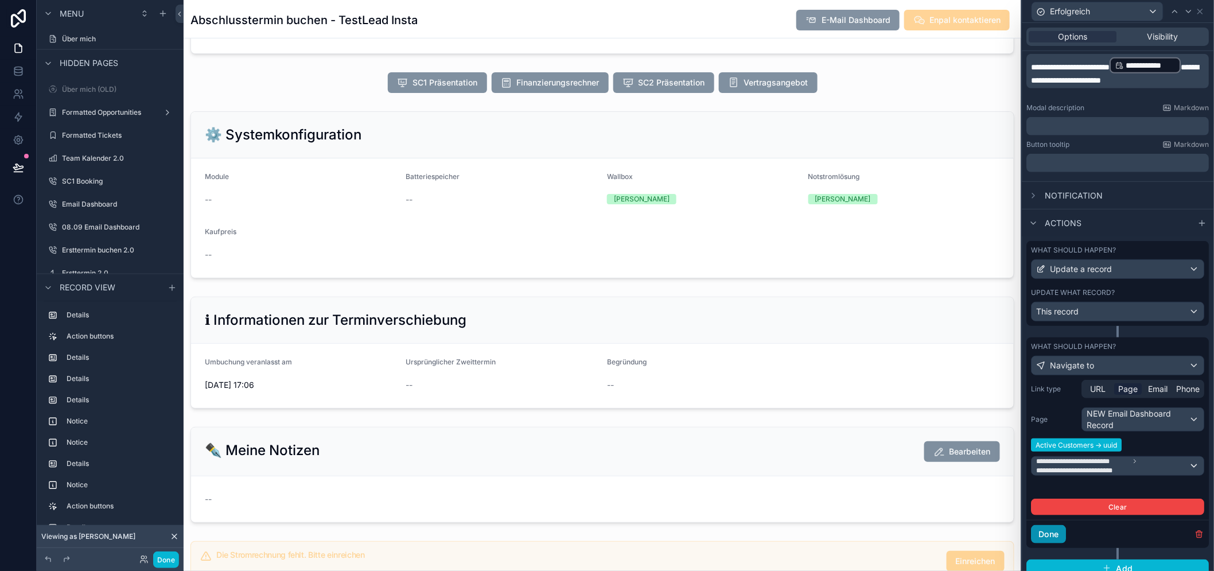
scroll to position [892, 0]
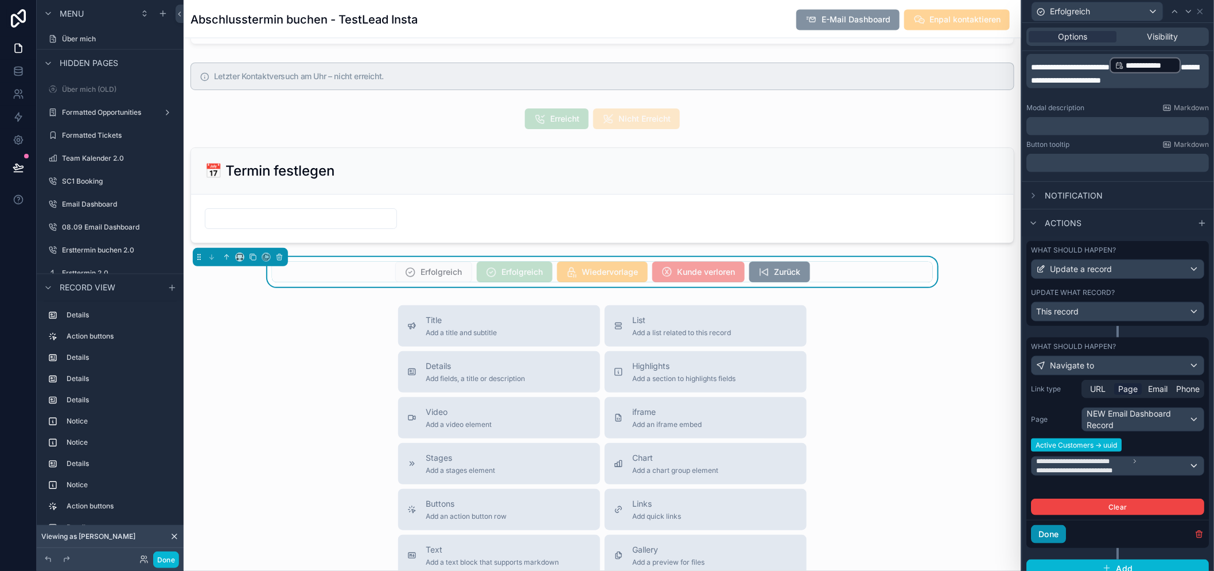
click at [1055, 531] on button "Done" at bounding box center [1049, 534] width 35 height 18
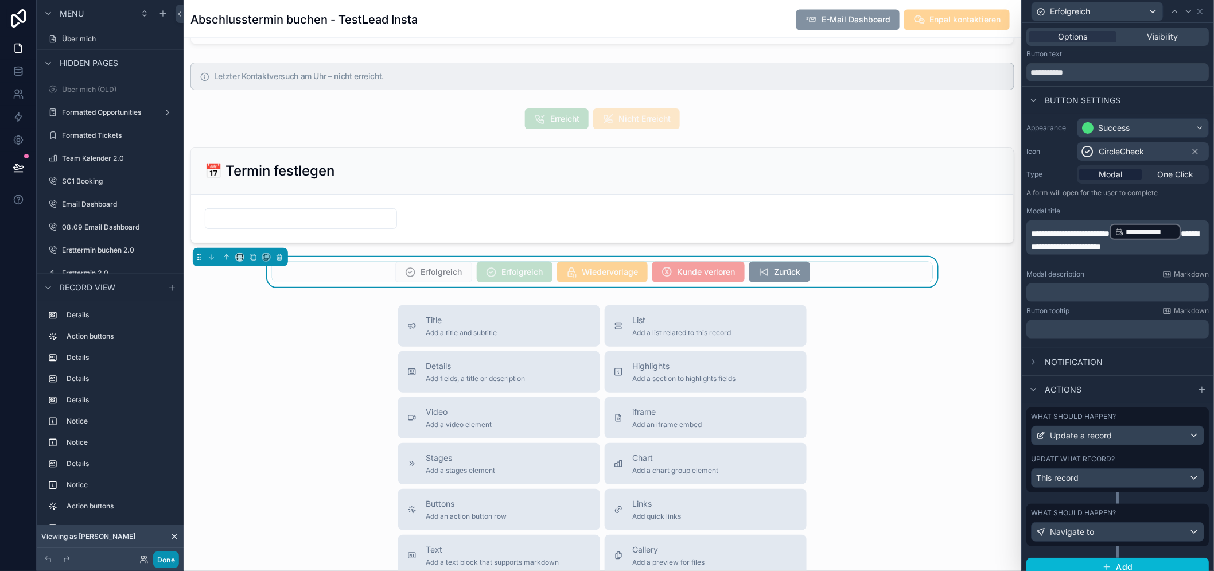
click at [156, 558] on button "Done" at bounding box center [166, 559] width 26 height 17
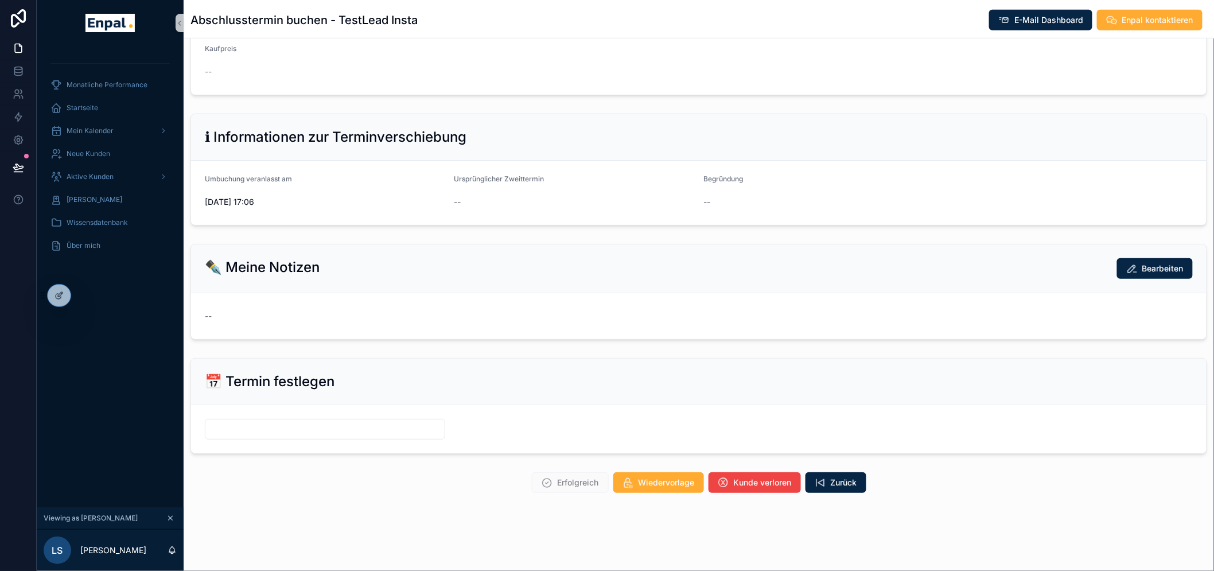
scroll to position [356, 0]
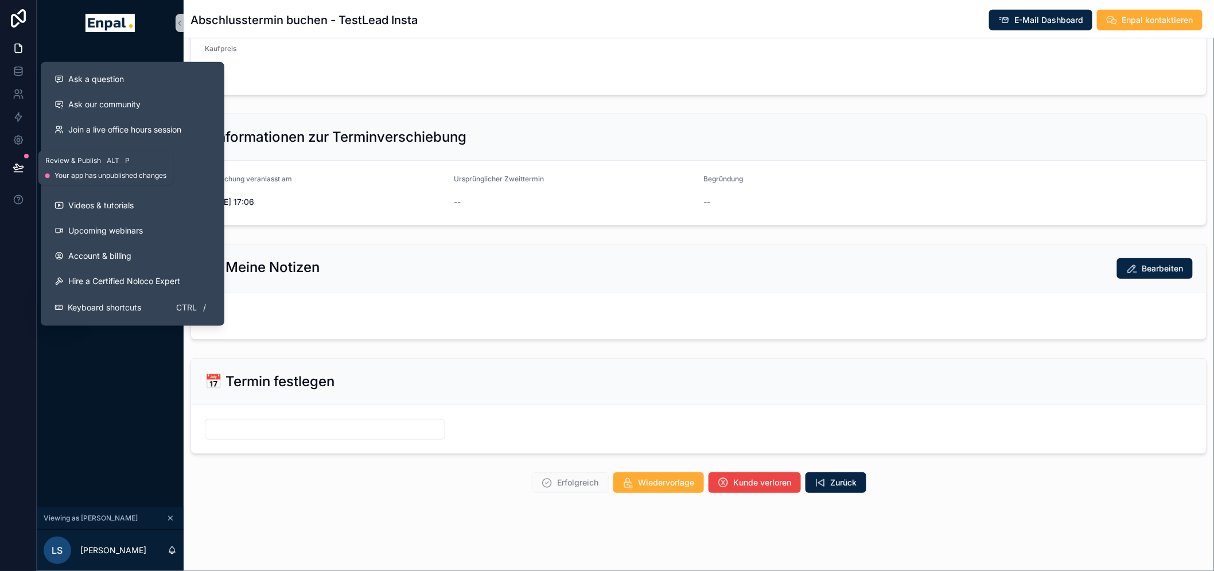
click at [6, 164] on button at bounding box center [18, 167] width 25 height 32
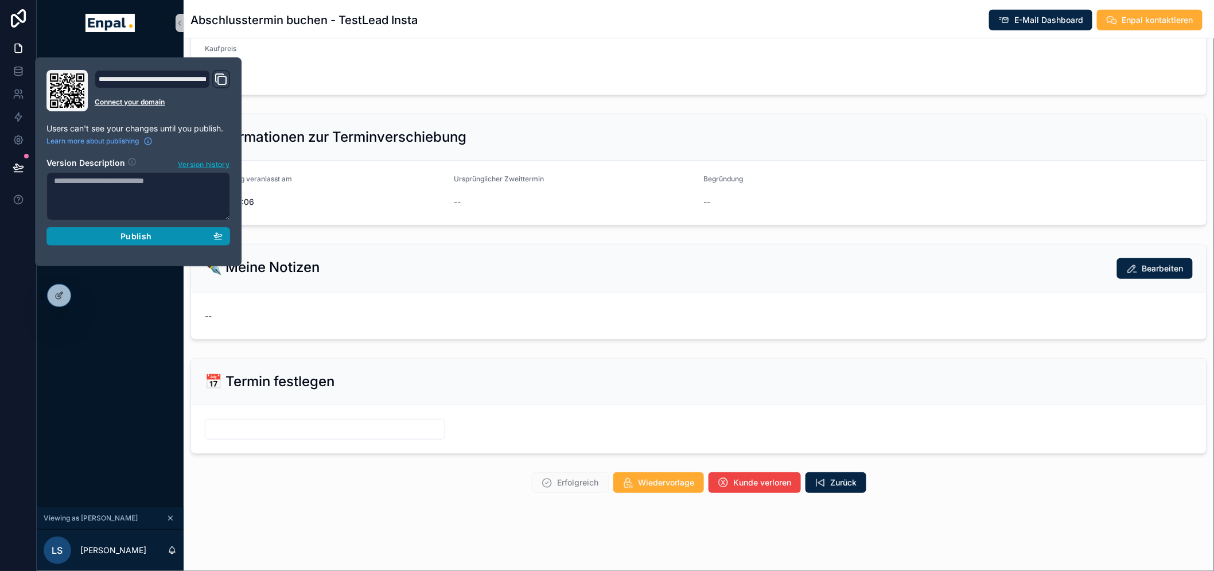
click at [106, 241] on div "Publish" at bounding box center [138, 236] width 169 height 10
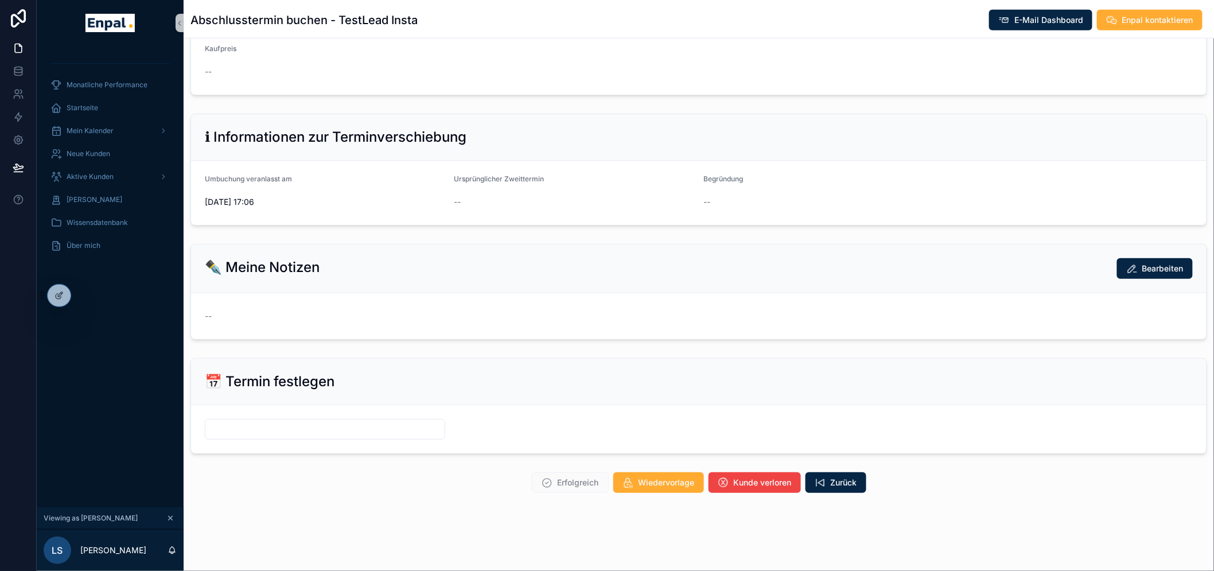
click at [143, 331] on div "Monatliche Performance Startseite Mein Kalender Neue Kunden Aktive [PERSON_NAME…" at bounding box center [110, 276] width 147 height 461
click at [96, 174] on span "Aktive Kunden" at bounding box center [90, 176] width 47 height 9
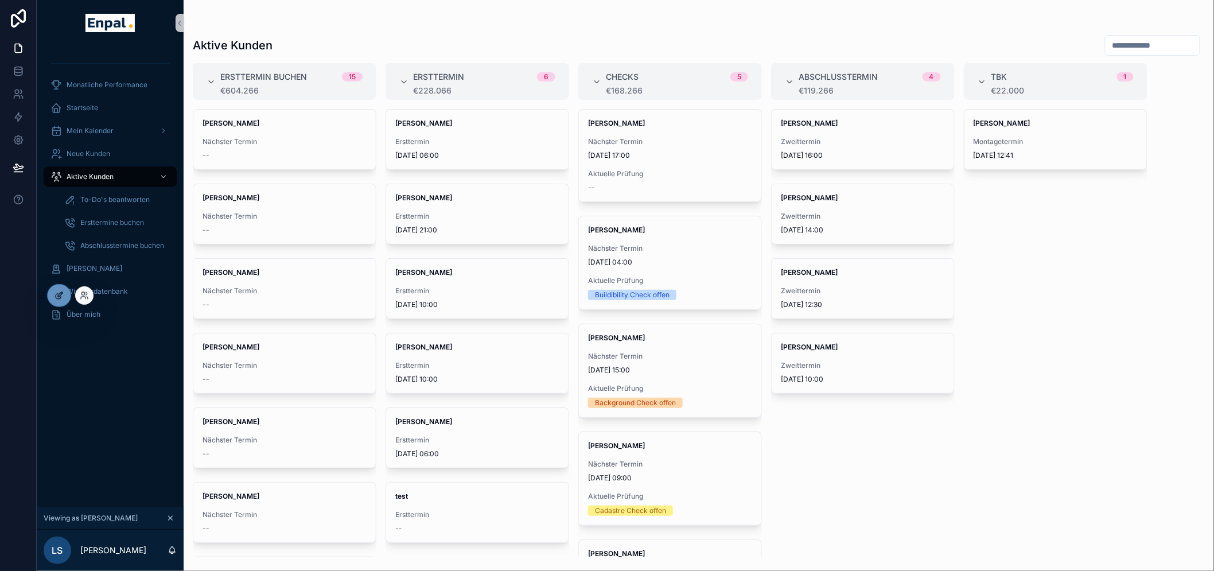
click at [53, 294] on div at bounding box center [59, 296] width 23 height 22
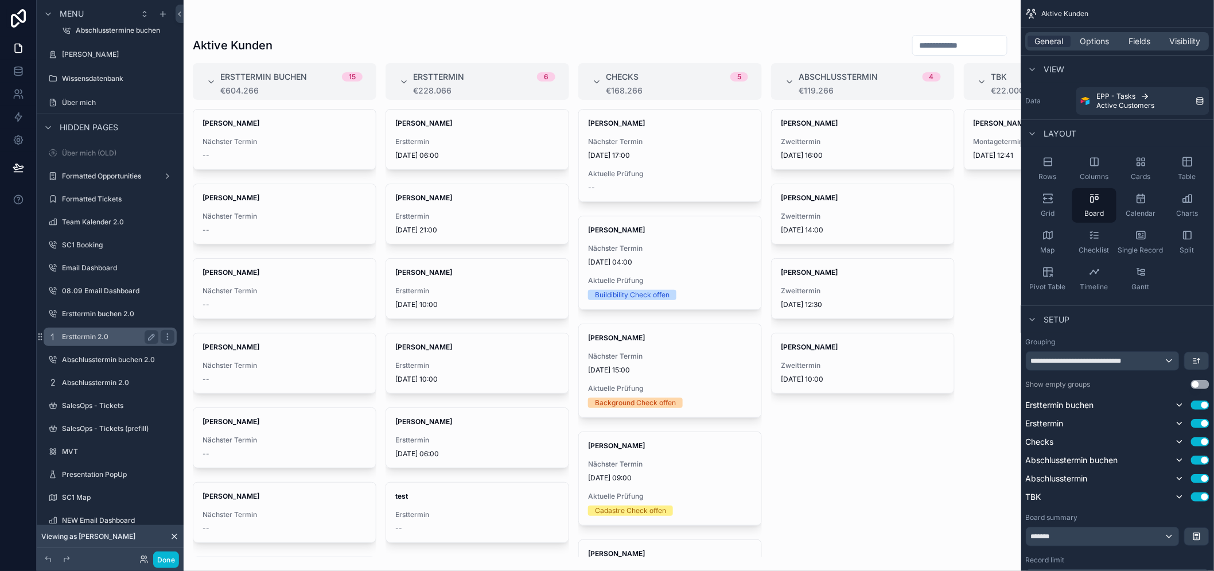
click at [103, 330] on div "Ersttermin 2.0" at bounding box center [110, 337] width 96 height 14
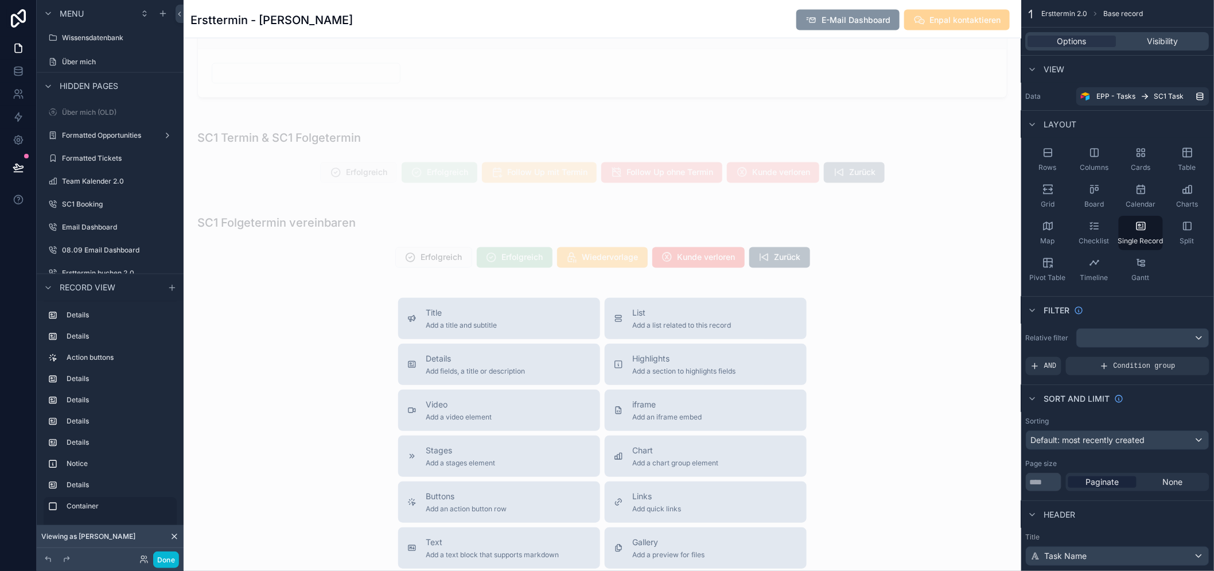
scroll to position [2614, 0]
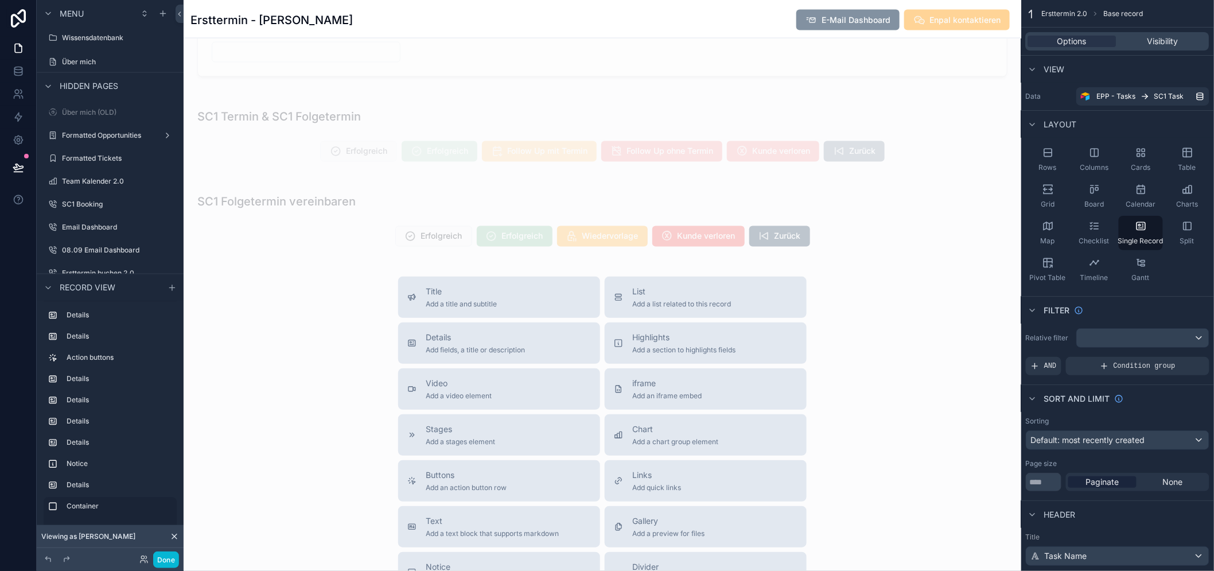
click at [450, 173] on div "scrollable content" at bounding box center [603, 136] width 838 height 76
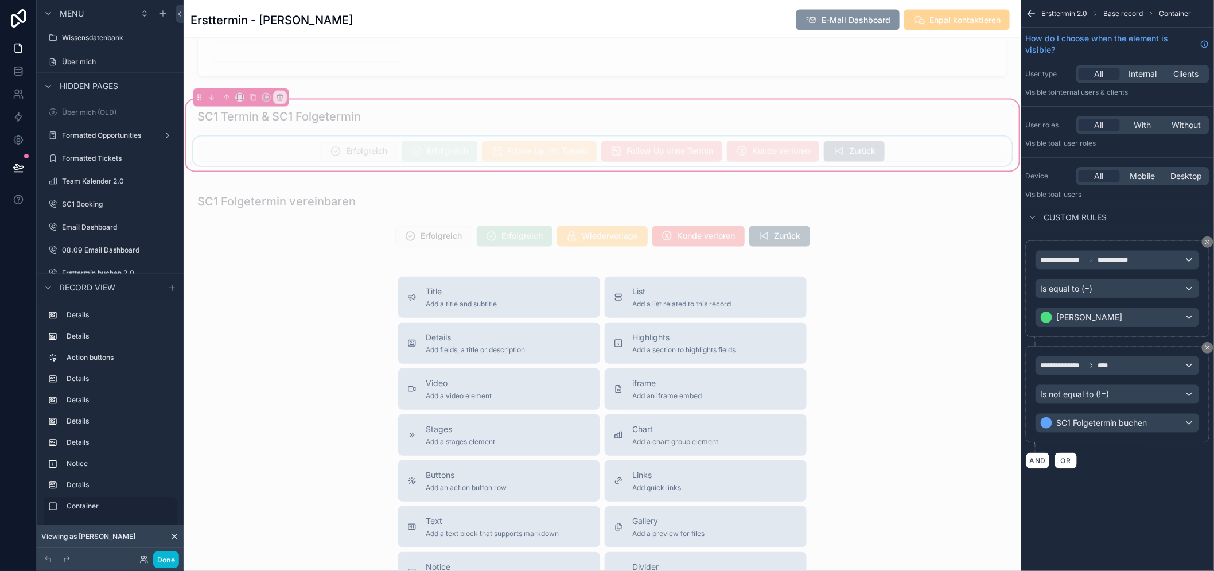
click at [444, 156] on div "scrollable content" at bounding box center [603, 152] width 824 height 30
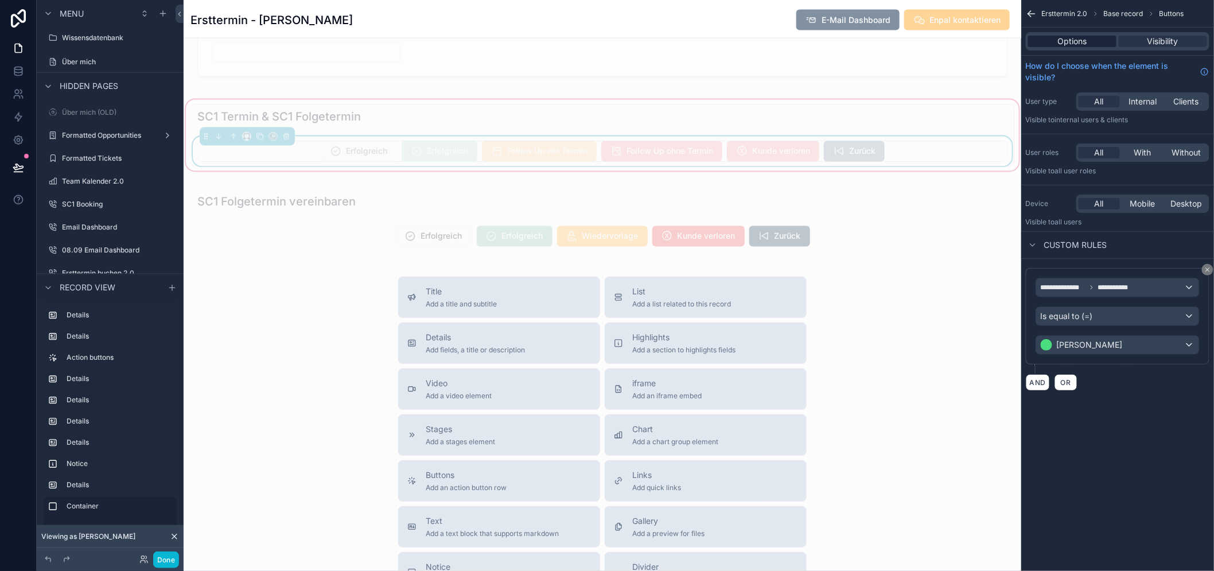
click at [1087, 42] on span "Options" at bounding box center [1072, 41] width 29 height 11
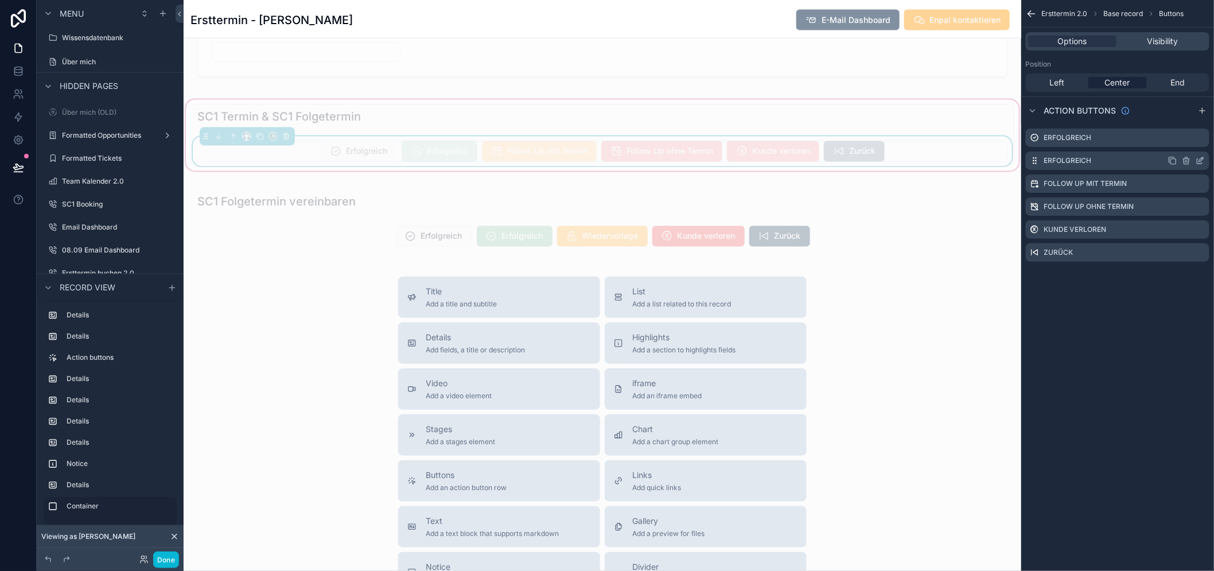
click at [1205, 156] on icon "scrollable content" at bounding box center [1200, 160] width 9 height 9
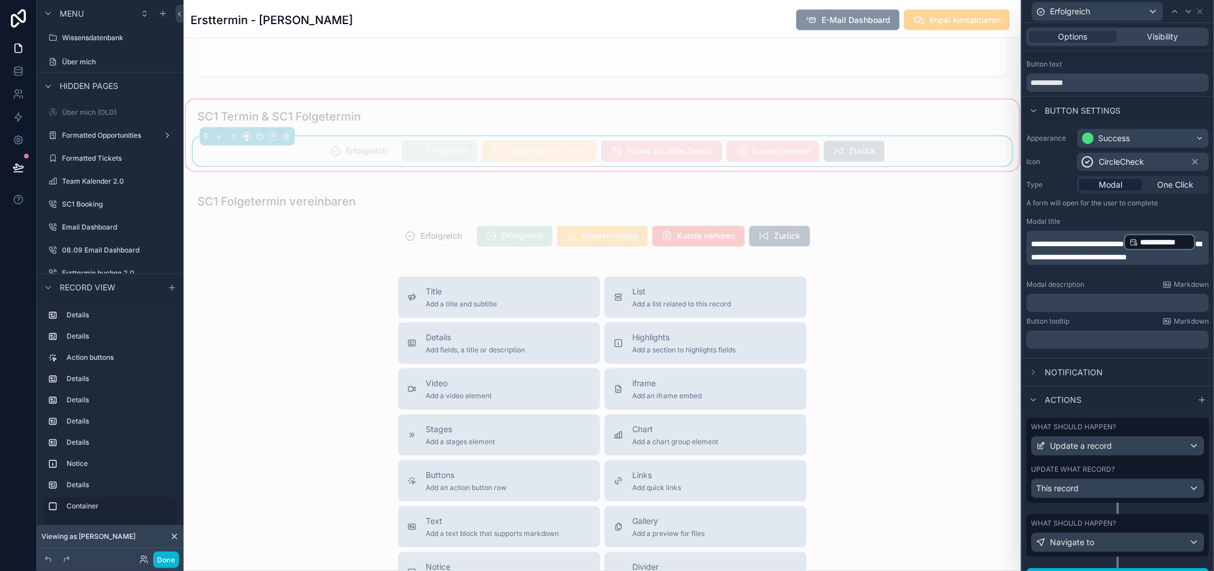
scroll to position [29, 0]
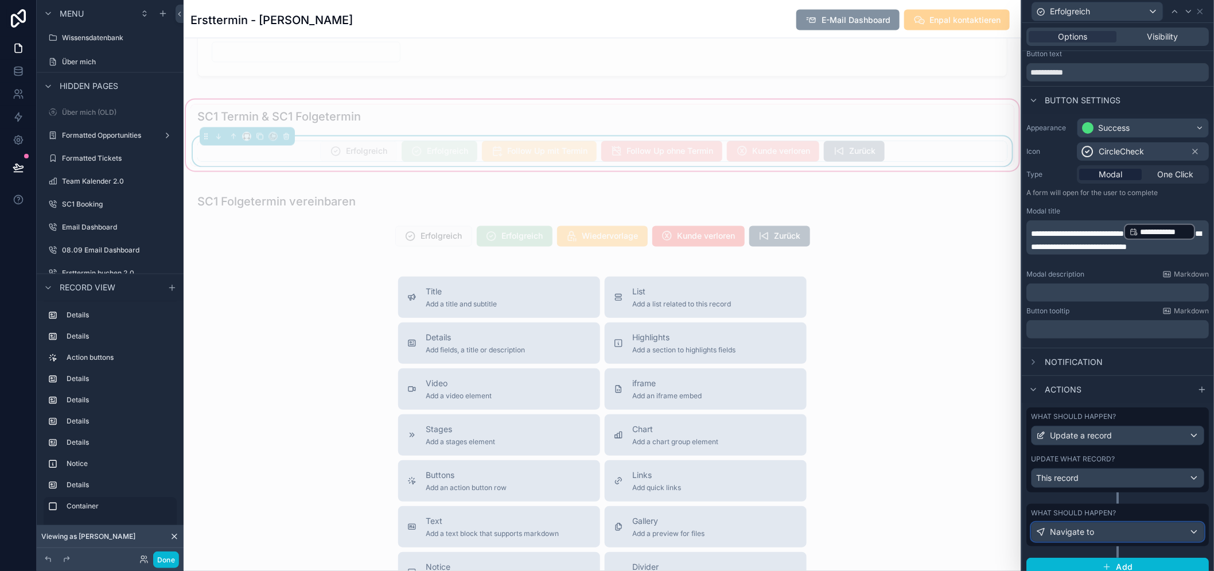
click at [1120, 525] on div "Navigate to" at bounding box center [1118, 532] width 172 height 18
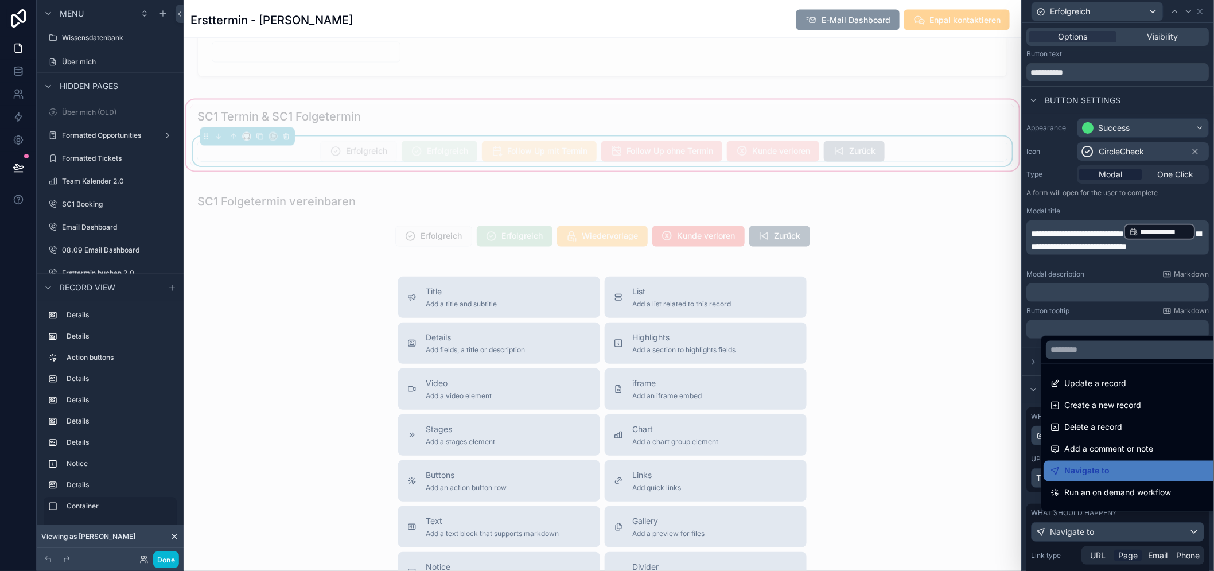
click at [1120, 525] on div at bounding box center [1119, 285] width 192 height 571
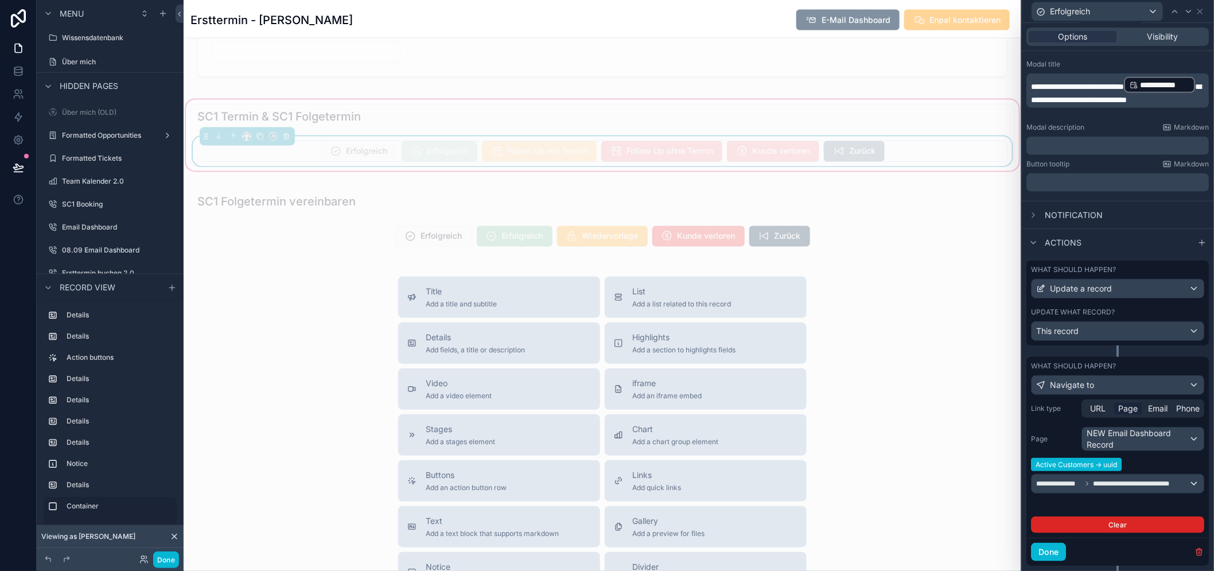
scroll to position [197, 0]
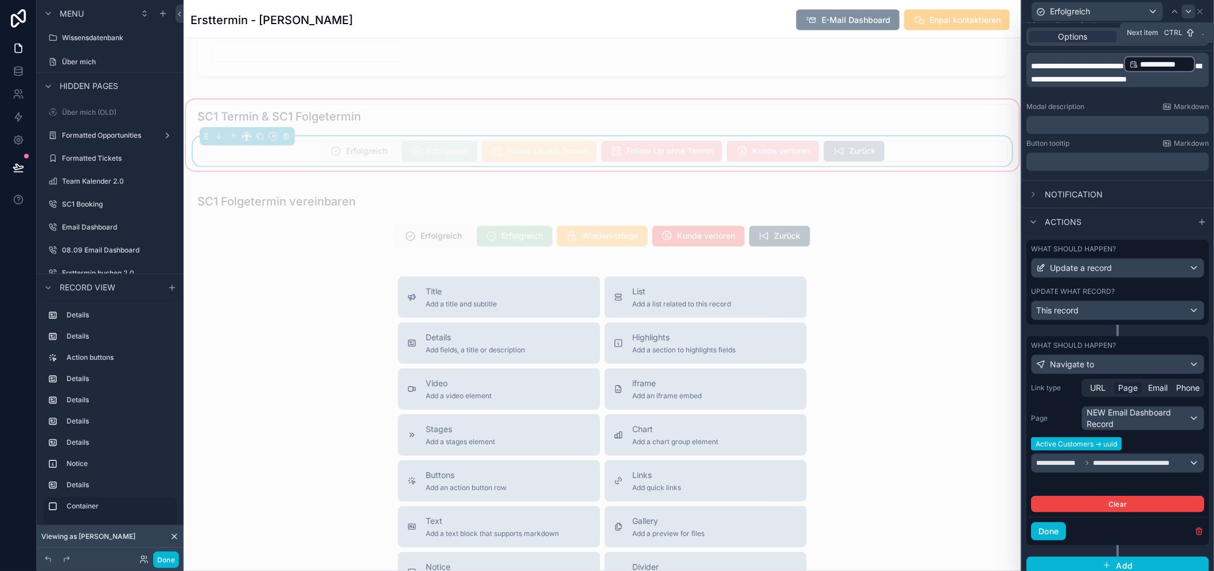
click at [1194, 13] on icon at bounding box center [1188, 11] width 9 height 9
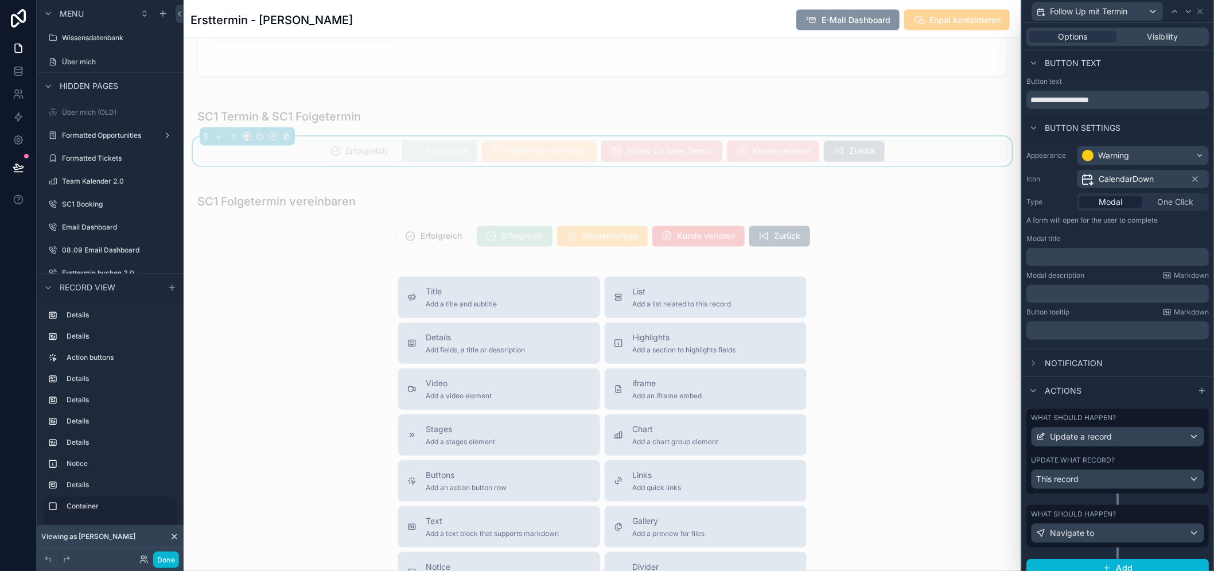
scroll to position [3, 0]
click at [1099, 524] on div "Navigate to" at bounding box center [1118, 532] width 172 height 18
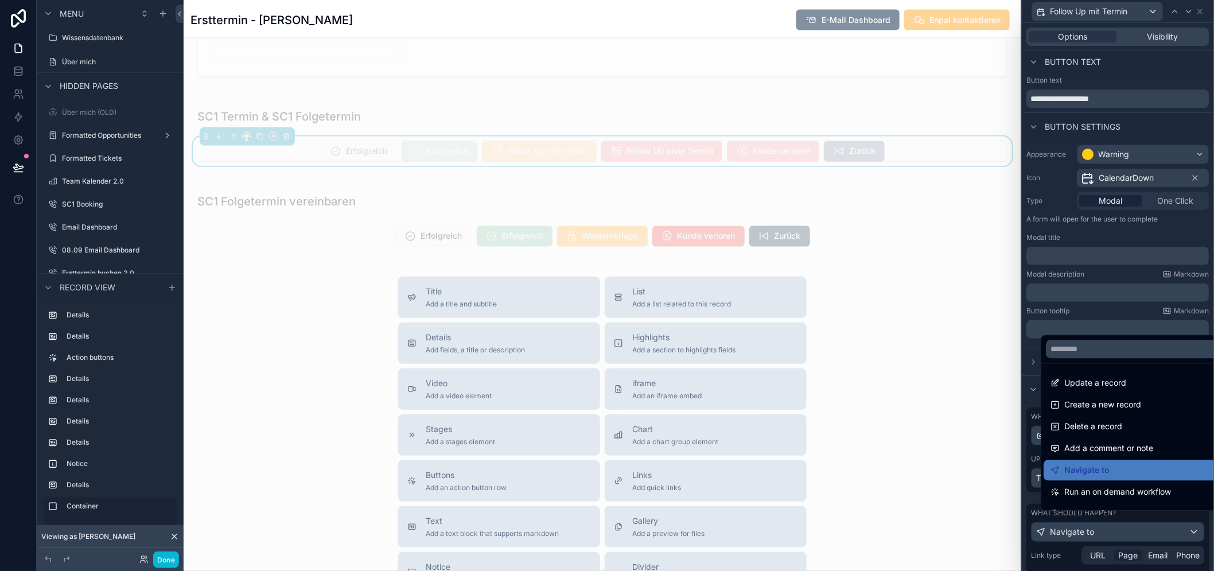
click at [1099, 524] on div at bounding box center [1119, 285] width 192 height 571
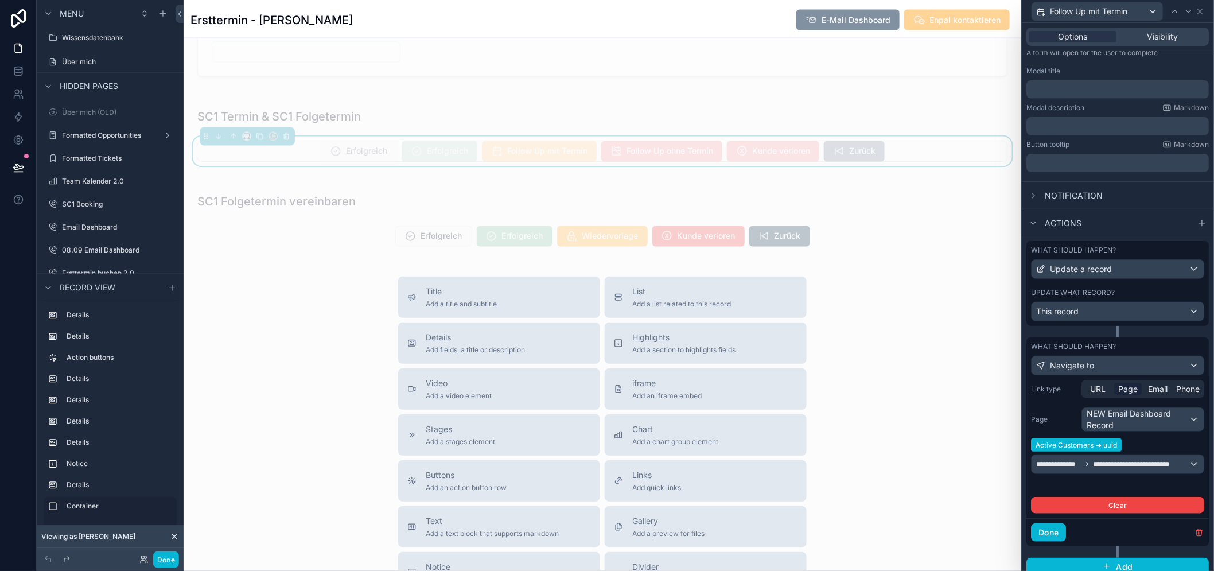
scroll to position [170, 0]
click at [504, 244] on div "scrollable content" at bounding box center [603, 220] width 838 height 76
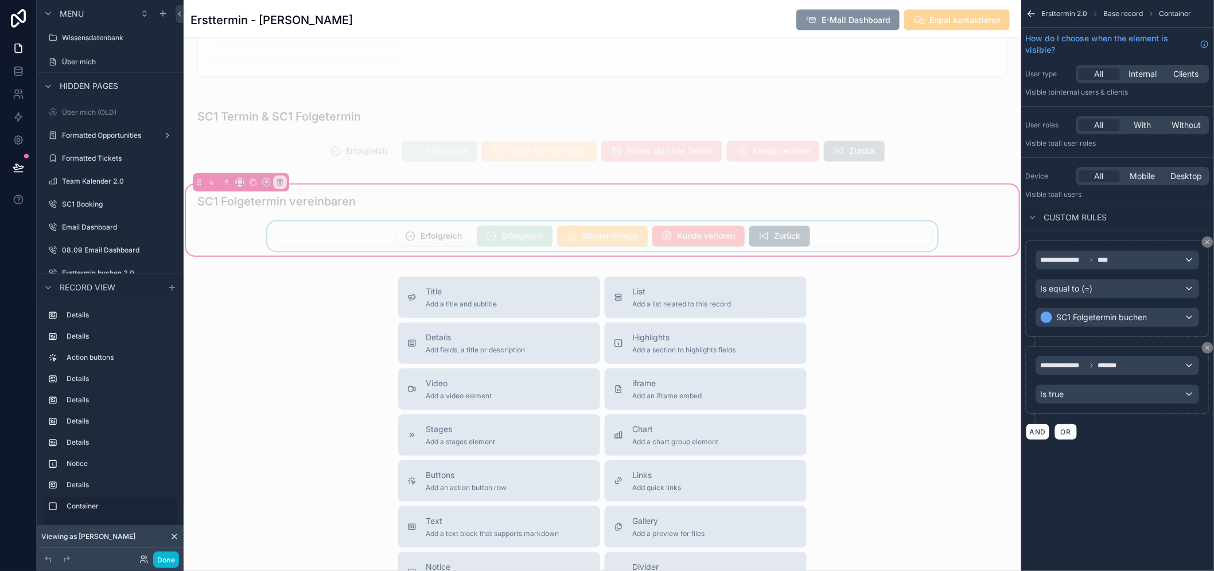
click at [504, 239] on div "scrollable content" at bounding box center [603, 236] width 824 height 30
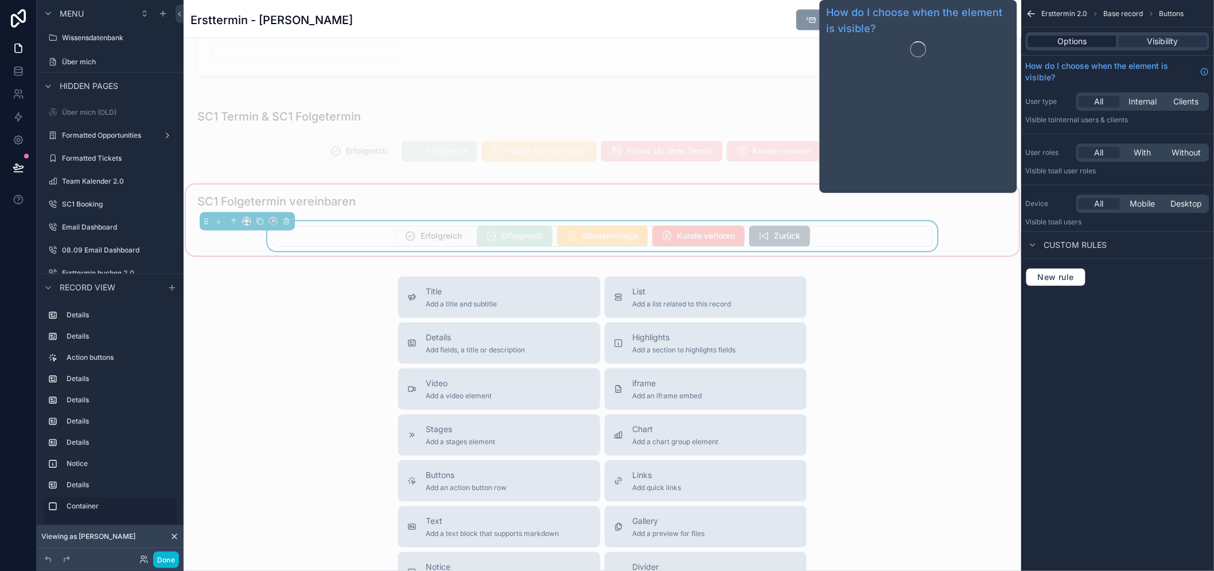
click at [1076, 42] on span "Options" at bounding box center [1072, 41] width 29 height 11
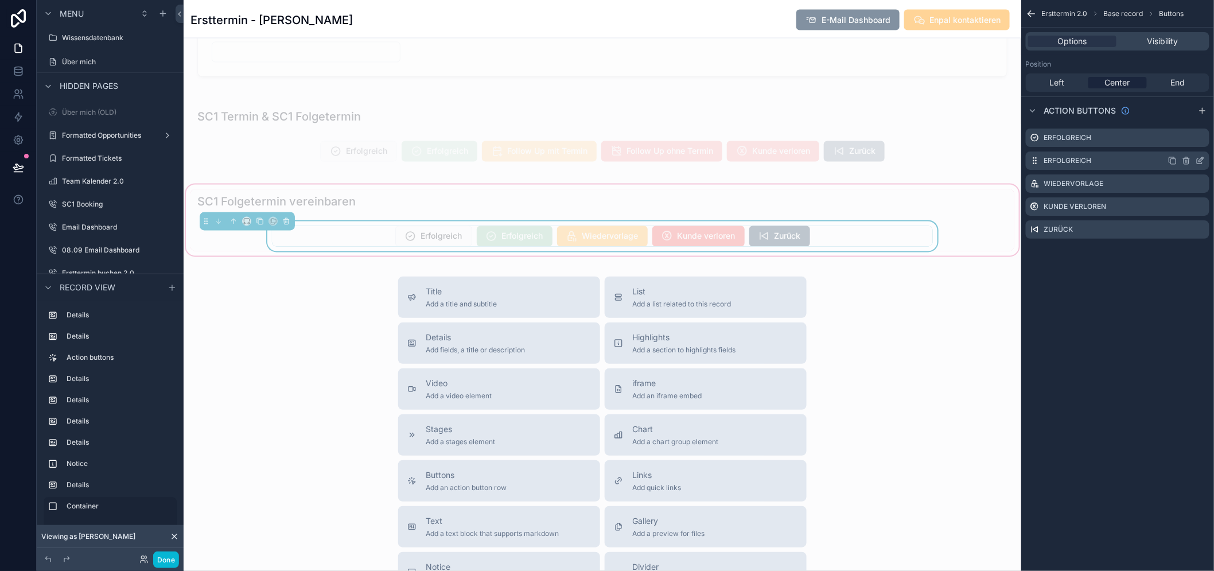
click at [1203, 159] on icon "scrollable content" at bounding box center [1200, 161] width 5 height 5
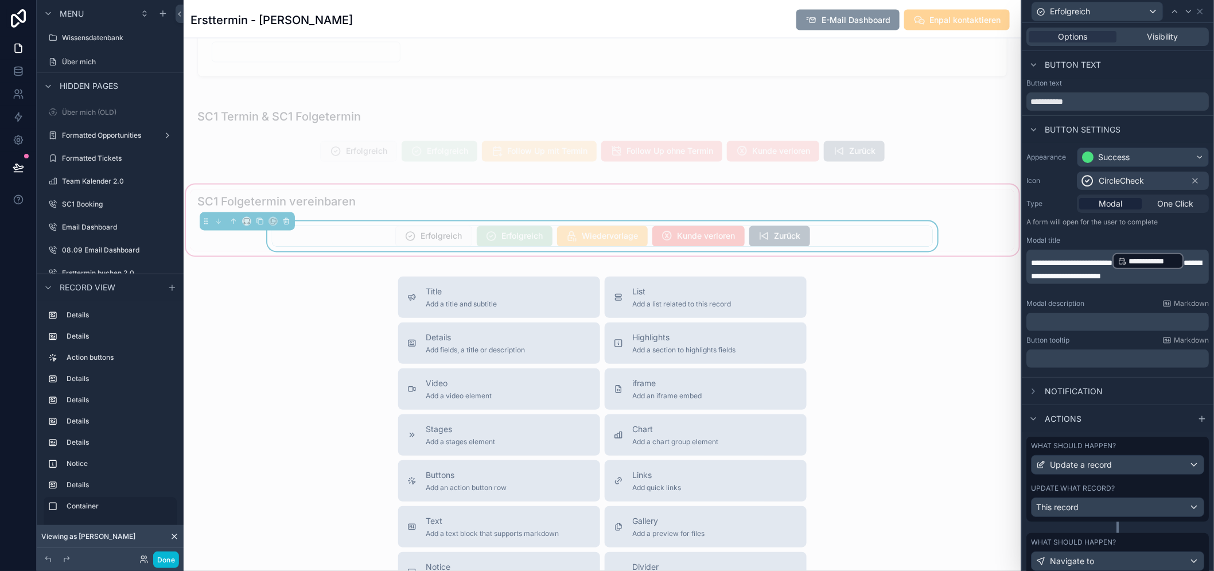
scroll to position [29, 0]
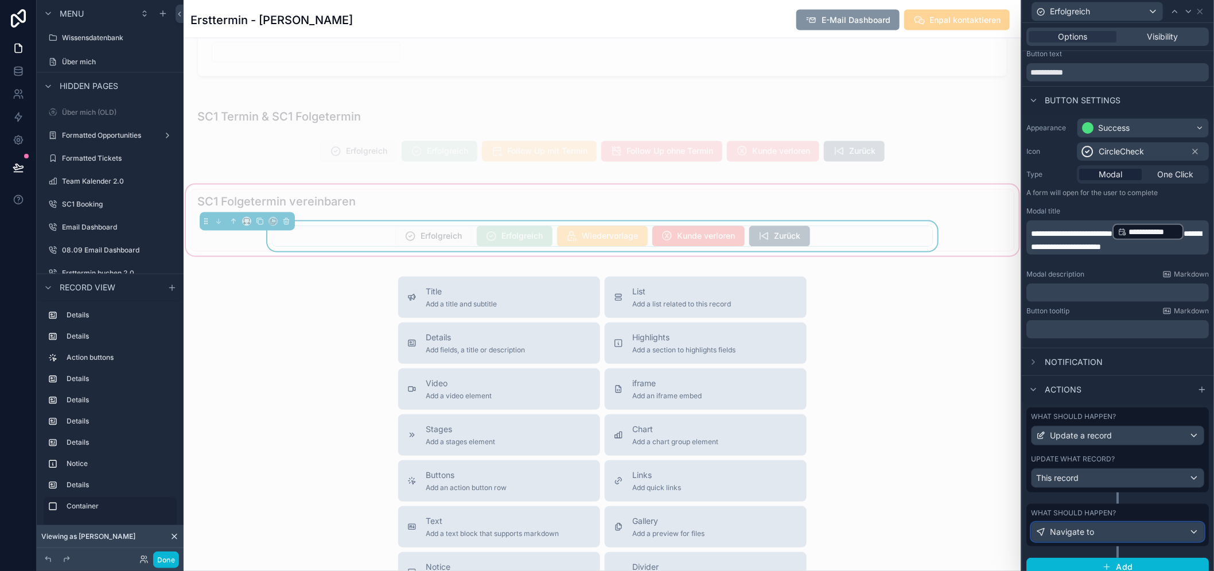
click at [1127, 535] on div "Navigate to" at bounding box center [1118, 532] width 172 height 18
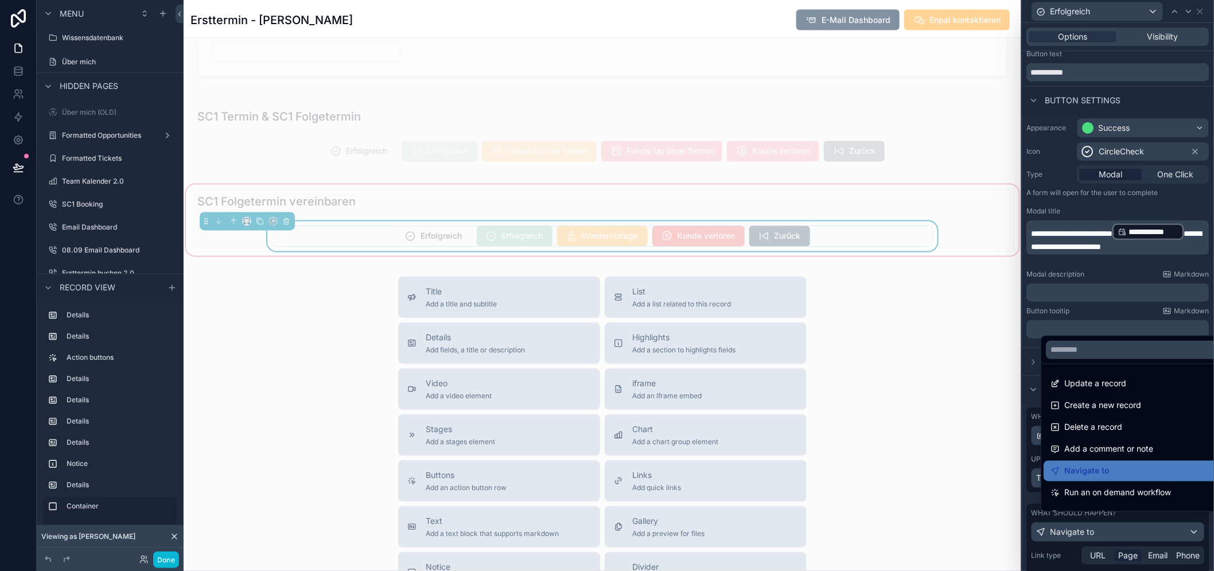
click at [1127, 535] on div at bounding box center [1119, 285] width 192 height 571
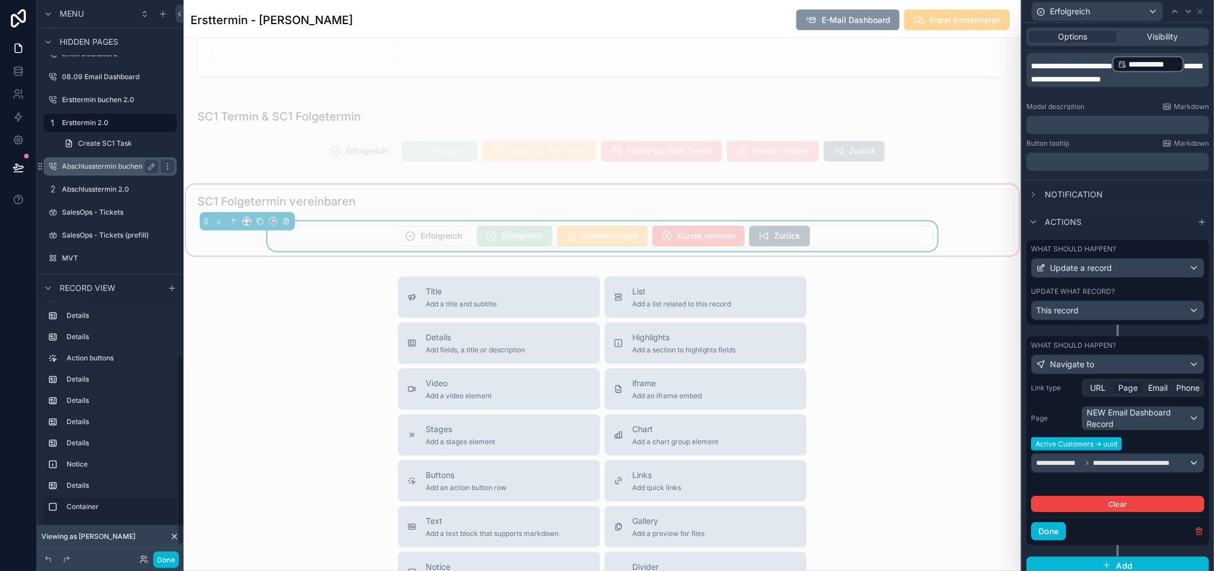
scroll to position [1065, 0]
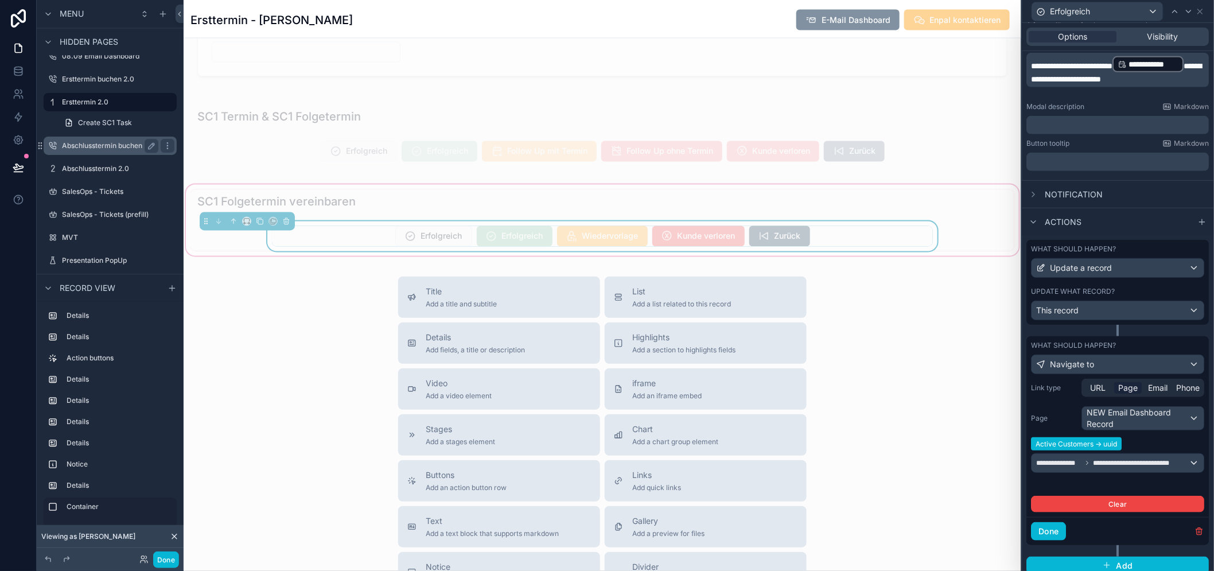
click at [100, 148] on label "Abschlusstermin buchen 2.0" at bounding box center [108, 145] width 93 height 9
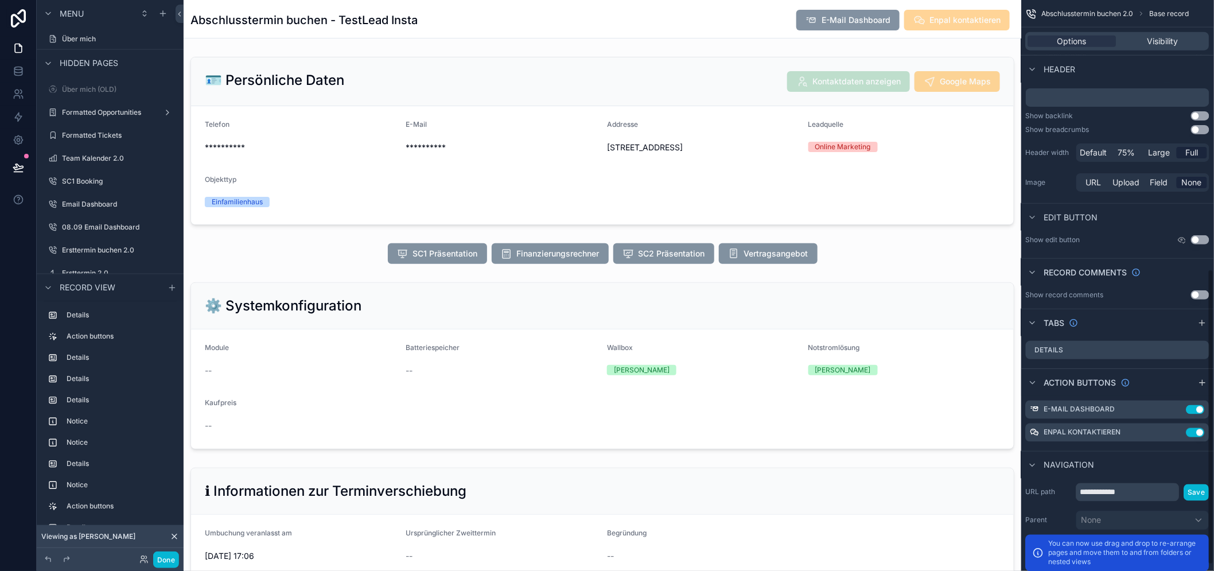
scroll to position [559, 0]
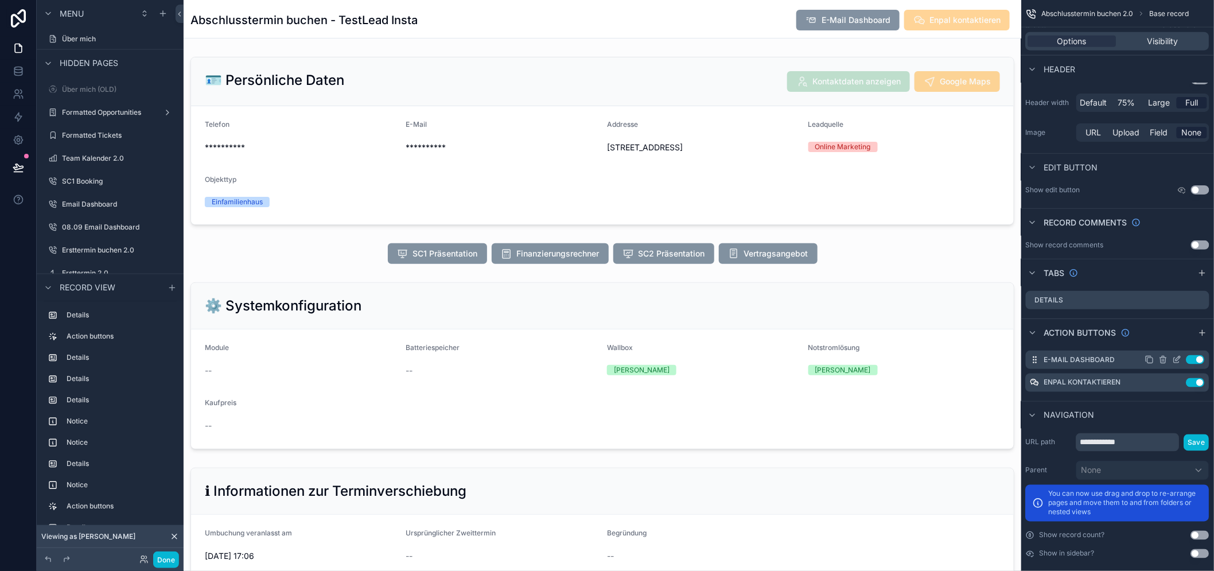
click at [1182, 357] on icon "scrollable content" at bounding box center [1177, 359] width 9 height 9
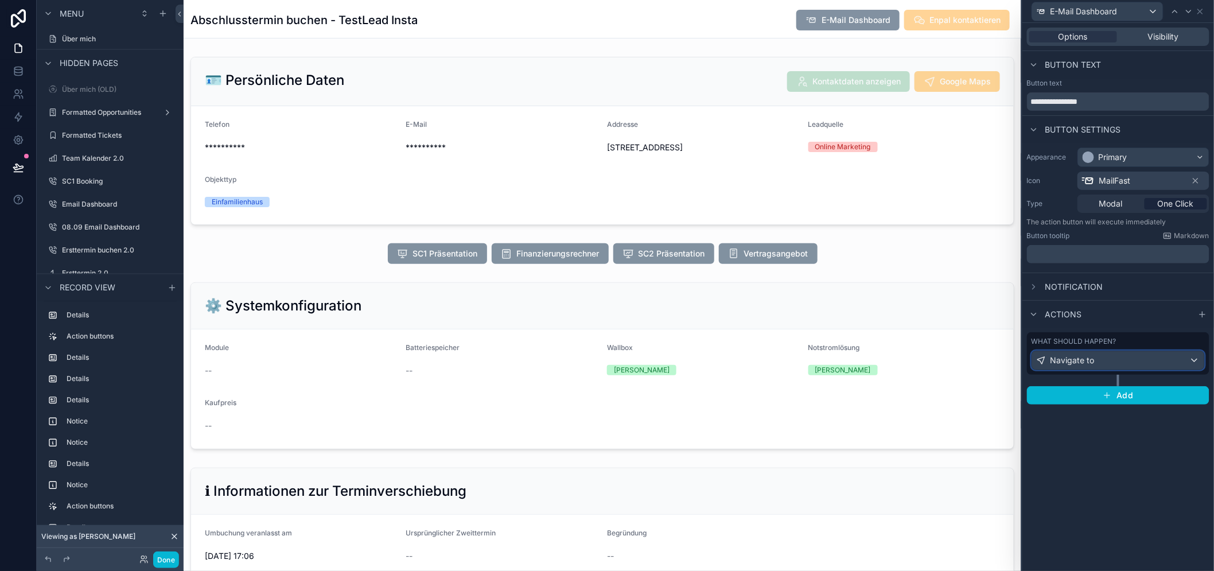
click at [1114, 360] on div "Navigate to" at bounding box center [1118, 360] width 172 height 18
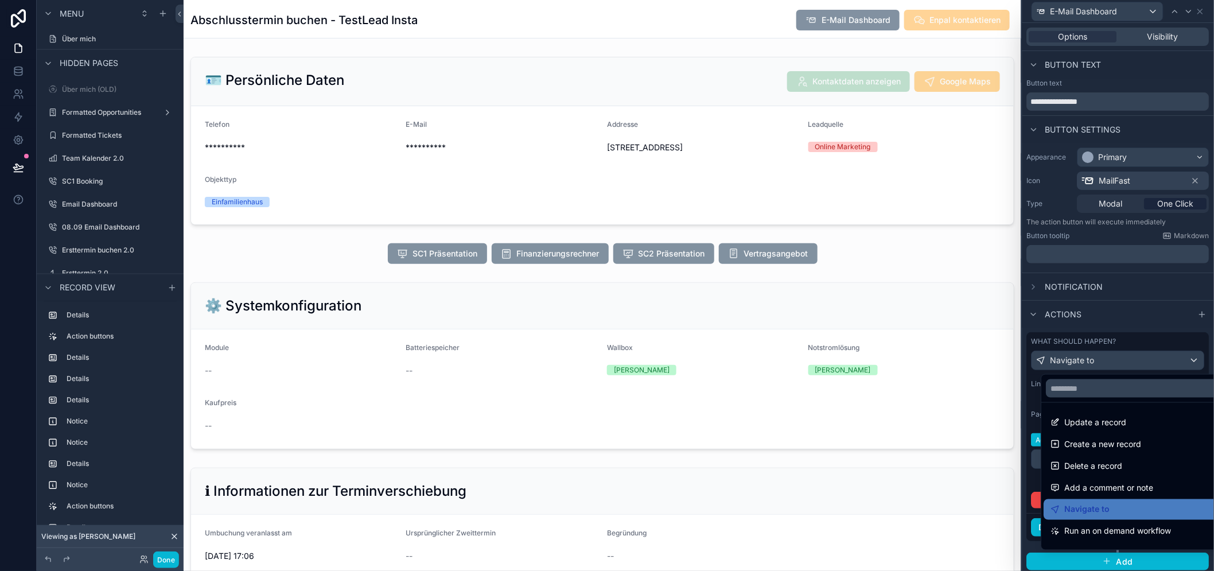
click at [1114, 360] on div at bounding box center [1119, 285] width 192 height 571
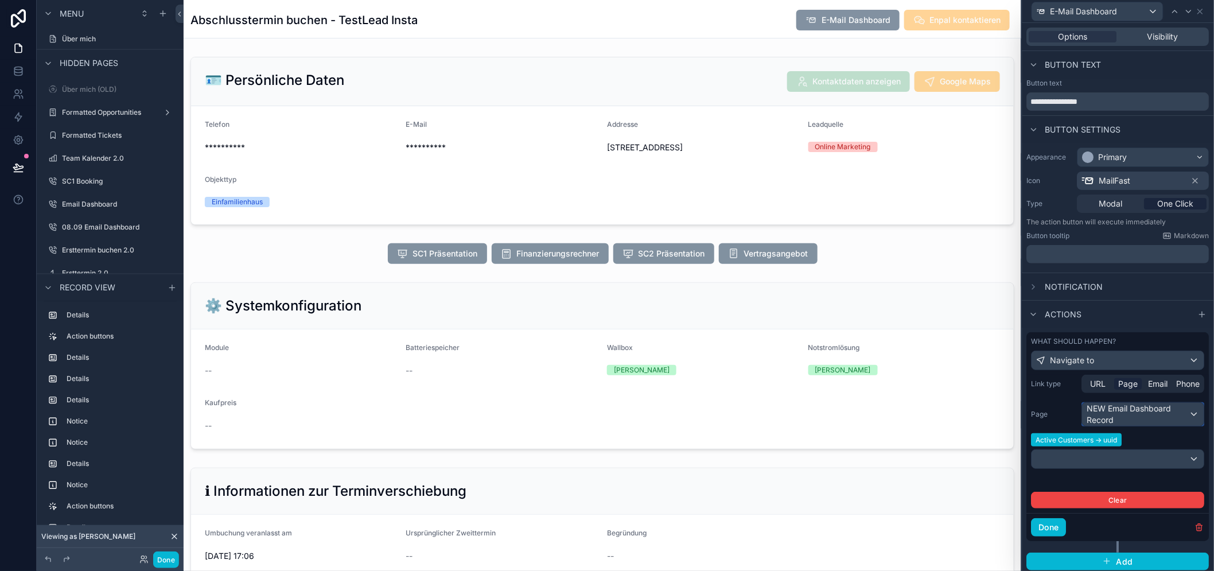
click at [1129, 411] on div "NEW Email Dashboard Record" at bounding box center [1144, 414] width 122 height 23
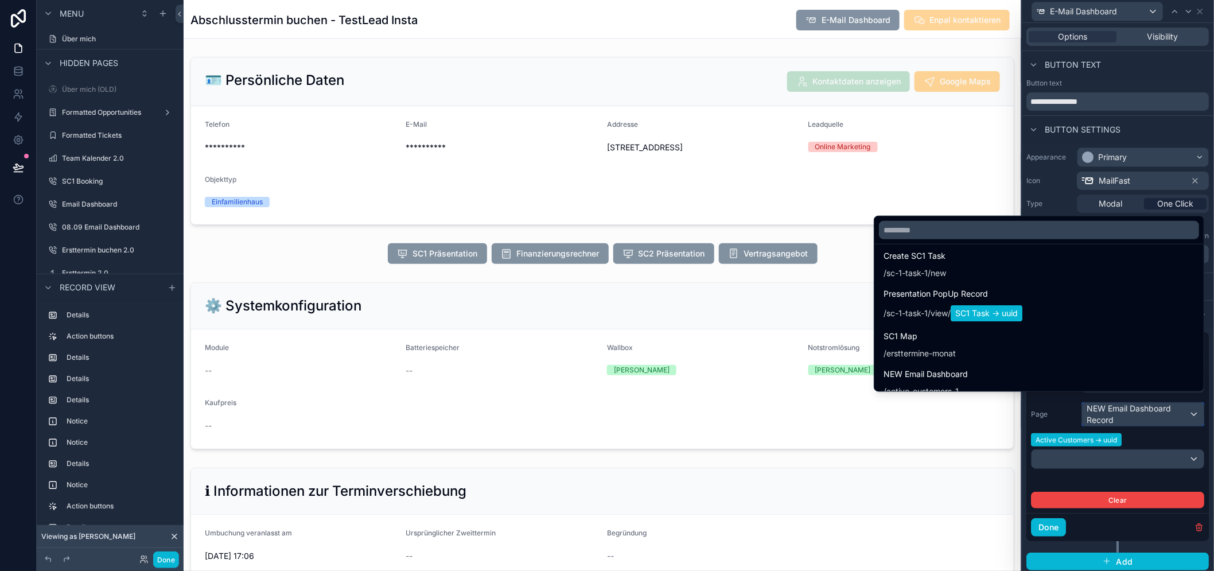
scroll to position [3659, 0]
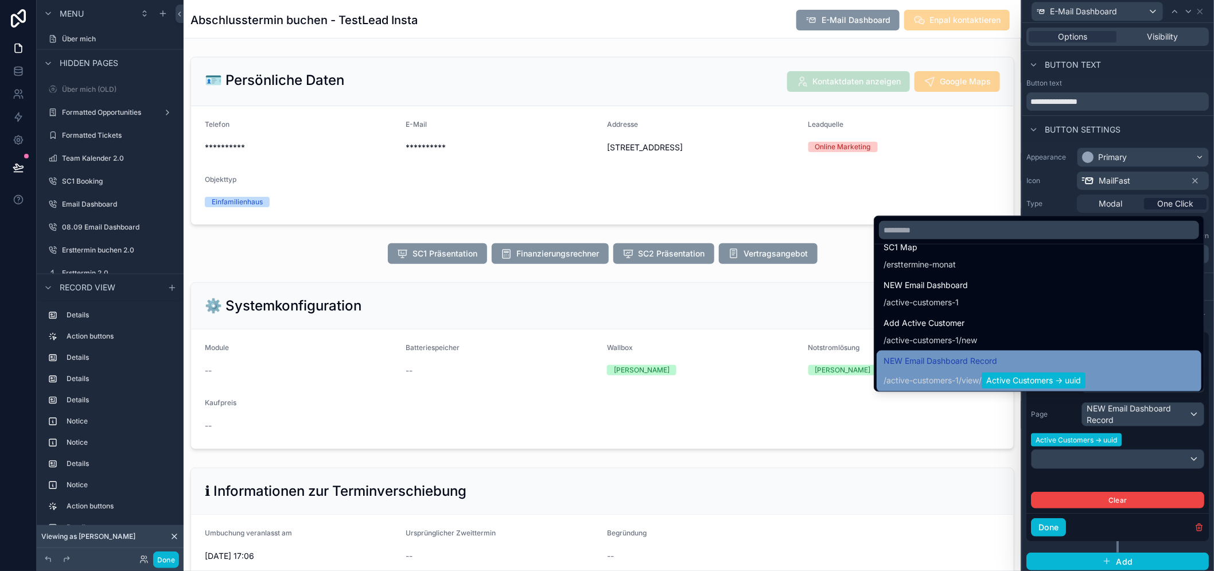
click at [1039, 367] on span "NEW Email Dashboard Record" at bounding box center [985, 361] width 202 height 14
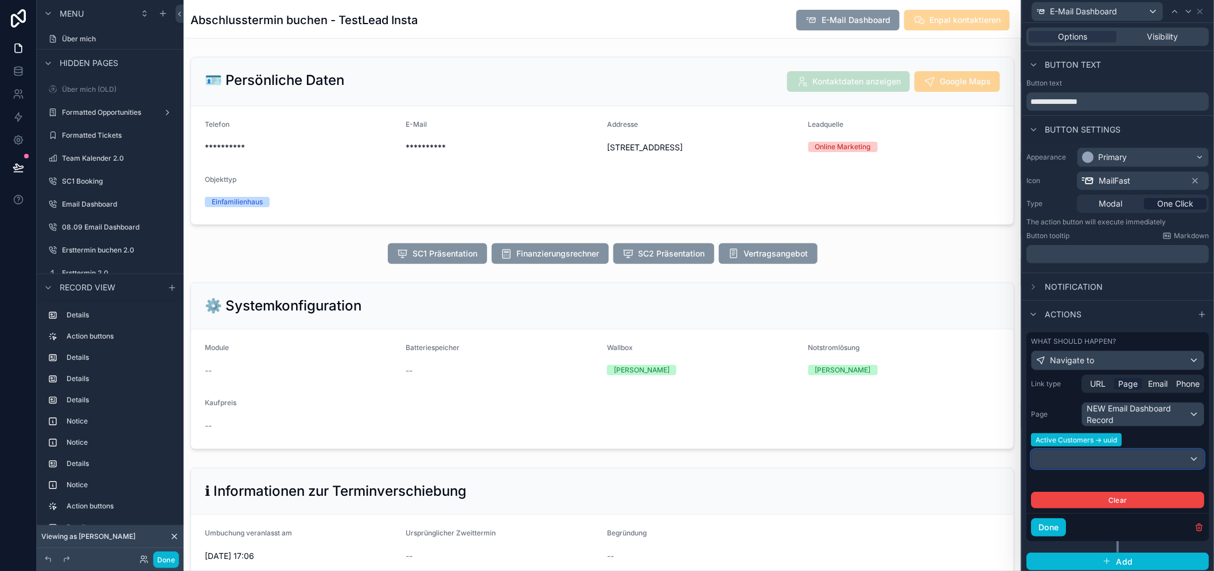
click at [1093, 456] on div at bounding box center [1118, 459] width 172 height 18
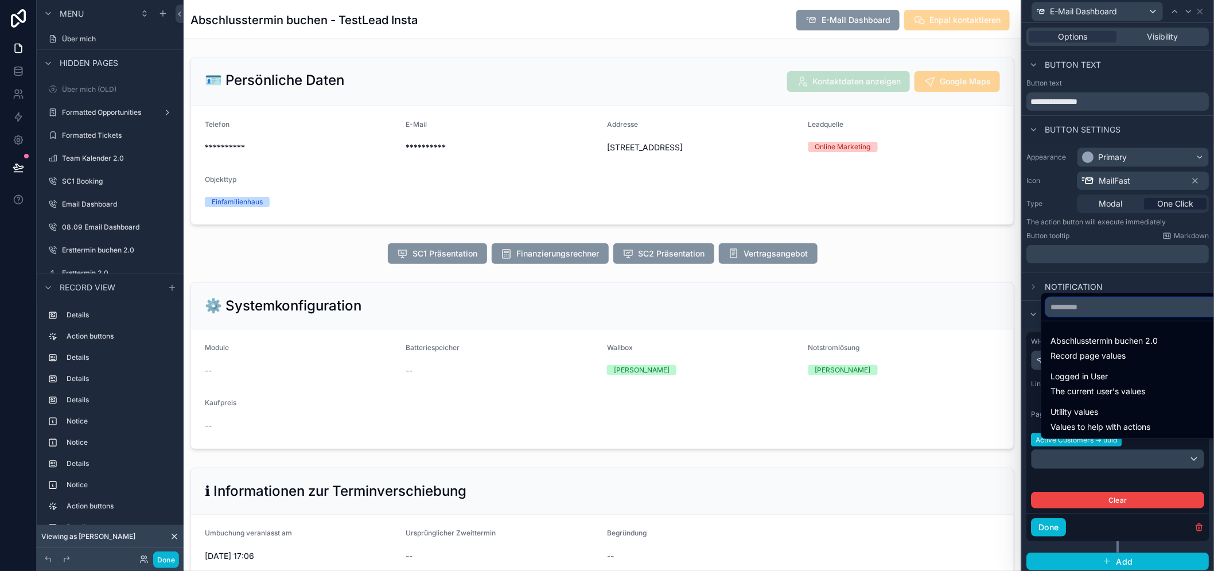
click at [1095, 316] on input "text" at bounding box center [1141, 307] width 190 height 18
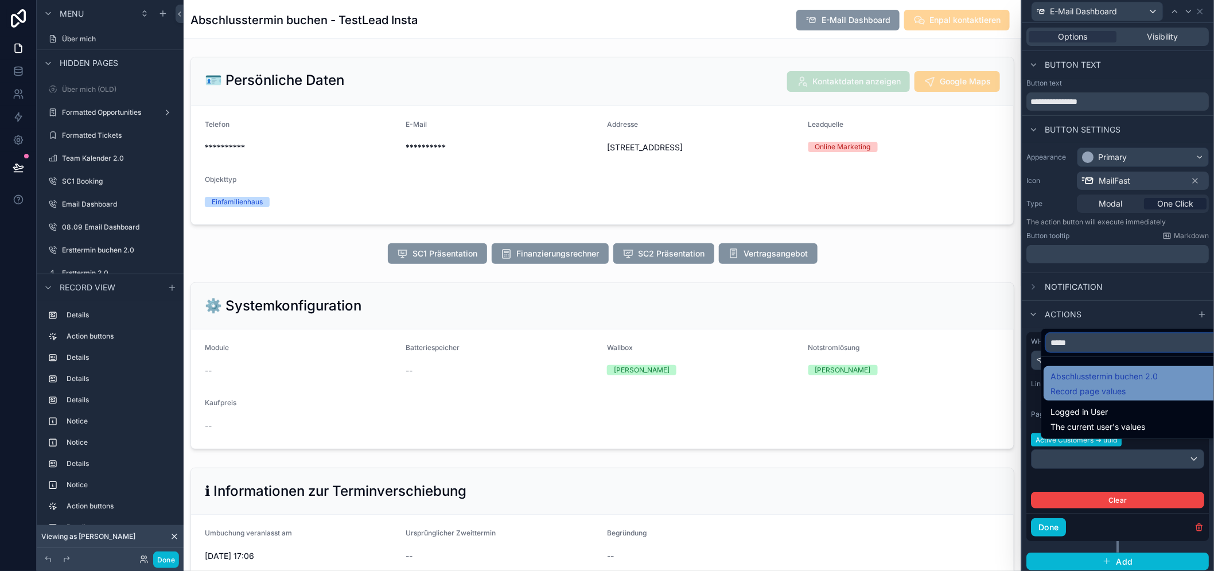
type input "*****"
click at [1125, 377] on div "Abschlusstermin buchen 2.0 Record page values" at bounding box center [1141, 383] width 195 height 34
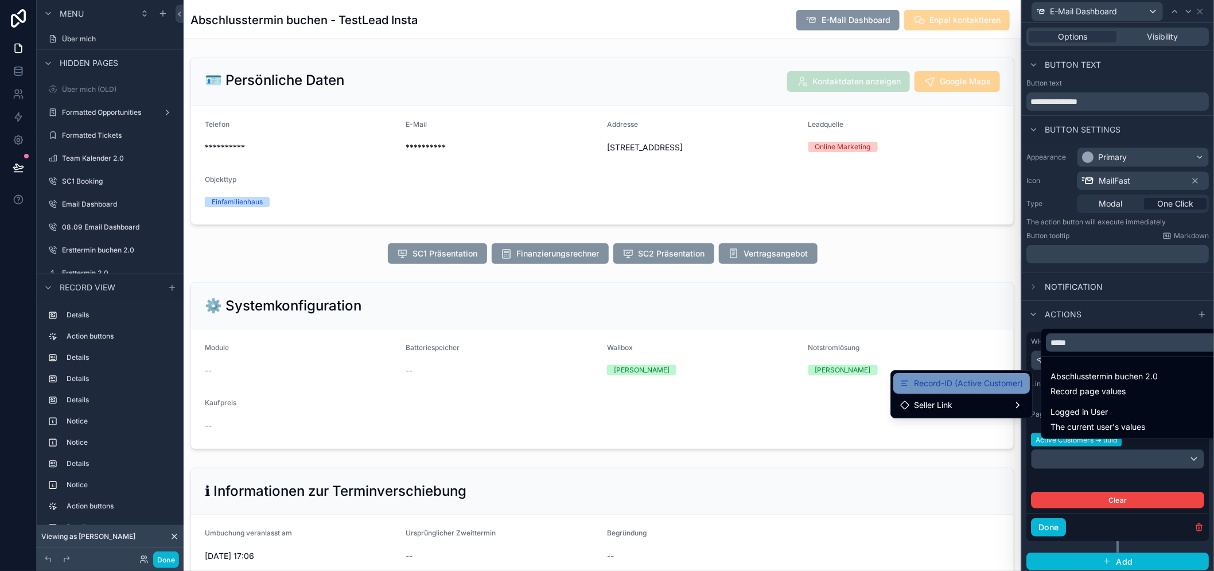
click at [970, 382] on span "Record-ID (Active Customer)" at bounding box center [968, 383] width 109 height 14
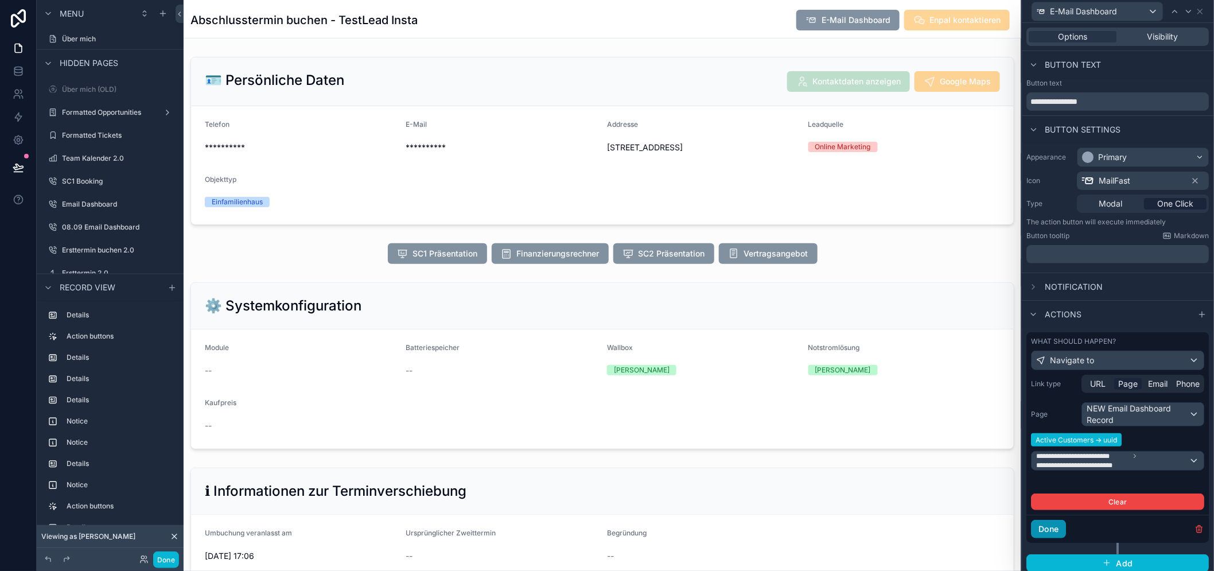
click at [1064, 528] on button "Done" at bounding box center [1049, 529] width 35 height 18
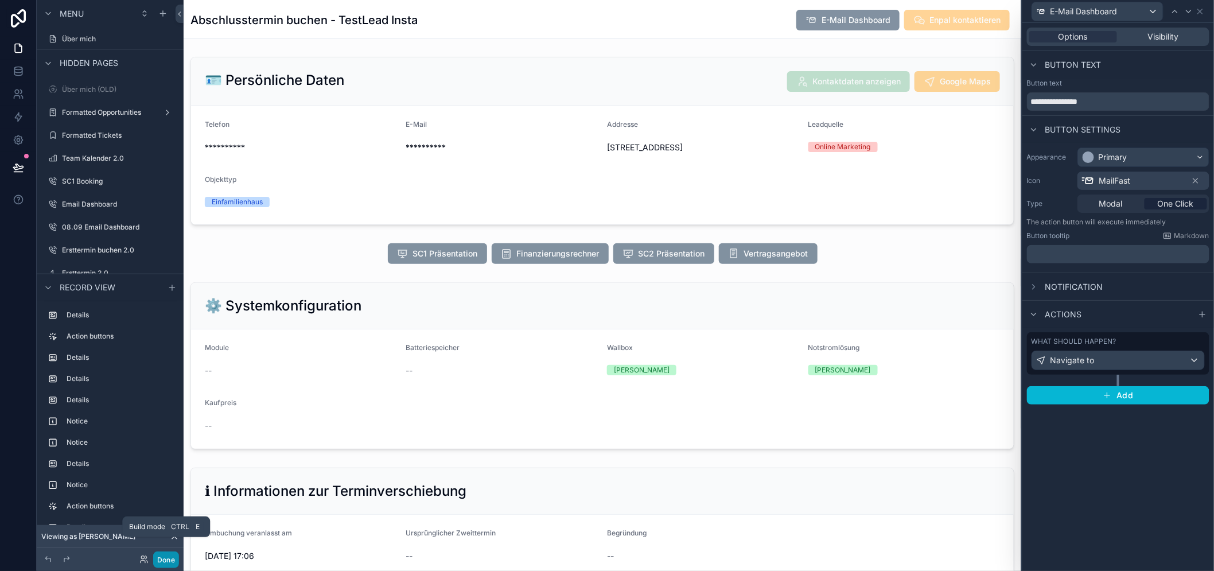
click at [165, 560] on button "Done" at bounding box center [166, 559] width 26 height 17
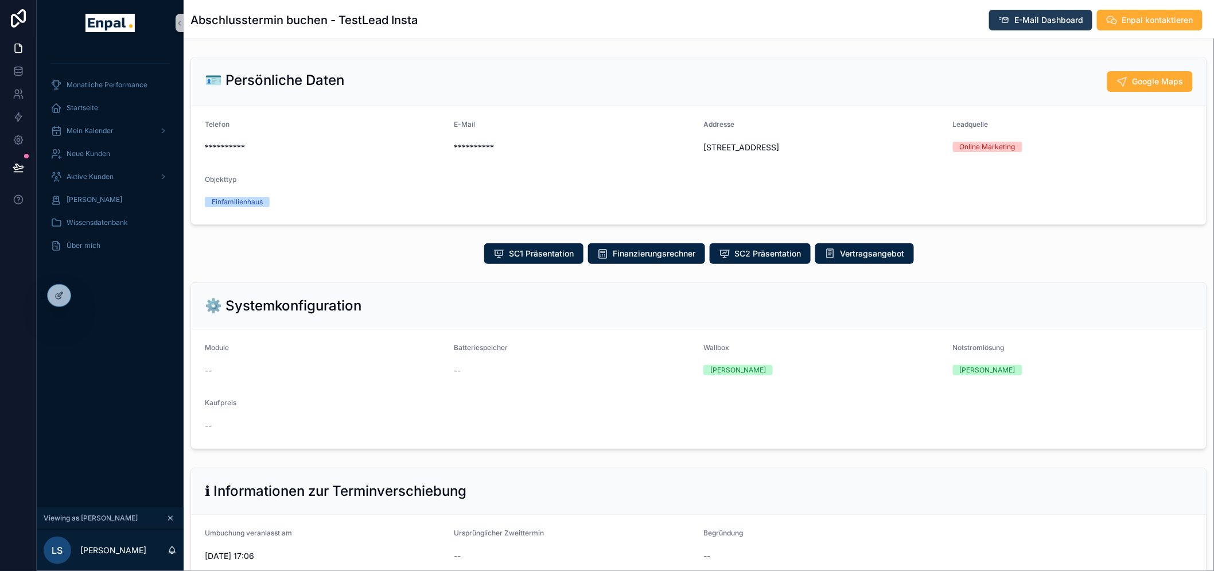
click at [1033, 14] on span "E-Mail Dashboard" at bounding box center [1049, 19] width 69 height 11
click at [59, 296] on icon at bounding box center [59, 295] width 9 height 9
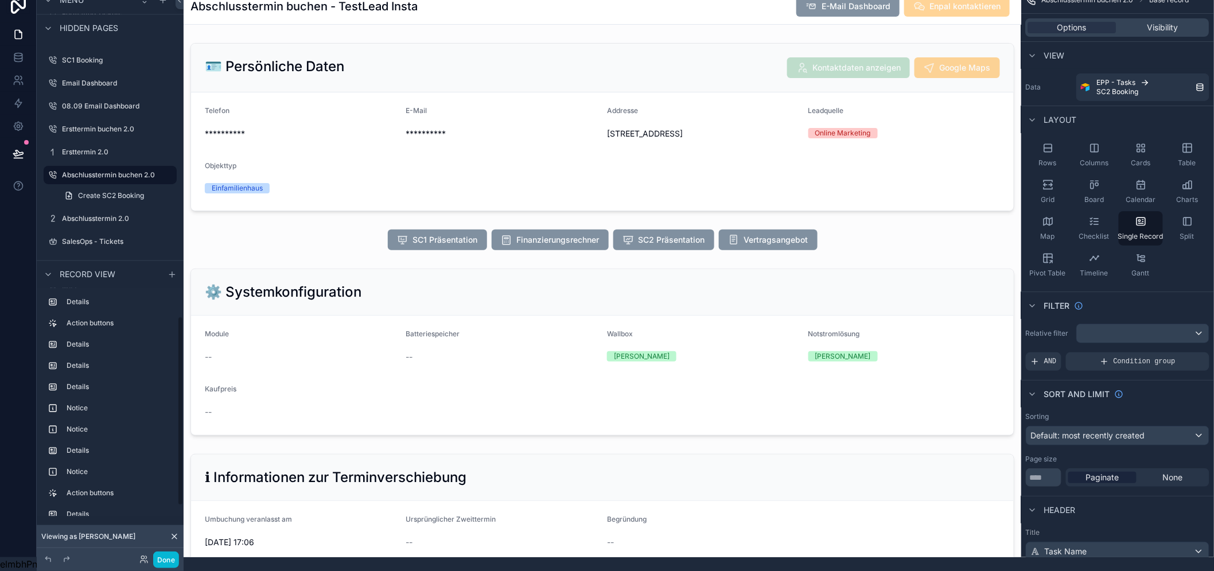
scroll to position [938, 0]
click at [93, 119] on label "SC1 Booking" at bounding box center [108, 123] width 92 height 9
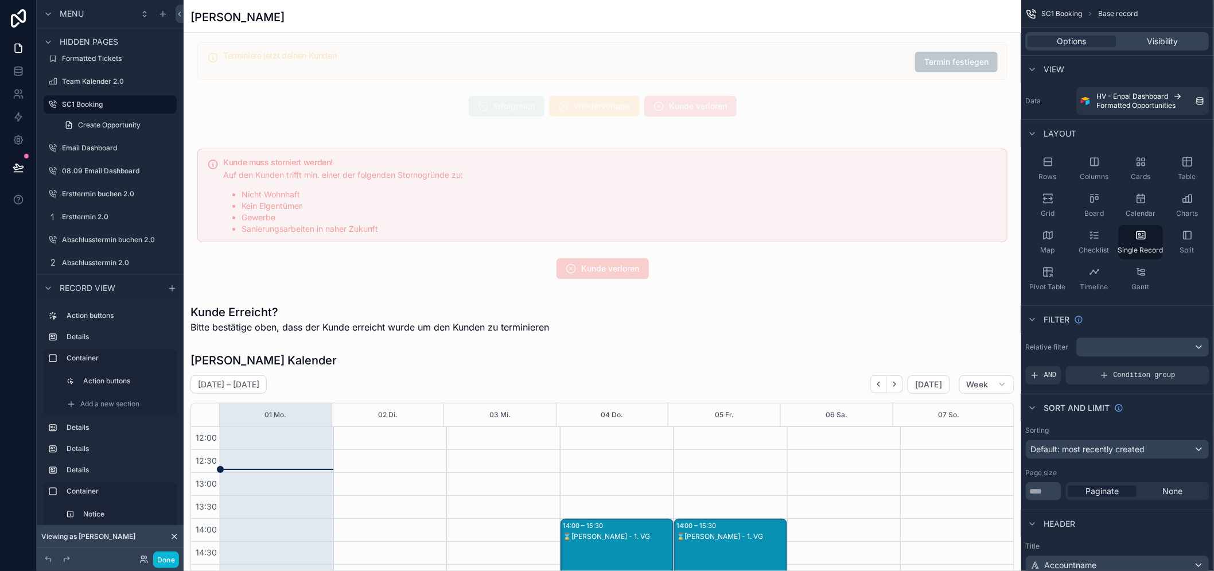
scroll to position [1721, 0]
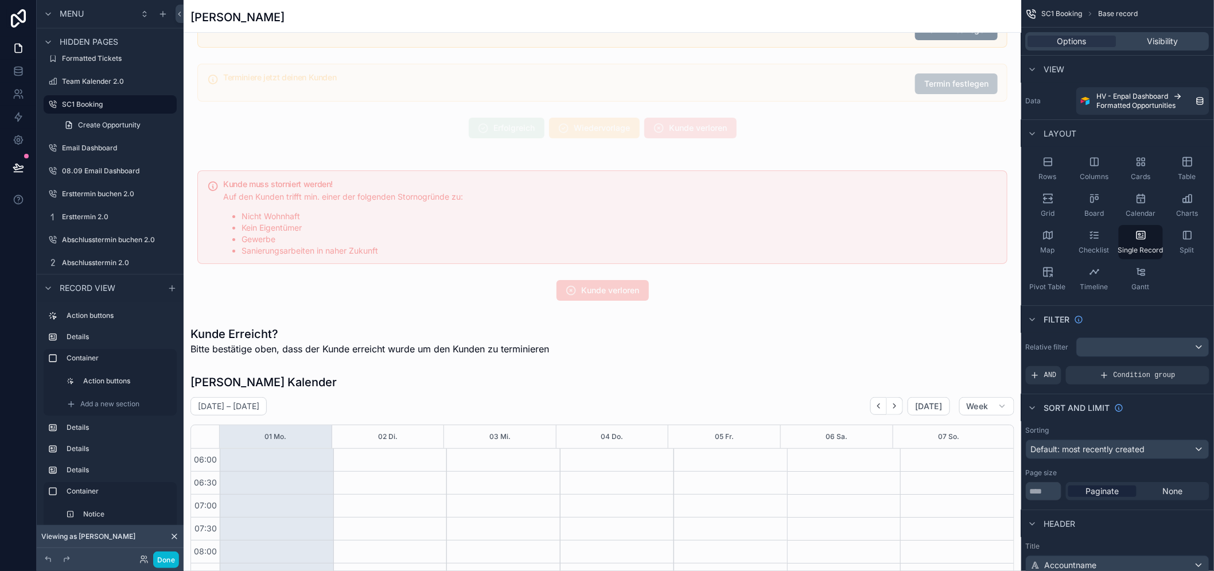
click at [492, 130] on div "scrollable content" at bounding box center [603, 46] width 838 height 205
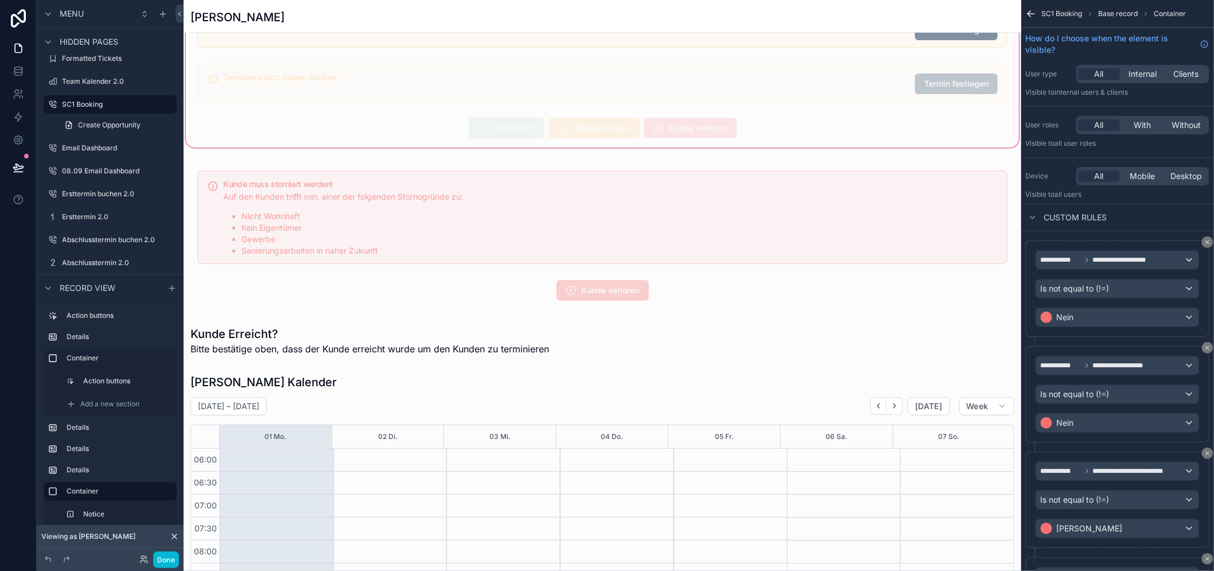
scroll to position [275, 0]
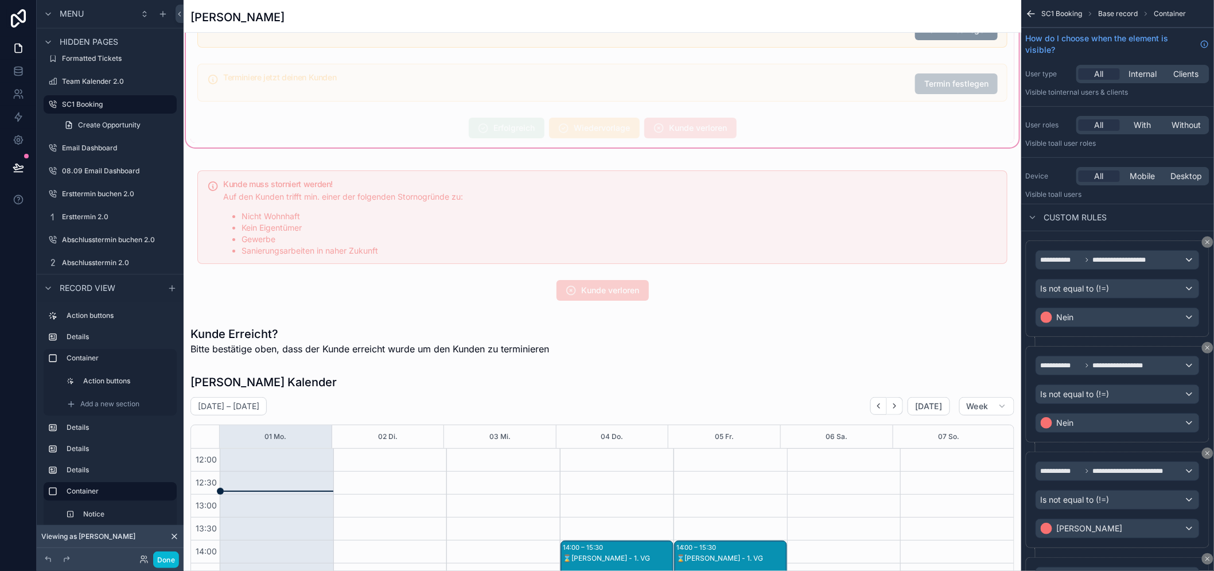
click at [492, 130] on div "scrollable content" at bounding box center [603, 128] width 824 height 30
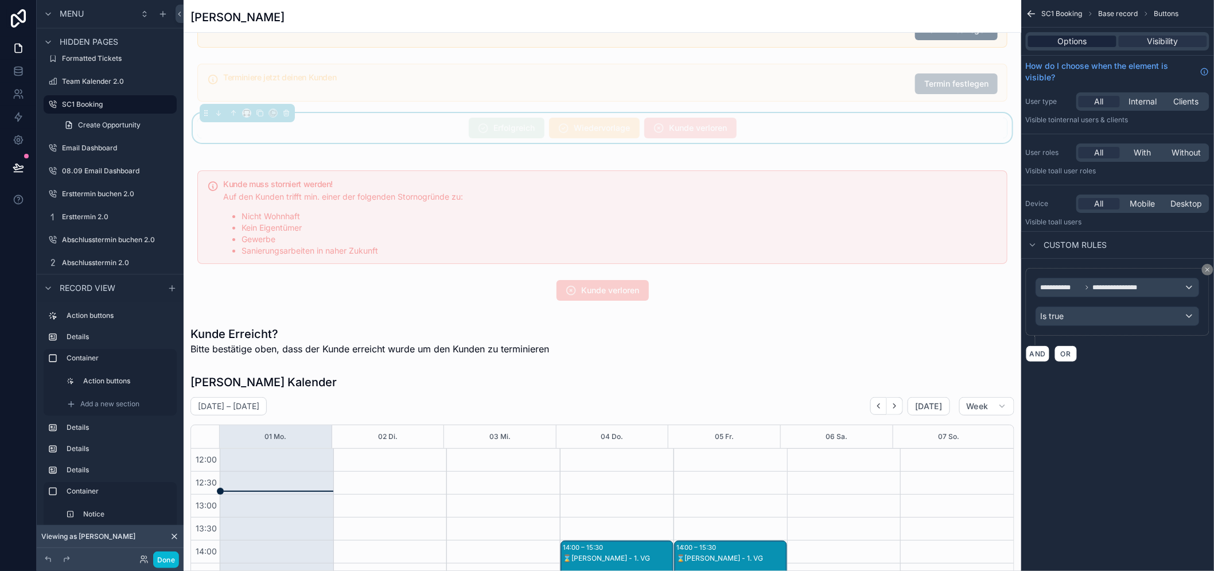
click at [1086, 43] on span "Options" at bounding box center [1072, 41] width 29 height 11
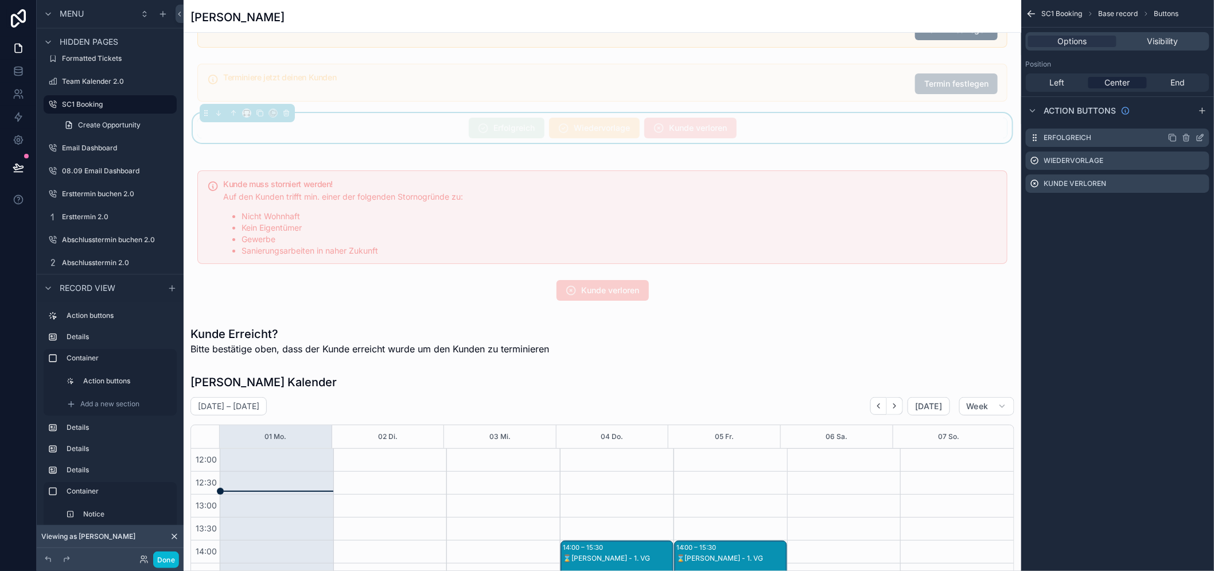
click at [1205, 136] on icon "scrollable content" at bounding box center [1200, 137] width 9 height 9
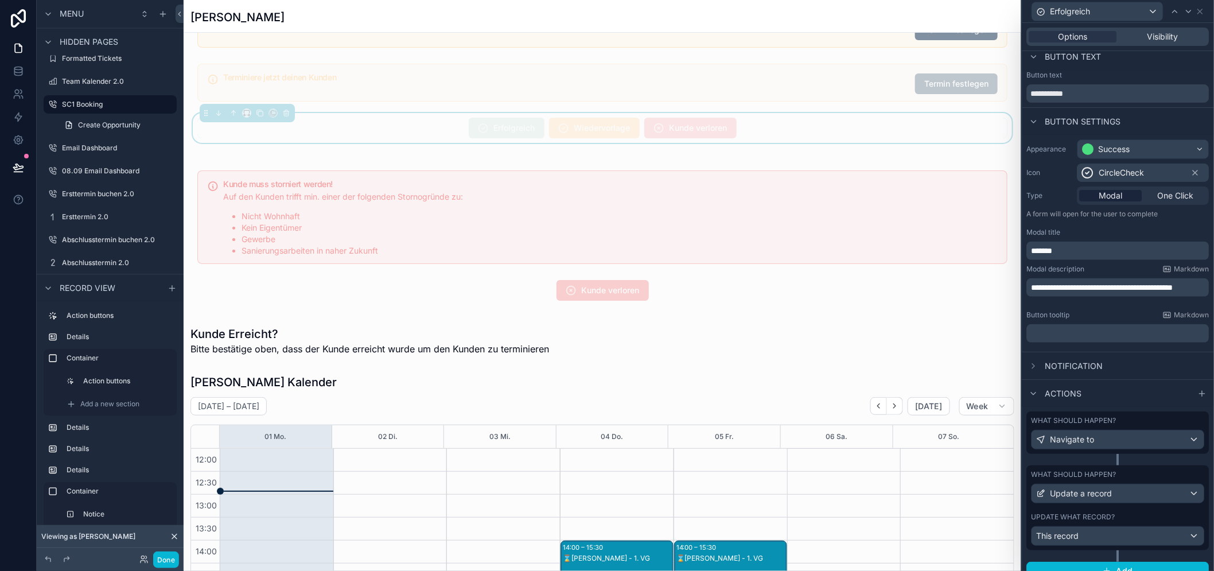
scroll to position [12, 0]
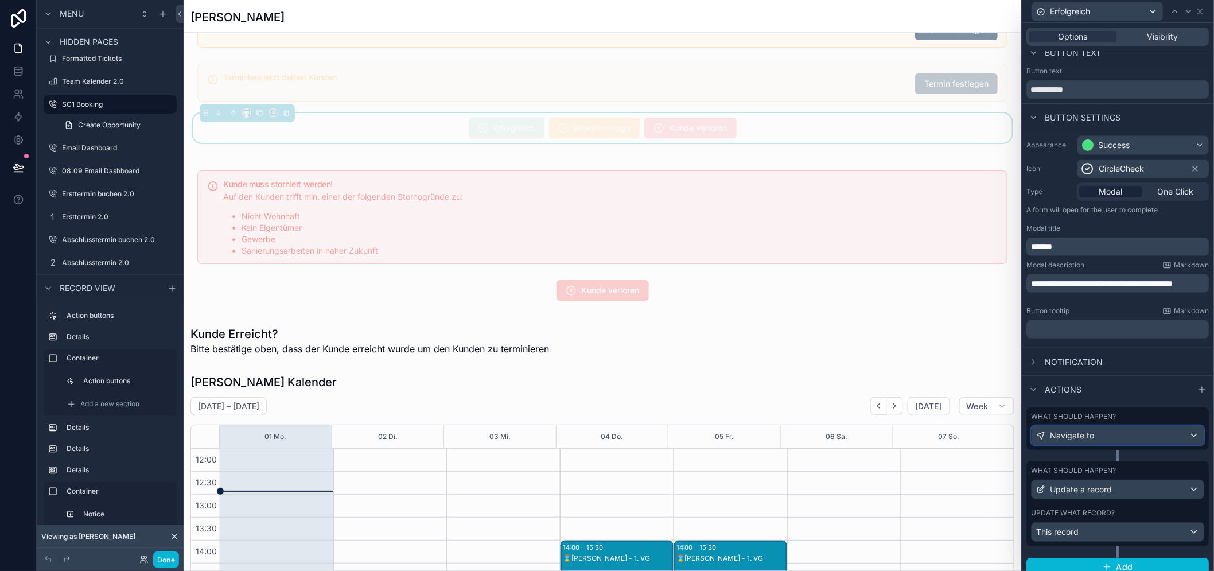
click at [1111, 437] on div "Navigate to" at bounding box center [1118, 435] width 172 height 18
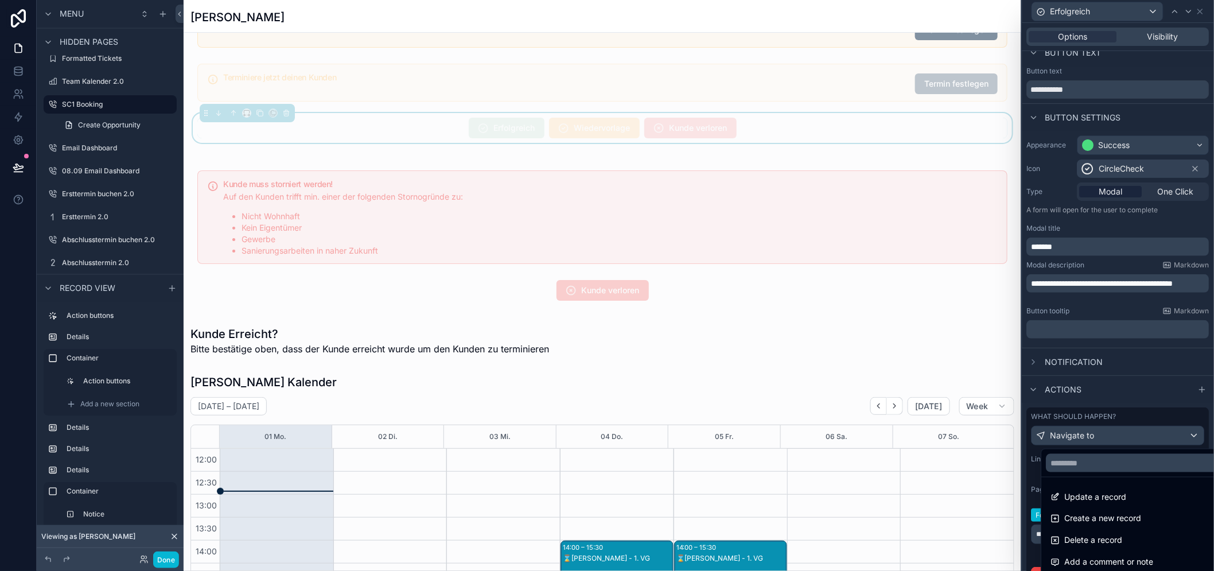
click at [1111, 437] on div at bounding box center [1119, 285] width 192 height 571
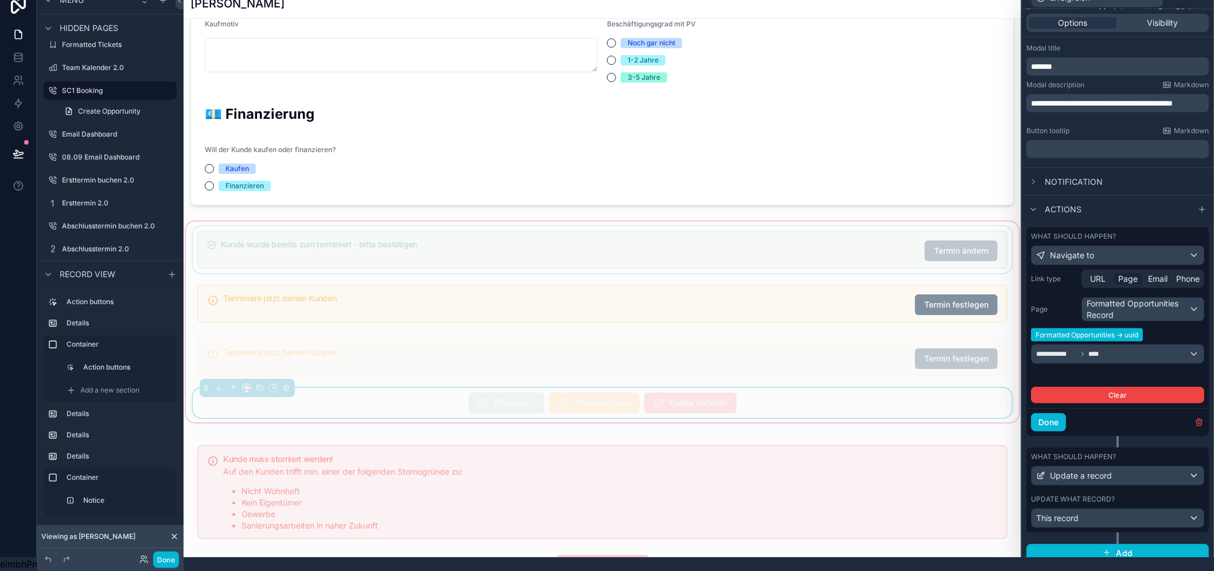
scroll to position [1402, 0]
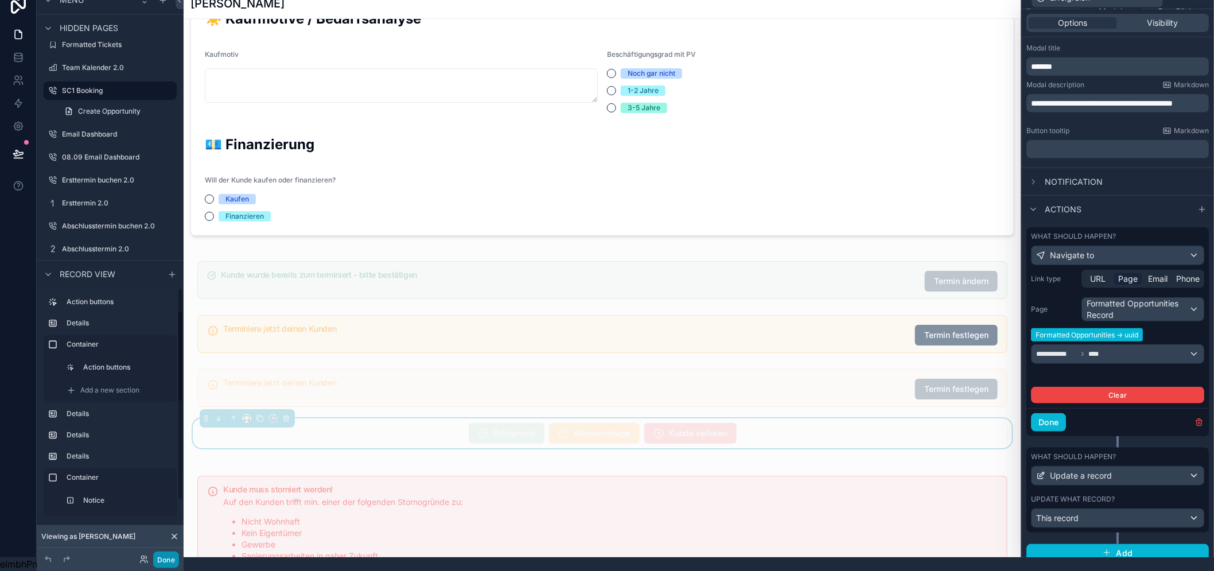
click at [160, 558] on button "Done" at bounding box center [166, 559] width 26 height 17
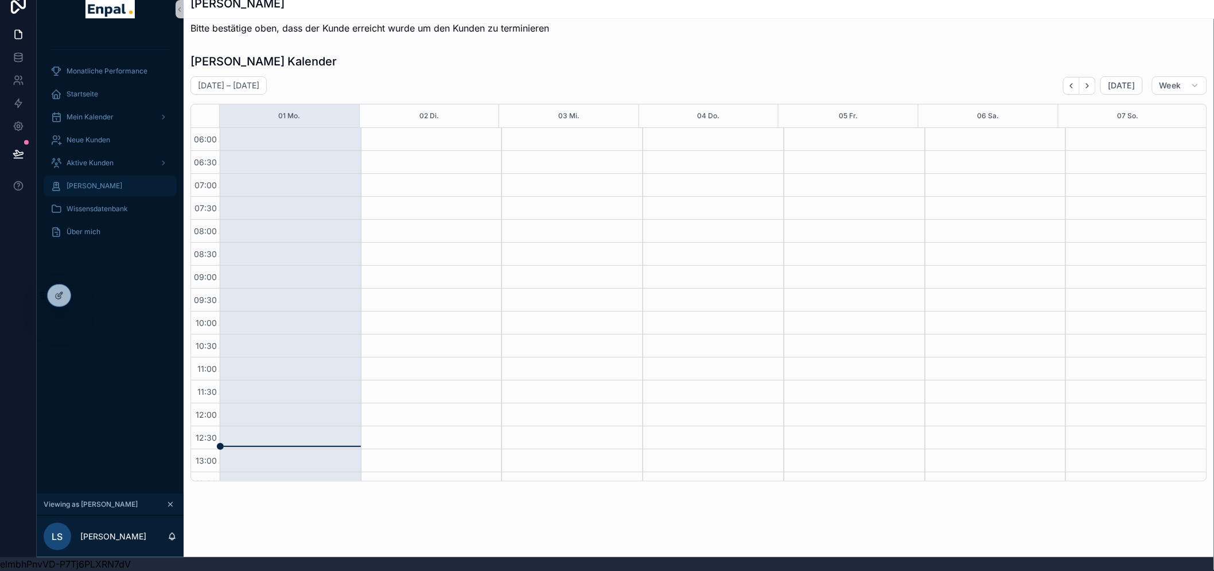
scroll to position [0, 0]
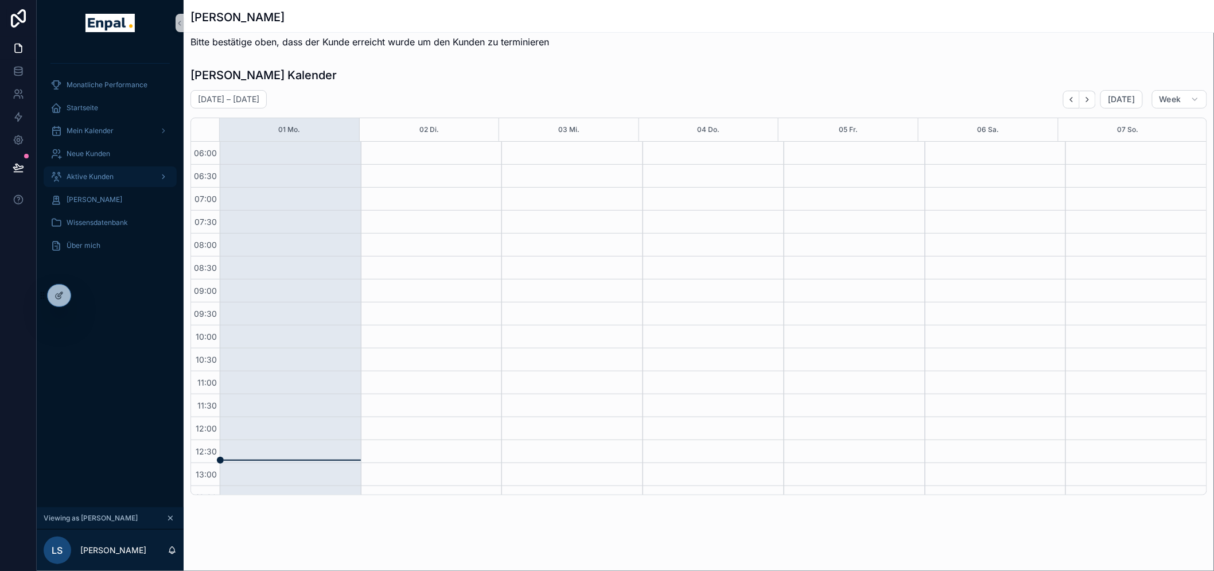
click at [87, 173] on span "Aktive Kunden" at bounding box center [90, 176] width 47 height 9
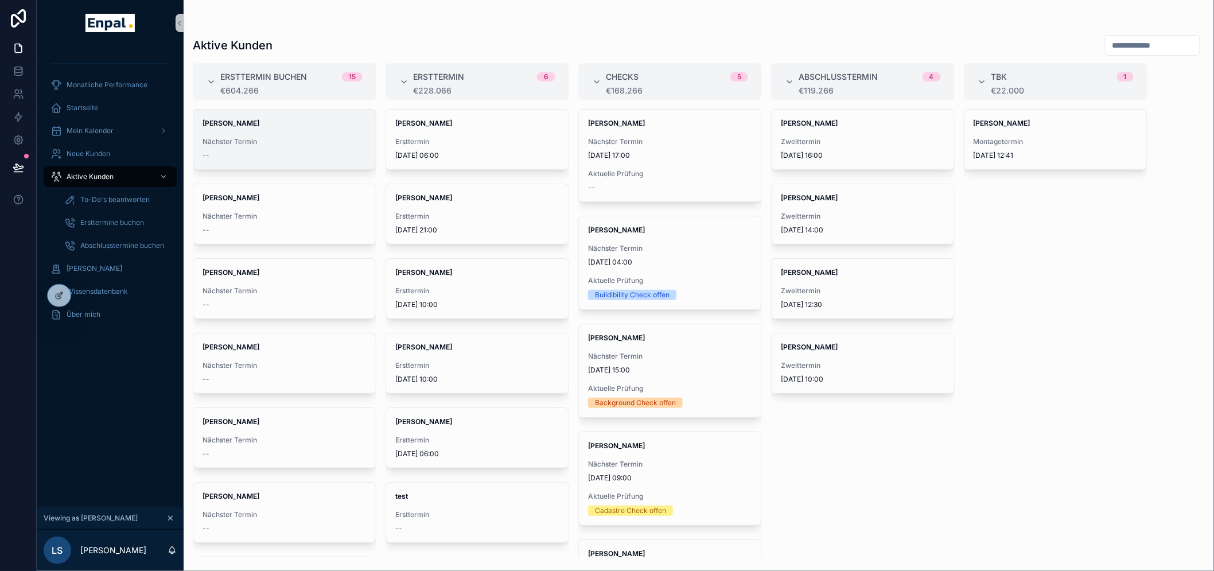
click at [260, 134] on div "[PERSON_NAME] Nächster Termin --" at bounding box center [284, 140] width 182 height 60
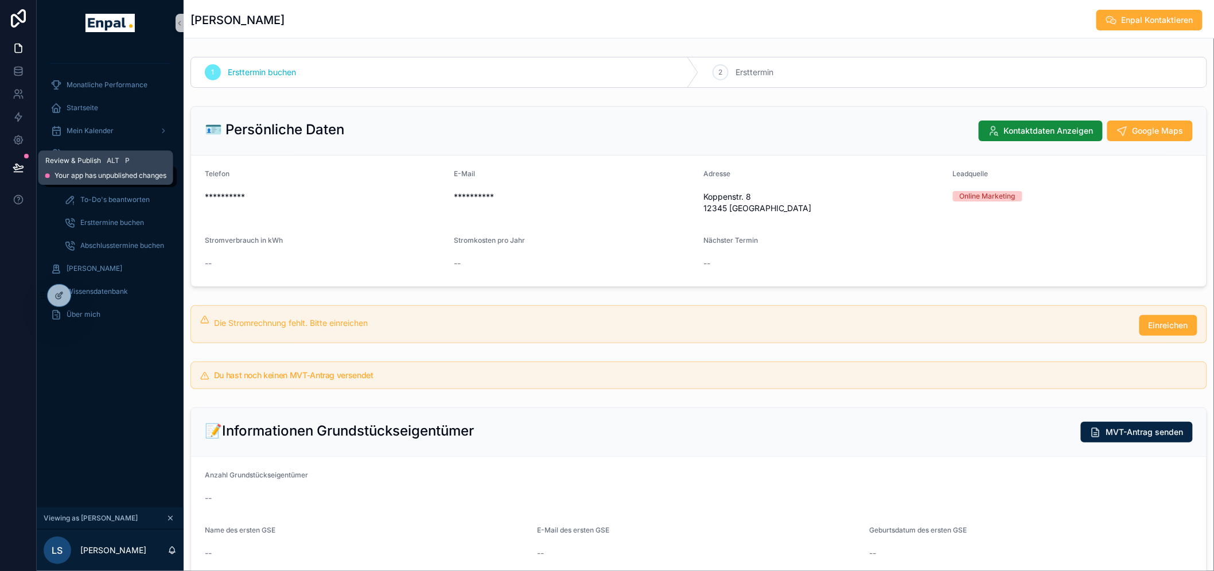
click at [18, 162] on icon at bounding box center [18, 167] width 11 height 11
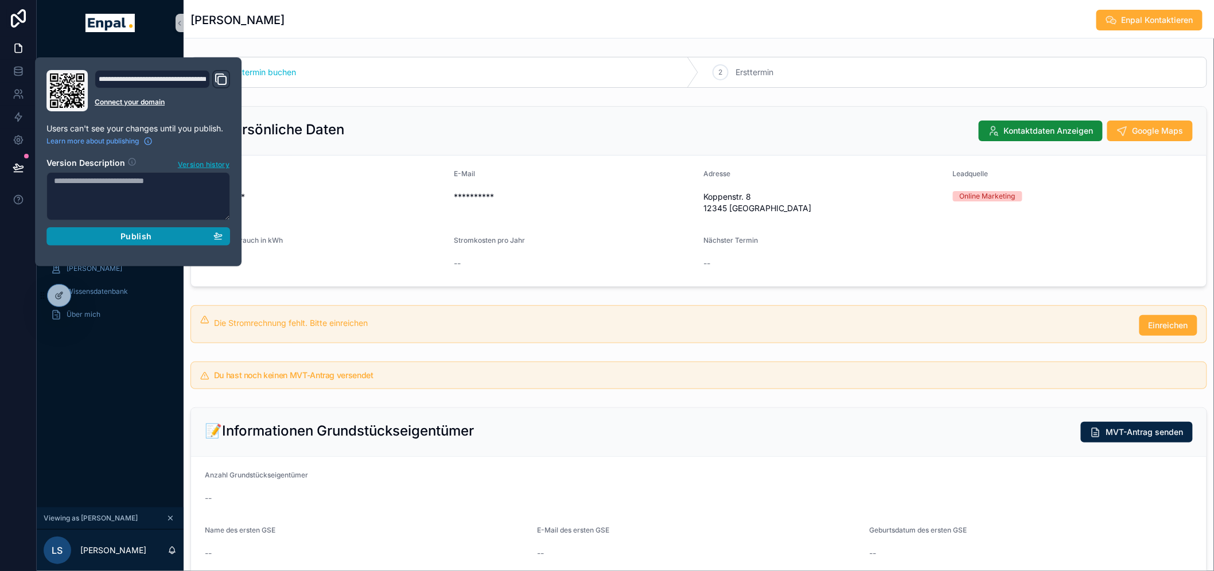
click at [123, 242] on button "Publish" at bounding box center [138, 236] width 184 height 18
